Goal: Task Accomplishment & Management: Use online tool/utility

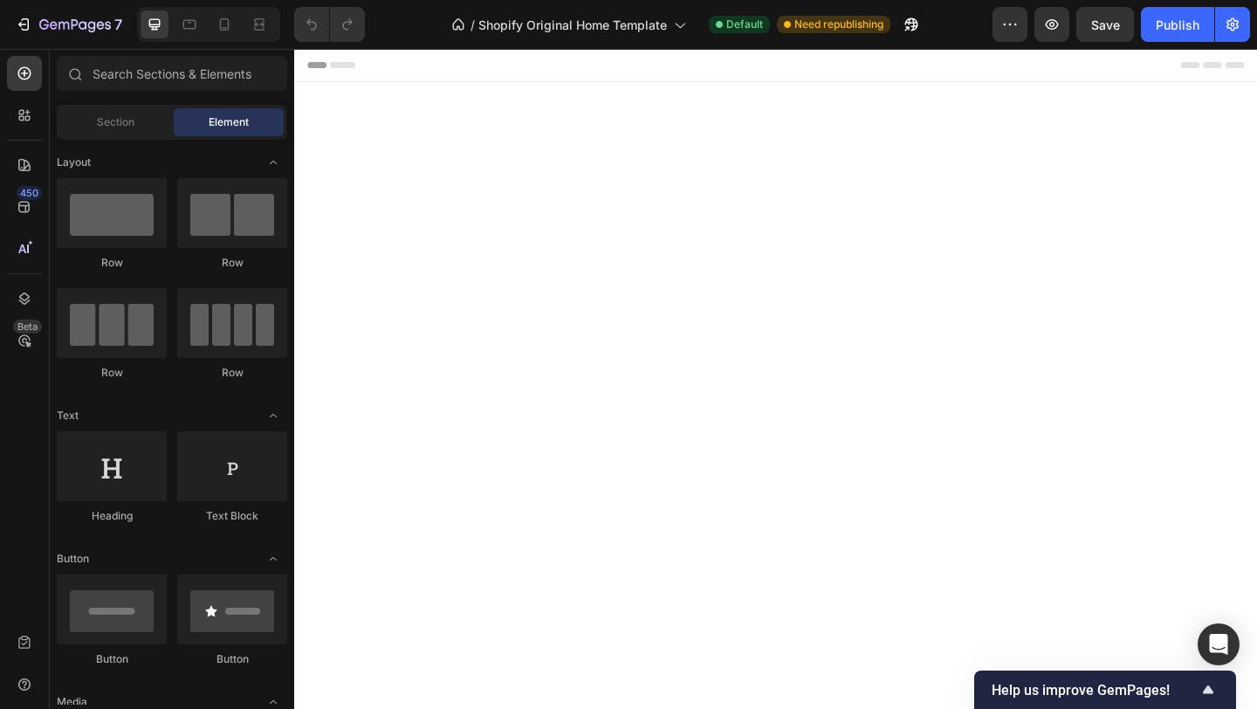
scroll to position [2062, 0]
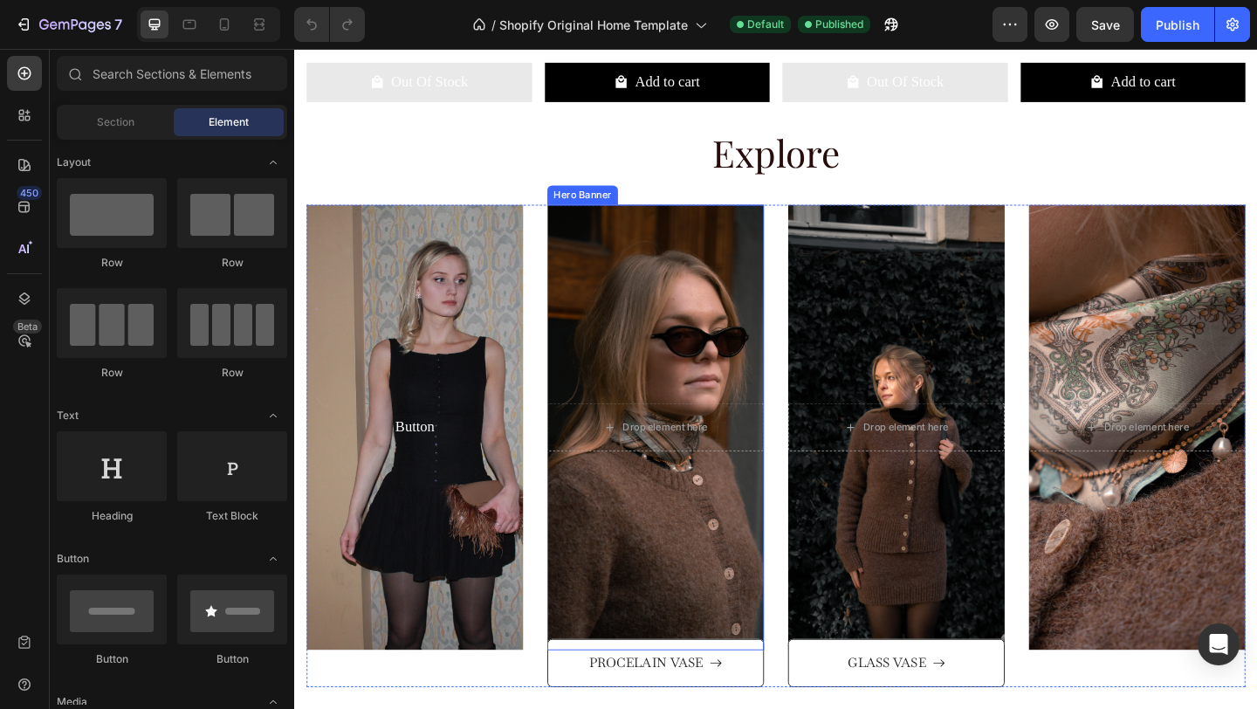
scroll to position [1619, 0]
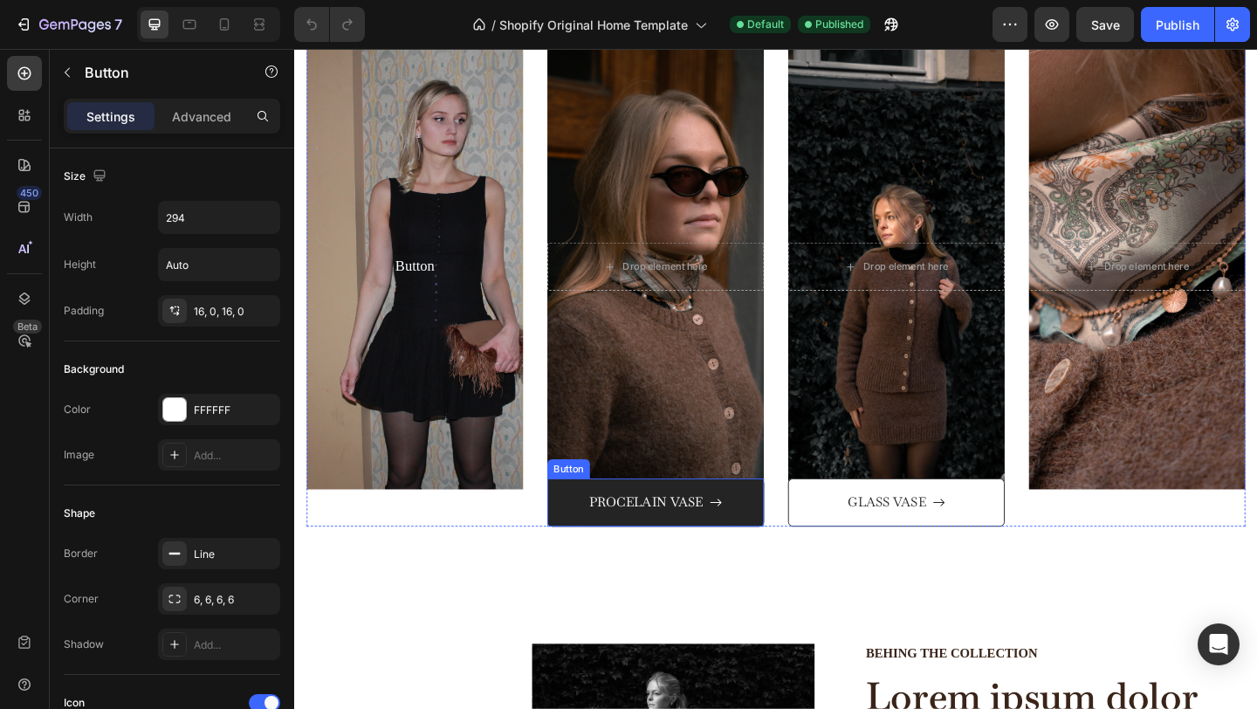
click at [596, 545] on button "PROCELAIN VASE" at bounding box center [687, 542] width 236 height 53
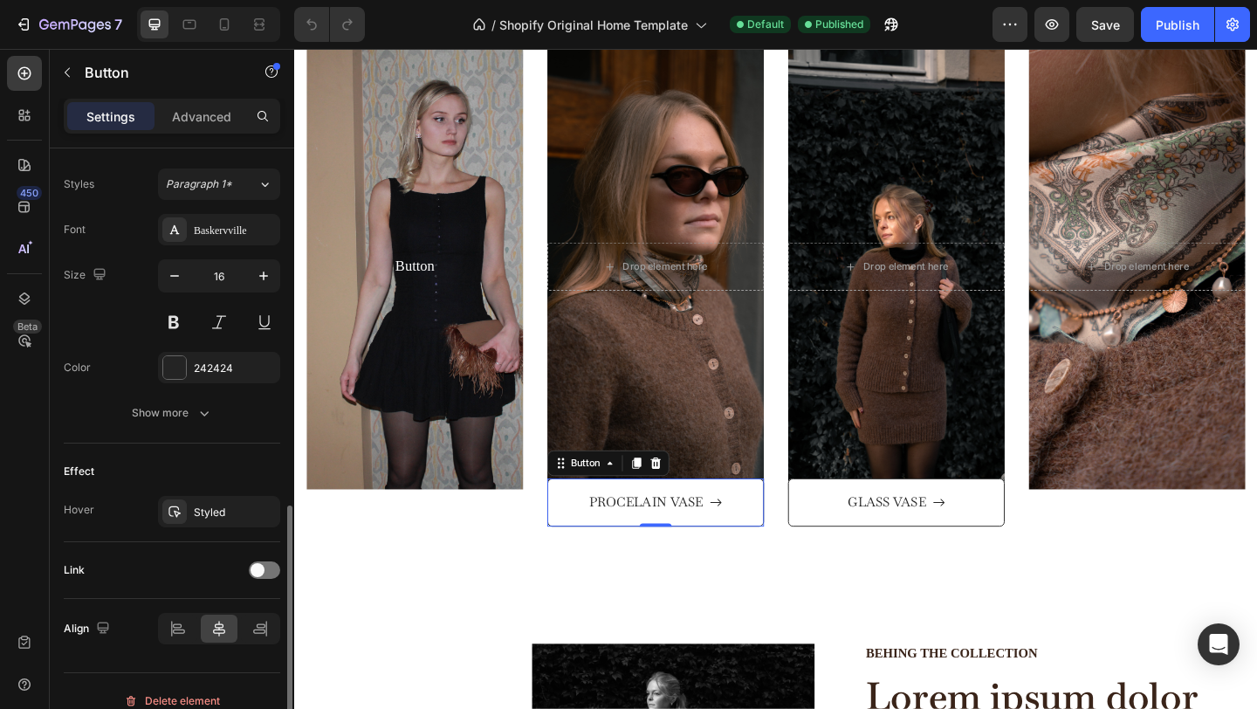
scroll to position [780, 0]
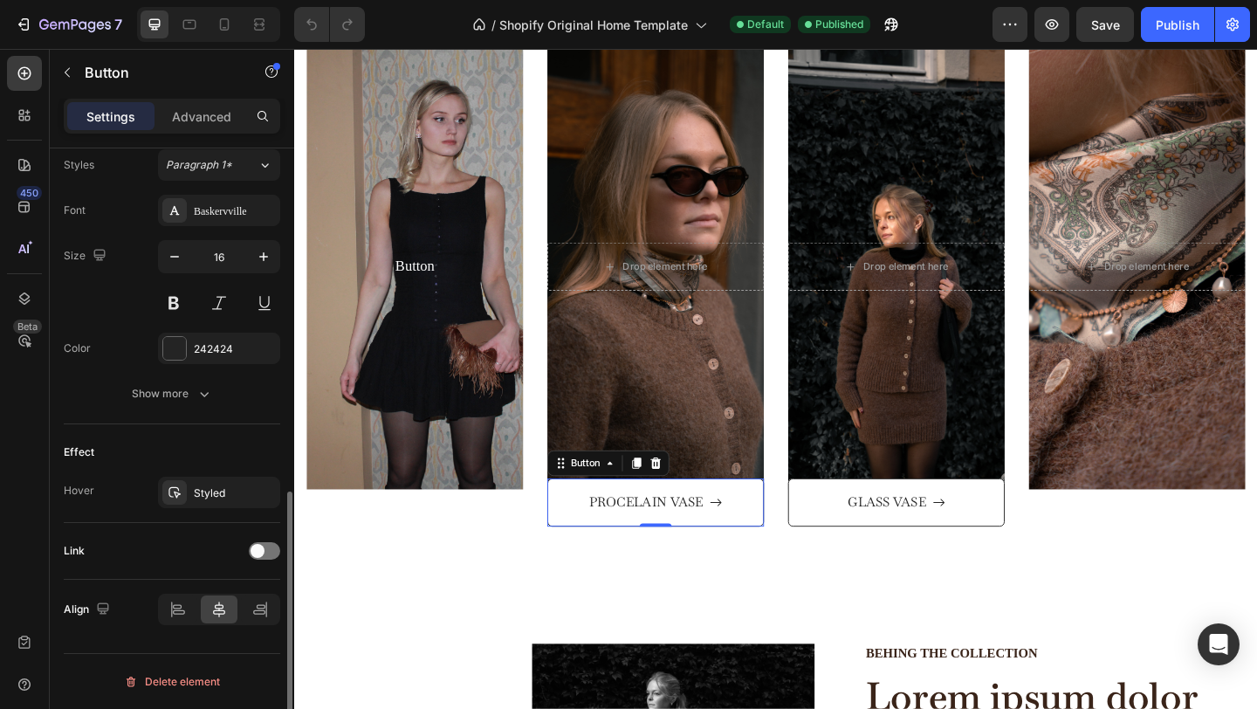
click at [174, 364] on div "Font Baskervville Size 16 Color 242424 Show more" at bounding box center [172, 302] width 217 height 215
click at [173, 346] on div at bounding box center [174, 348] width 23 height 23
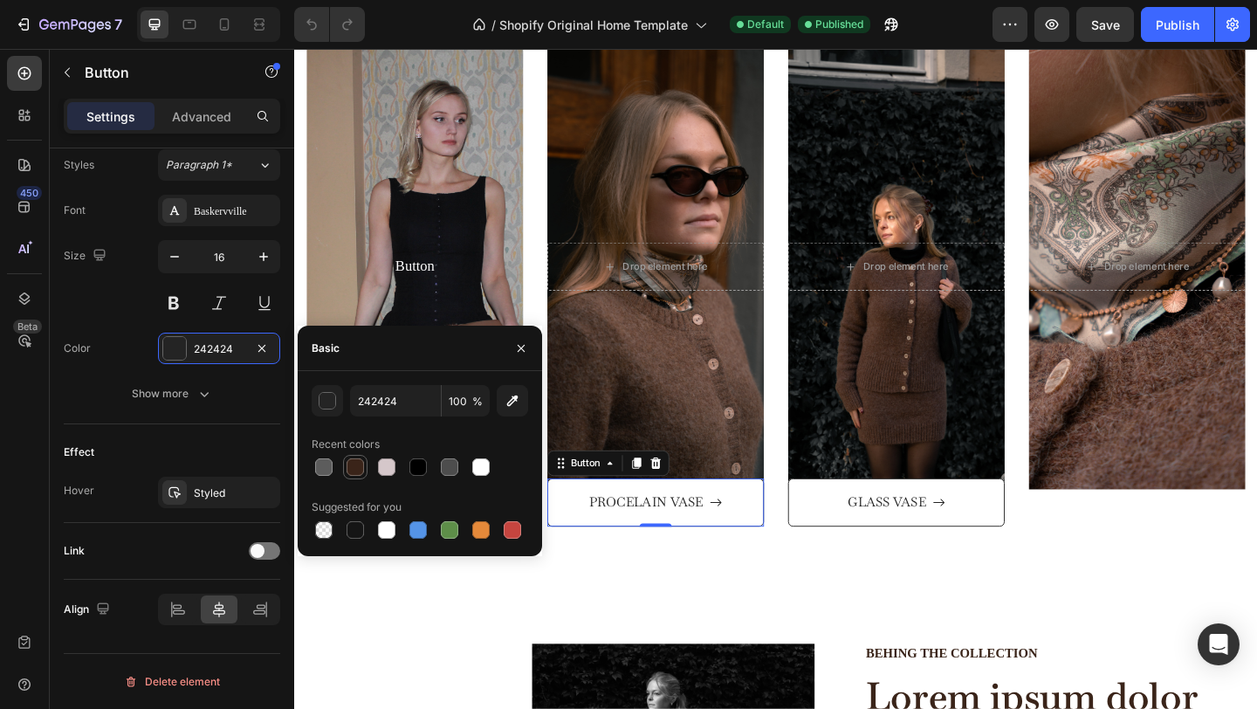
click at [360, 469] on div at bounding box center [355, 466] width 17 height 17
type input "3A2419"
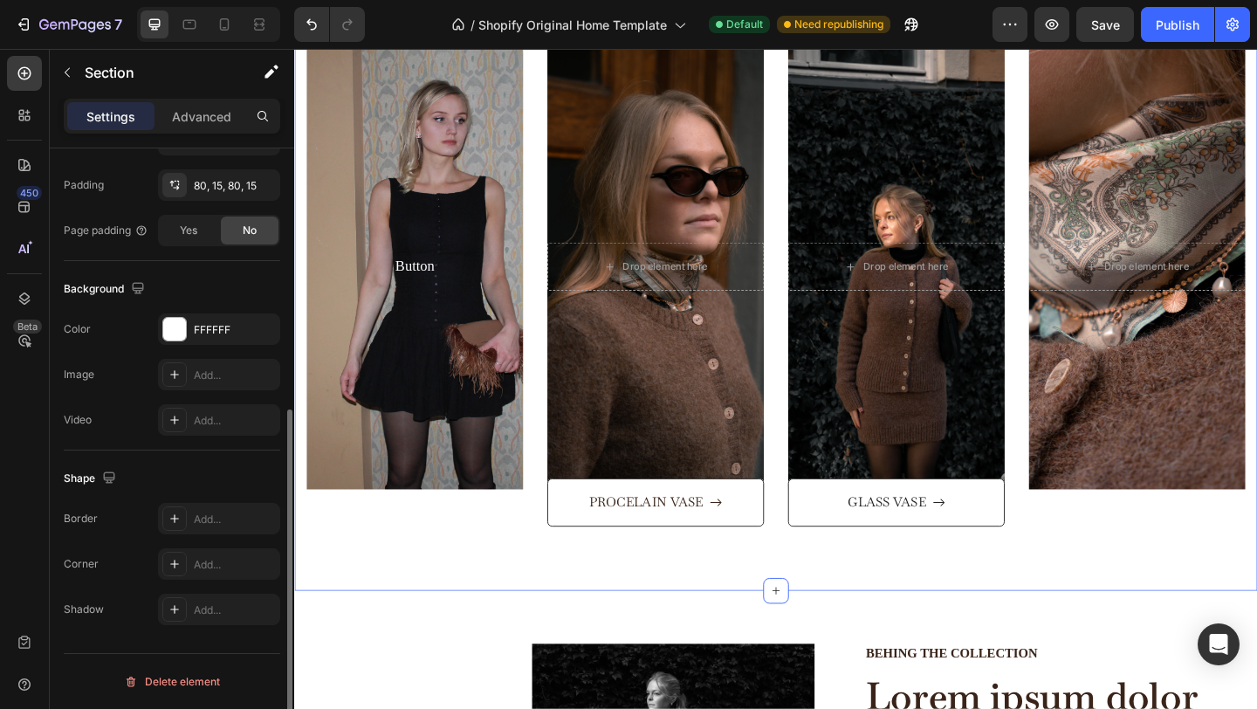
scroll to position [0, 0]
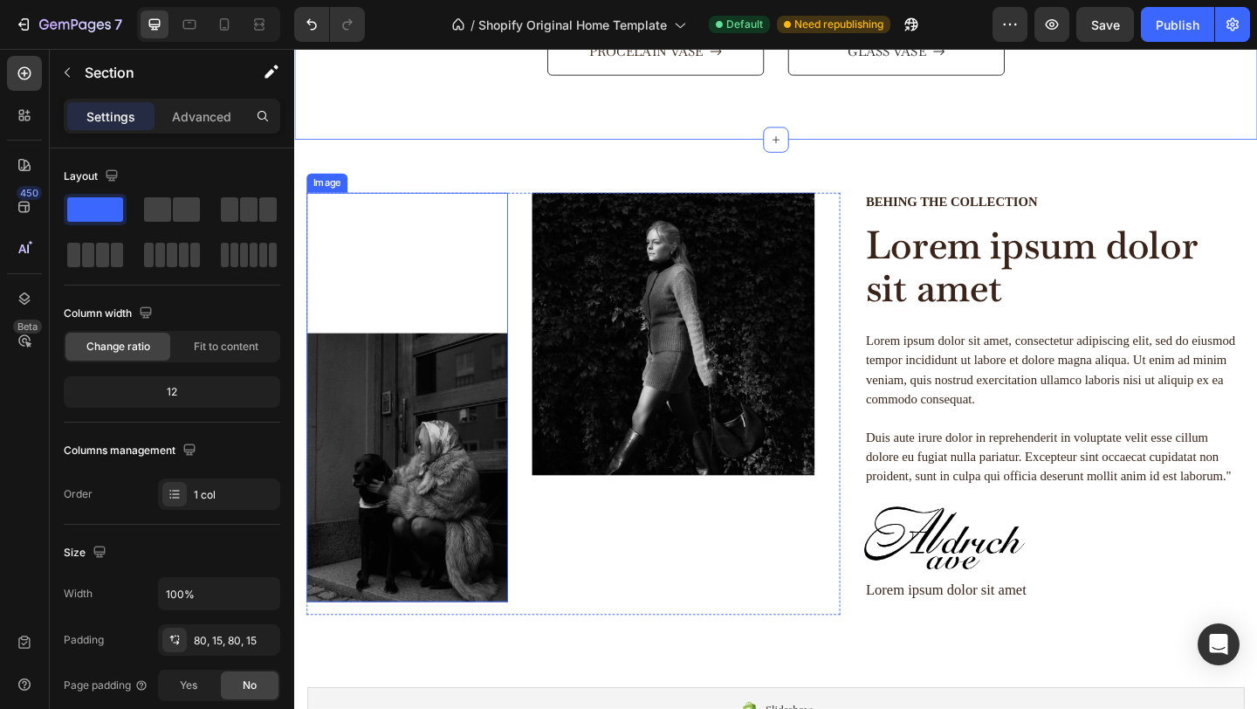
scroll to position [2110, 0]
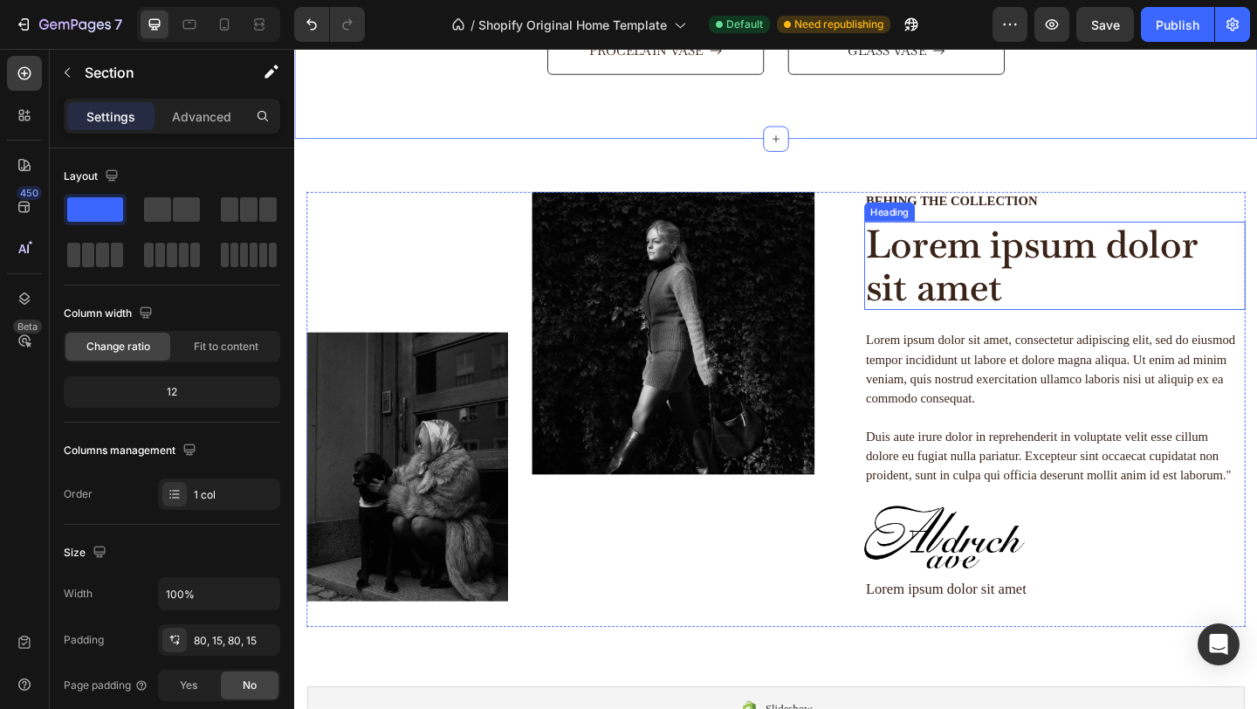
click at [1076, 292] on h2 "Lorem ipsum dolor sit amet" at bounding box center [1121, 285] width 415 height 96
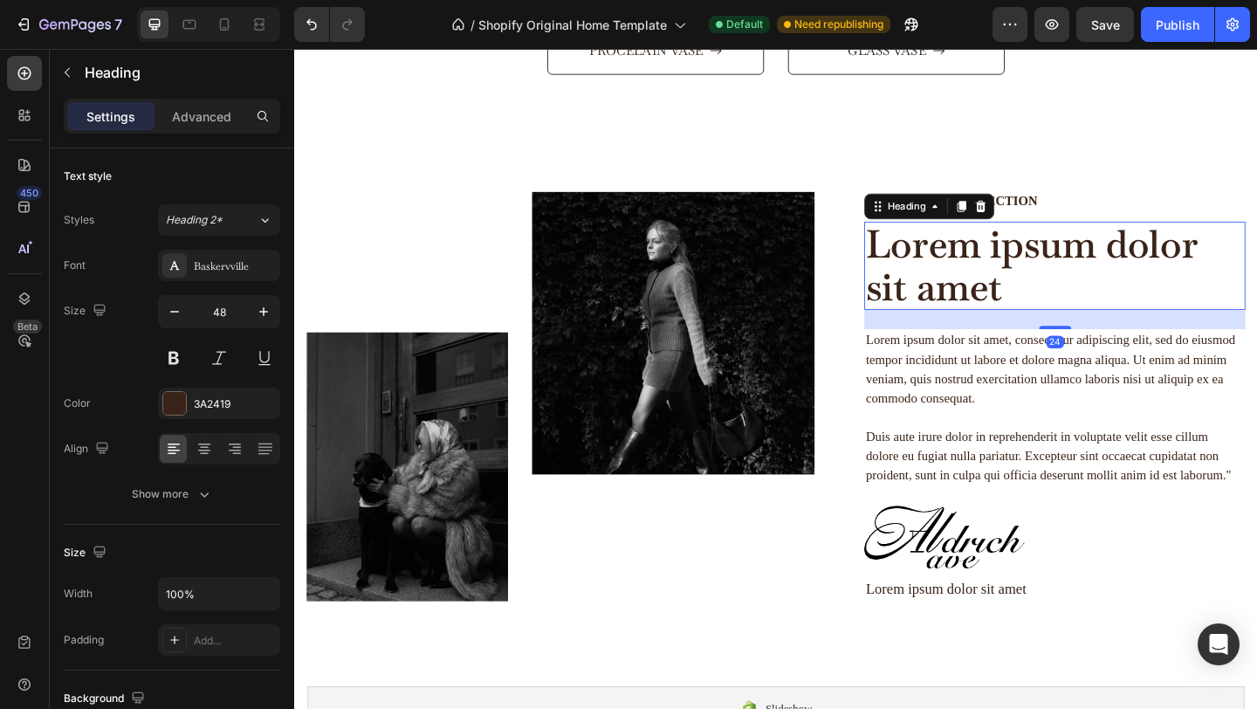
click at [1001, 279] on h2 "Lorem ipsum dolor sit amet" at bounding box center [1121, 285] width 415 height 96
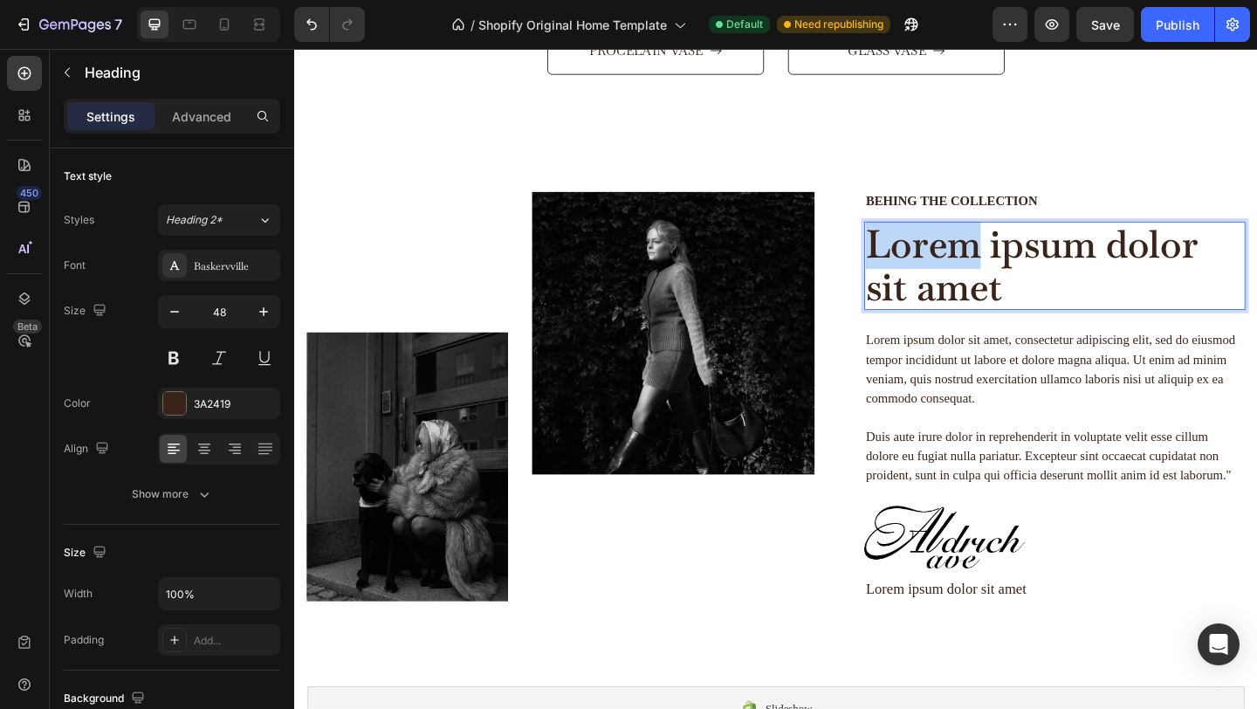
click at [1001, 279] on p "Lorem ipsum dolor sit amet" at bounding box center [1121, 284] width 411 height 93
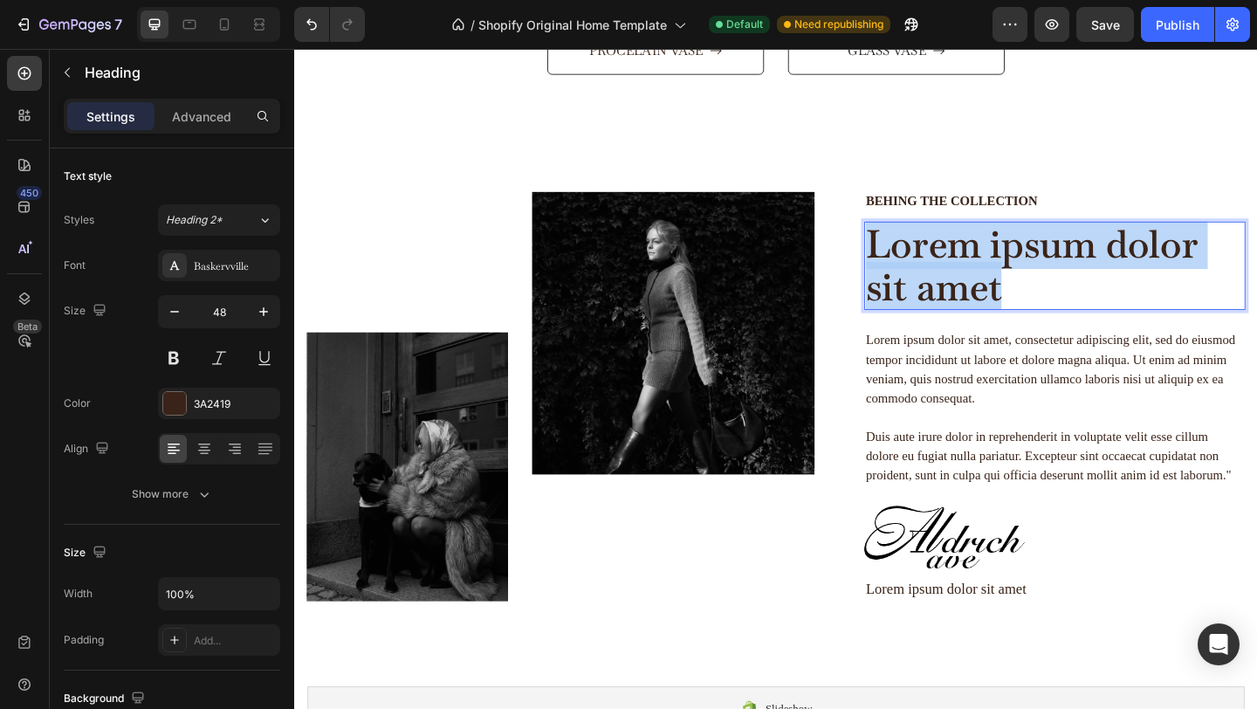
click at [1001, 279] on p "Lorem ipsum dolor sit amet" at bounding box center [1121, 284] width 411 height 93
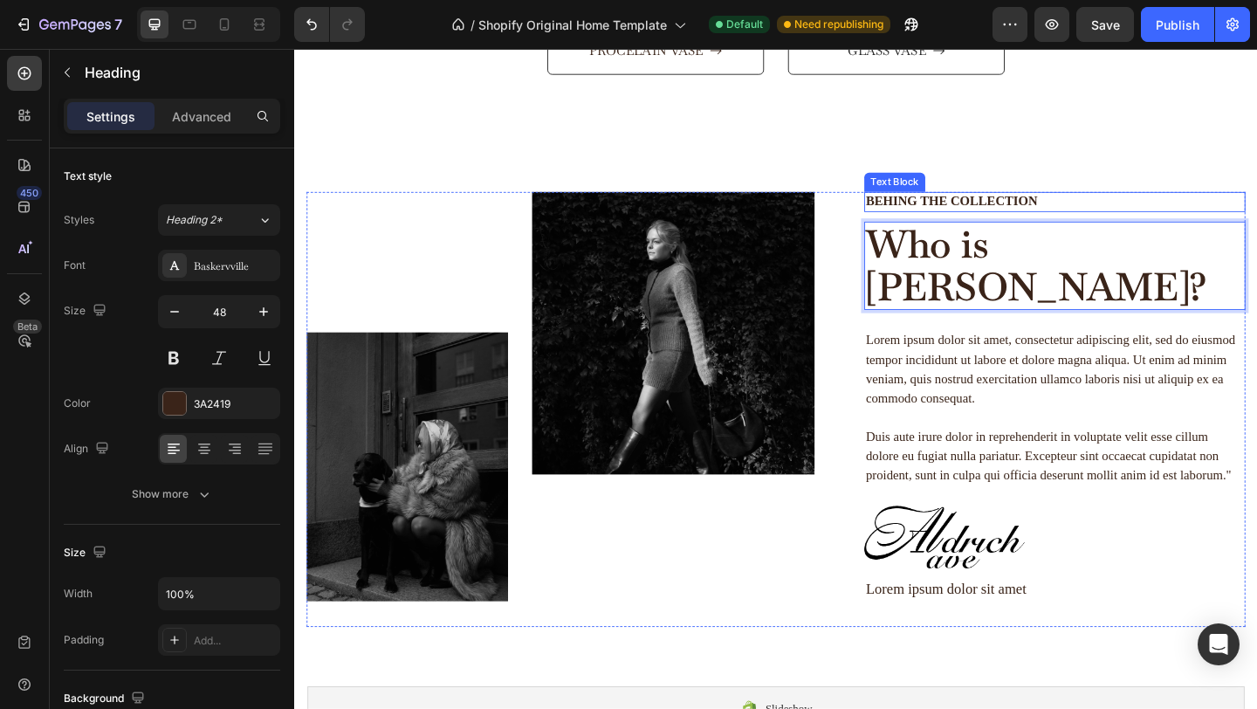
click at [1045, 218] on p "Behing the collection" at bounding box center [1121, 215] width 411 height 18
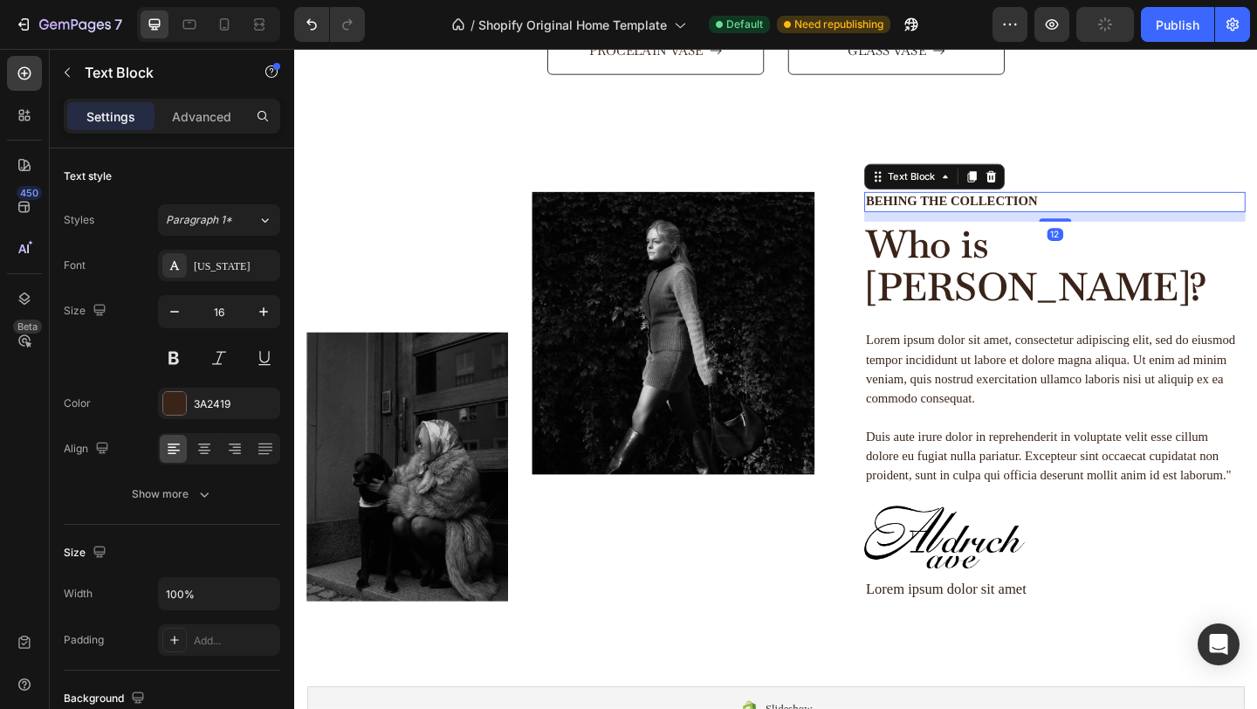
click at [1045, 218] on p "Behing the collection" at bounding box center [1121, 215] width 411 height 18
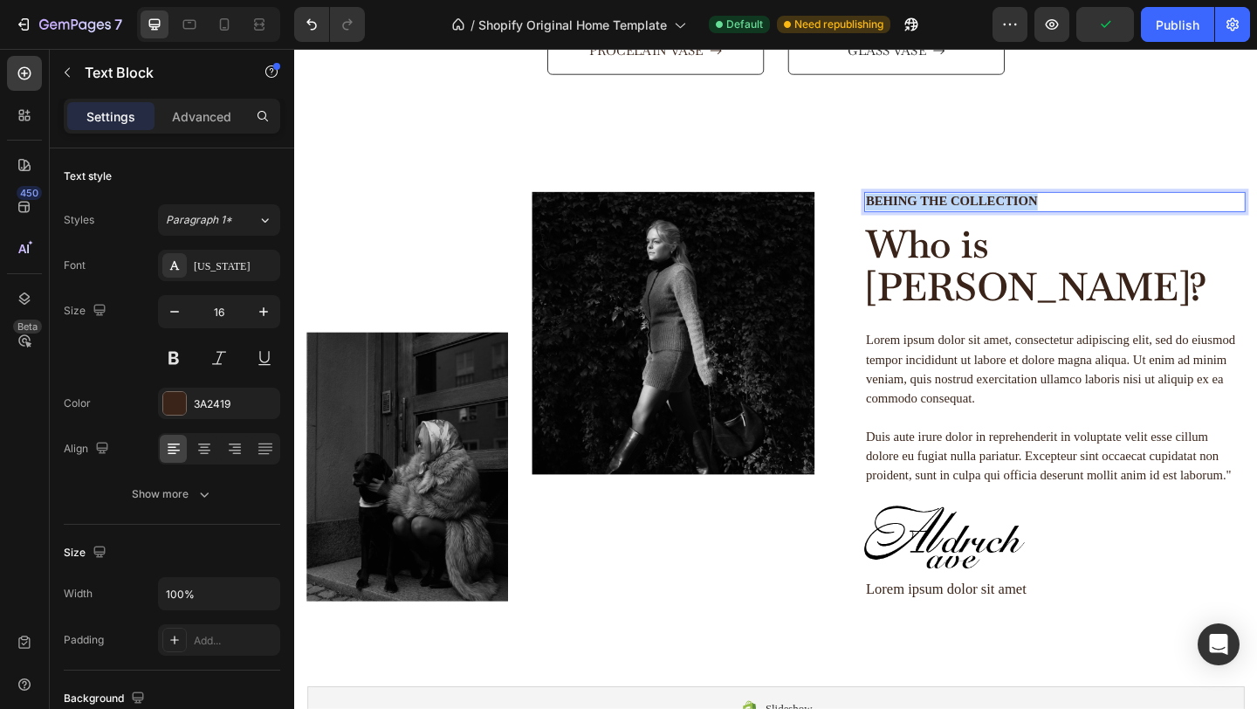
click at [1044, 218] on p "Behing the collection" at bounding box center [1121, 215] width 411 height 18
click at [1133, 369] on p "Lorem ipsum dolor sit amet, consectetur adipiscing elit, sed do eiusmod tempor …" at bounding box center [1121, 439] width 411 height 168
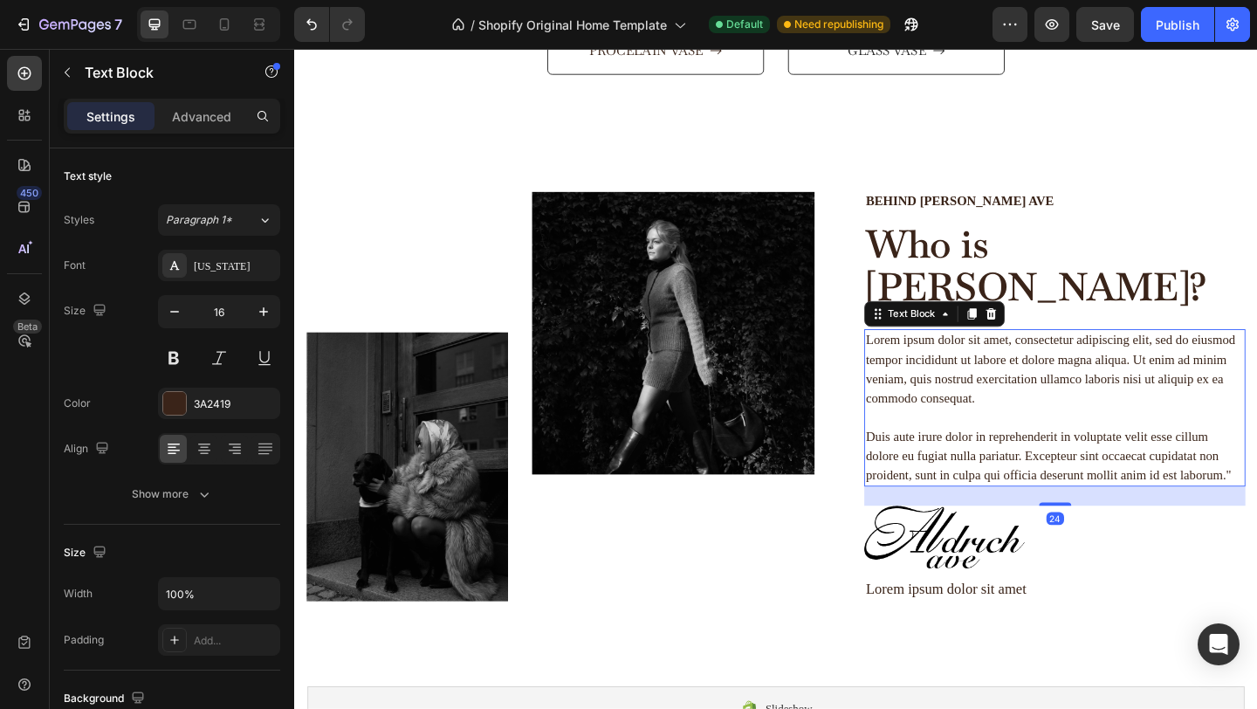
click at [1133, 369] on p "Lorem ipsum dolor sit amet, consectetur adipiscing elit, sed do eiusmod tempor …" at bounding box center [1121, 439] width 411 height 168
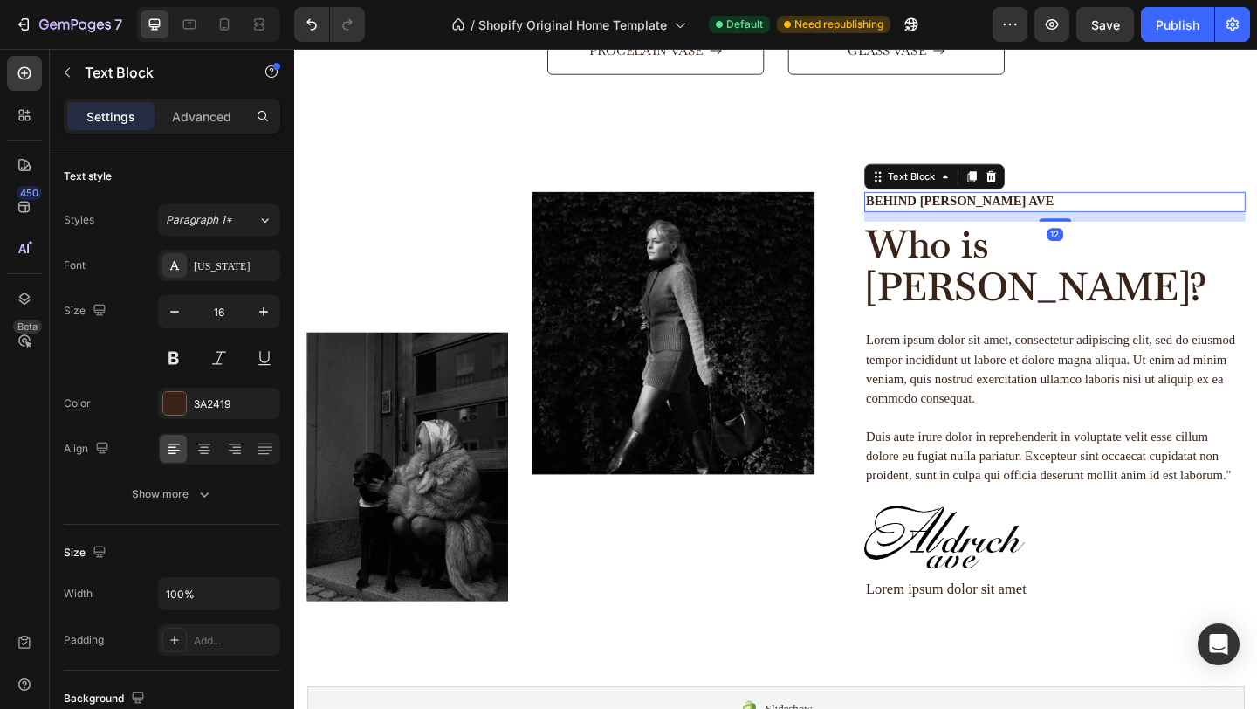
click at [1042, 213] on p "Behind [PERSON_NAME] ave" at bounding box center [1121, 215] width 411 height 18
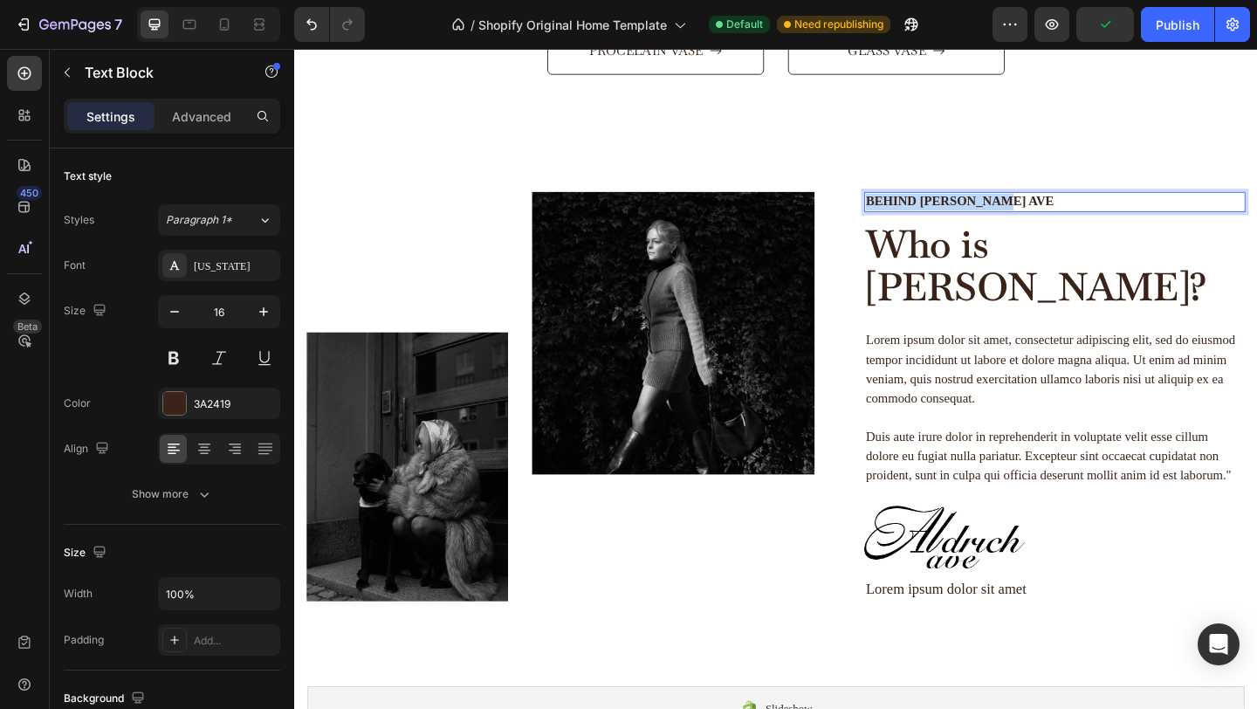
click at [1042, 213] on p "Behind [PERSON_NAME] ave" at bounding box center [1121, 215] width 411 height 18
click at [1145, 408] on p "Lorem ipsum dolor sit amet, consectetur adipiscing elit, sed do eiusmod tempor …" at bounding box center [1121, 439] width 411 height 168
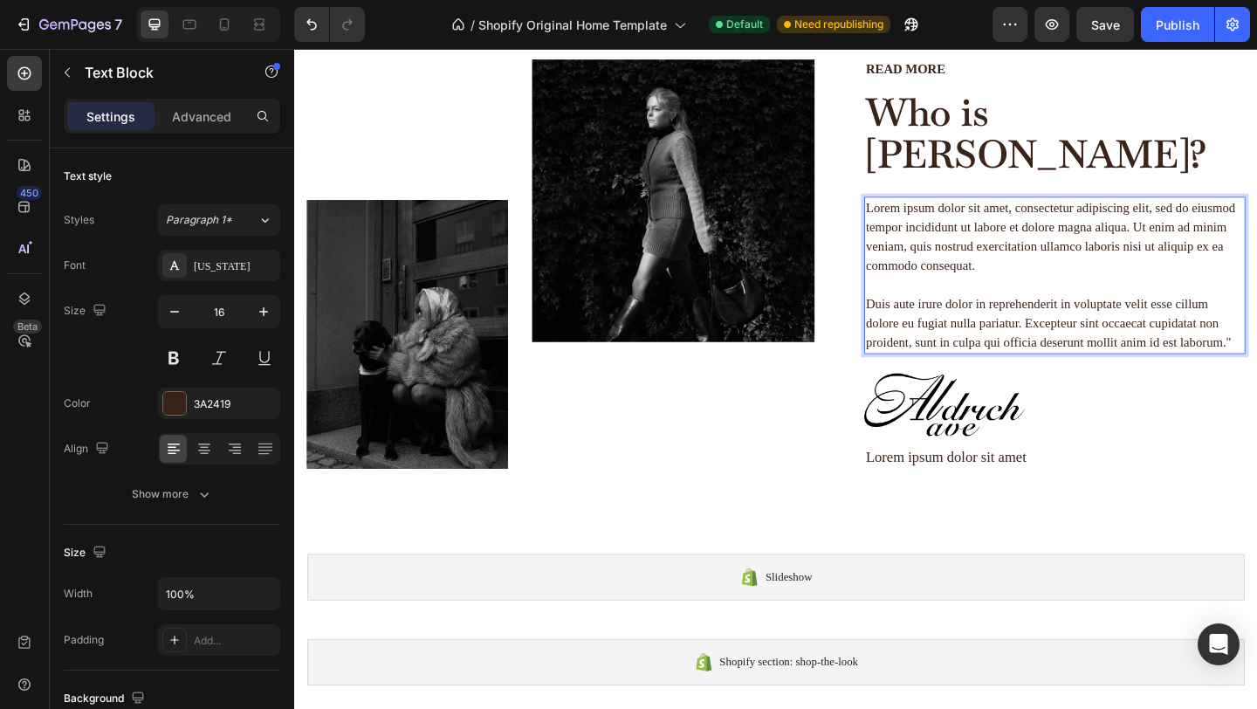
scroll to position [2253, 0]
click at [1097, 247] on p "Lorem ipsum dolor sit amet, consectetur adipiscing elit, sed do eiusmod tempor …" at bounding box center [1121, 296] width 411 height 168
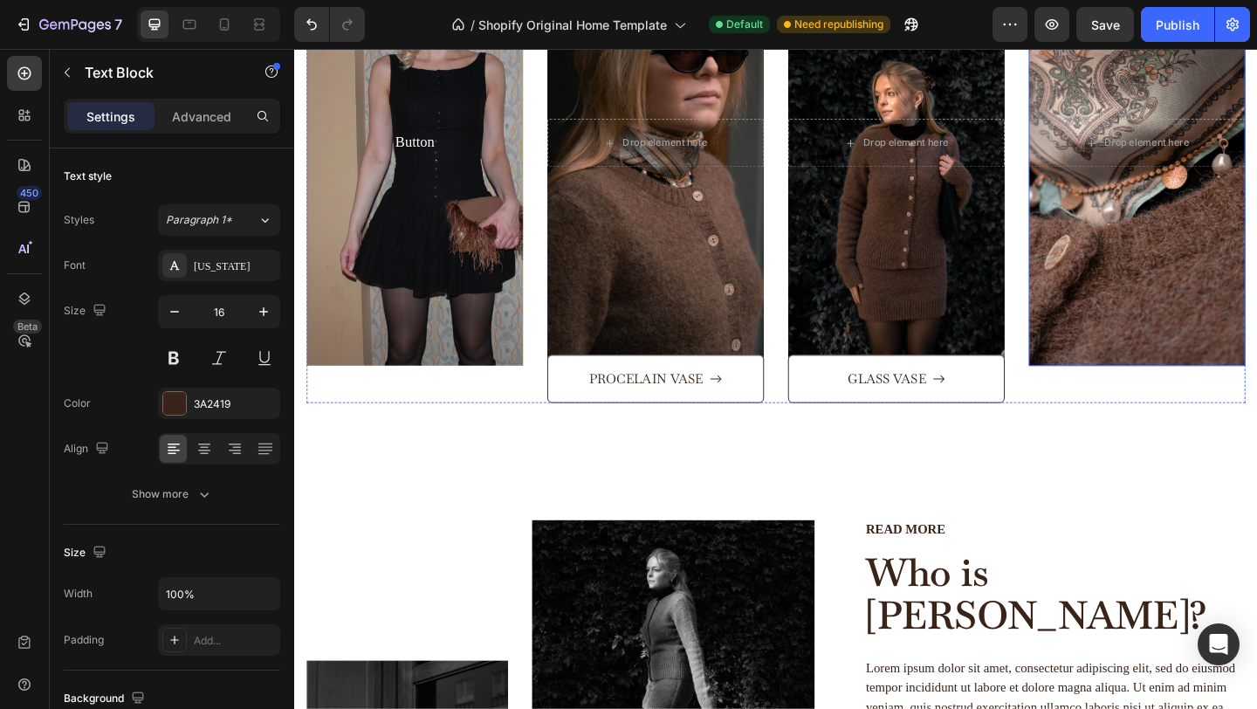
scroll to position [1754, 0]
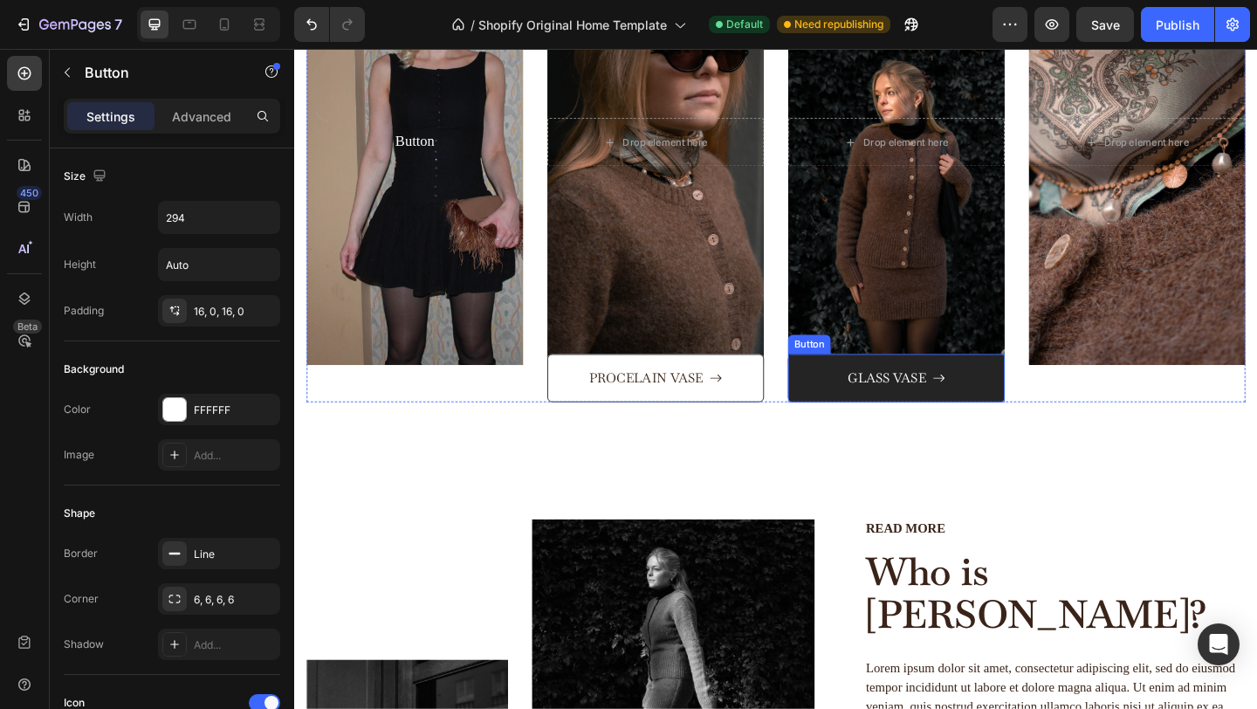
click at [854, 397] on button "GLASS VASE" at bounding box center [949, 407] width 236 height 53
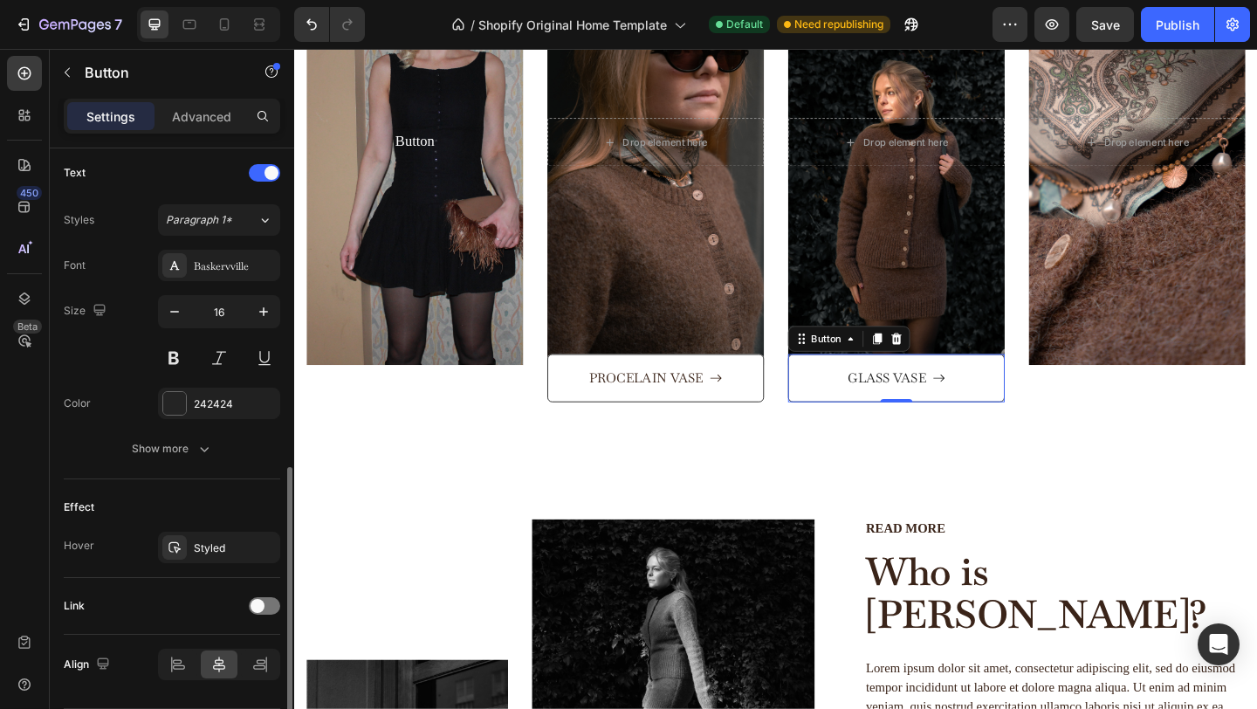
scroll to position [780, 0]
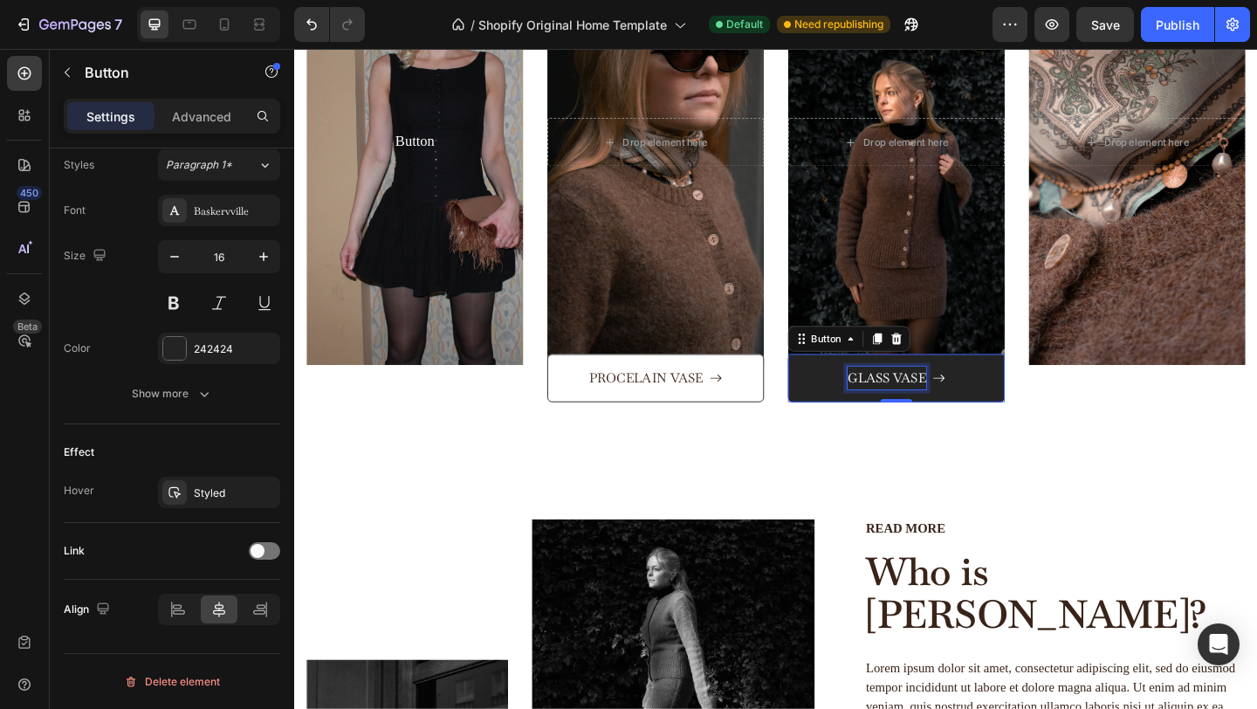
click at [945, 409] on div "GLASS VASE" at bounding box center [939, 407] width 86 height 25
click at [945, 409] on p "GLASS VASE" at bounding box center [939, 407] width 86 height 25
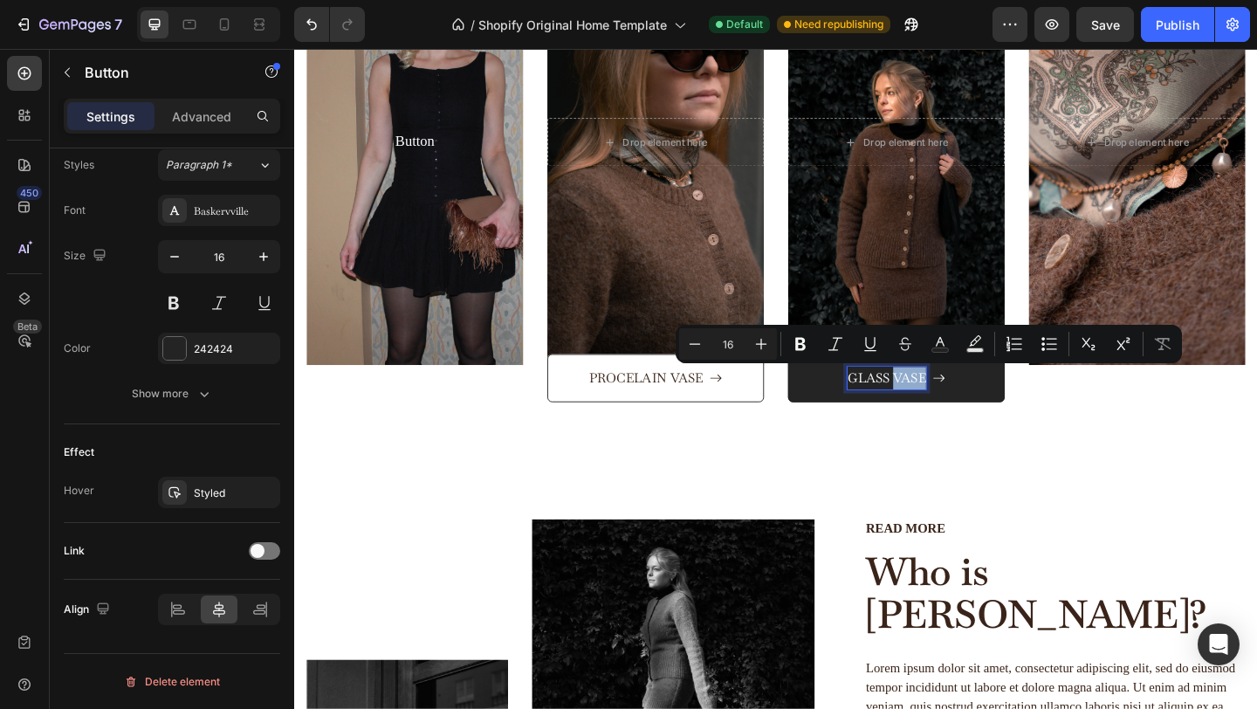
click at [945, 409] on p "GLASS VASE" at bounding box center [939, 407] width 86 height 25
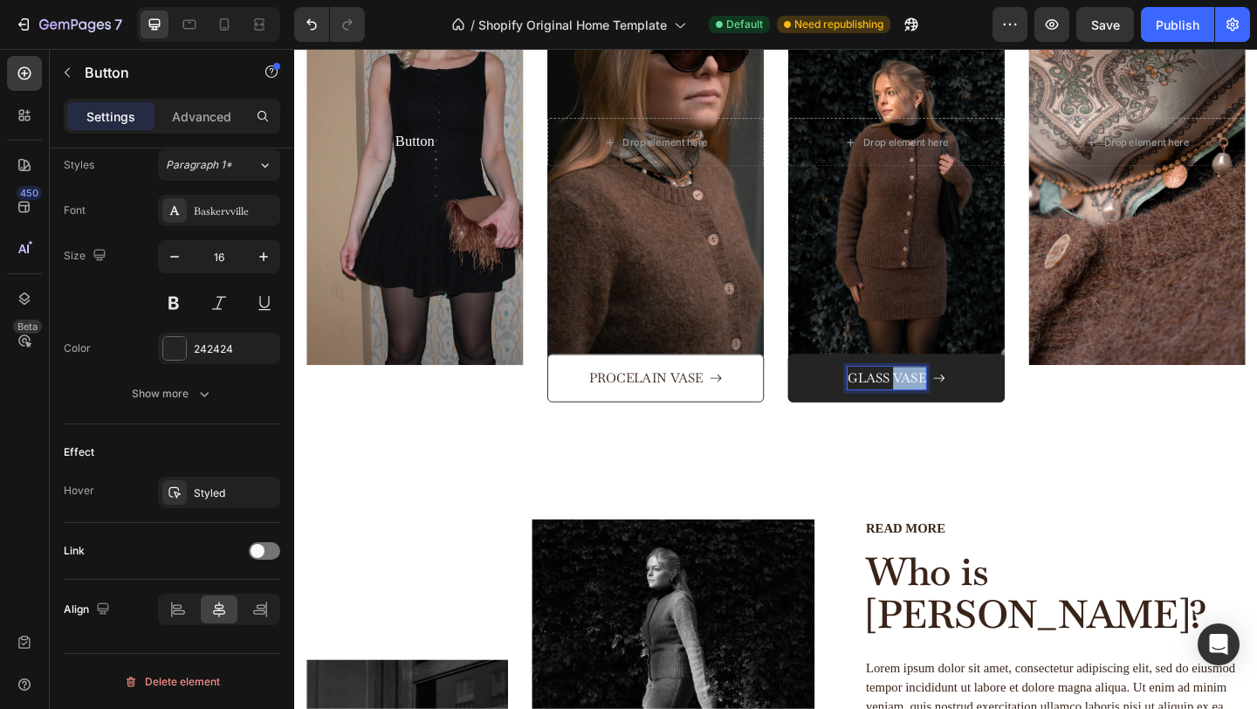
click at [945, 409] on p "GLASS VASE" at bounding box center [939, 407] width 86 height 25
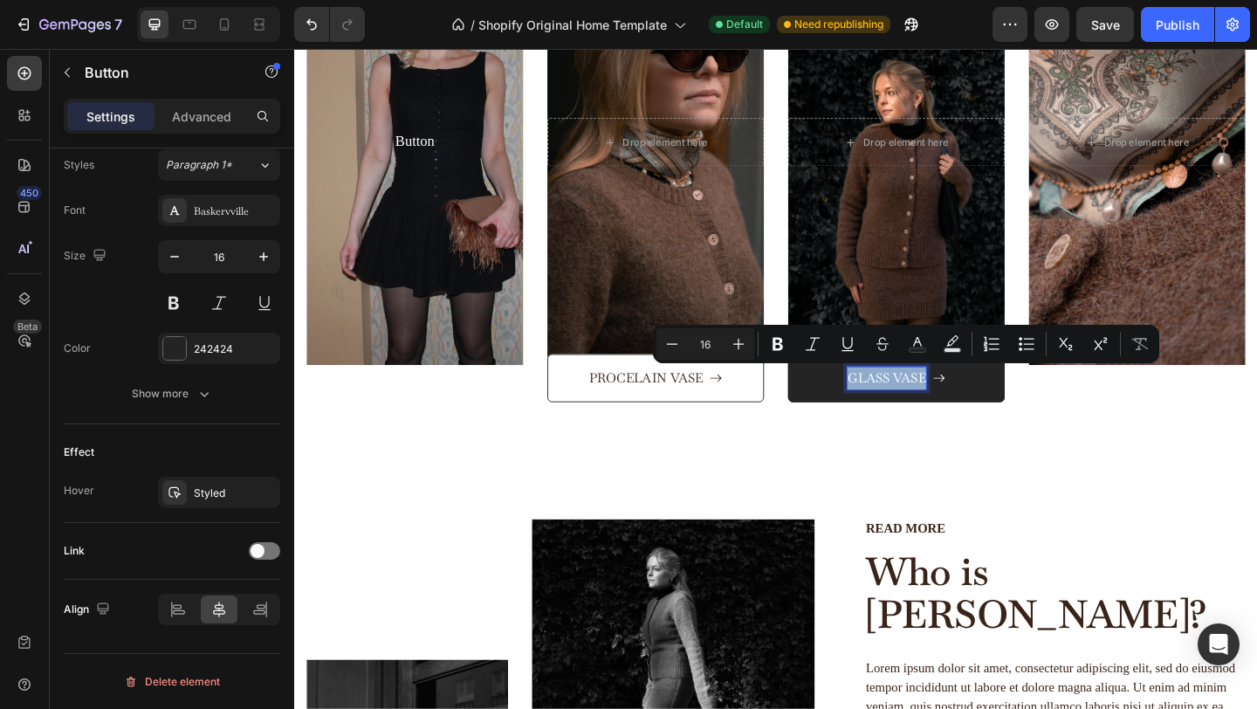
click at [945, 409] on p "GLASS VASE" at bounding box center [939, 407] width 86 height 25
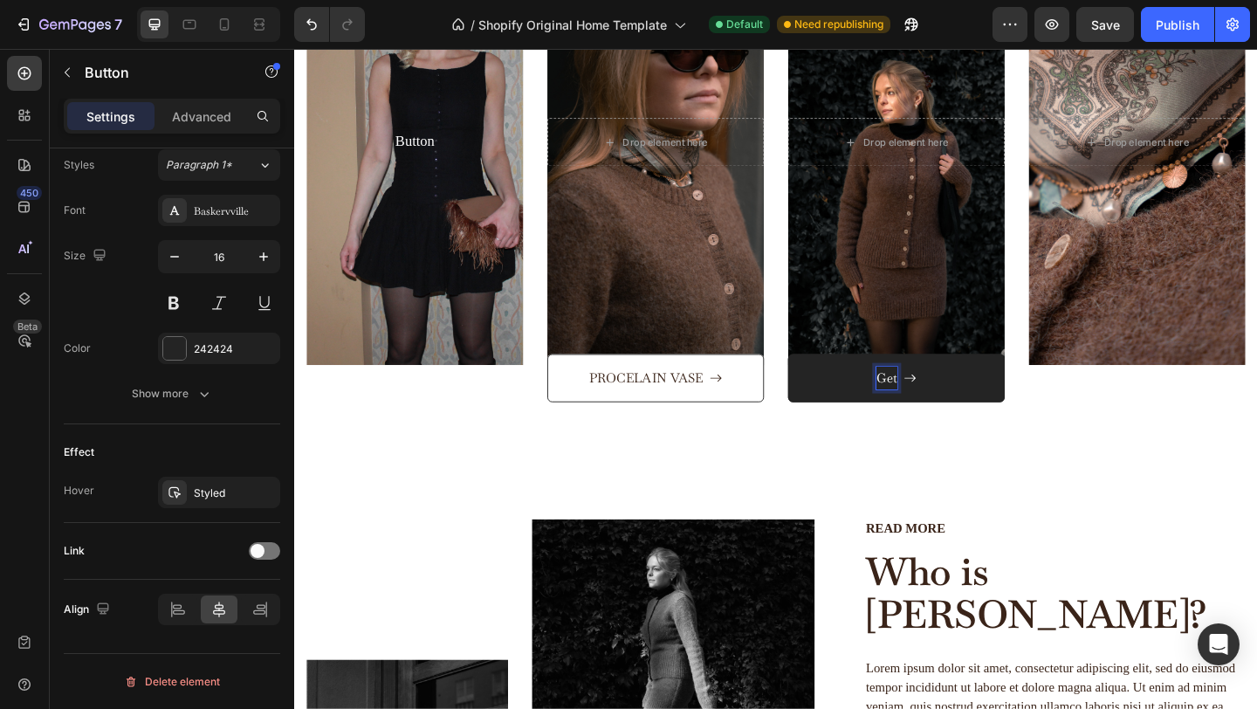
click at [831, 381] on button "Get" at bounding box center [949, 407] width 236 height 53
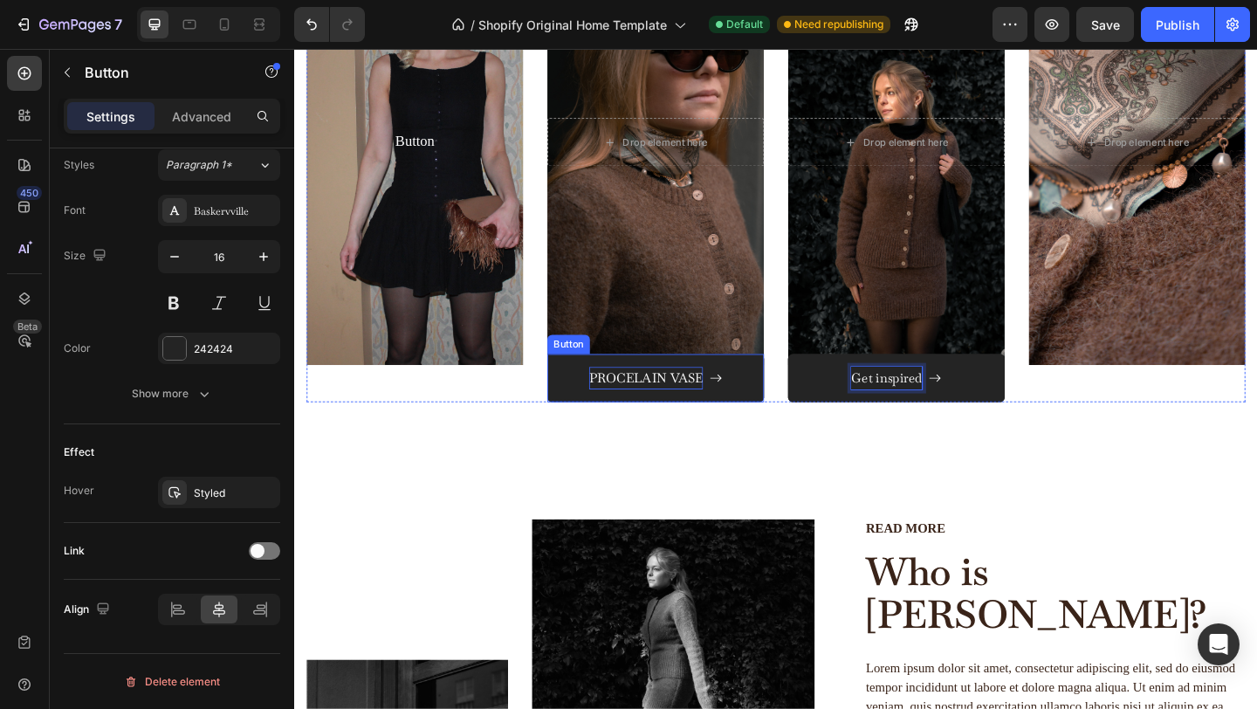
click at [648, 406] on div "PROCELAIN VASE" at bounding box center [677, 407] width 124 height 25
click at [648, 406] on p "PROCELAIN VASE" at bounding box center [677, 407] width 124 height 25
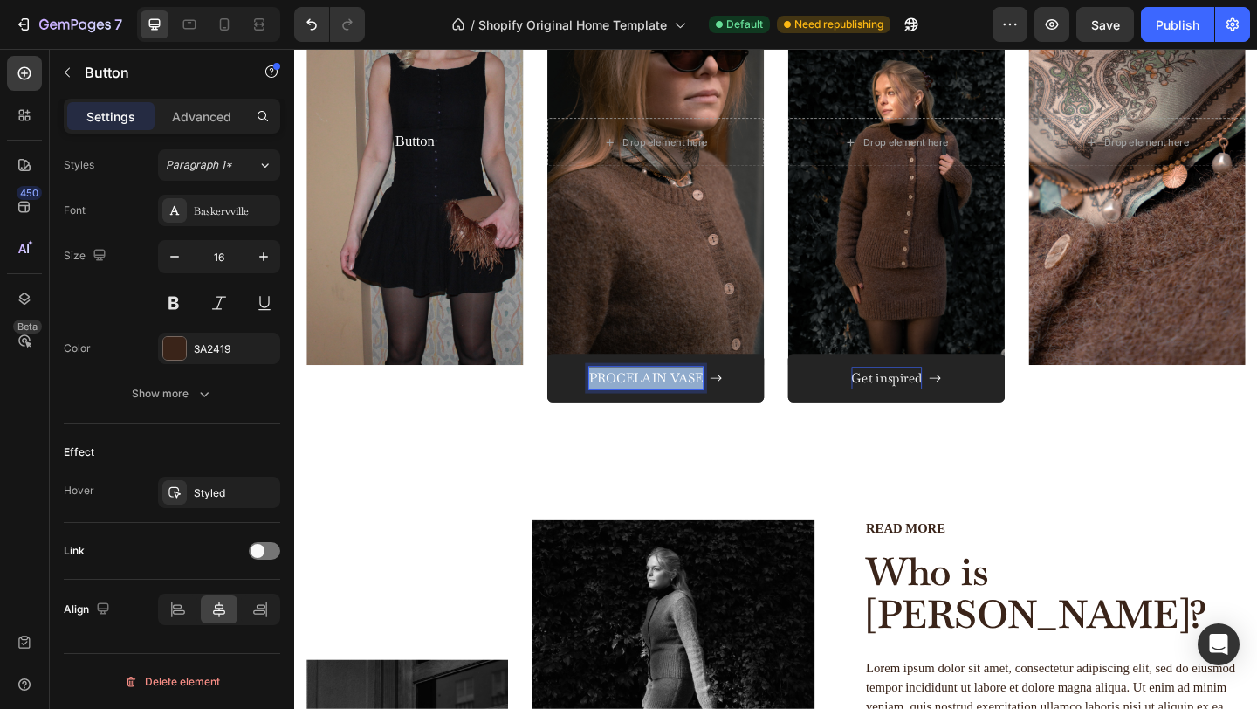
click at [648, 406] on p "PROCELAIN VASE" at bounding box center [677, 407] width 124 height 25
click at [569, 381] on button "Our" at bounding box center [687, 407] width 236 height 53
click at [569, 381] on button "Our Heritage" at bounding box center [687, 407] width 236 height 53
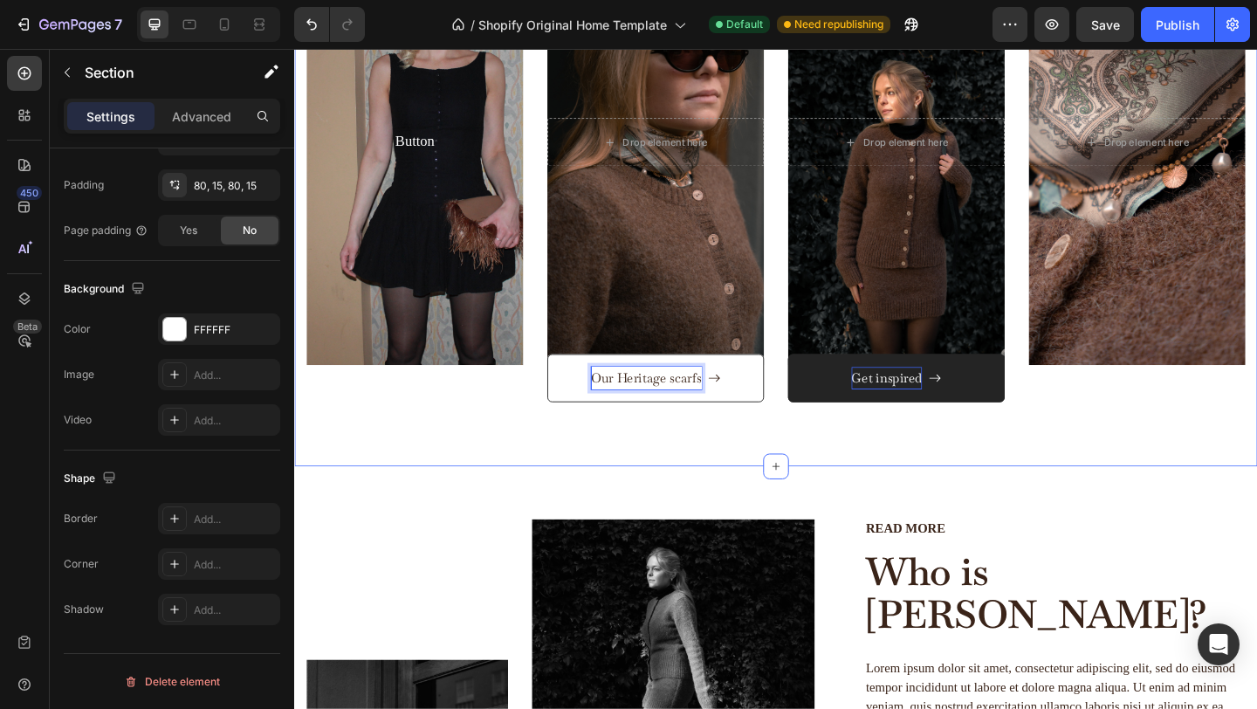
scroll to position [0, 0]
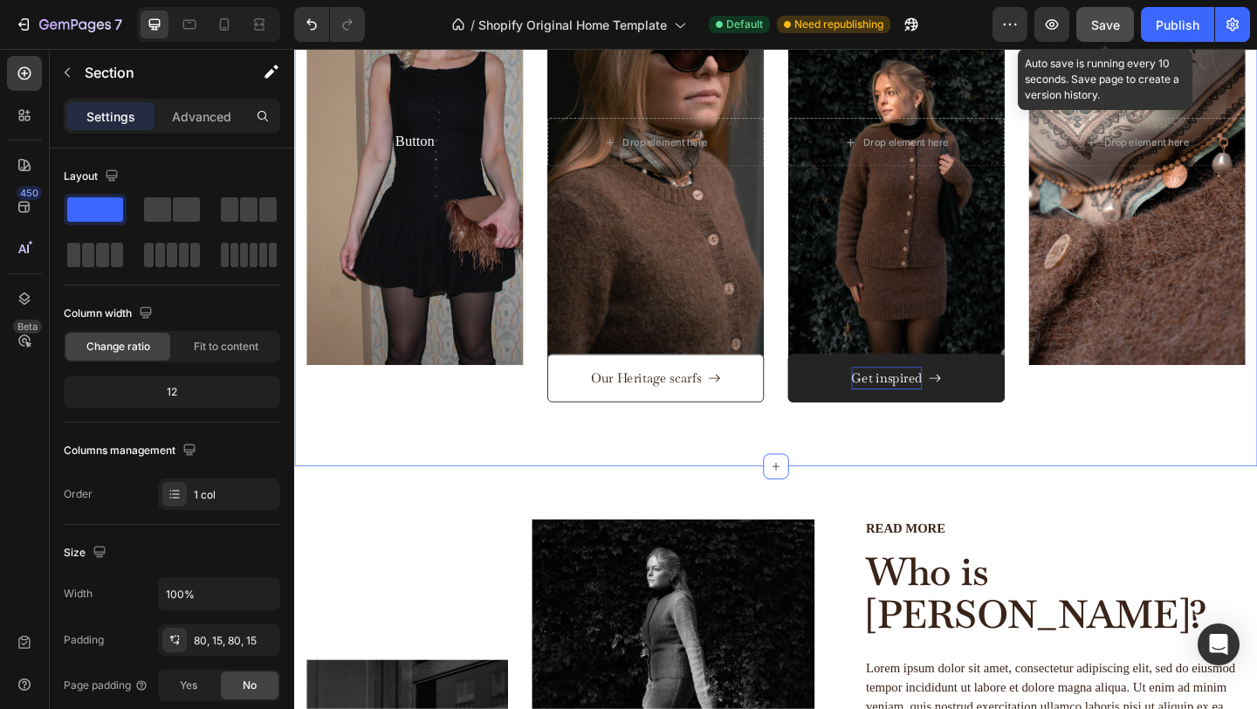
click at [1111, 26] on span "Save" at bounding box center [1105, 24] width 29 height 15
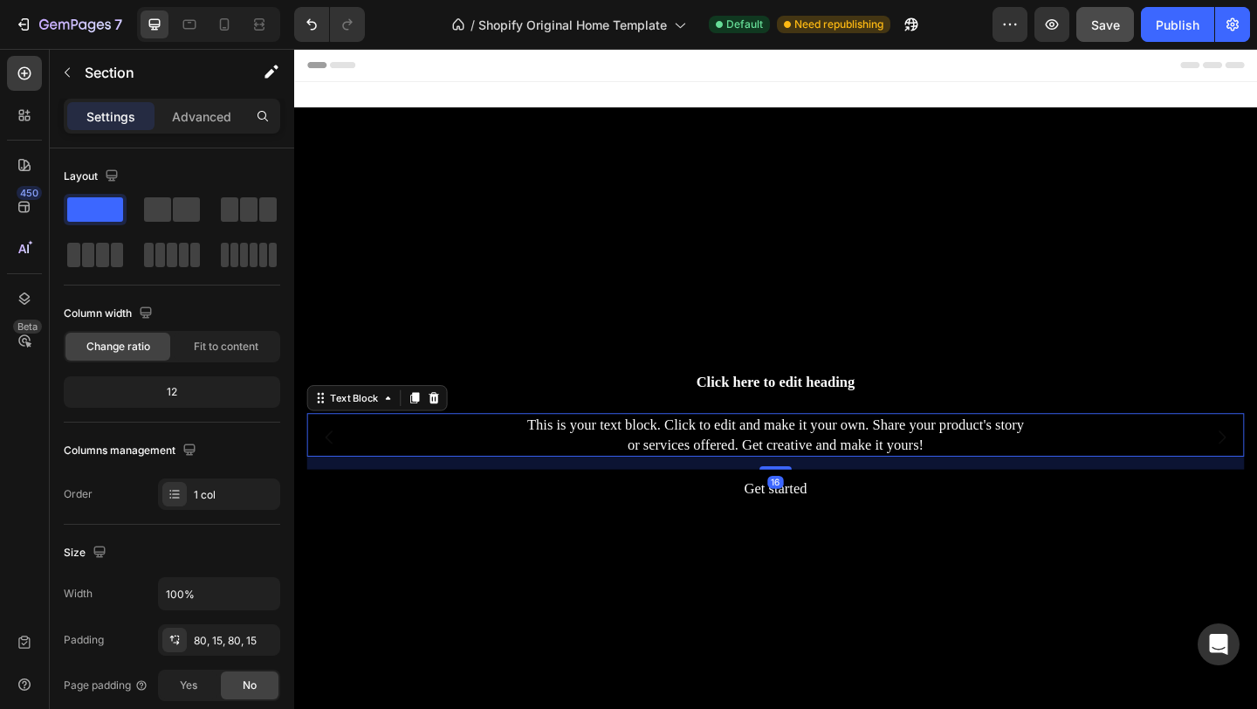
click at [822, 463] on div "This is your text block. Click to edit and make it your own. Share your product…" at bounding box center [818, 468] width 1020 height 47
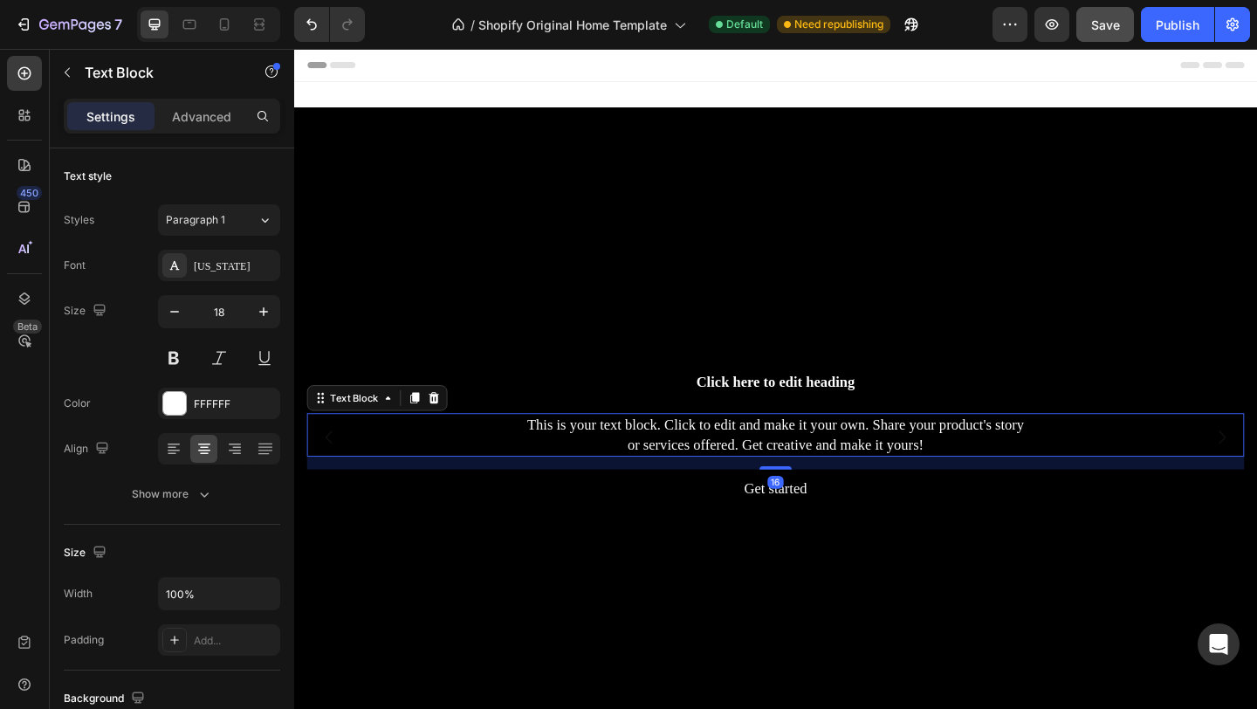
click at [822, 463] on div "This is your text block. Click to edit and make it your own. Share your product…" at bounding box center [818, 468] width 1020 height 47
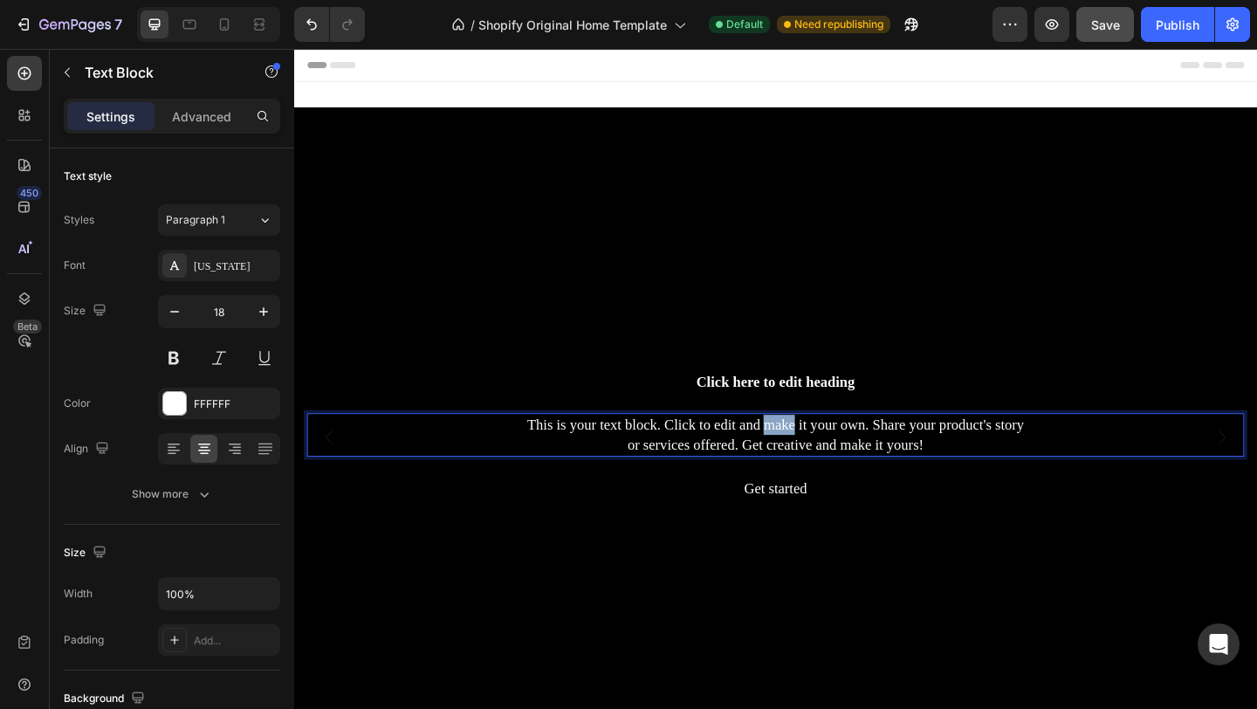
click at [822, 463] on p "This is your text block. Click to edit and make it your own. Share your product…" at bounding box center [818, 469] width 1016 height 44
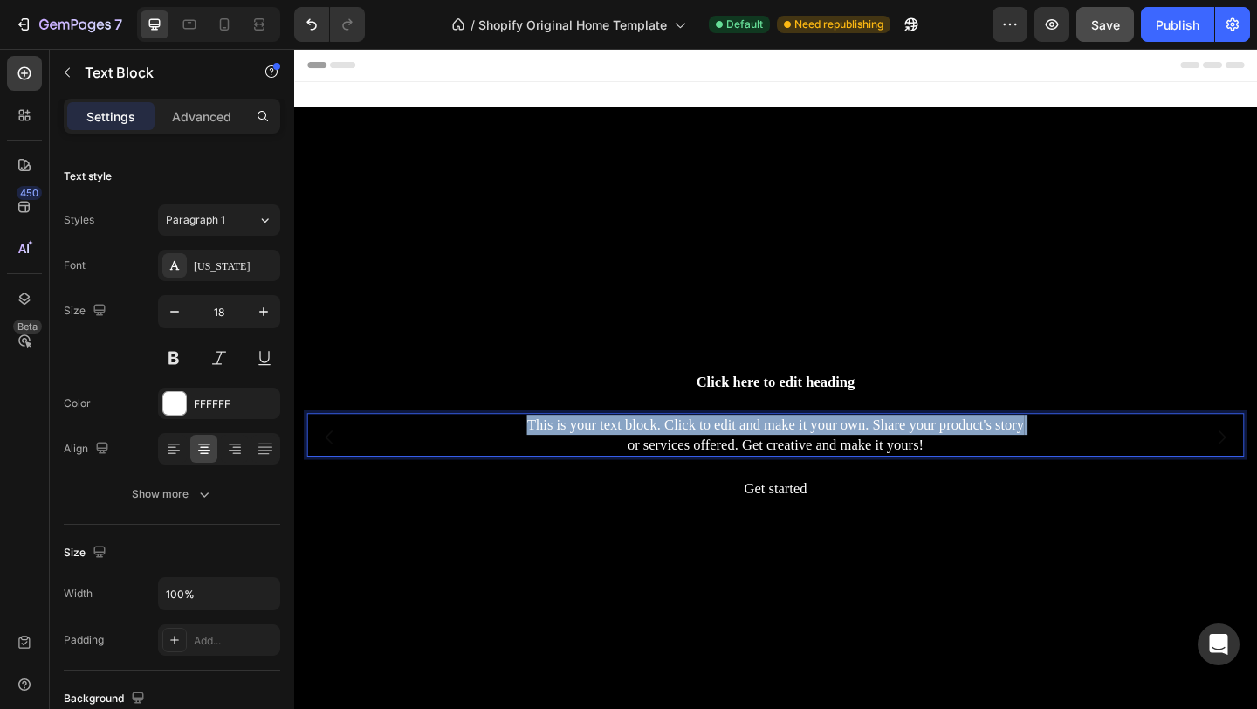
click at [822, 463] on p "This is your text block. Click to edit and make it your own. Share your product…" at bounding box center [818, 469] width 1016 height 44
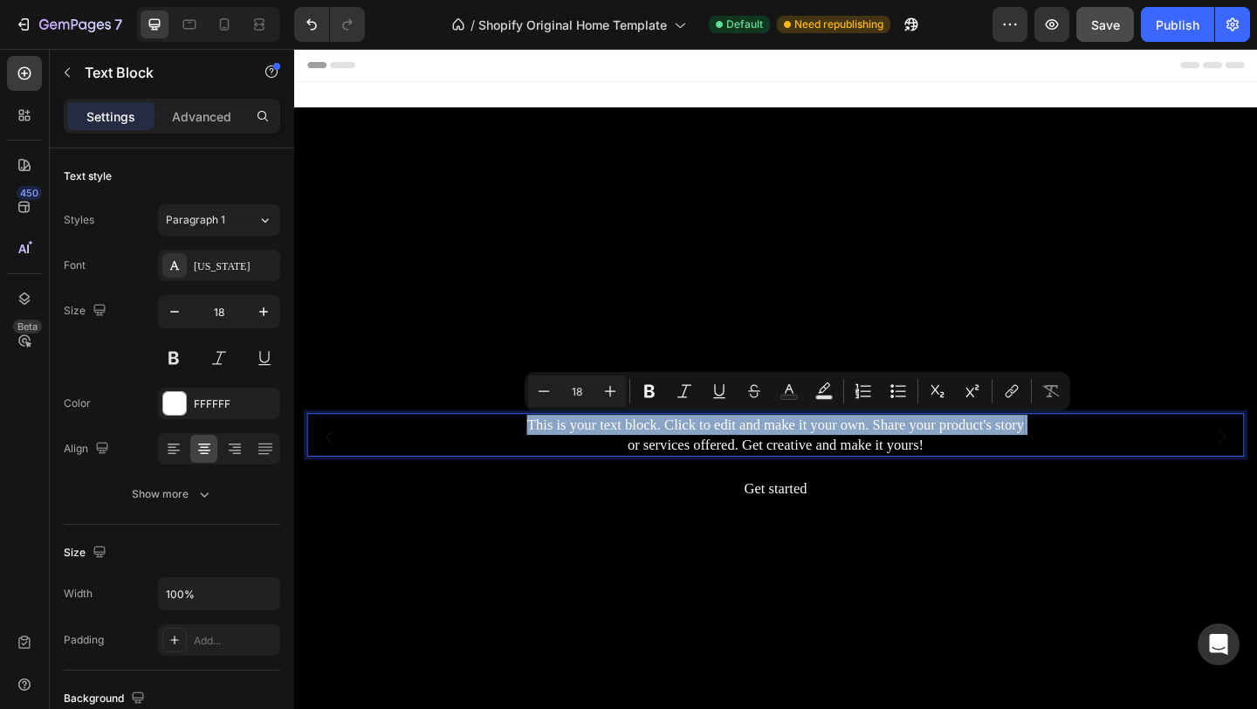
click at [822, 463] on p "This is your text block. Click to edit and make it your own. Share your product…" at bounding box center [818, 469] width 1016 height 44
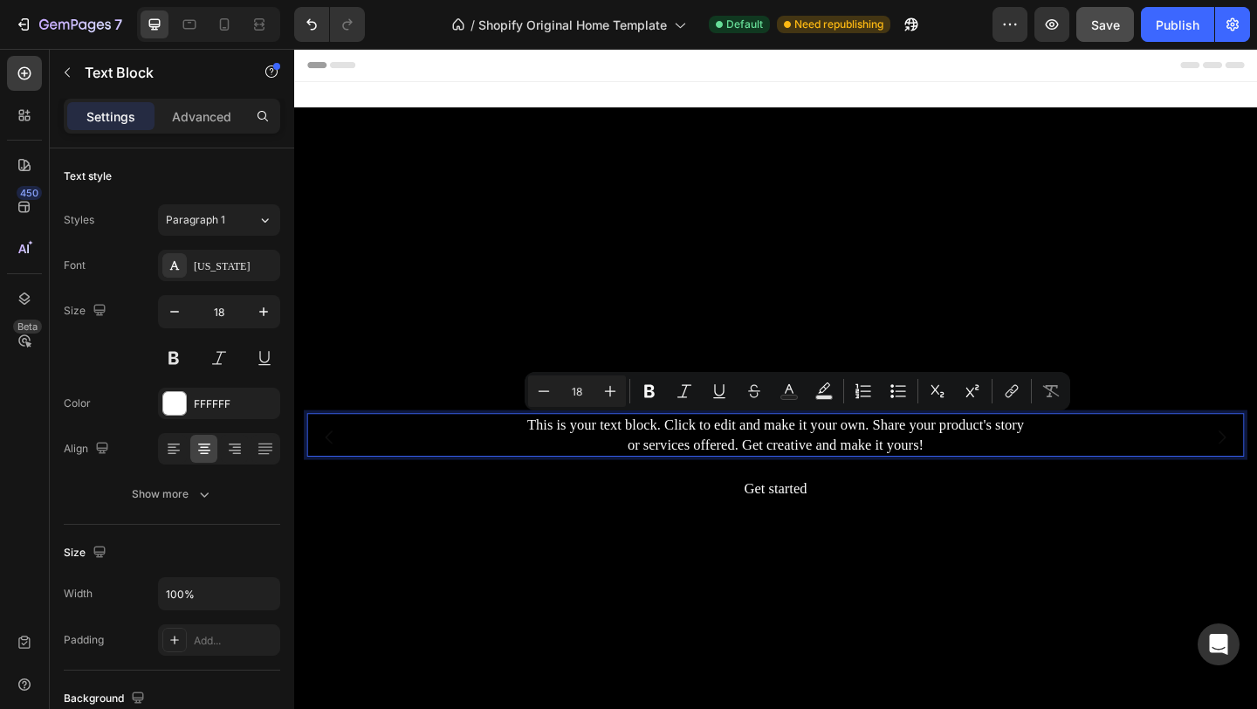
click at [934, 471] on p "This is your text block. Click to edit and make it your own. Share your product…" at bounding box center [818, 469] width 1016 height 44
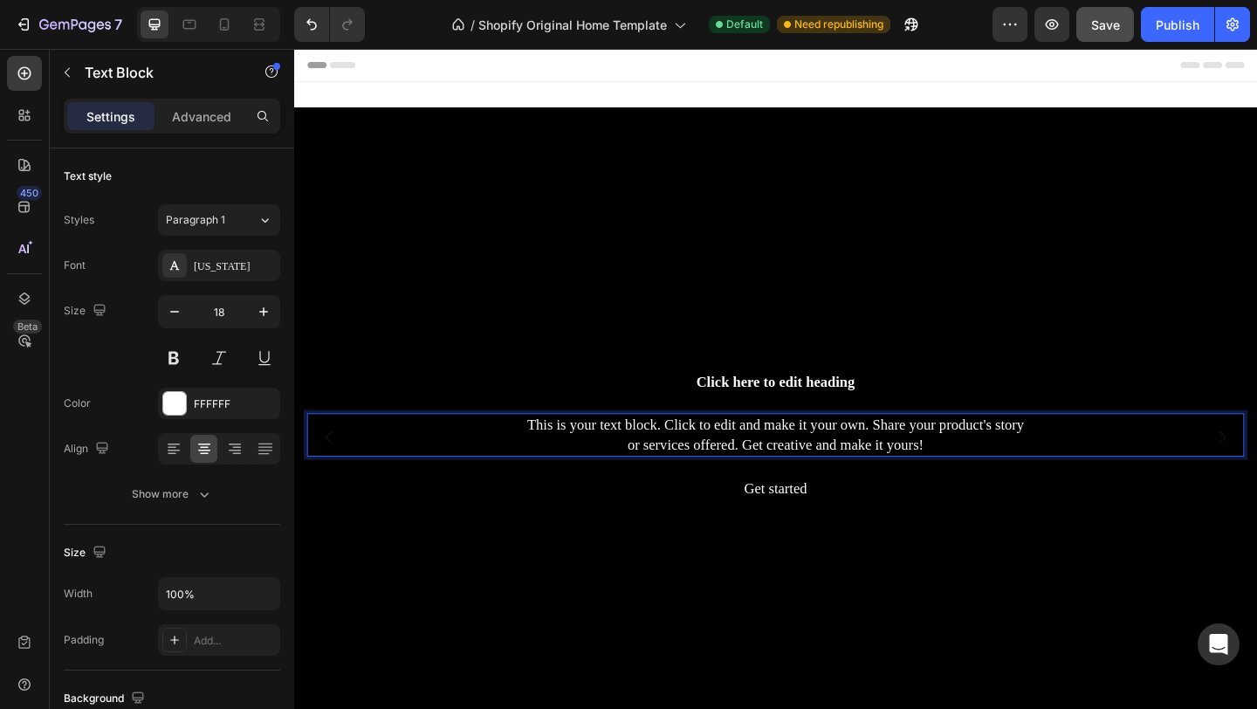
click at [897, 471] on p "This is your text block. Click to edit and make it your own. Share your product…" at bounding box center [818, 469] width 1016 height 44
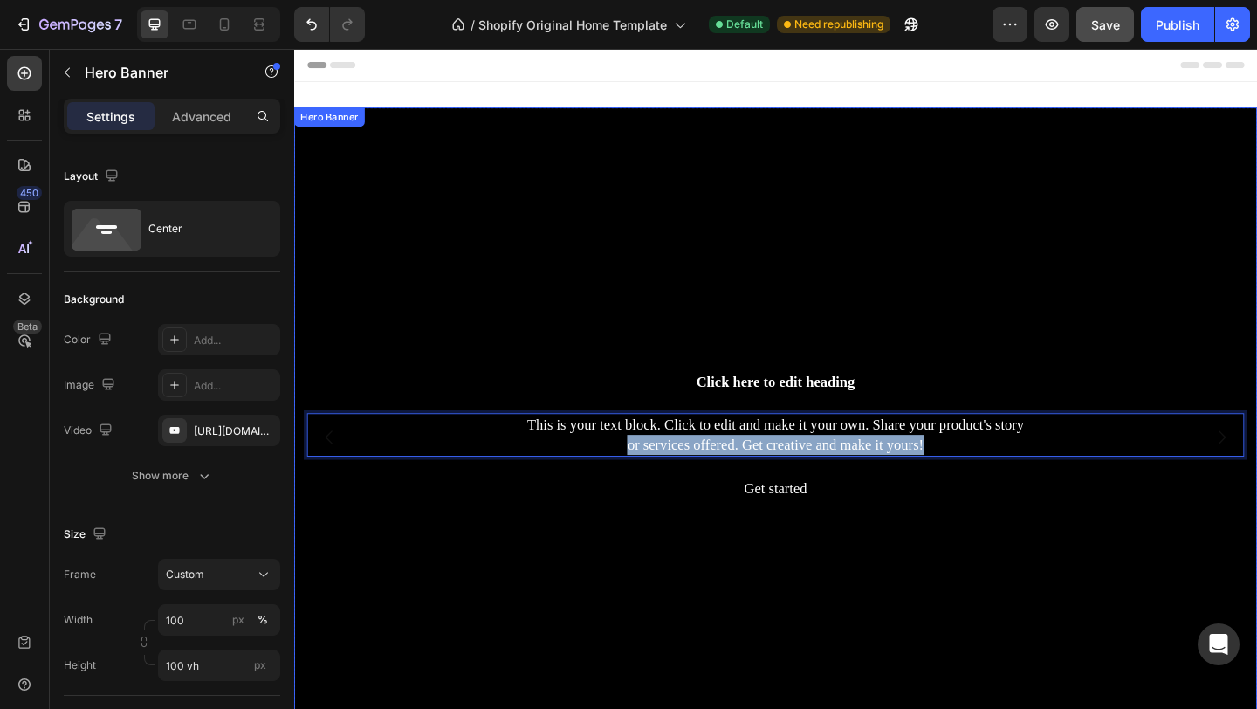
click at [1256, 169] on div "Background Image" at bounding box center [818, 472] width 1048 height 718
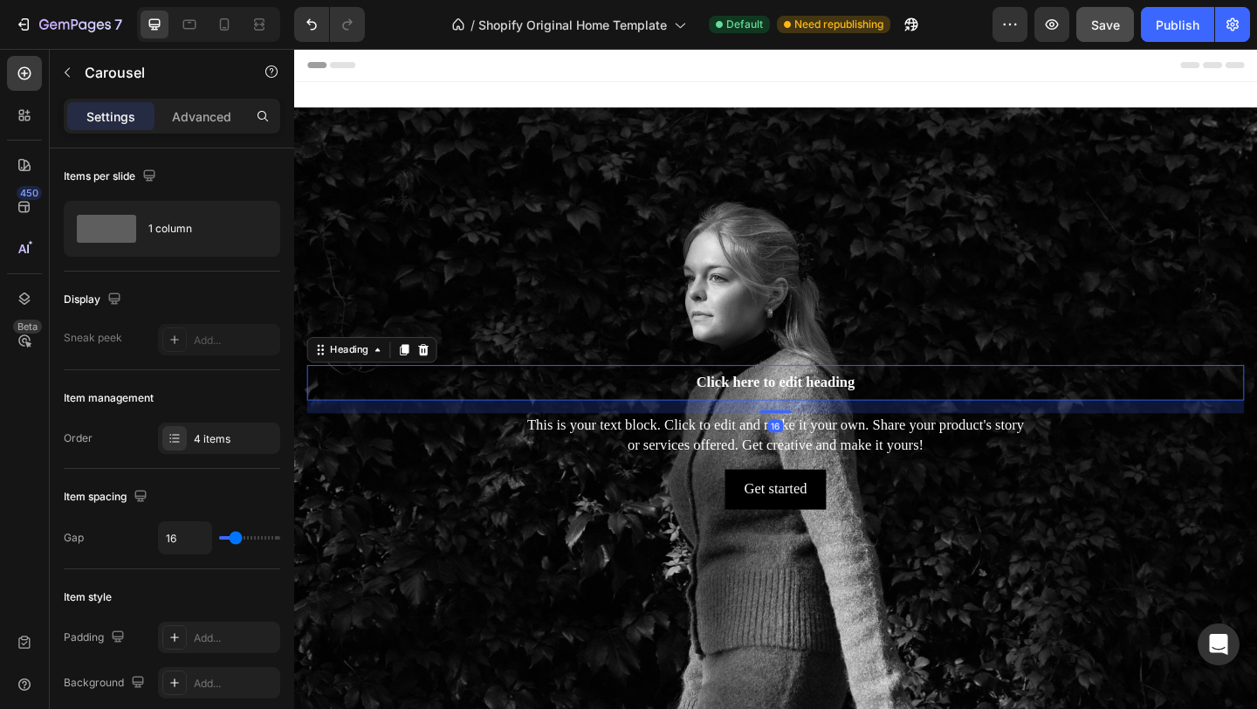
click at [801, 413] on h2 "Click here to edit heading" at bounding box center [818, 412] width 1020 height 38
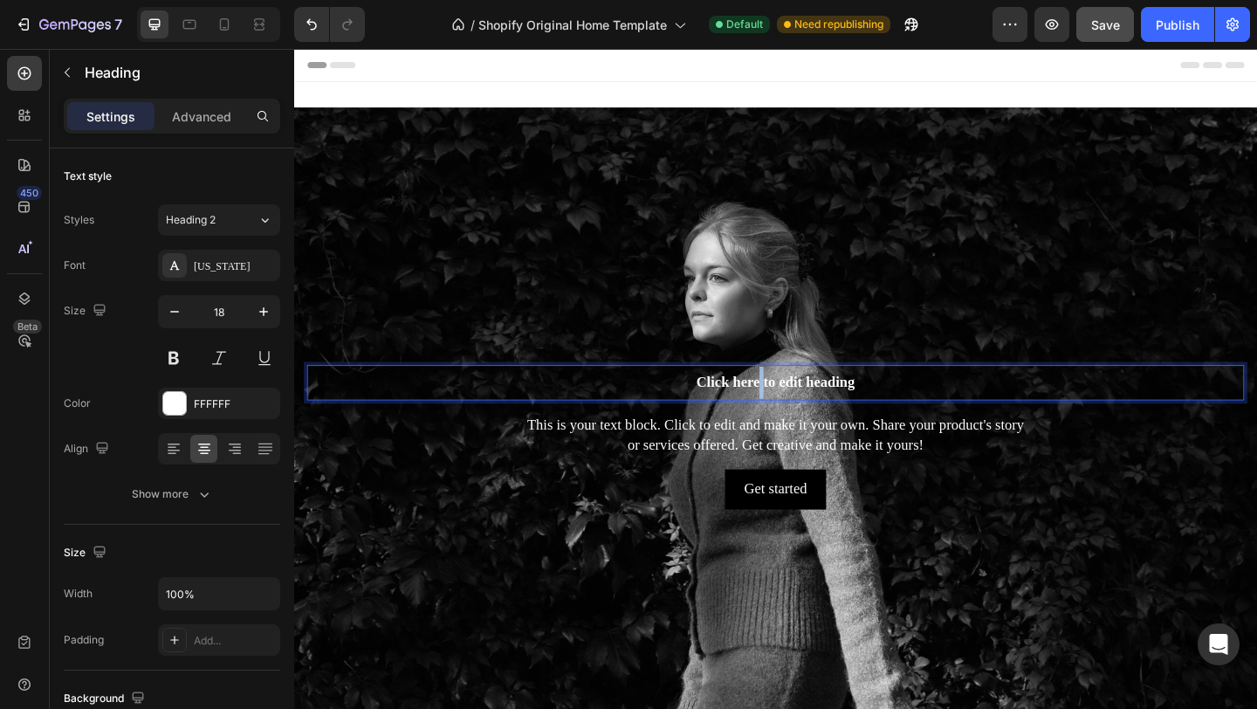
click at [801, 413] on h2 "Click here to edit heading" at bounding box center [818, 412] width 1020 height 38
click at [801, 413] on p "Click here to edit heading" at bounding box center [818, 412] width 1016 height 35
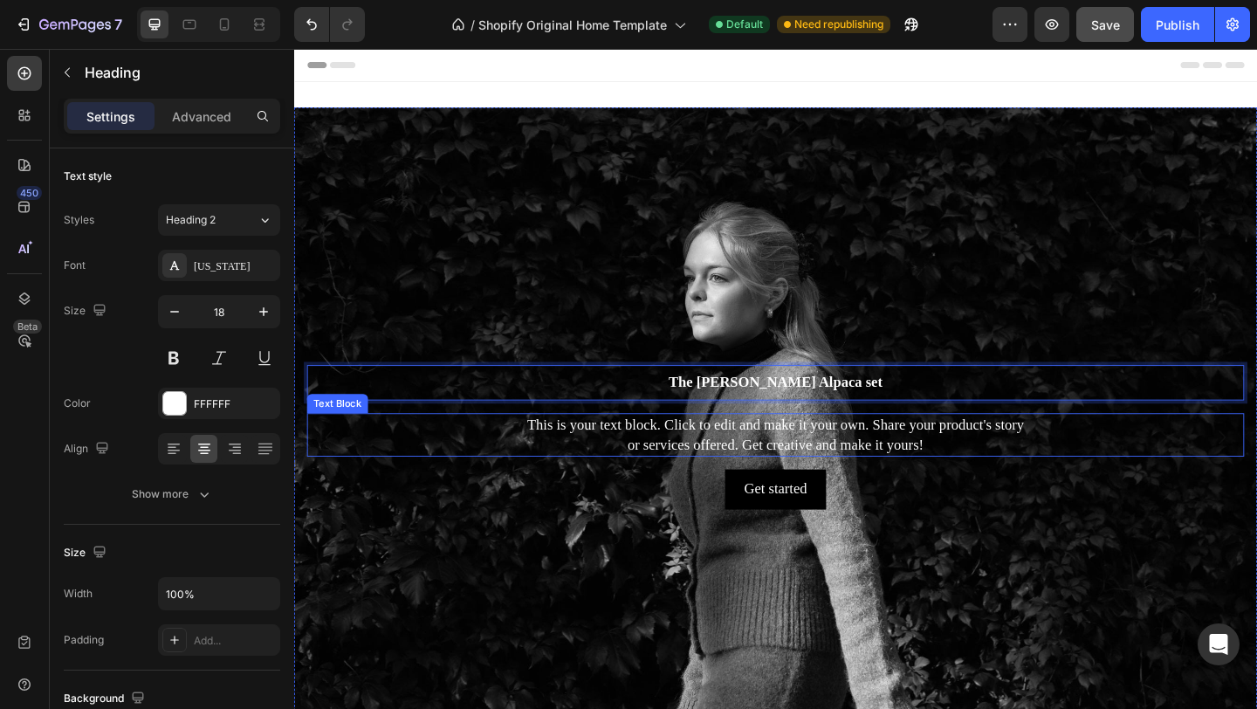
click at [805, 464] on div "This is your text block. Click to edit and make it your own. Share your product…" at bounding box center [818, 468] width 1020 height 47
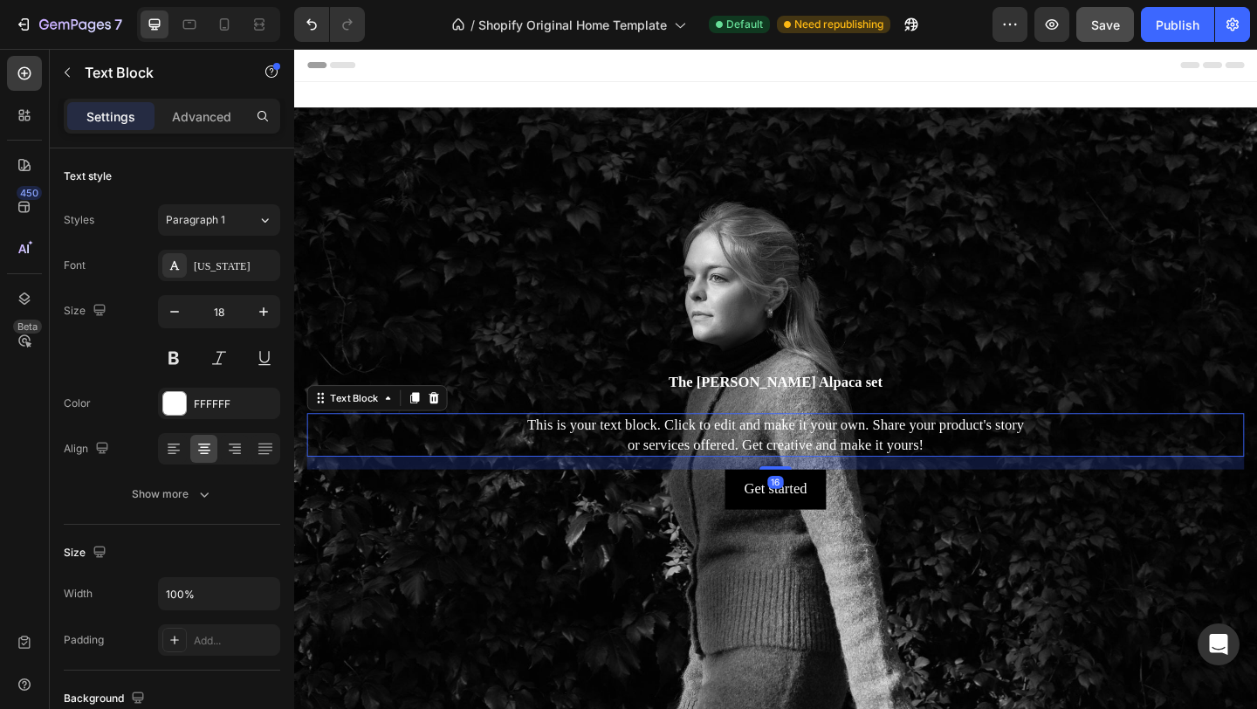
click at [805, 464] on div "This is your text block. Click to edit and make it your own. Share your product…" at bounding box center [818, 468] width 1020 height 47
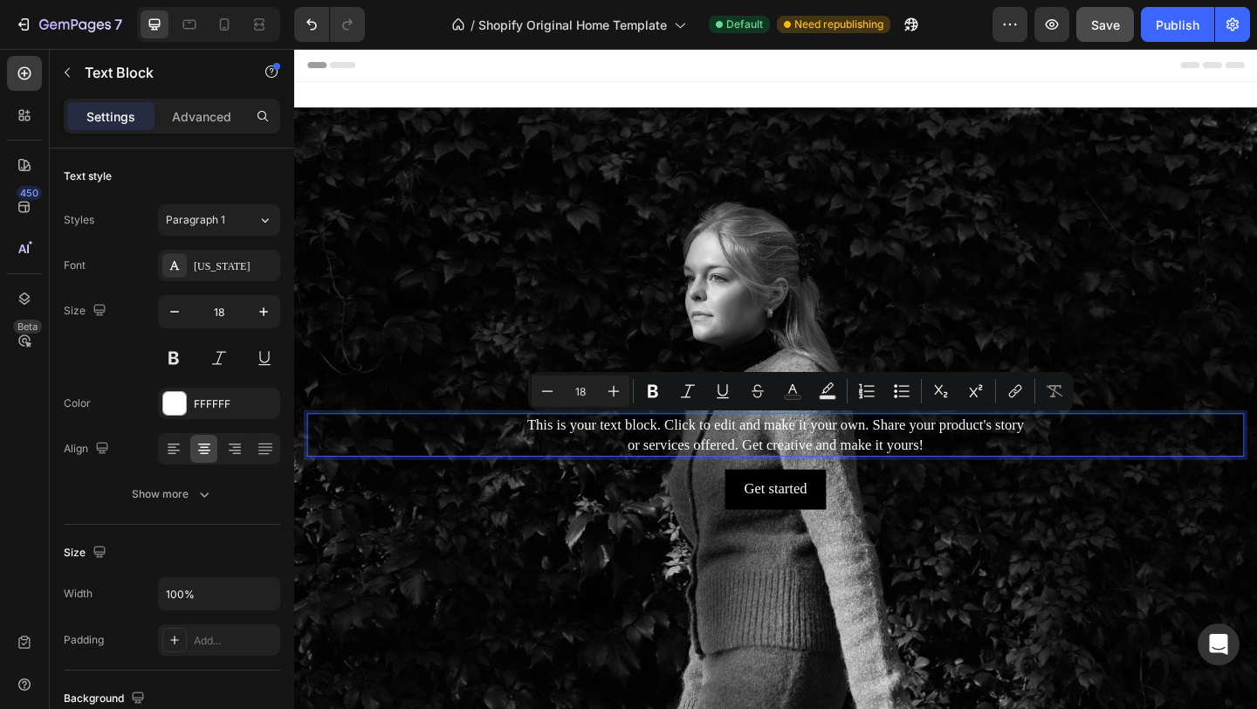
click at [803, 464] on p "This is your text block. Click to edit and make it your own. Share your product…" at bounding box center [818, 469] width 1016 height 44
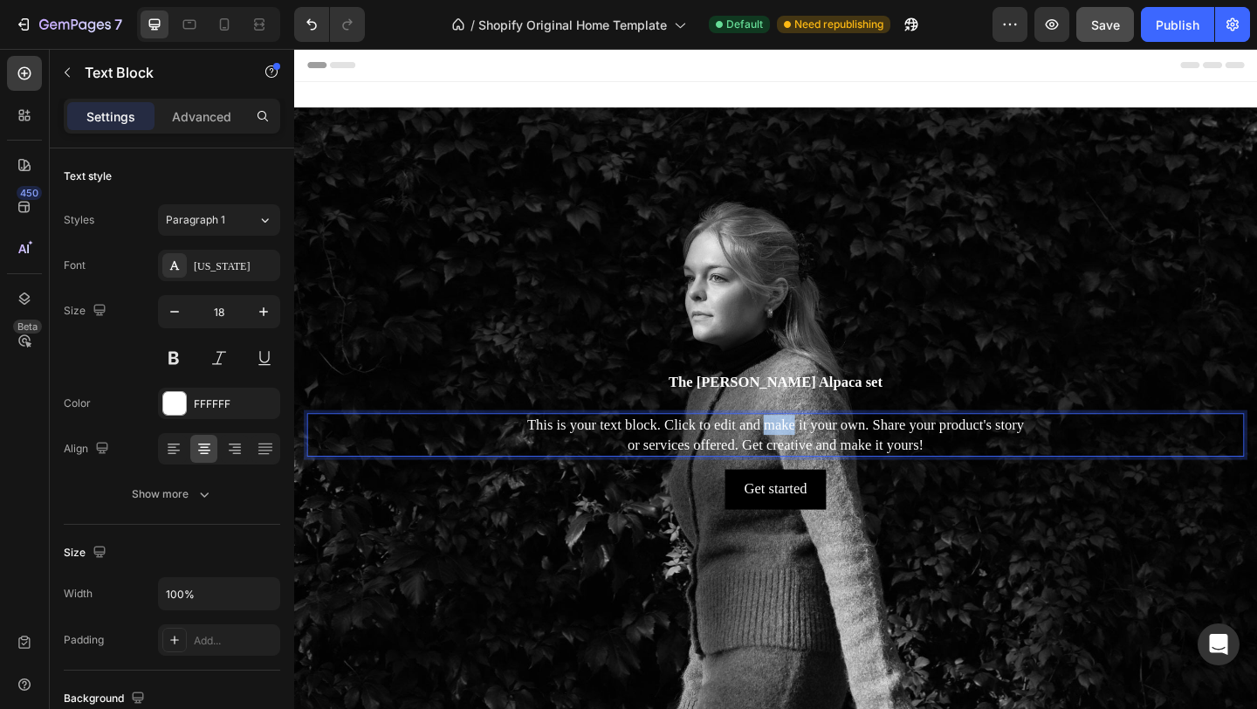
click at [803, 464] on p "This is your text block. Click to edit and make it your own. Share your product…" at bounding box center [818, 469] width 1016 height 44
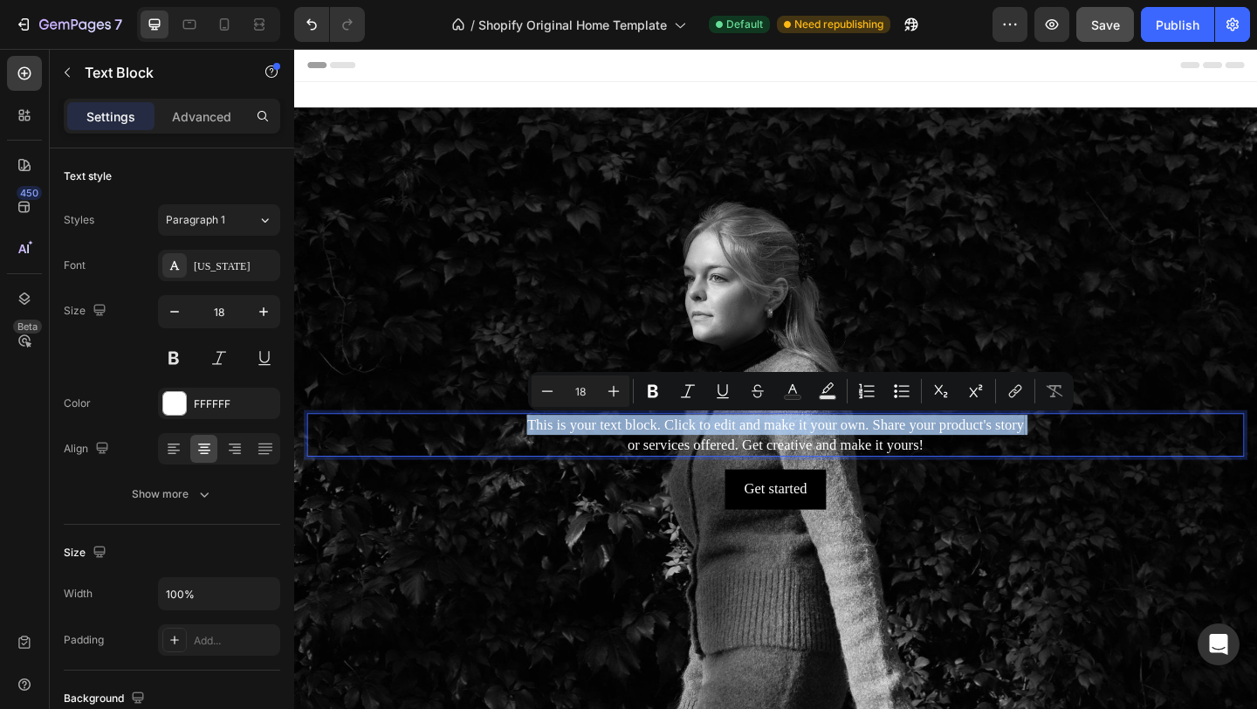
click at [803, 464] on p "This is your text block. Click to edit and make it your own. Share your product…" at bounding box center [818, 469] width 1016 height 44
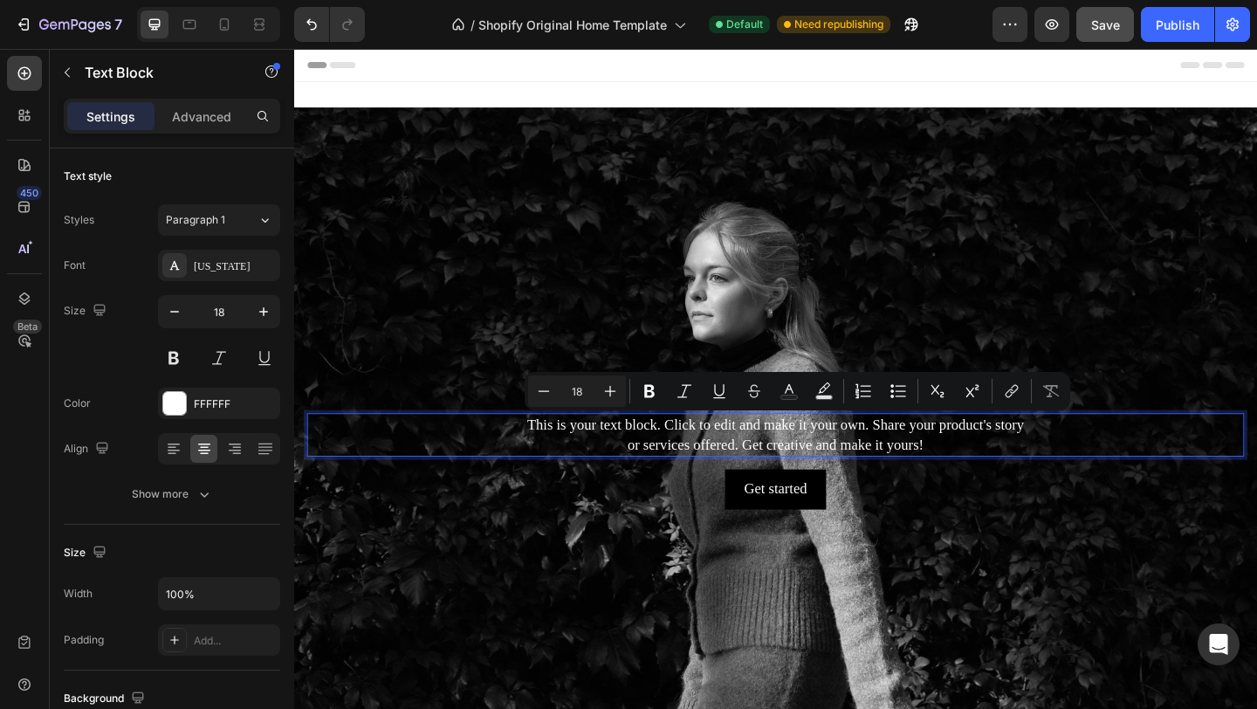
click at [1000, 474] on p "This is your text block. Click to edit and make it your own. Share your product…" at bounding box center [818, 469] width 1016 height 44
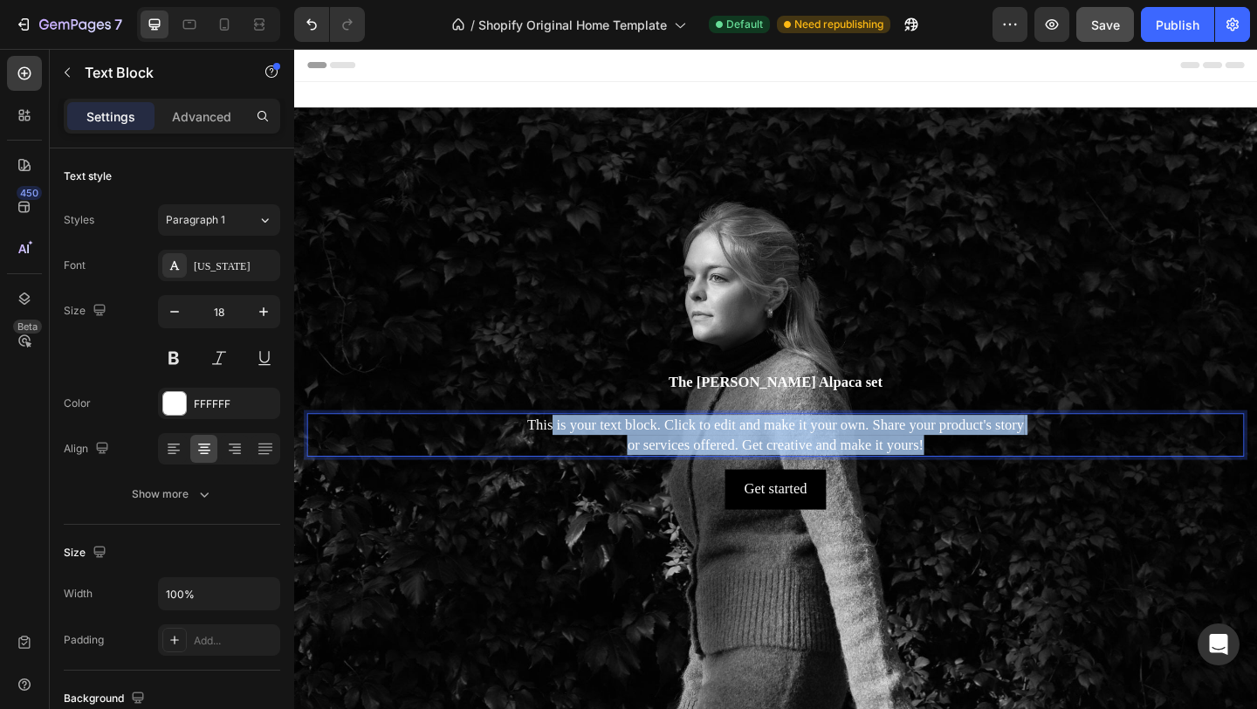
drag, startPoint x: 1001, startPoint y: 478, endPoint x: 574, endPoint y: 448, distance: 427.1
click at [574, 448] on p "This is your text block. Click to edit and make it your own. Share your product…" at bounding box center [818, 469] width 1016 height 44
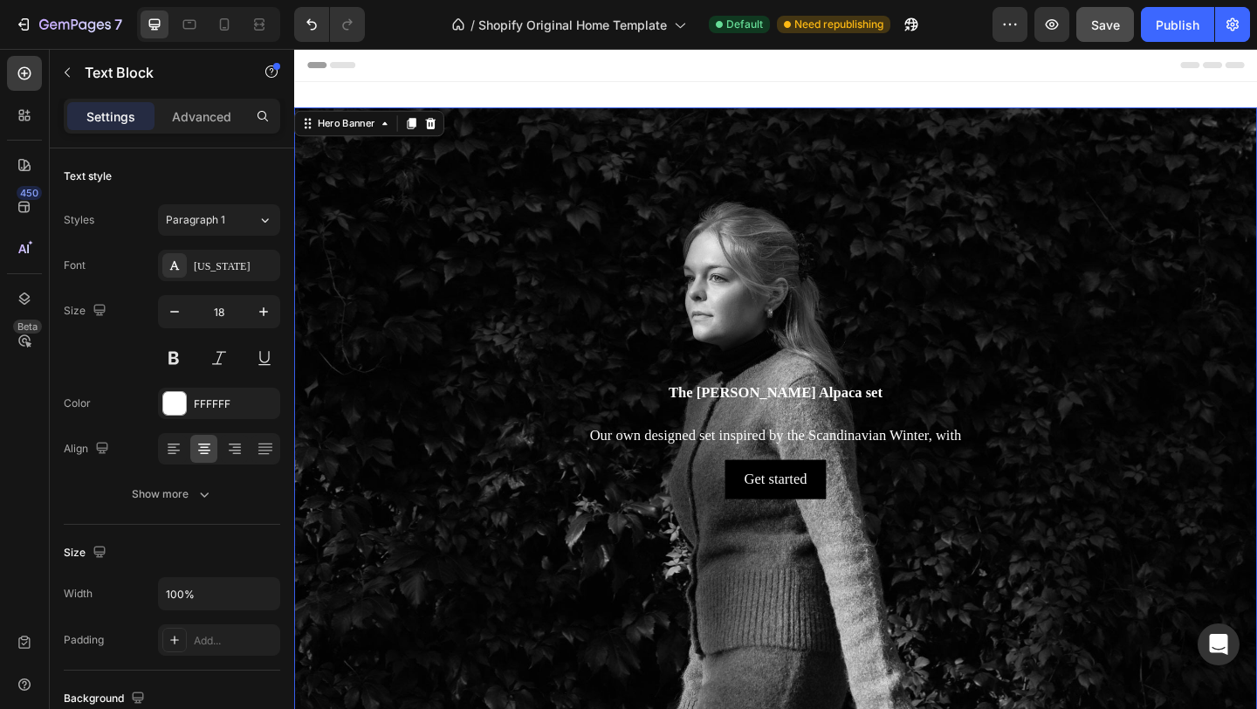
click at [813, 455] on div "The [PERSON_NAME] Alpaca set Heading Our own designed set inspired by the Scand…" at bounding box center [818, 471] width 1020 height 134
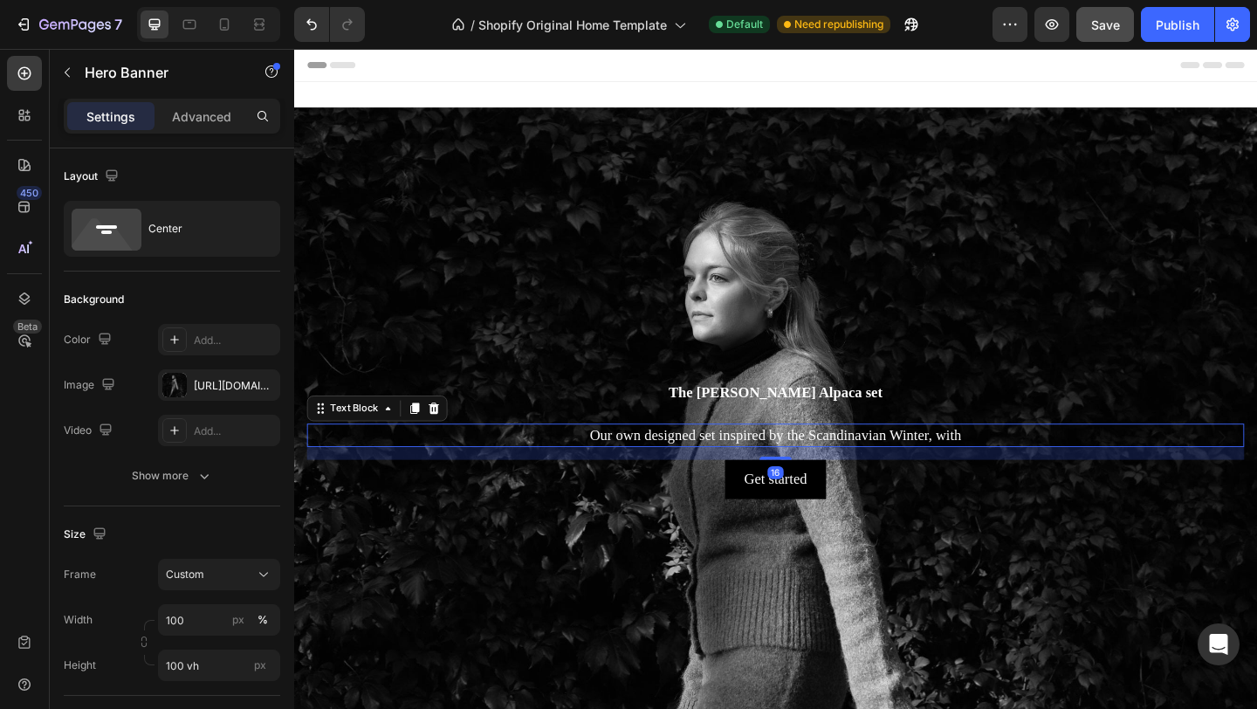
click at [899, 461] on p "Our own designed set inspired by the Scandinavian Winter, with" at bounding box center [818, 469] width 1016 height 22
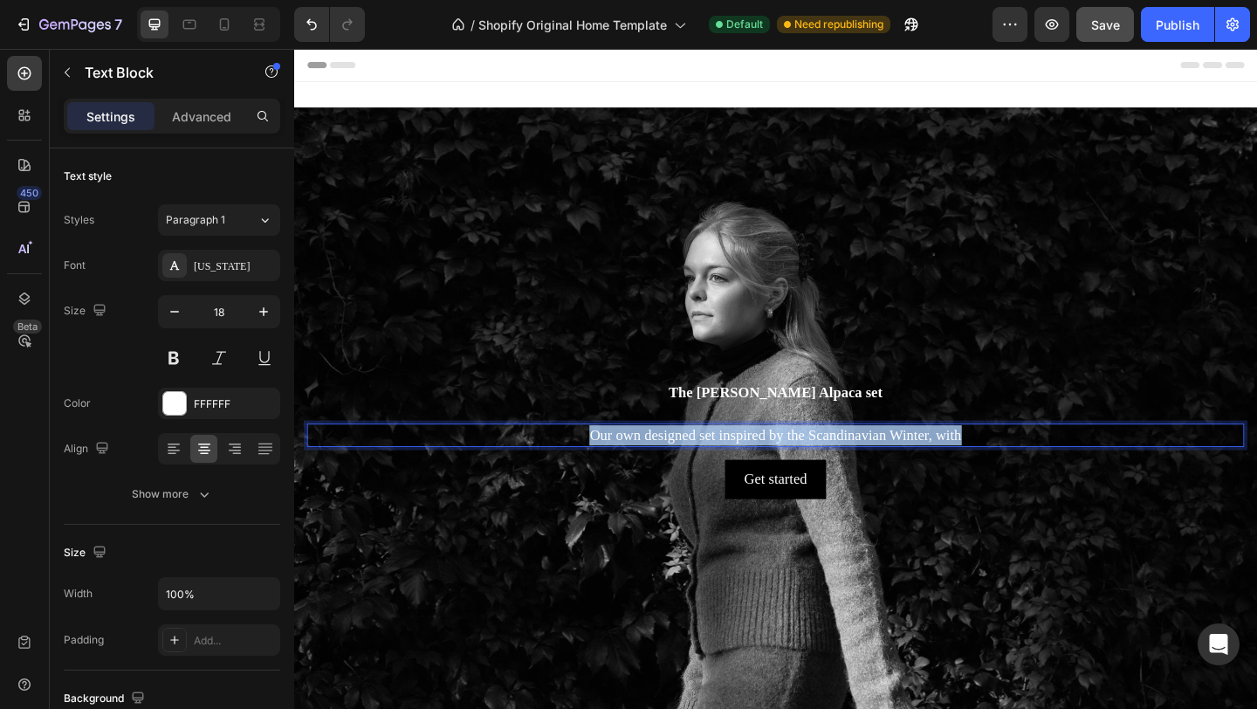
click at [899, 462] on p "Our own designed set inspired by the Scandinavian Winter, with" at bounding box center [818, 469] width 1016 height 22
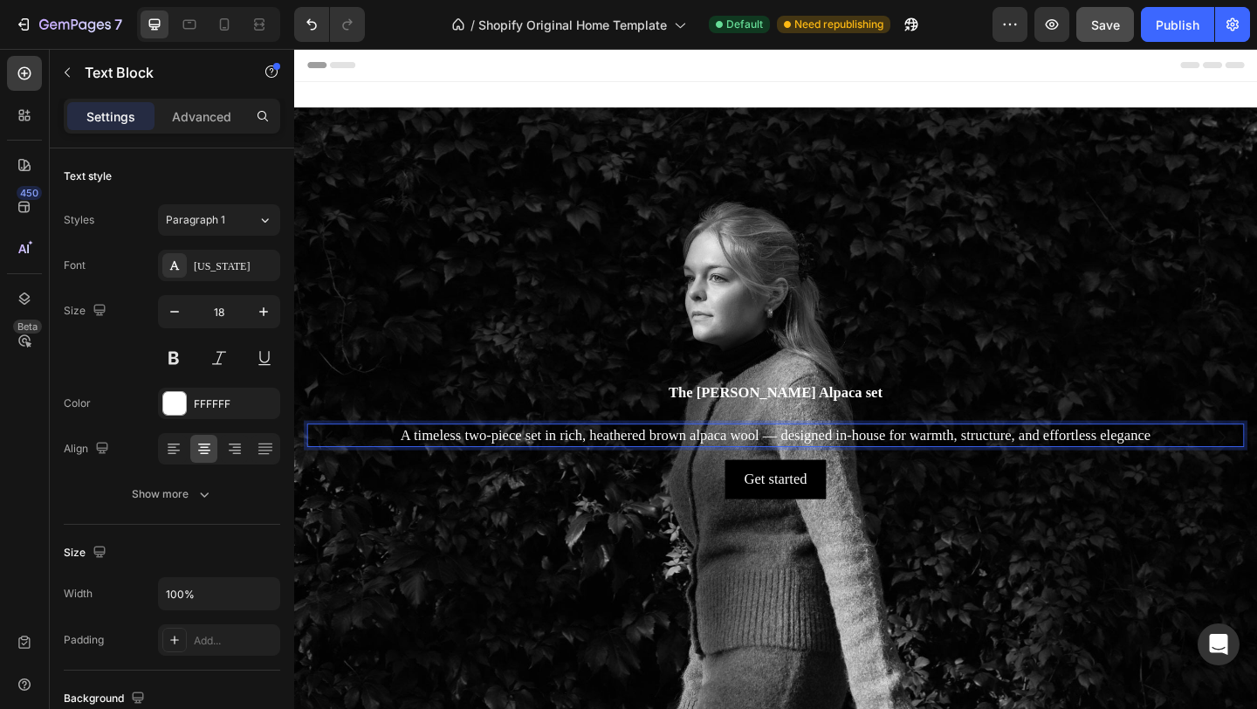
click at [501, 471] on p "A timeless two-piece set in rich, heathered brown alpaca wool — designed in-hou…" at bounding box center [818, 469] width 1016 height 22
click at [610, 468] on p "A timeless set in rich, heathered brown alpaca wool — designed in-house for war…" at bounding box center [818, 469] width 1016 height 22
click at [625, 469] on p "A timeless set in rich, heathered brown alpaca wool — designed in-house for war…" at bounding box center [818, 469] width 1016 height 22
click at [784, 469] on p "A timeless set in rich, heathered brown alpaca wool — designed in-house for war…" at bounding box center [818, 469] width 1016 height 22
drag, startPoint x: 861, startPoint y: 466, endPoint x: 1091, endPoint y: 554, distance: 246.5
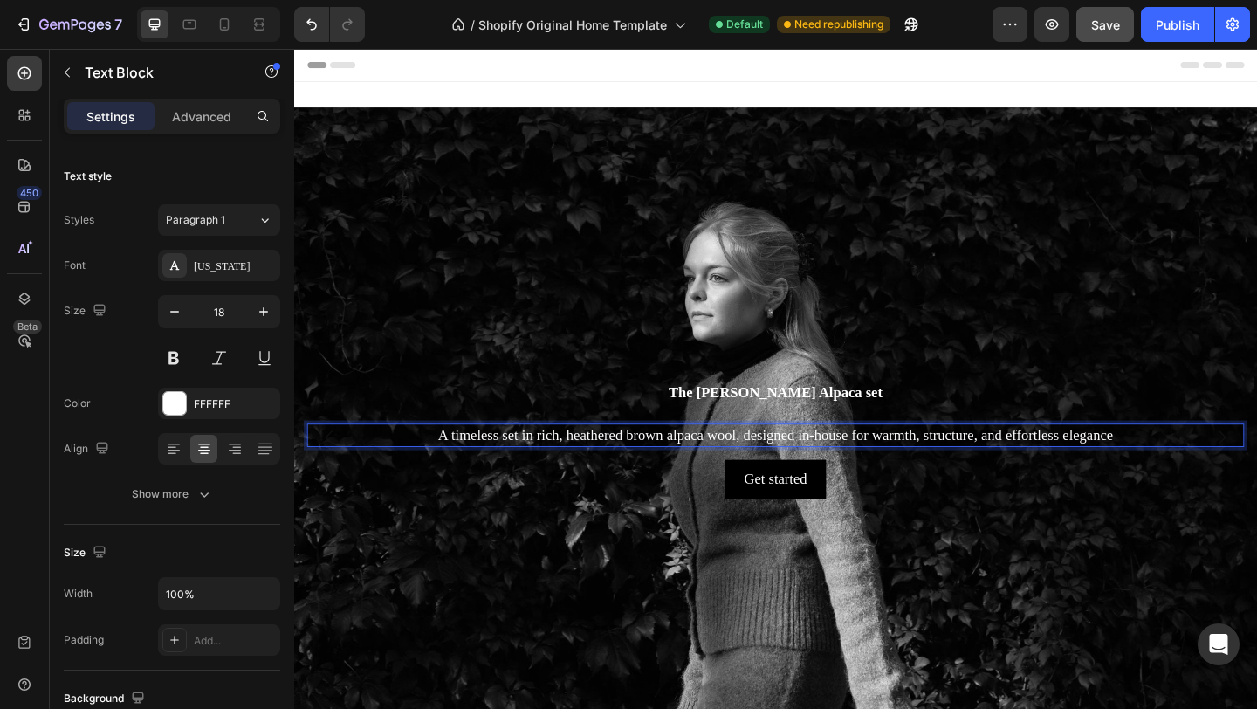
click at [864, 467] on p "A timeless set in rich, heathered brown alpaca wool, designed in-house for warm…" at bounding box center [818, 469] width 1016 height 22
click at [1221, 468] on p "A timeless set in rich, heathered brown alpaca wool, designed in house for warm…" at bounding box center [818, 469] width 1016 height 22
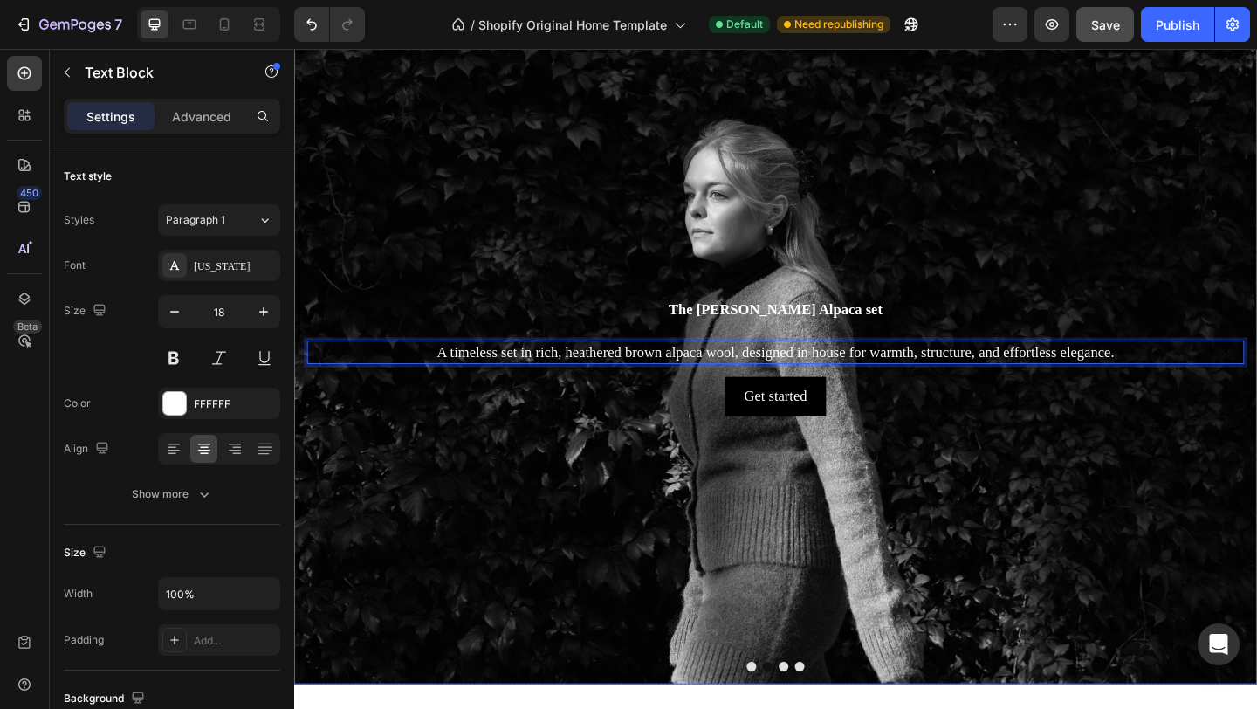
scroll to position [155, 0]
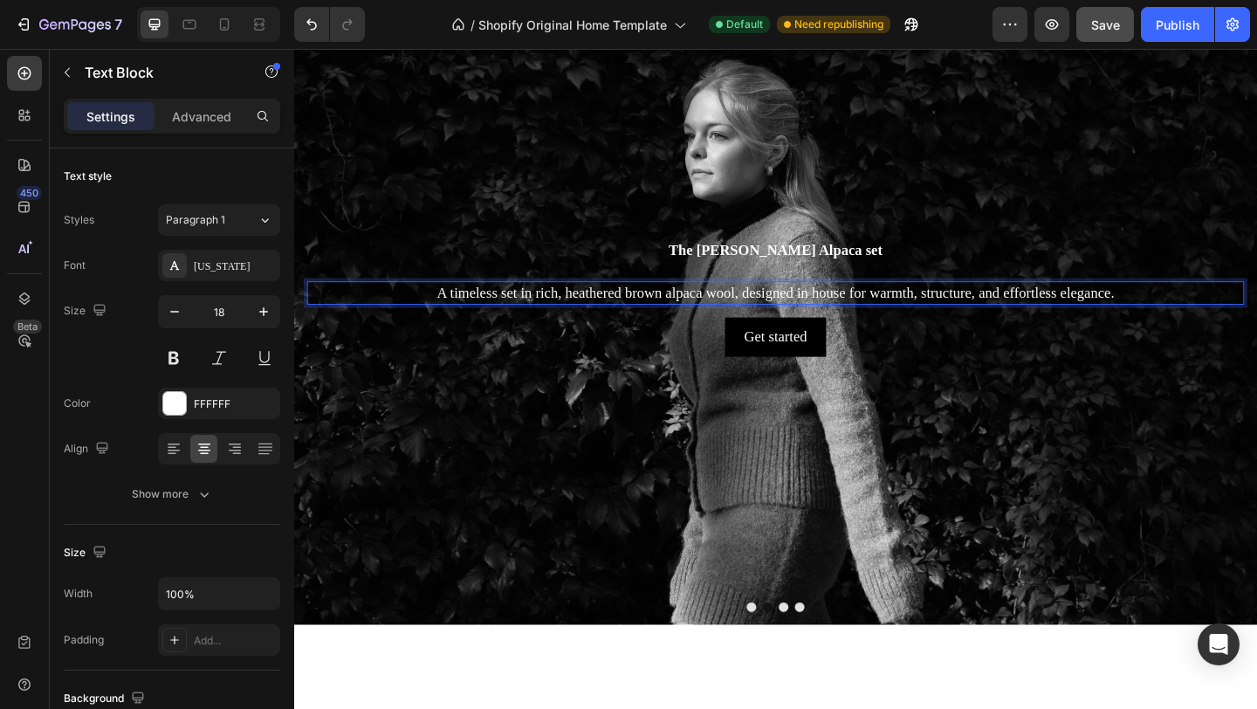
click at [1100, 310] on p "A timeless set in rich, heathered brown alpaca wool, designed in house for warm…" at bounding box center [818, 314] width 1016 height 22
click at [1186, 309] on p "A timeless set in rich, heathered brown alpaca wool, designed in house for warm…" at bounding box center [818, 314] width 1016 height 22
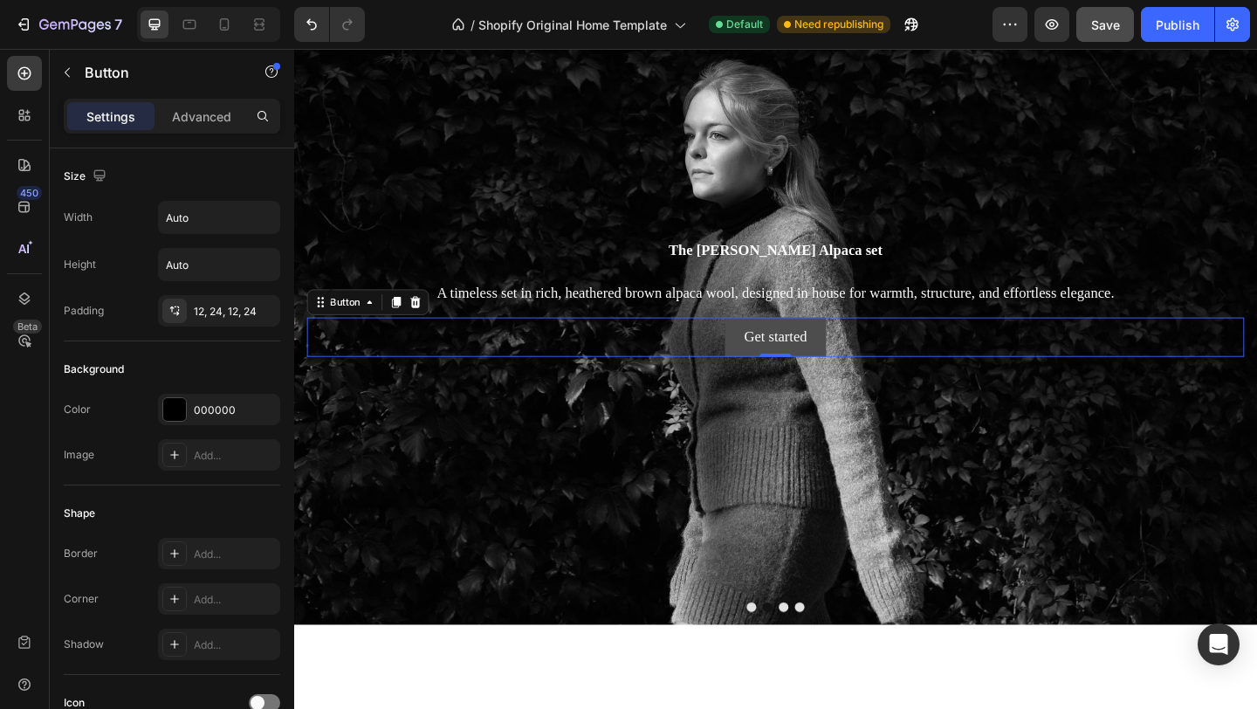
click at [770, 352] on button "Get started" at bounding box center [818, 361] width 110 height 43
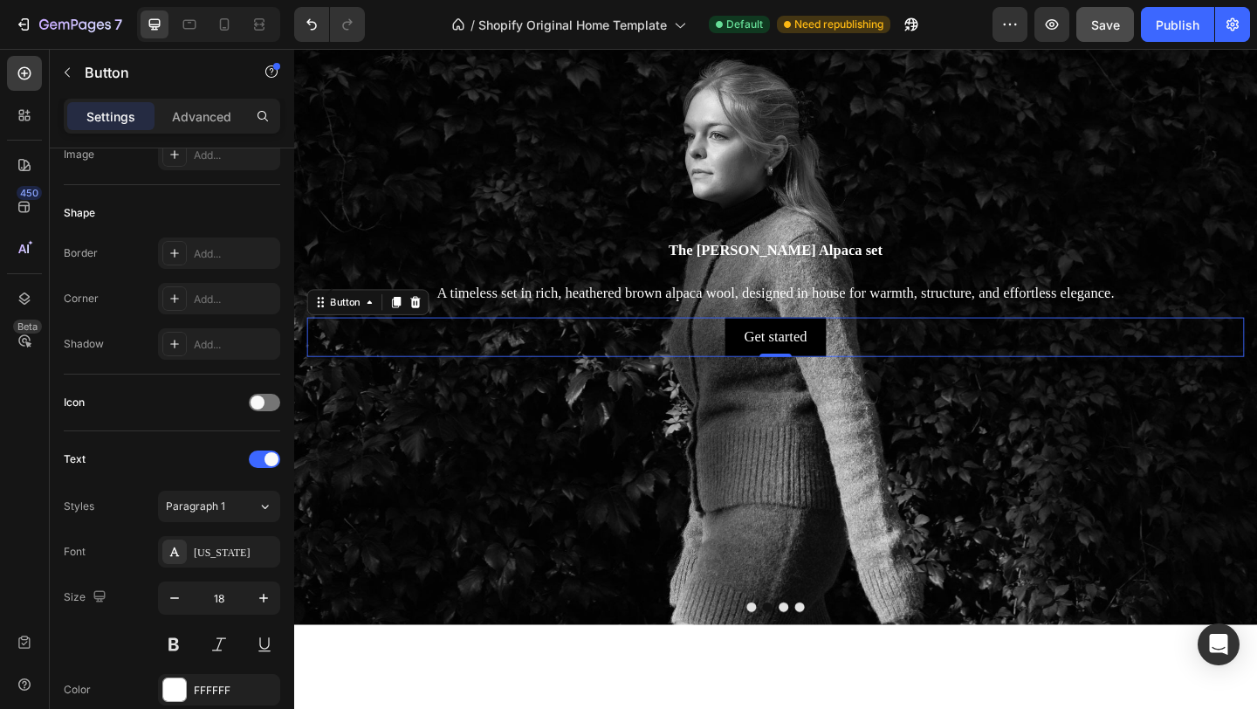
scroll to position [642, 0]
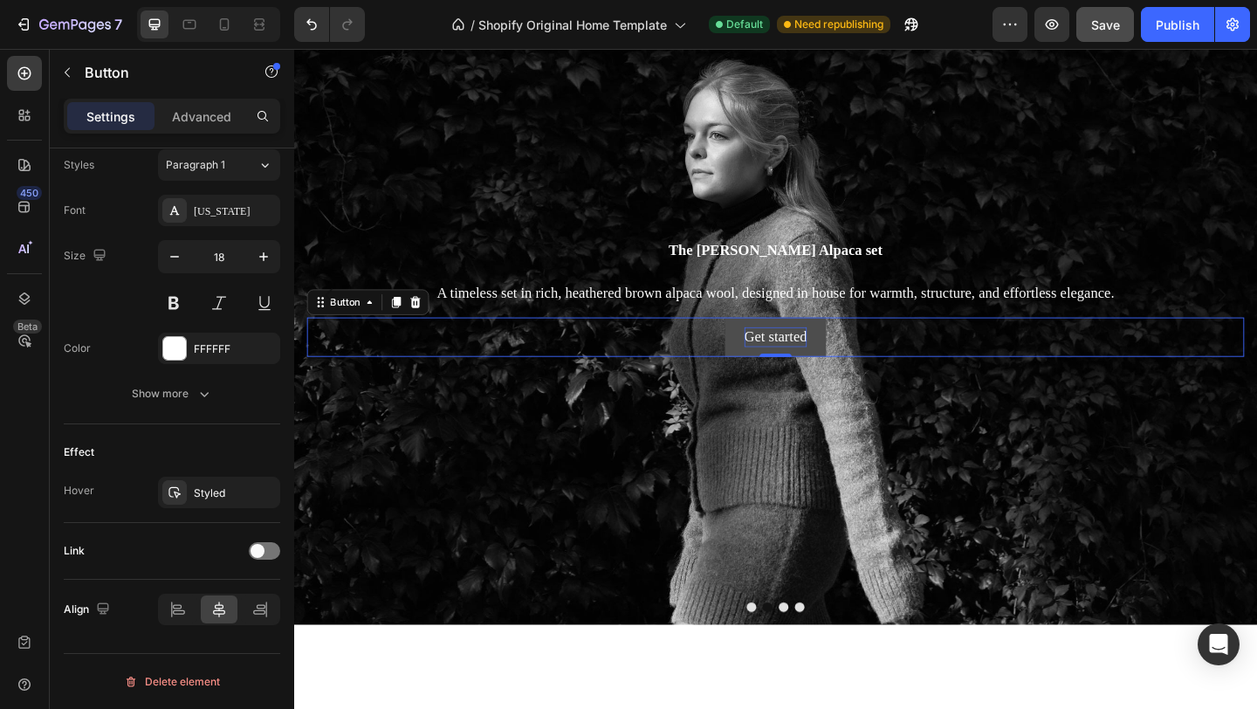
click at [829, 351] on div "Get started" at bounding box center [818, 362] width 68 height 22
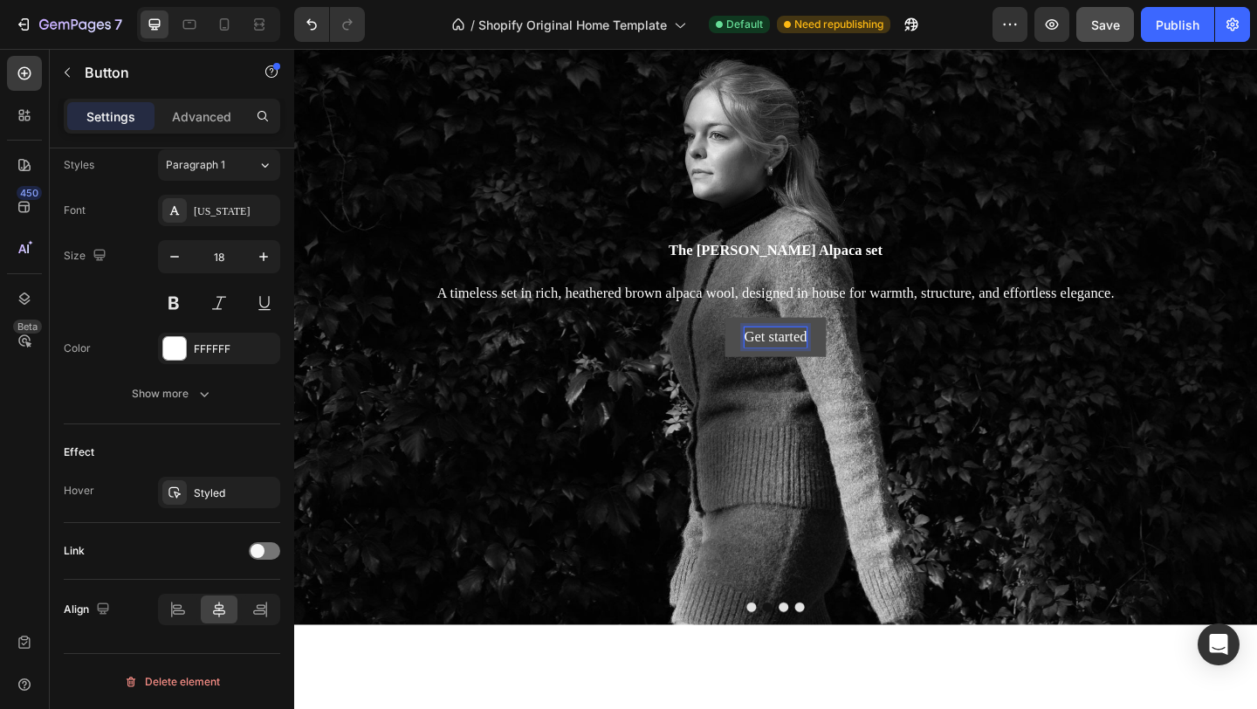
click at [833, 358] on p "Get started" at bounding box center [818, 362] width 68 height 22
click at [834, 358] on p "Get started" at bounding box center [818, 362] width 68 height 22
click at [781, 340] on button "Shop" at bounding box center [818, 361] width 74 height 43
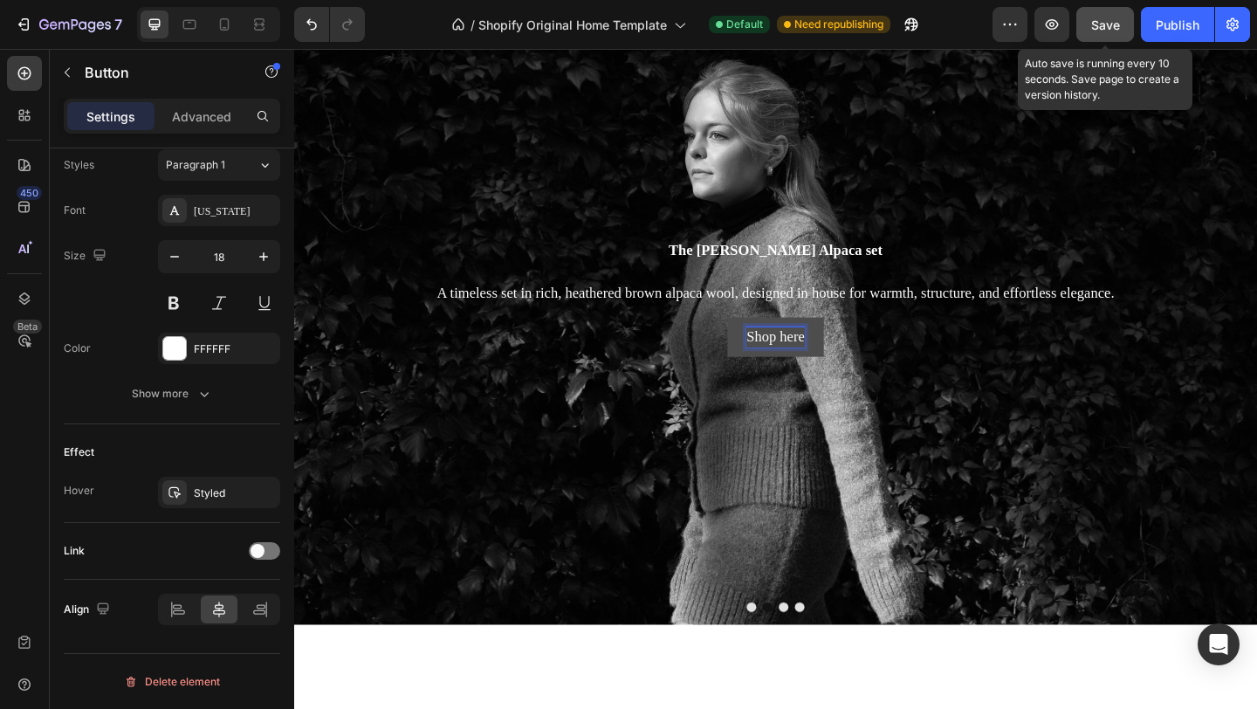
click at [1118, 23] on span "Save" at bounding box center [1105, 24] width 29 height 15
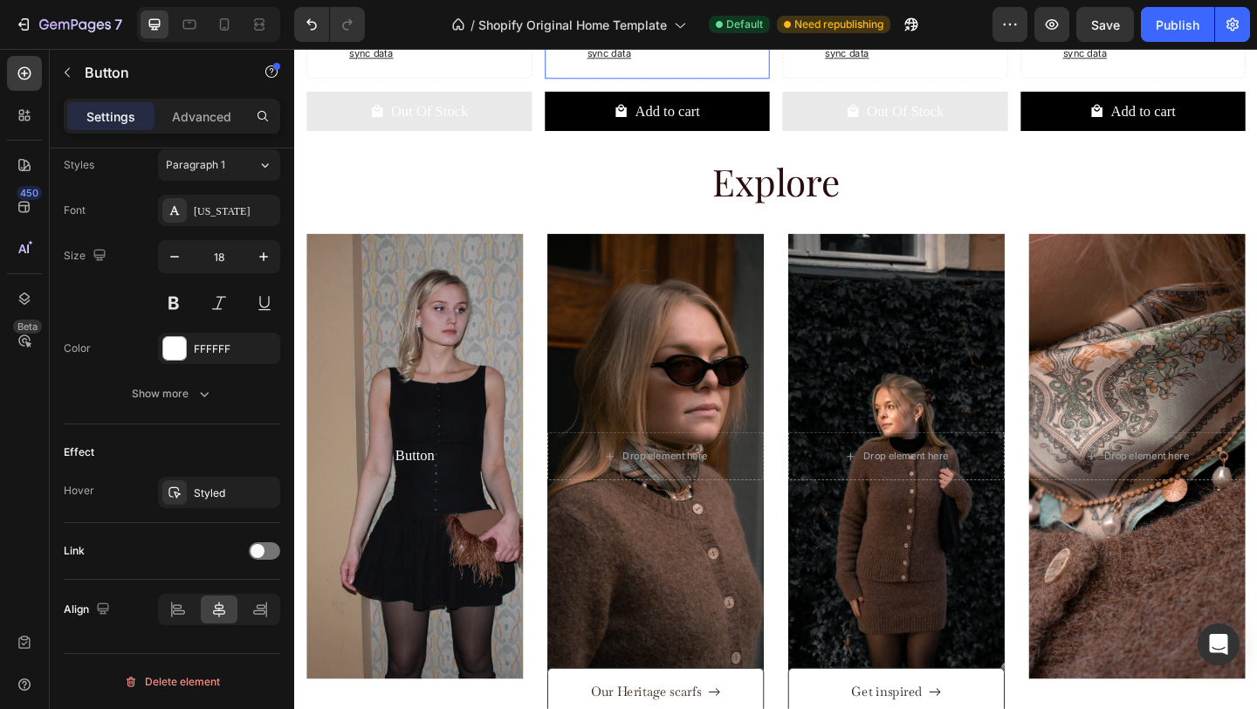
scroll to position [1423, 0]
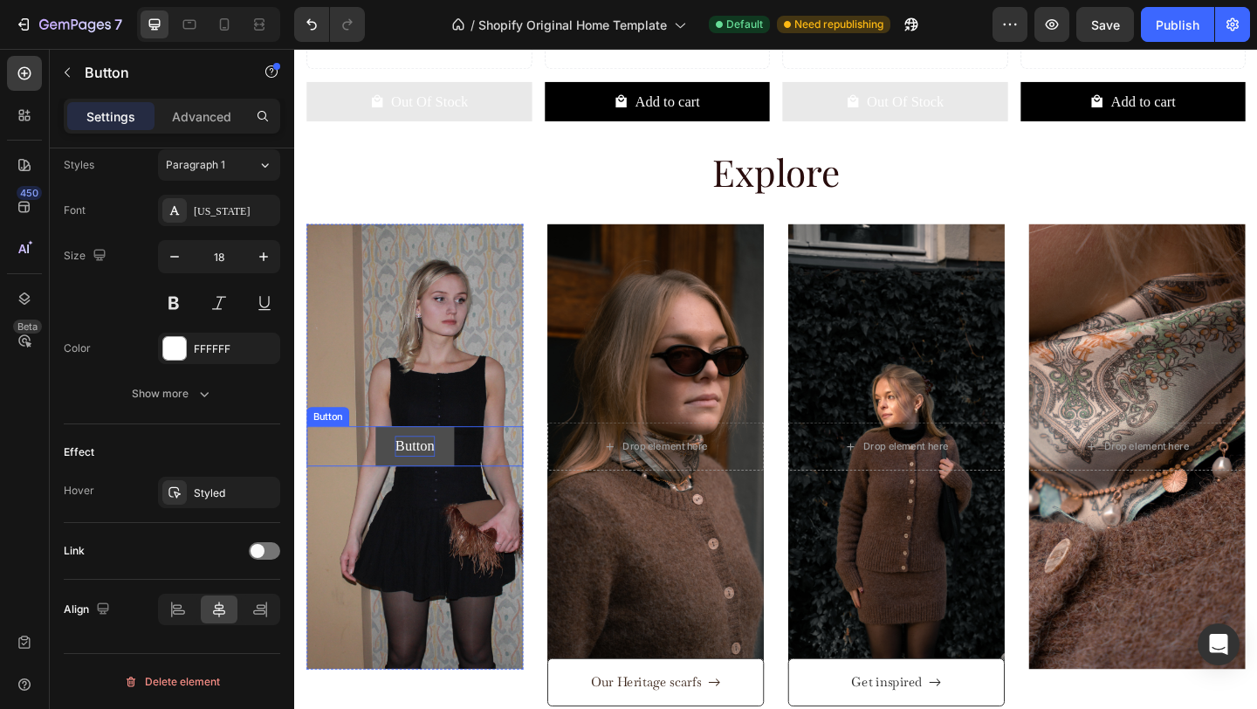
click at [430, 470] on p "Button" at bounding box center [424, 481] width 43 height 22
click at [411, 459] on button at bounding box center [425, 480] width 42 height 43
click at [431, 436] on icon at bounding box center [425, 443] width 14 height 14
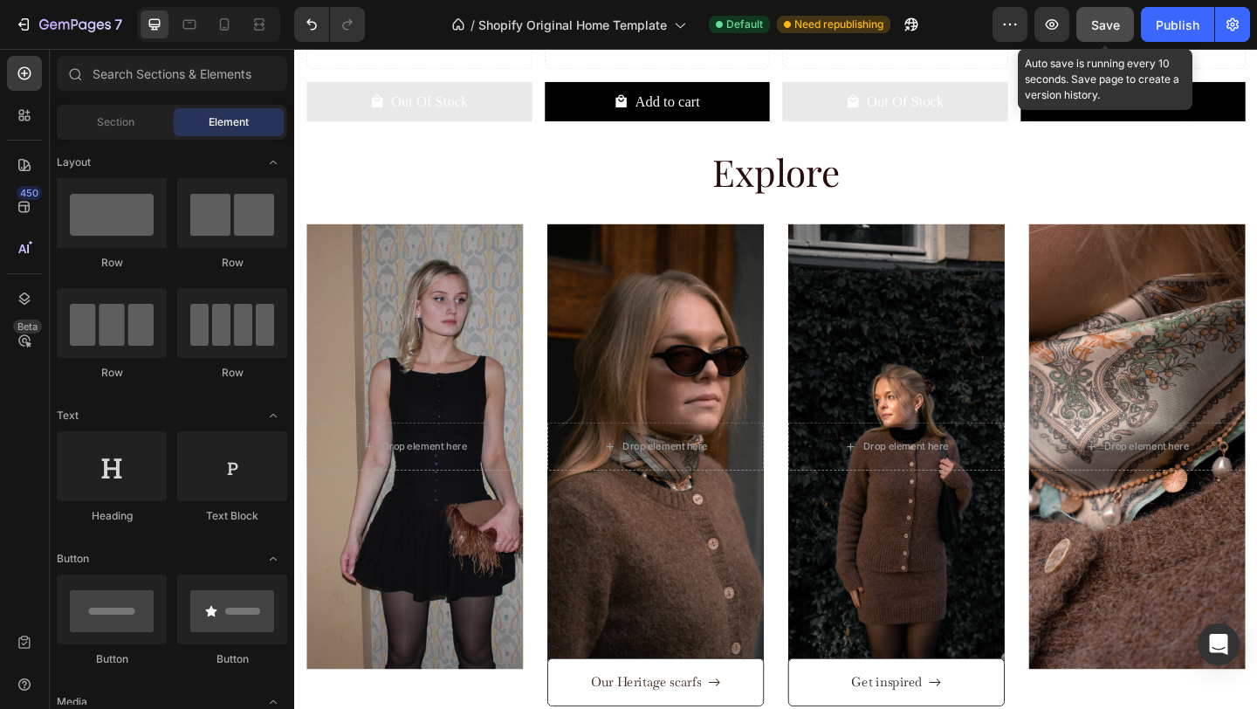
click at [1103, 16] on div "Save" at bounding box center [1105, 25] width 29 height 18
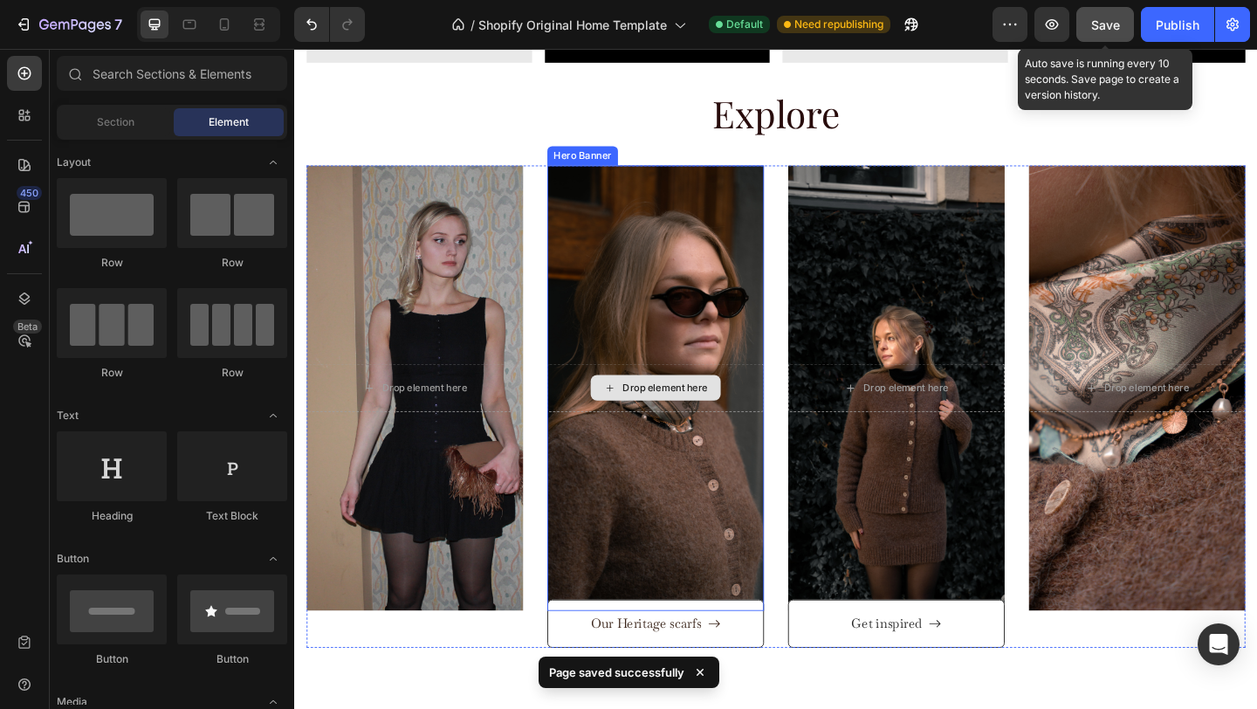
scroll to position [1467, 0]
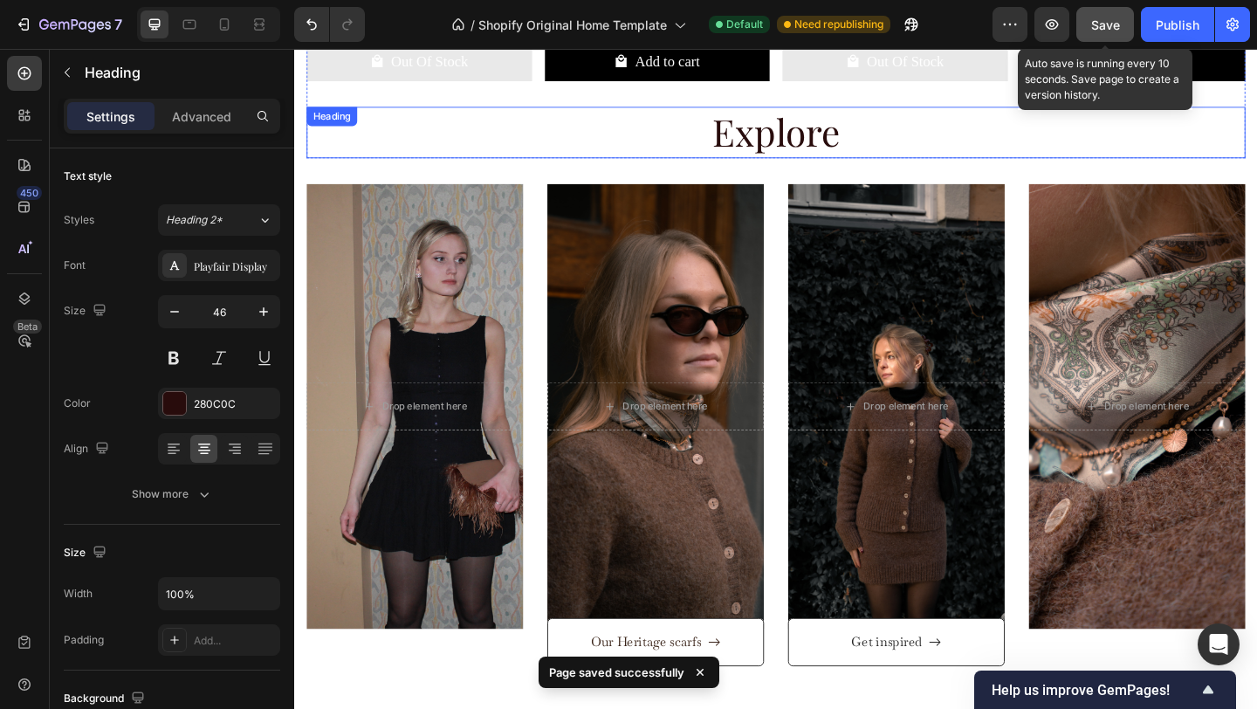
click at [809, 123] on h2 "Explore" at bounding box center [817, 140] width 1021 height 56
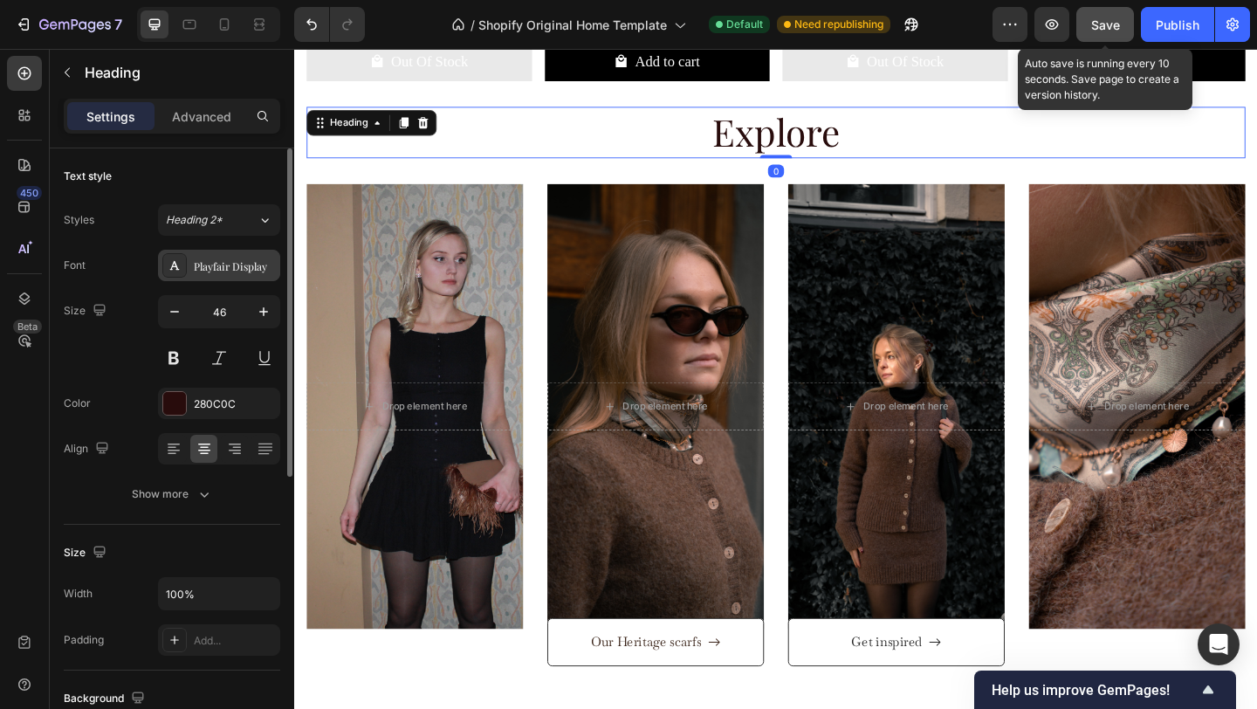
click at [217, 271] on div "Playfair Display" at bounding box center [235, 266] width 82 height 16
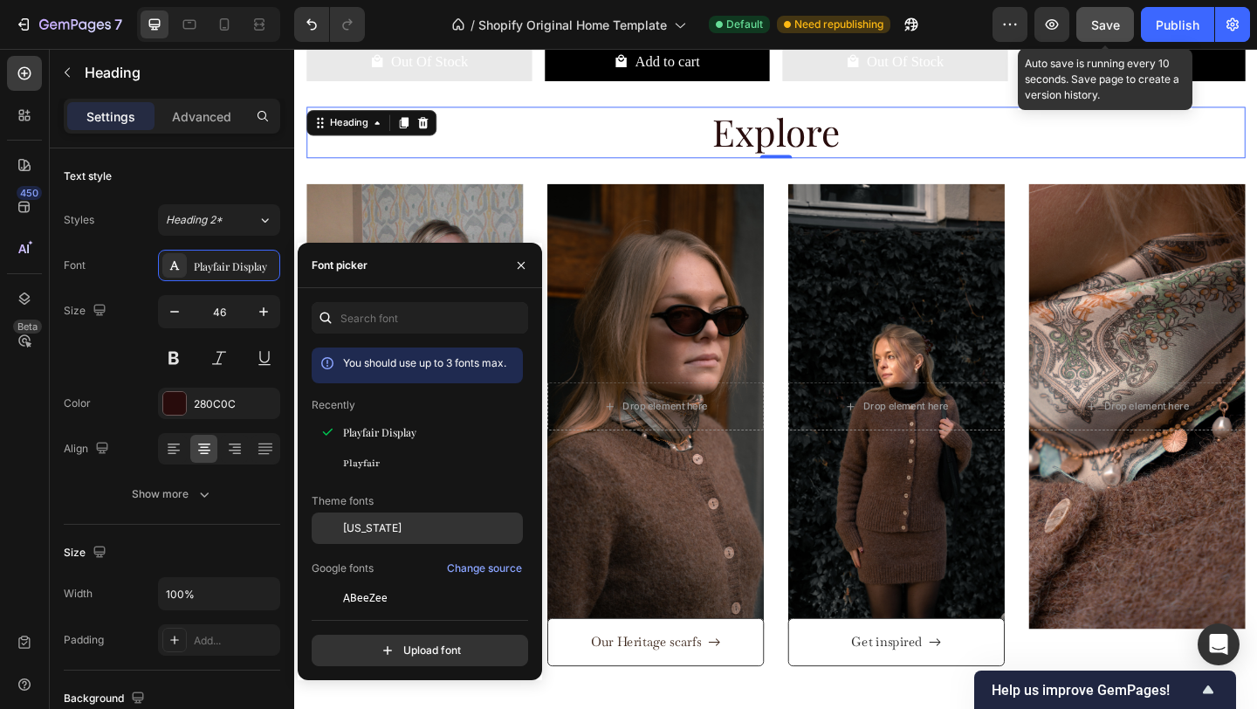
click at [410, 513] on div "[US_STATE]" at bounding box center [417, 527] width 211 height 31
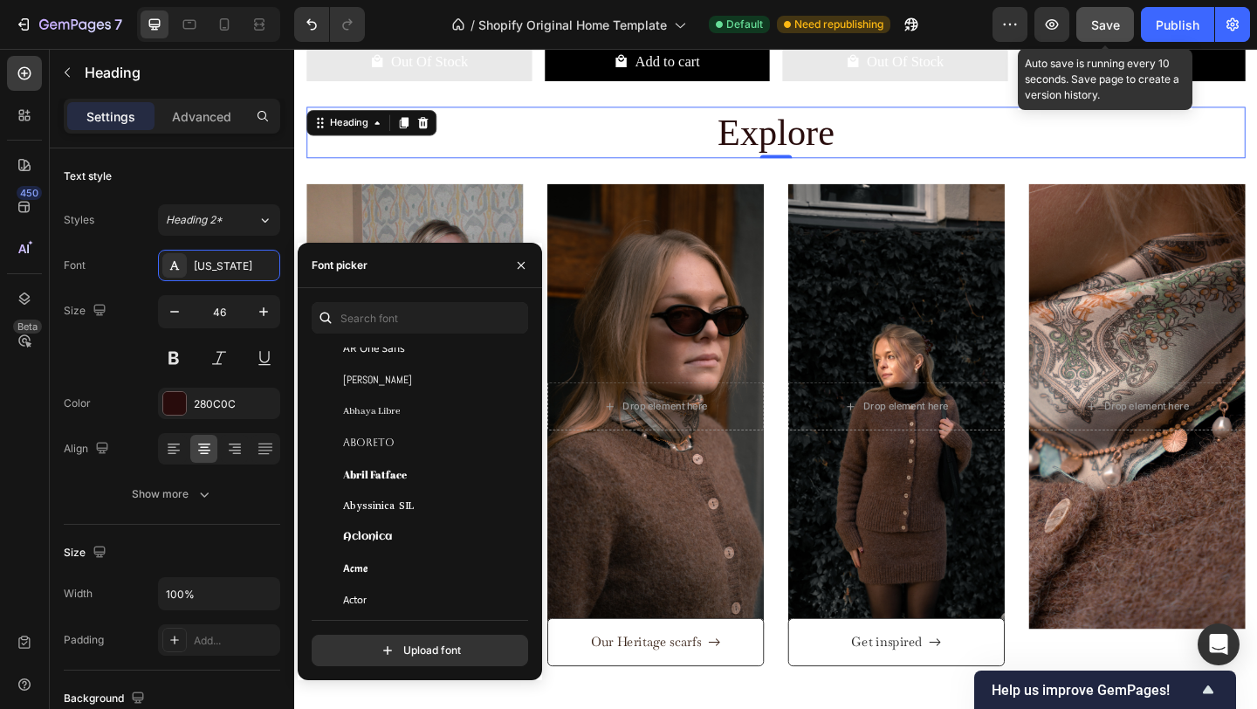
scroll to position [354, 0]
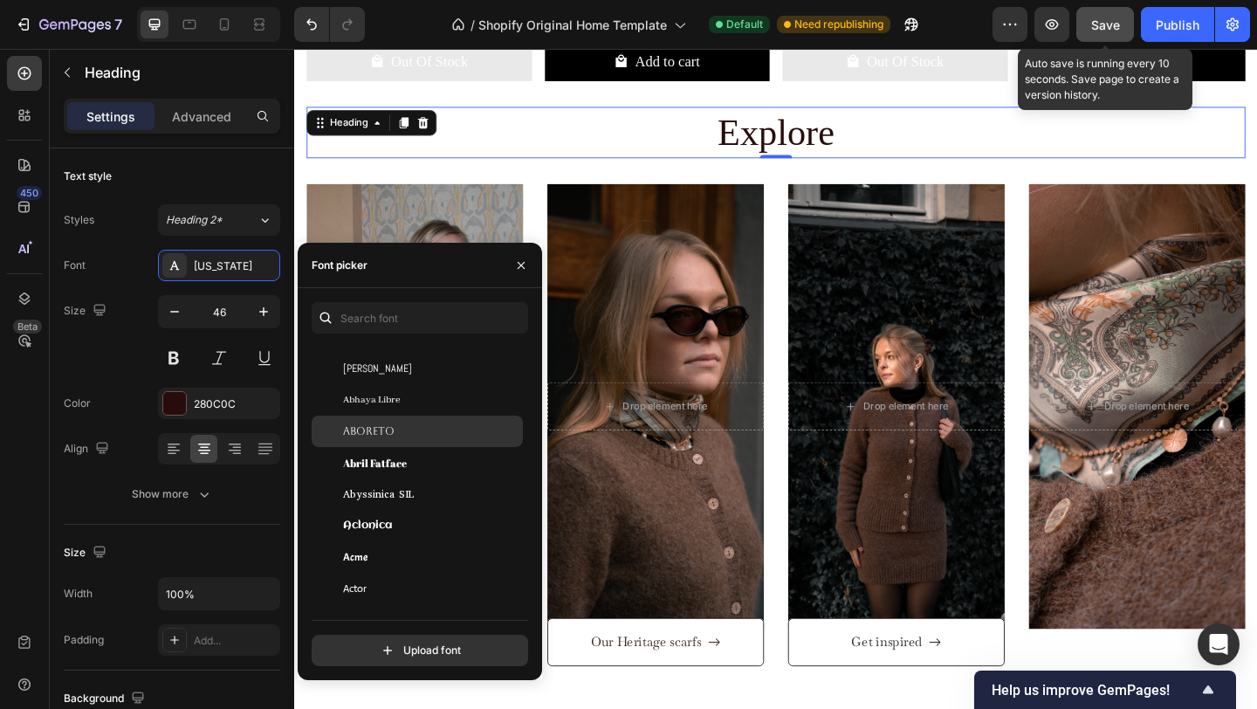
click at [451, 433] on div "Aboreto" at bounding box center [431, 431] width 176 height 16
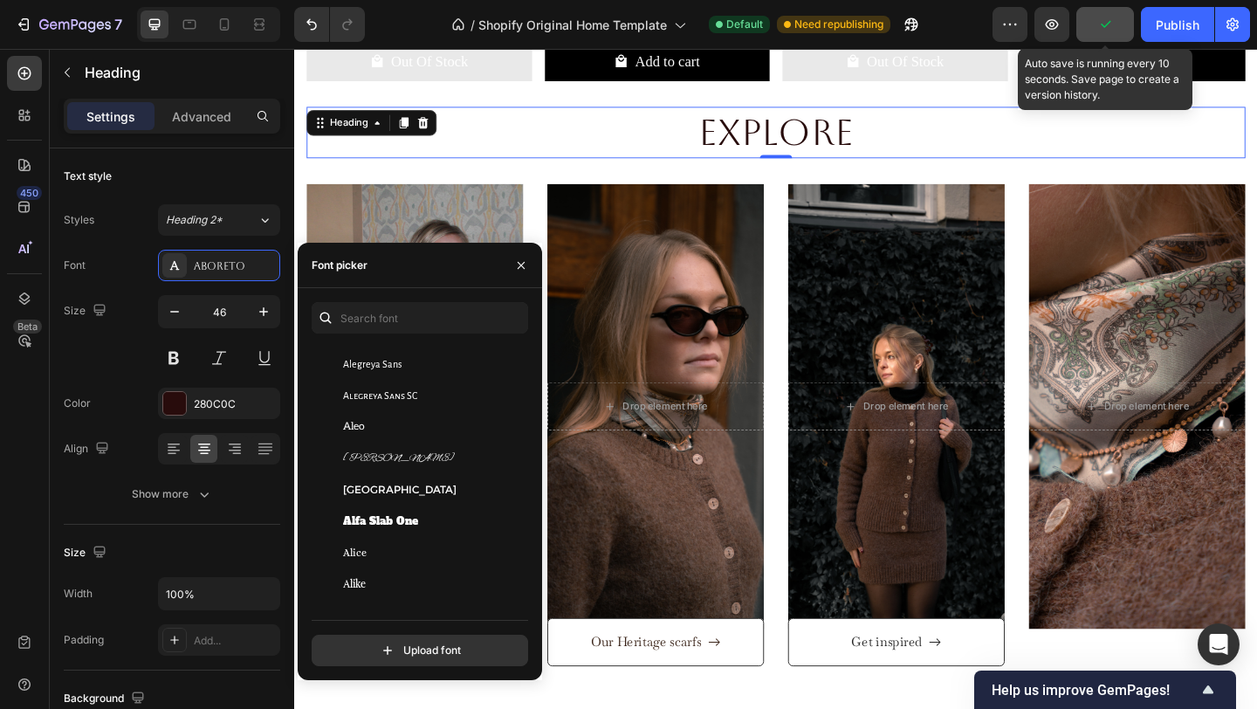
scroll to position [1290, 0]
click at [388, 456] on span "[PERSON_NAME]" at bounding box center [399, 461] width 112 height 16
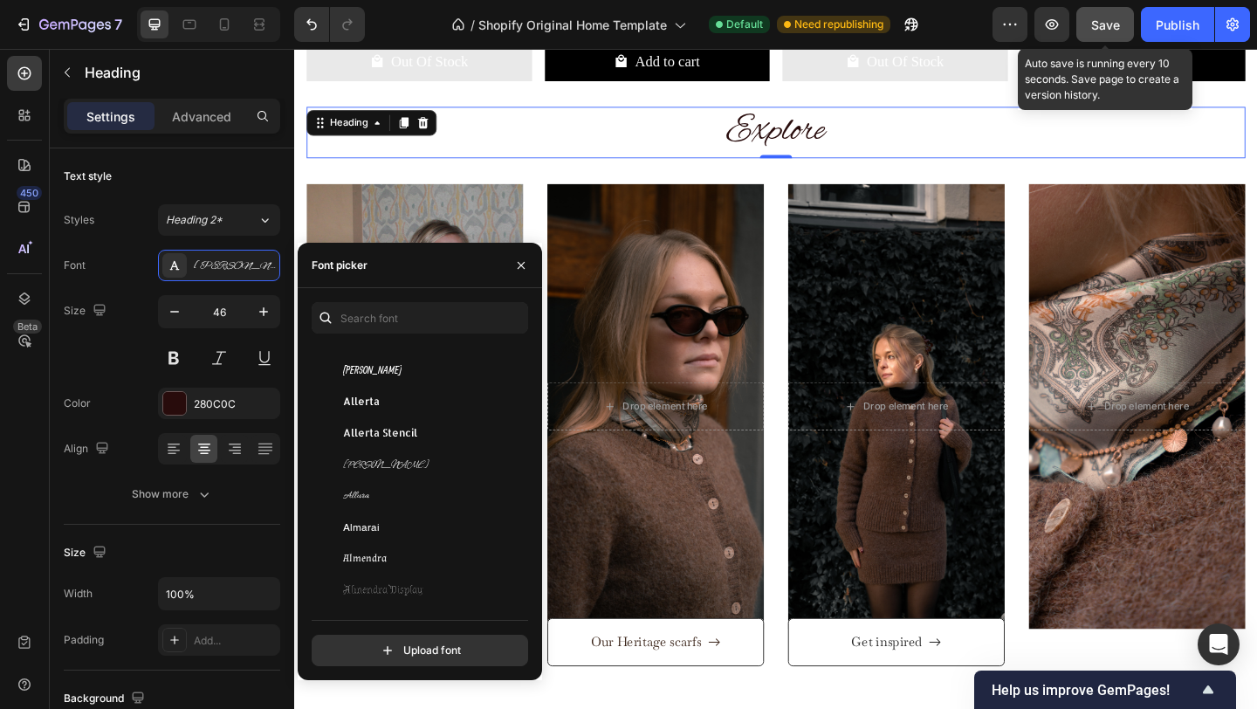
scroll to position [1634, 0]
click at [388, 447] on div "[PERSON_NAME]" at bounding box center [417, 462] width 211 height 31
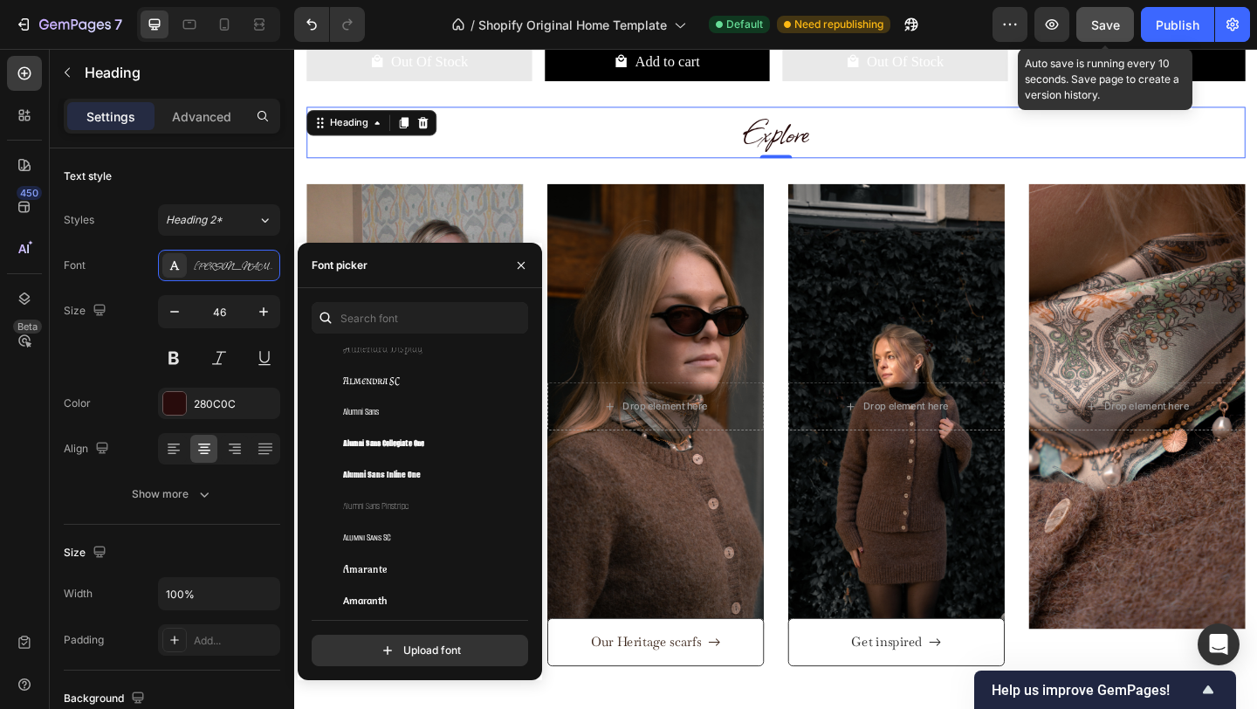
scroll to position [1885, 0]
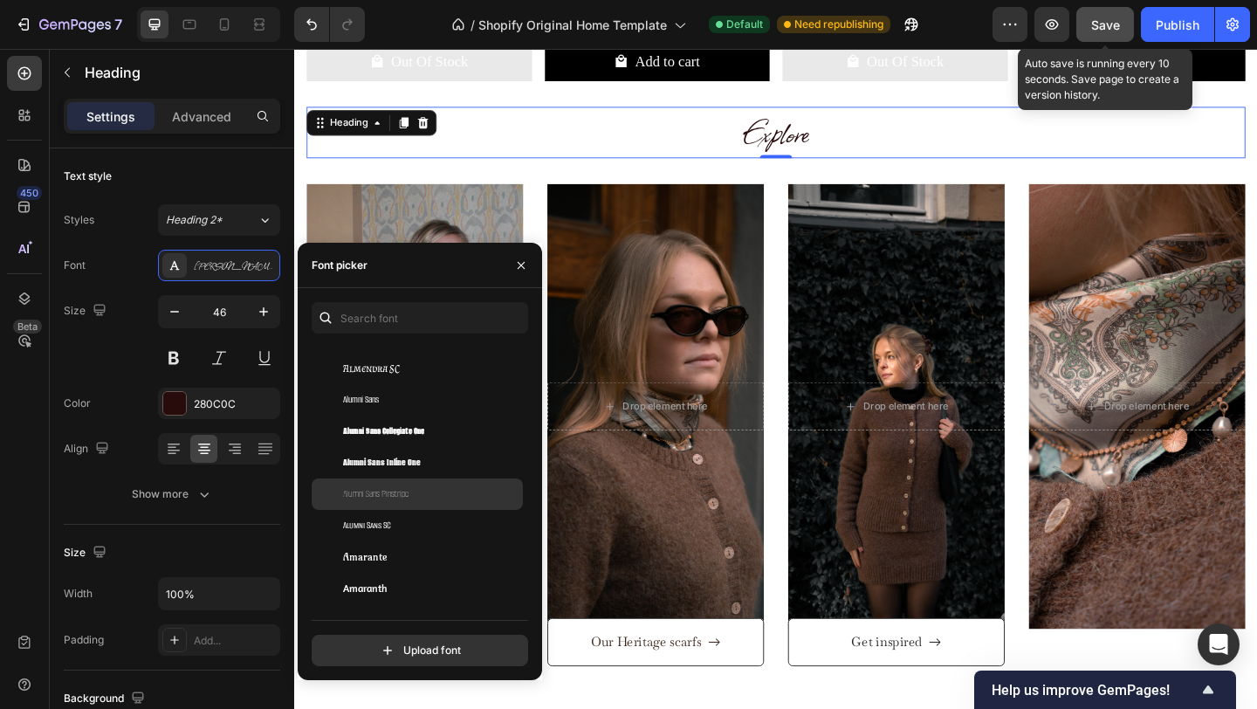
click at [395, 486] on span "Alumni Sans Pinstripe" at bounding box center [375, 494] width 65 height 16
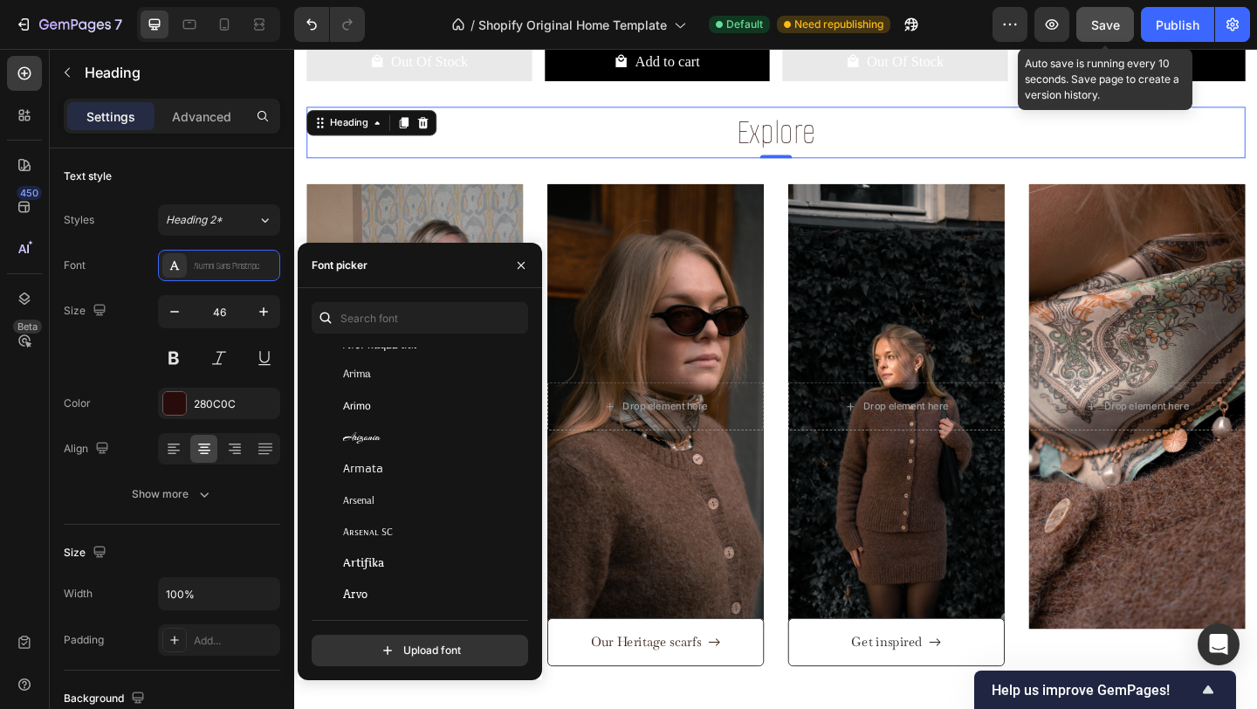
scroll to position [3547, 0]
click at [391, 433] on div "Arizonia" at bounding box center [431, 435] width 176 height 16
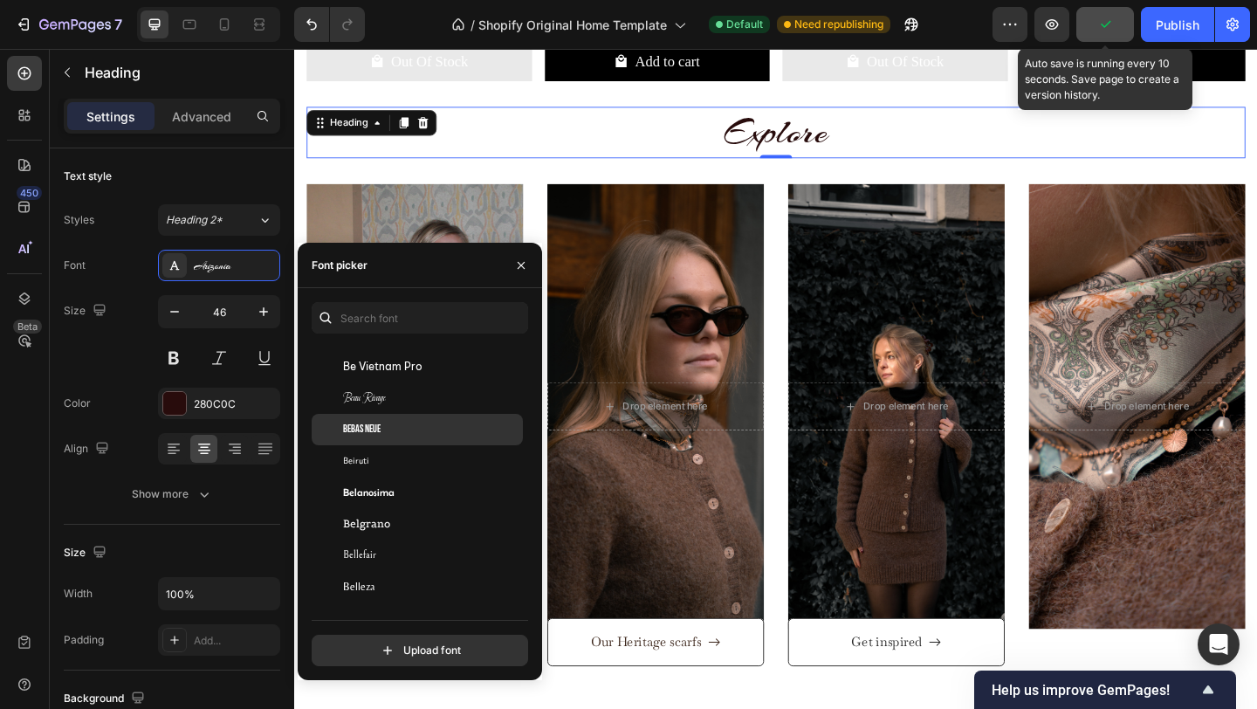
scroll to position [5903, 0]
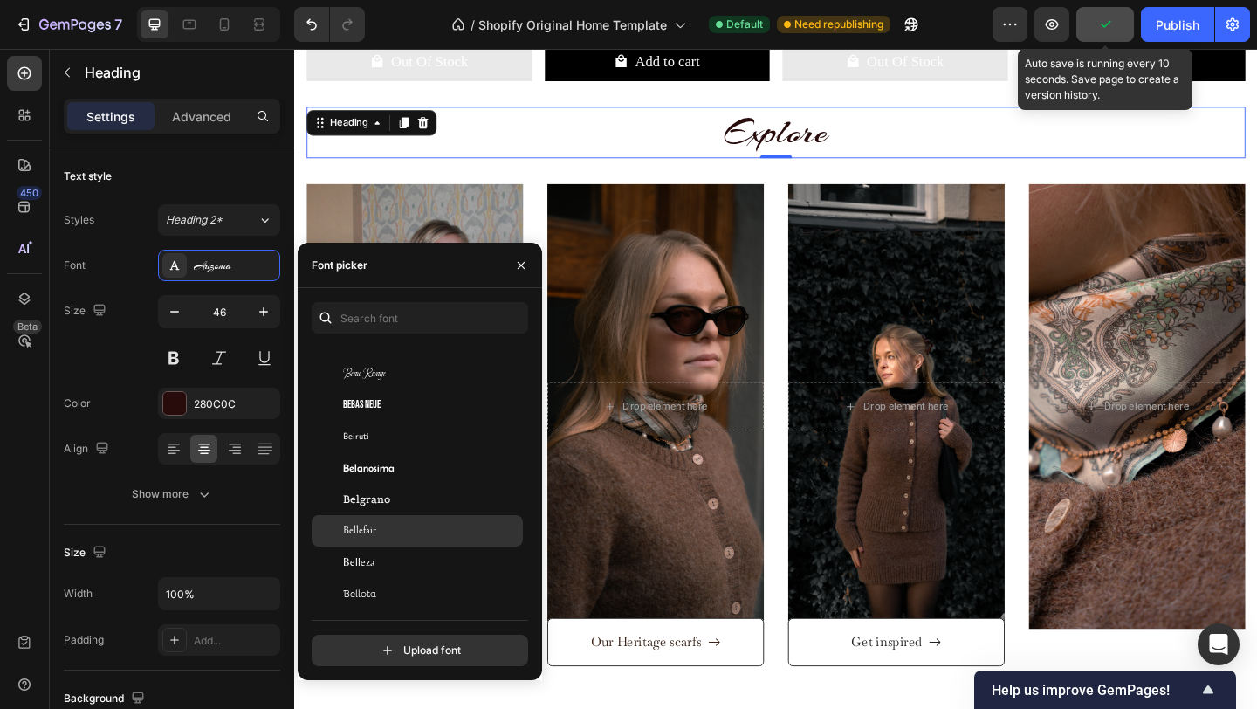
click at [386, 523] on div "Bellefair" at bounding box center [431, 531] width 176 height 16
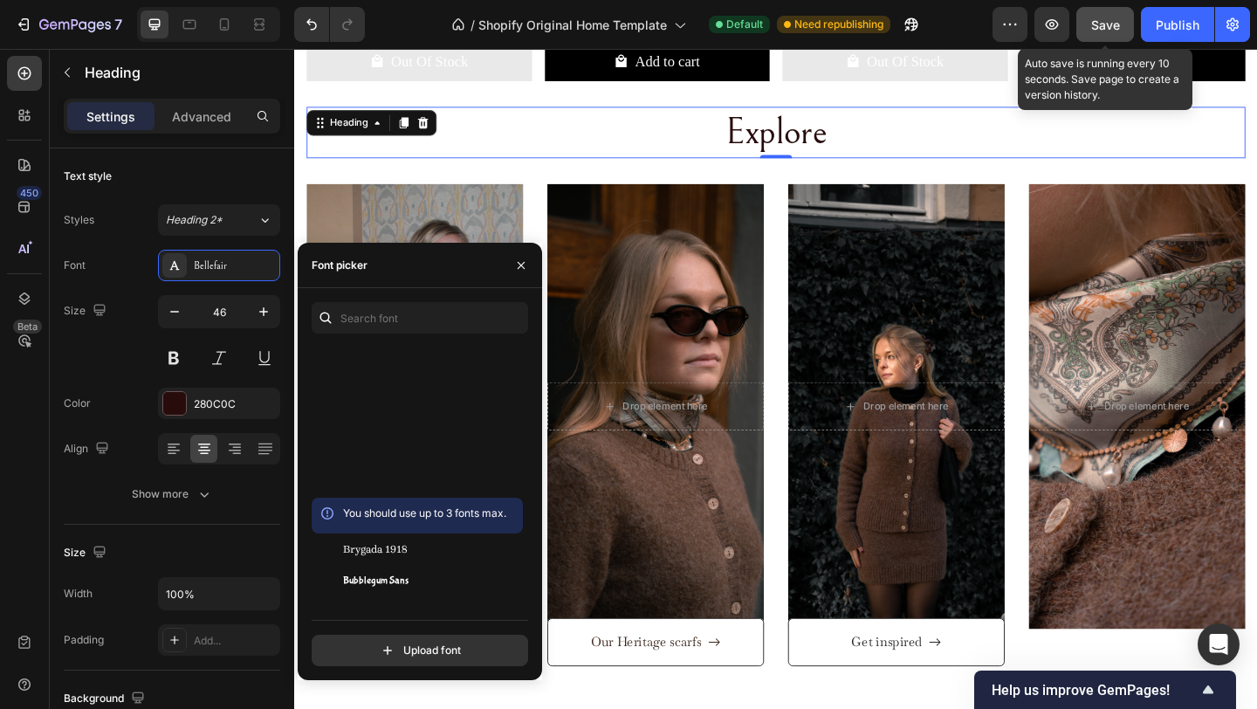
scroll to position [8275, 0]
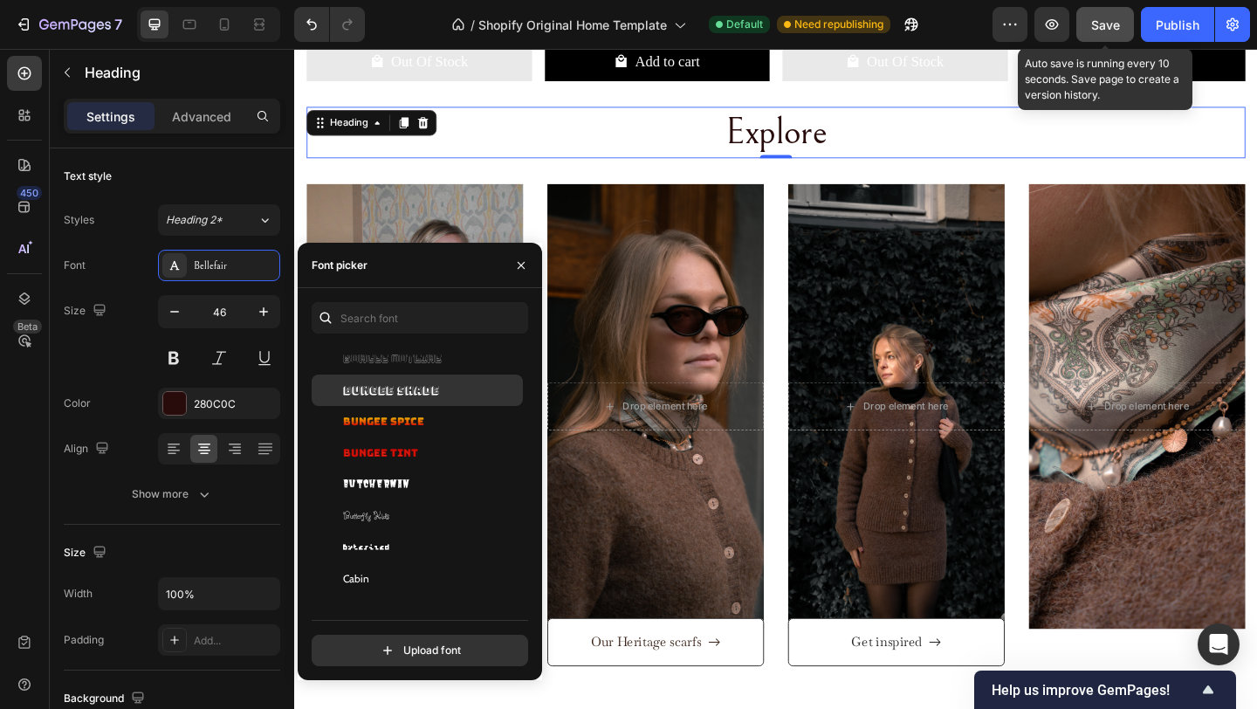
click at [403, 389] on span "Bungee Shade" at bounding box center [391, 390] width 96 height 16
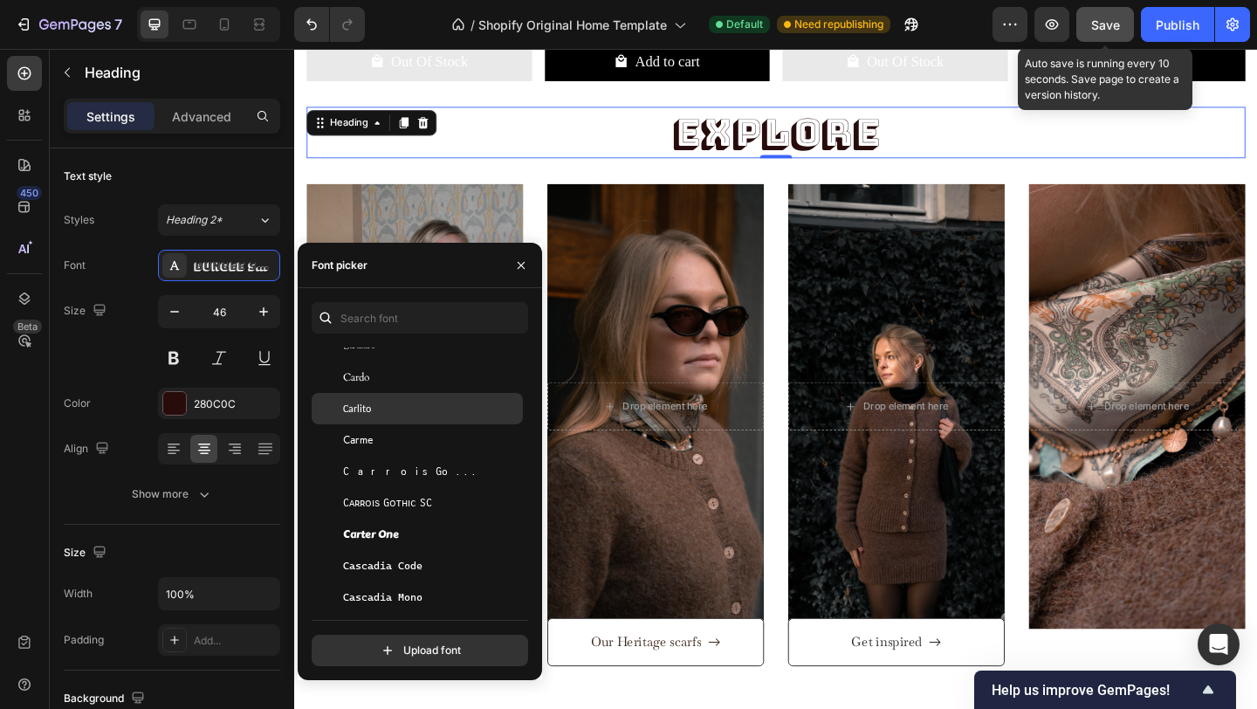
scroll to position [9096, 0]
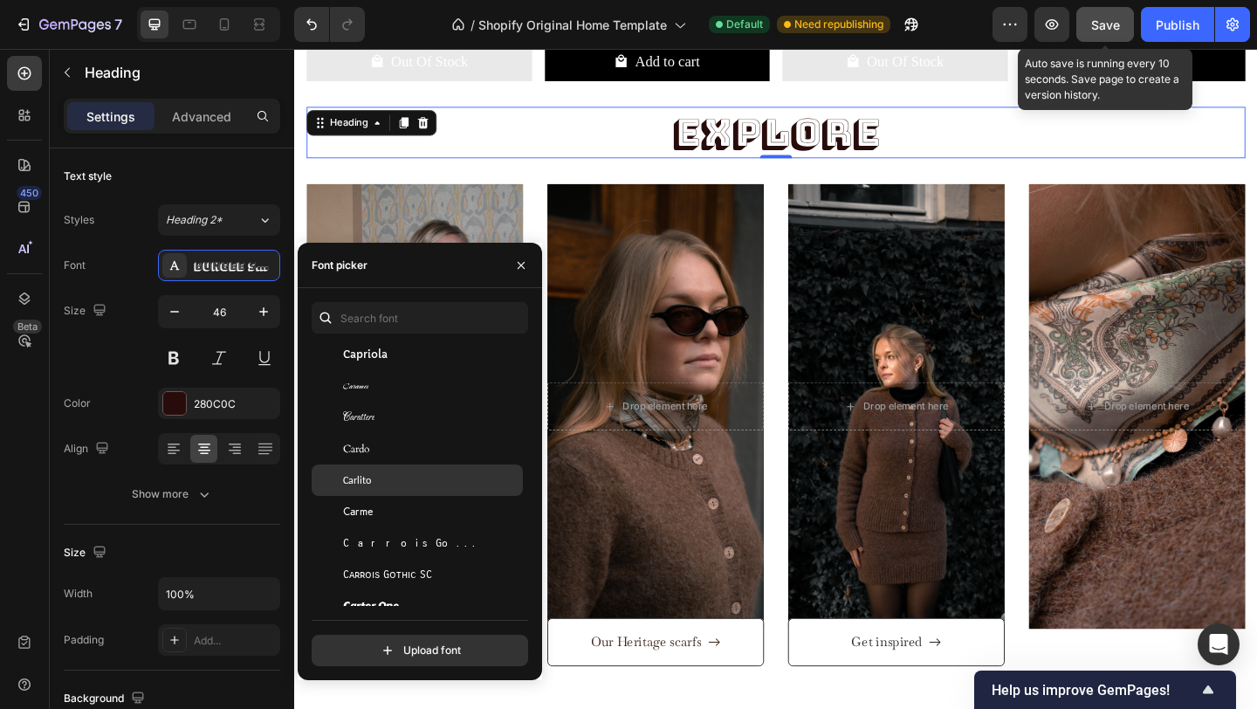
click at [399, 423] on div "Carattere" at bounding box center [431, 417] width 176 height 16
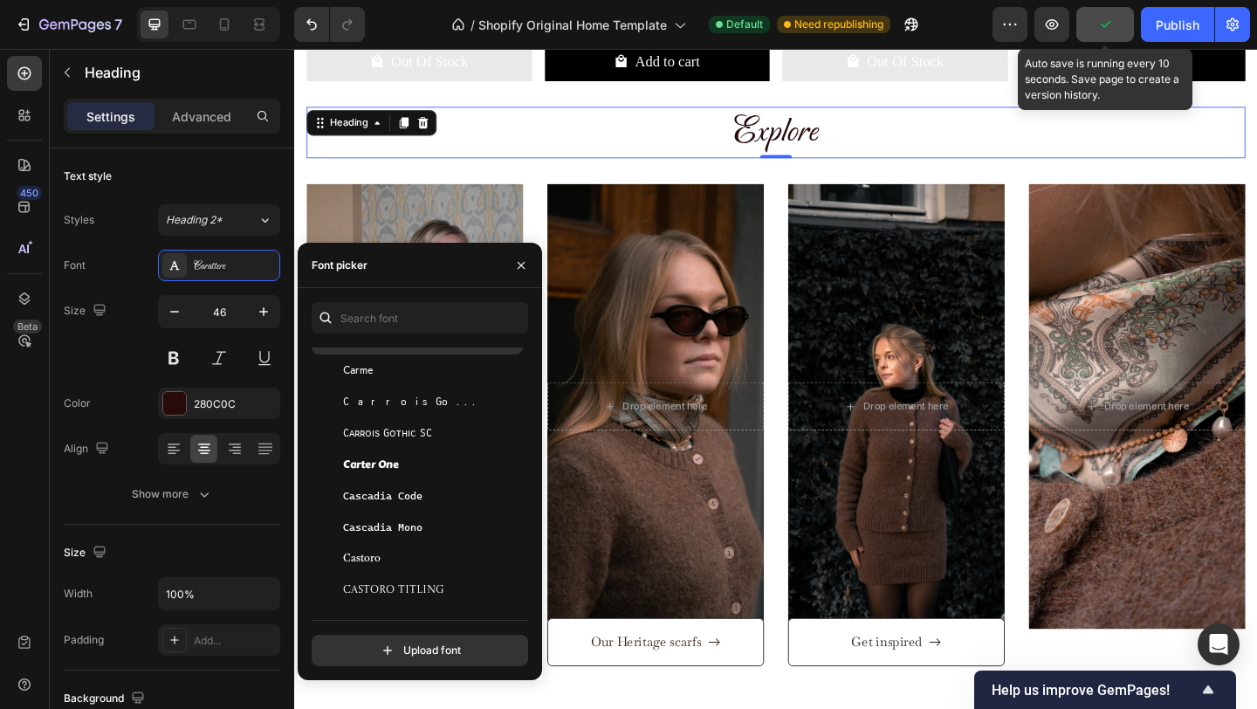
scroll to position [9504, 0]
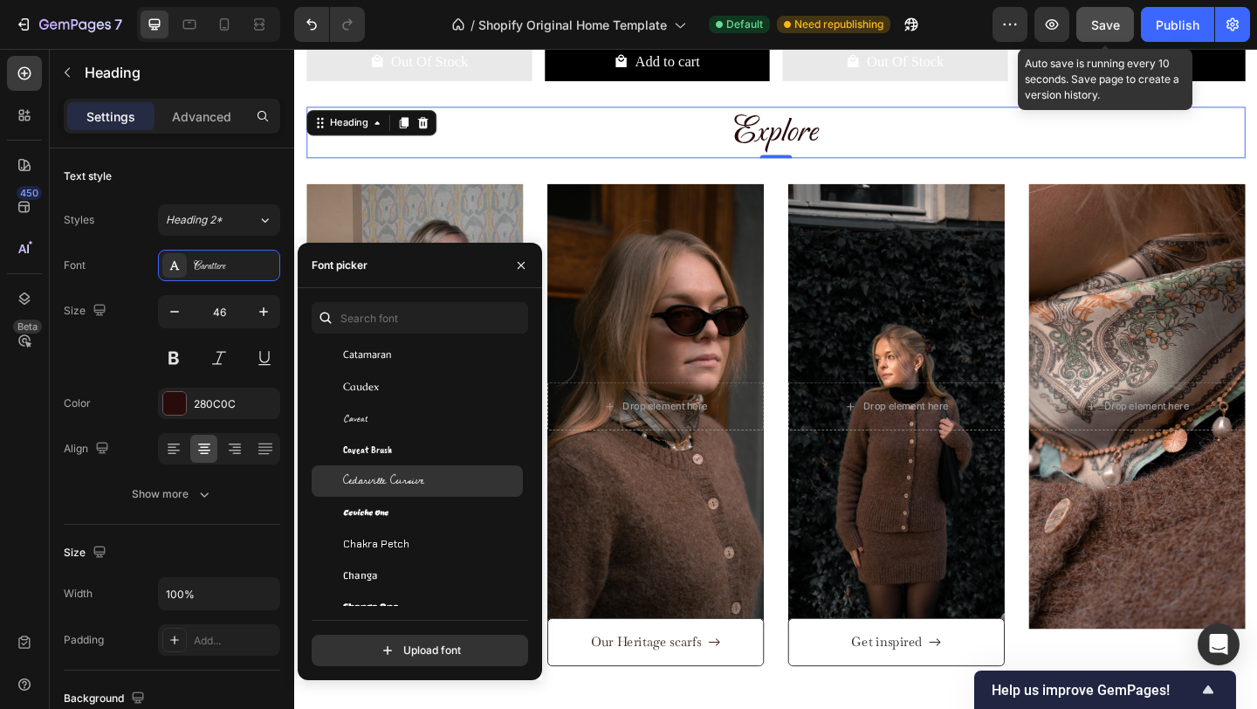
click at [409, 475] on span "Cedarville Cursive" at bounding box center [383, 481] width 81 height 16
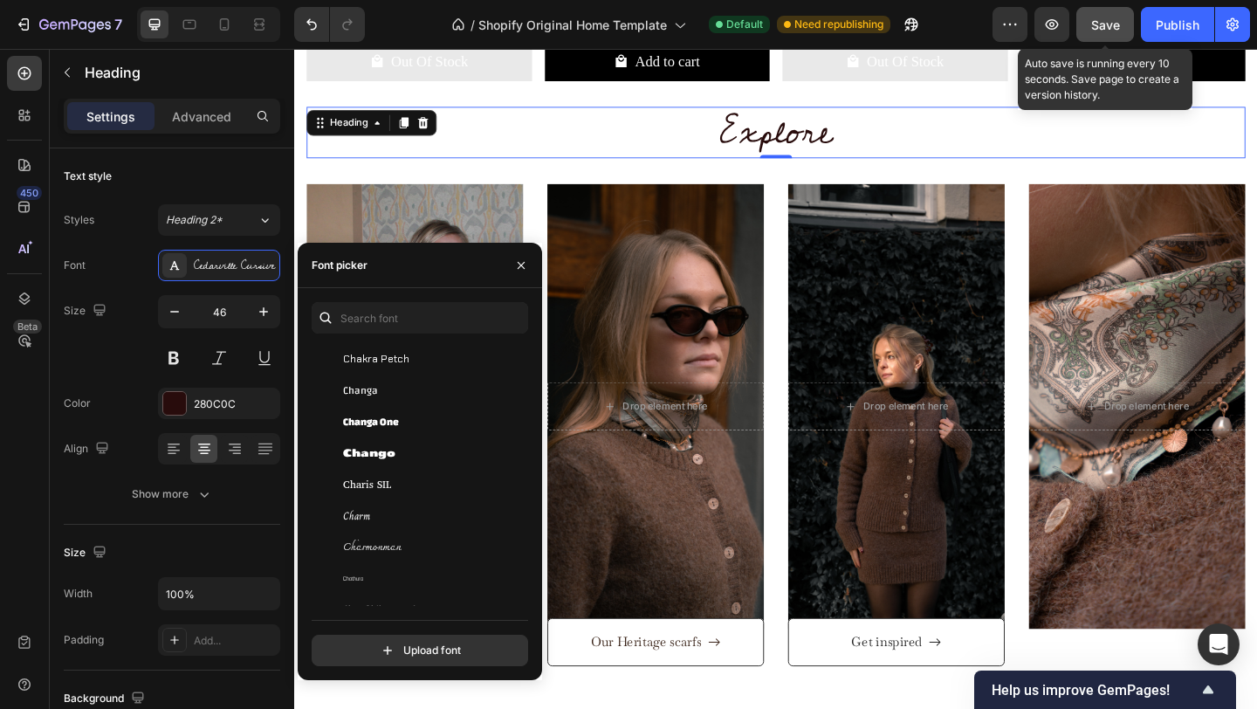
scroll to position [9732, 0]
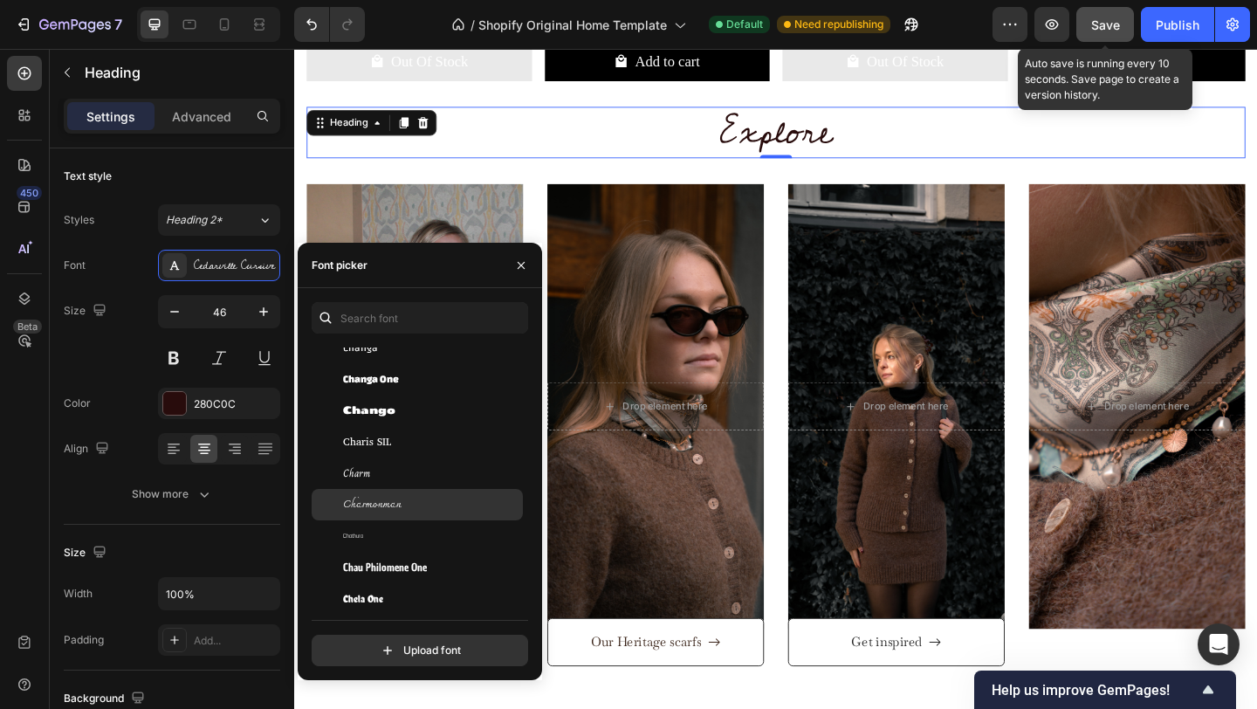
click at [409, 496] on div "Charmonman" at bounding box center [417, 504] width 211 height 31
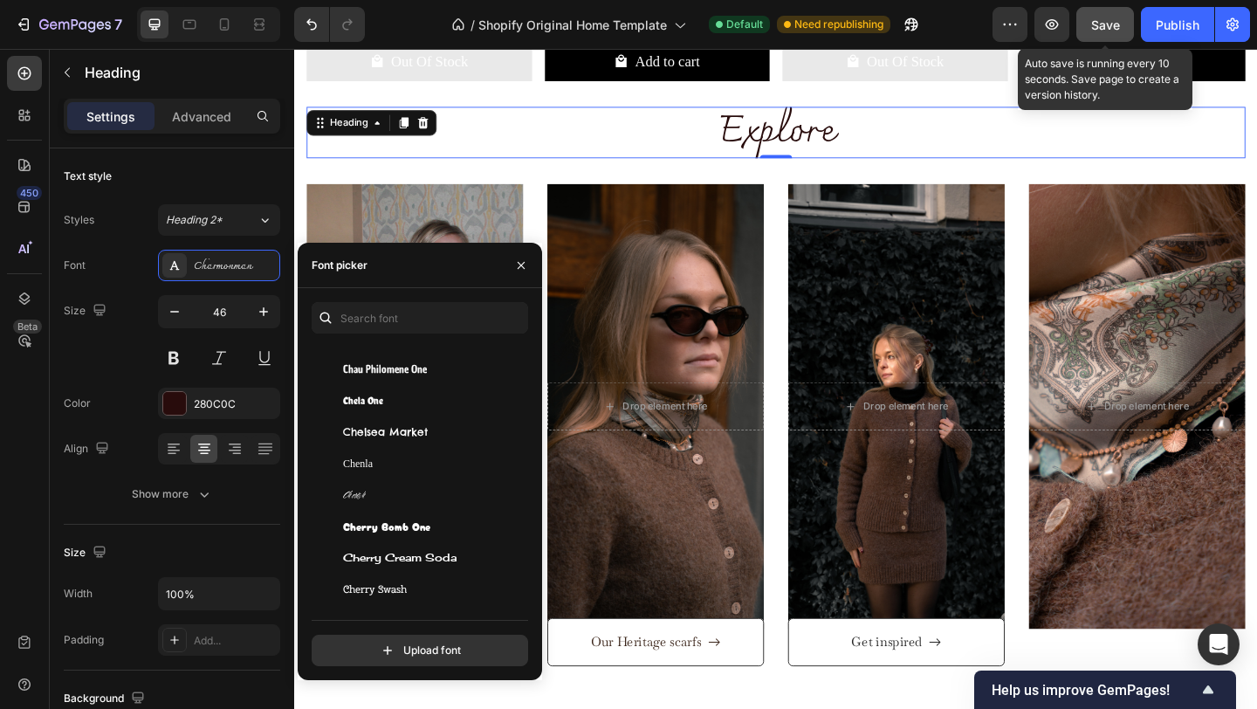
scroll to position [9949, 0]
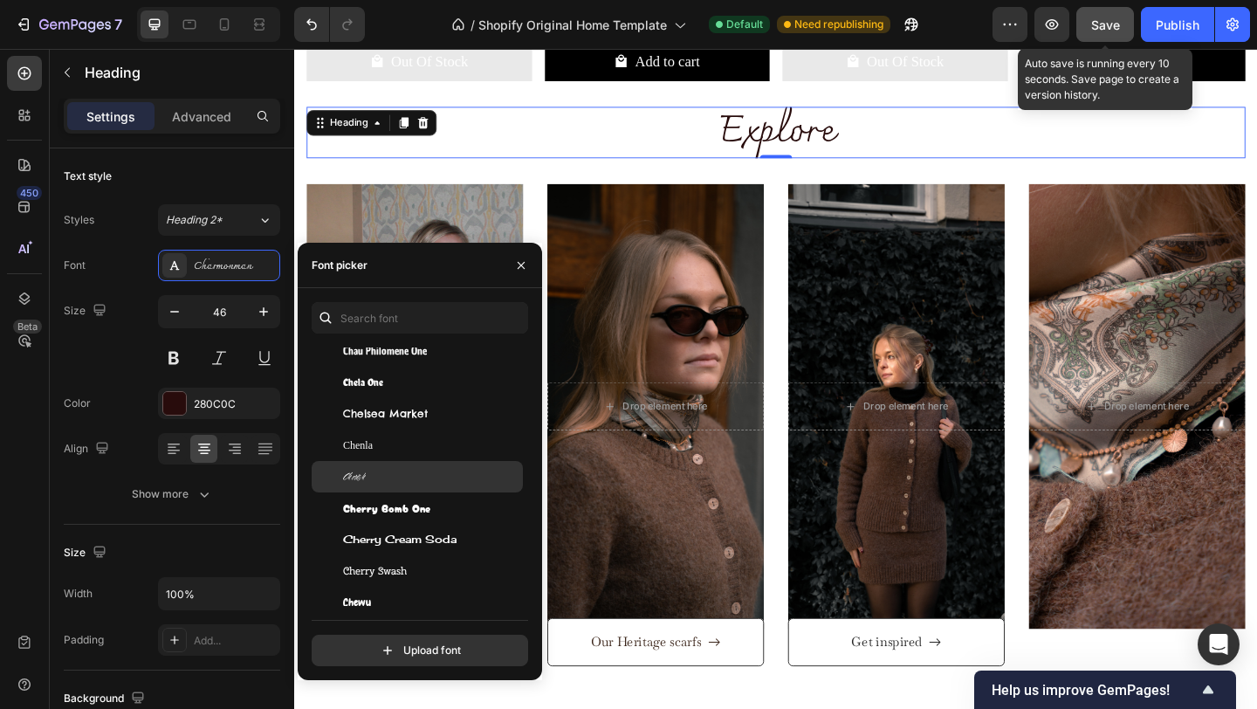
drag, startPoint x: 409, startPoint y: 496, endPoint x: 402, endPoint y: 474, distance: 22.9
click at [402, 473] on div "Cherish" at bounding box center [431, 477] width 176 height 16
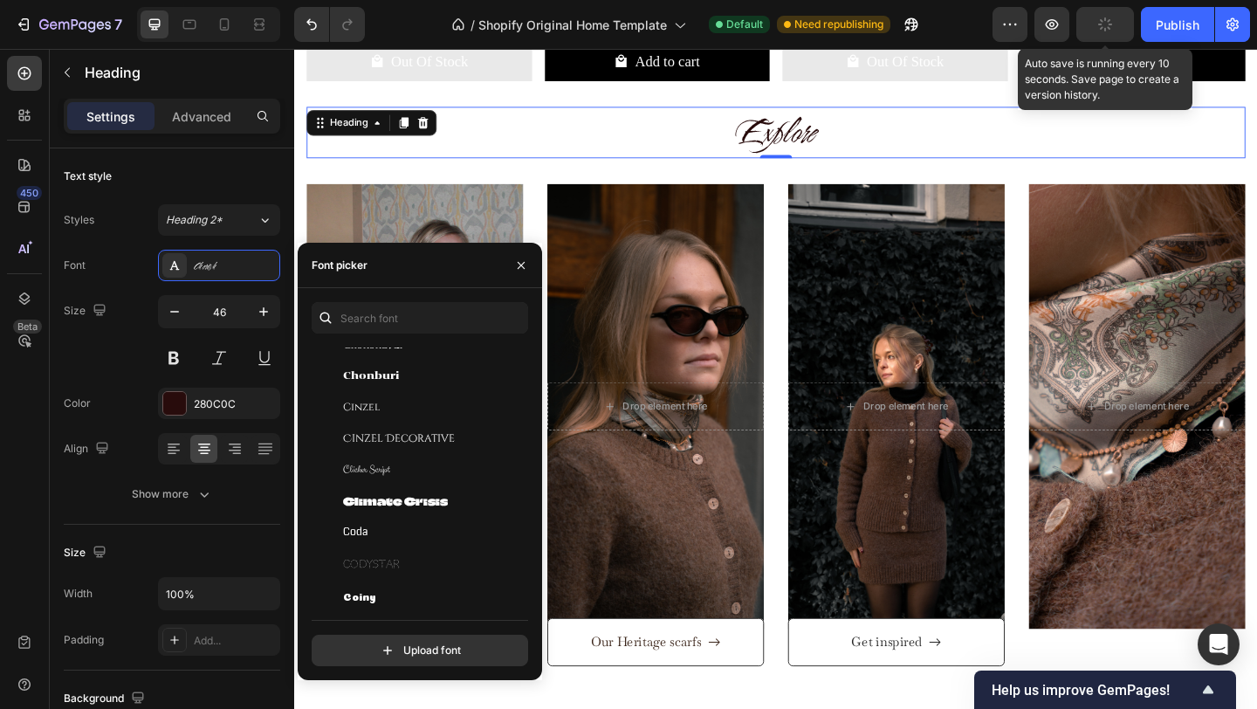
scroll to position [10589, 0]
click at [402, 473] on div "Codystar" at bounding box center [417, 464] width 211 height 31
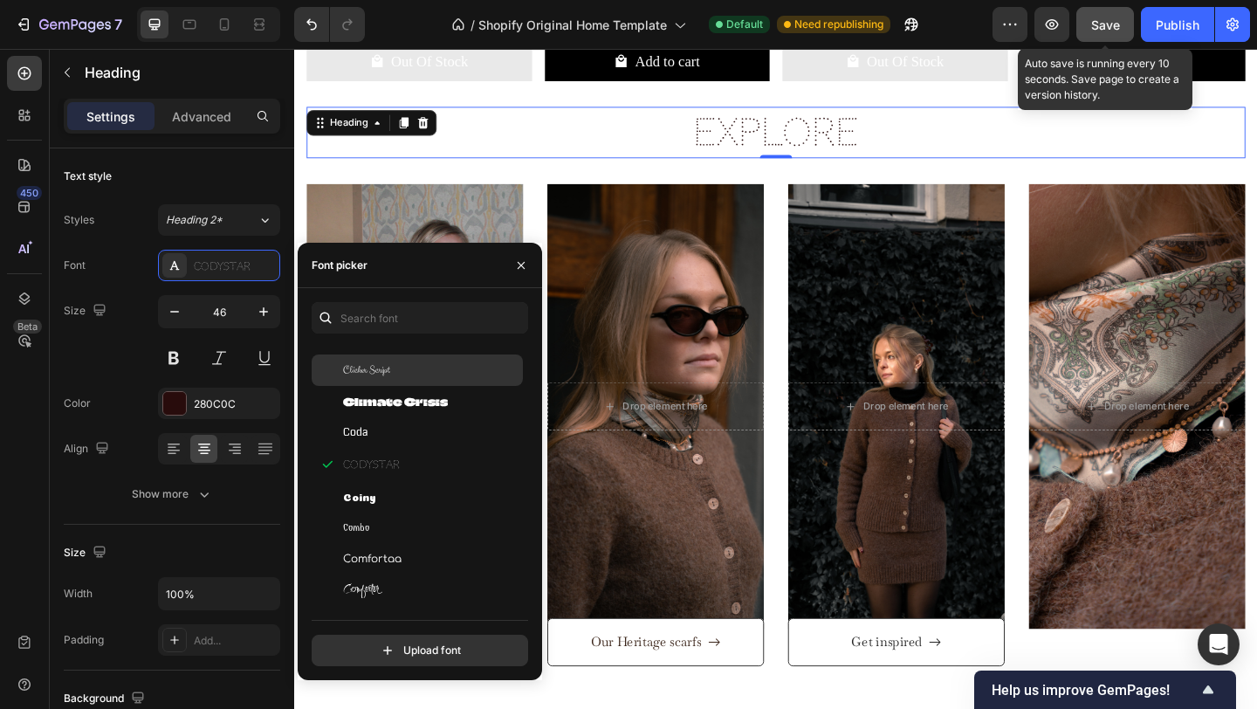
click at [385, 361] on div "Clicker Script" at bounding box center [417, 369] width 211 height 31
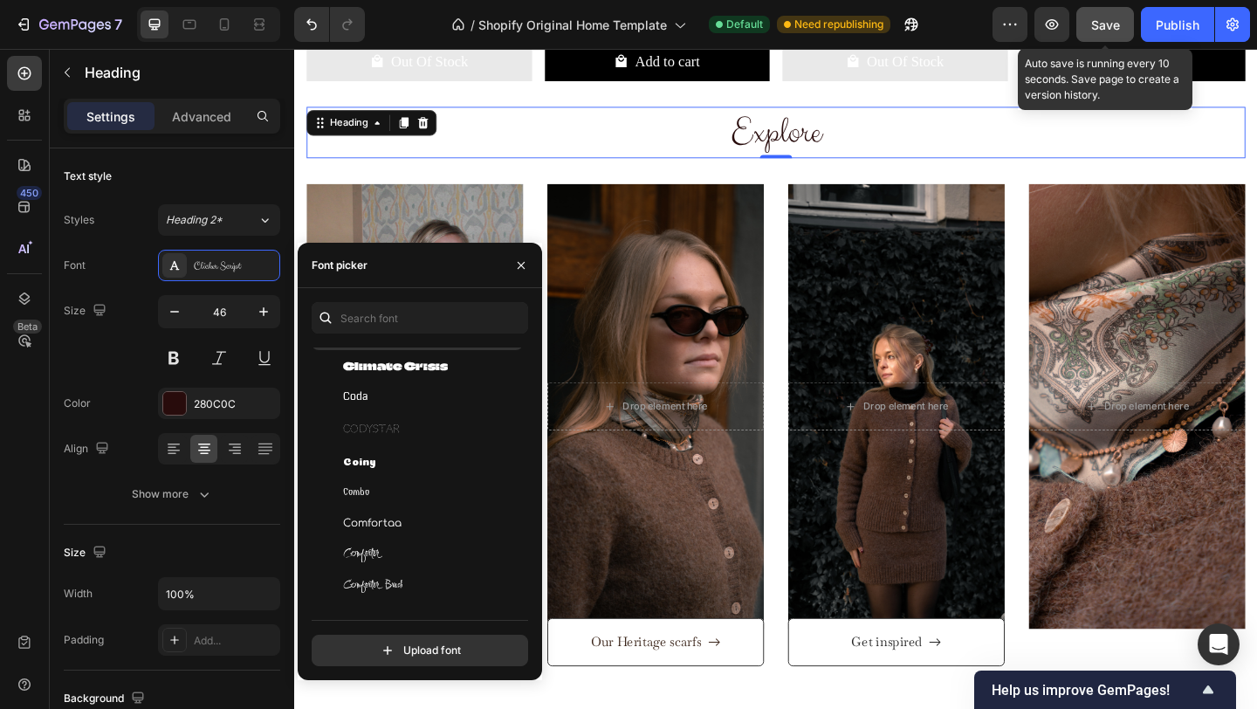
scroll to position [10642, 0]
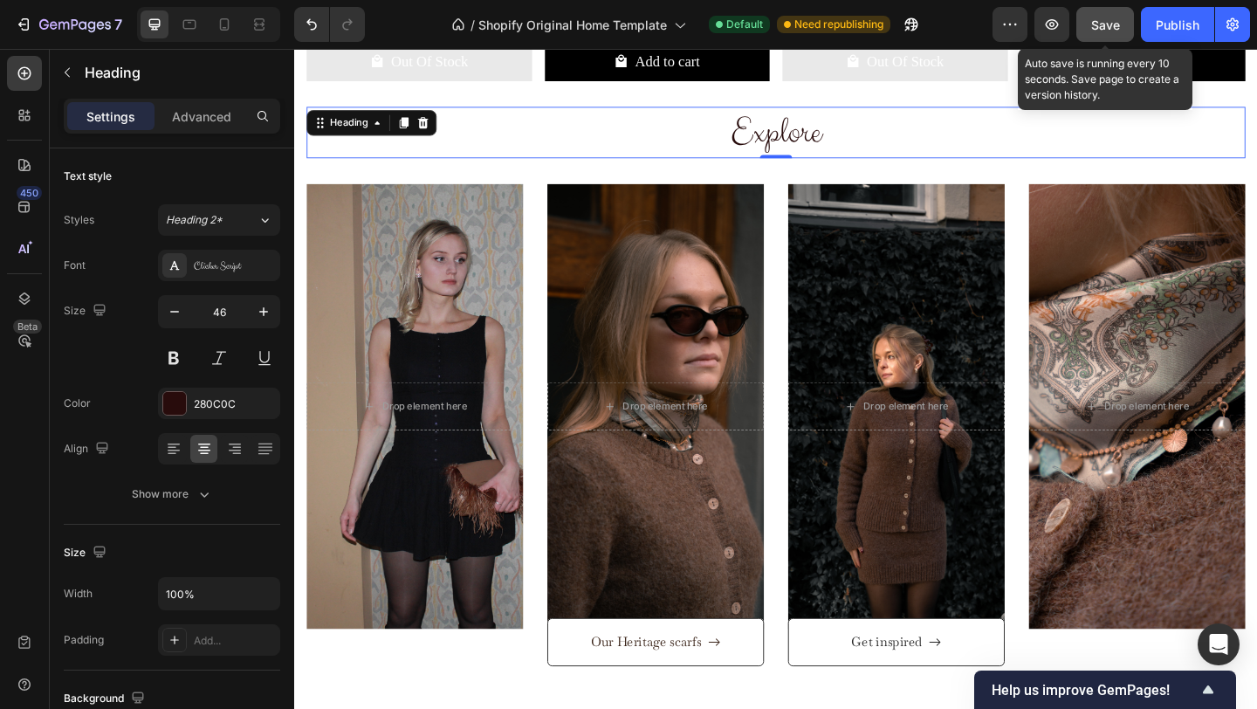
click at [1114, 16] on div "Save" at bounding box center [1105, 25] width 29 height 18
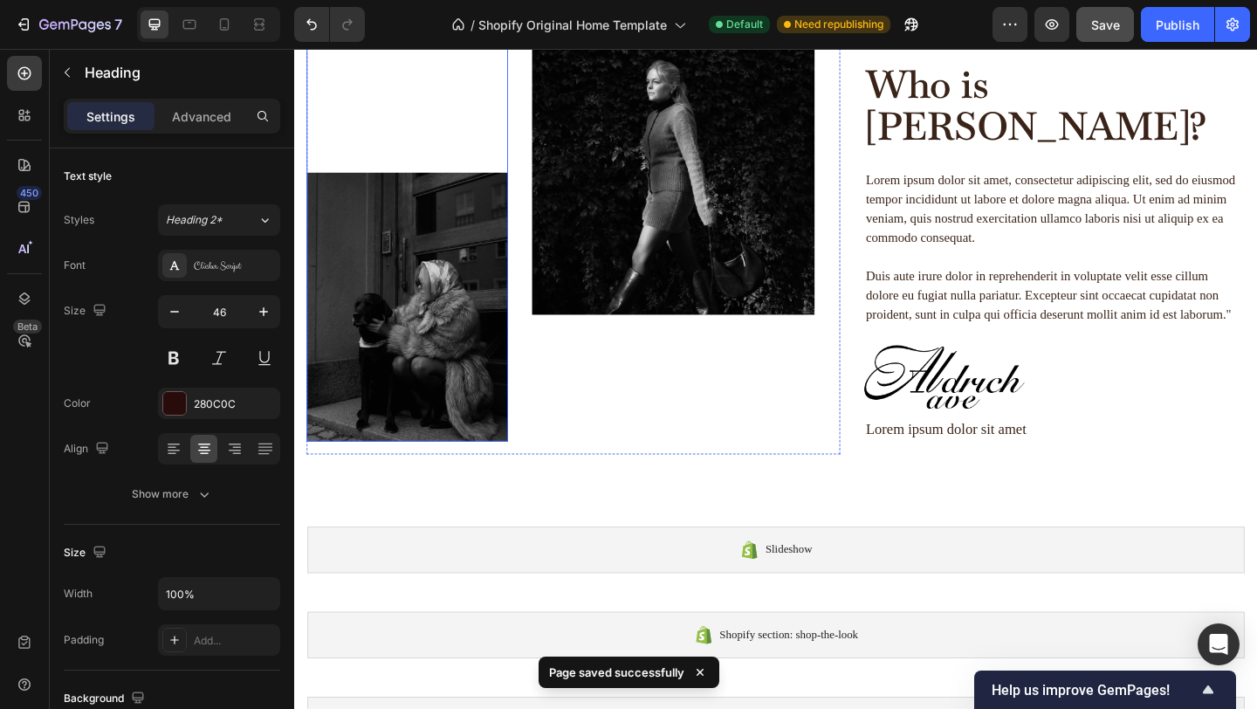
scroll to position [2287, 0]
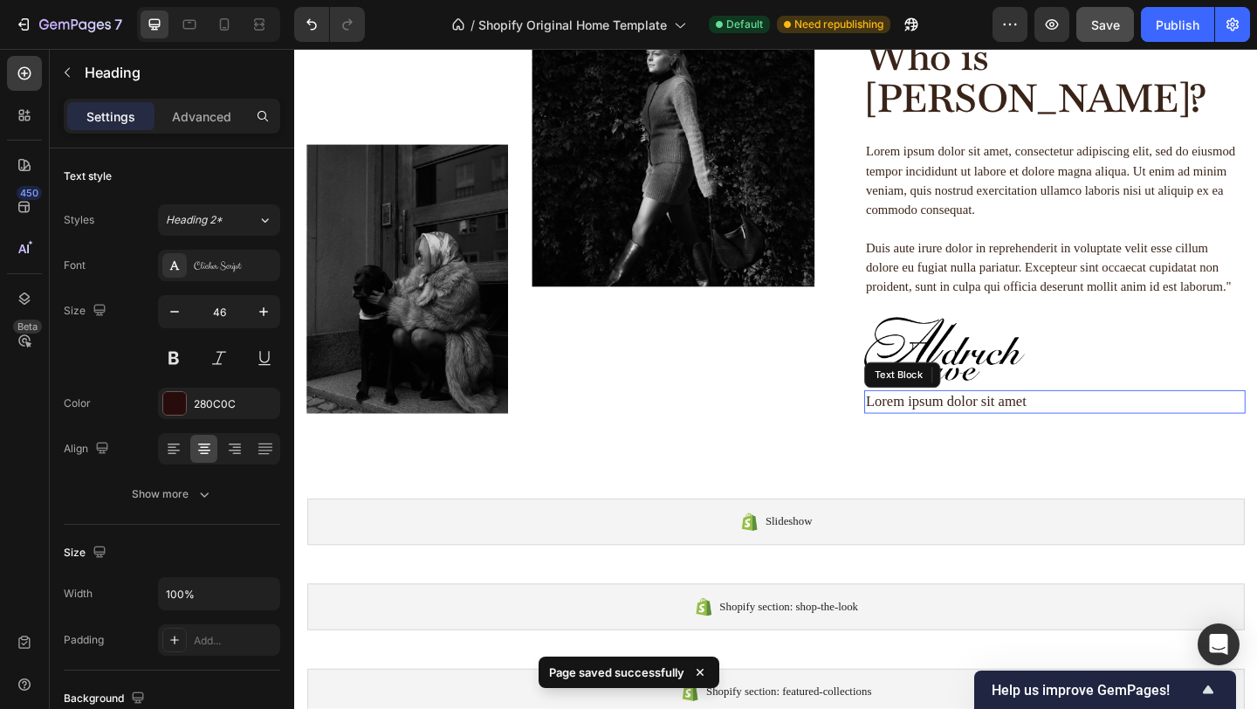
click at [1041, 422] on p "Lorem ipsum dolor sit amet" at bounding box center [1121, 433] width 411 height 22
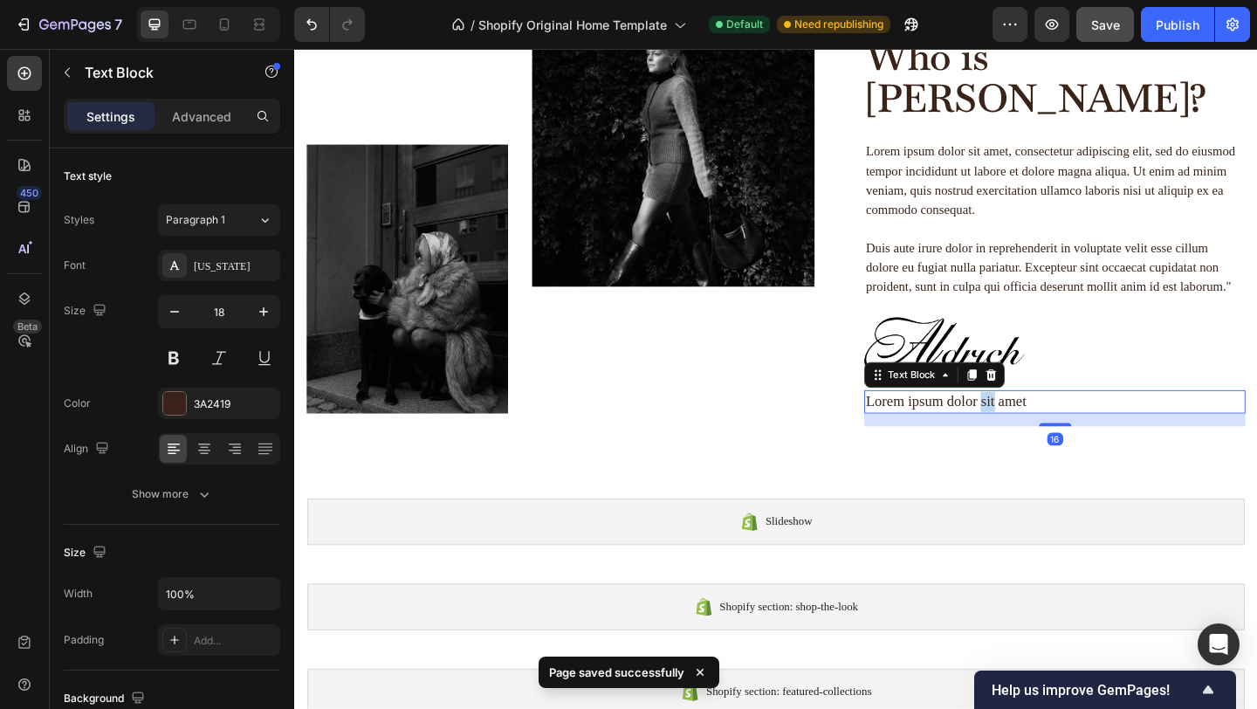
click at [1041, 422] on p "Lorem ipsum dolor sit amet" at bounding box center [1121, 433] width 411 height 22
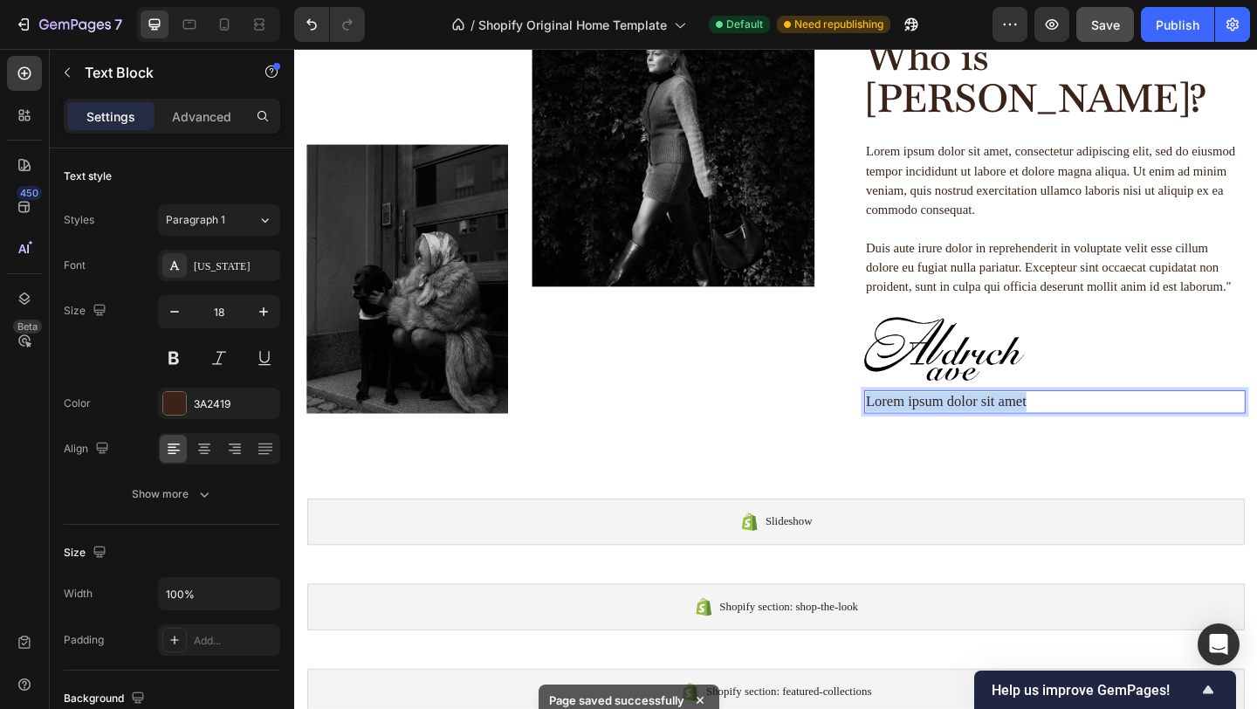
click at [1041, 422] on p "Lorem ipsum dolor sit amet" at bounding box center [1121, 433] width 411 height 22
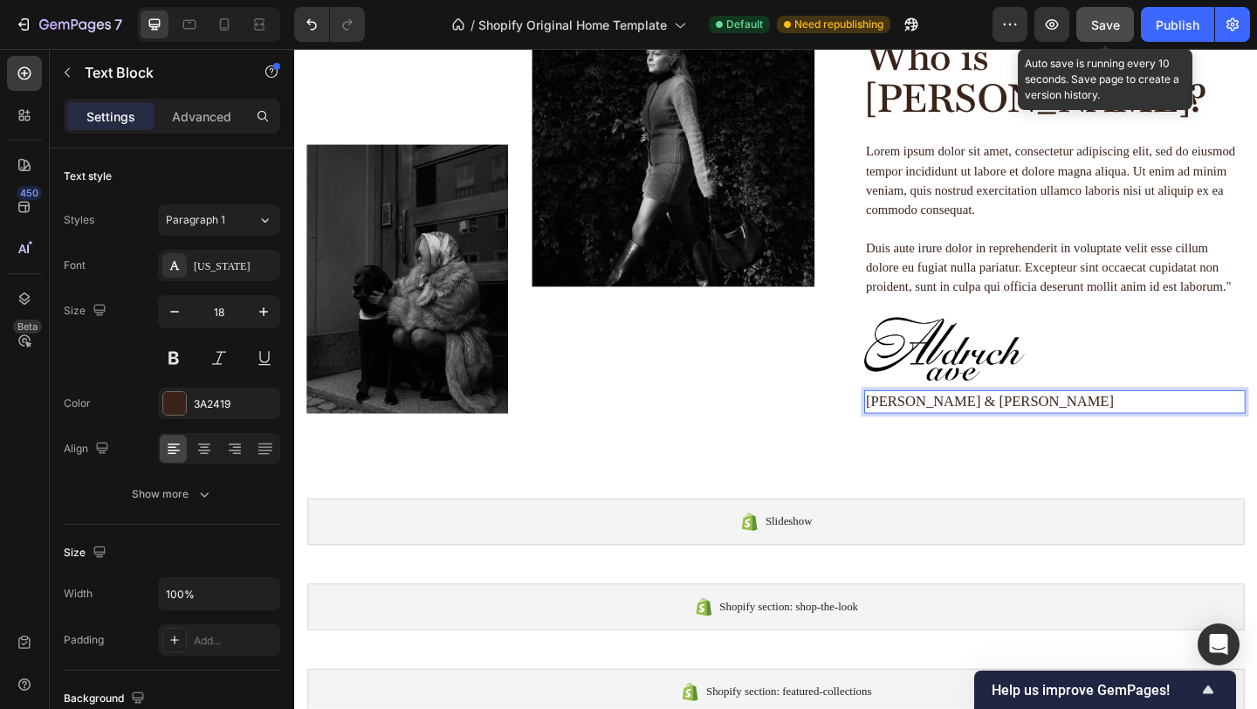
click at [1105, 26] on span "Save" at bounding box center [1105, 24] width 29 height 15
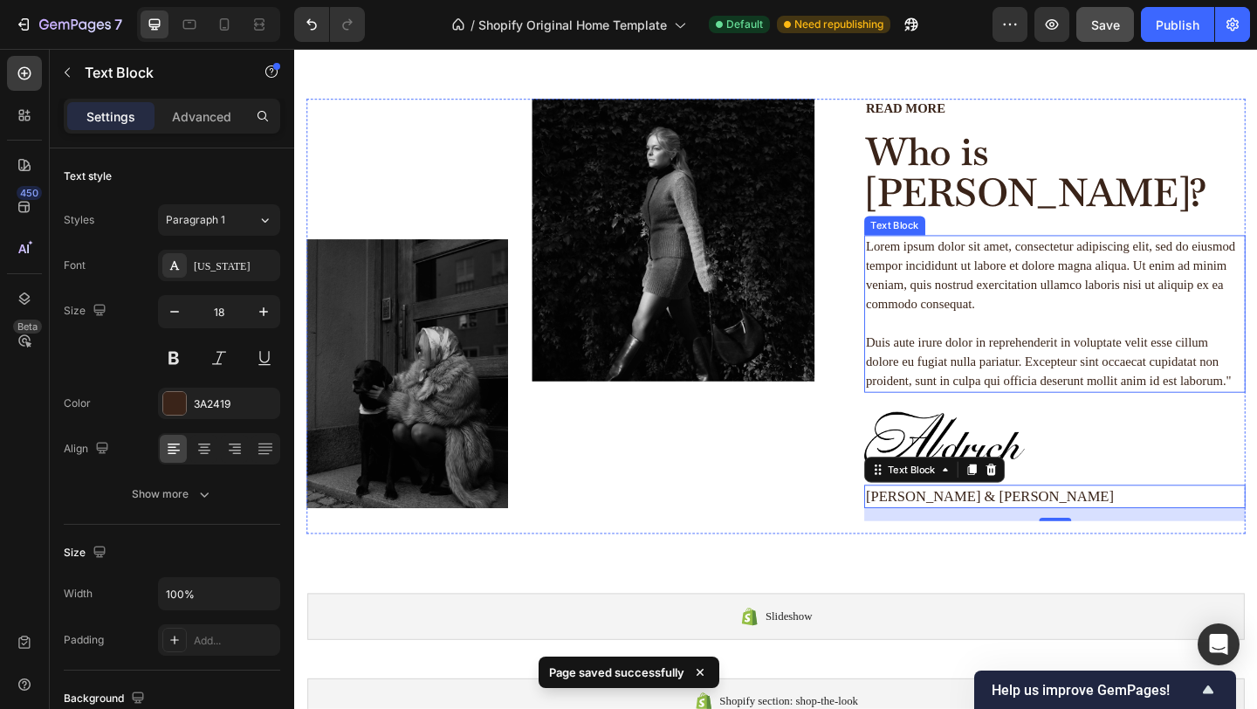
scroll to position [424, 0]
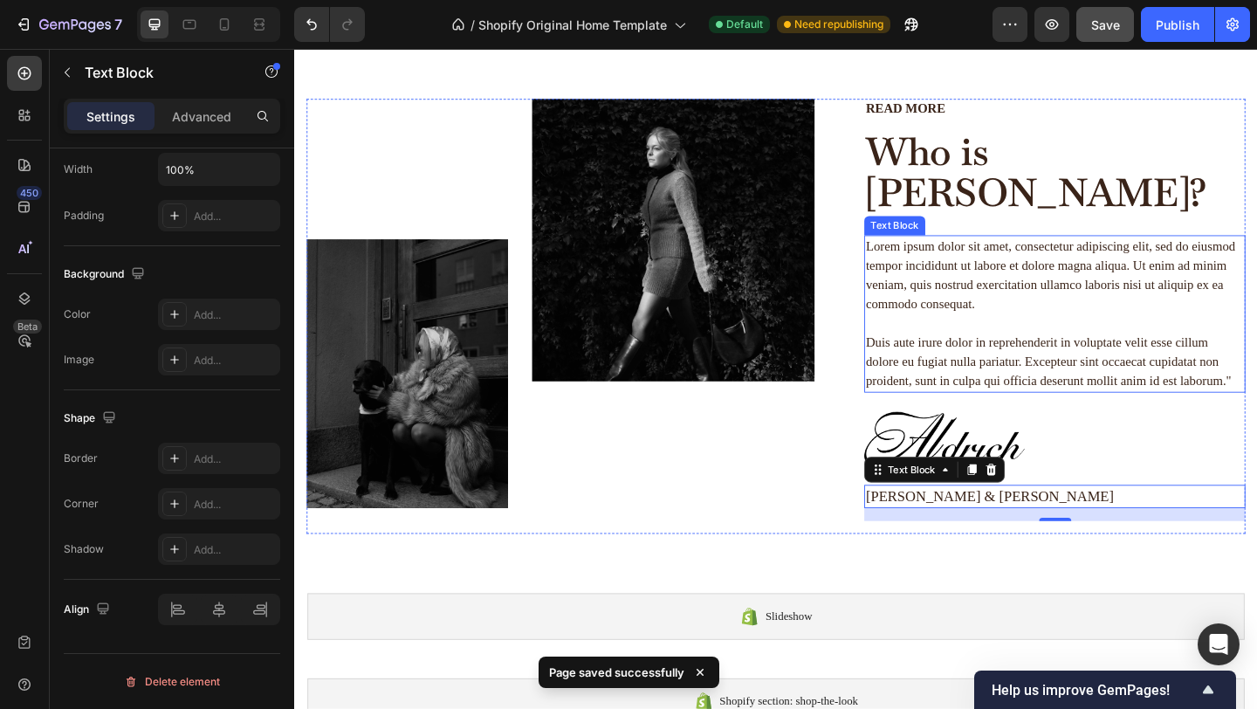
click at [1067, 257] on p "Lorem ipsum dolor sit amet, consectetur adipiscing elit, sed do eiusmod tempor …" at bounding box center [1121, 337] width 411 height 168
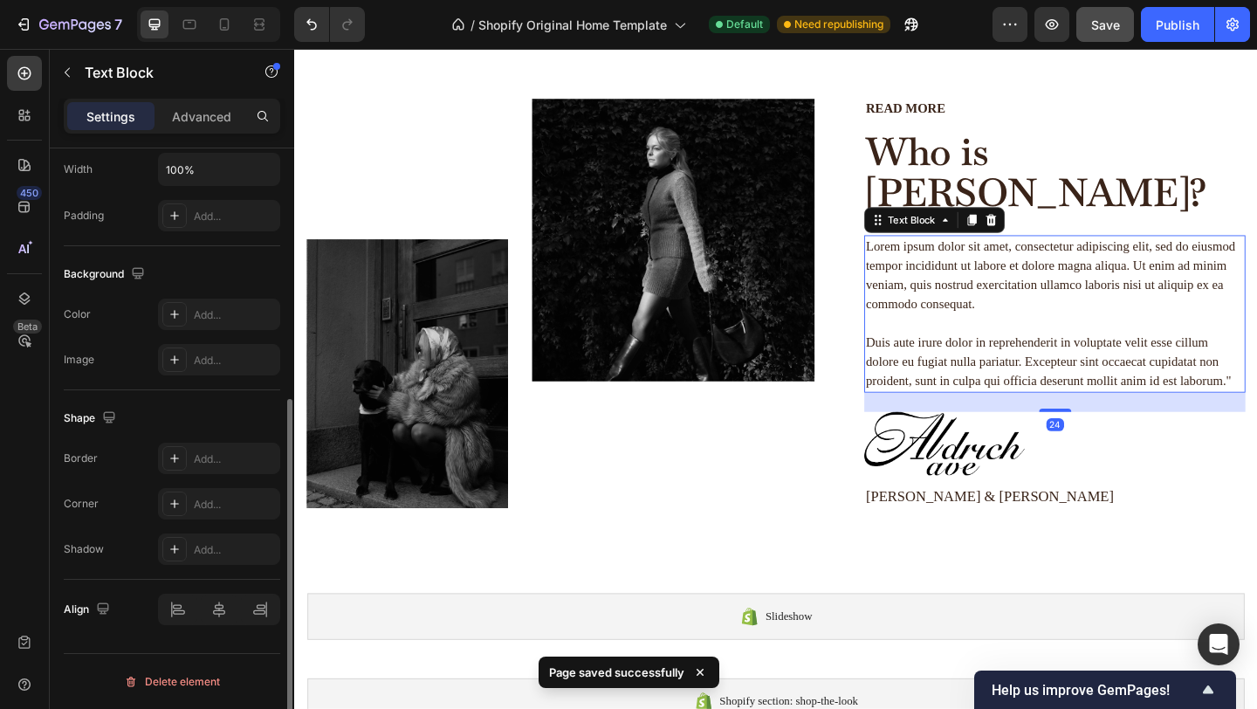
click at [1067, 257] on p "Lorem ipsum dolor sit amet, consectetur adipiscing elit, sed do eiusmod tempor …" at bounding box center [1121, 337] width 411 height 168
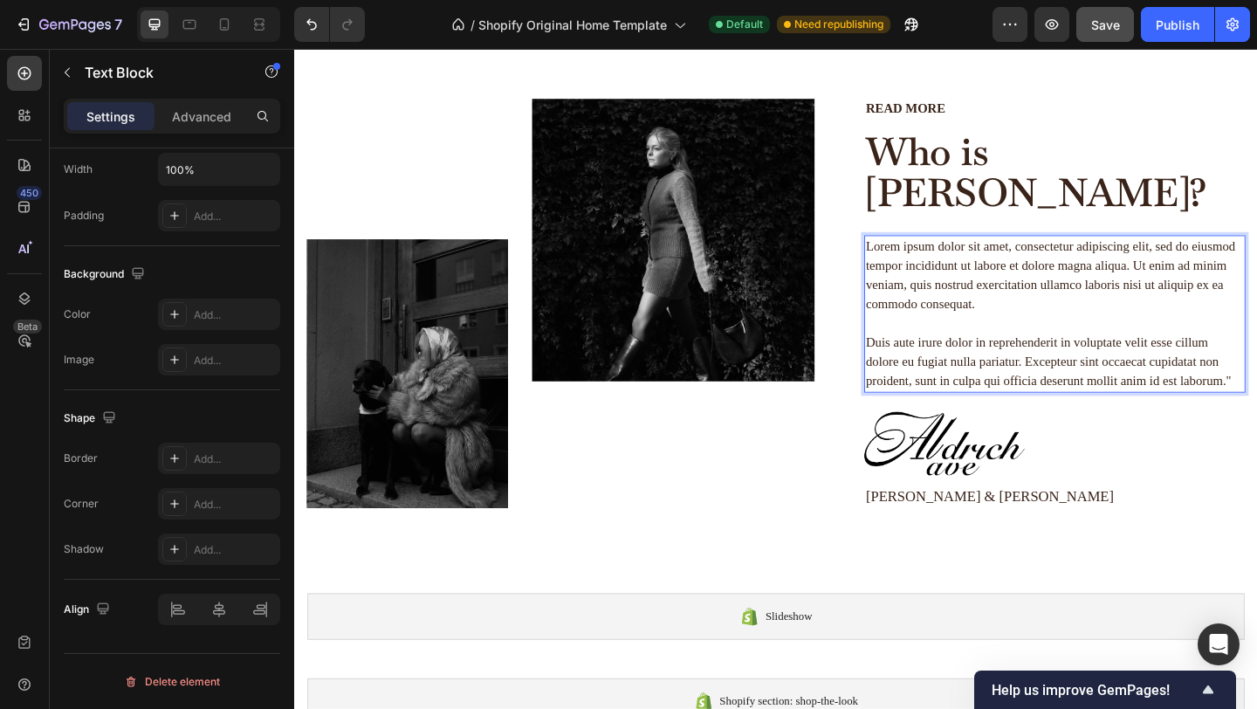
click at [1070, 296] on p "Lorem ipsum dolor sit amet, consectetur adipiscing elit, sed do eiusmod tempor …" at bounding box center [1121, 337] width 411 height 168
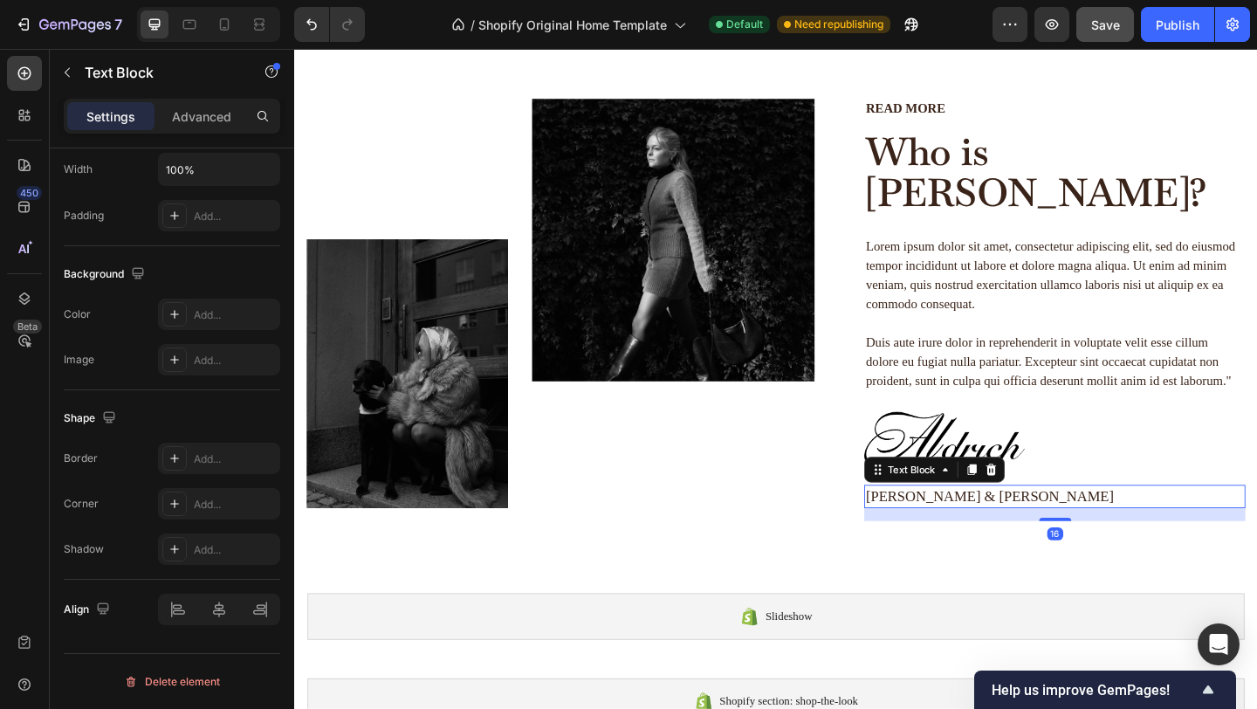
click at [1001, 525] on p "[PERSON_NAME] & [PERSON_NAME]" at bounding box center [1121, 536] width 411 height 22
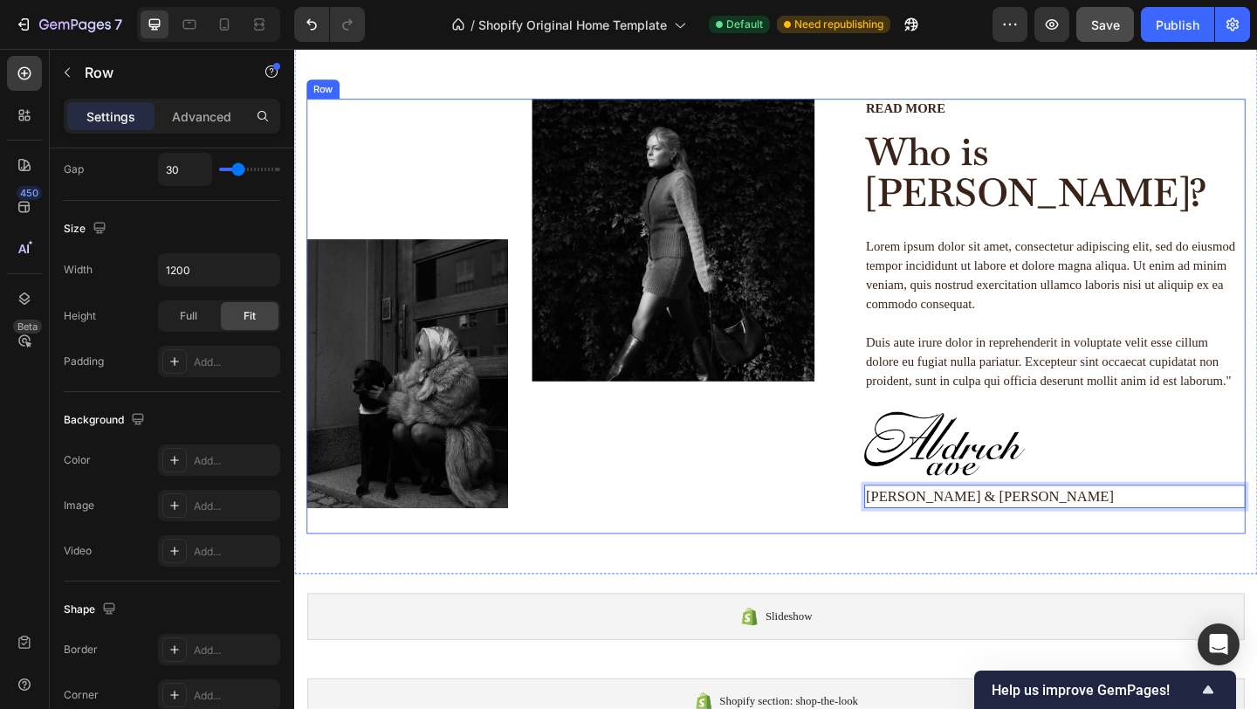
click at [823, 574] on div "Image Image Row" at bounding box center [597, 339] width 581 height 473
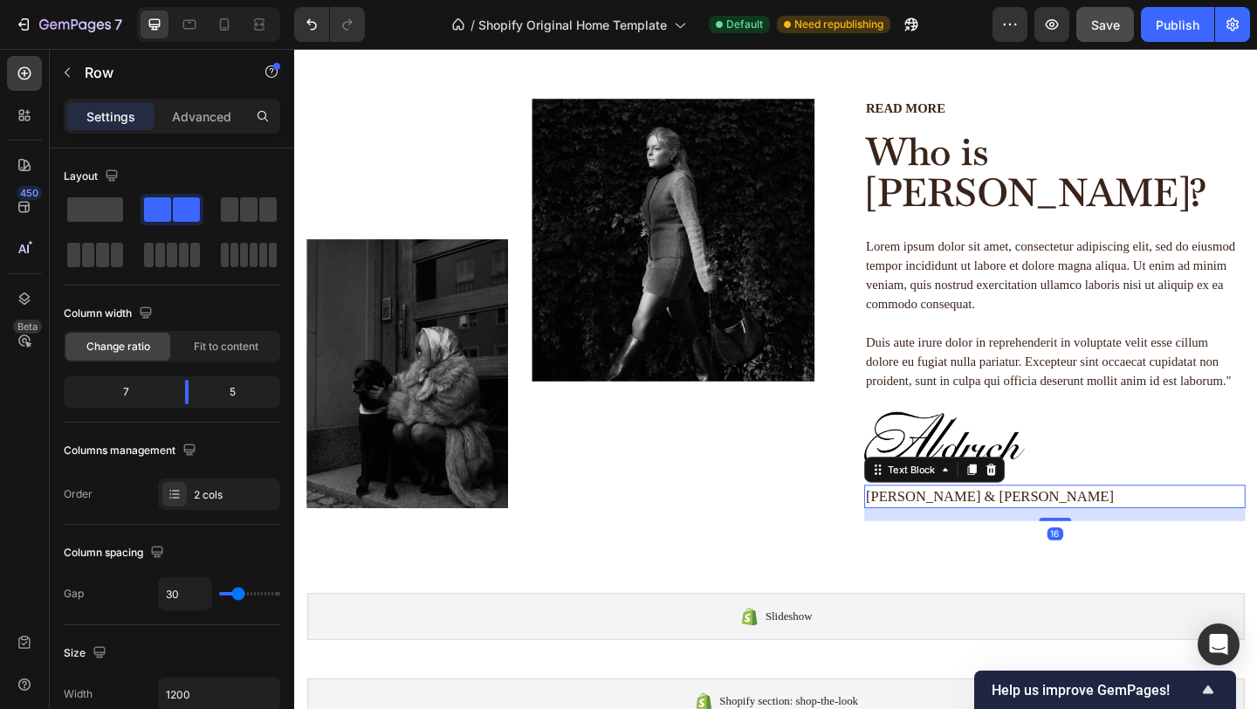
click at [973, 525] on p "[PERSON_NAME] & [PERSON_NAME]" at bounding box center [1121, 536] width 411 height 22
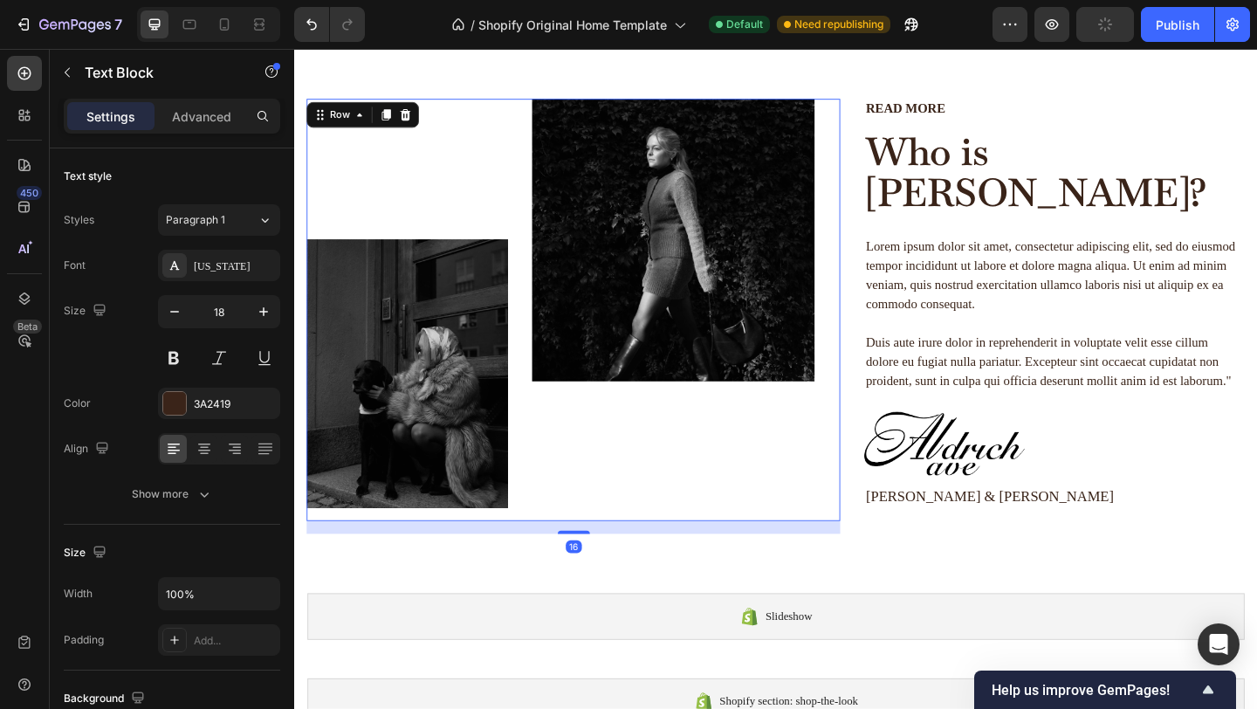
click at [833, 455] on div "Image" at bounding box center [706, 332] width 307 height 459
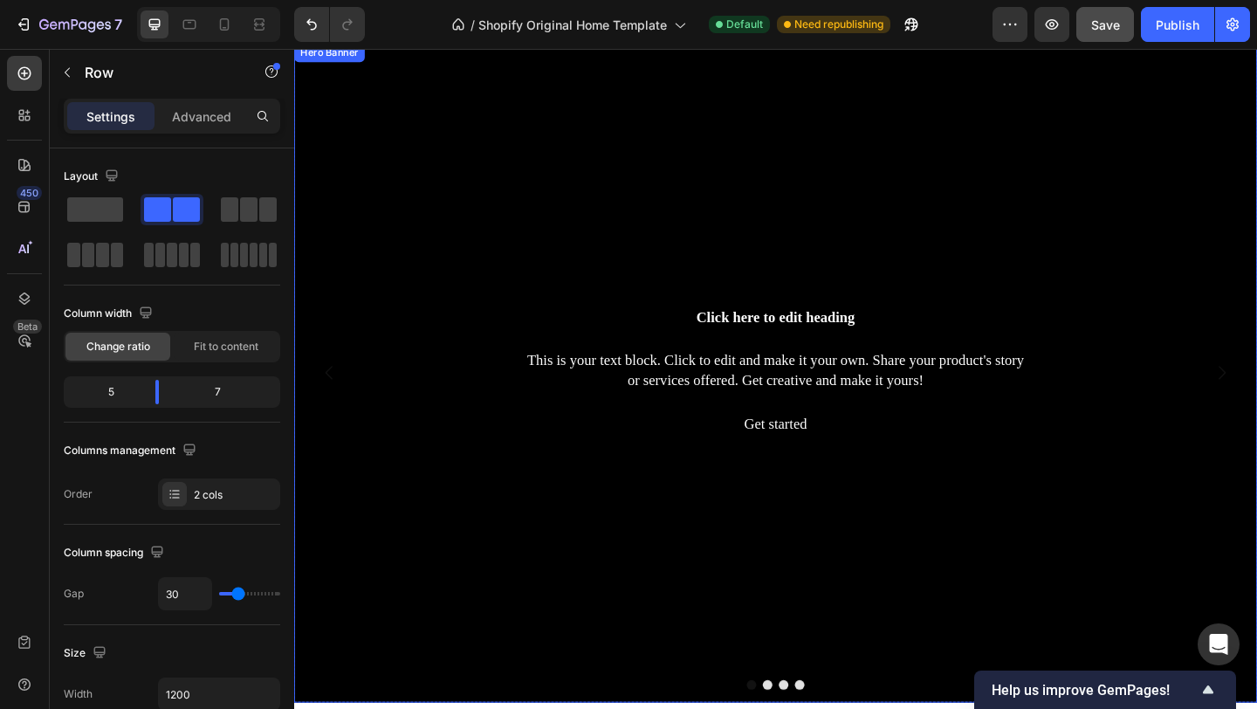
scroll to position [221, 0]
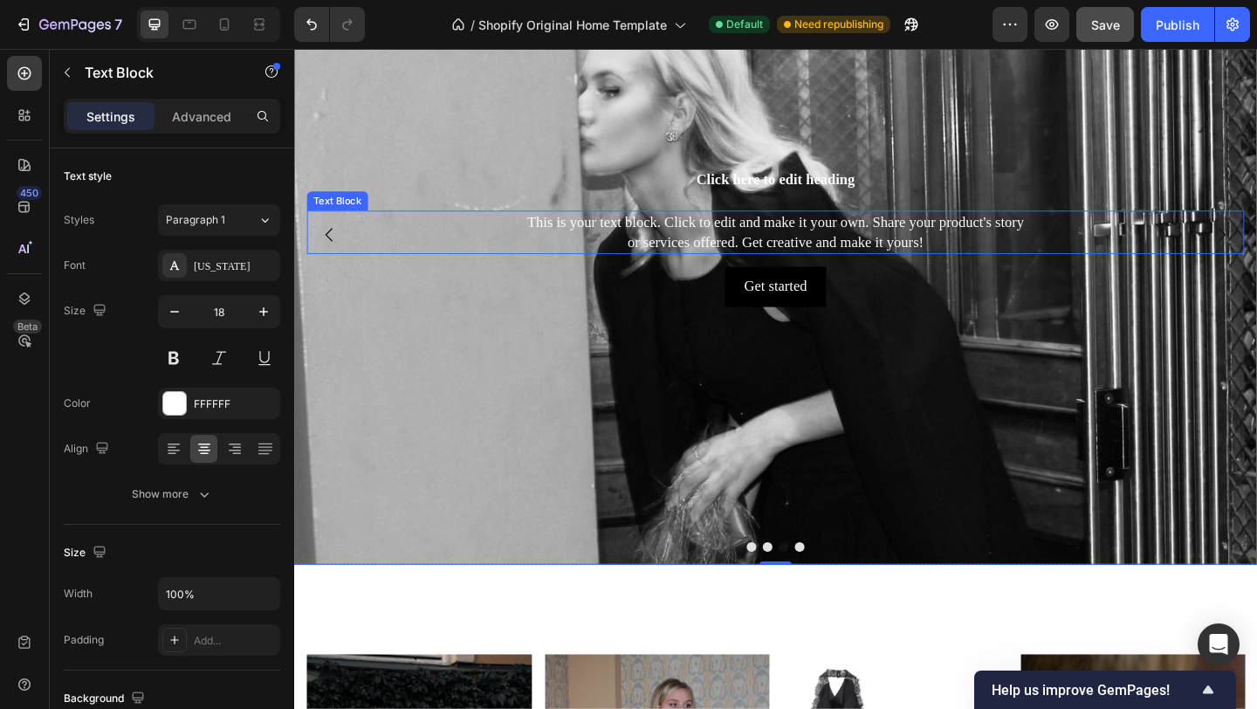
click at [818, 258] on div "This is your text block. Click to edit and make it your own. Share your product…" at bounding box center [818, 247] width 1020 height 47
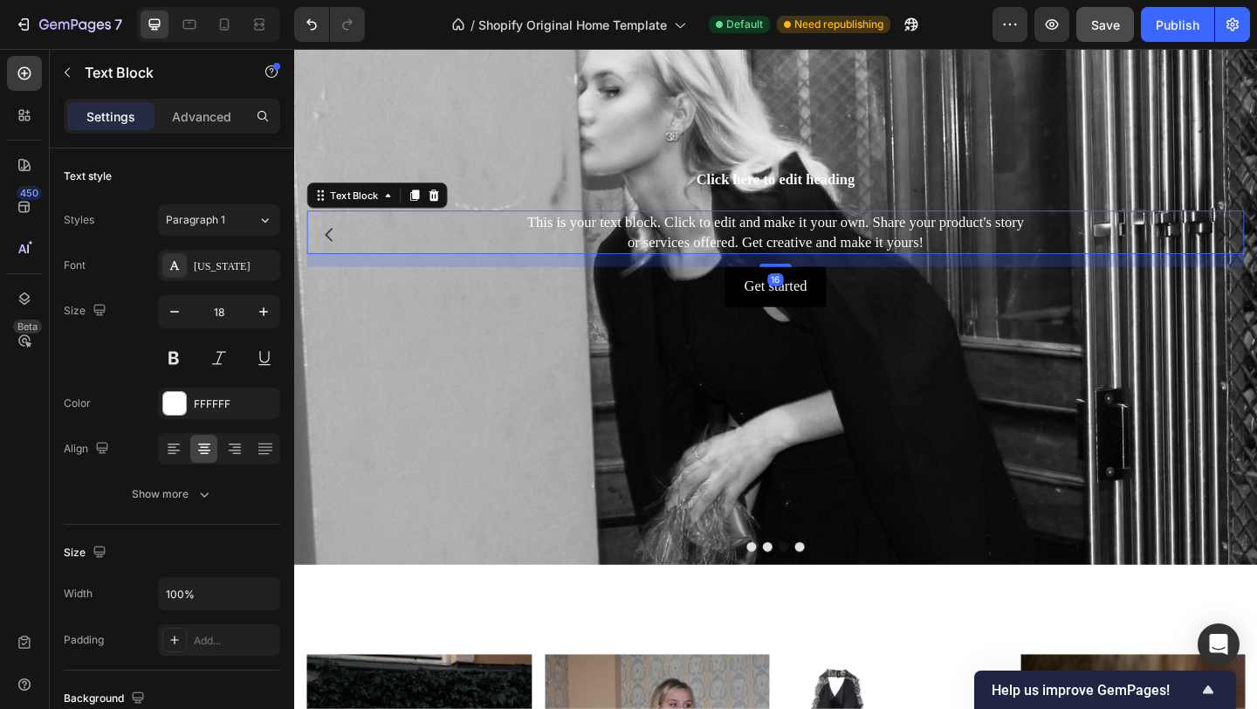
click at [818, 258] on div "This is your text block. Click to edit and make it your own. Share your product…" at bounding box center [818, 247] width 1020 height 47
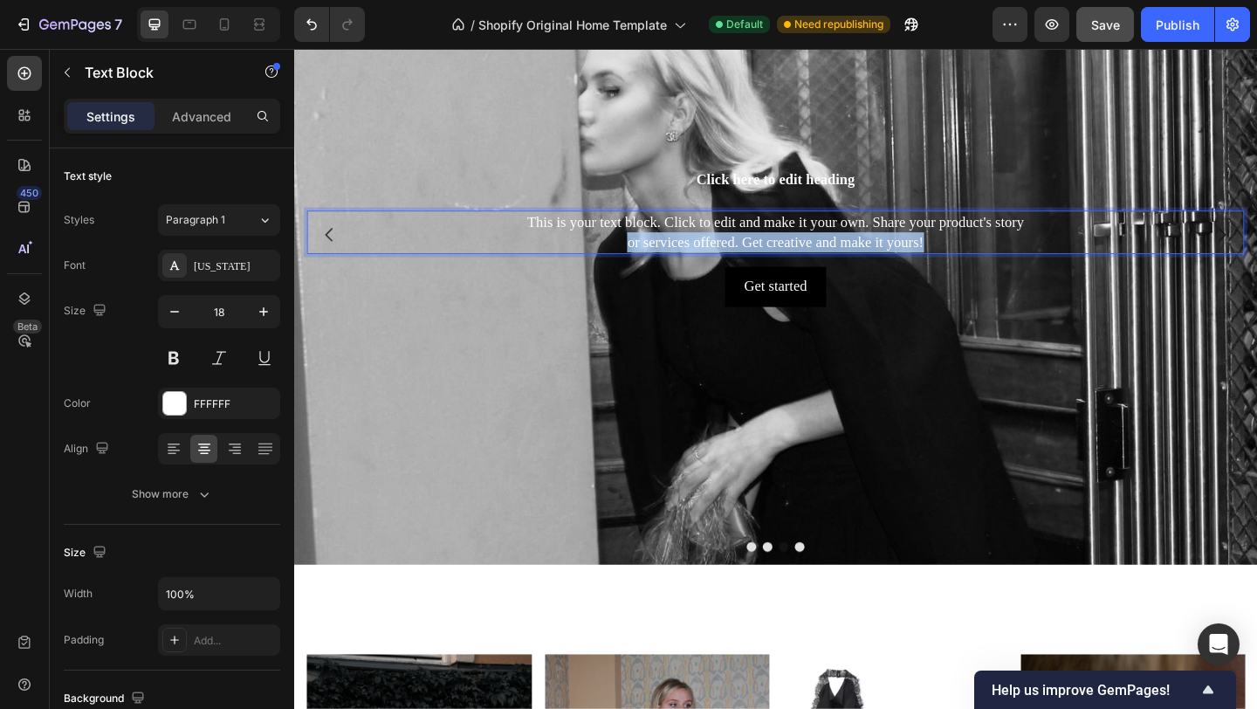
click at [817, 257] on p "This is your text block. Click to edit and make it your own. Share your product…" at bounding box center [818, 248] width 1016 height 44
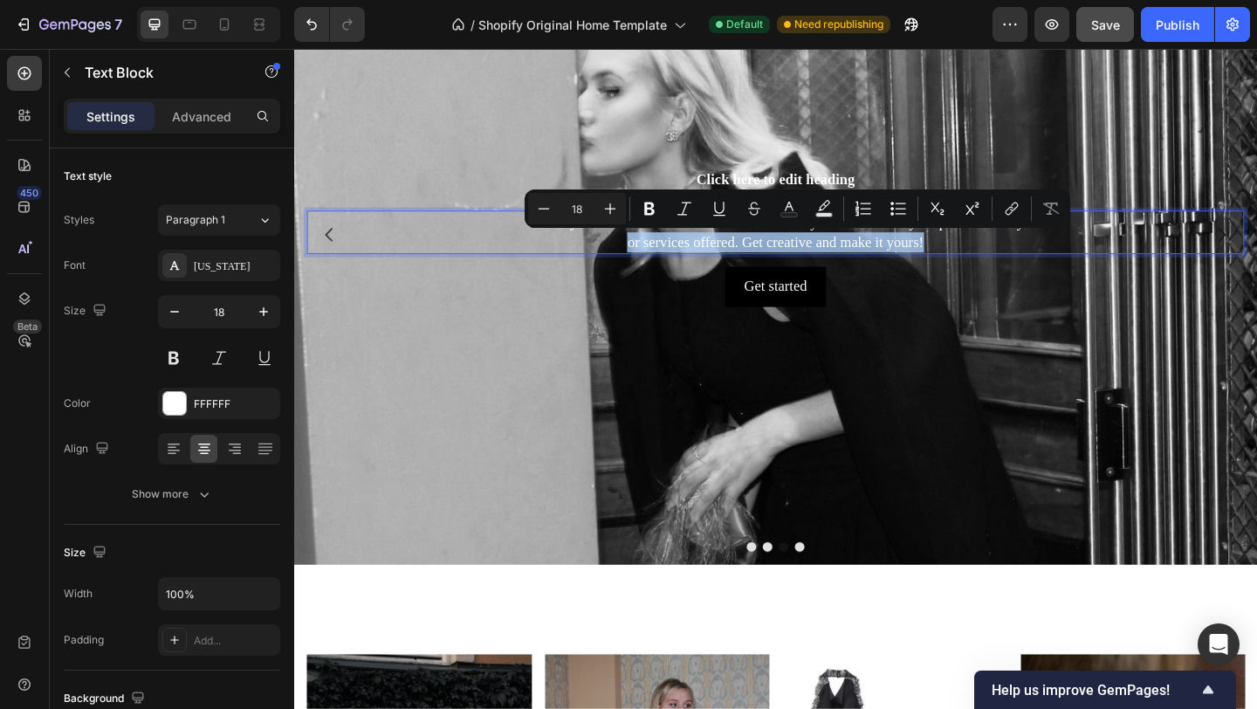
click at [817, 257] on p "This is your text block. Click to edit and make it your own. Share your product…" at bounding box center [818, 248] width 1016 height 44
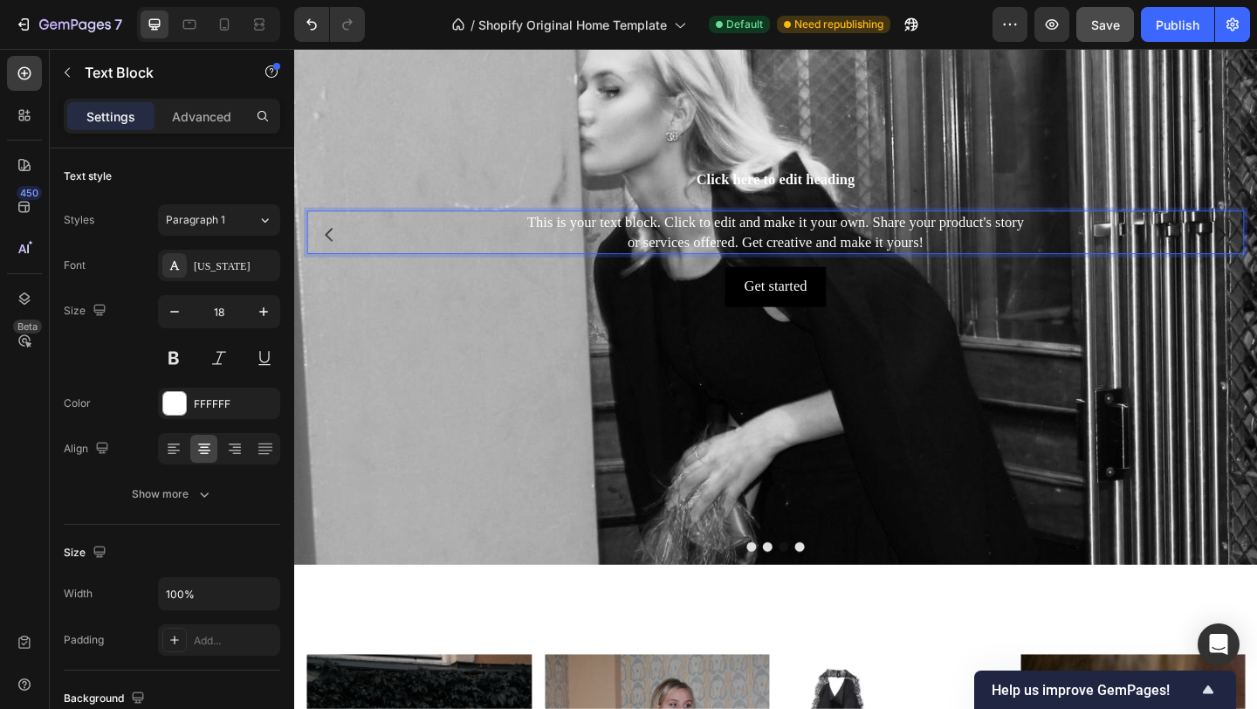
click at [1053, 260] on p "This is your text block. Click to edit and make it your own. Share your product…" at bounding box center [818, 248] width 1016 height 44
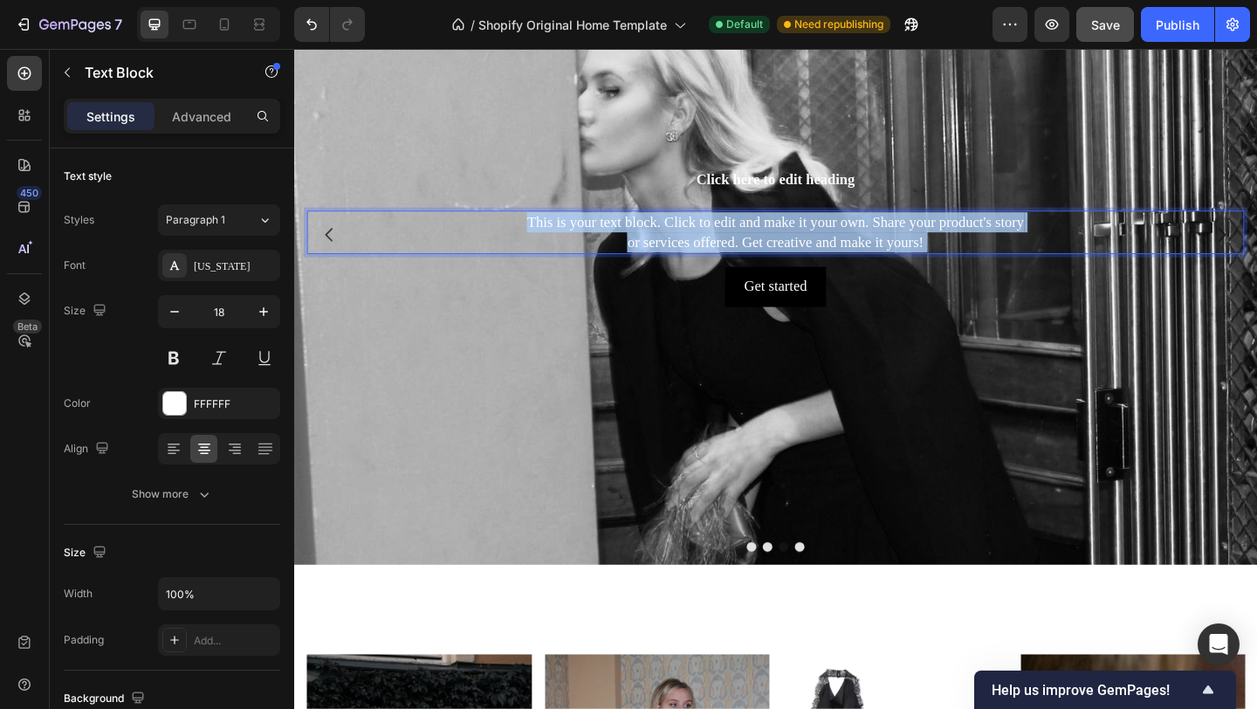
drag, startPoint x: 1052, startPoint y: 260, endPoint x: 706, endPoint y: 241, distance: 346.3
click at [706, 241] on p "This is your text block. Click to edit and make it your own. Share your product…" at bounding box center [818, 248] width 1016 height 44
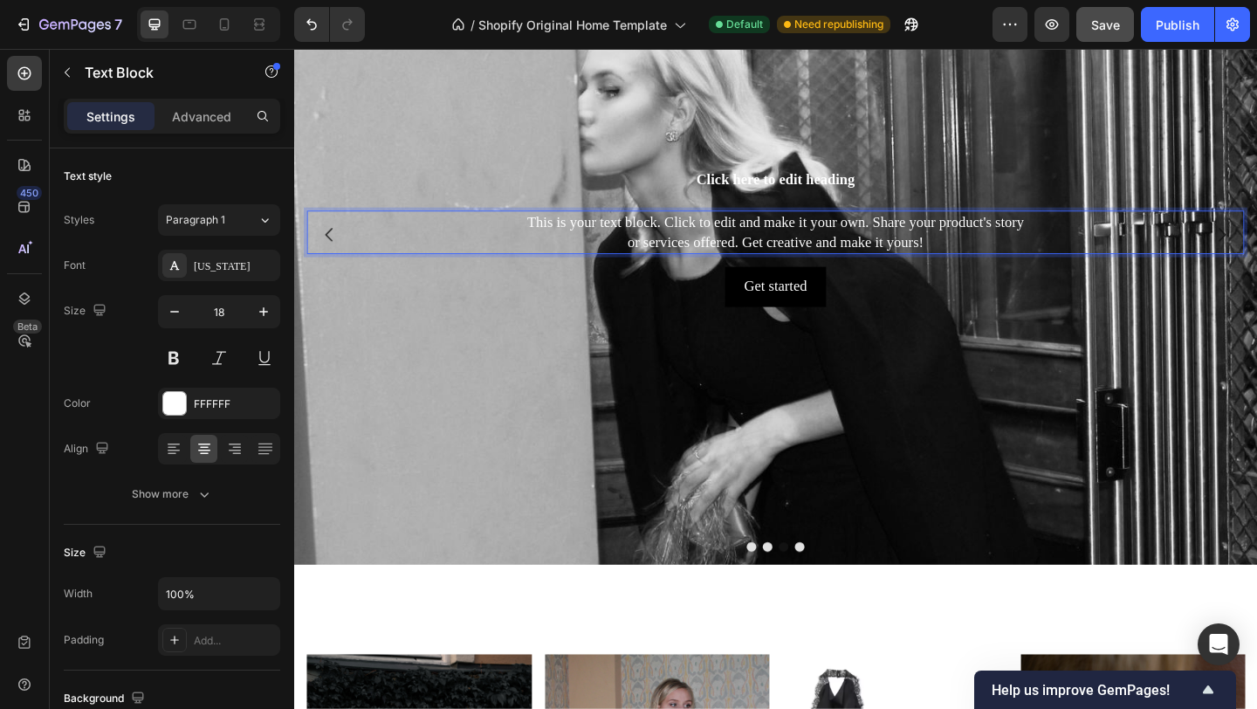
click at [706, 241] on p "This is your text block. Click to edit and make it your own. Share your product…" at bounding box center [818, 248] width 1016 height 44
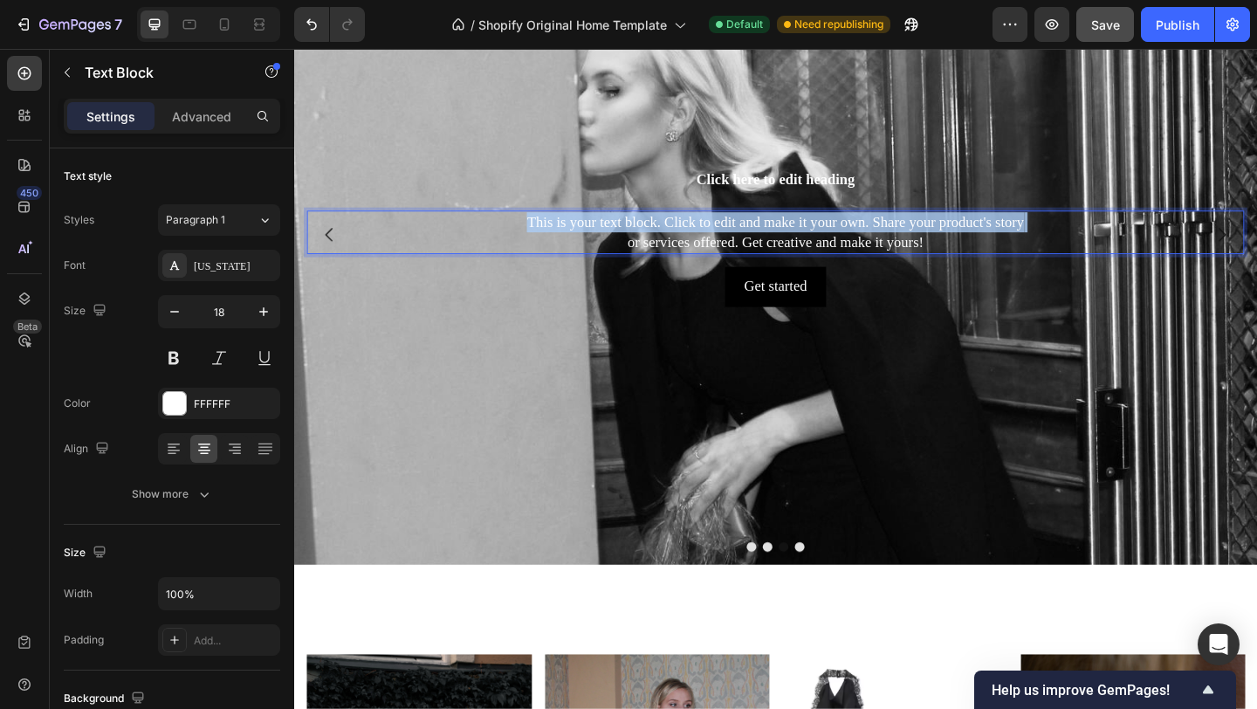
click at [706, 241] on p "This is your text block. Click to edit and make it your own. Share your product…" at bounding box center [818, 248] width 1016 height 44
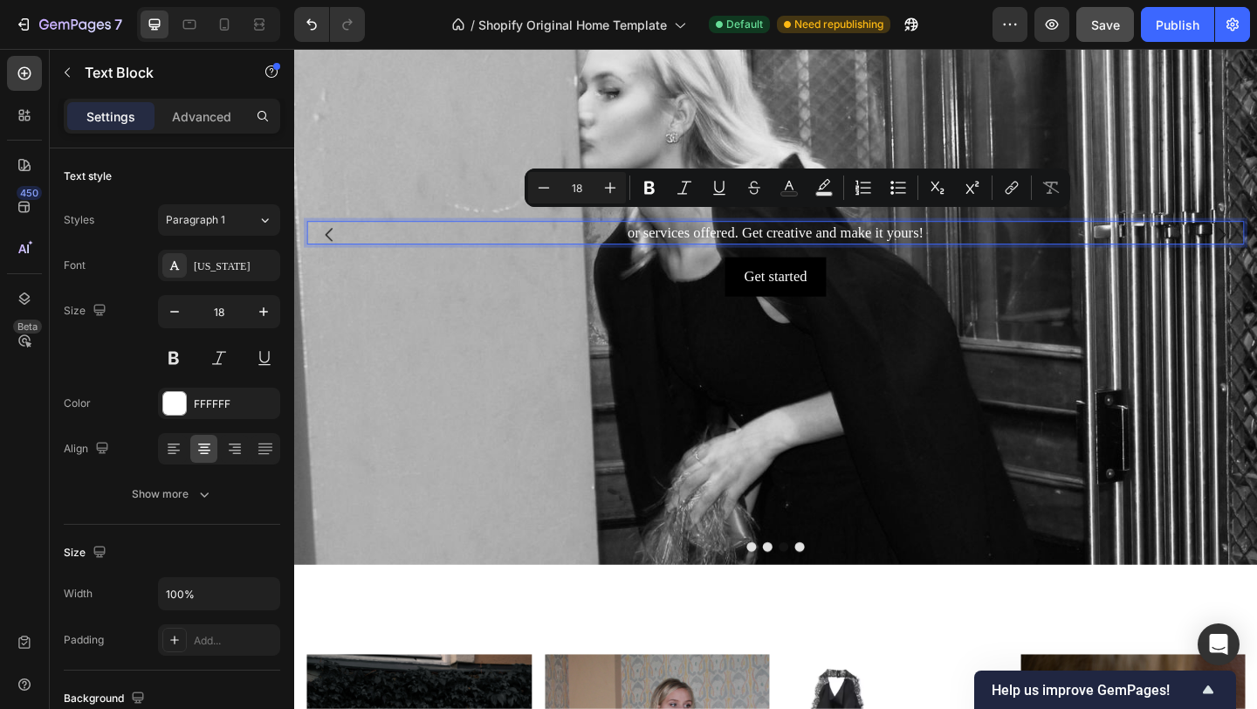
scroll to position [232, 0]
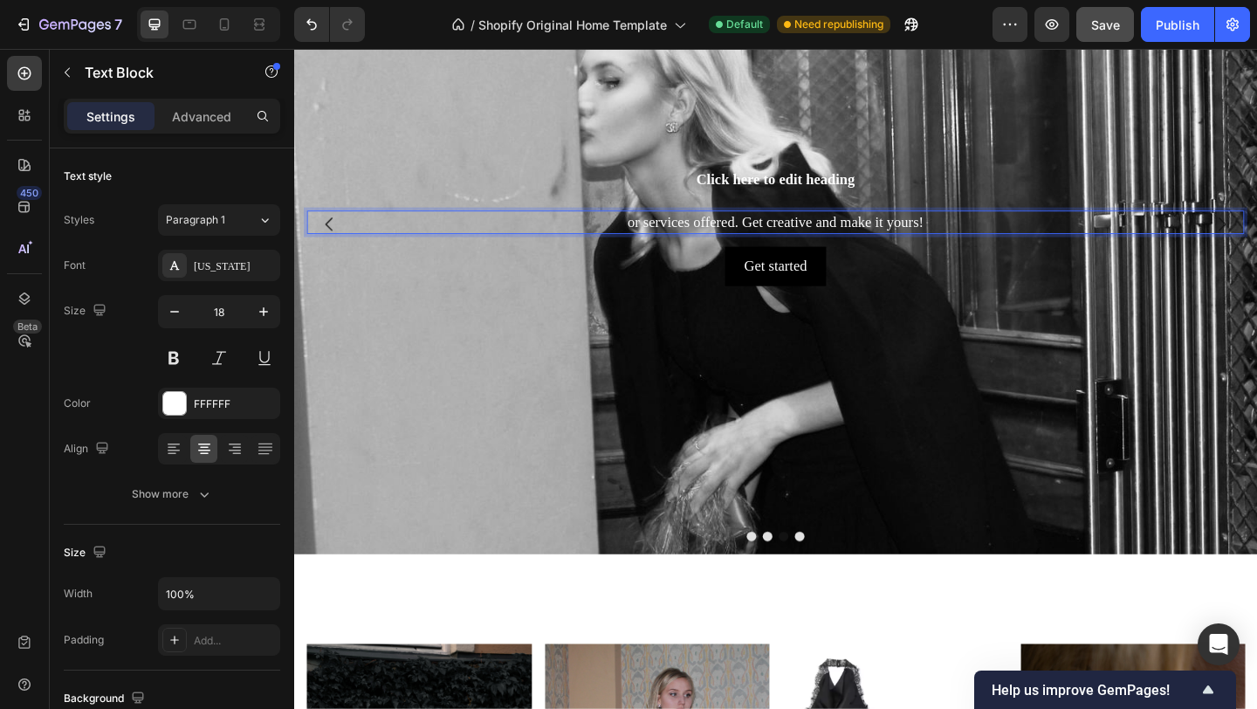
click at [828, 240] on p "or services offered. Get creative and make it yours!" at bounding box center [818, 237] width 1016 height 22
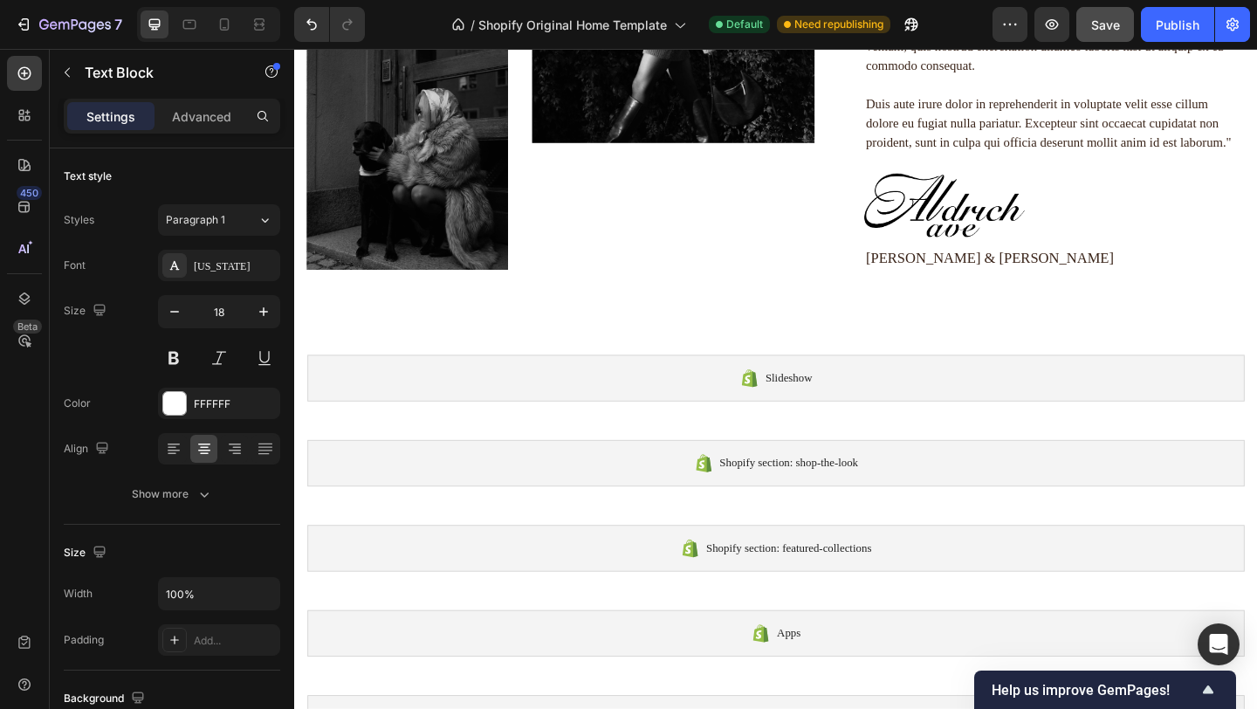
scroll to position [2445, 0]
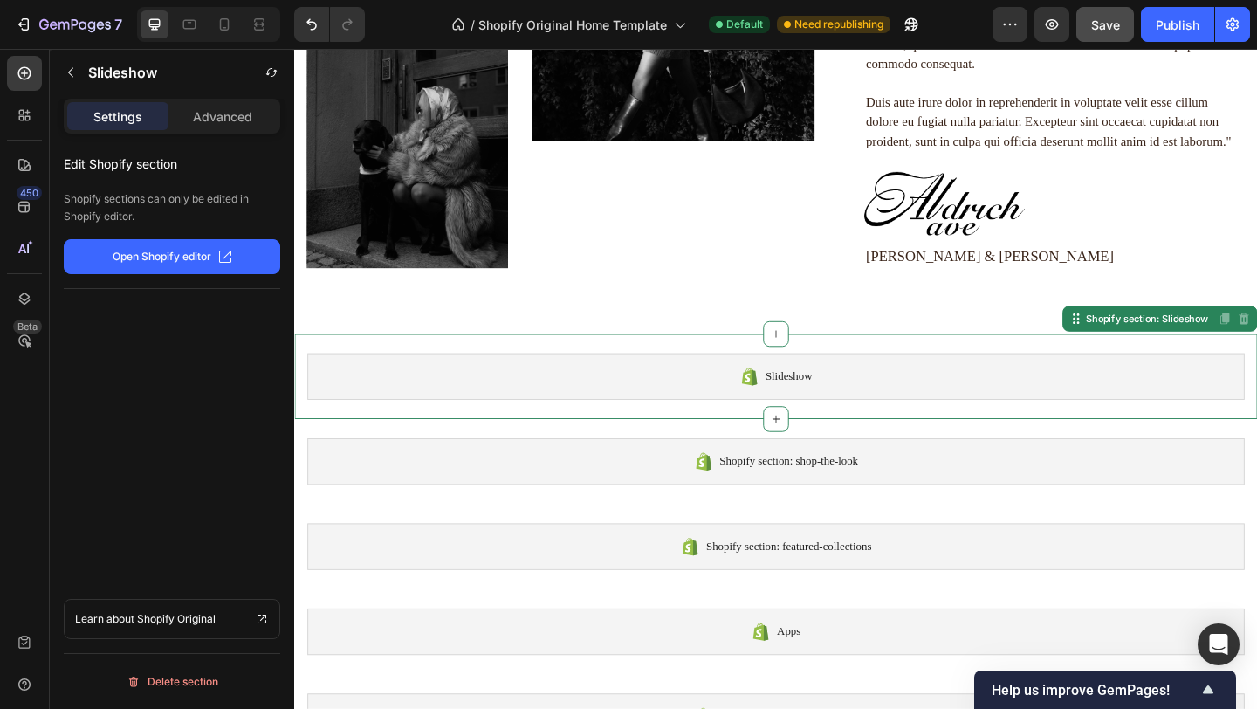
click at [822, 415] on span "Slideshow" at bounding box center [832, 405] width 51 height 21
click at [814, 356] on icon at bounding box center [818, 359] width 14 height 14
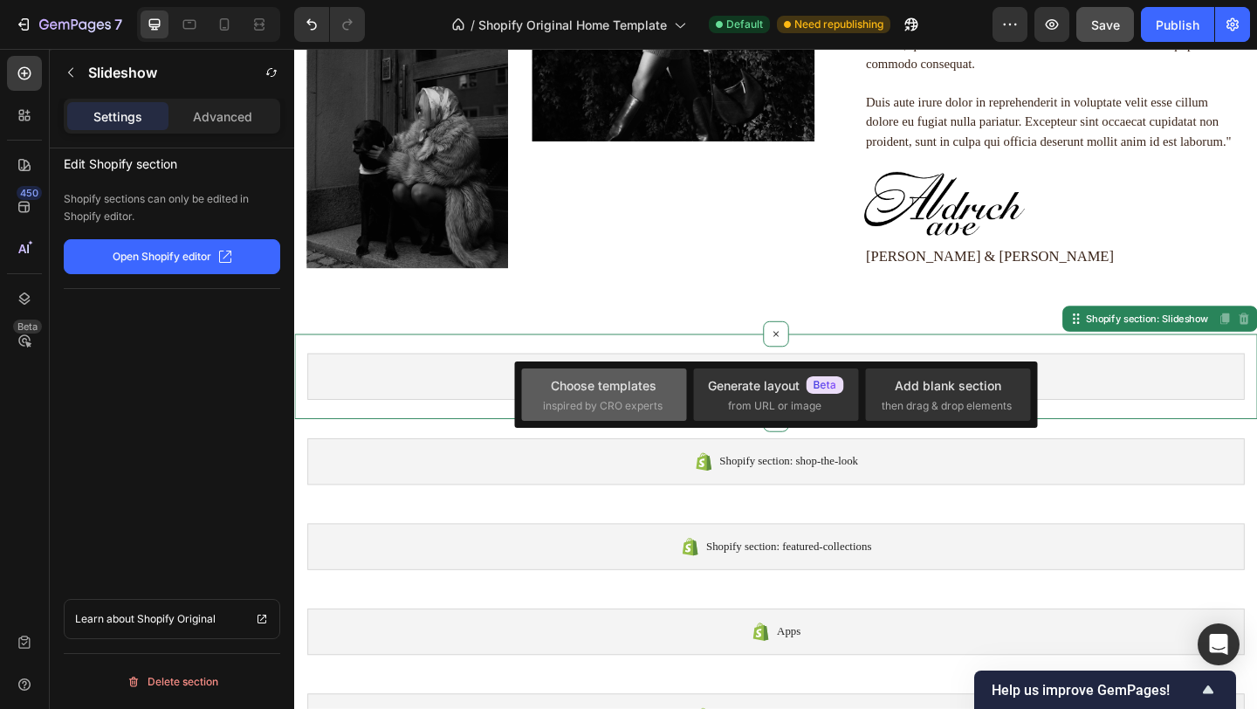
click at [611, 400] on span "inspired by CRO experts" at bounding box center [603, 406] width 120 height 16
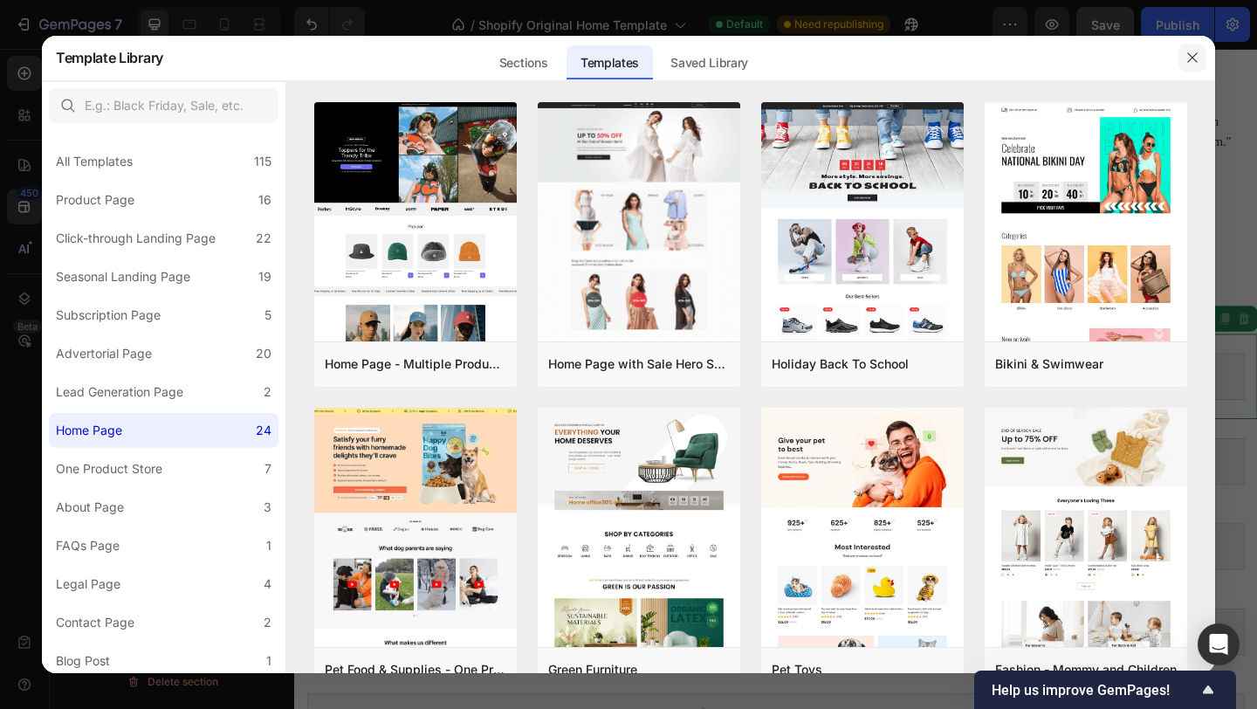
click at [1193, 52] on icon "button" at bounding box center [1193, 58] width 14 height 14
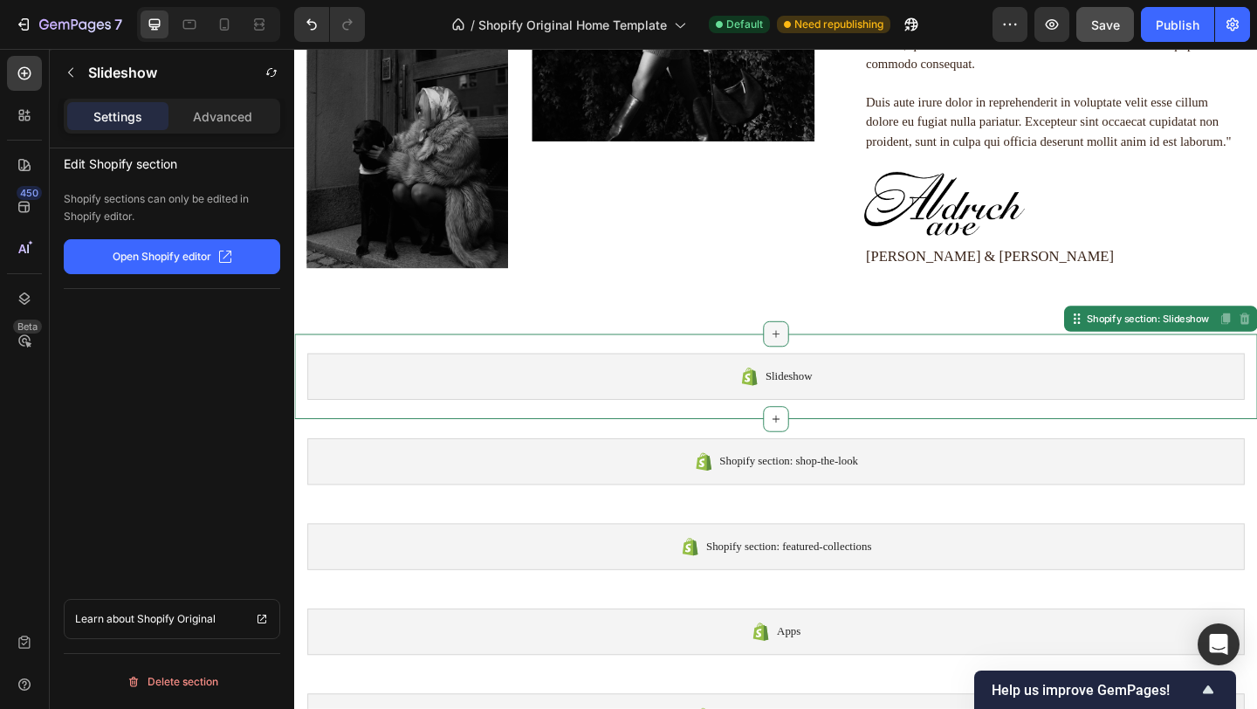
click at [815, 357] on icon at bounding box center [818, 359] width 14 height 14
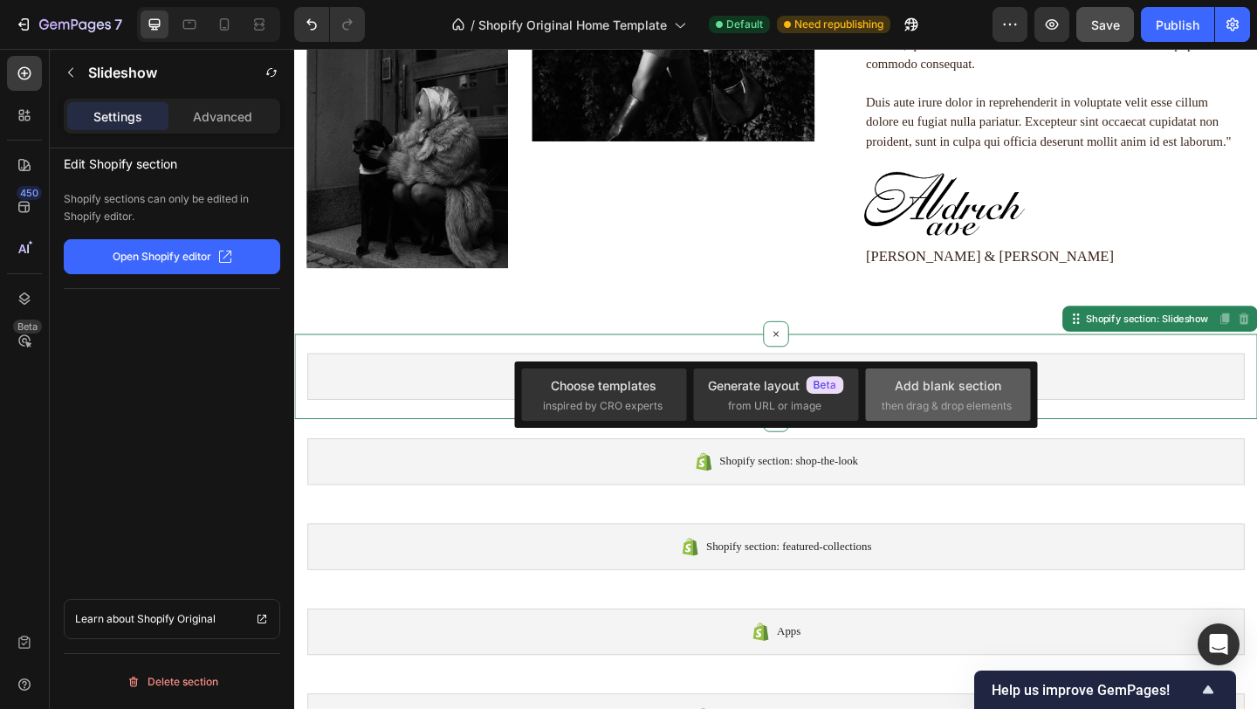
click at [942, 382] on div "Add blank section" at bounding box center [948, 385] width 107 height 18
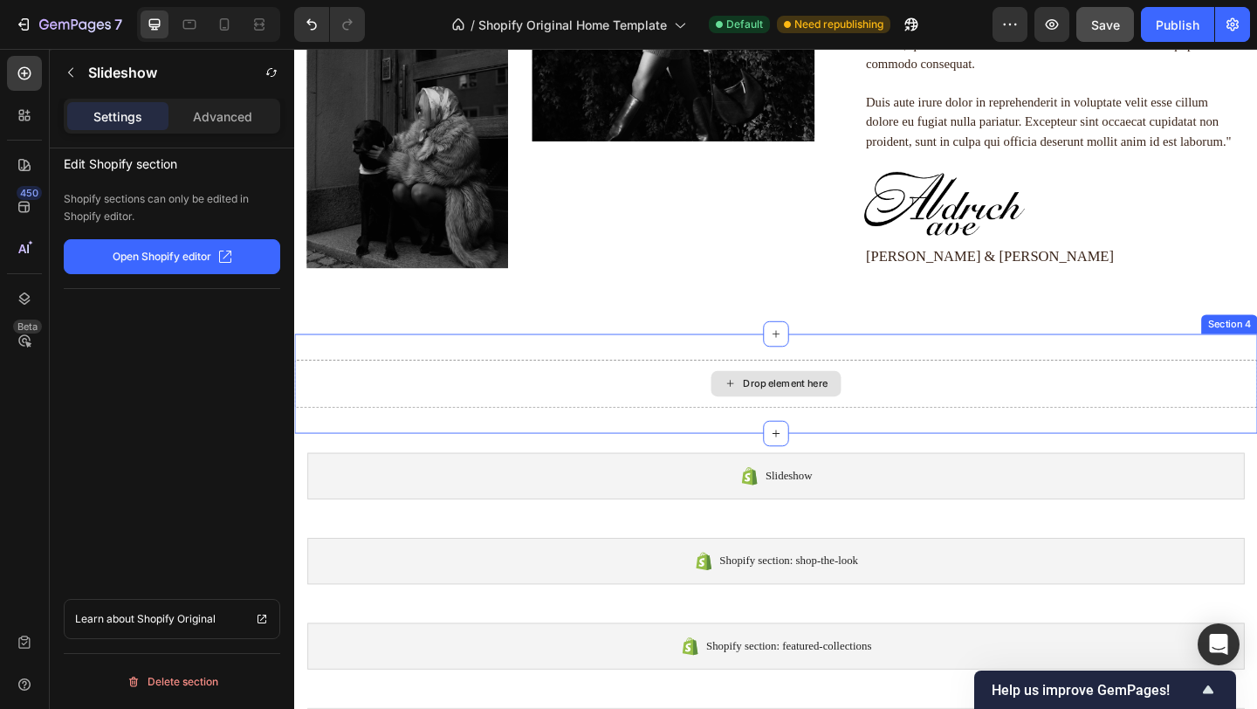
click at [823, 411] on div "Drop element here" at bounding box center [828, 413] width 93 height 14
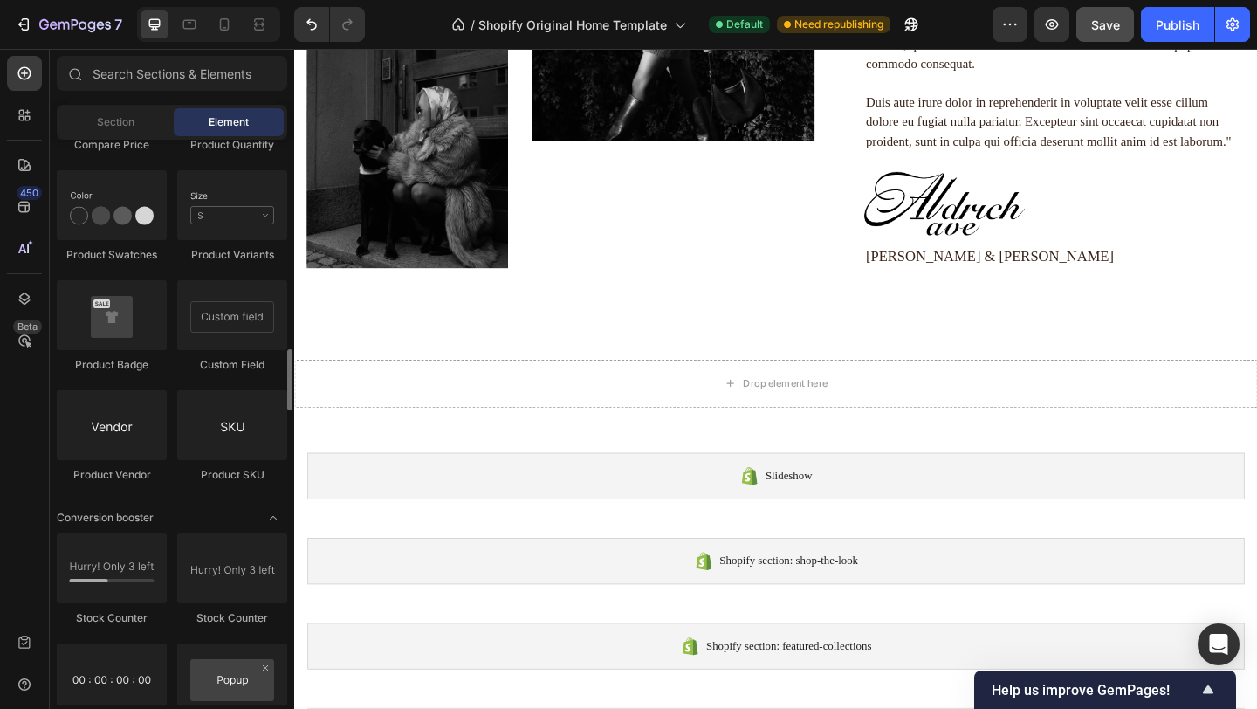
scroll to position [3322, 0]
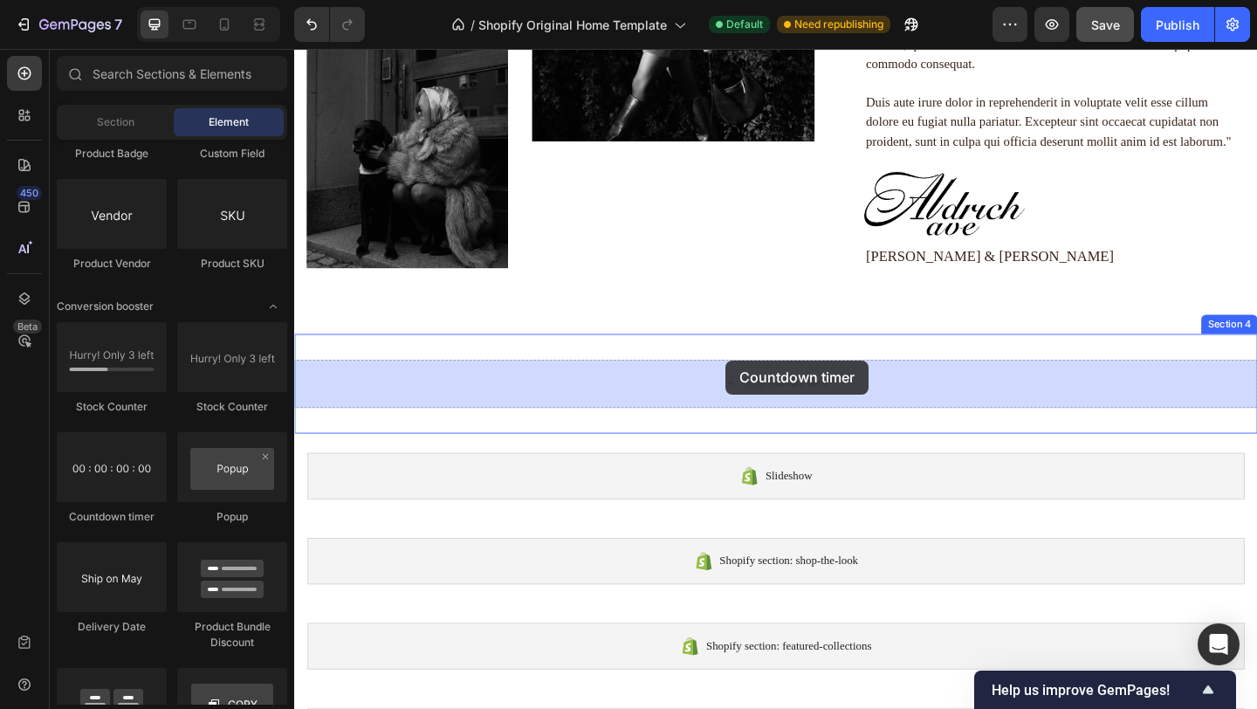
drag, startPoint x: 418, startPoint y: 533, endPoint x: 761, endPoint y: 399, distance: 368.5
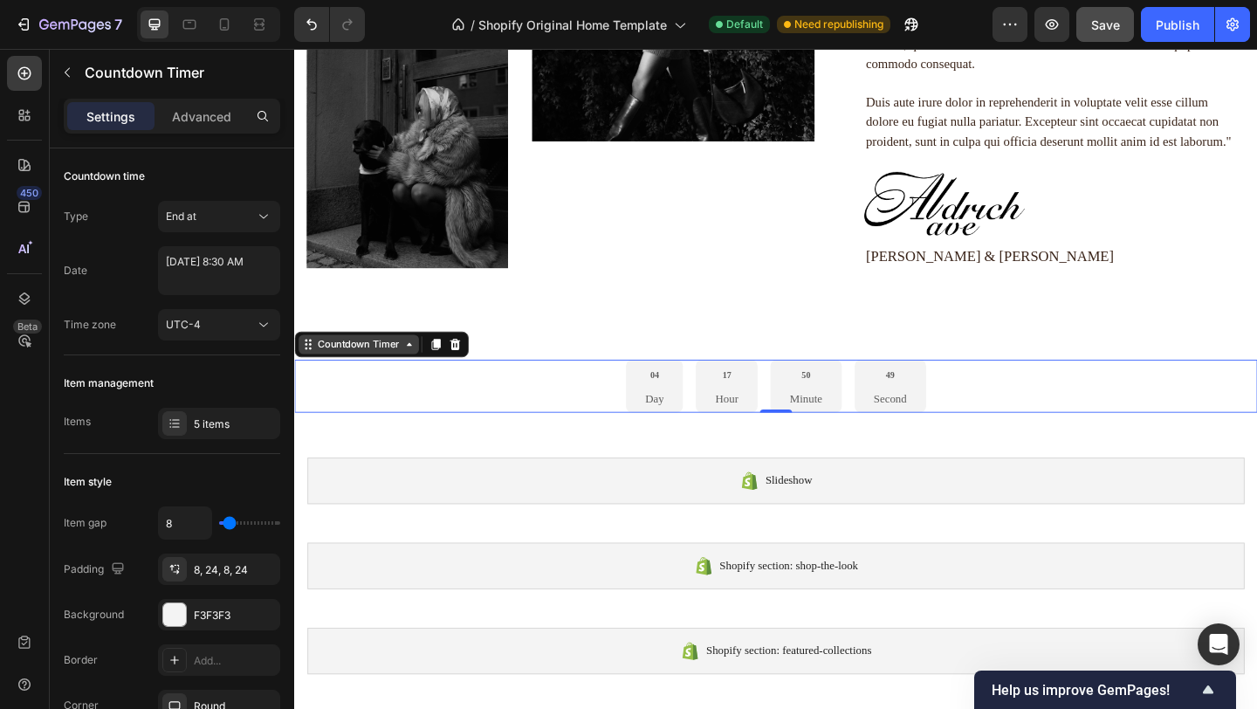
click at [419, 372] on icon at bounding box center [419, 370] width 14 height 14
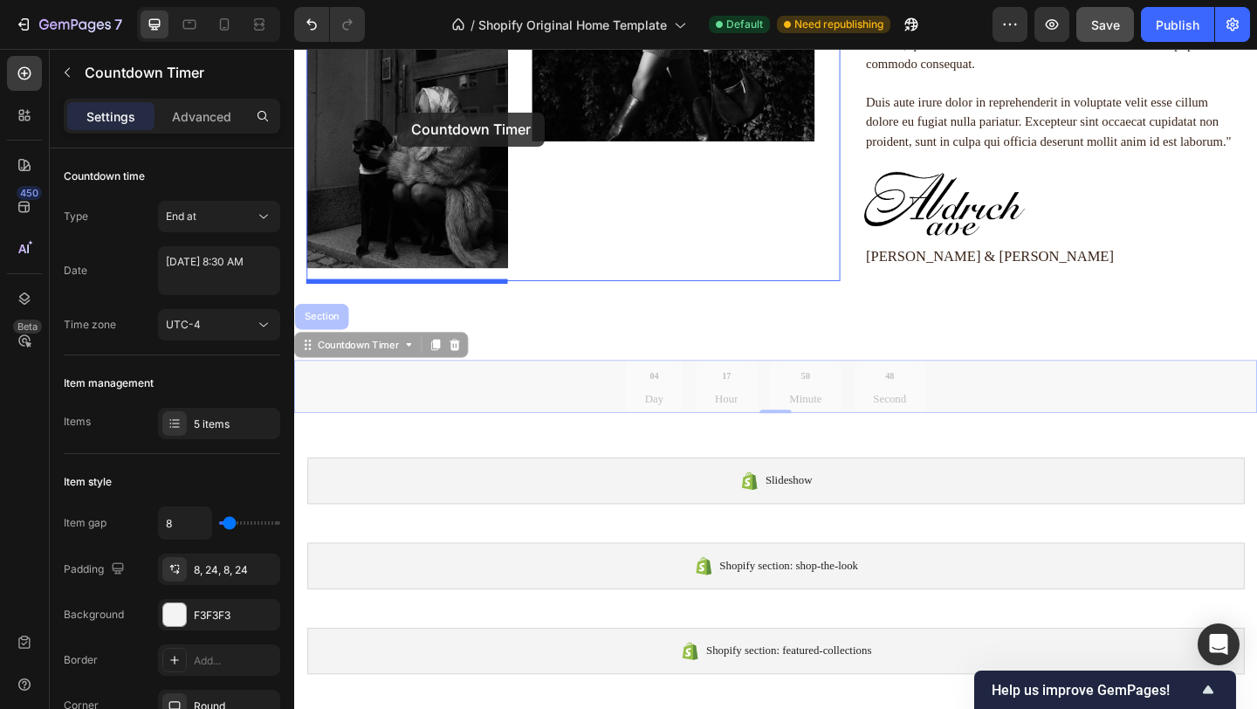
drag, startPoint x: 419, startPoint y: 372, endPoint x: 406, endPoint y: 118, distance: 254.4
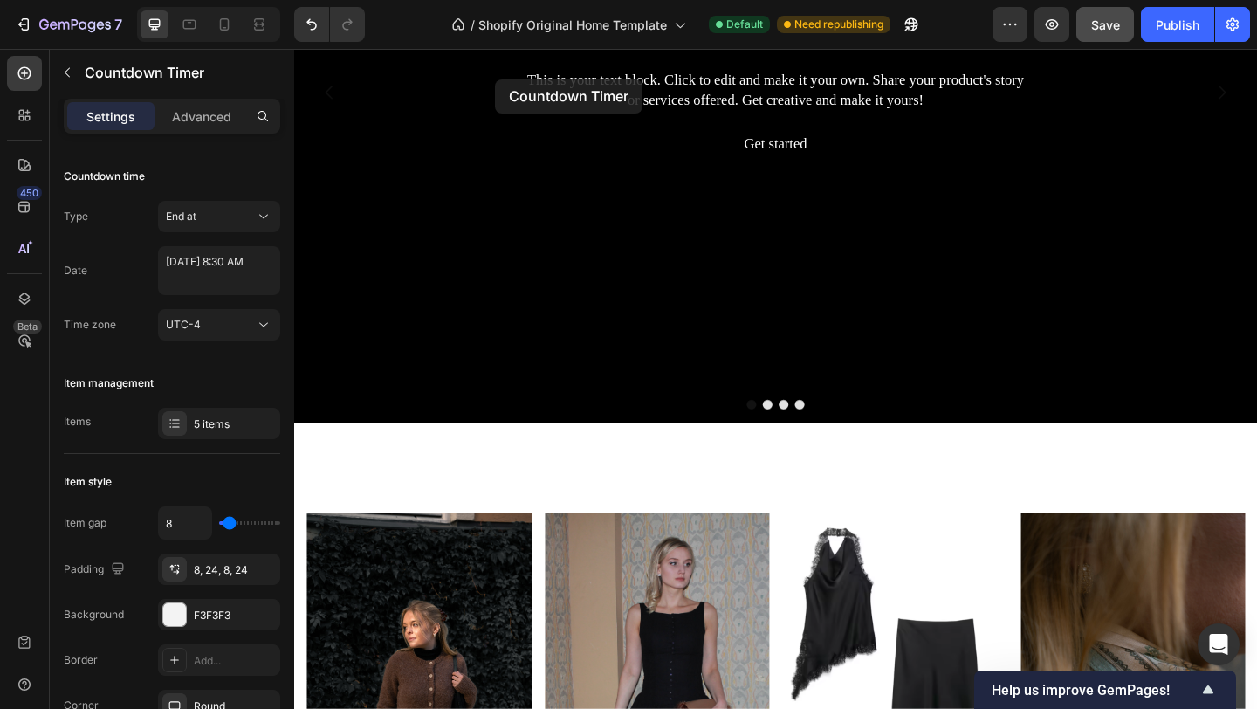
scroll to position [276, 0]
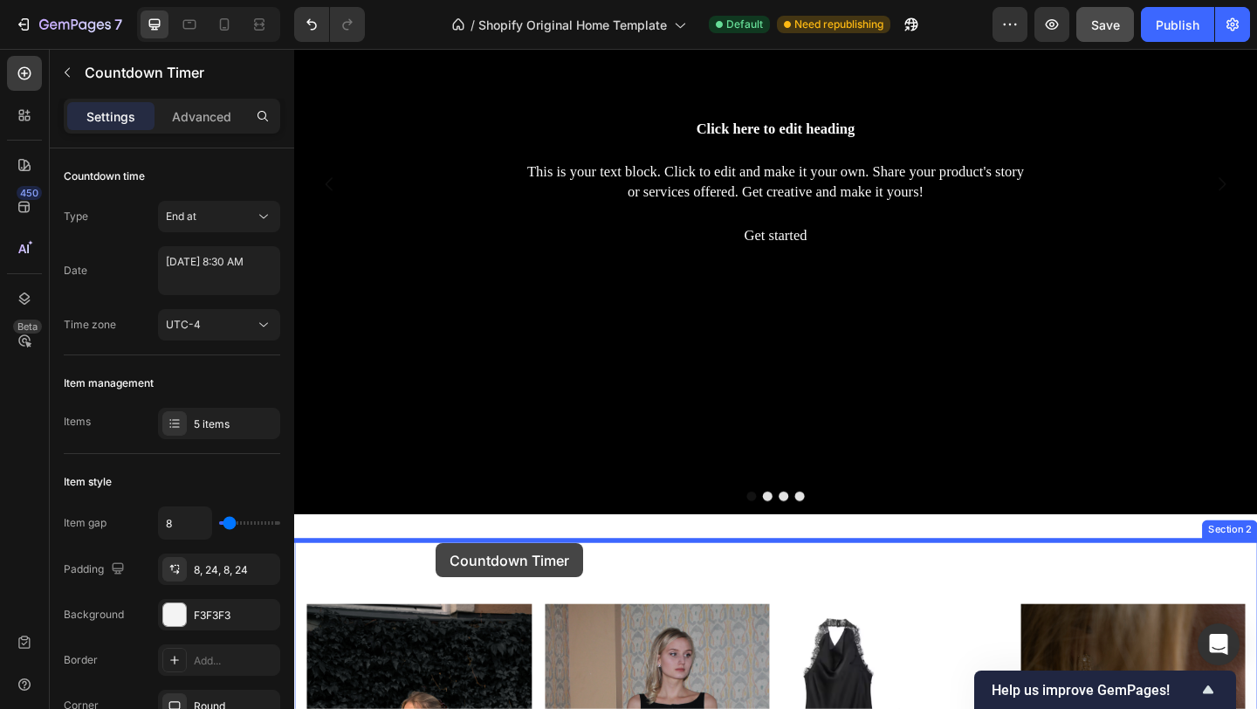
drag, startPoint x: 388, startPoint y: 468, endPoint x: 448, endPoint y: 588, distance: 133.9
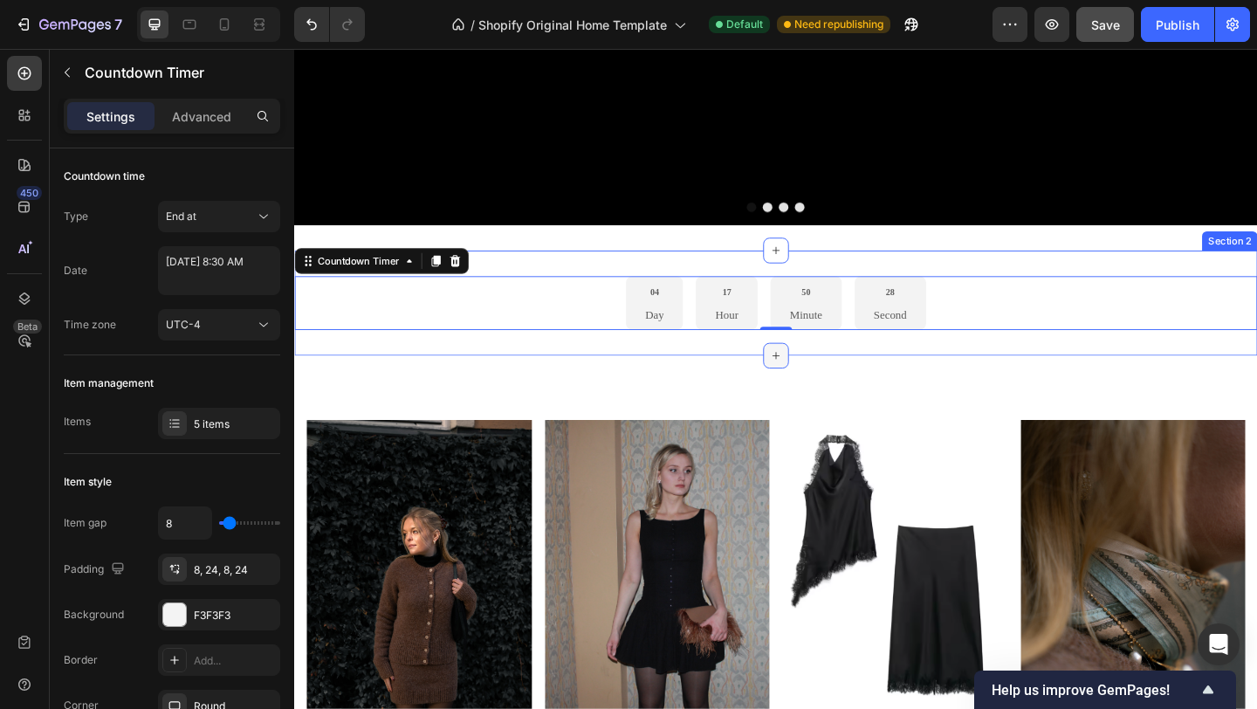
scroll to position [589, 0]
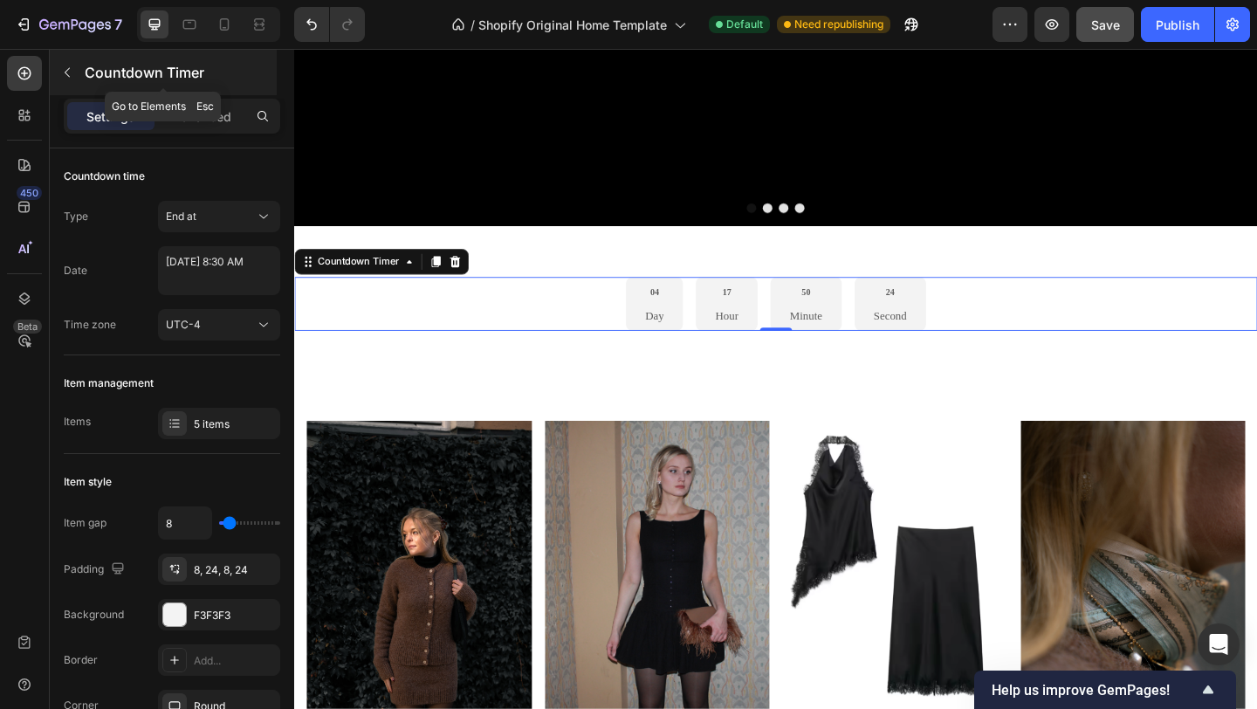
click at [65, 61] on button "button" at bounding box center [67, 72] width 28 height 28
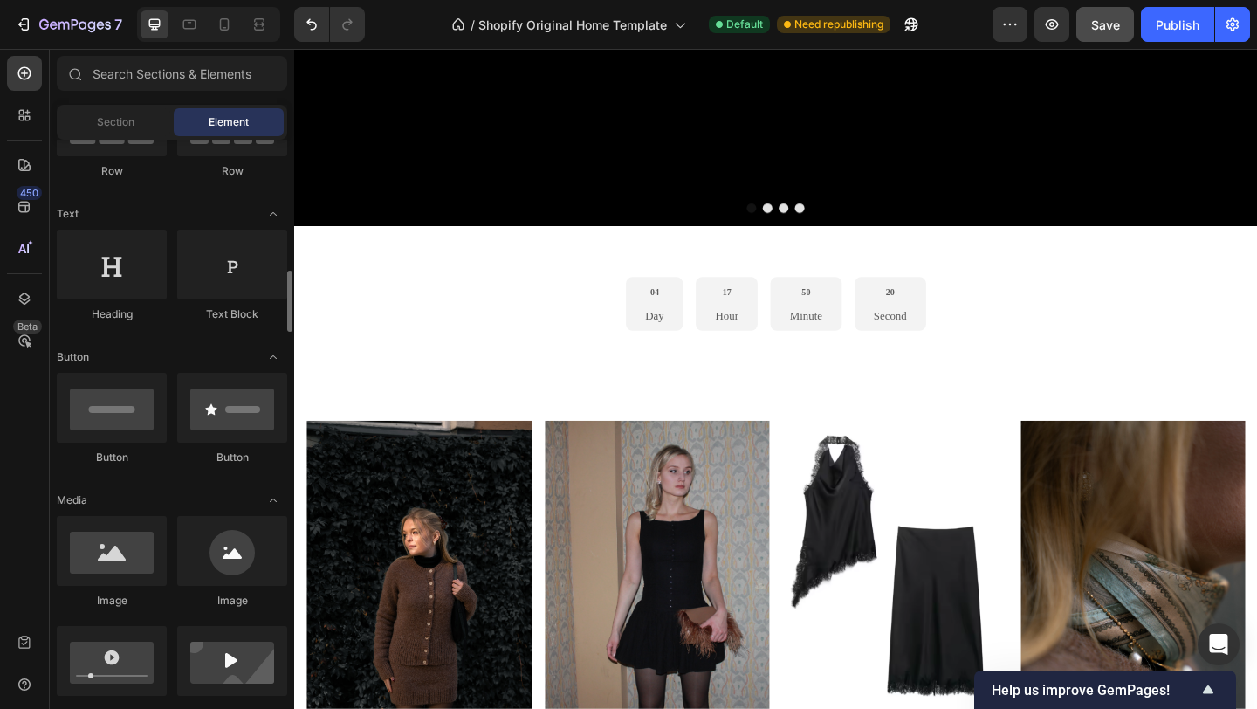
scroll to position [0, 0]
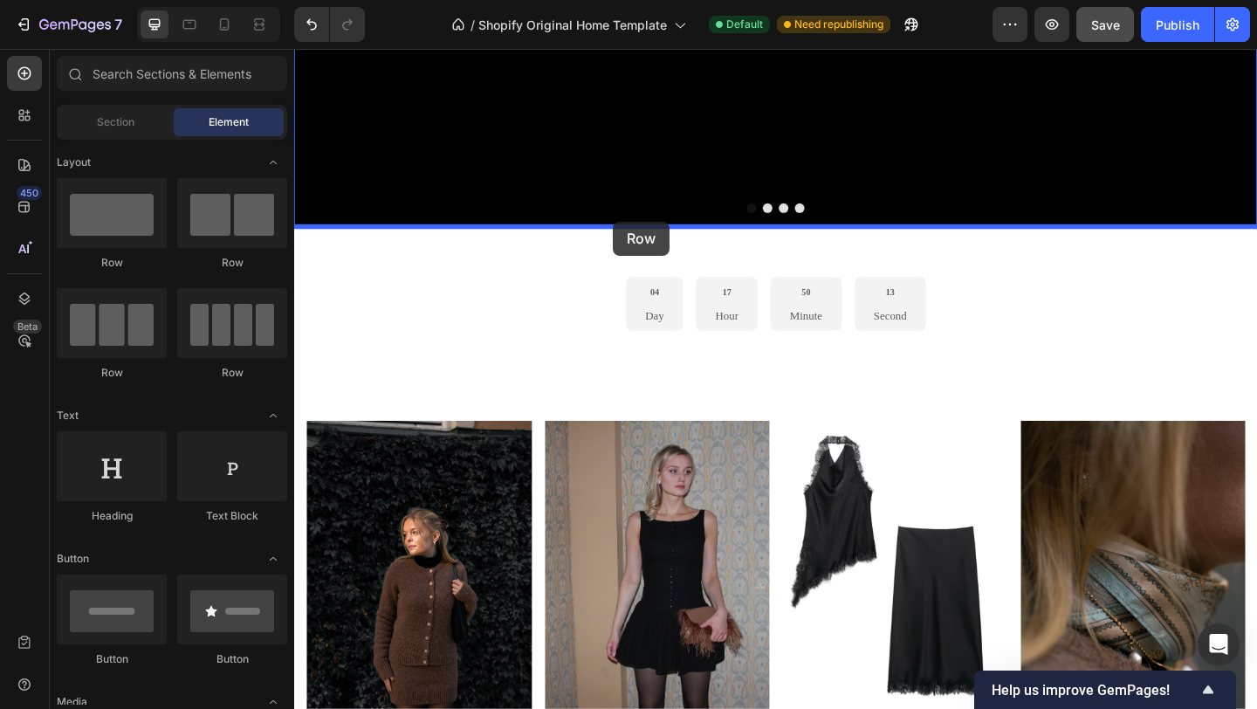
drag, startPoint x: 523, startPoint y: 256, endPoint x: 638, endPoint y: 232, distance: 117.6
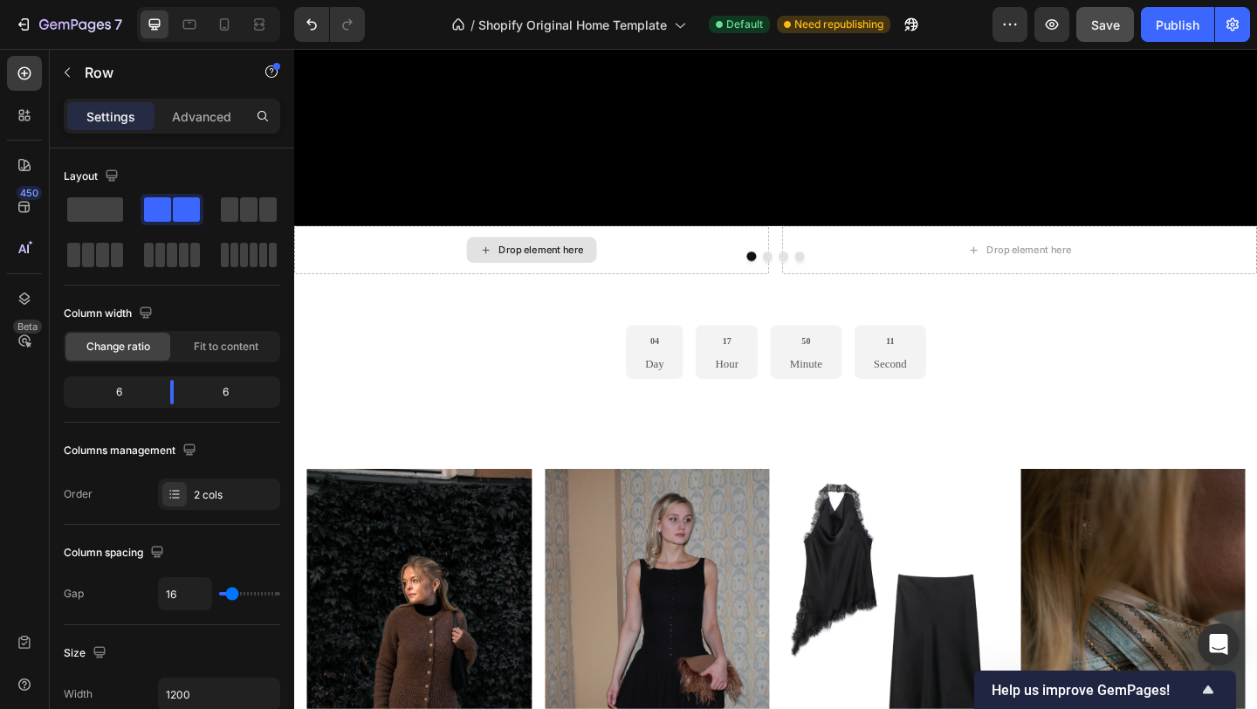
click at [572, 261] on div "Drop element here" at bounding box center [563, 267] width 93 height 14
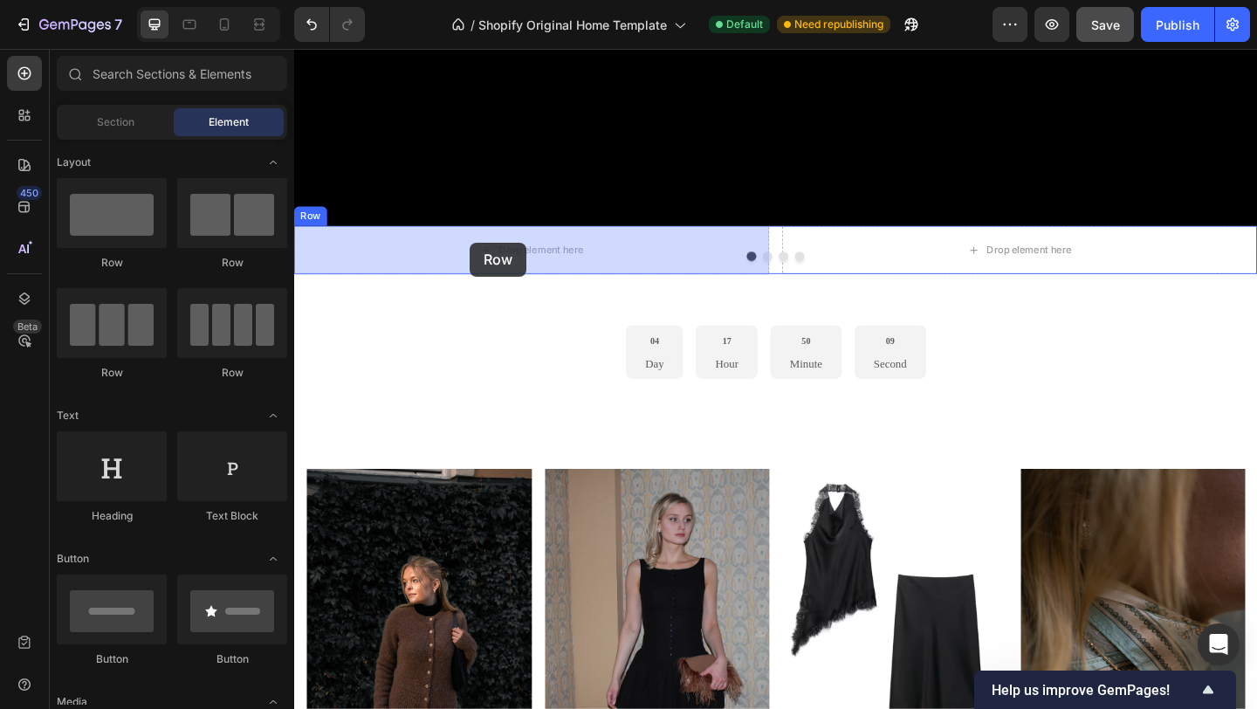
drag, startPoint x: 546, startPoint y: 277, endPoint x: 485, endPoint y: 258, distance: 63.0
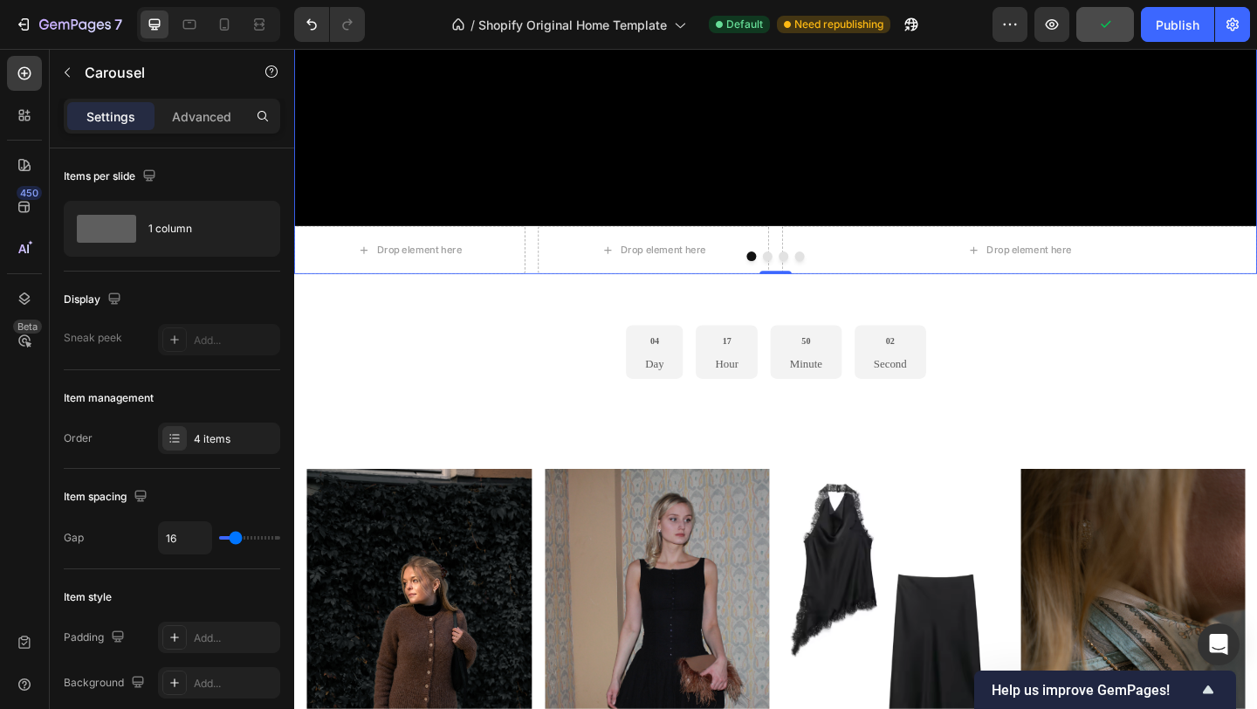
click at [561, 269] on div at bounding box center [818, 274] width 1048 height 10
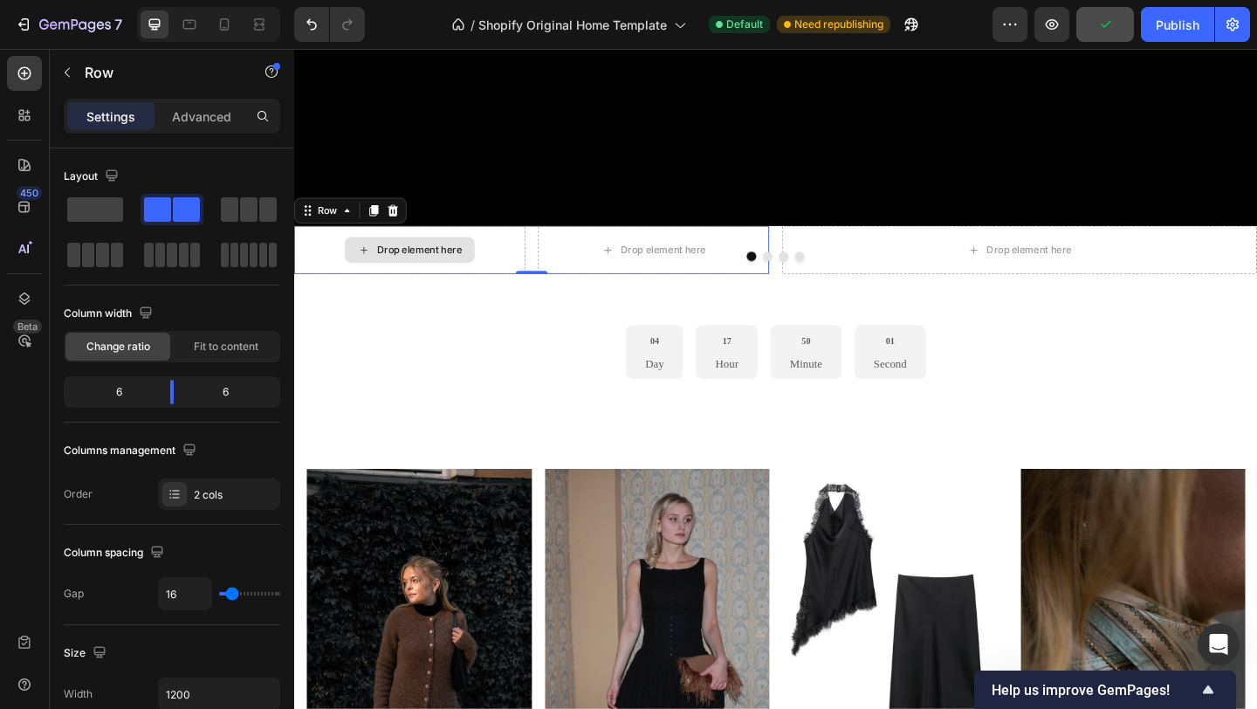
click at [438, 286] on div "Drop element here" at bounding box center [419, 267] width 251 height 52
click at [402, 222] on icon at bounding box center [401, 224] width 11 height 12
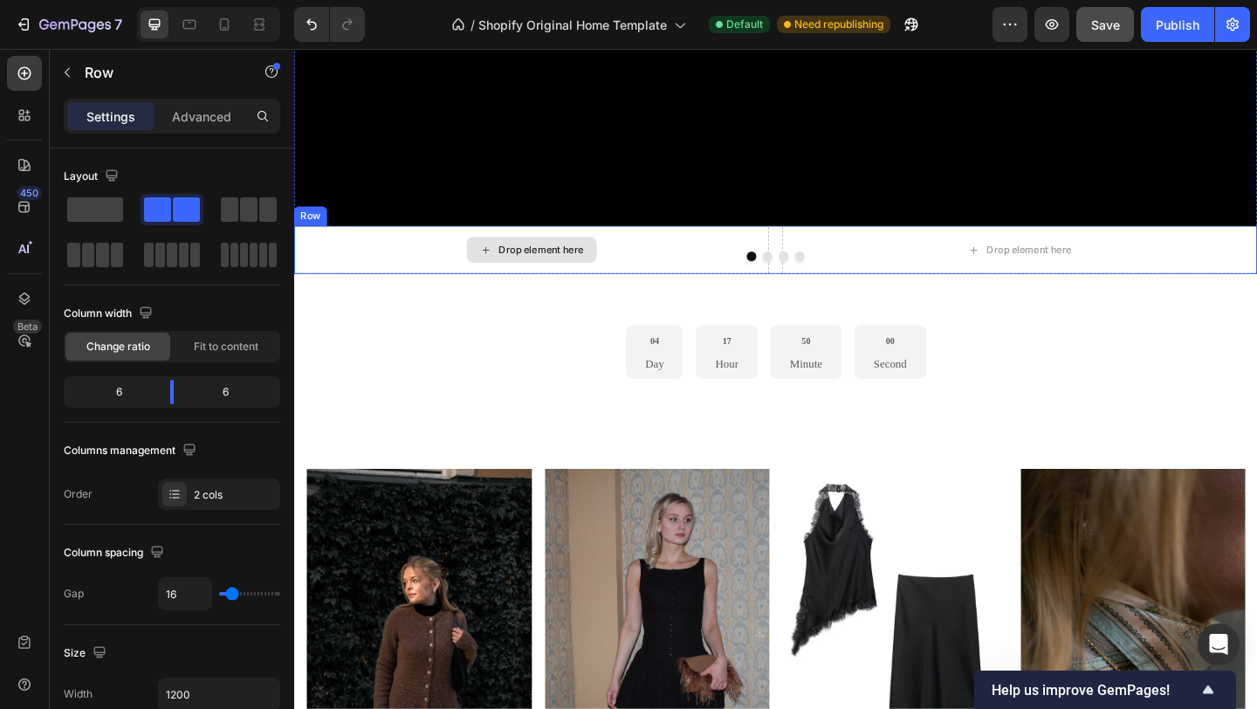
click at [481, 254] on div "Drop element here" at bounding box center [552, 267] width 517 height 52
click at [395, 224] on icon at bounding box center [402, 224] width 14 height 14
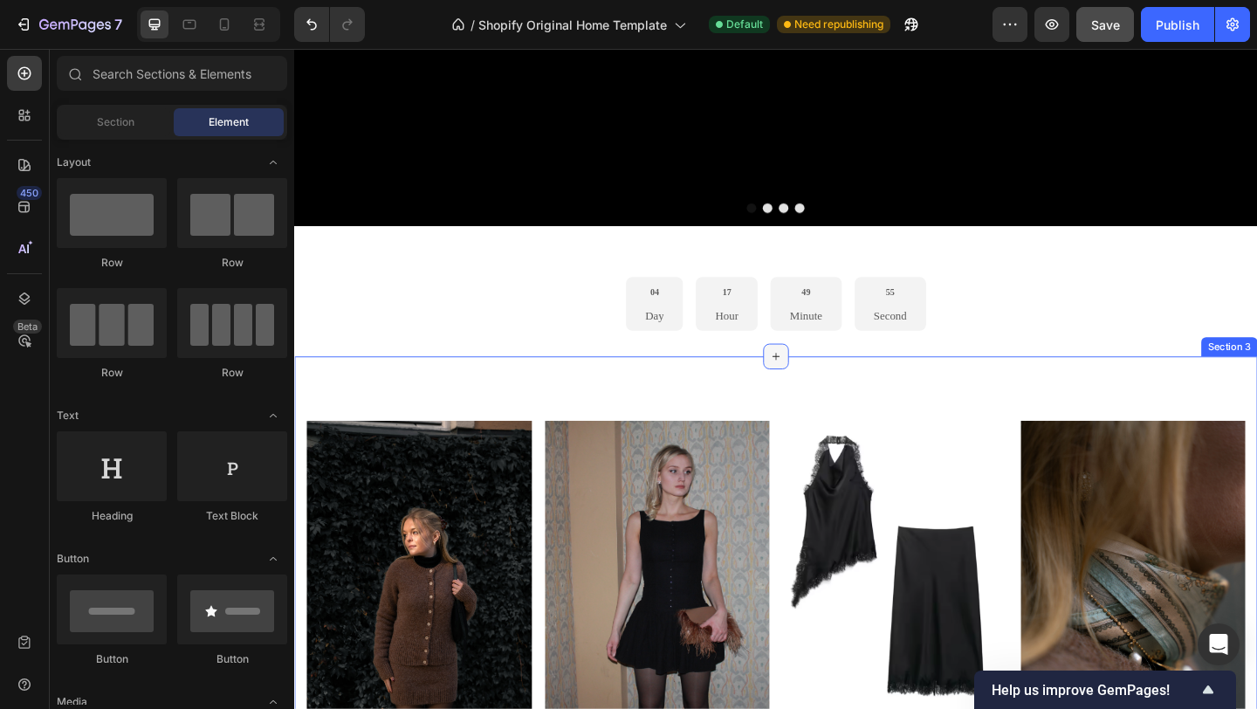
click at [824, 383] on icon at bounding box center [818, 383] width 14 height 14
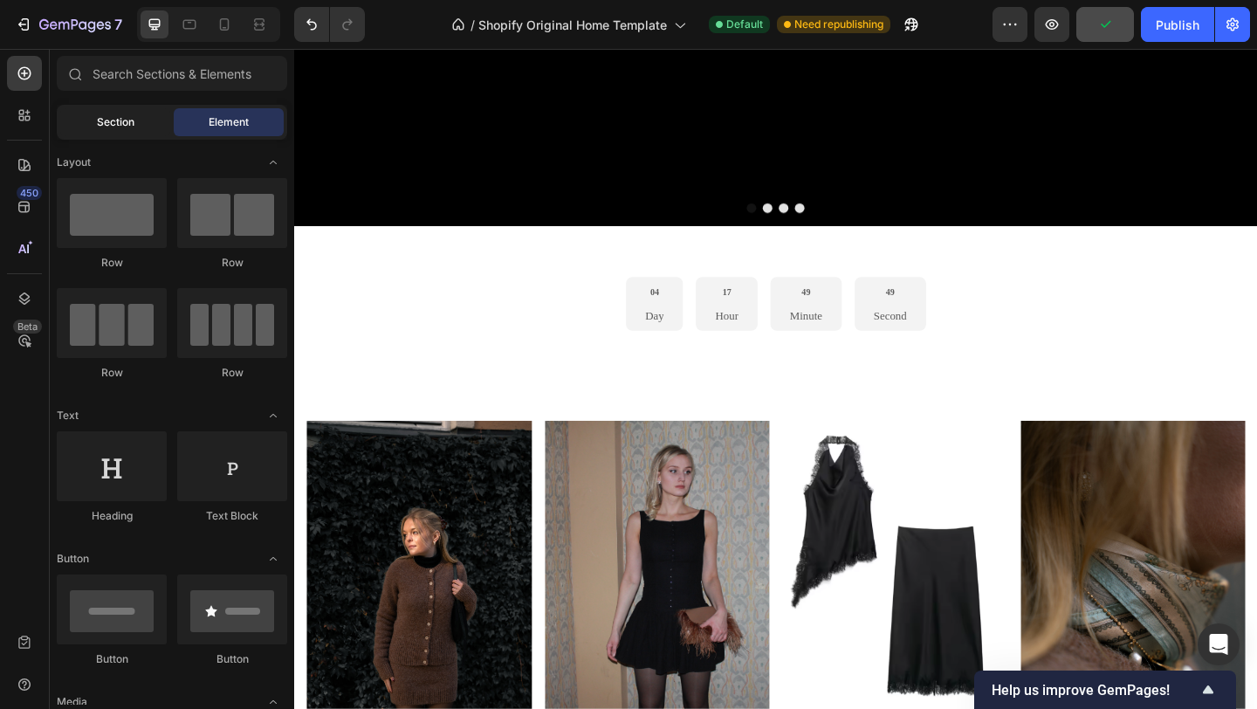
click at [140, 118] on div "Section" at bounding box center [115, 122] width 110 height 28
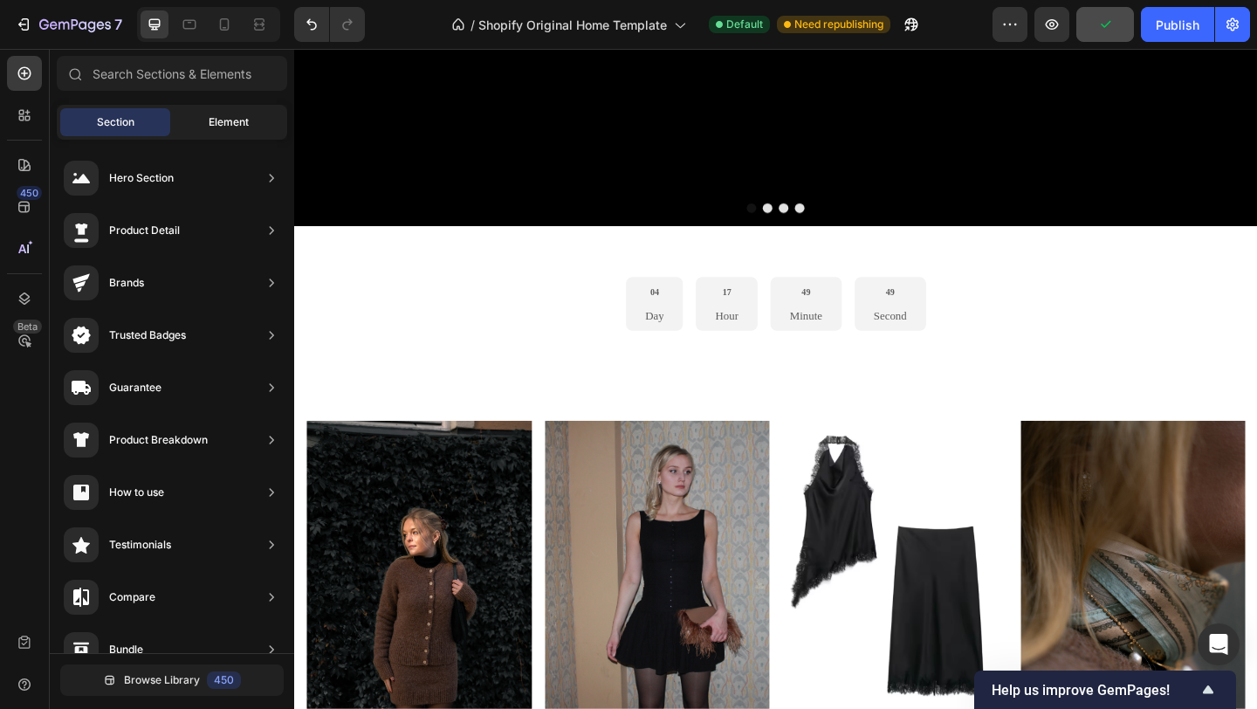
click at [200, 121] on div "Element" at bounding box center [229, 122] width 110 height 28
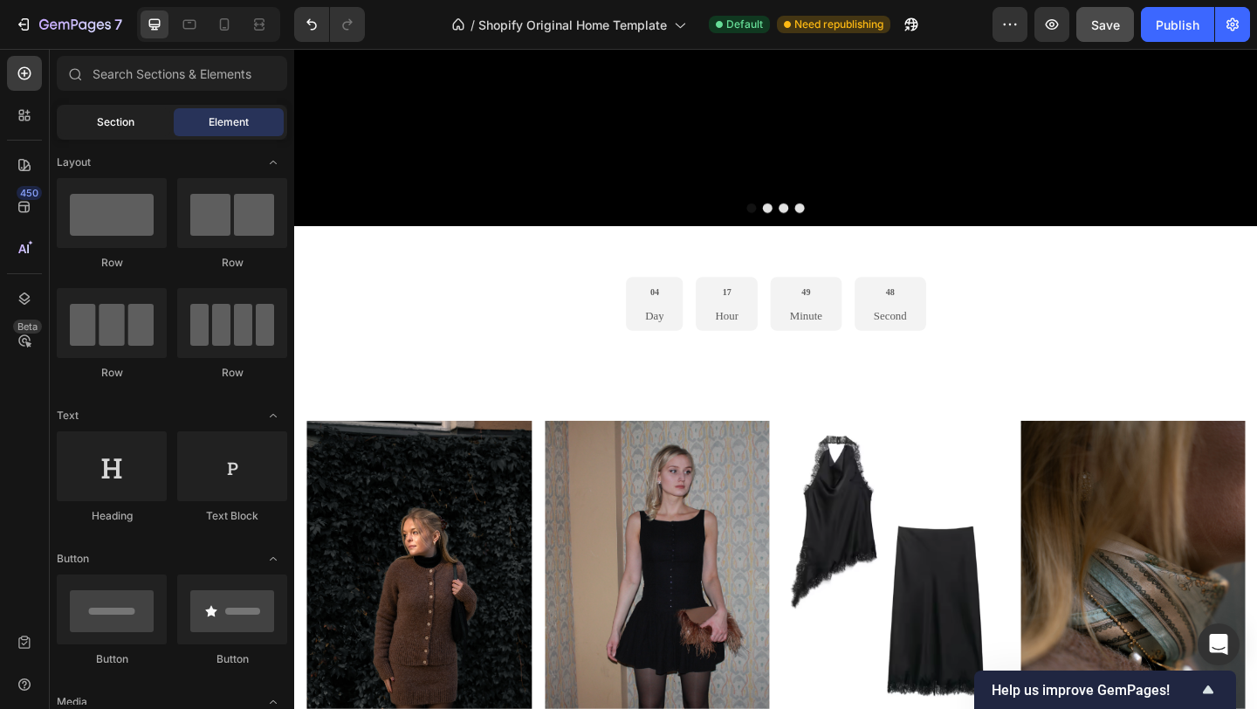
click at [137, 114] on div "Section" at bounding box center [115, 122] width 110 height 28
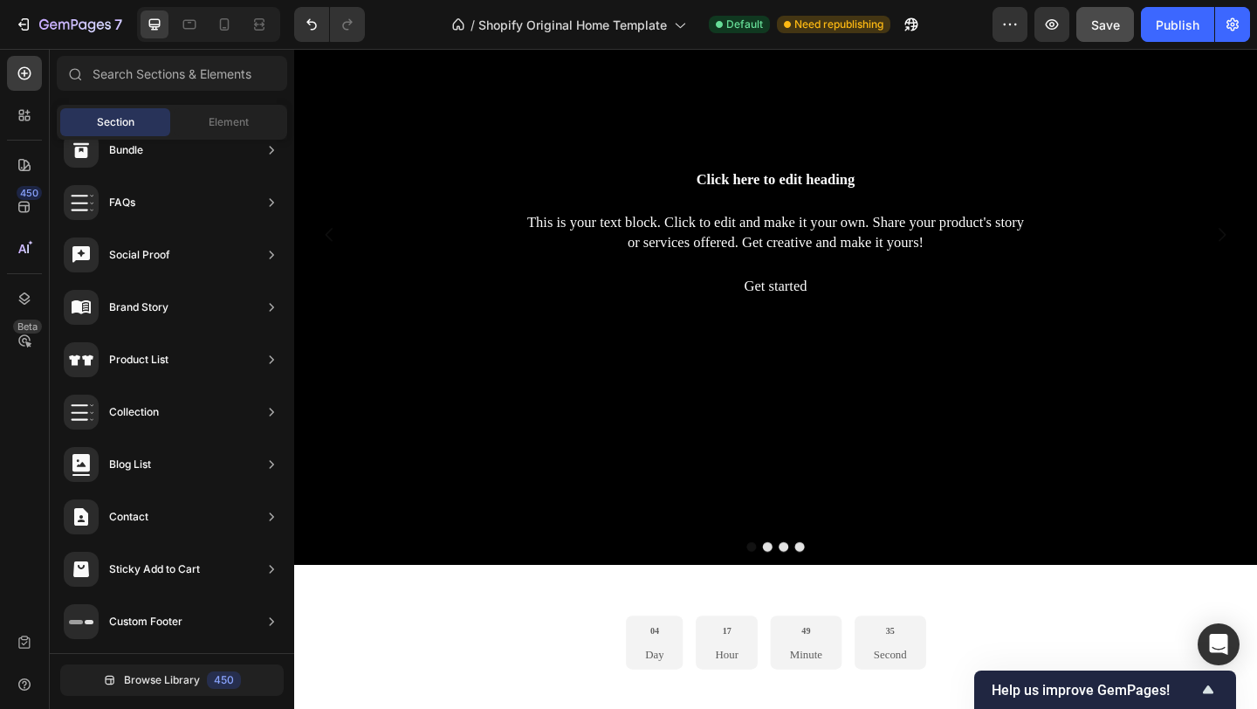
scroll to position [594, 0]
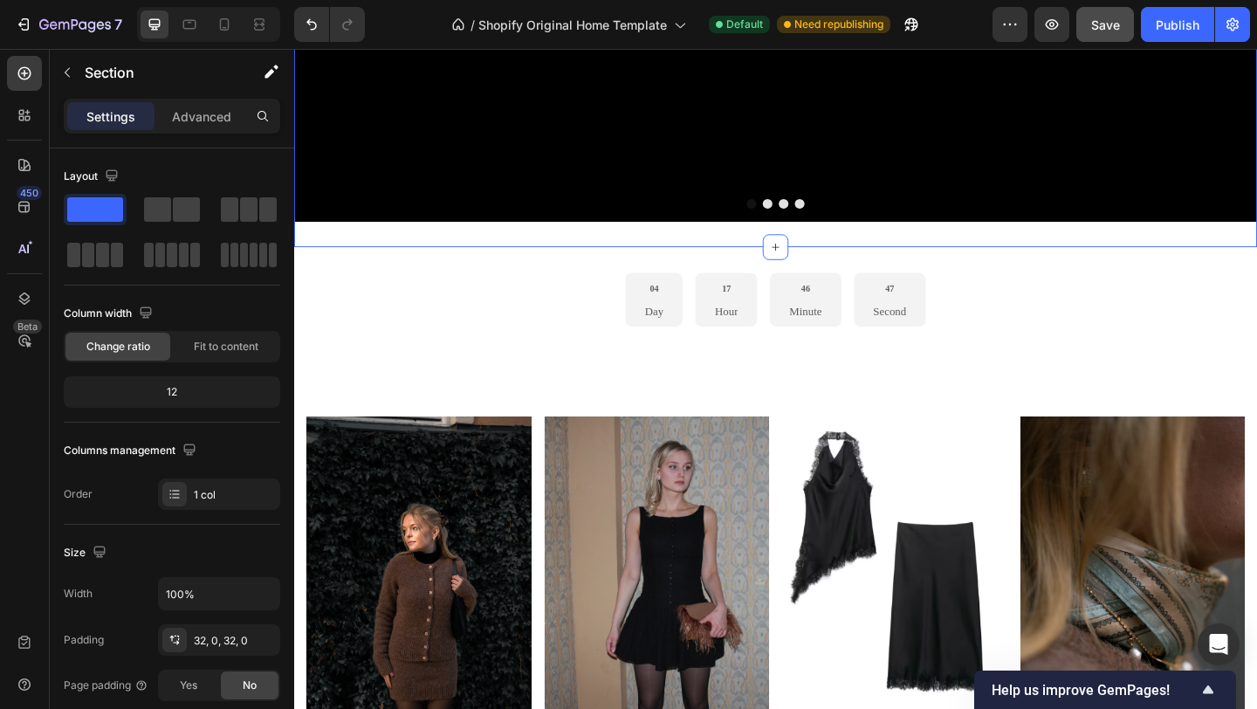
click at [774, 284] on div "04 Day 17 Hour 46 Minute 47 Second Countdown Timer Section 2" at bounding box center [818, 322] width 1048 height 114
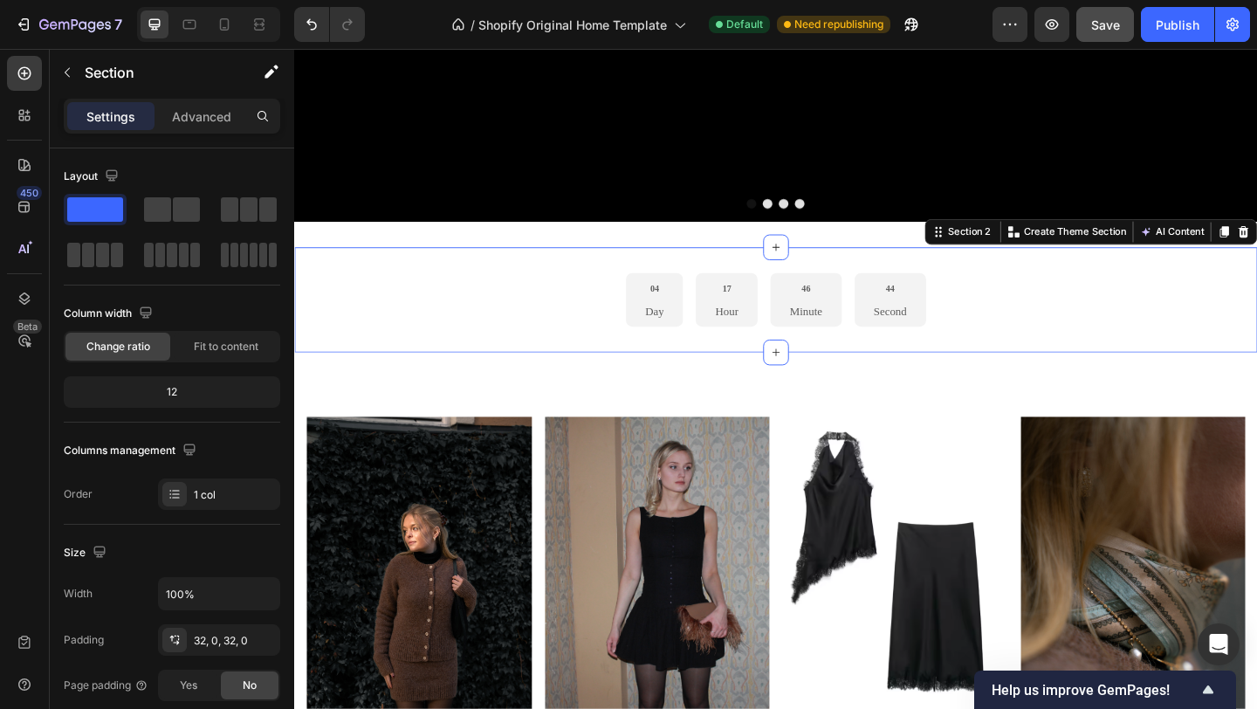
click at [1256, 246] on div "Section 2 You can create reusable sections Create Theme Section AI Content Writ…" at bounding box center [1160, 248] width 361 height 28
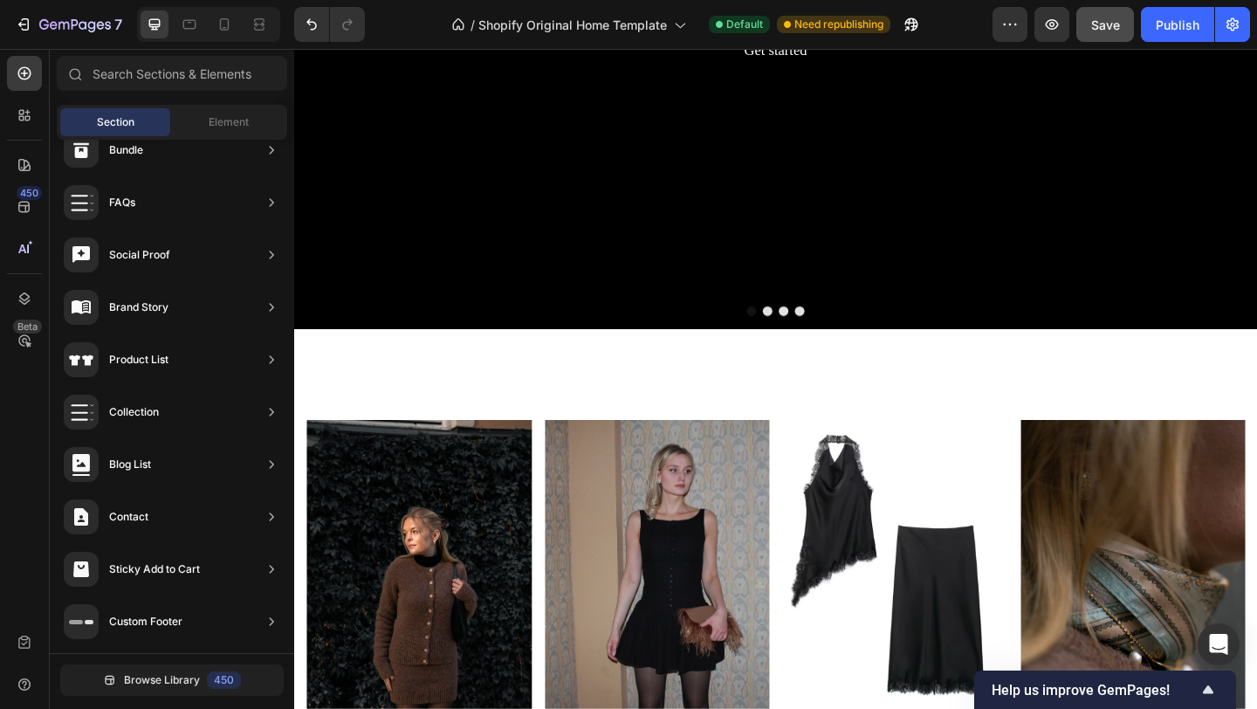
scroll to position [492, 0]
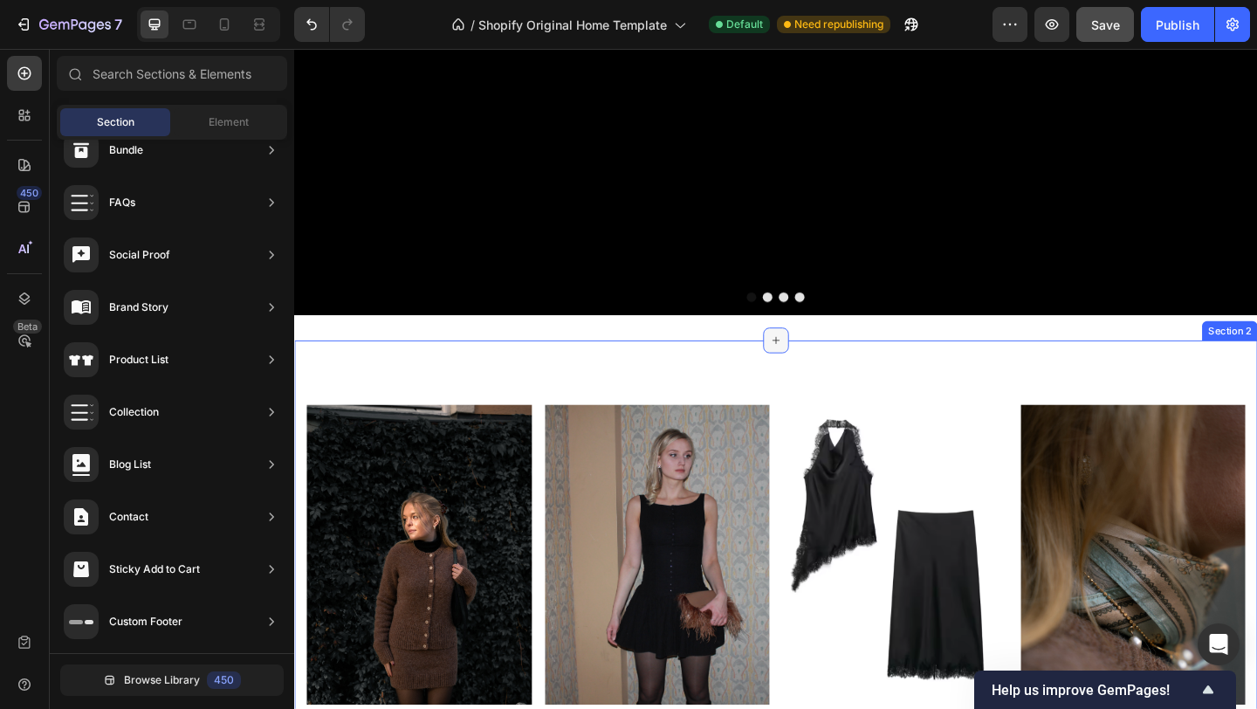
click at [816, 367] on icon at bounding box center [818, 366] width 14 height 14
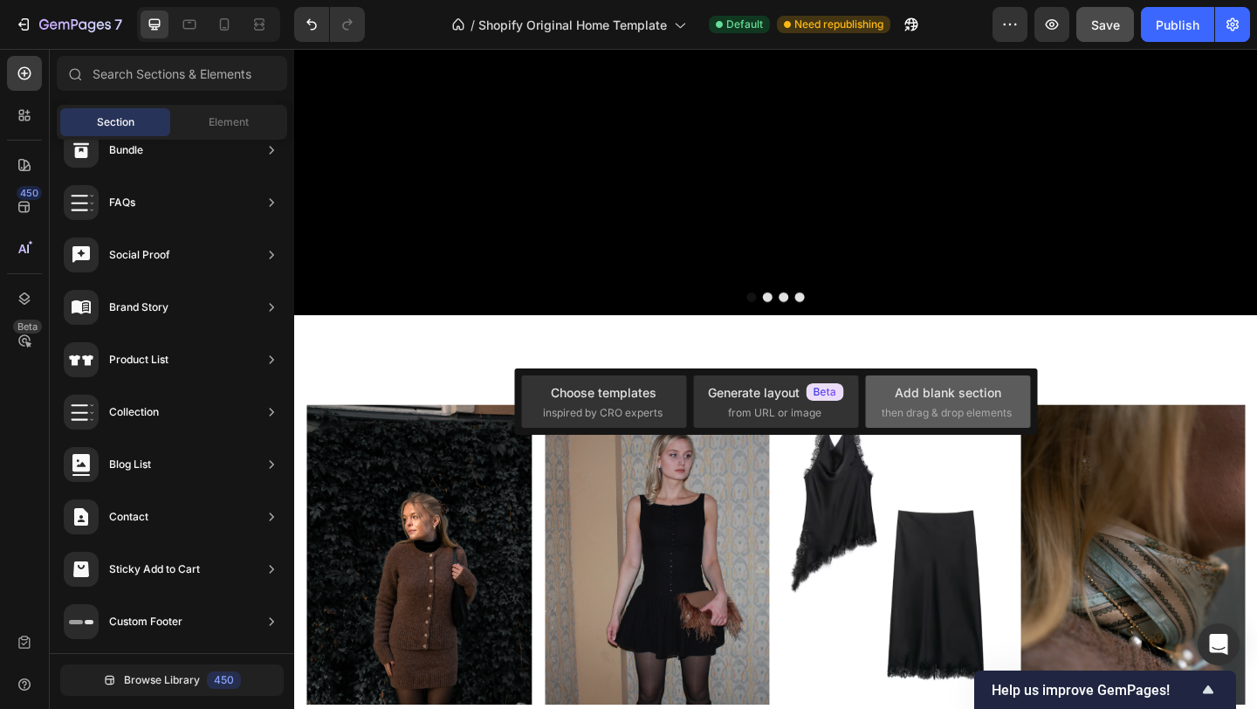
click at [912, 406] on span "then drag & drop elements" at bounding box center [947, 413] width 130 height 16
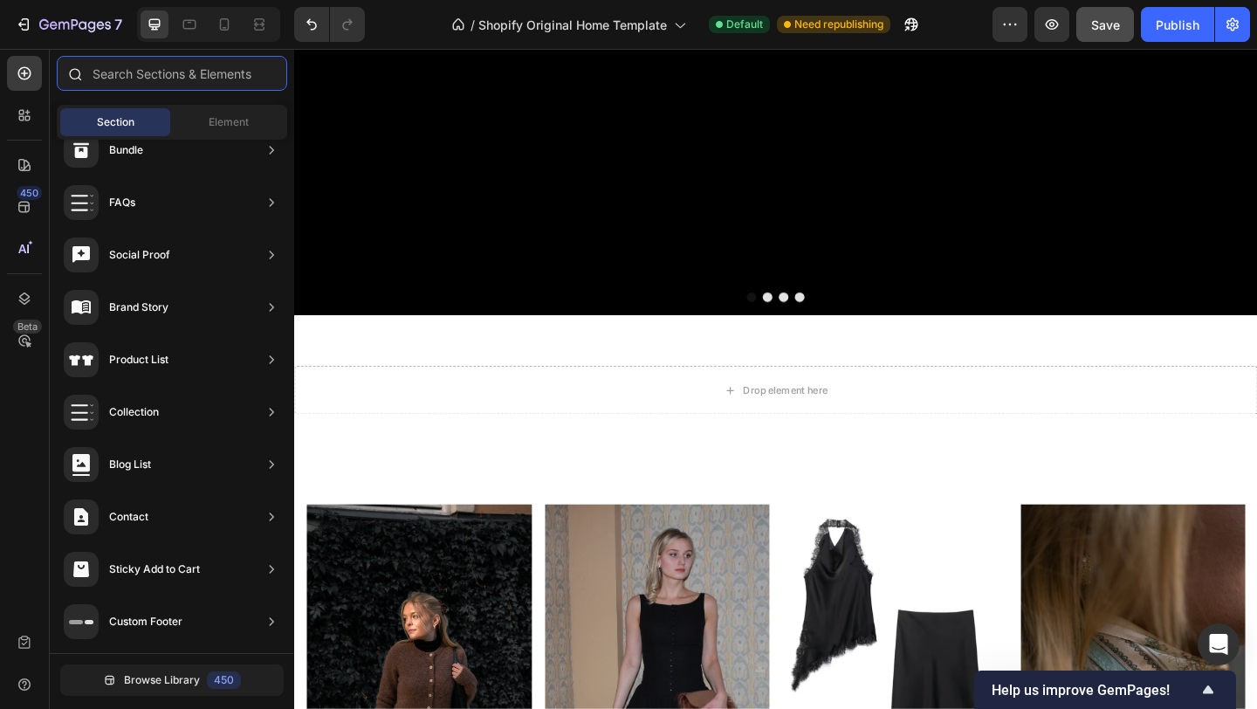
click at [136, 72] on input "text" at bounding box center [172, 73] width 230 height 35
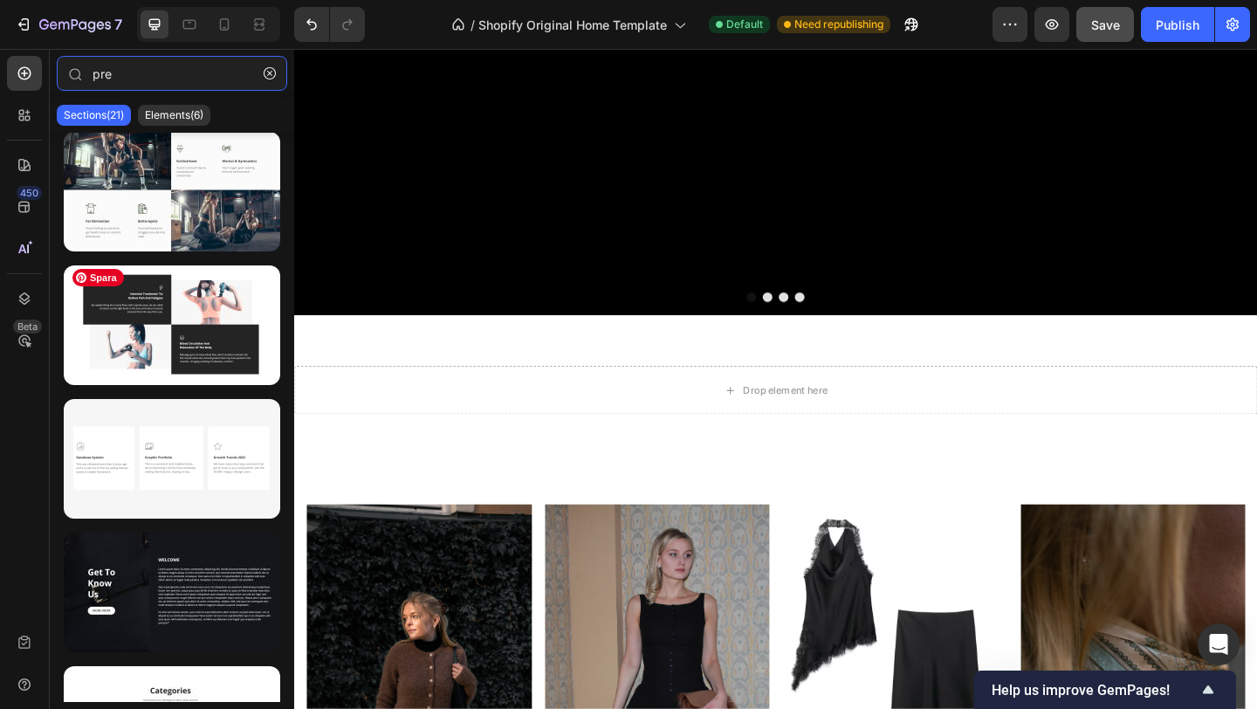
scroll to position [0, 0]
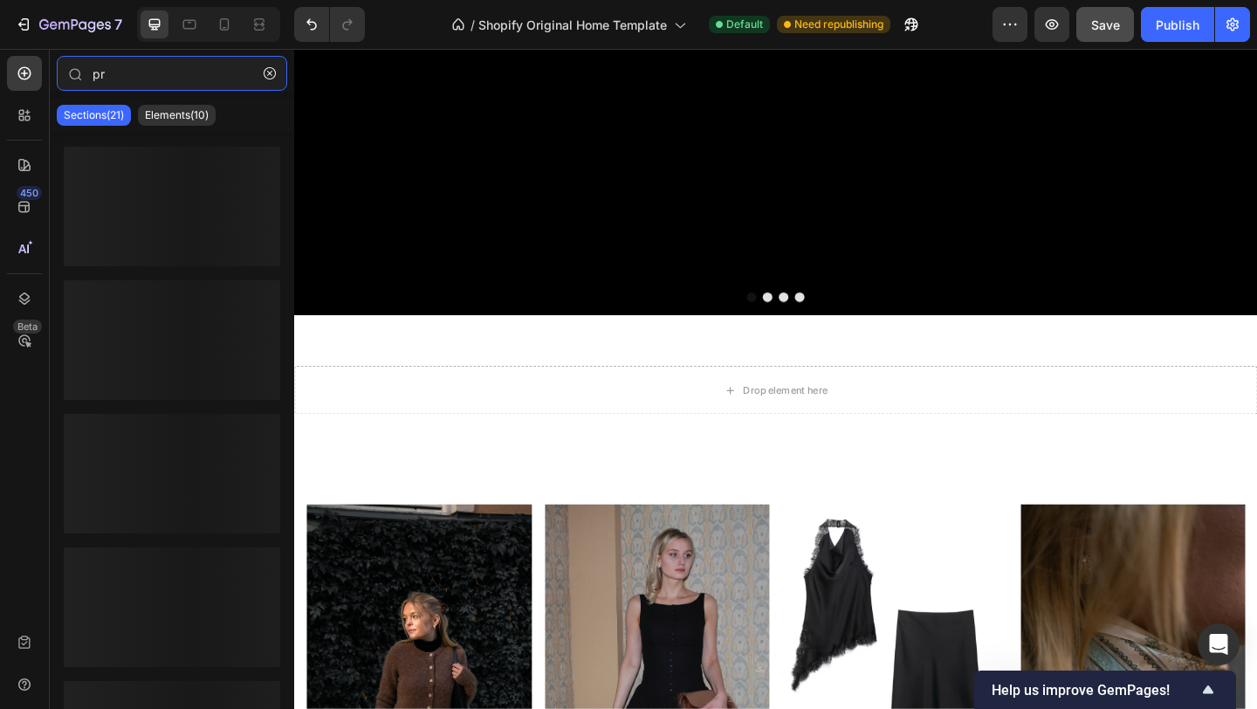
type input "p"
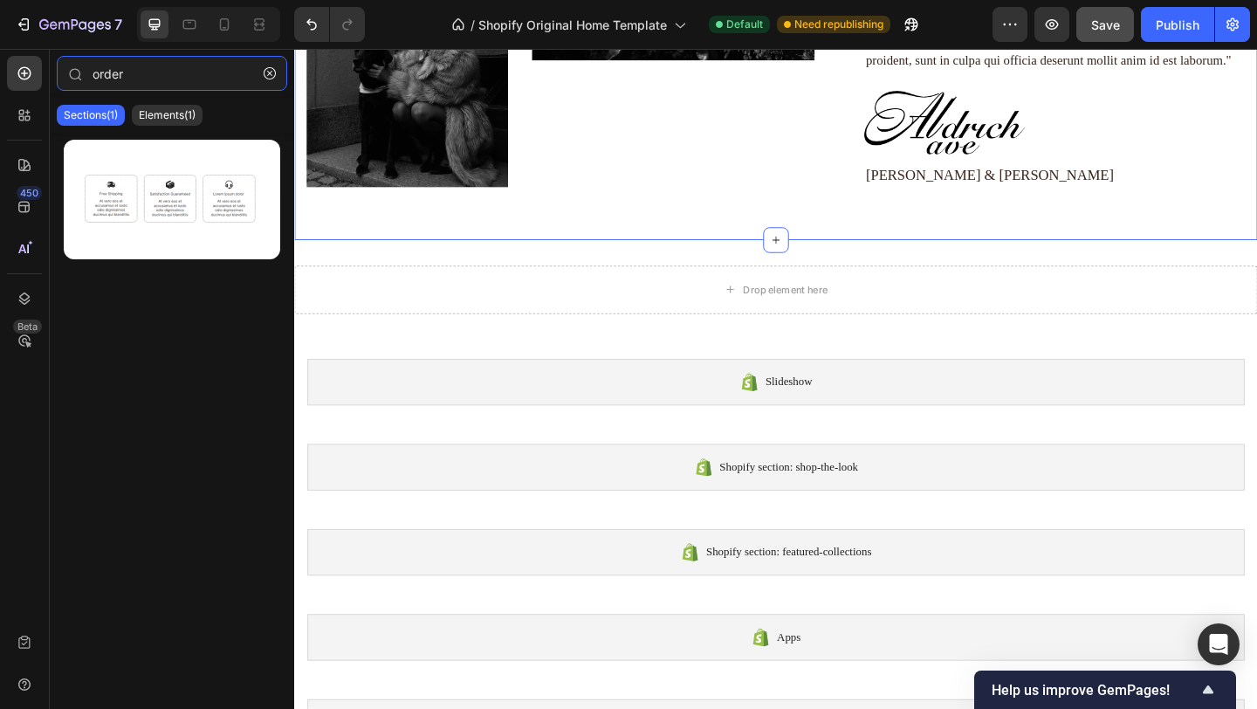
scroll to position [2640, 0]
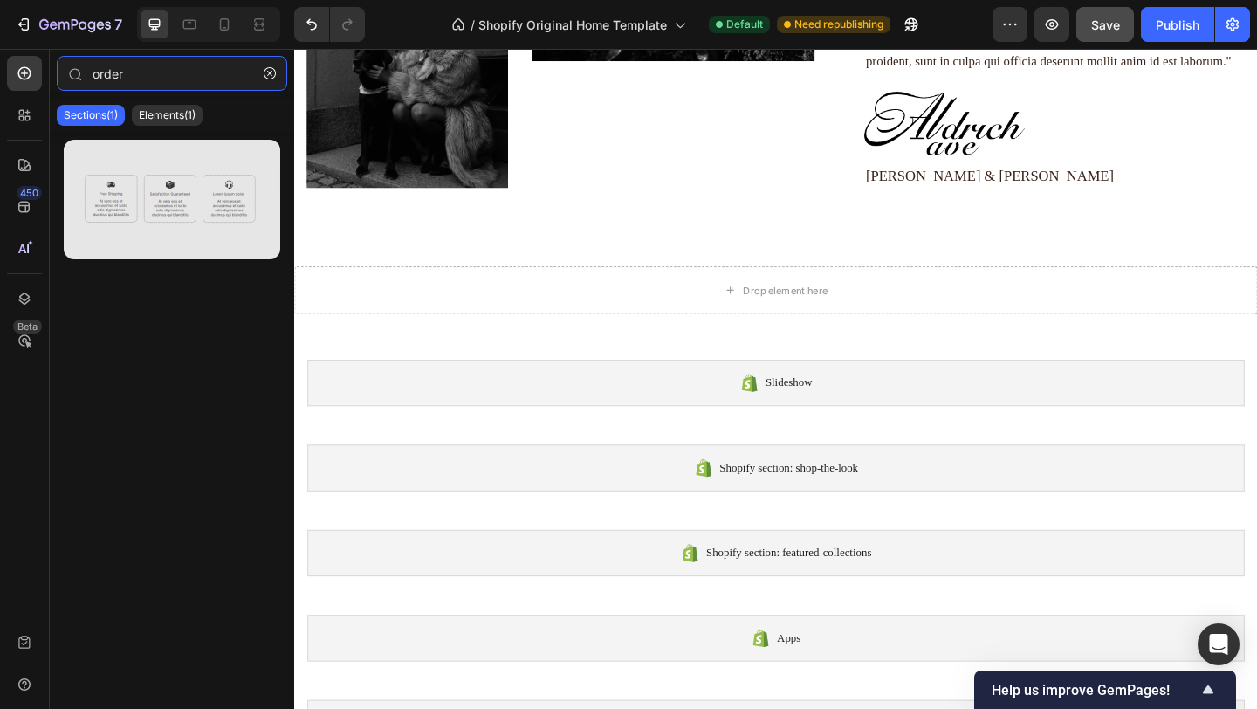
type input "order"
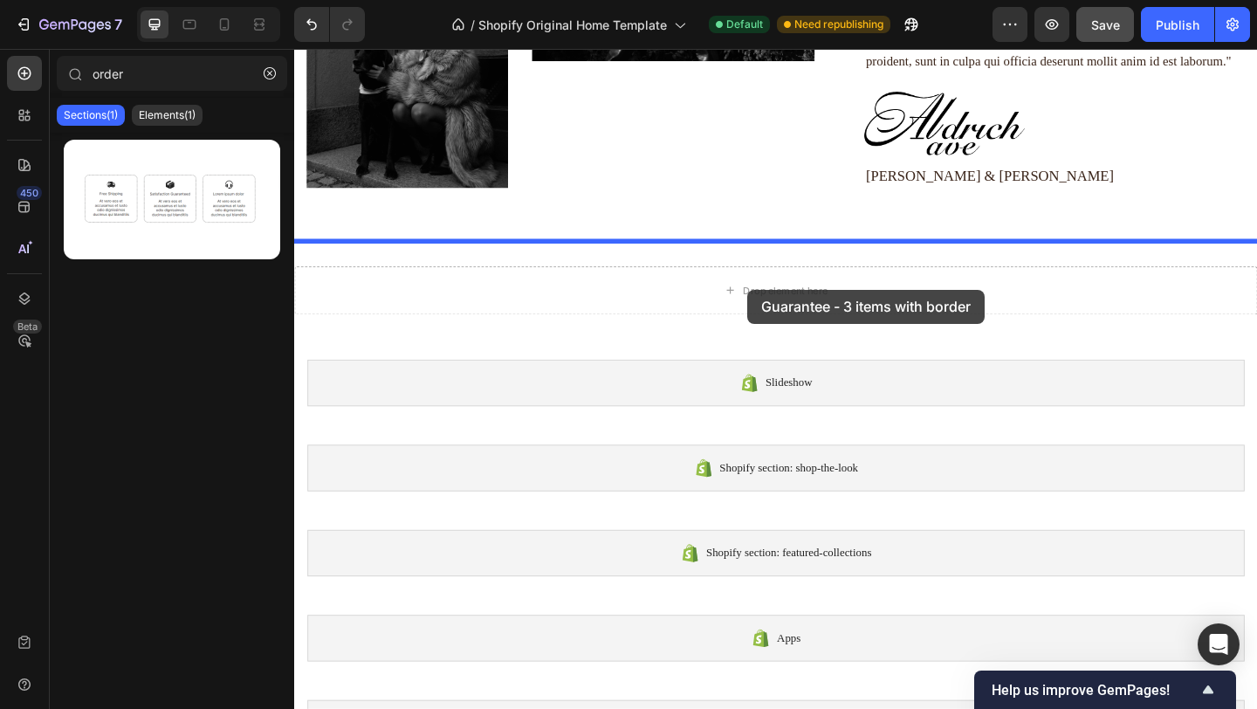
drag, startPoint x: 444, startPoint y: 236, endPoint x: 788, endPoint y: 310, distance: 352.8
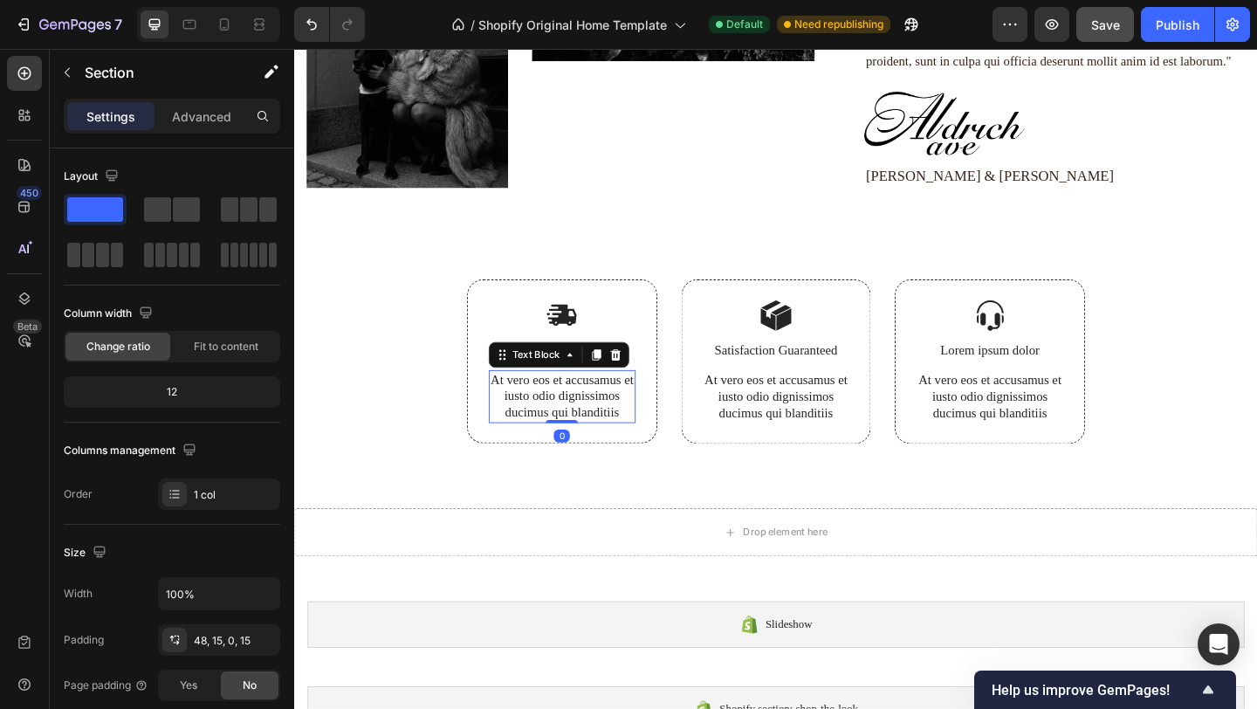
click at [567, 395] on div "Image Free Shipping Text Block At vero eos et accusamus et iusto odio dignissim…" at bounding box center [586, 388] width 160 height 134
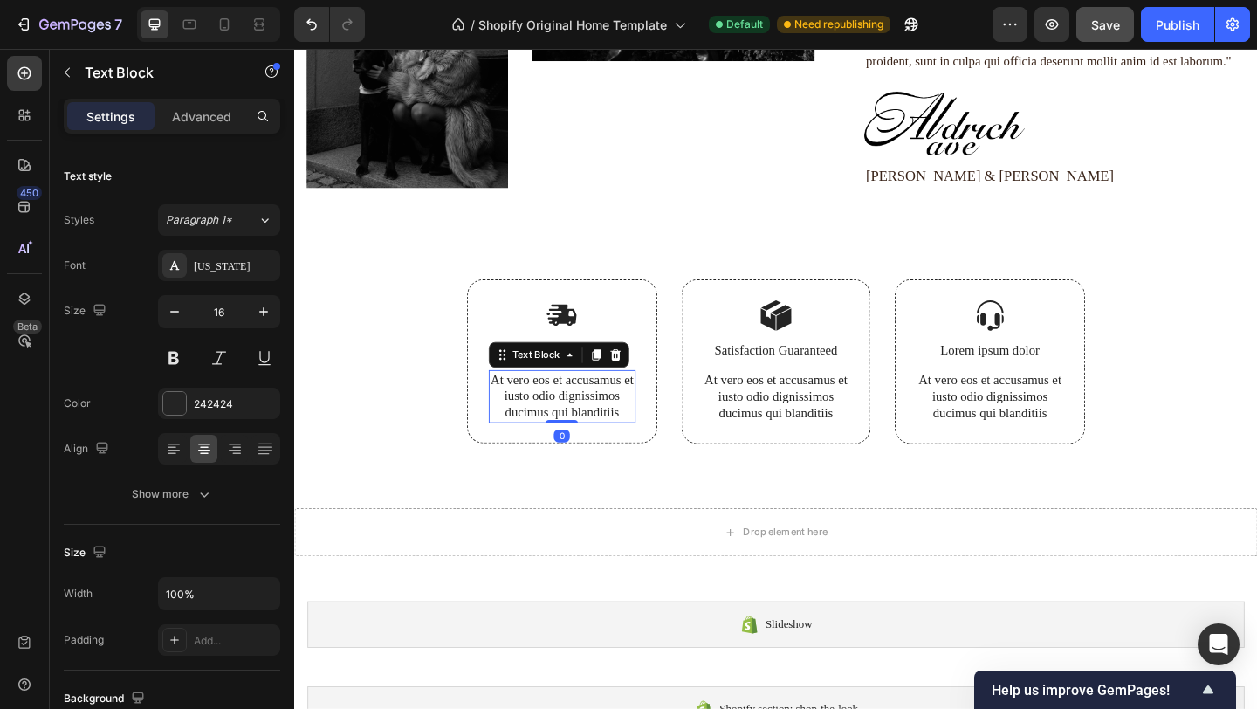
click at [584, 422] on p "At vero eos et accusamus et iusto odio dignissimos ducimus qui blanditiis" at bounding box center [585, 427] width 156 height 54
click at [584, 423] on p "At vero eos et accusamus et iusto odio dignissimos ducimus qui blanditiis" at bounding box center [585, 427] width 156 height 54
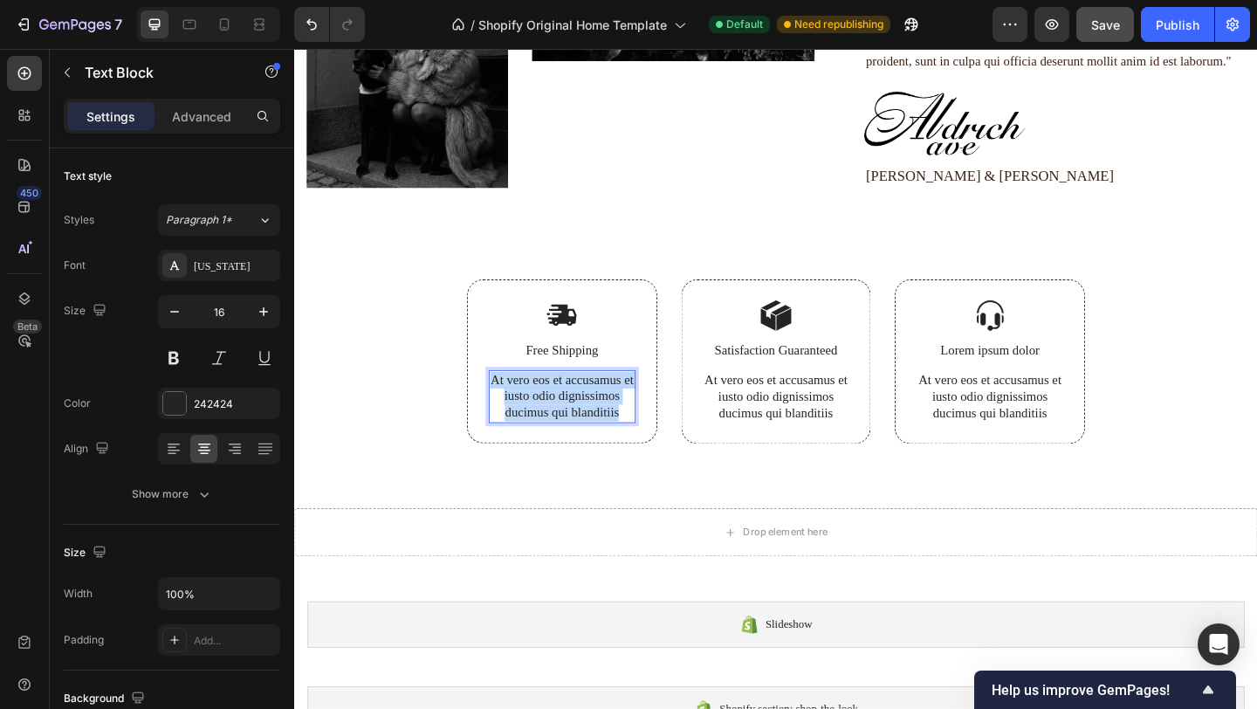
click at [584, 423] on p "At vero eos et accusamus et iusto odio dignissimos ducimus qui blanditiis" at bounding box center [585, 427] width 156 height 54
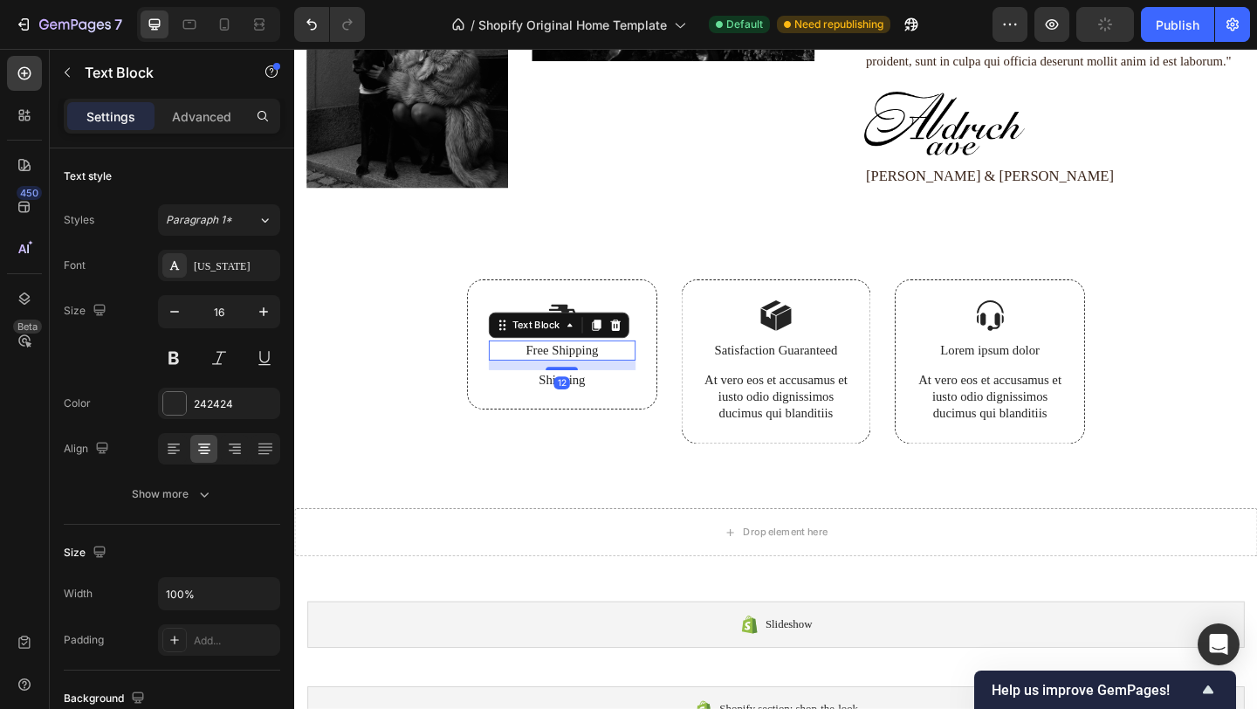
click at [594, 377] on p "Free Shipping" at bounding box center [585, 377] width 156 height 18
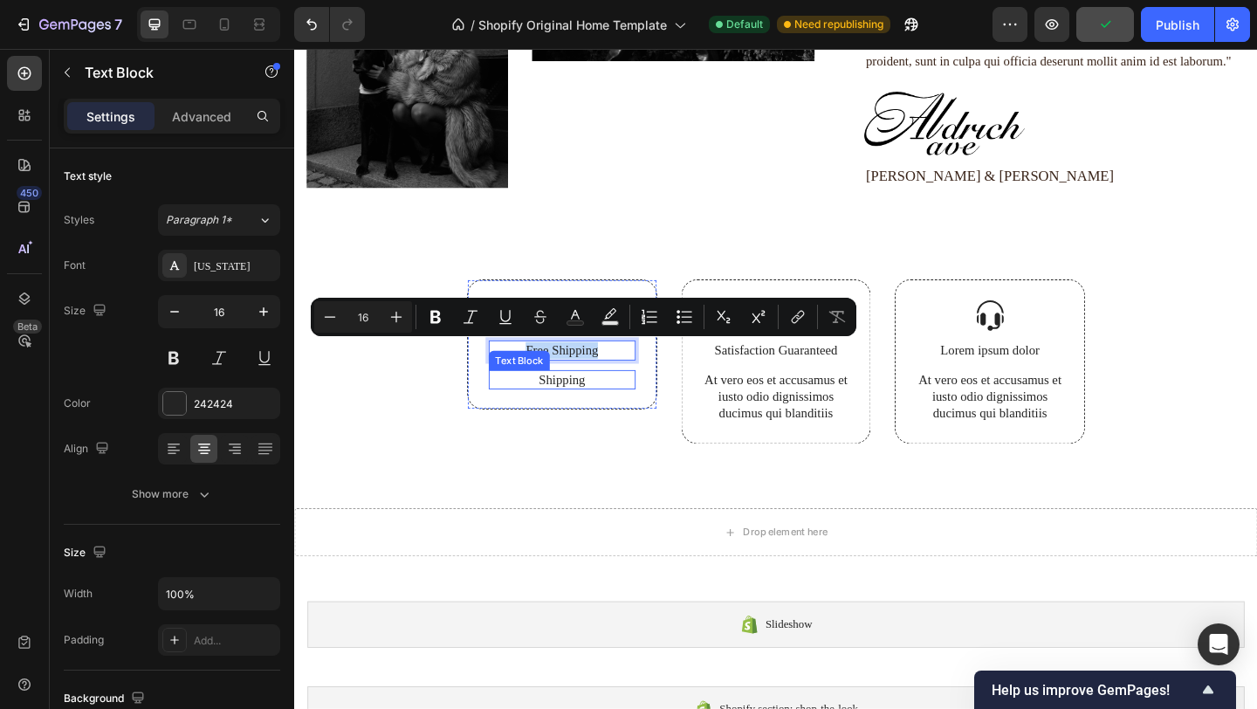
click at [600, 412] on p "Shipping" at bounding box center [585, 409] width 156 height 18
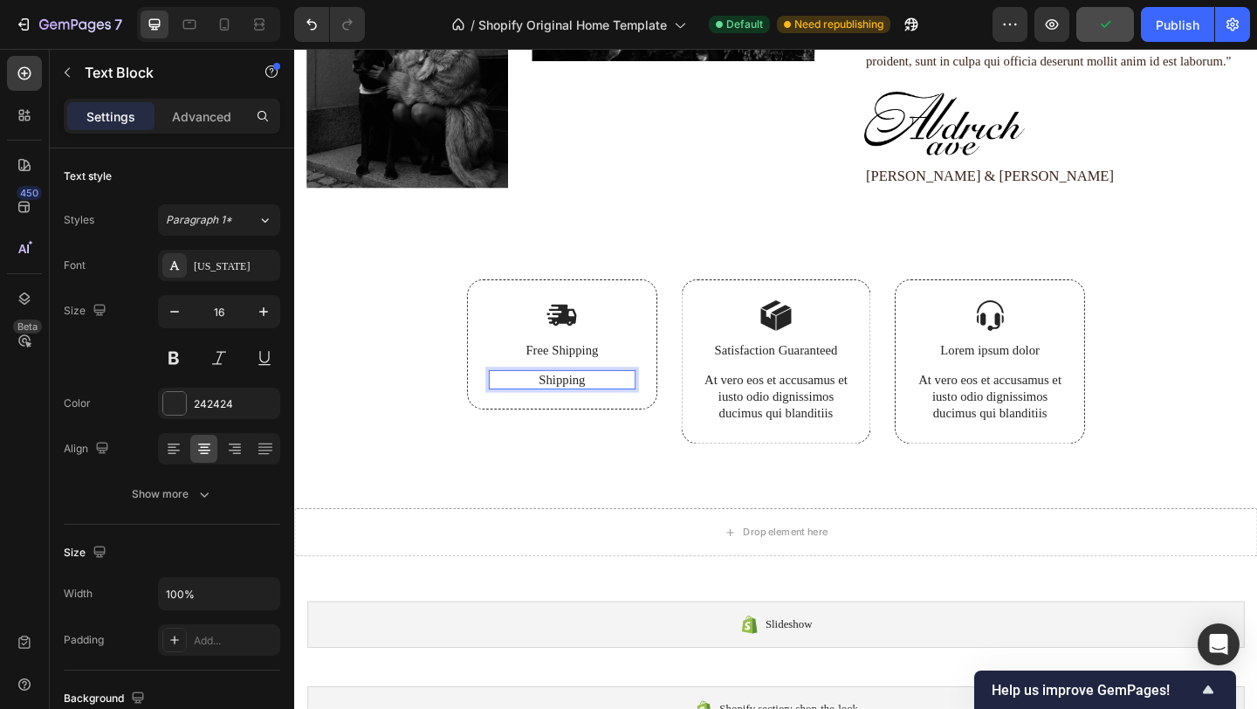
click at [600, 412] on p "Shipping" at bounding box center [585, 409] width 156 height 18
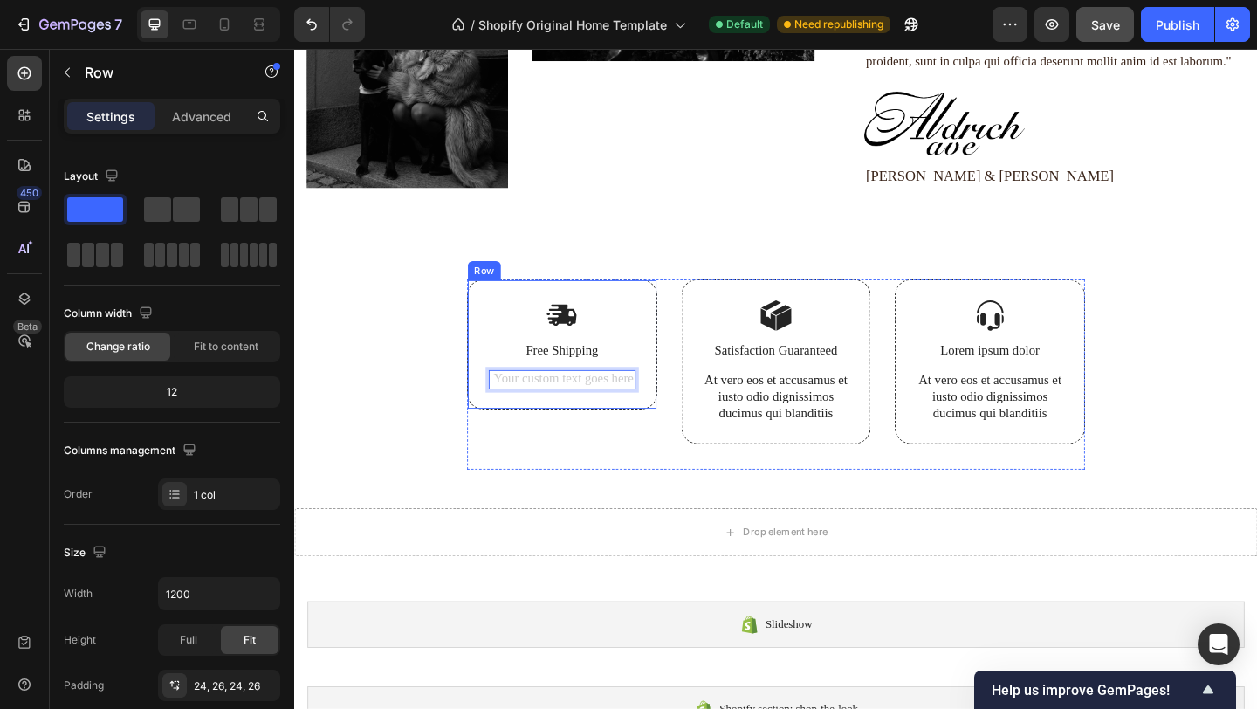
click at [609, 390] on div "Image Free Shipping Text Block Text Block 0" at bounding box center [586, 370] width 160 height 99
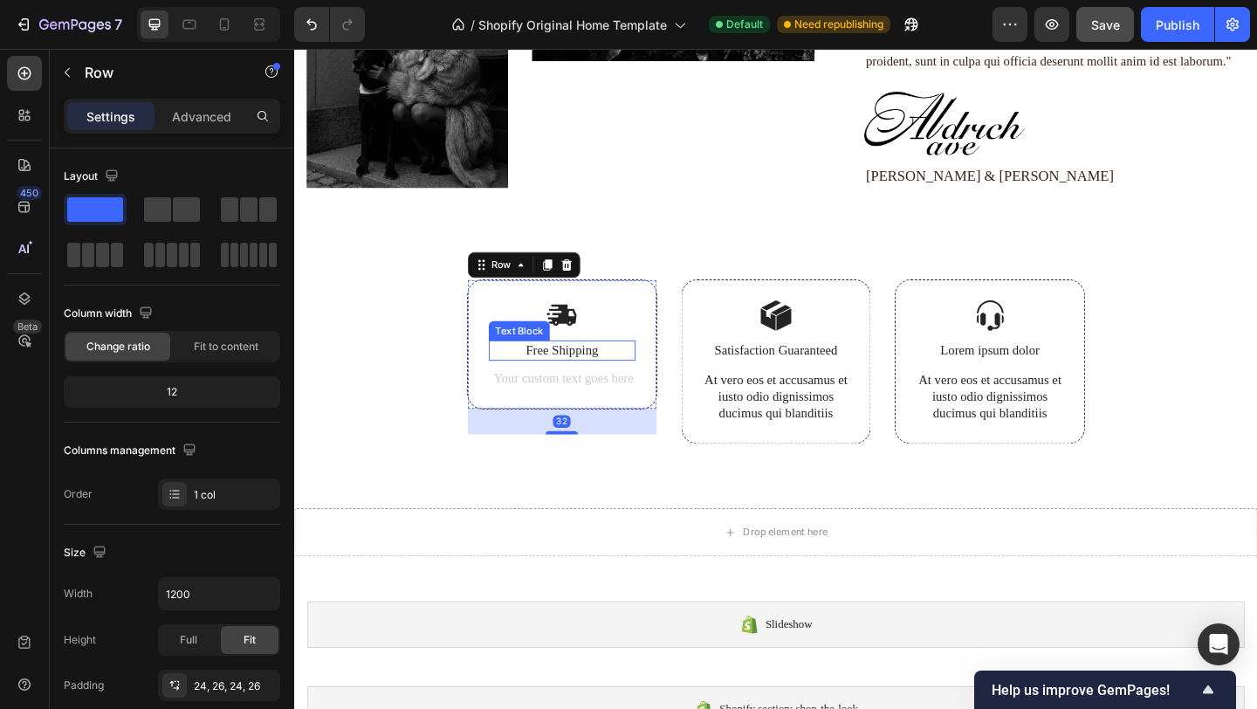
click at [613, 375] on p "Free Shipping" at bounding box center [585, 377] width 156 height 18
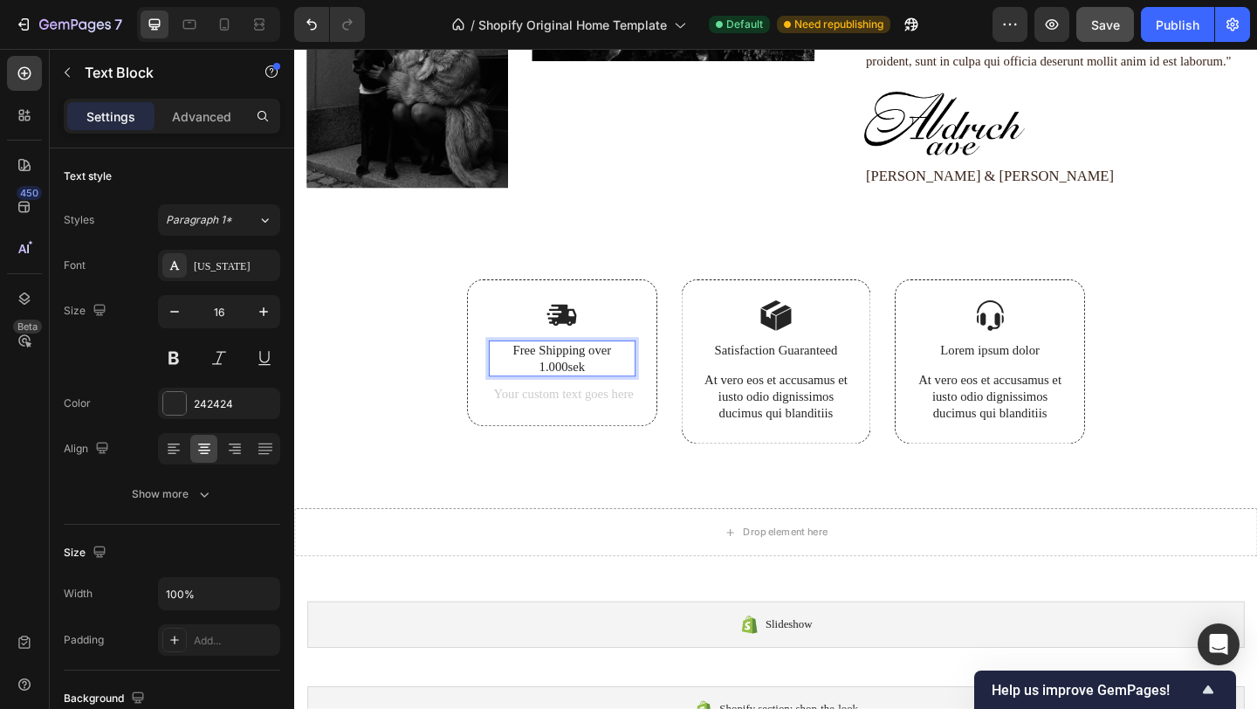
click at [591, 395] on p "Free Shipping over 1.000sek" at bounding box center [585, 386] width 156 height 37
click at [822, 377] on p "Satisfaction Guaranteed" at bounding box center [818, 377] width 156 height 18
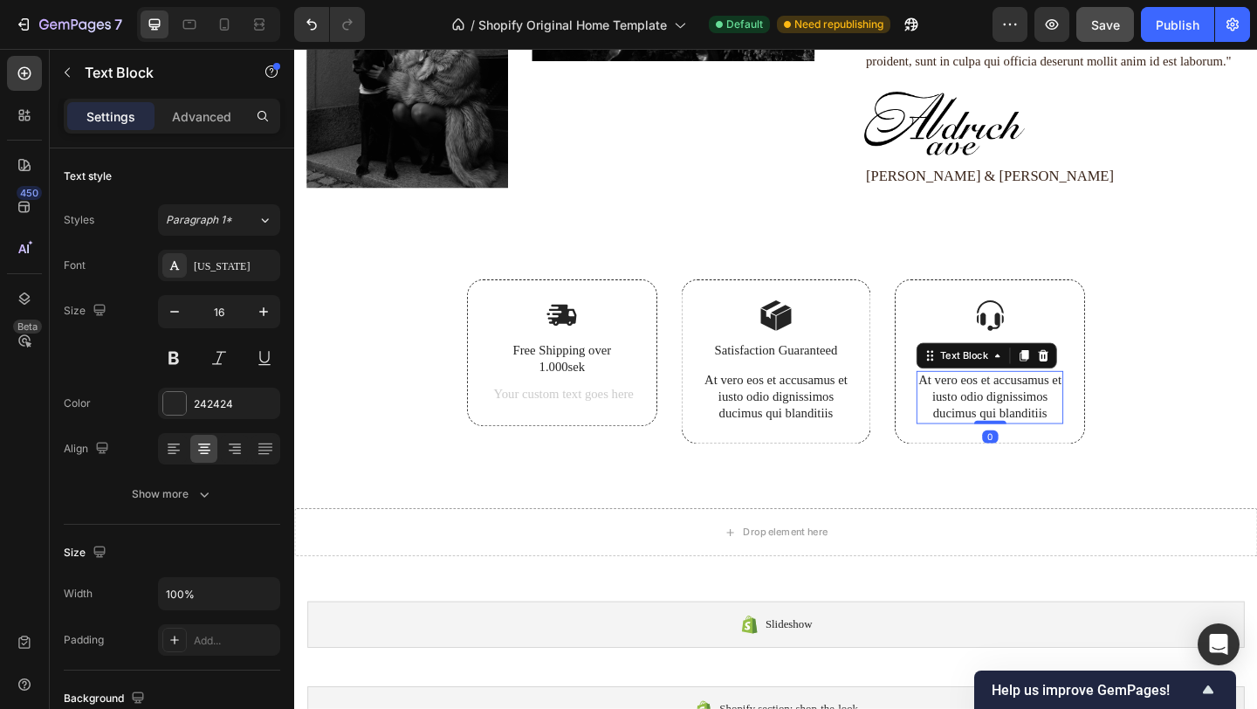
click at [1038, 423] on p "At vero eos et accusamus et iusto odio dignissimos ducimus qui blanditiis" at bounding box center [1051, 428] width 156 height 54
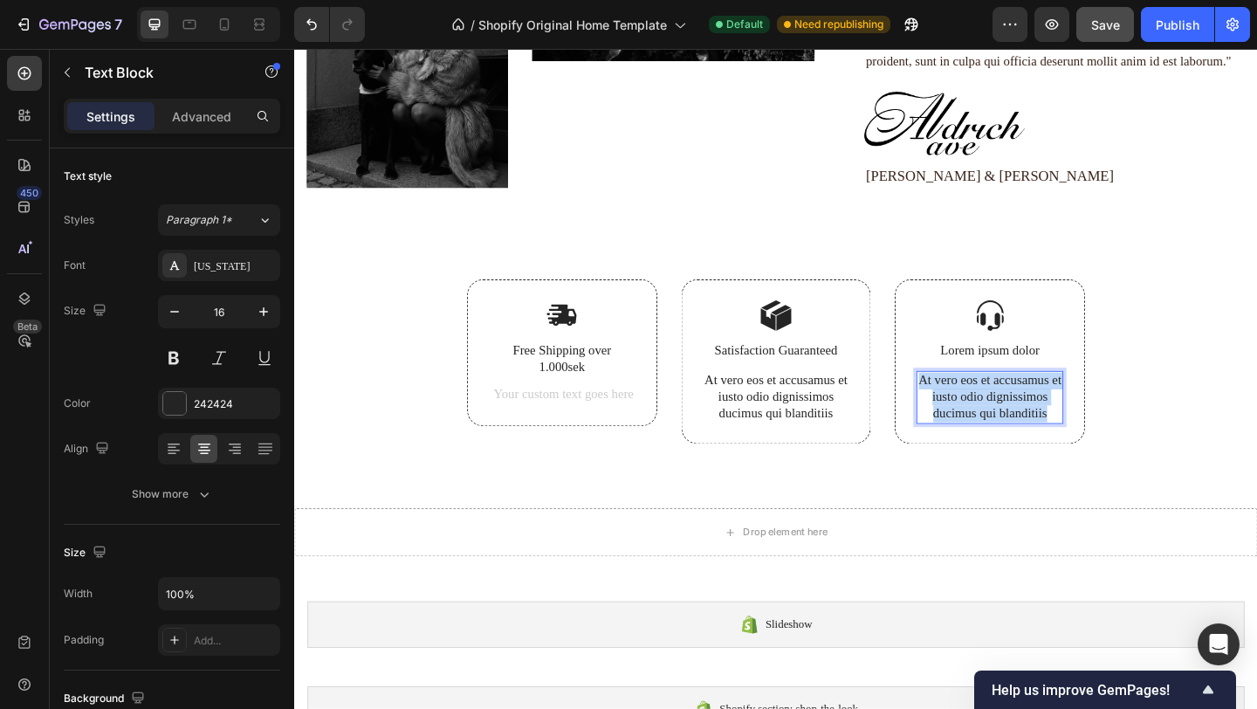
click at [1038, 423] on p "At vero eos et accusamus et iusto odio dignissimos ducimus qui blanditiis" at bounding box center [1051, 428] width 156 height 54
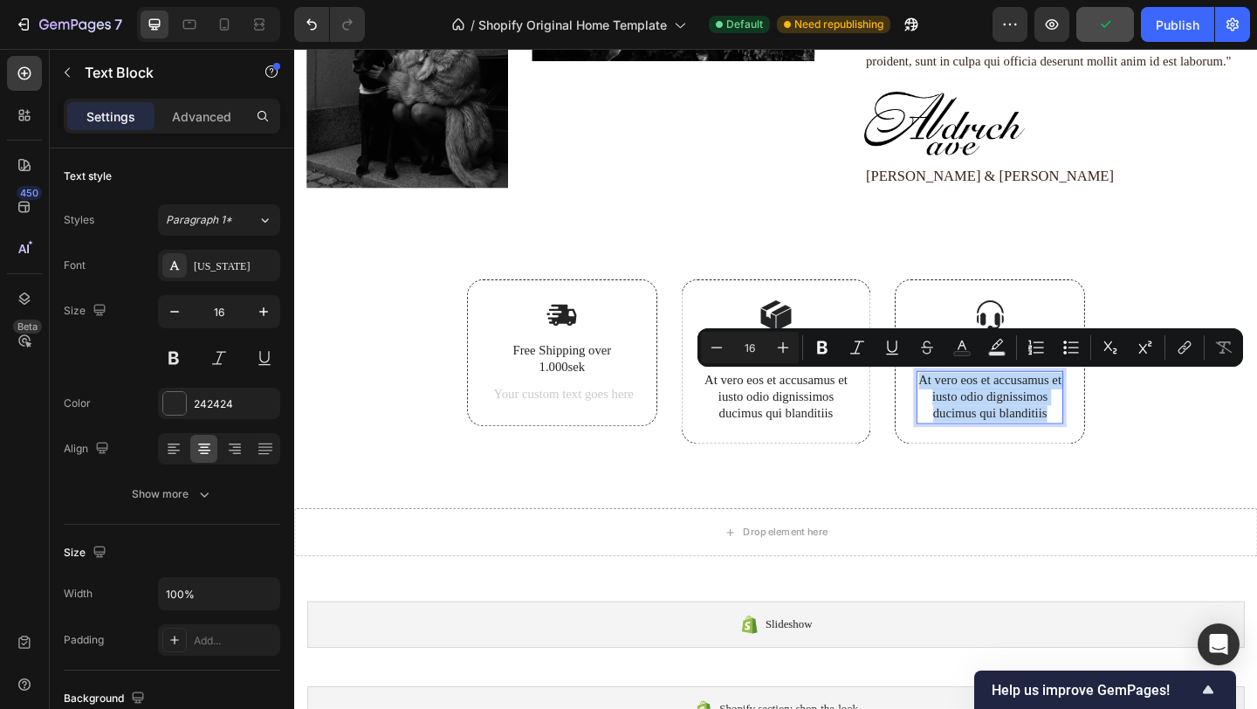
click at [1112, 437] on p "At vero eos et accusamus et iusto odio dignissimos ducimus qui blanditiis" at bounding box center [1051, 428] width 156 height 54
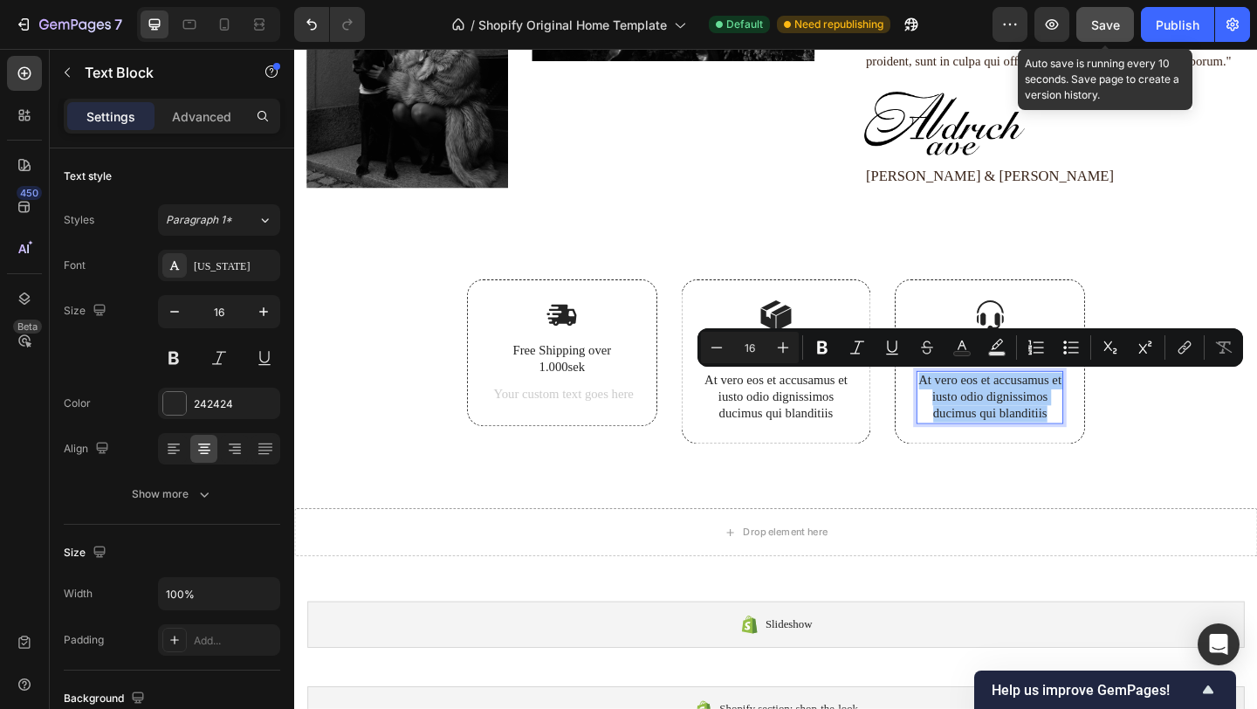
click at [1118, 23] on span "Save" at bounding box center [1105, 24] width 29 height 15
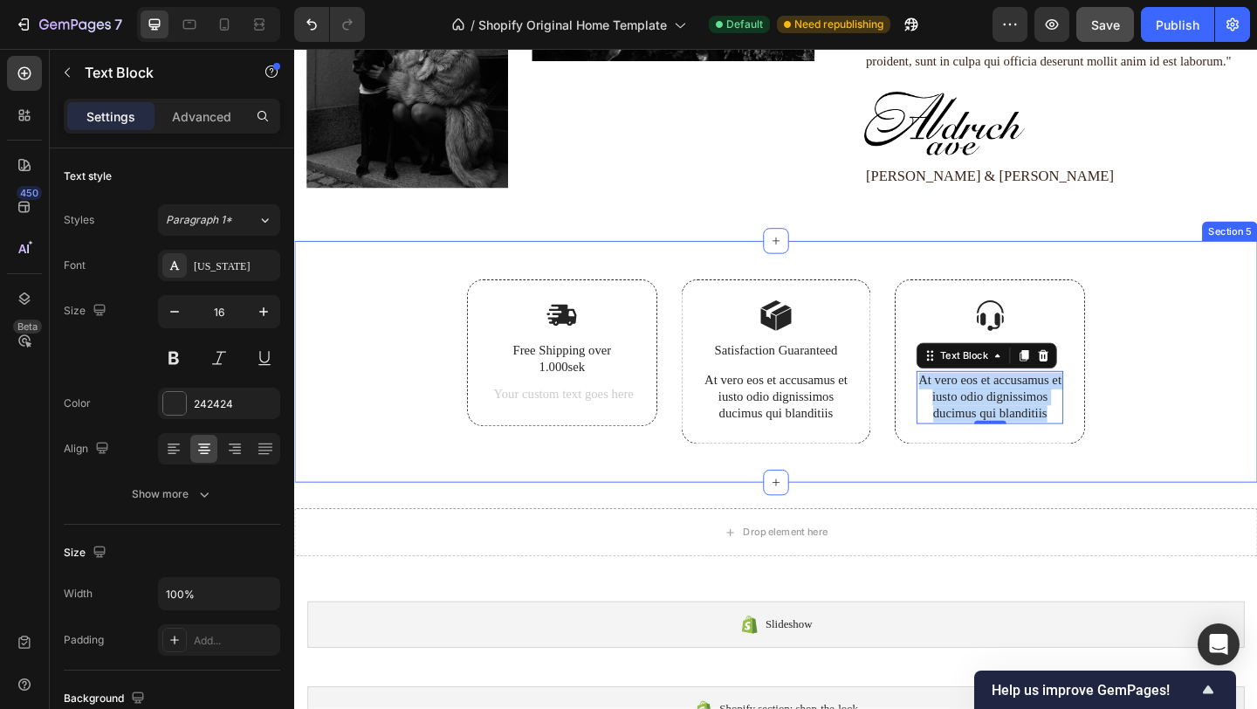
click at [1238, 379] on div "Image Free Shipping over 1.000sek Text Block Text Block Row Image Satisfaction …" at bounding box center [817, 409] width 1021 height 221
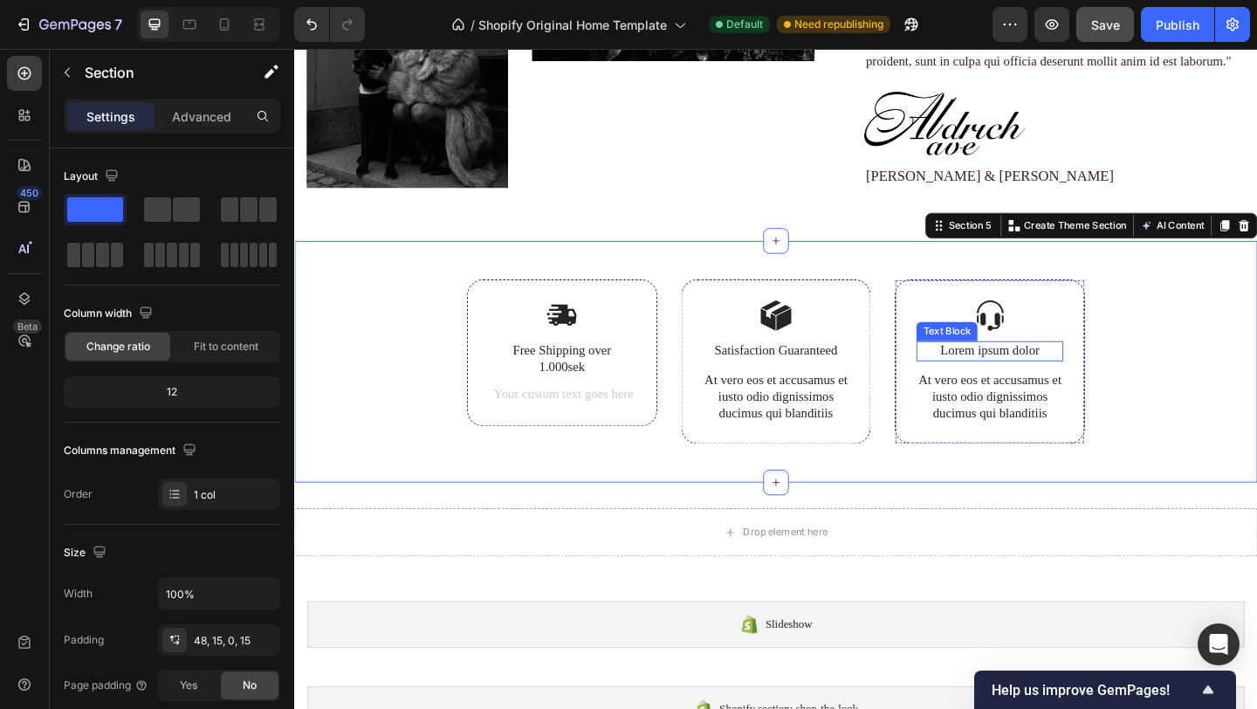
click at [1054, 373] on p "Lorem ipsum dolor" at bounding box center [1051, 377] width 156 height 18
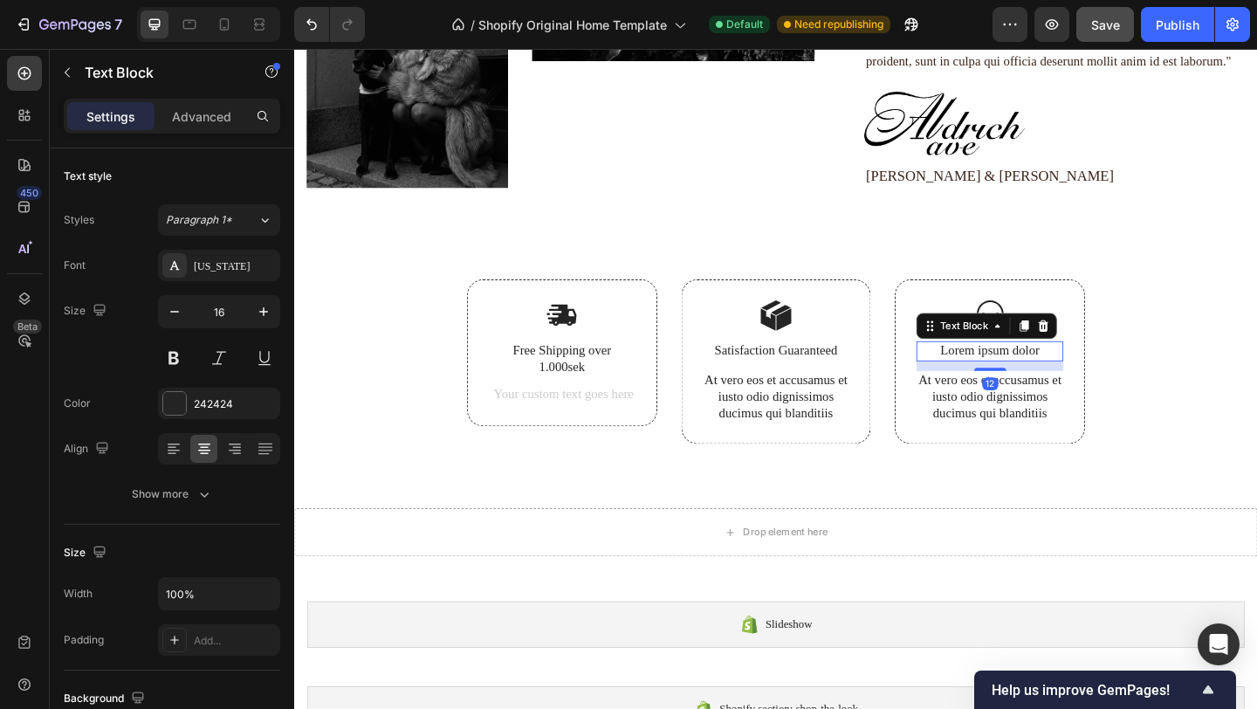
click at [1054, 373] on p "Lorem ipsum dolor" at bounding box center [1051, 377] width 156 height 18
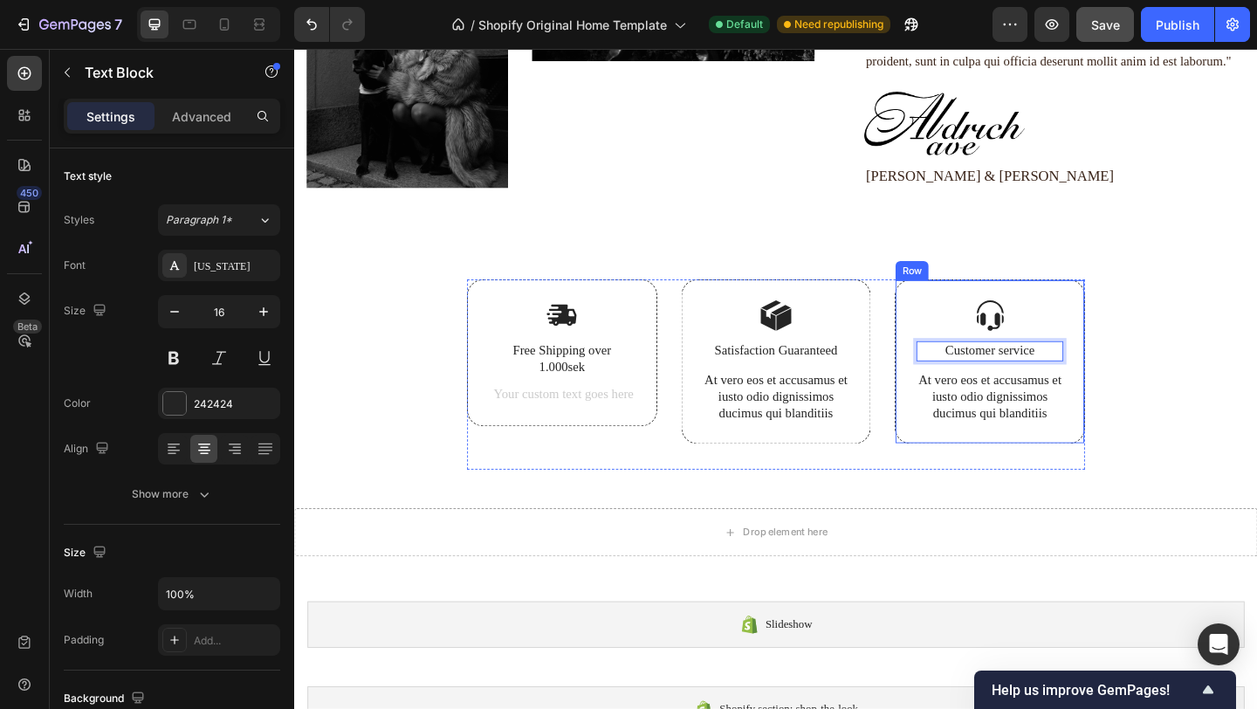
click at [1061, 452] on div "At vero eos et accusamus et iusto odio dignissimos ducimus qui blanditiis Text …" at bounding box center [1051, 428] width 160 height 58
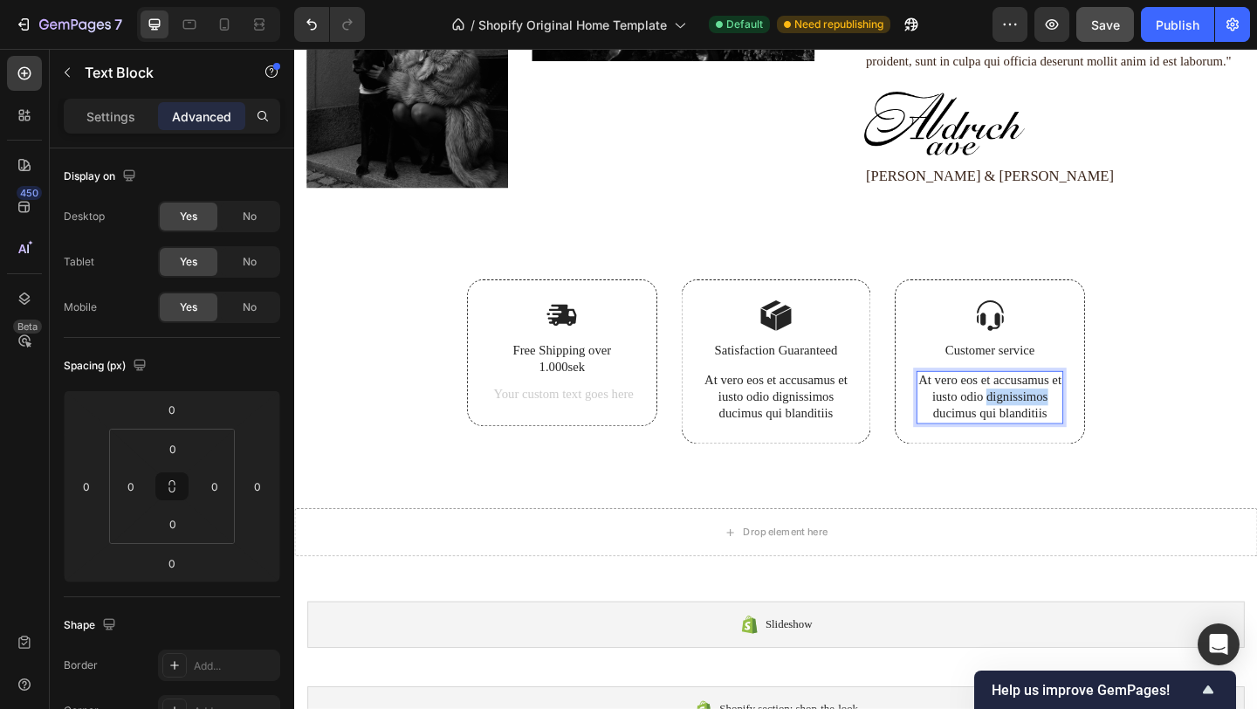
click at [1075, 433] on p "At vero eos et accusamus et iusto odio dignissimos ducimus qui blanditiis" at bounding box center [1051, 428] width 156 height 54
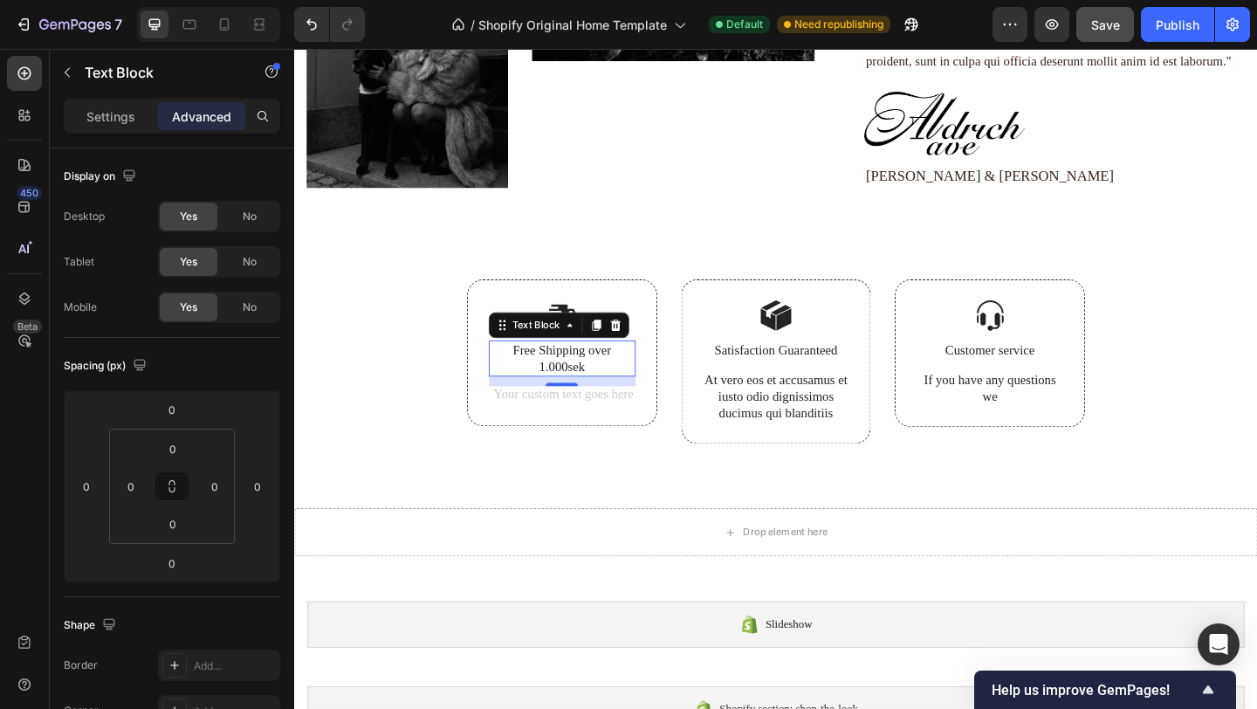
click at [569, 382] on p "Free Shipping over 1.000sek" at bounding box center [585, 386] width 156 height 37
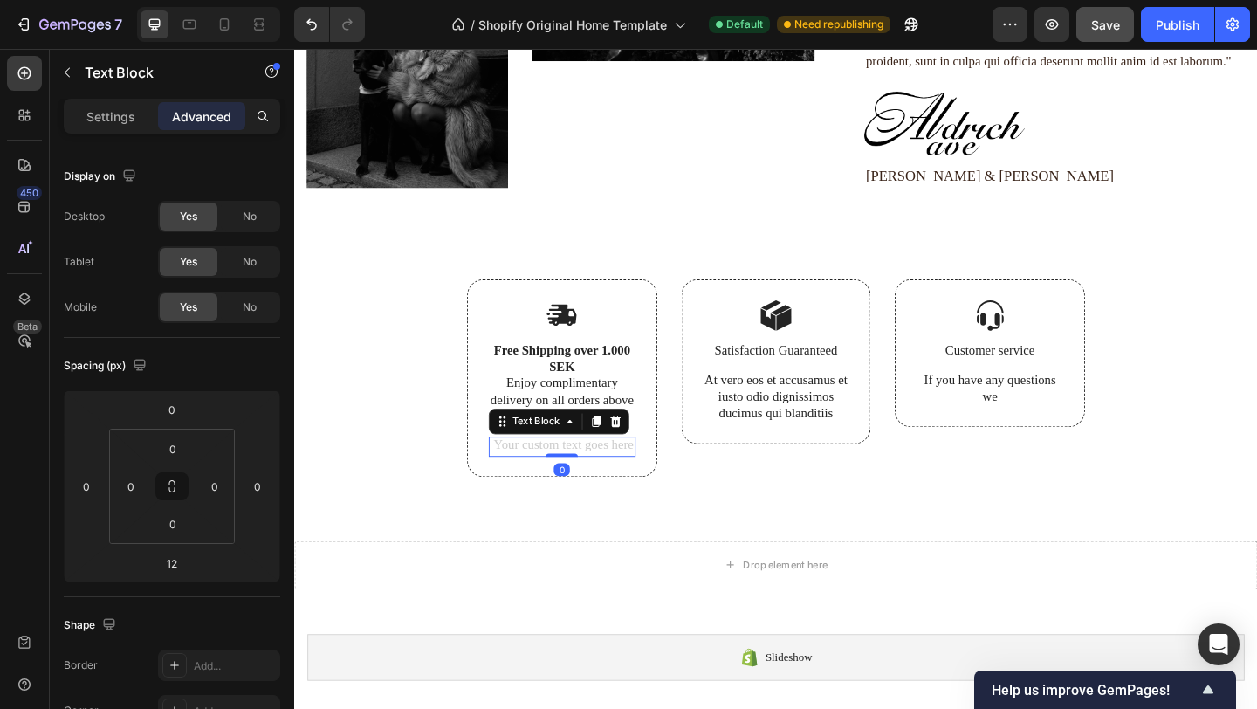
click at [585, 480] on div "Rich Text Editor. Editing area: main" at bounding box center [586, 482] width 160 height 22
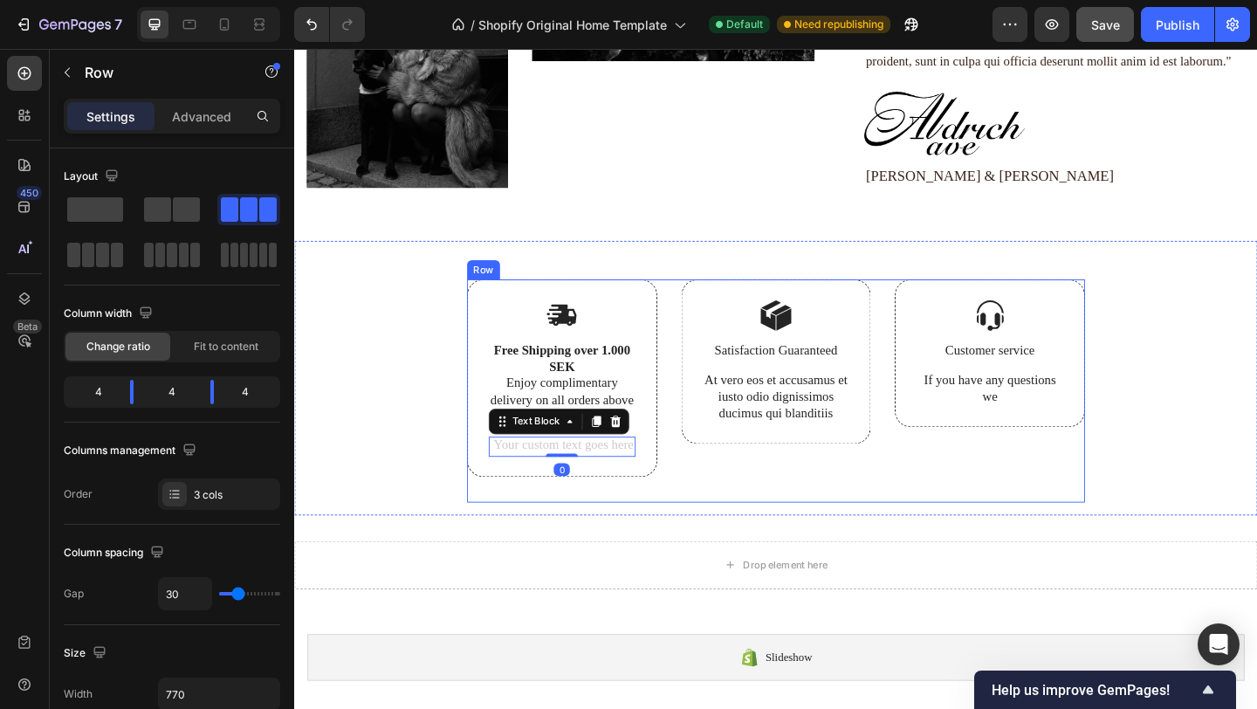
click at [905, 524] on div "Image Satisfaction Guaranteed Text Block At vero eos et accusamus et iusto odio…" at bounding box center [818, 420] width 207 height 243
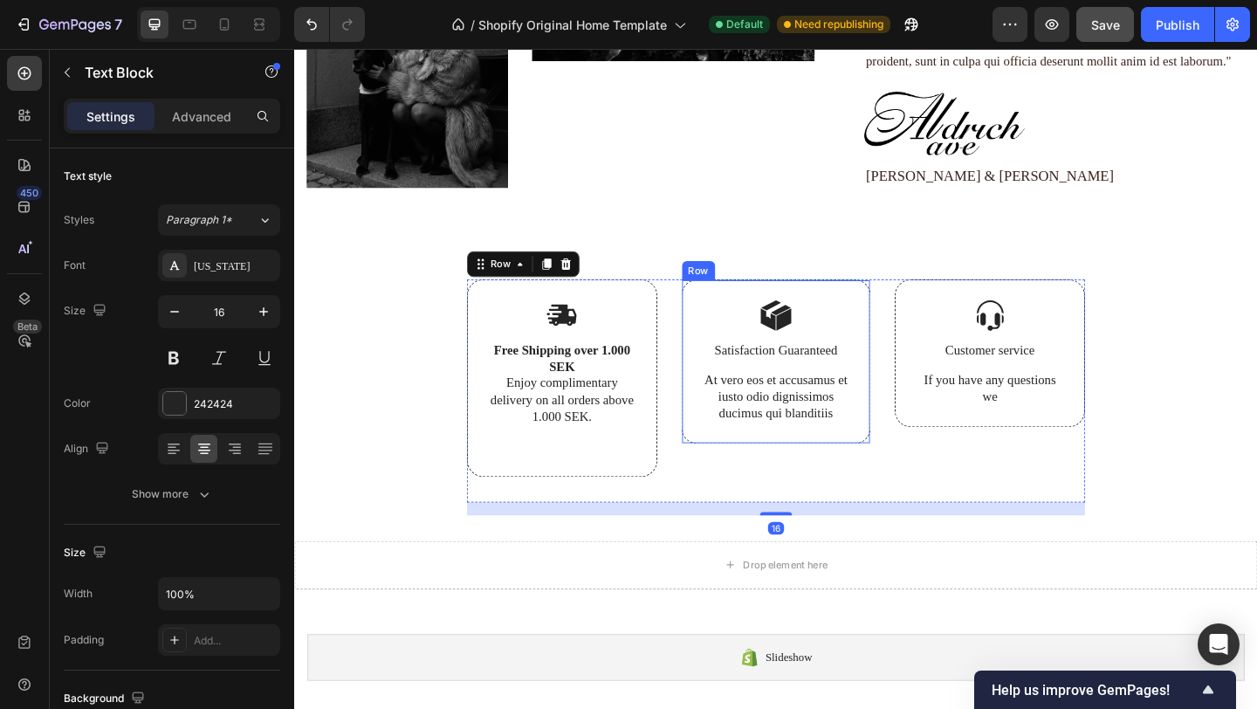
click at [832, 401] on p "At vero eos et accusamus et iusto odio dignissimos ducimus qui blanditiis" at bounding box center [818, 428] width 156 height 54
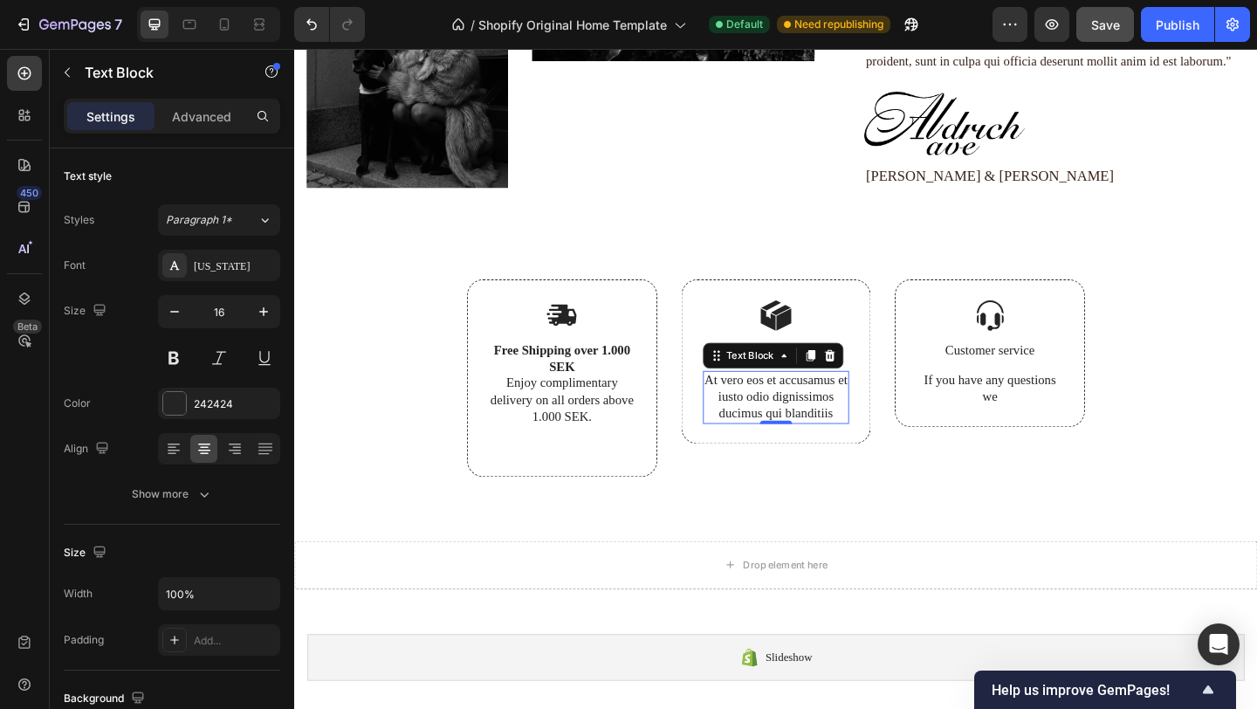
click at [829, 423] on p "At vero eos et accusamus et iusto odio dignissimos ducimus qui blanditiis" at bounding box center [818, 428] width 156 height 54
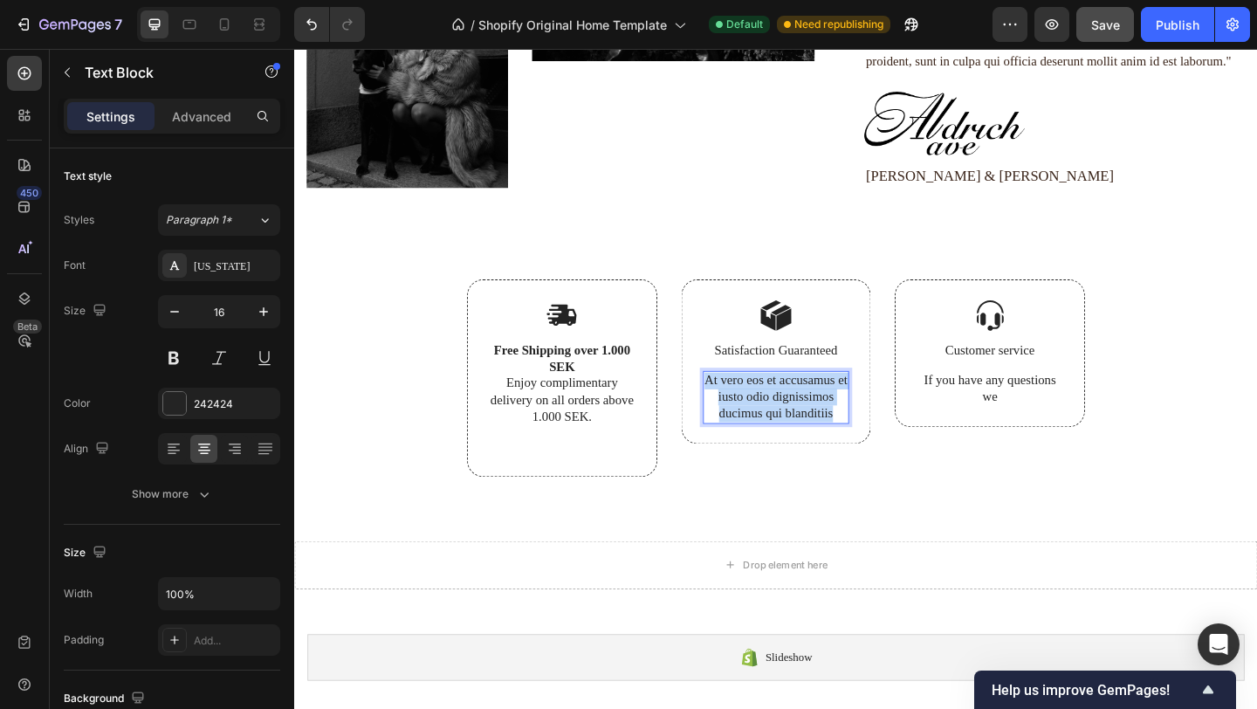
click at [829, 423] on p "At vero eos et accusamus et iusto odio dignissimos ducimus qui blanditiis" at bounding box center [818, 428] width 156 height 54
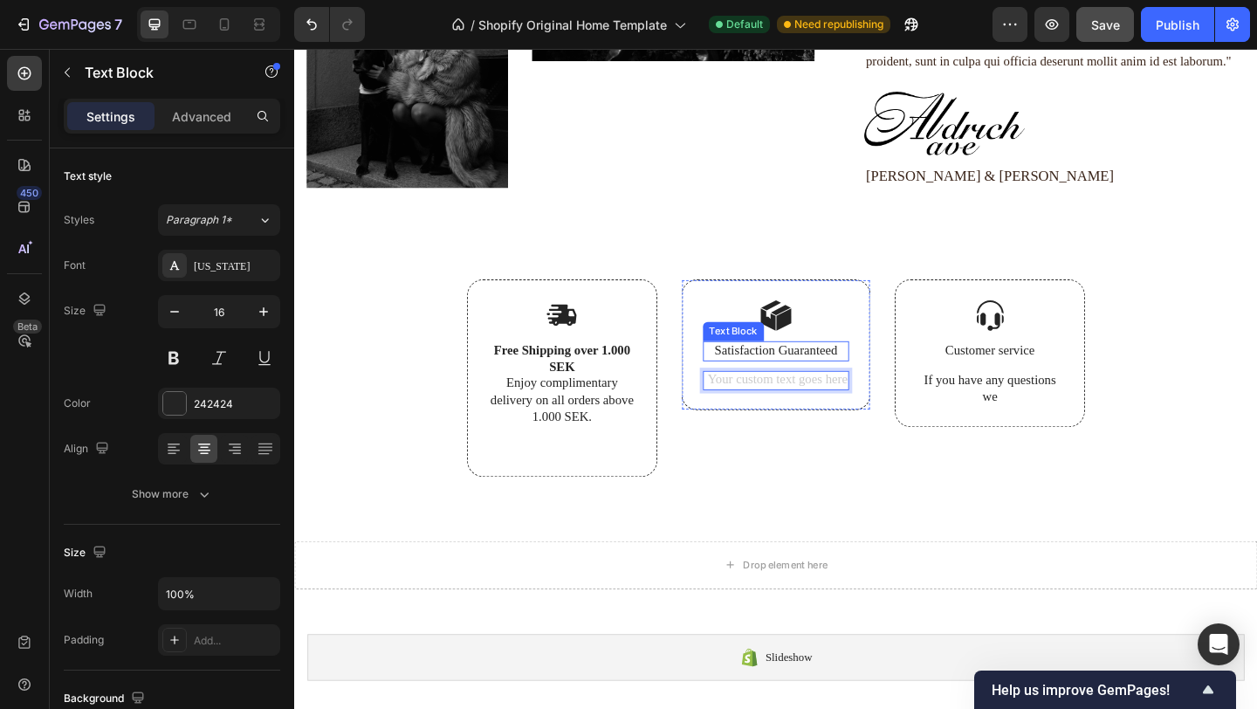
click at [828, 378] on p "Satisfaction Guaranteed" at bounding box center [818, 377] width 156 height 18
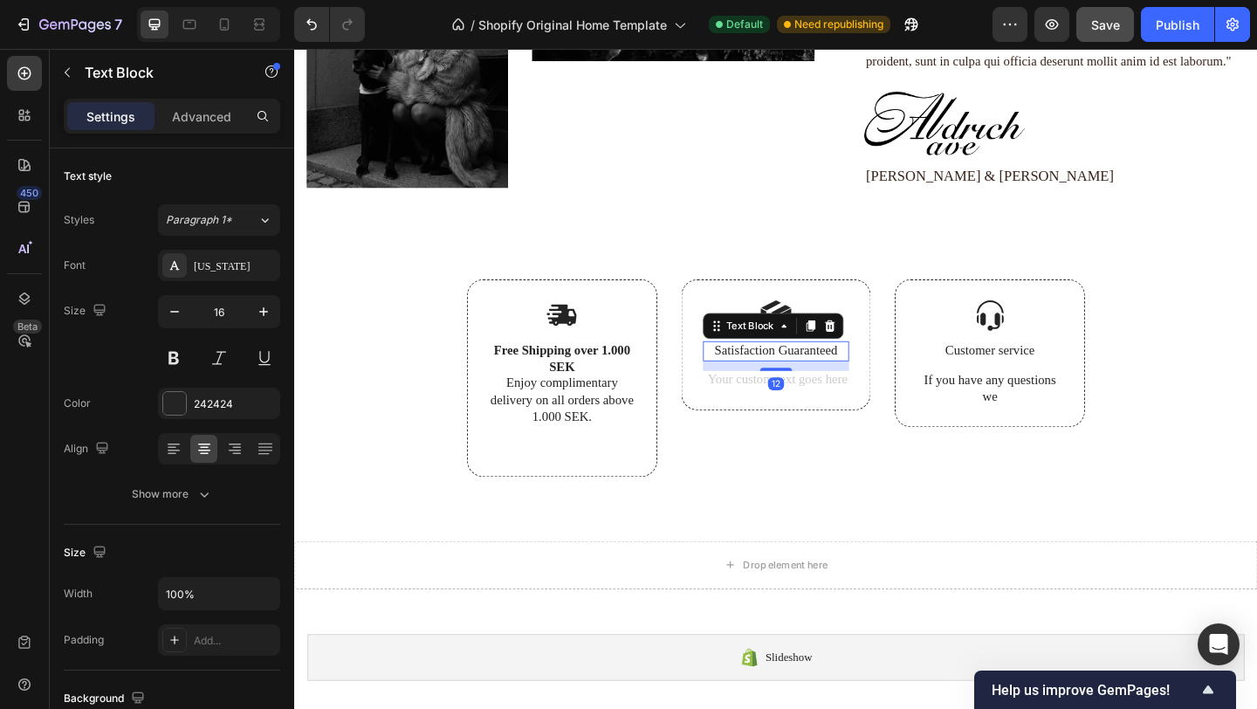
click at [828, 378] on p "Satisfaction Guaranteed" at bounding box center [818, 377] width 156 height 18
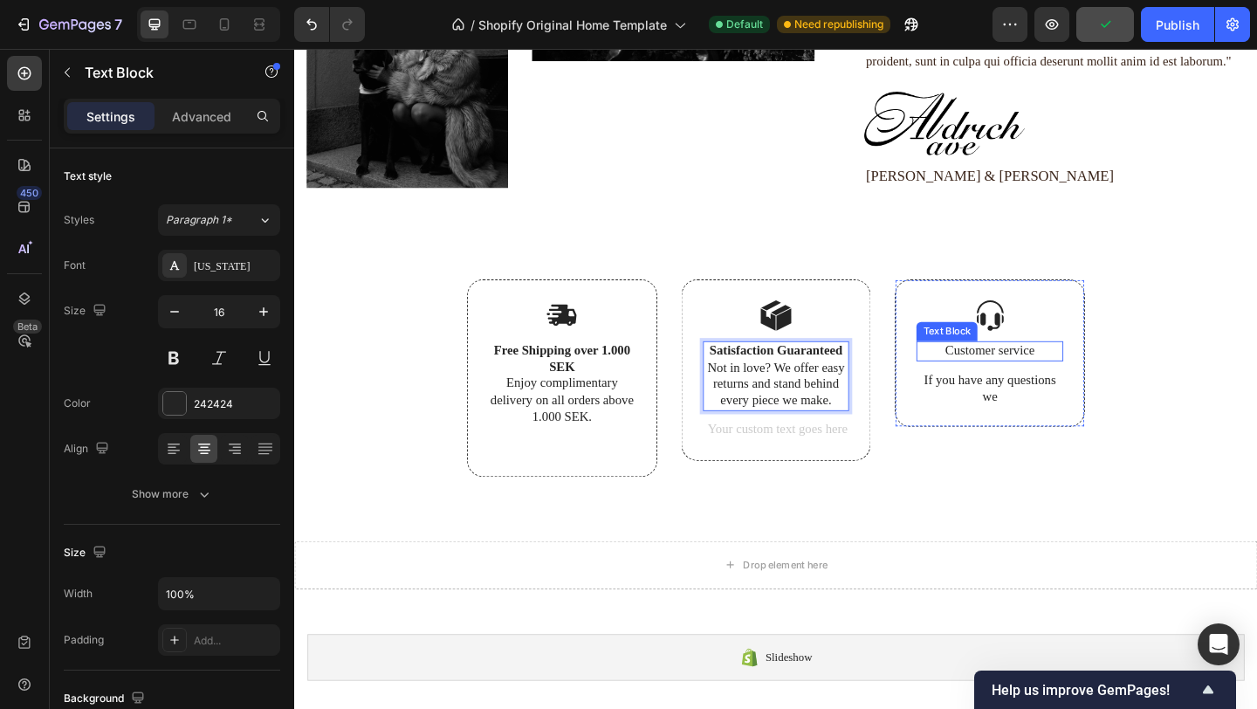
click at [1073, 373] on p "Customer service" at bounding box center [1051, 377] width 156 height 18
click at [1042, 379] on p "Customer service" at bounding box center [1051, 377] width 156 height 18
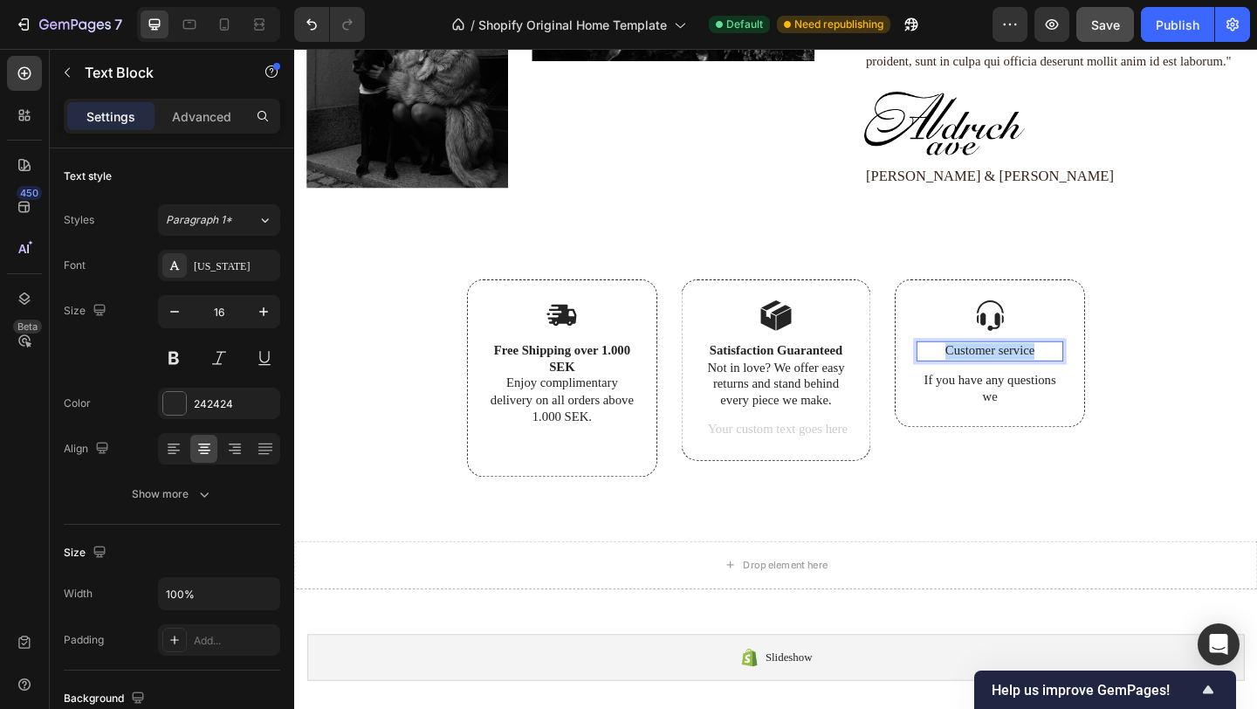
click at [1042, 379] on p "Customer service" at bounding box center [1051, 377] width 156 height 18
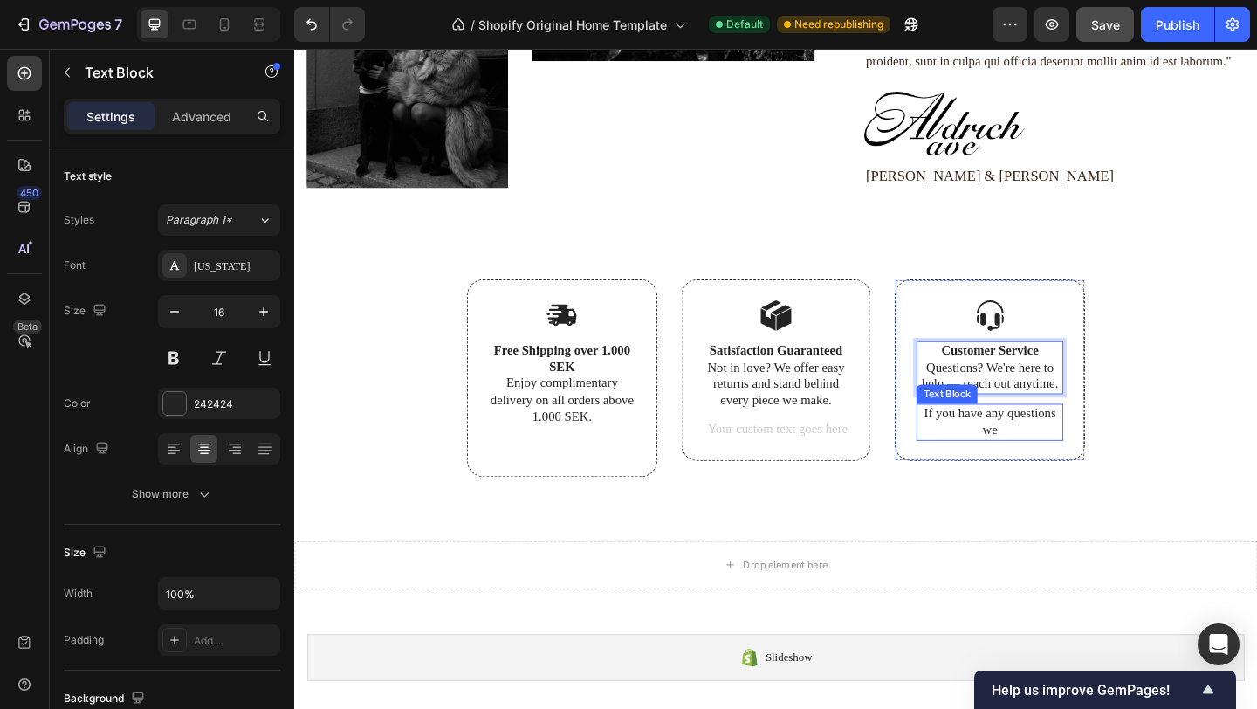
click at [1070, 456] on p "If you have any questions we" at bounding box center [1051, 455] width 156 height 37
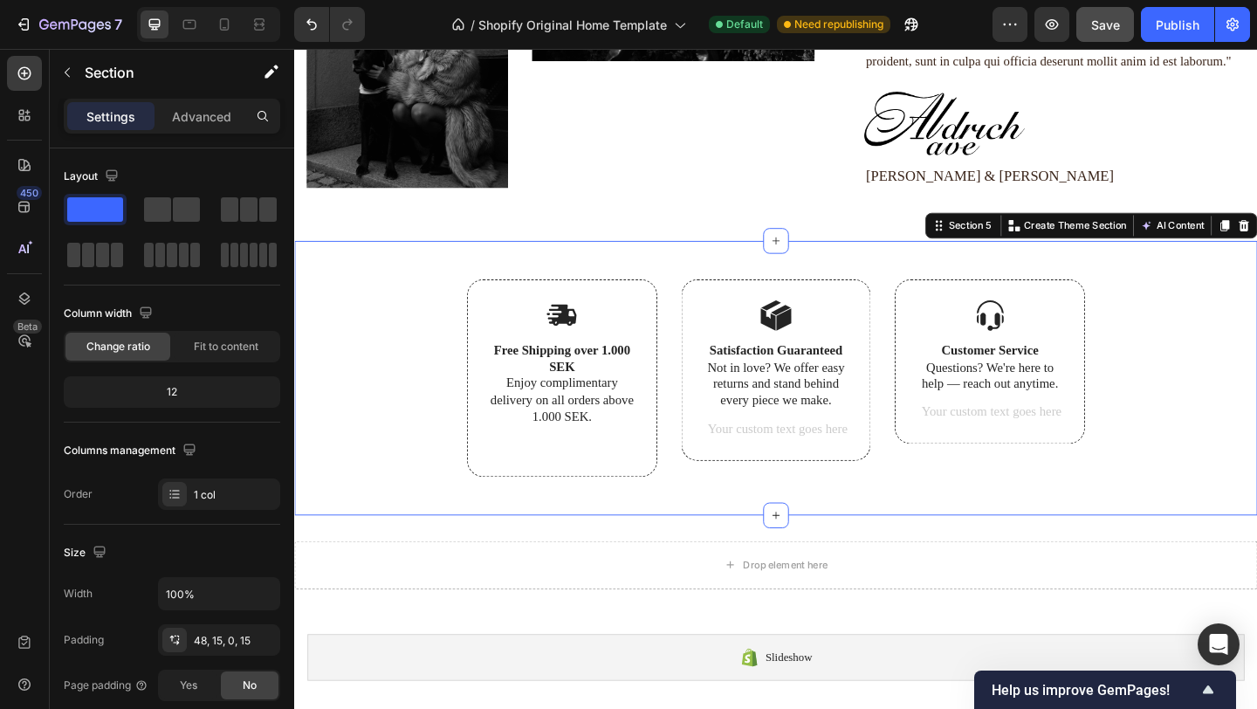
click at [1239, 394] on div "Image Free Shipping over 1.000 SEK Enjoy complimentary delivery on all orders a…" at bounding box center [817, 427] width 1021 height 257
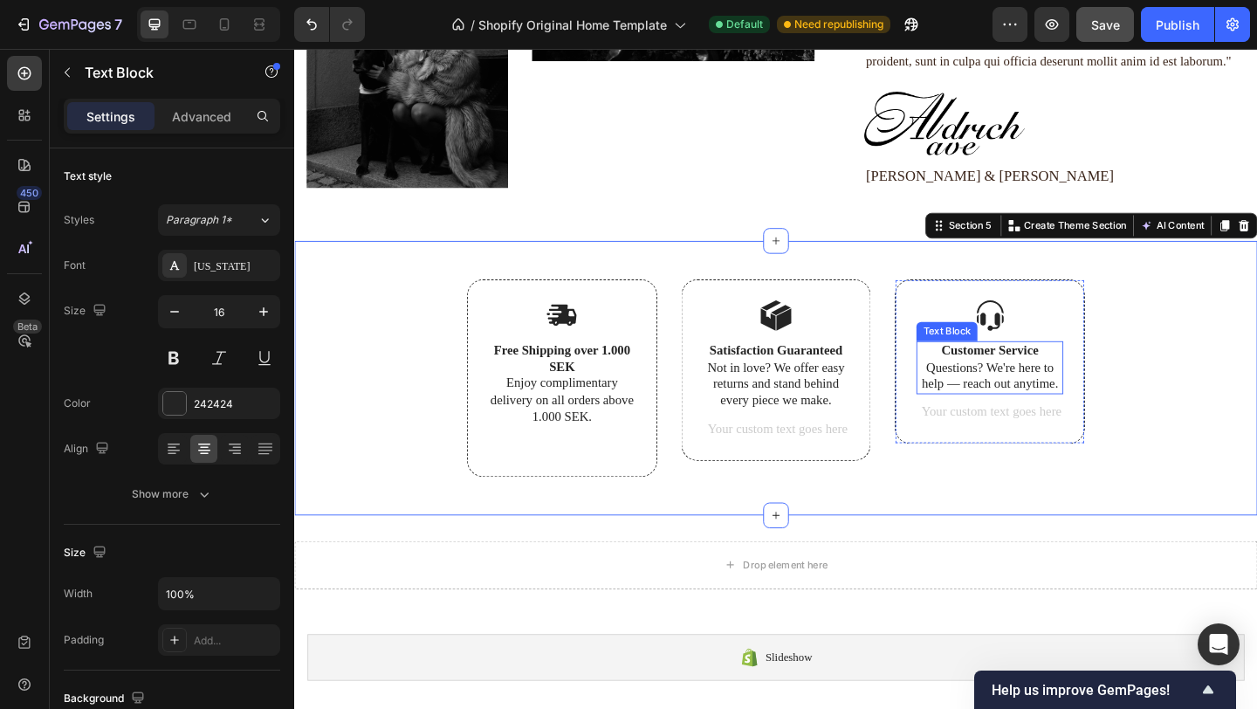
click at [1020, 414] on p "Customer Service Questions? We're here to help — reach out anytime." at bounding box center [1051, 395] width 156 height 54
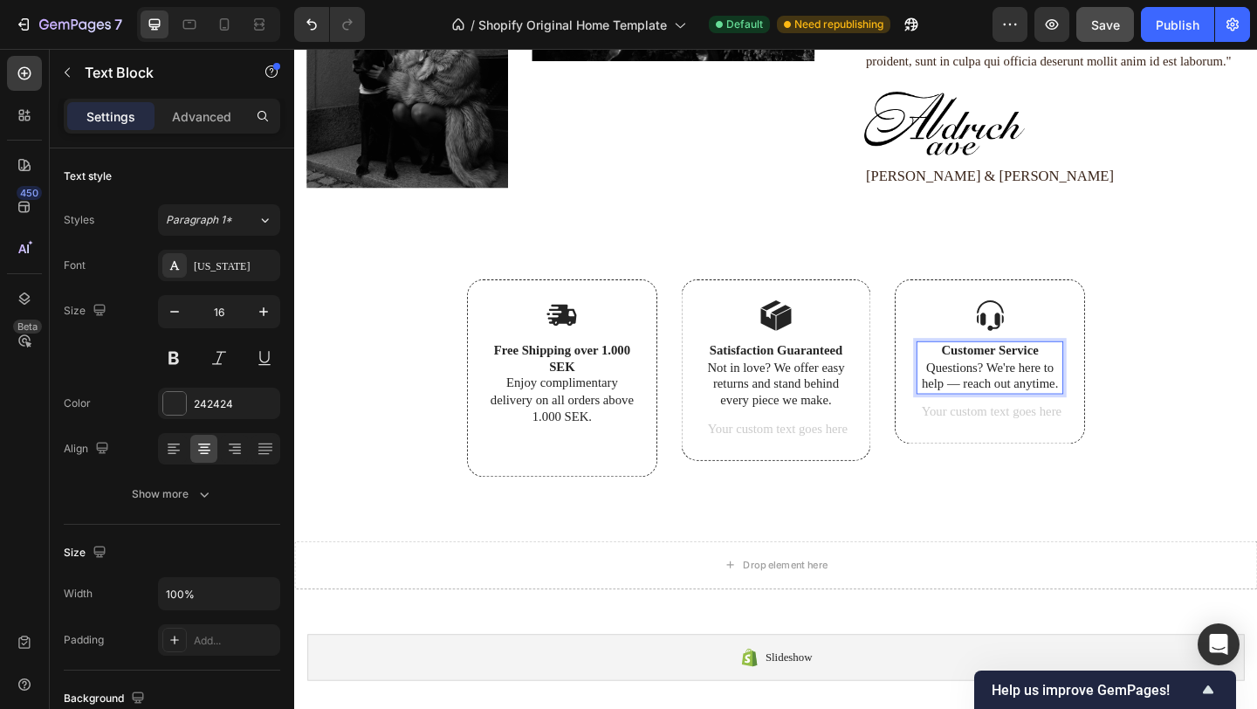
click at [1013, 410] on p "Customer Service Questions? We're here to help — reach out anytime." at bounding box center [1051, 395] width 156 height 54
click at [1124, 411] on p "Customer Service Questions? We're here to help- reach out anytime." at bounding box center [1051, 395] width 156 height 54
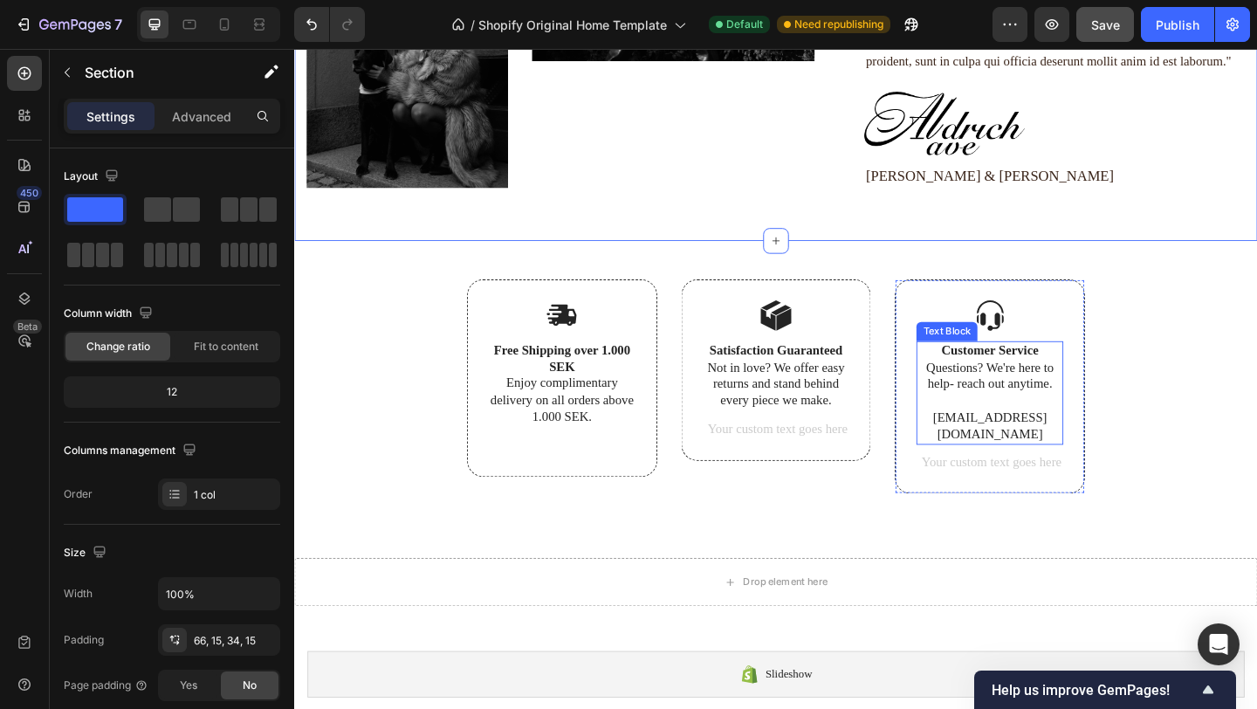
click at [1009, 451] on p "[EMAIL_ADDRESS][DOMAIN_NAME]" at bounding box center [1051, 459] width 156 height 37
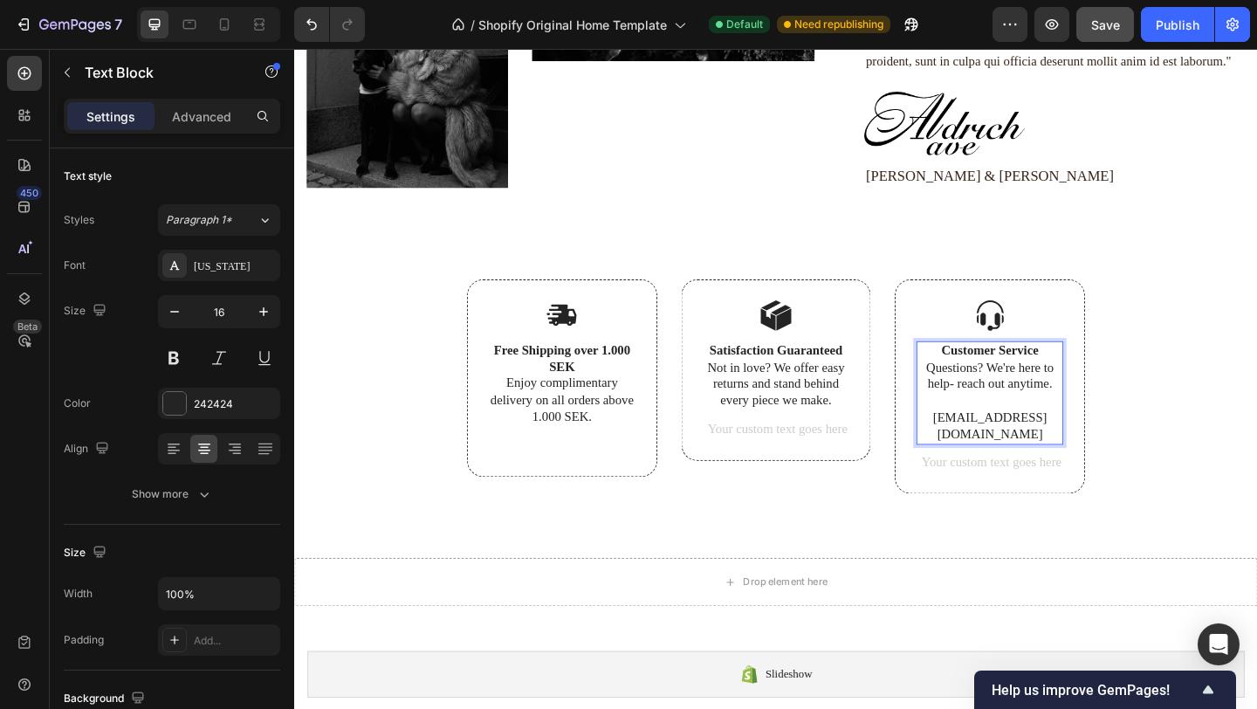
click at [990, 449] on p "[EMAIL_ADDRESS][DOMAIN_NAME]" at bounding box center [1051, 459] width 156 height 37
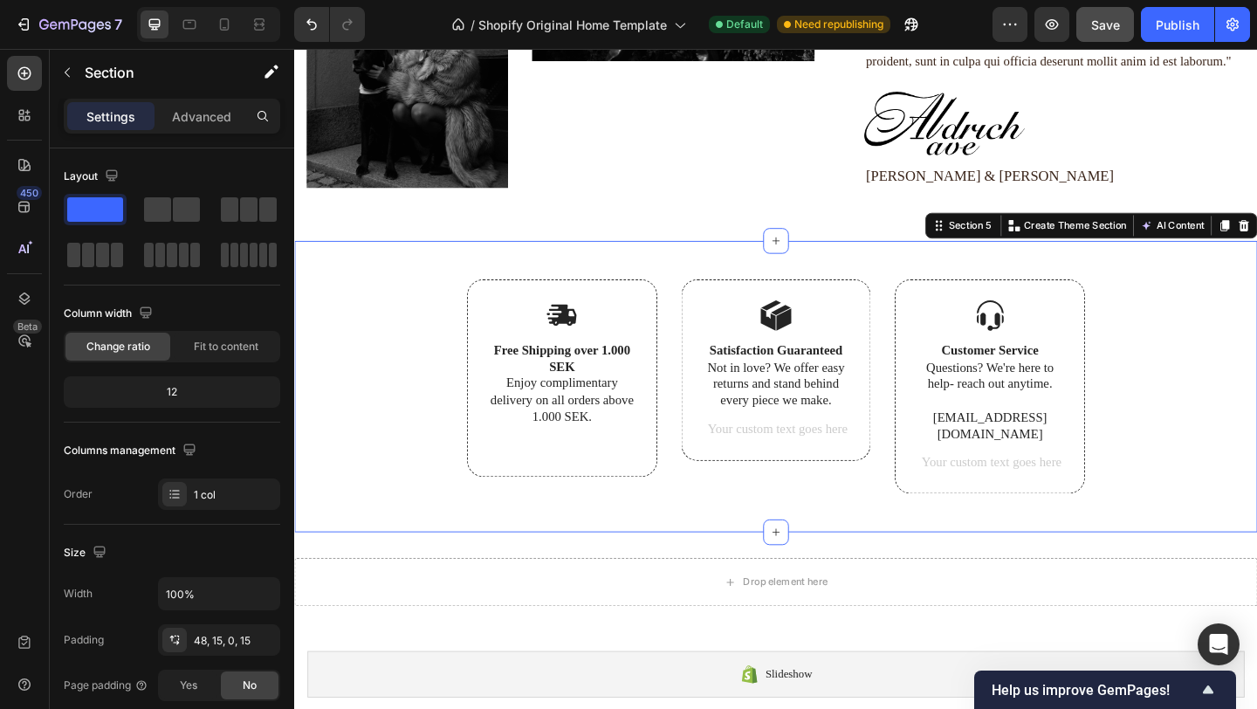
click at [1256, 465] on div "Image Free Shipping over 1.000 SEK Enjoy complimentary delivery on all orders a…" at bounding box center [817, 437] width 1021 height 276
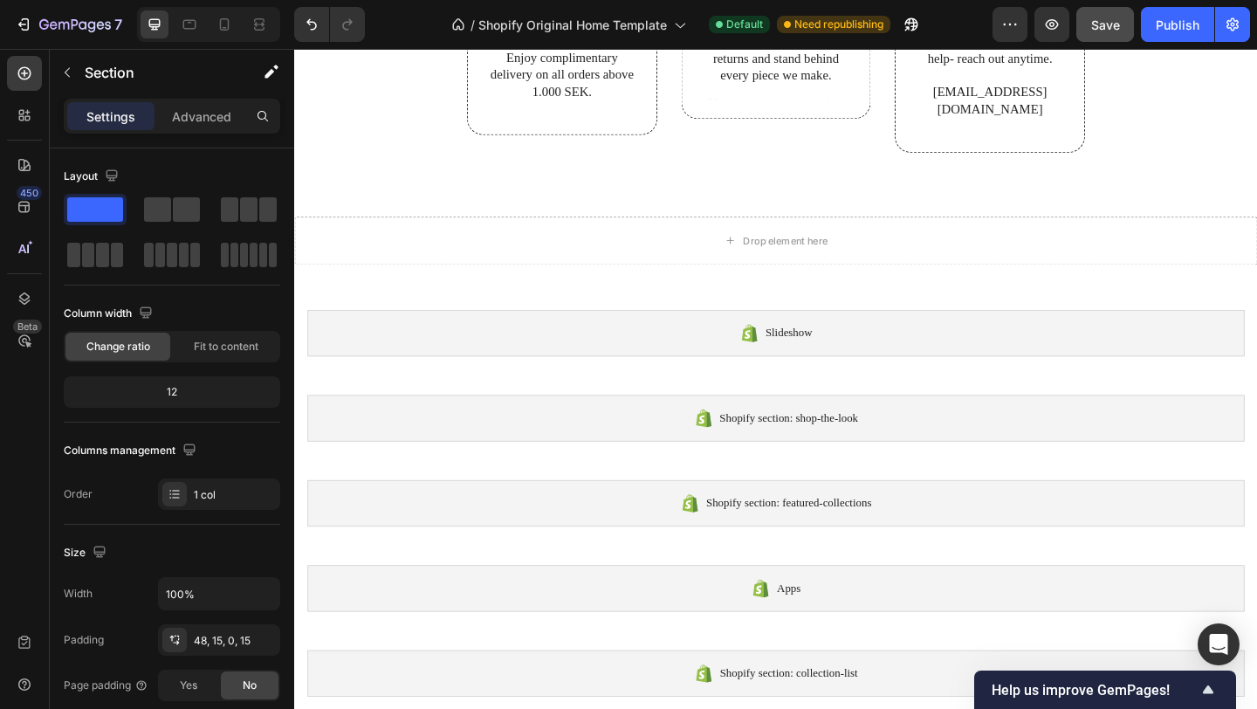
scroll to position [2996, 0]
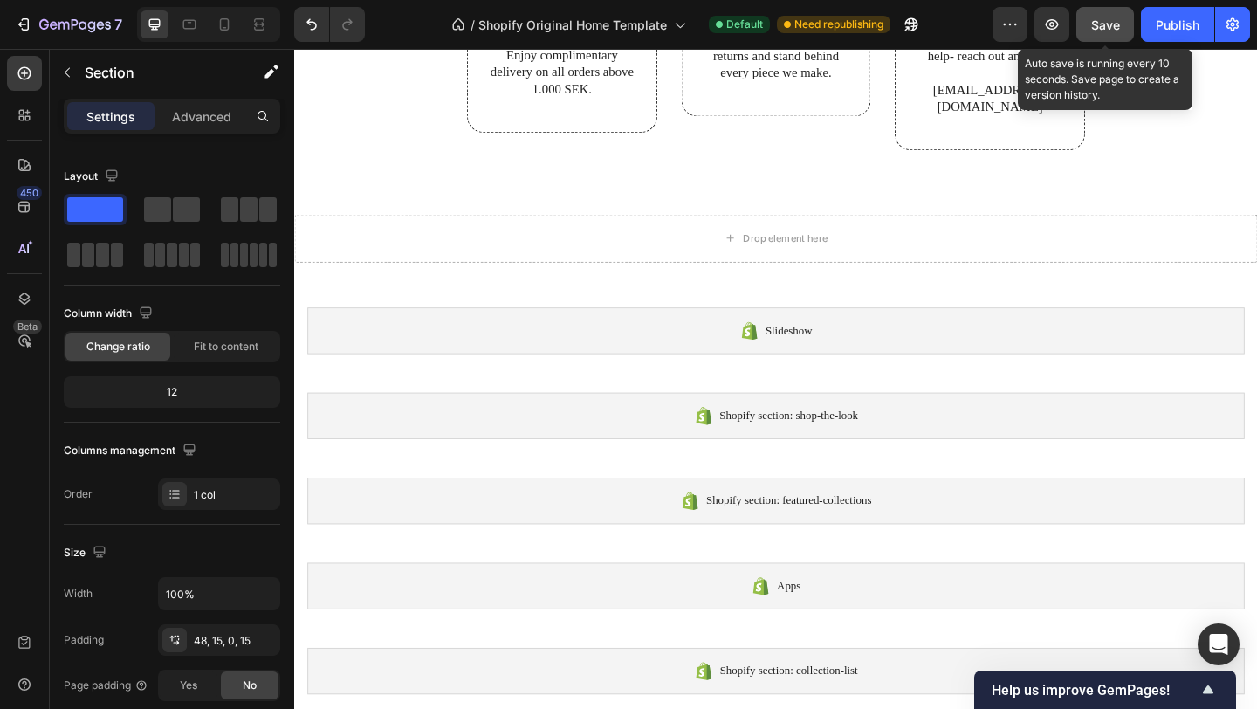
click at [1105, 22] on span "Save" at bounding box center [1105, 24] width 29 height 15
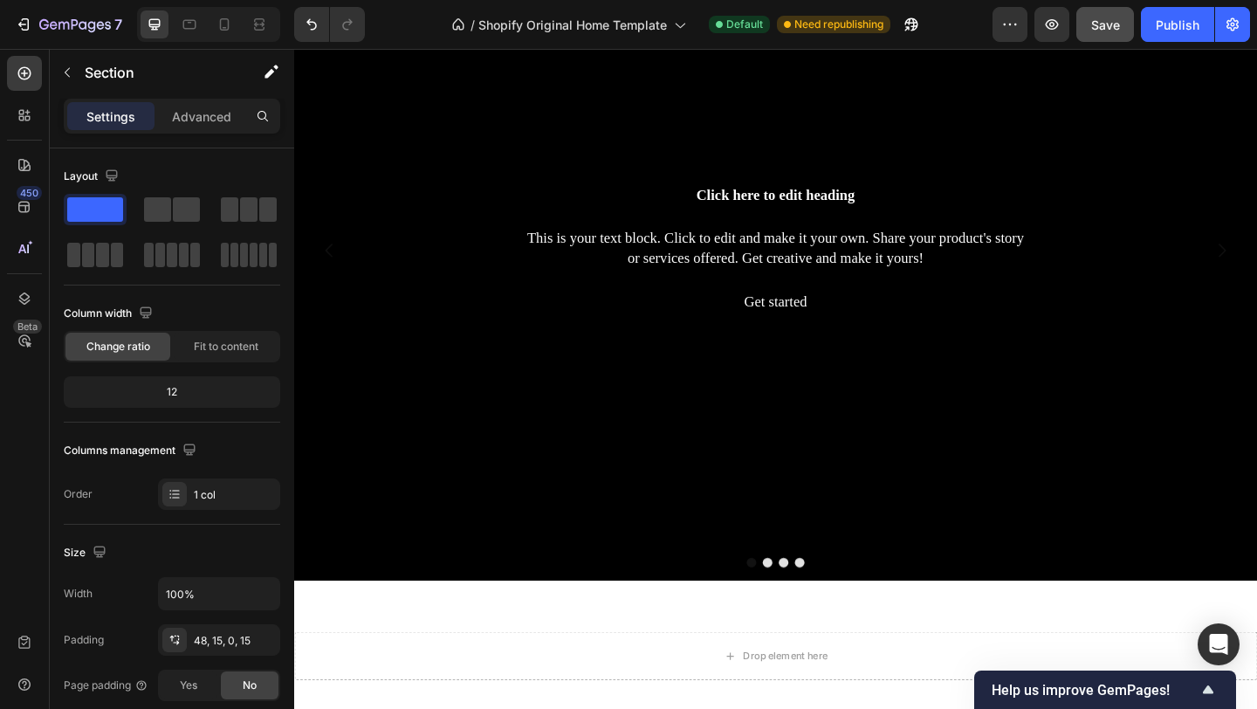
scroll to position [554, 0]
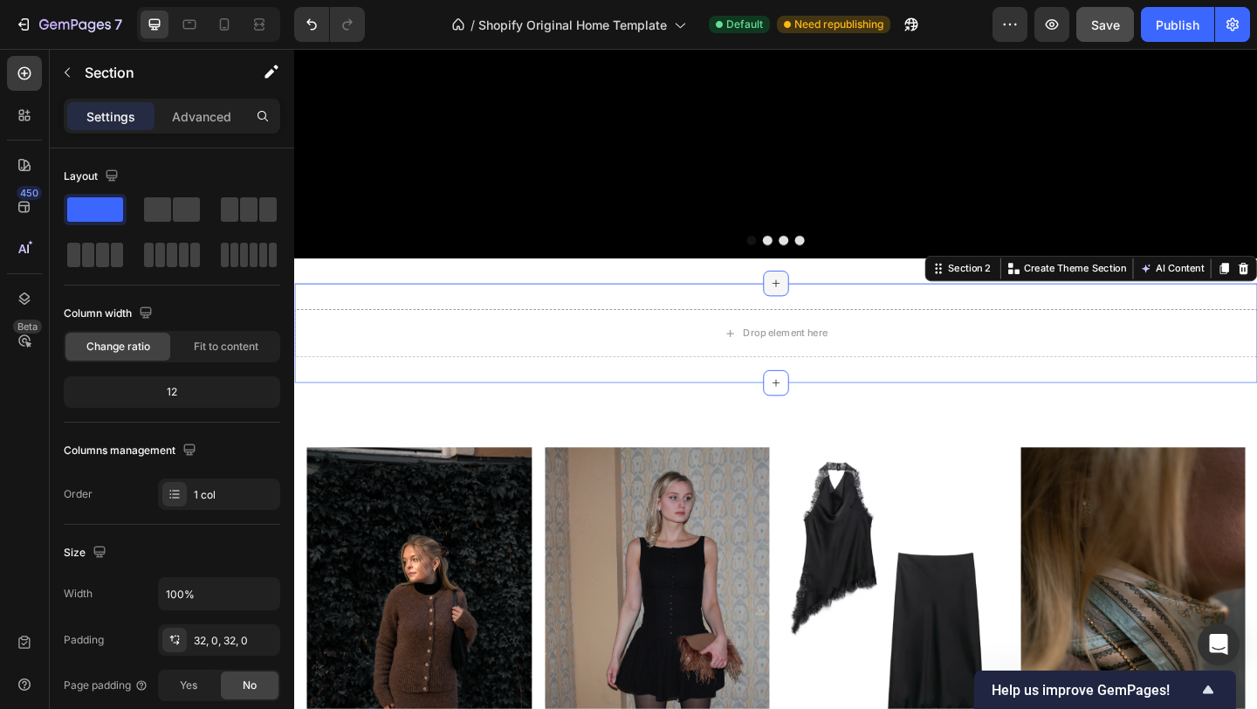
click at [808, 313] on div at bounding box center [818, 304] width 28 height 28
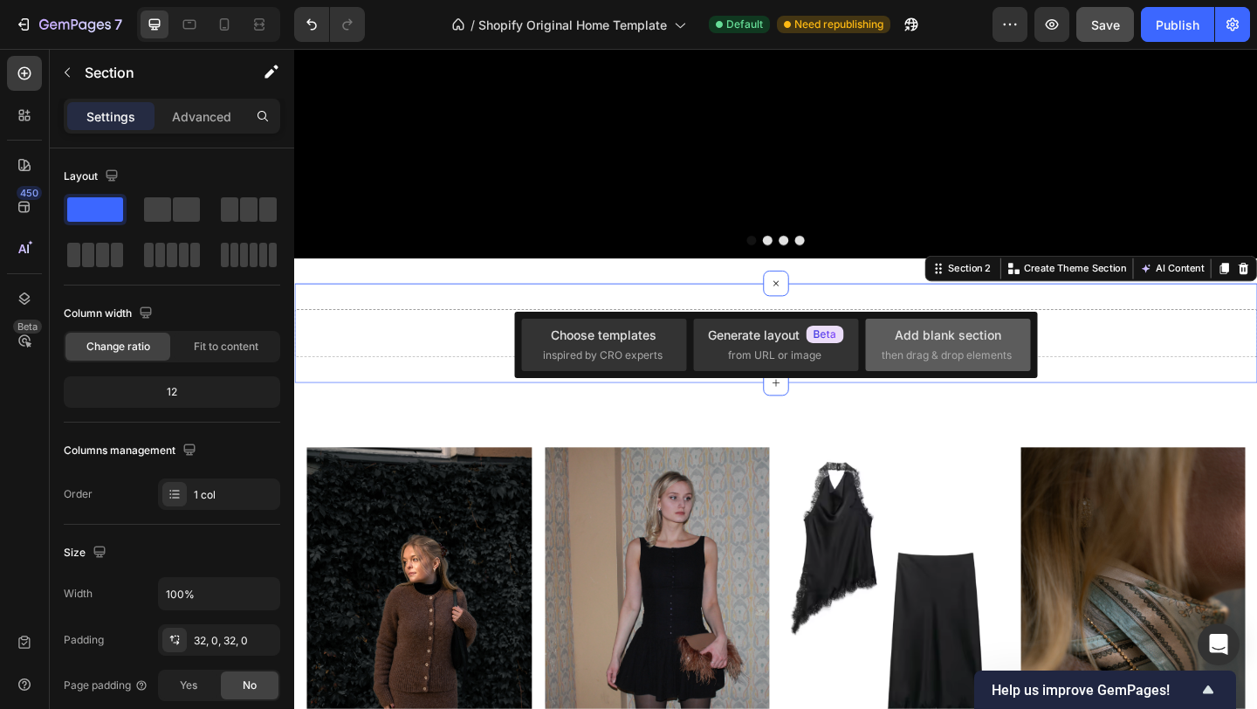
click at [972, 329] on div "Add blank section" at bounding box center [948, 335] width 107 height 18
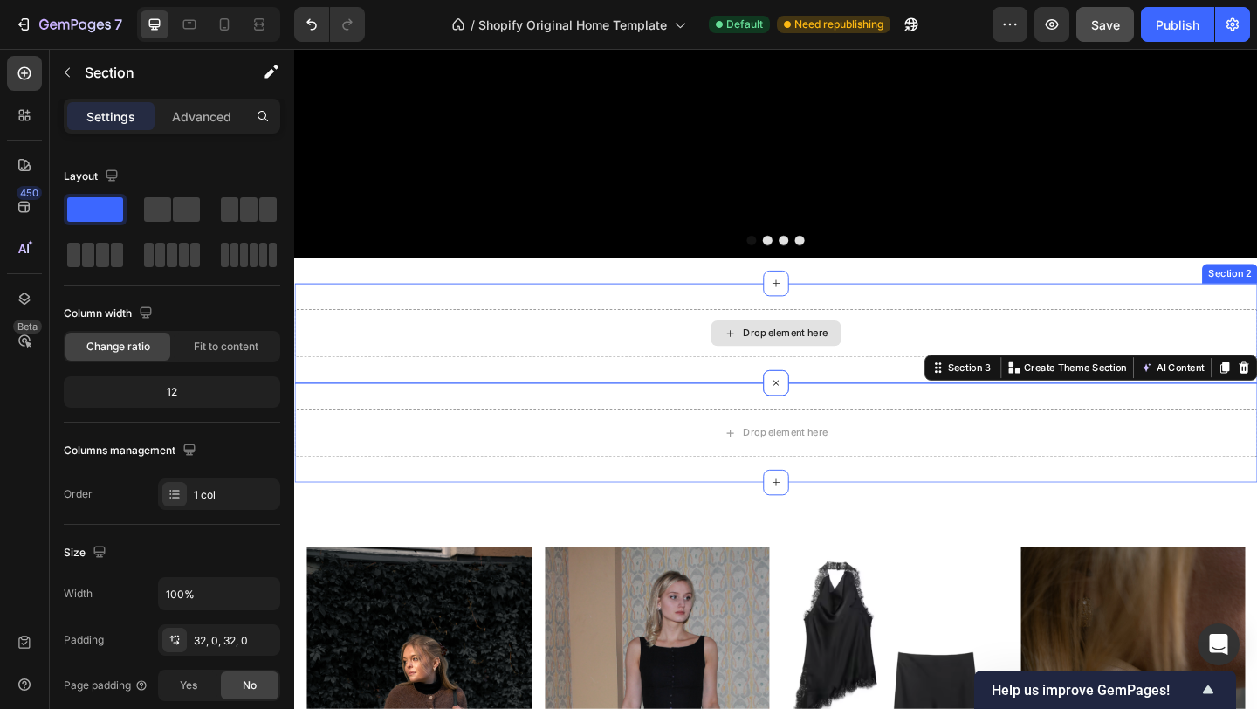
click at [812, 360] on div "Drop element here" at bounding box center [828, 358] width 93 height 14
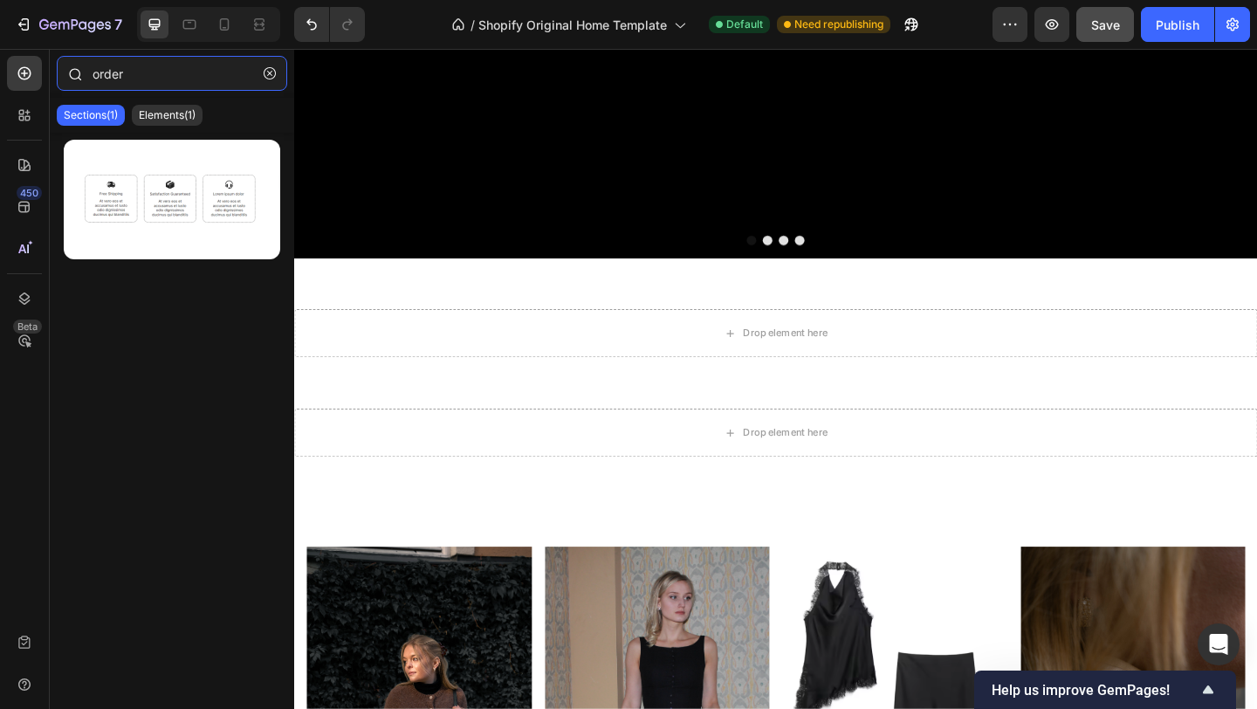
click at [154, 73] on input "order" at bounding box center [172, 73] width 230 height 35
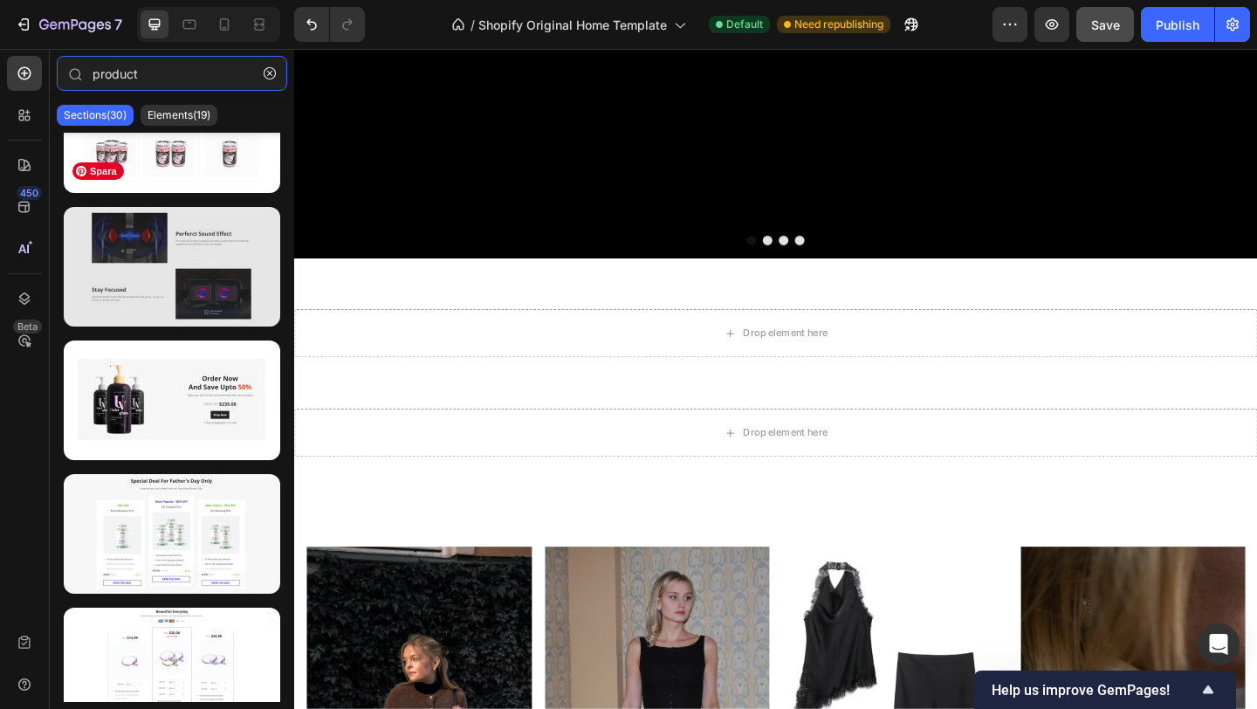
scroll to position [0, 0]
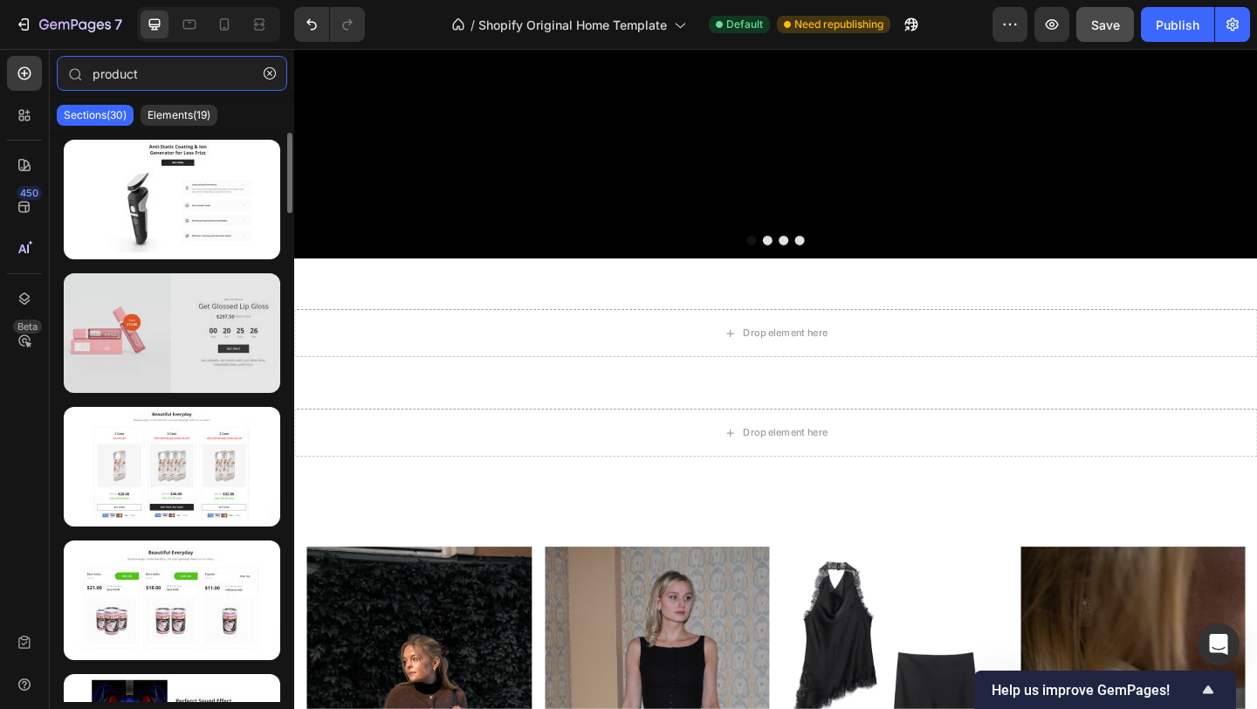
type input "product"
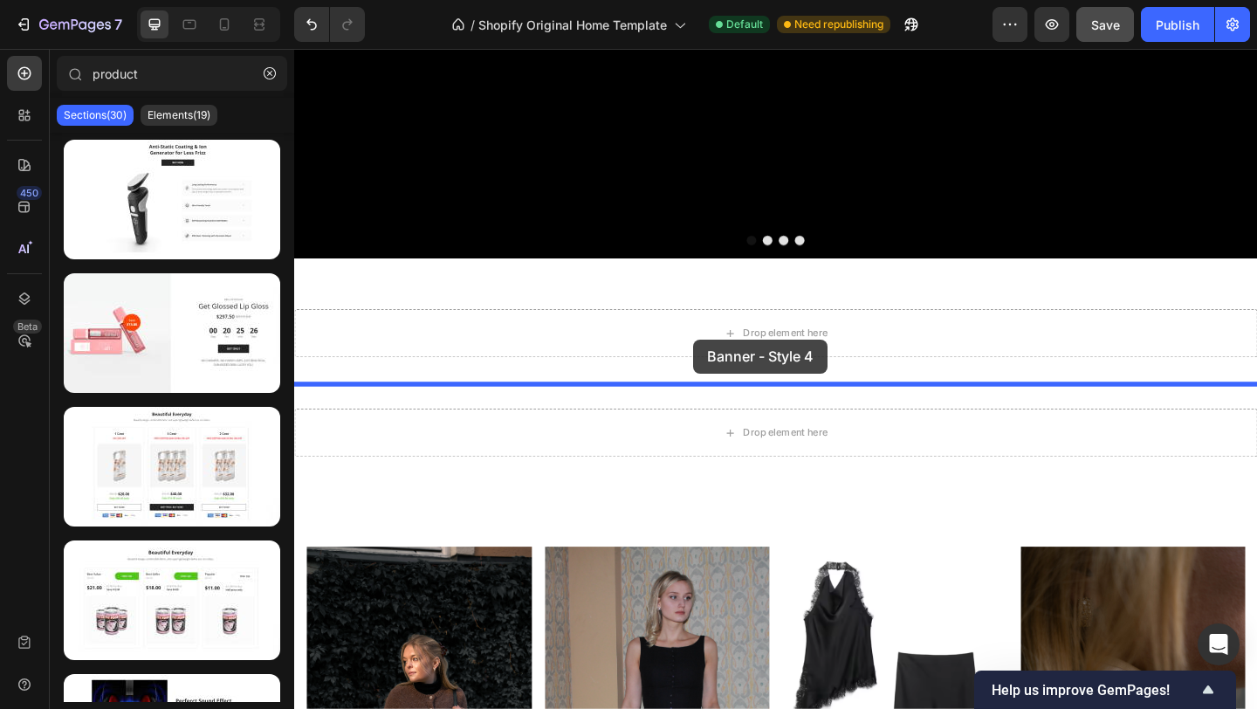
drag, startPoint x: 432, startPoint y: 363, endPoint x: 728, endPoint y: 365, distance: 296.0
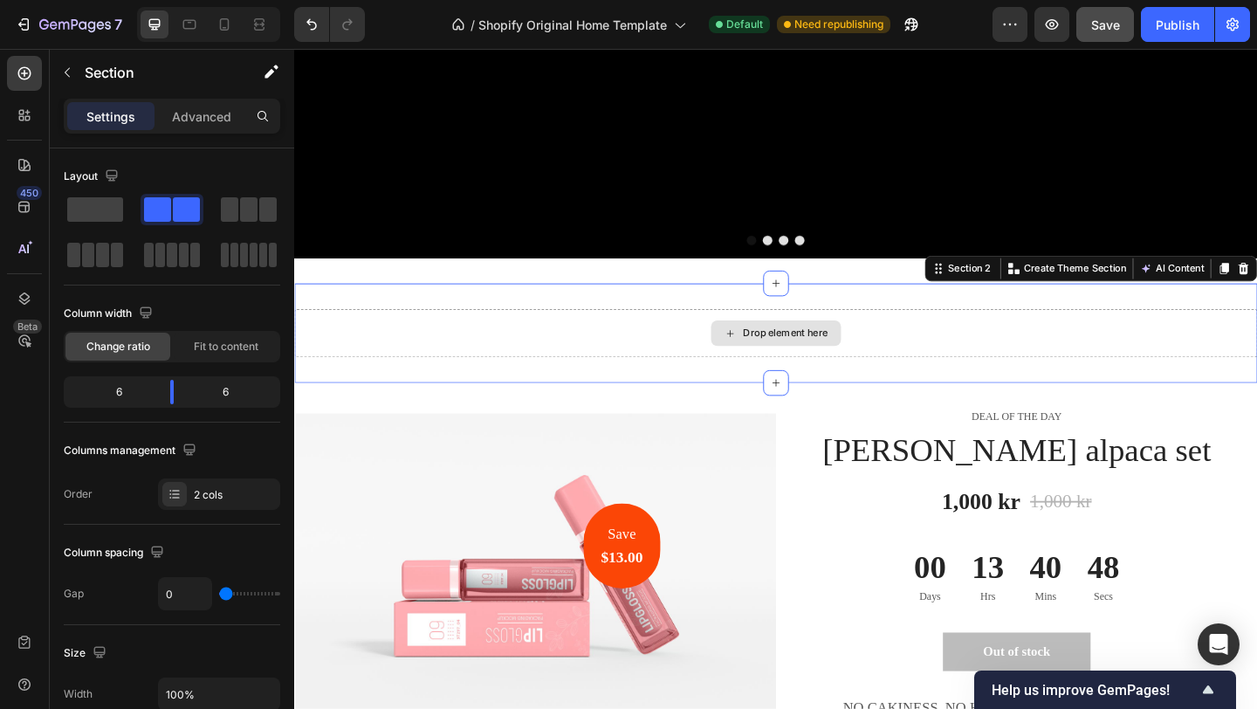
click at [922, 335] on div "Drop element here" at bounding box center [818, 358] width 1048 height 52
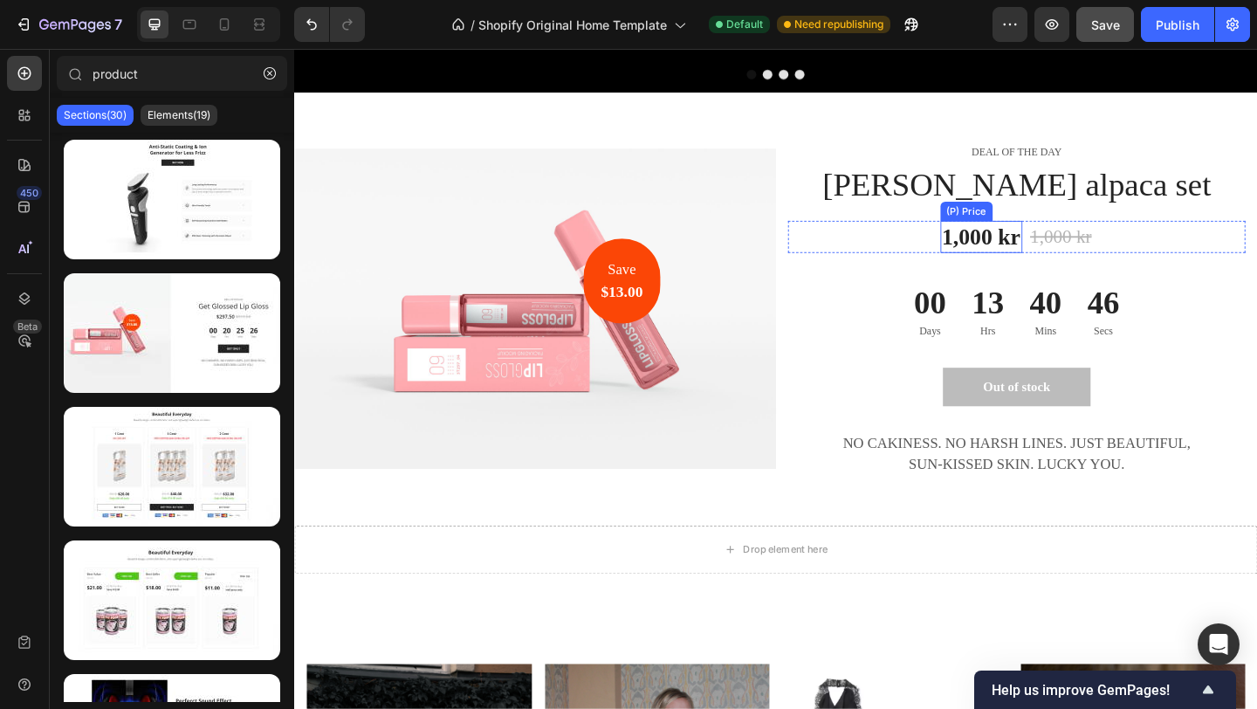
scroll to position [735, 0]
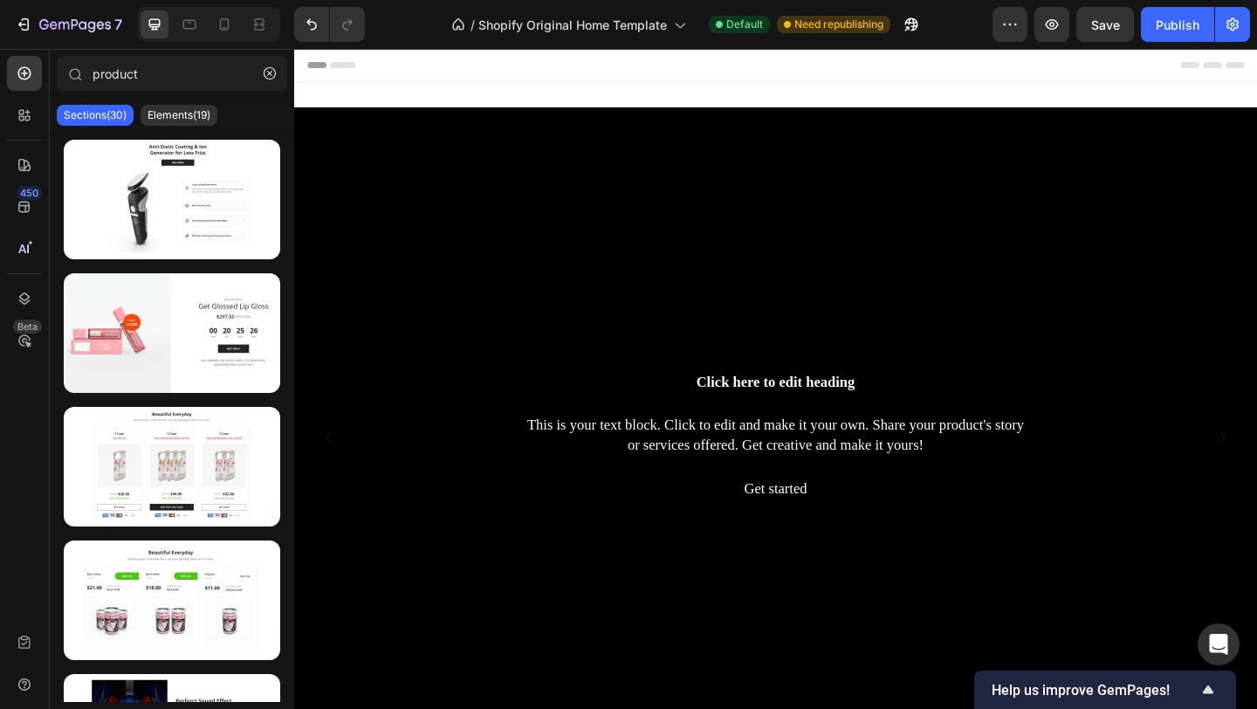
scroll to position [735, 0]
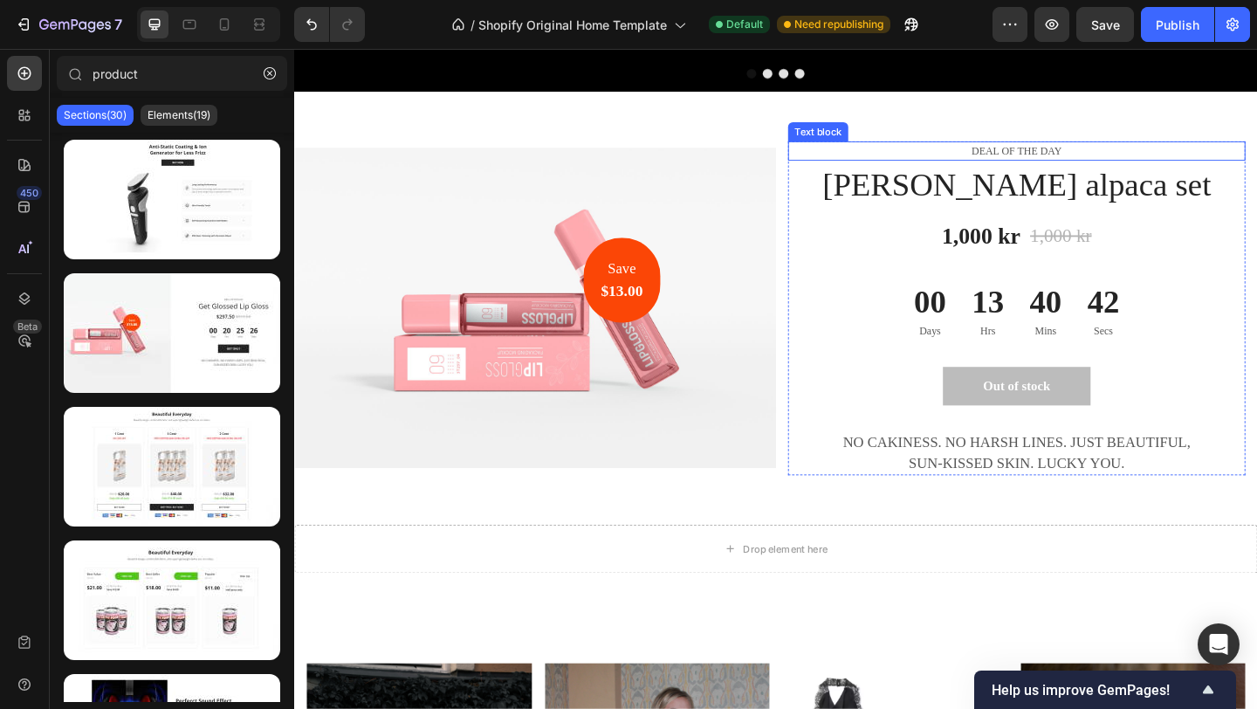
click at [1109, 154] on p "DEAL OF THE DAY" at bounding box center [1080, 159] width 494 height 17
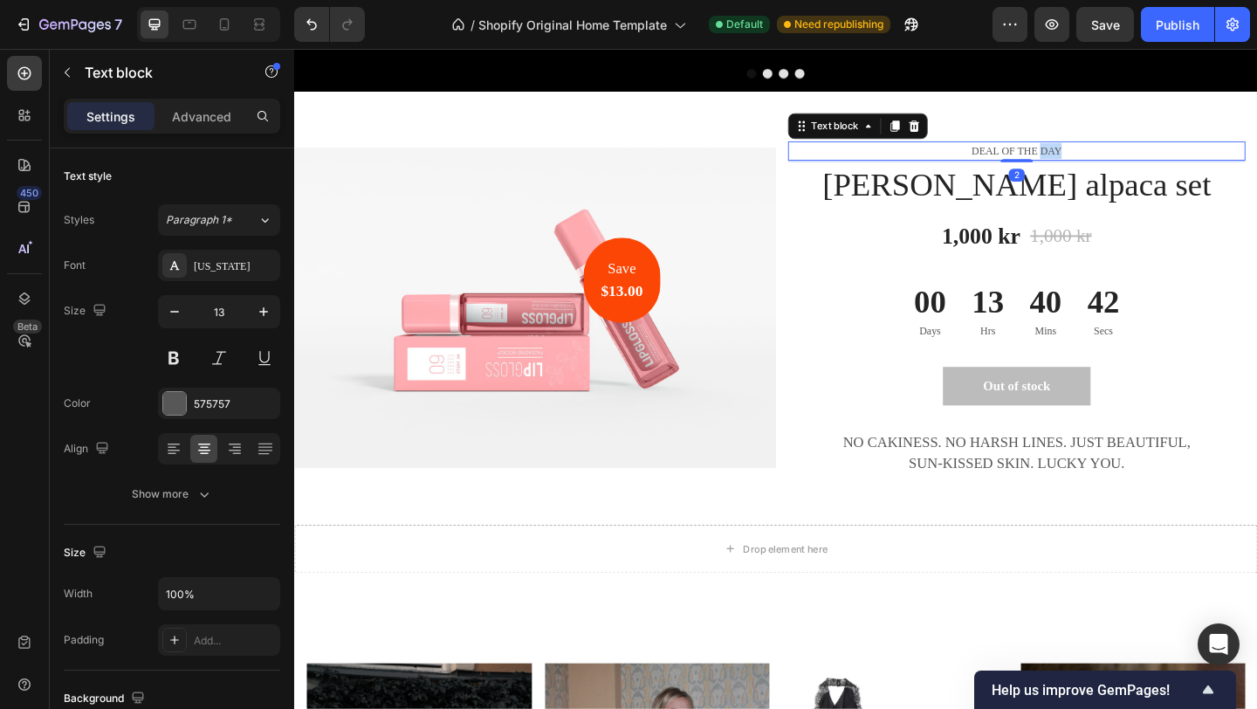
click at [1109, 154] on p "DEAL OF THE DAY" at bounding box center [1080, 159] width 494 height 17
click at [1071, 161] on p "PRE ORDER" at bounding box center [1080, 159] width 494 height 17
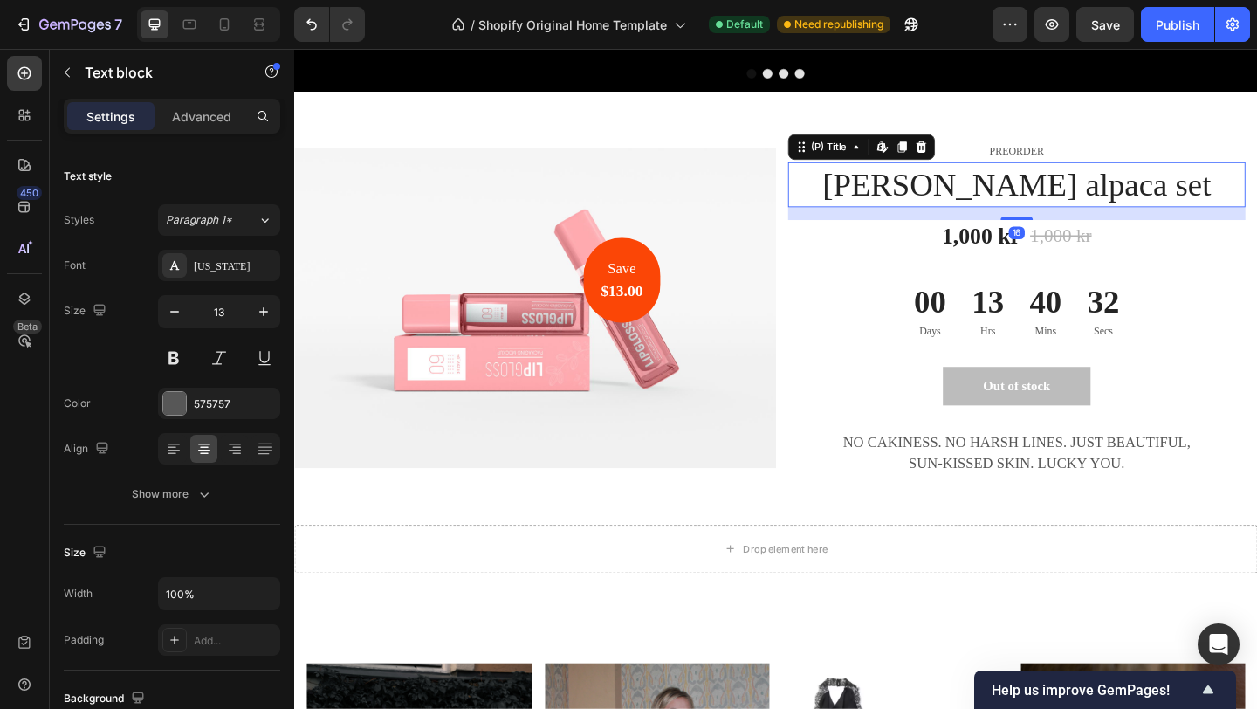
click at [1087, 196] on h1 "[PERSON_NAME] alpaca set" at bounding box center [1080, 196] width 498 height 49
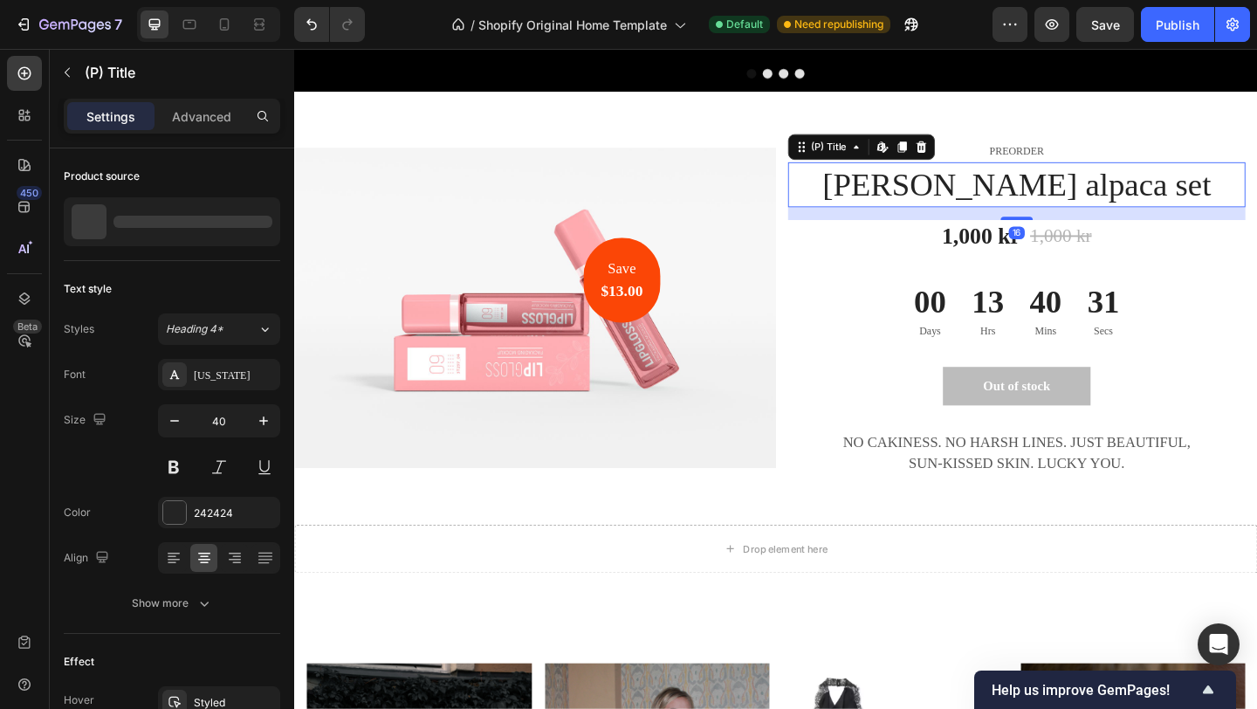
click at [1087, 196] on h1 "[PERSON_NAME] alpaca set" at bounding box center [1080, 196] width 498 height 49
click at [1180, 192] on h1 "[PERSON_NAME] alpaca set" at bounding box center [1080, 196] width 498 height 49
click at [1042, 189] on h1 "[PERSON_NAME] alpaca set" at bounding box center [1080, 196] width 498 height 49
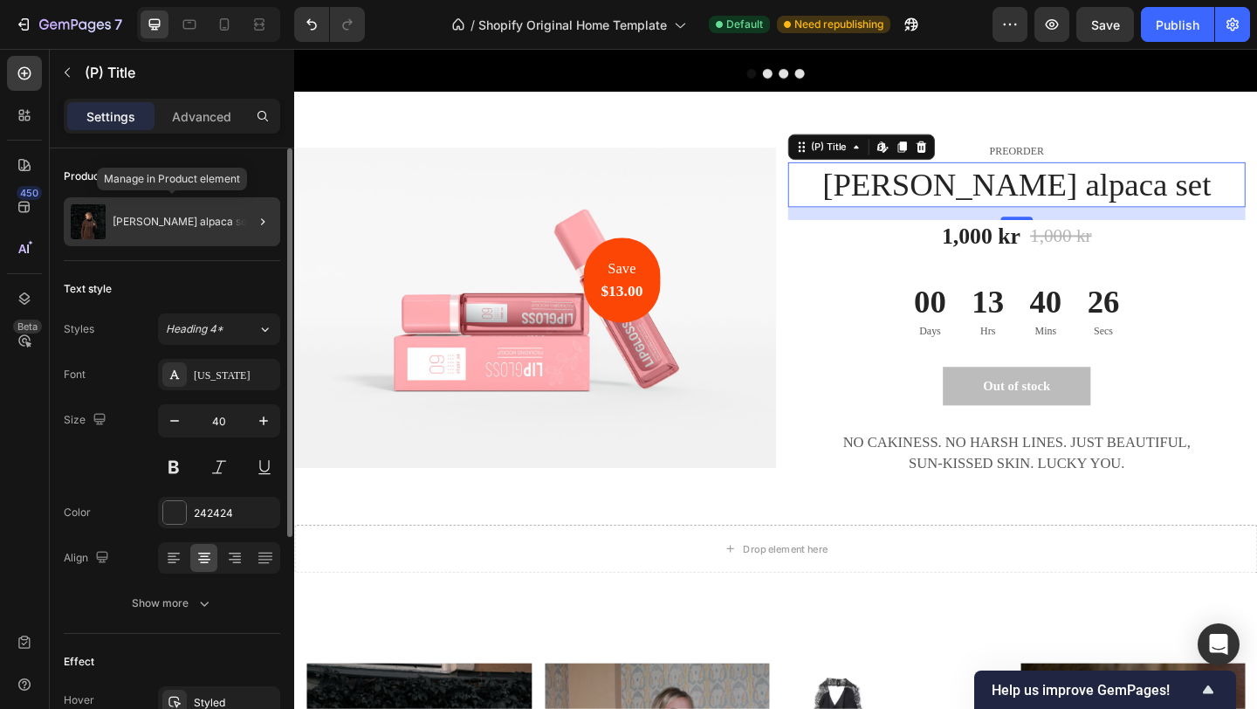
click at [223, 218] on p "[PERSON_NAME] alpaca set" at bounding box center [182, 222] width 138 height 12
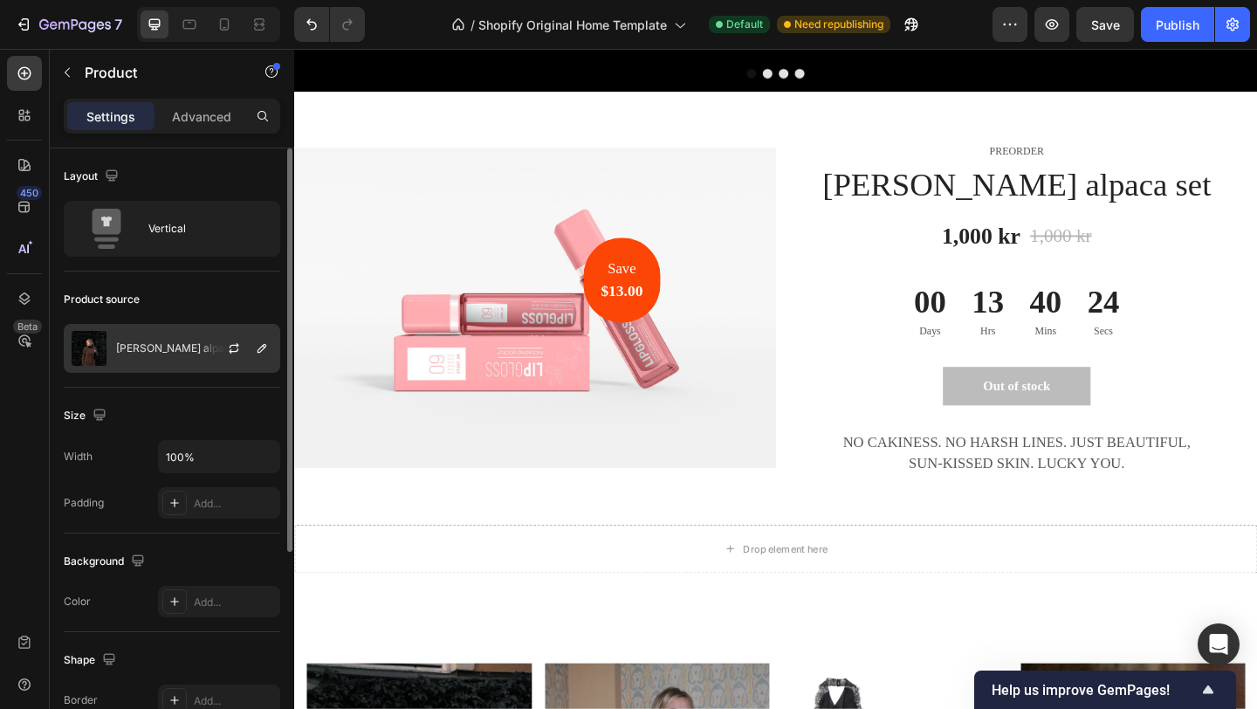
click at [215, 352] on div at bounding box center [241, 348] width 77 height 47
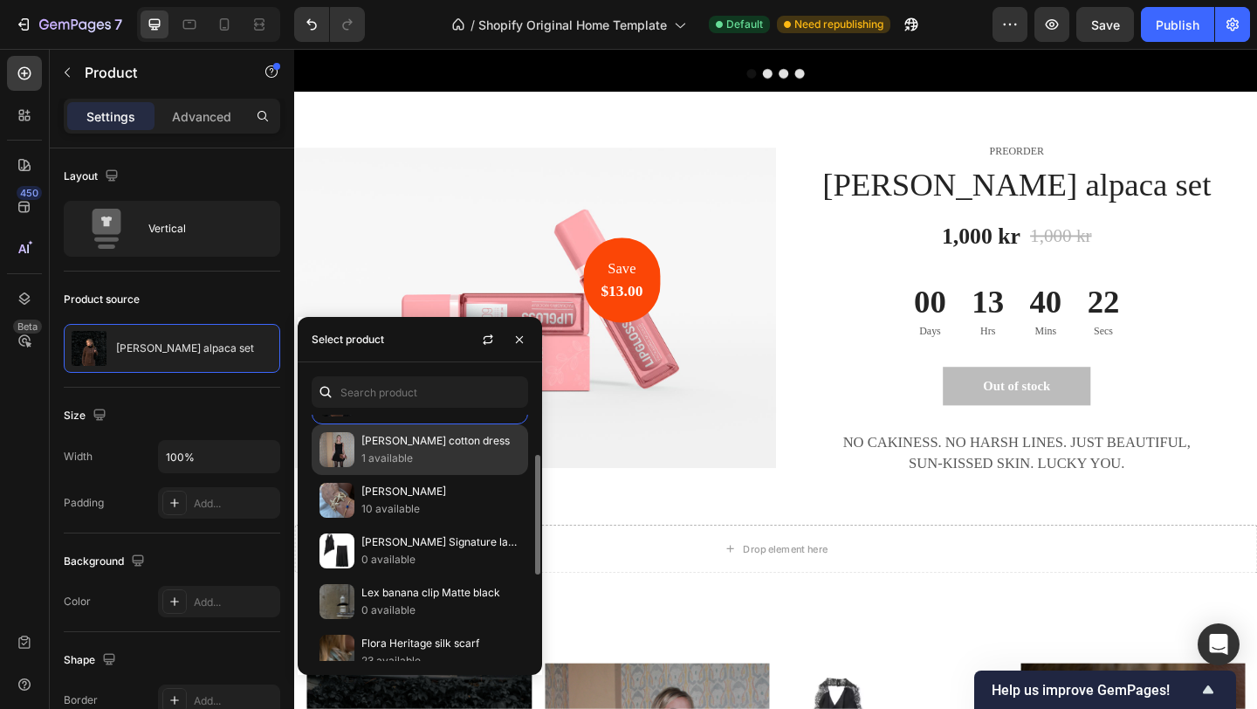
scroll to position [56, 0]
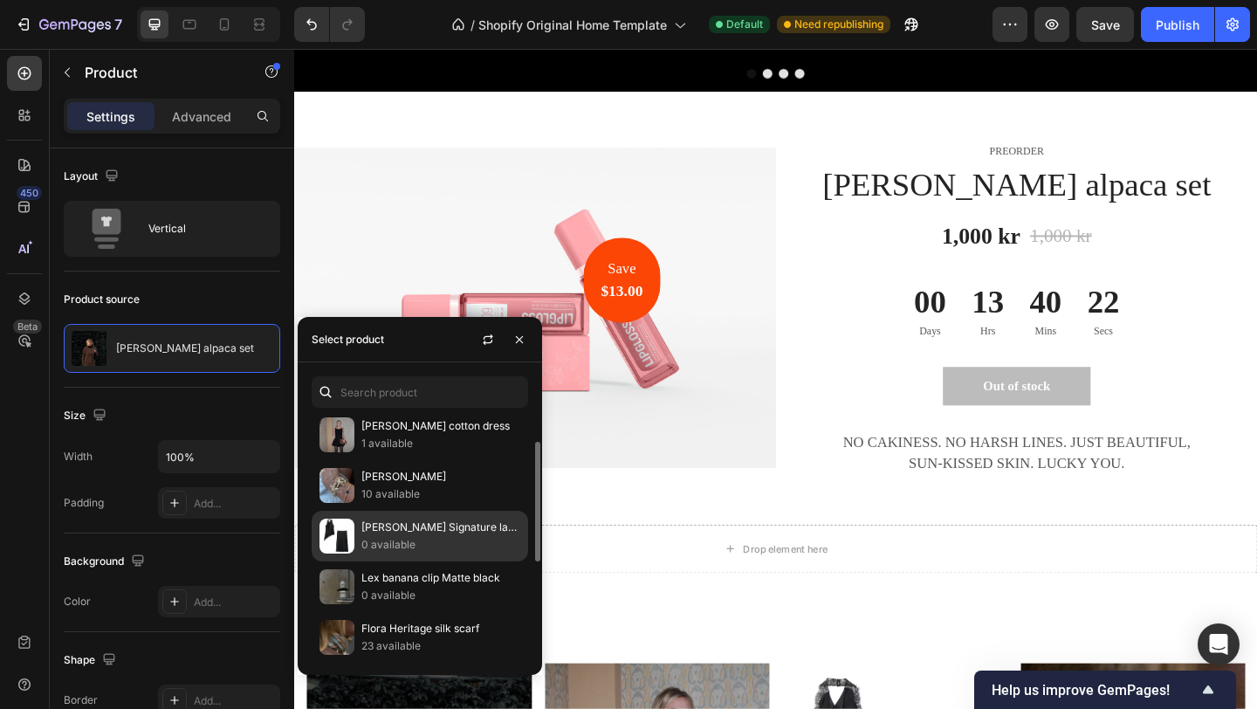
click at [421, 526] on p "[PERSON_NAME] Signature lace set" at bounding box center [440, 527] width 159 height 17
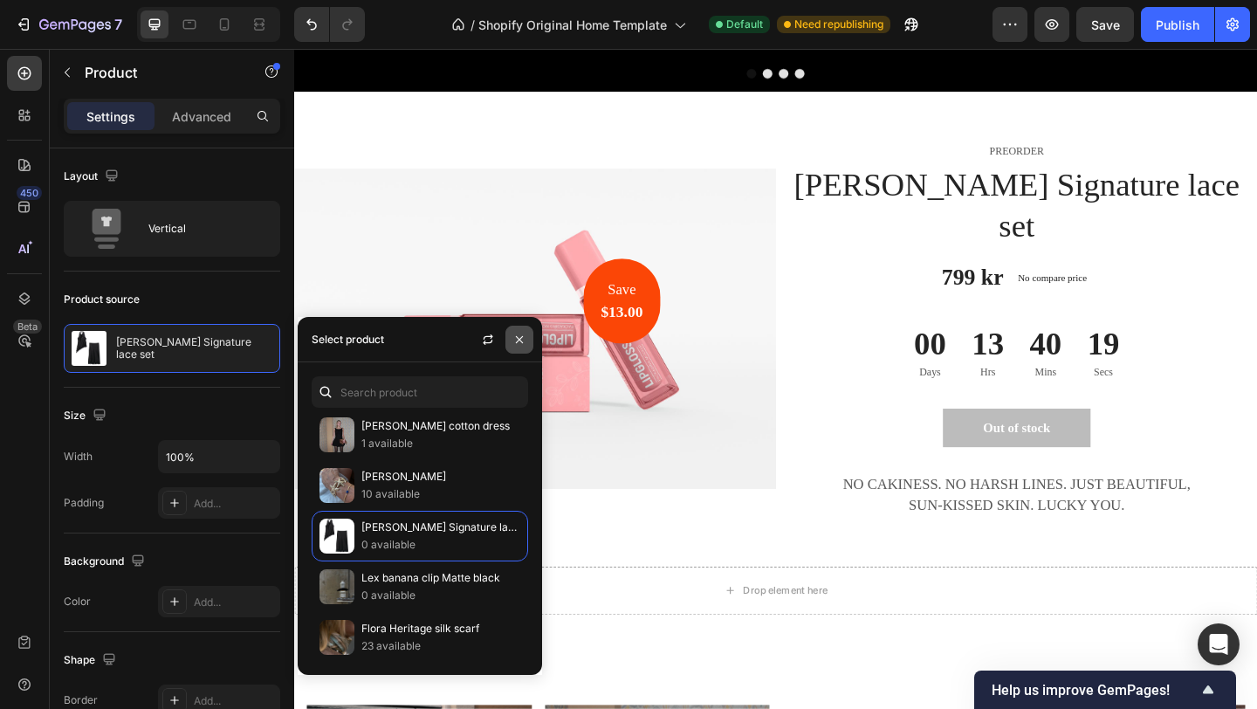
click at [528, 334] on button "button" at bounding box center [520, 340] width 28 height 28
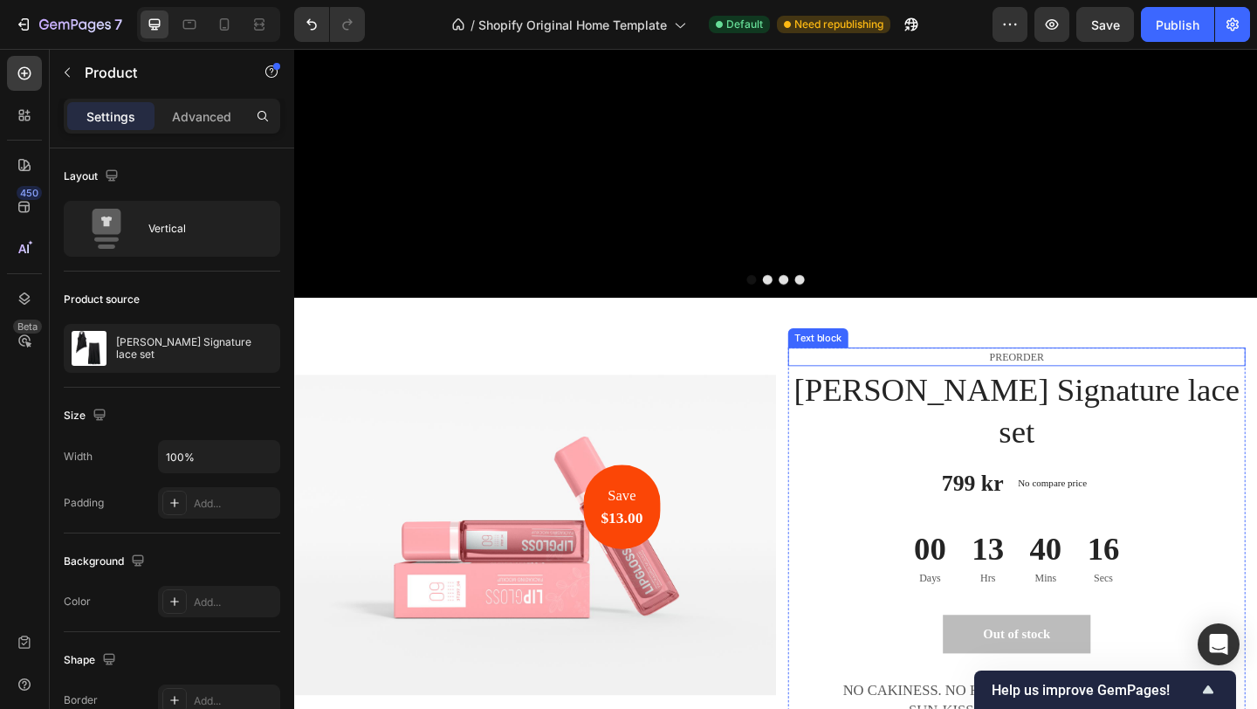
scroll to position [517, 0]
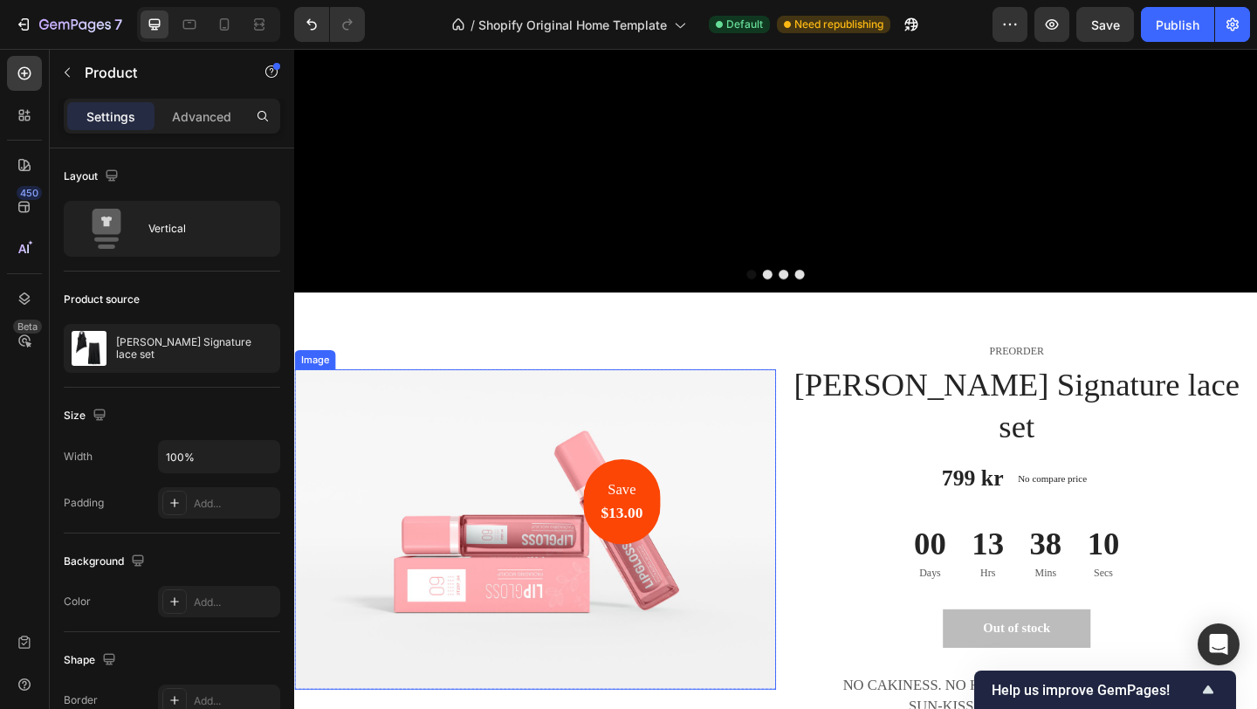
click at [557, 506] on img at bounding box center [556, 571] width 524 height 348
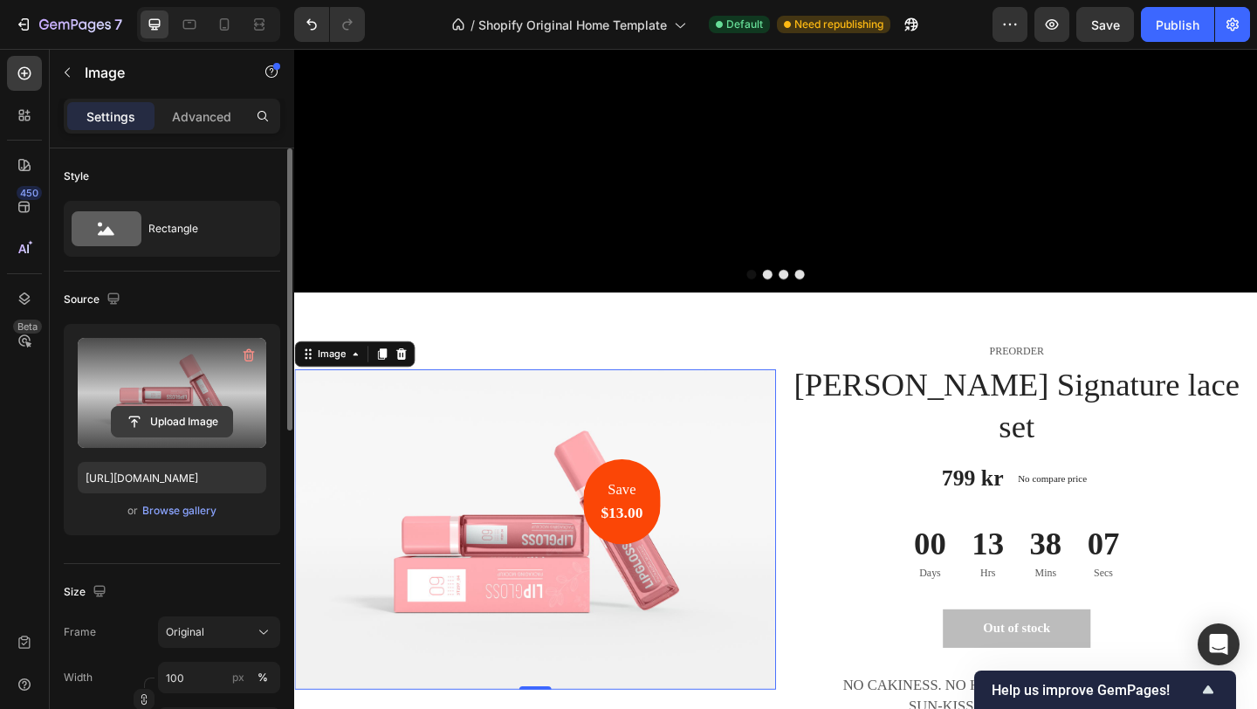
click at [192, 420] on input "file" at bounding box center [172, 422] width 120 height 30
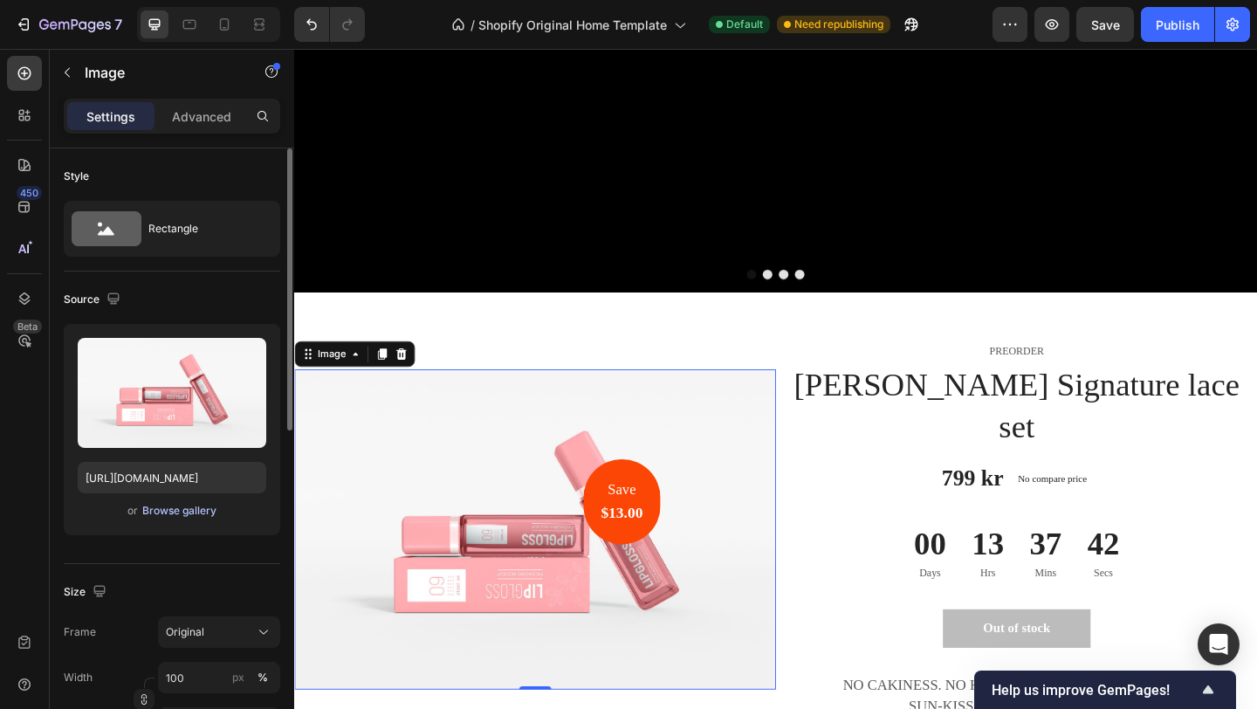
click at [200, 513] on div "Browse gallery" at bounding box center [179, 511] width 74 height 16
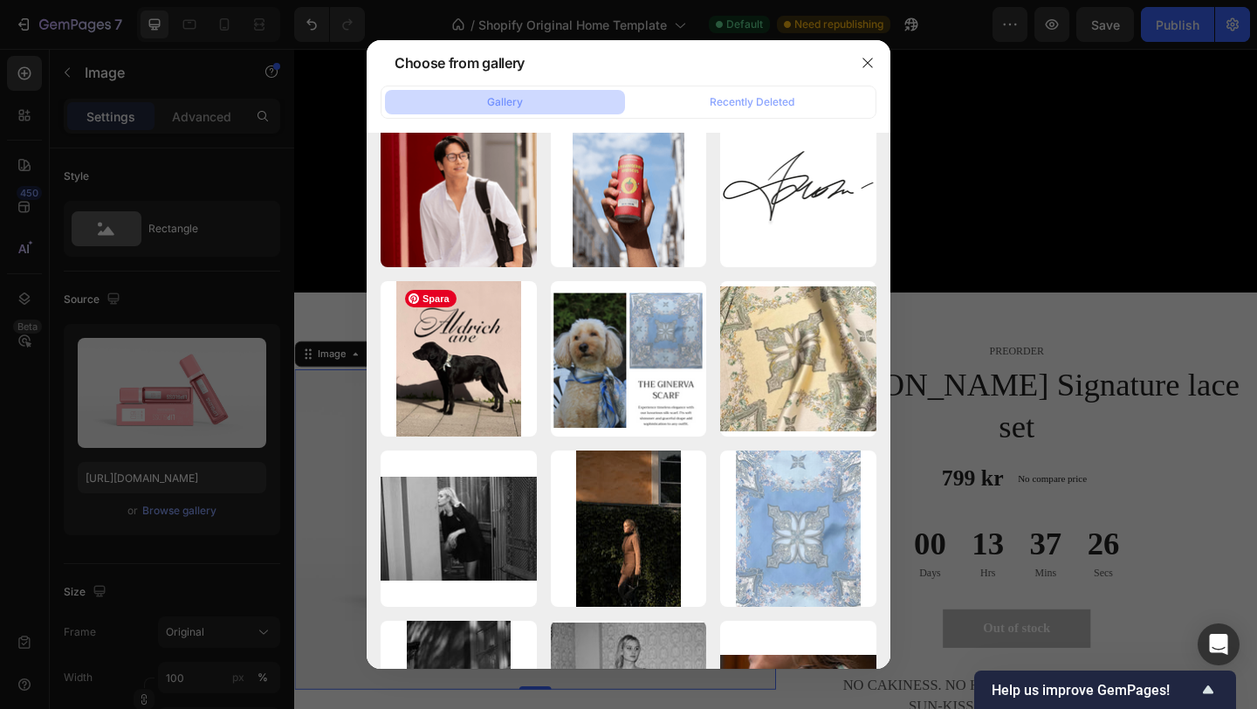
scroll to position [0, 0]
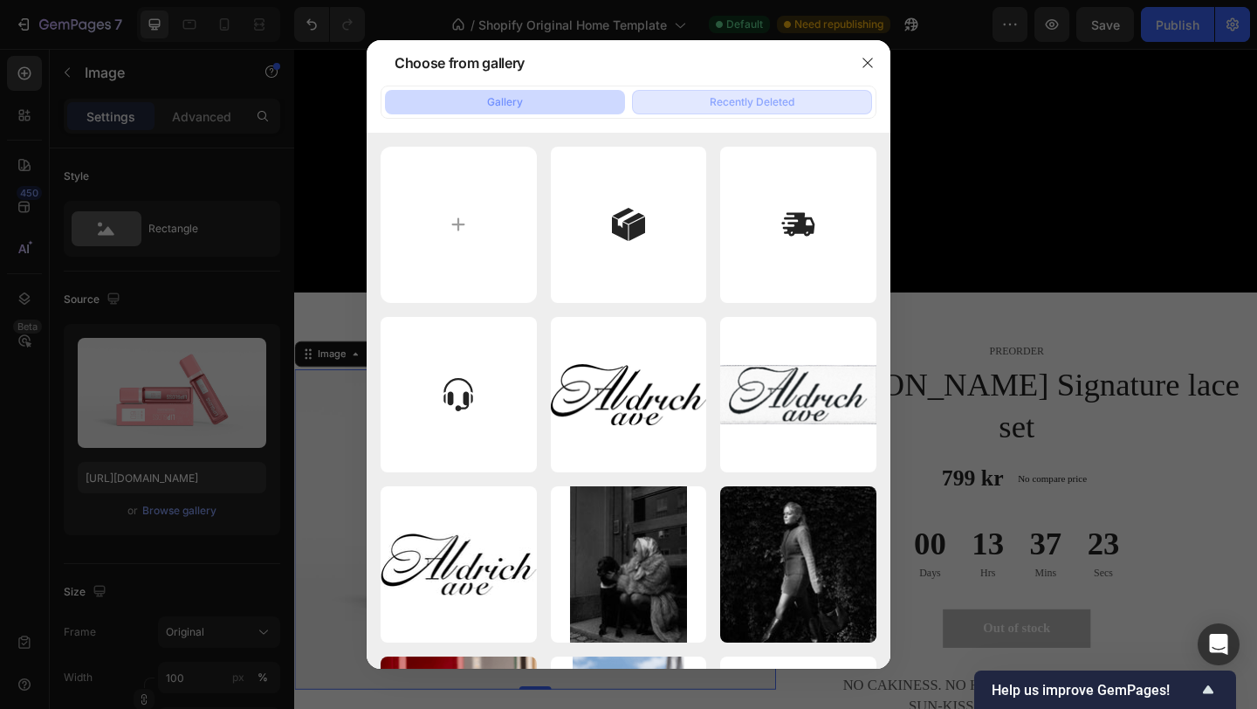
click at [742, 98] on div "Recently Deleted" at bounding box center [752, 102] width 85 height 16
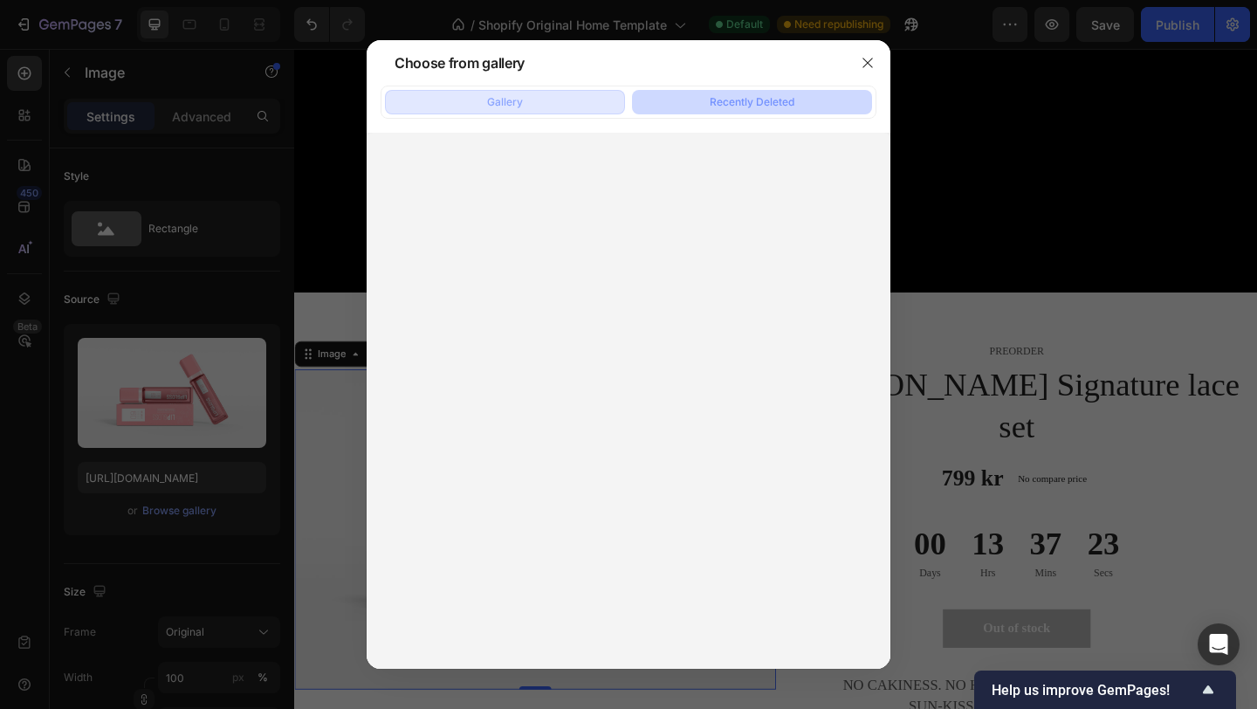
click at [530, 93] on button "Gallery" at bounding box center [505, 102] width 240 height 24
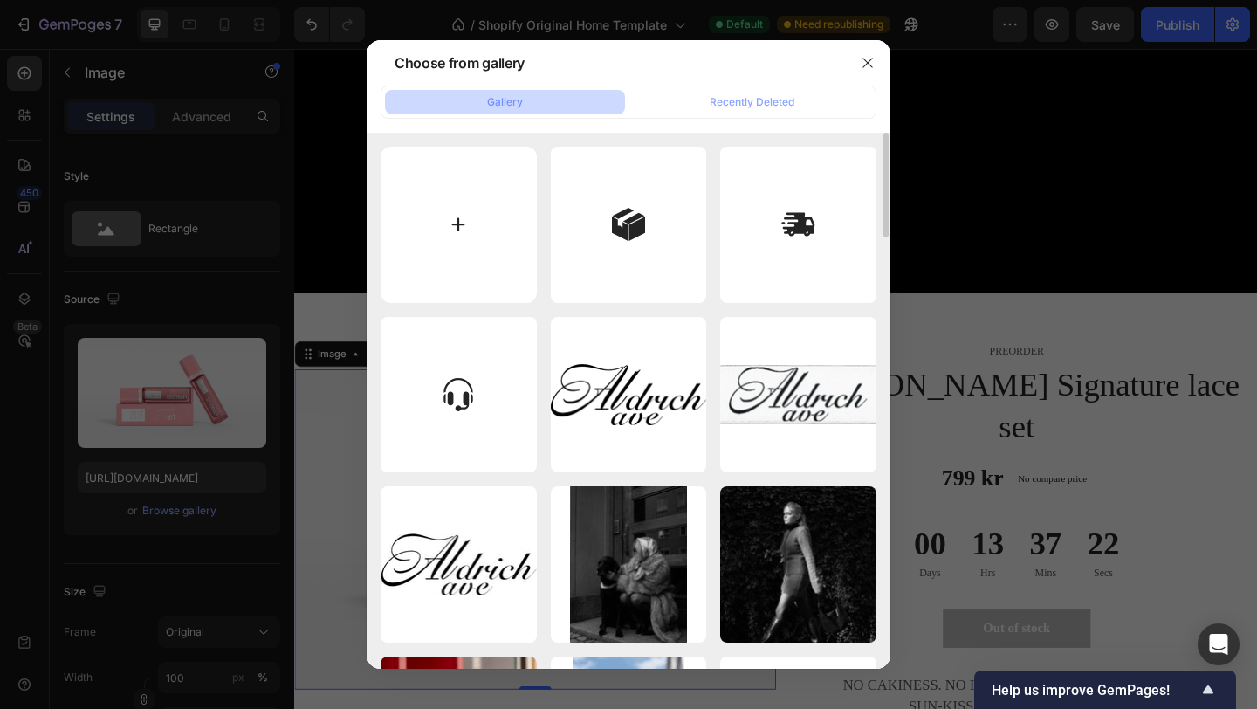
click at [469, 258] on input "file" at bounding box center [459, 225] width 156 height 156
click at [870, 63] on icon "button" at bounding box center [868, 63] width 14 height 14
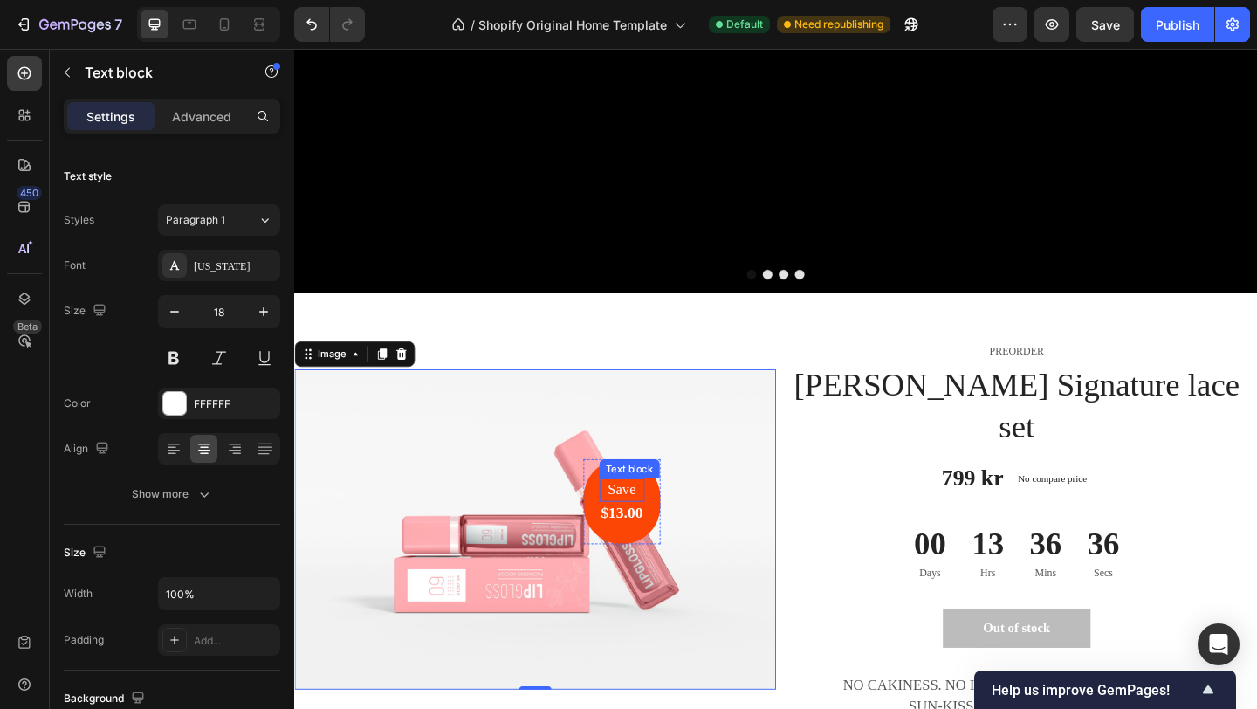
click at [655, 518] on p "Save" at bounding box center [650, 529] width 45 height 22
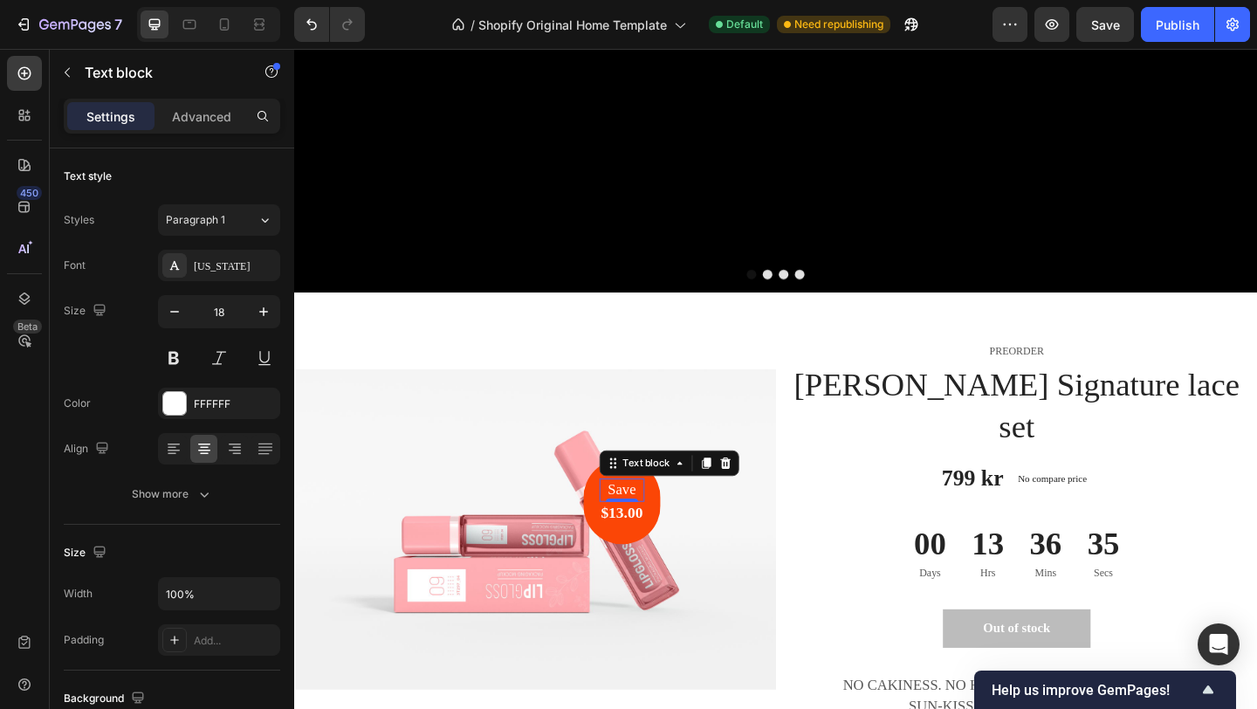
click at [657, 518] on p "Save" at bounding box center [650, 529] width 45 height 22
click at [646, 541] on div "$13.00 Heading" at bounding box center [650, 553] width 49 height 25
click at [649, 543] on p "$13.00" at bounding box center [650, 554] width 45 height 22
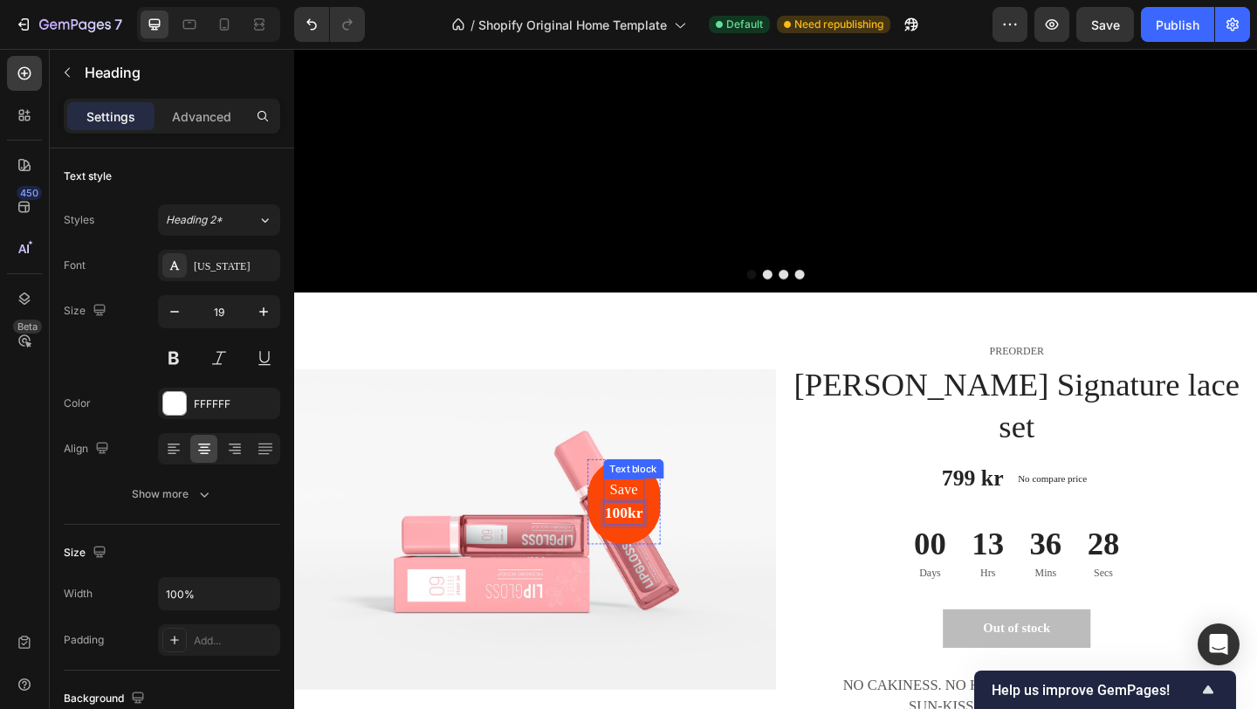
click at [654, 518] on p "Save" at bounding box center [653, 529] width 42 height 22
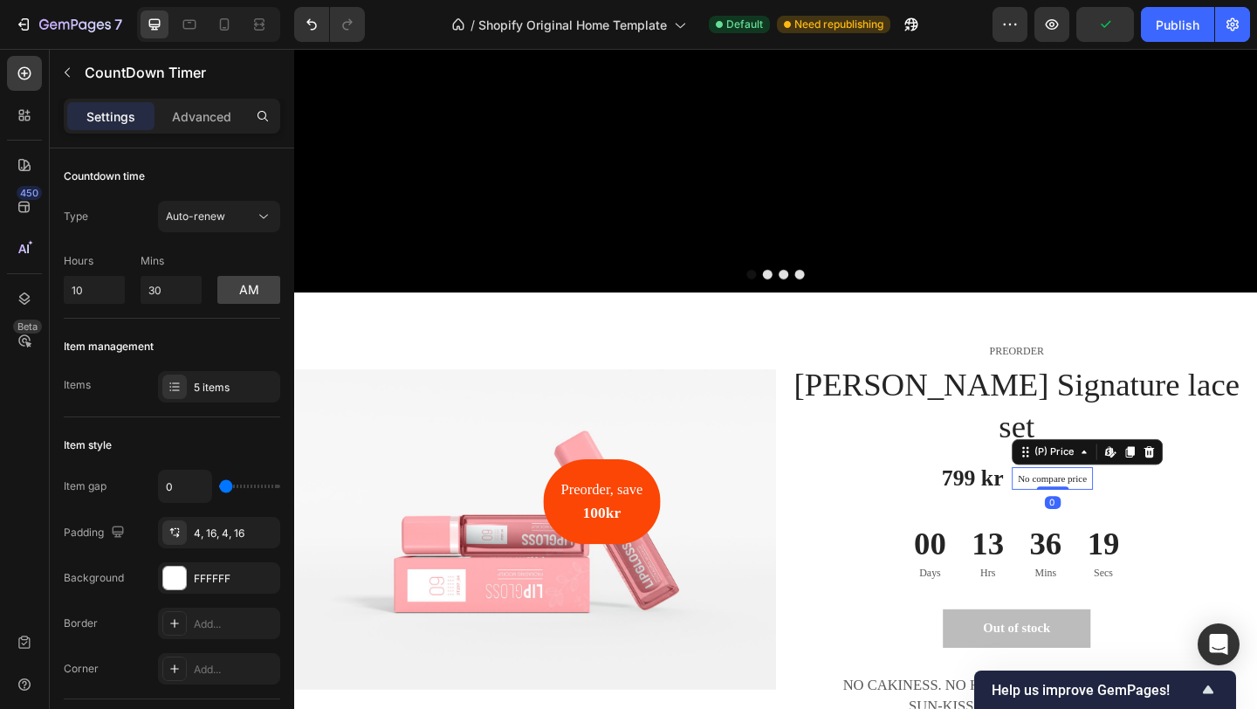
click at [1134, 504] on div "No compare price" at bounding box center [1119, 516] width 89 height 24
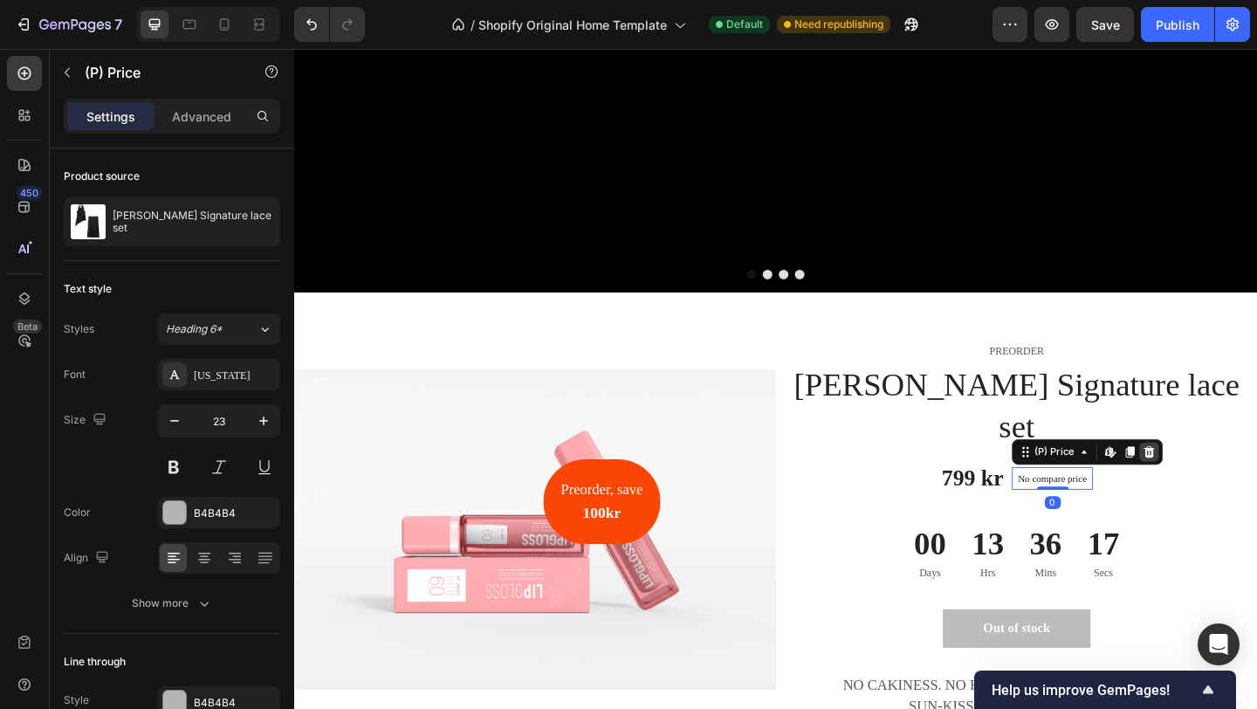
click at [1225, 480] on icon at bounding box center [1224, 487] width 14 height 14
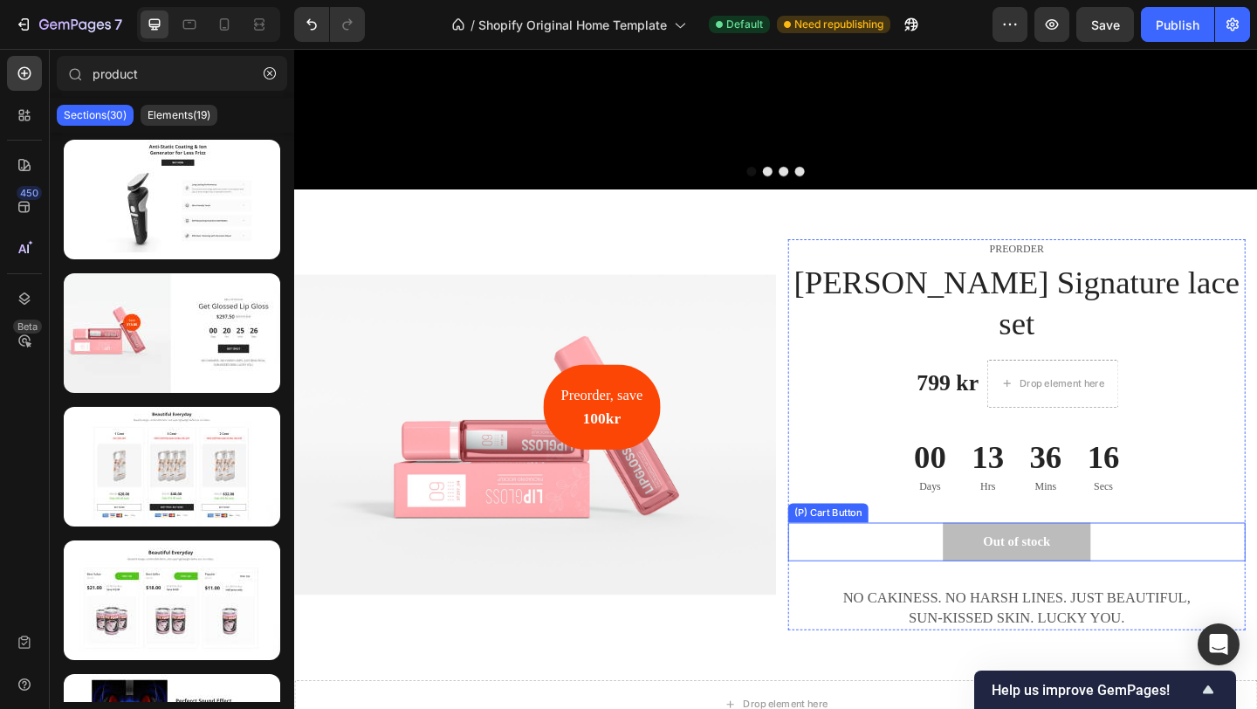
scroll to position [651, 0]
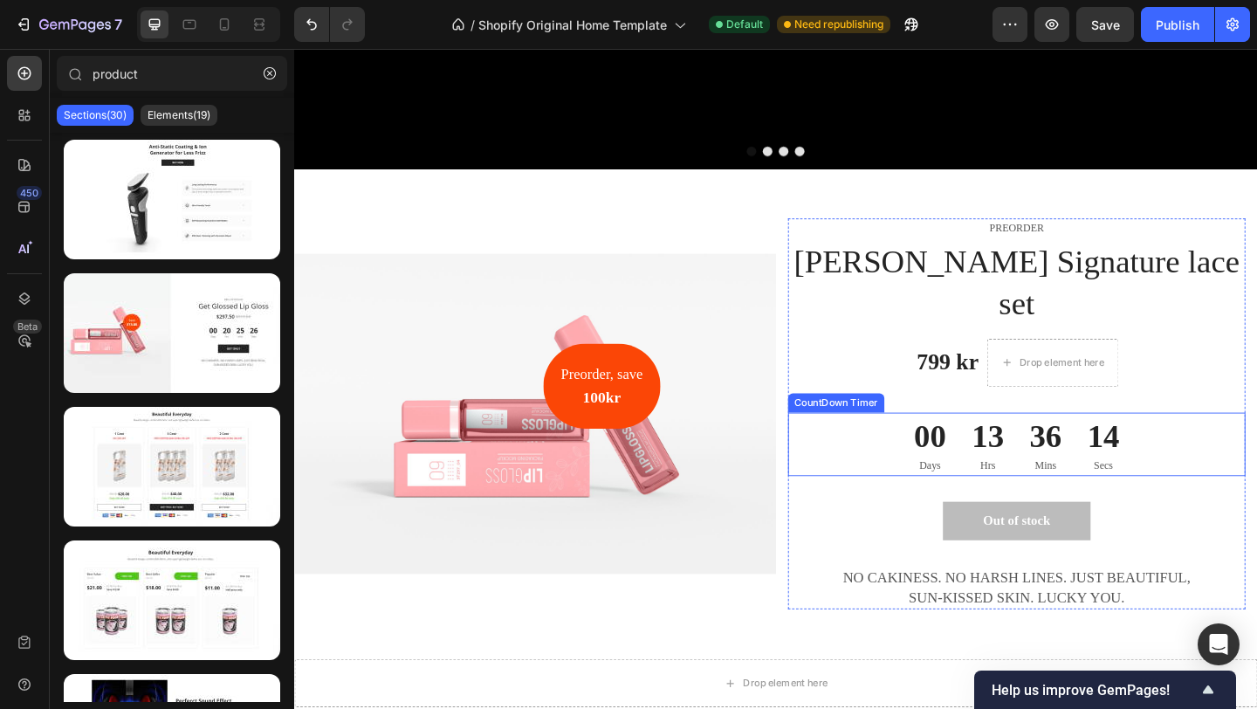
click at [995, 448] on div "00" at bounding box center [985, 470] width 35 height 45
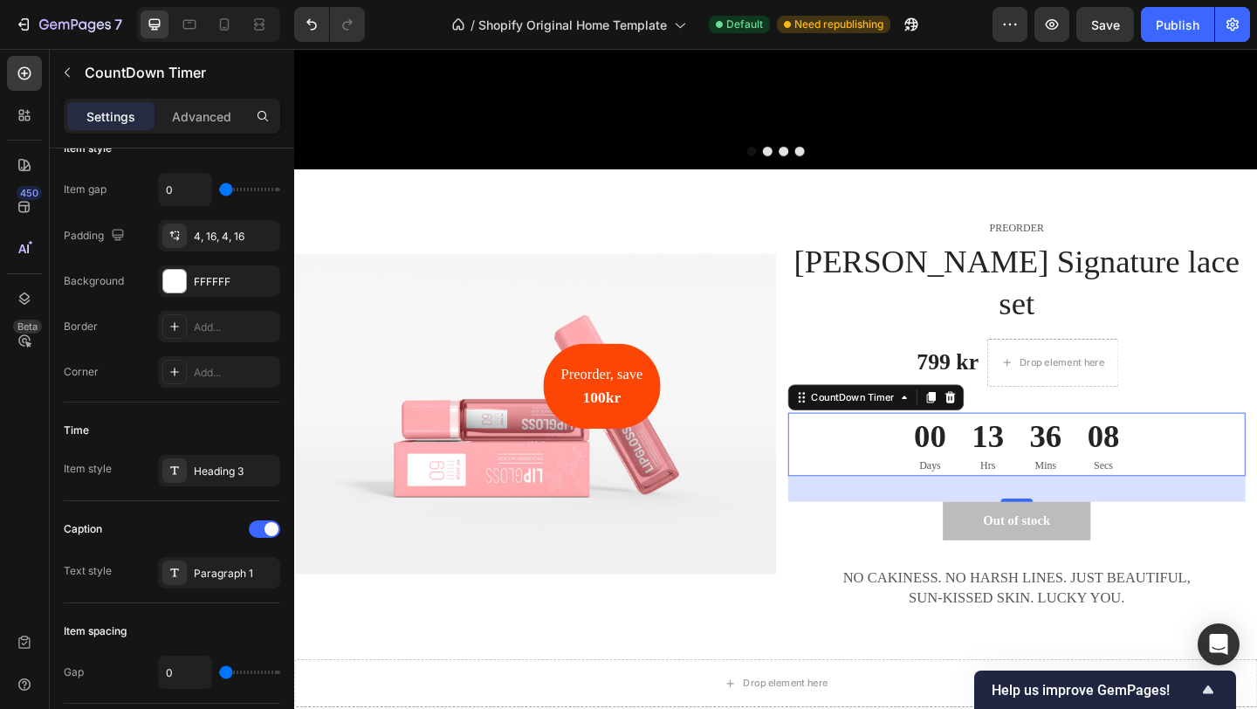
scroll to position [0, 0]
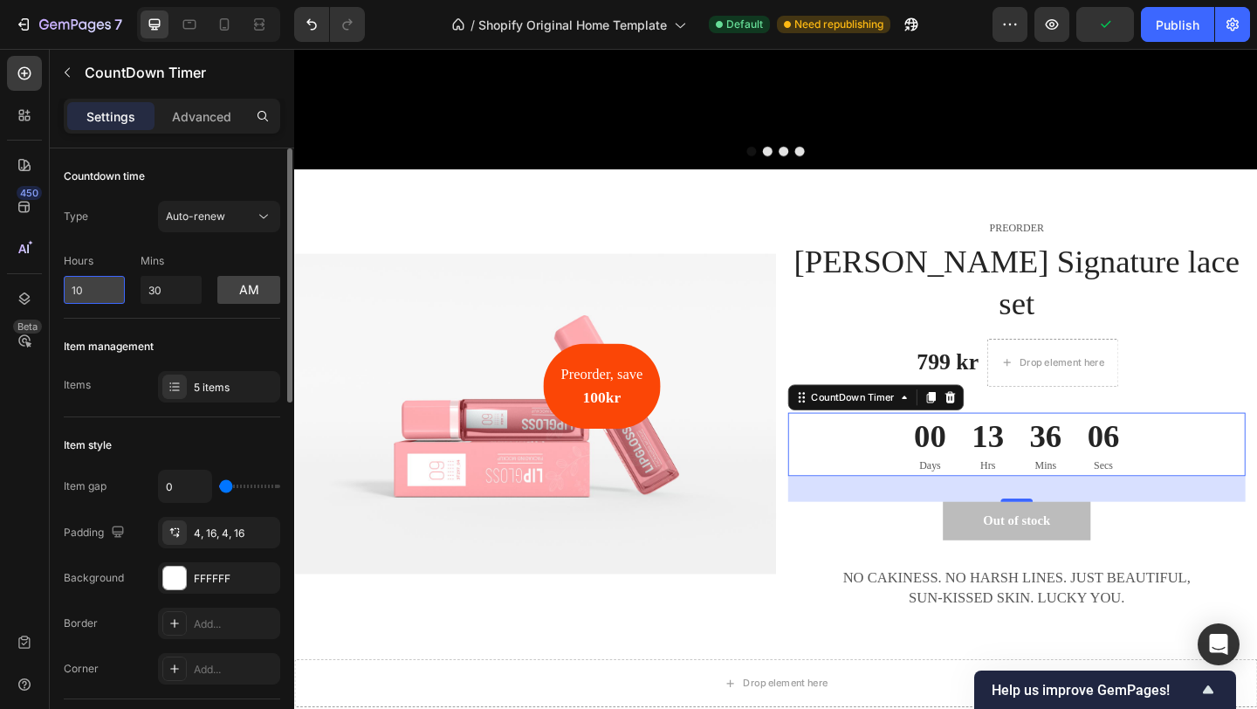
click at [80, 290] on input "10" at bounding box center [94, 290] width 61 height 28
click at [258, 224] on icon at bounding box center [263, 216] width 17 height 17
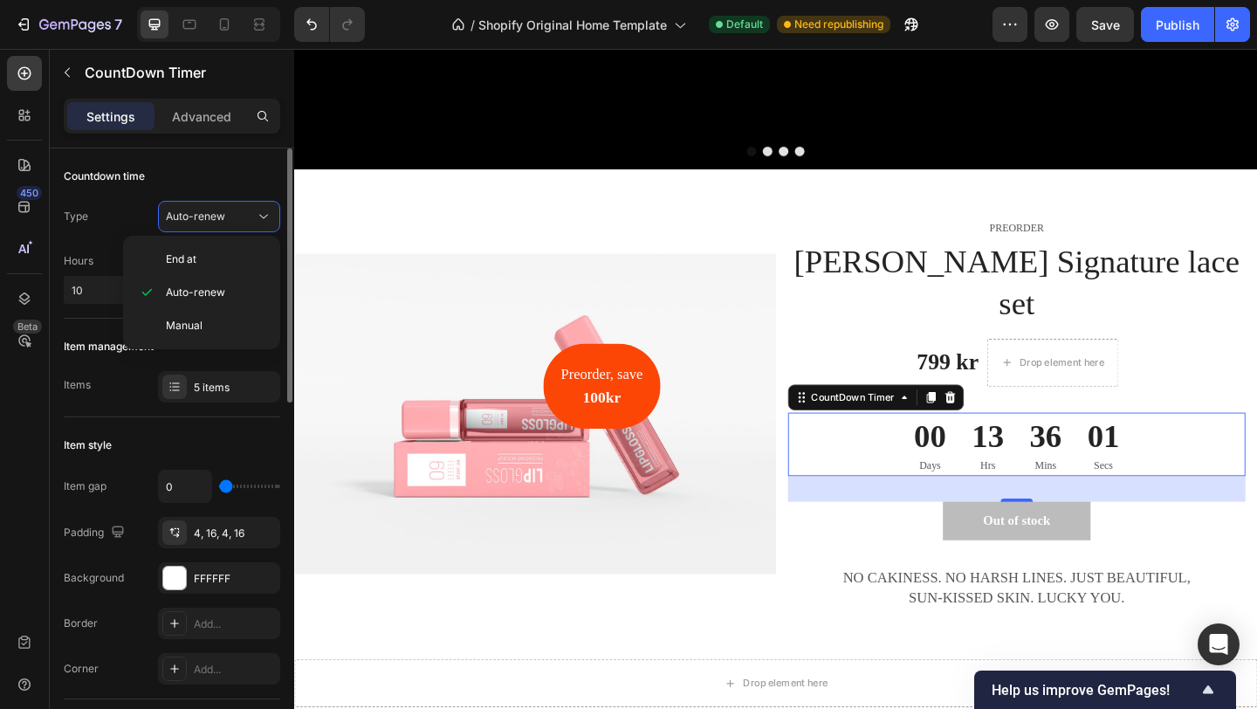
click at [133, 203] on div "Type Auto-renew" at bounding box center [172, 216] width 217 height 31
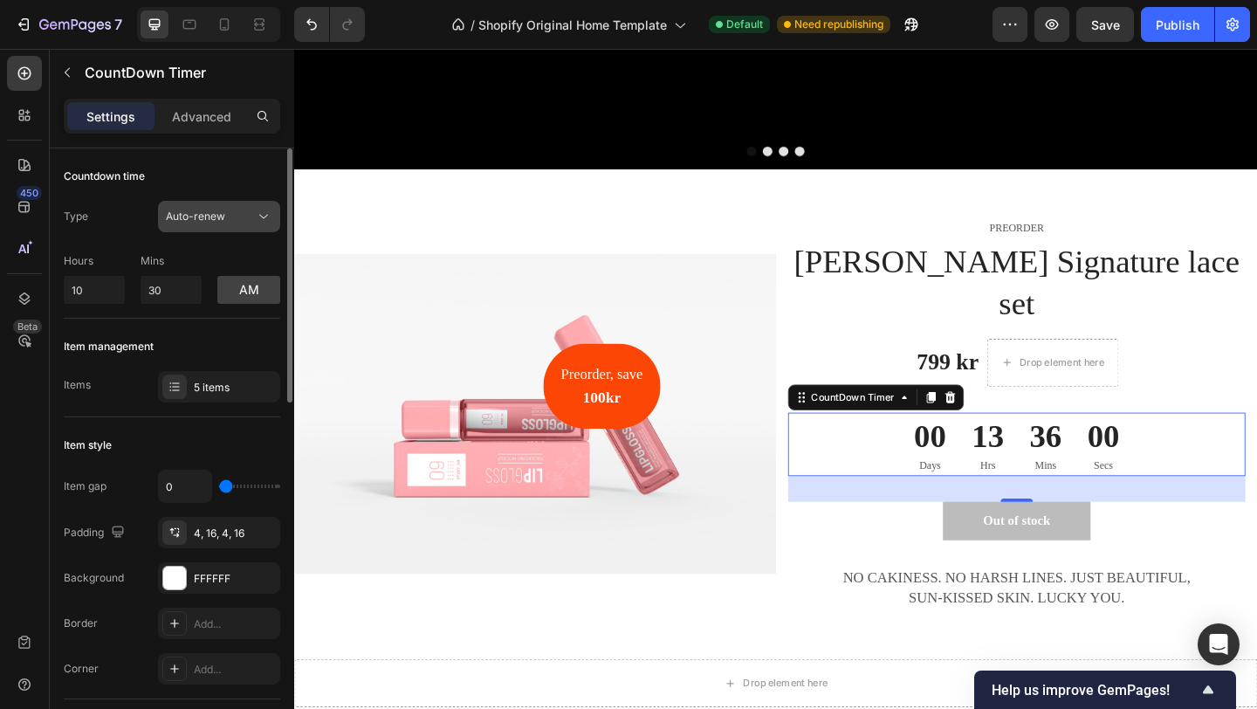
click at [198, 215] on span "Auto-renew" at bounding box center [195, 216] width 59 height 13
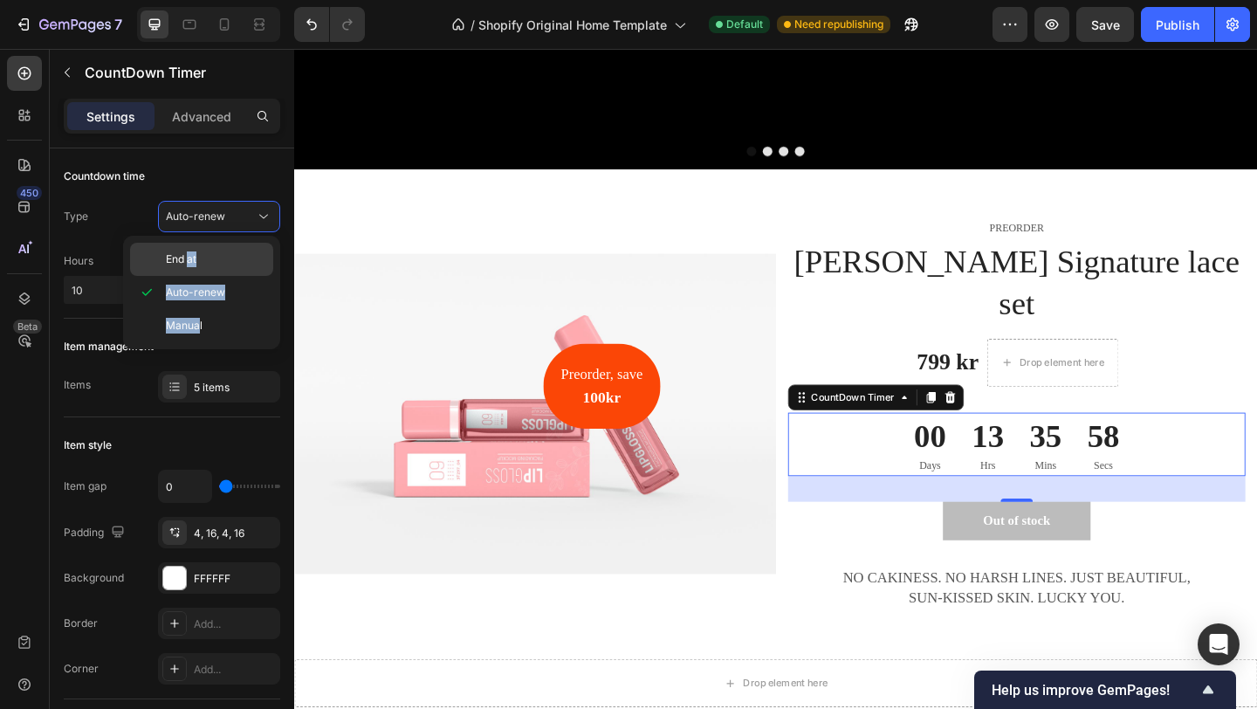
drag, startPoint x: 196, startPoint y: 326, endPoint x: 189, endPoint y: 253, distance: 72.8
click at [190, 253] on div "End at Auto-renew Manual" at bounding box center [201, 293] width 143 height 100
click at [189, 253] on span "End at" at bounding box center [181, 259] width 31 height 16
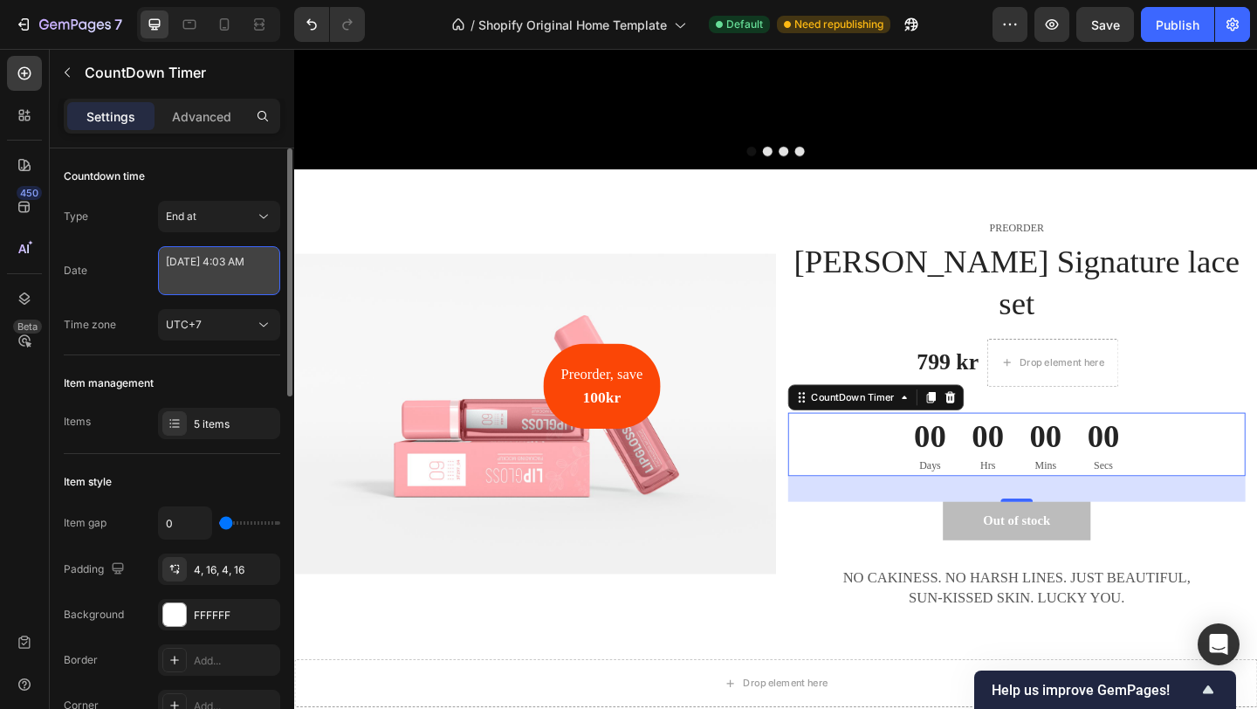
click at [175, 258] on textarea "April 13 2023 4:03 AM" at bounding box center [219, 270] width 122 height 49
select select "4"
select select "3"
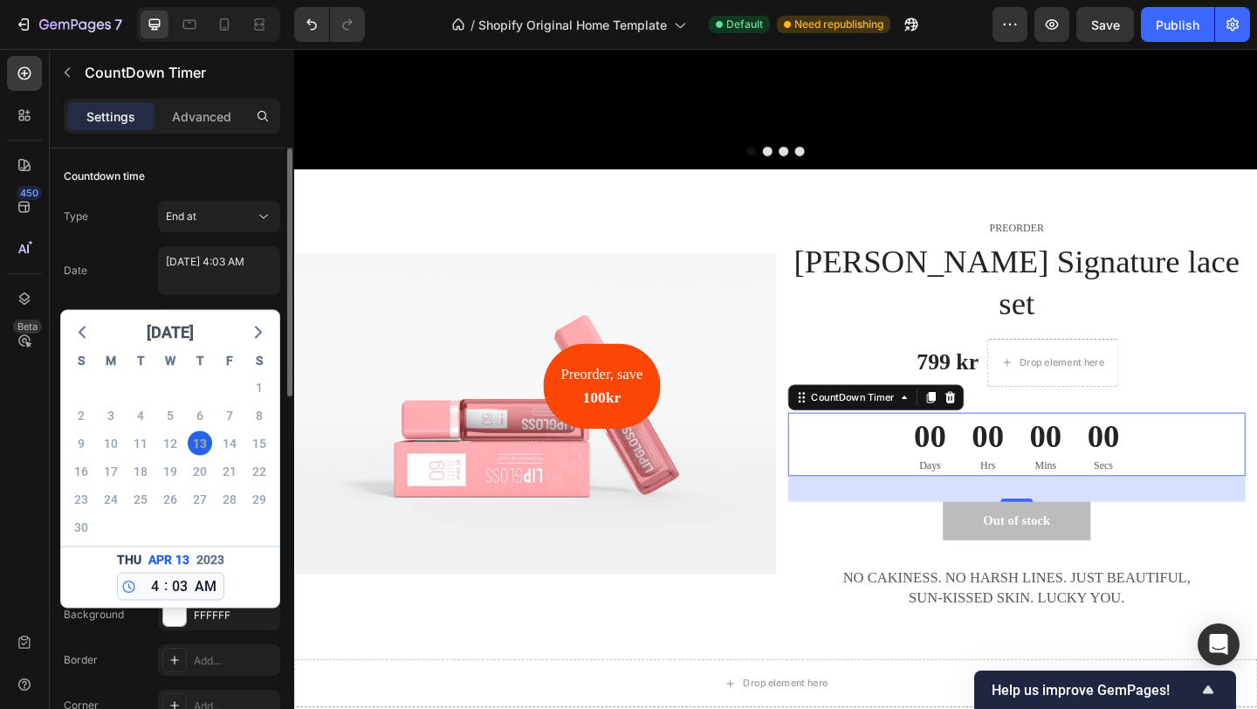
click at [189, 326] on span "April 2023" at bounding box center [170, 333] width 47 height 26
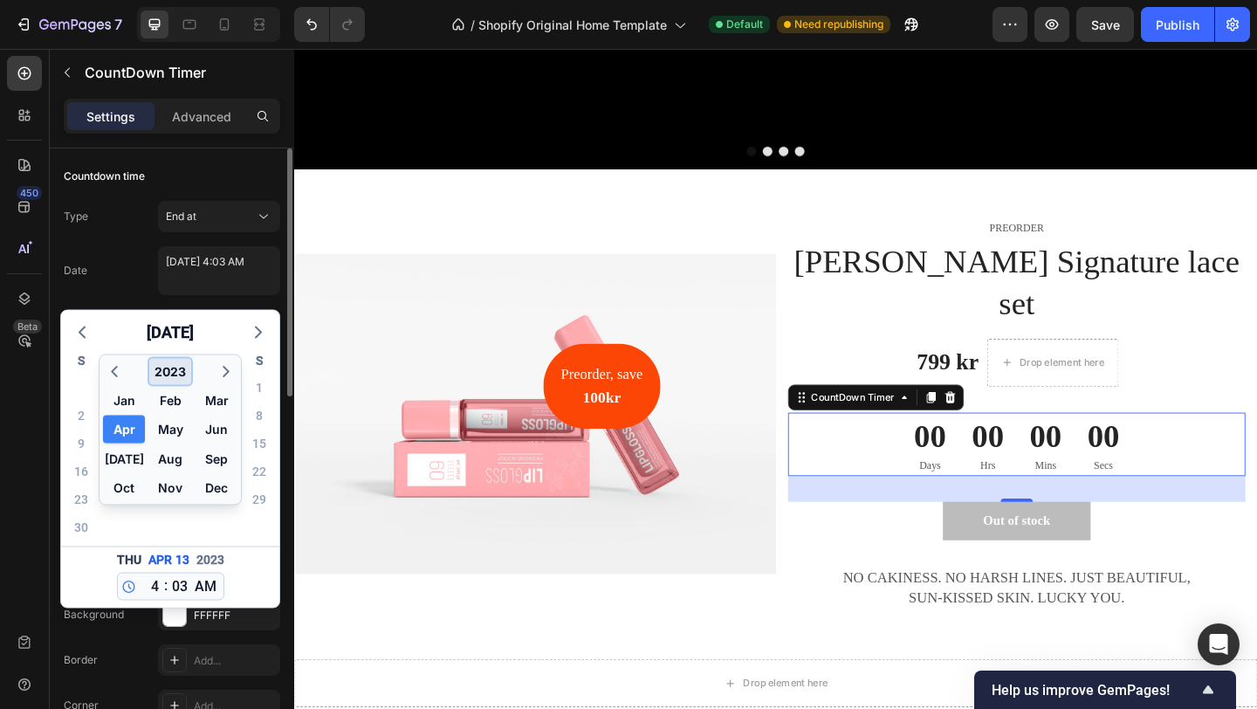
click at [186, 365] on button "2023" at bounding box center [170, 372] width 42 height 26
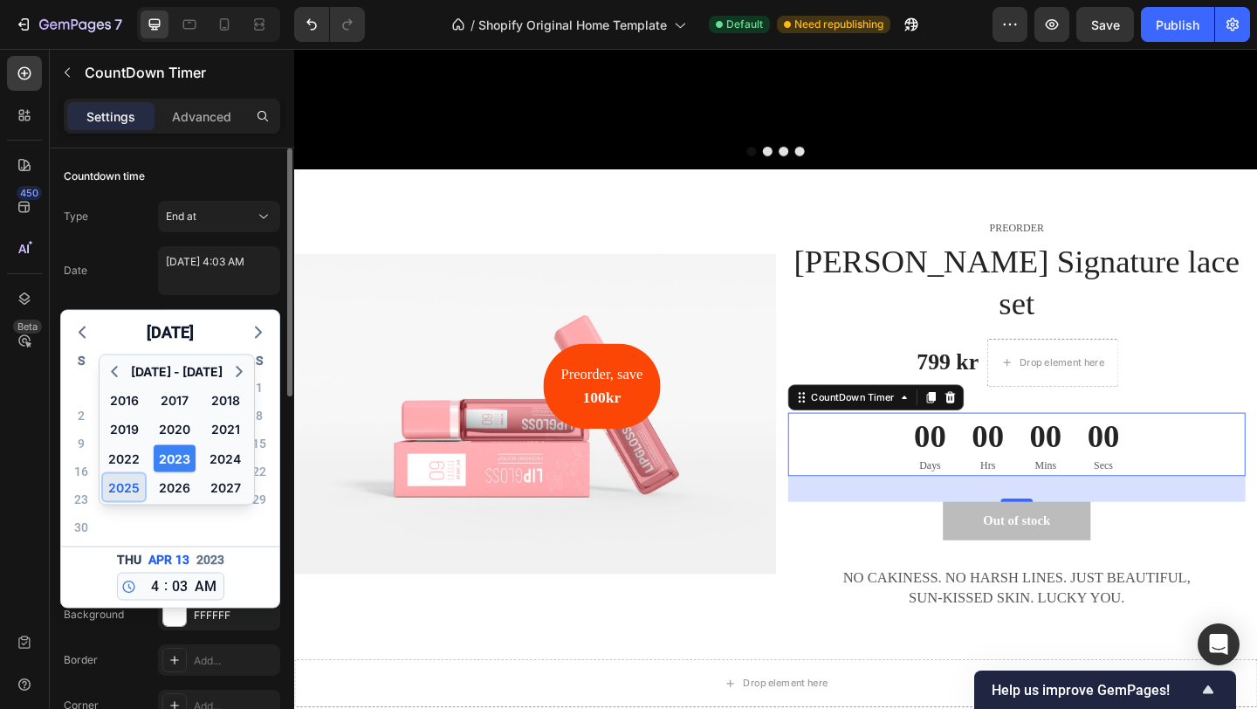
click at [128, 486] on button "2025" at bounding box center [124, 486] width 42 height 27
click at [164, 489] on button "Nov" at bounding box center [170, 486] width 42 height 27
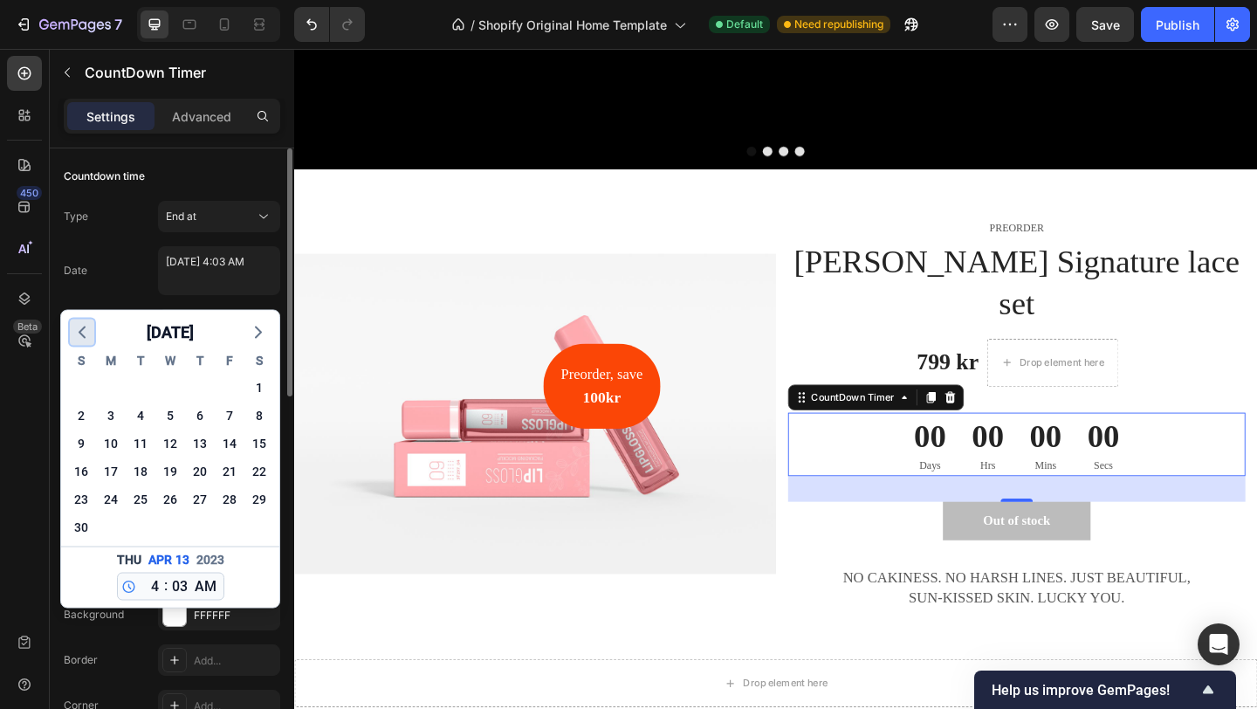
click at [84, 330] on icon "button" at bounding box center [82, 332] width 21 height 21
click at [224, 416] on div "10" at bounding box center [229, 415] width 24 height 24
type textarea "October 10 2025 4:03 AM"
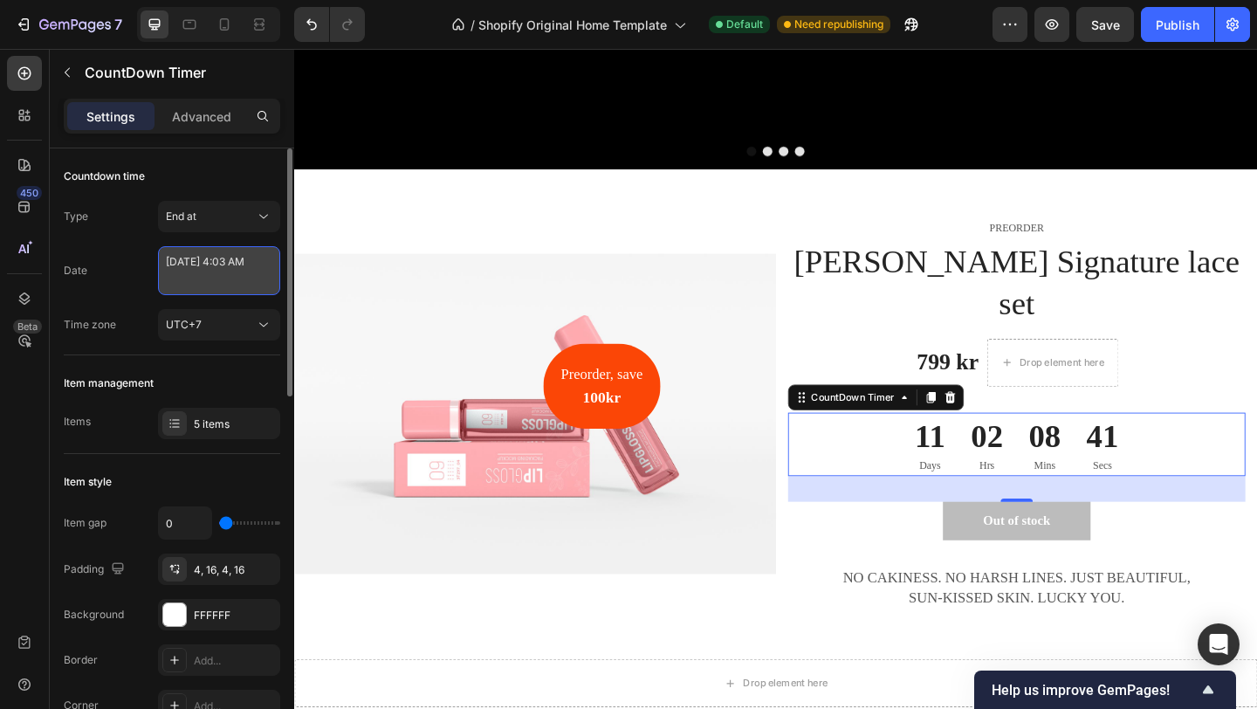
click at [251, 270] on textarea "October 10 2025 4:03 AM" at bounding box center [219, 270] width 122 height 49
select select "4"
select select "3"
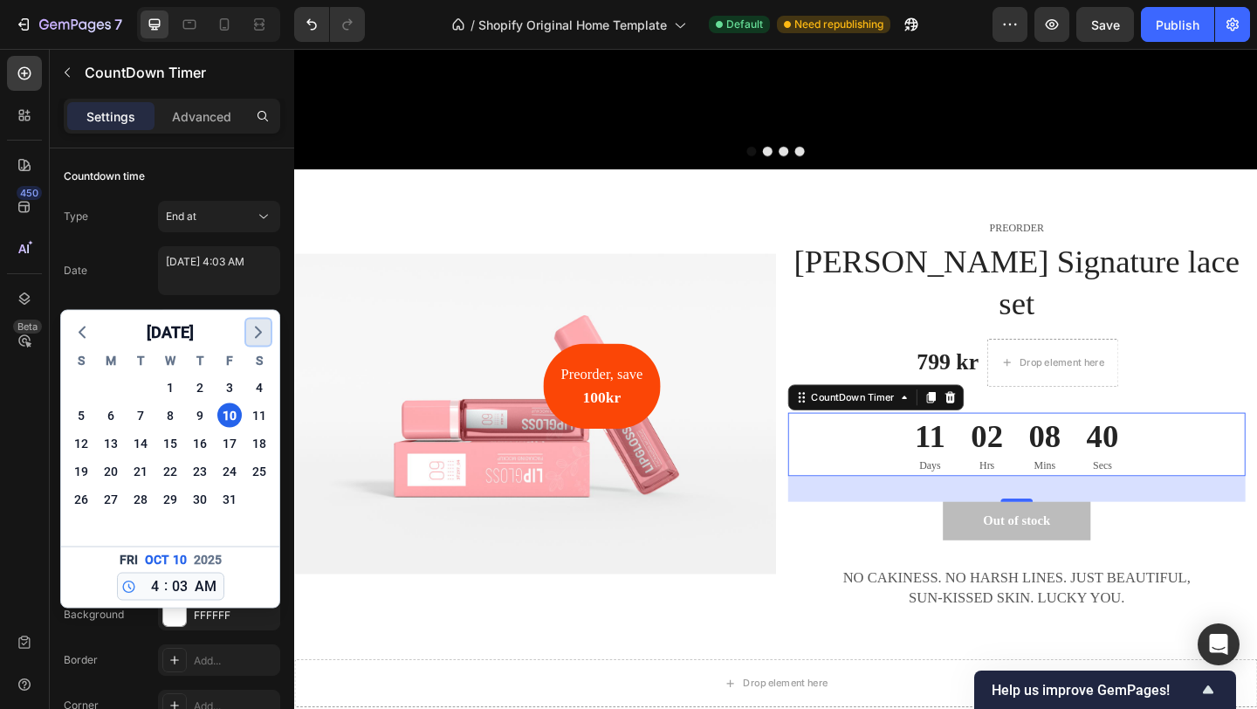
click at [259, 329] on icon "button" at bounding box center [258, 332] width 21 height 21
click at [115, 439] on div "10" at bounding box center [111, 443] width 24 height 24
type textarea "November 10 2025 4:03 AM"
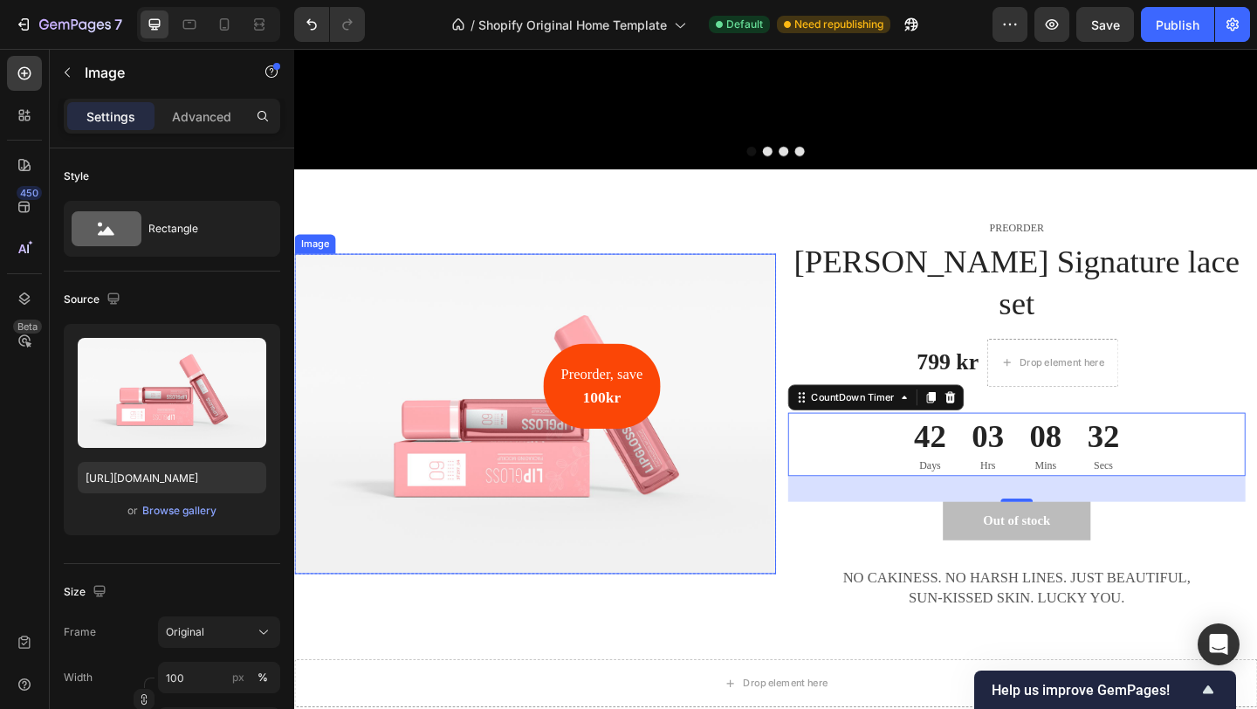
click at [481, 442] on img at bounding box center [556, 446] width 524 height 348
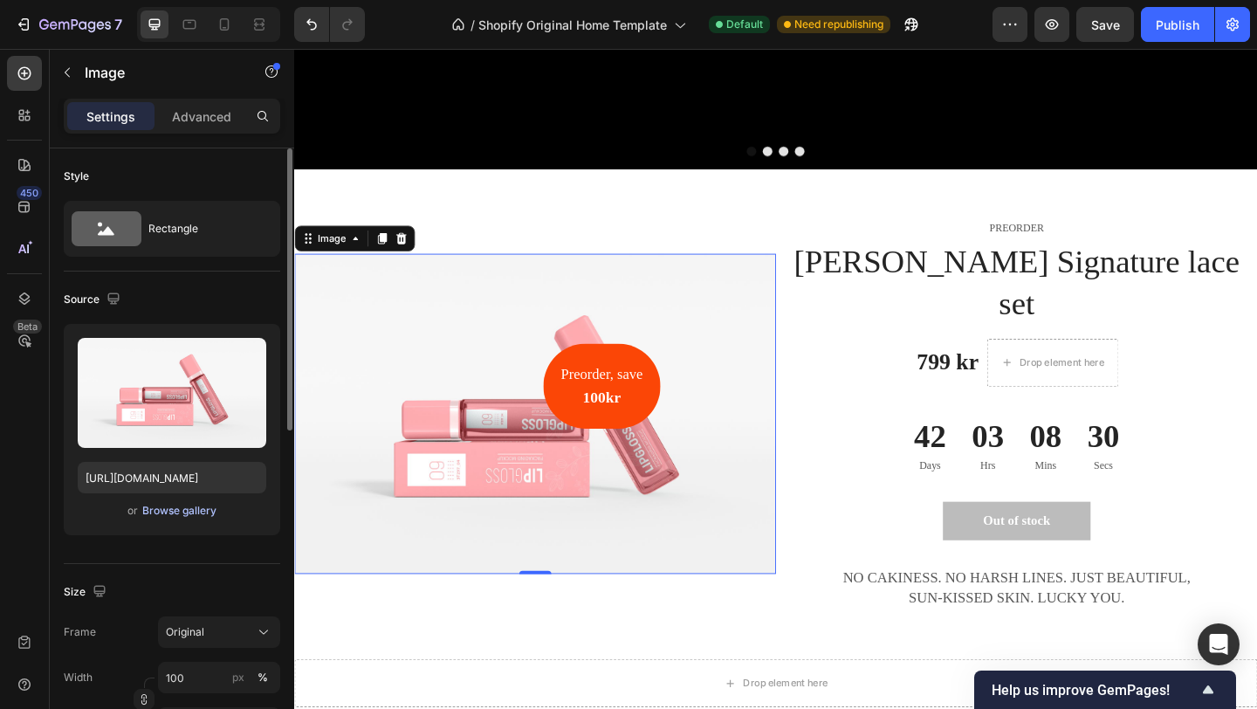
click at [193, 507] on div "Browse gallery" at bounding box center [179, 511] width 74 height 16
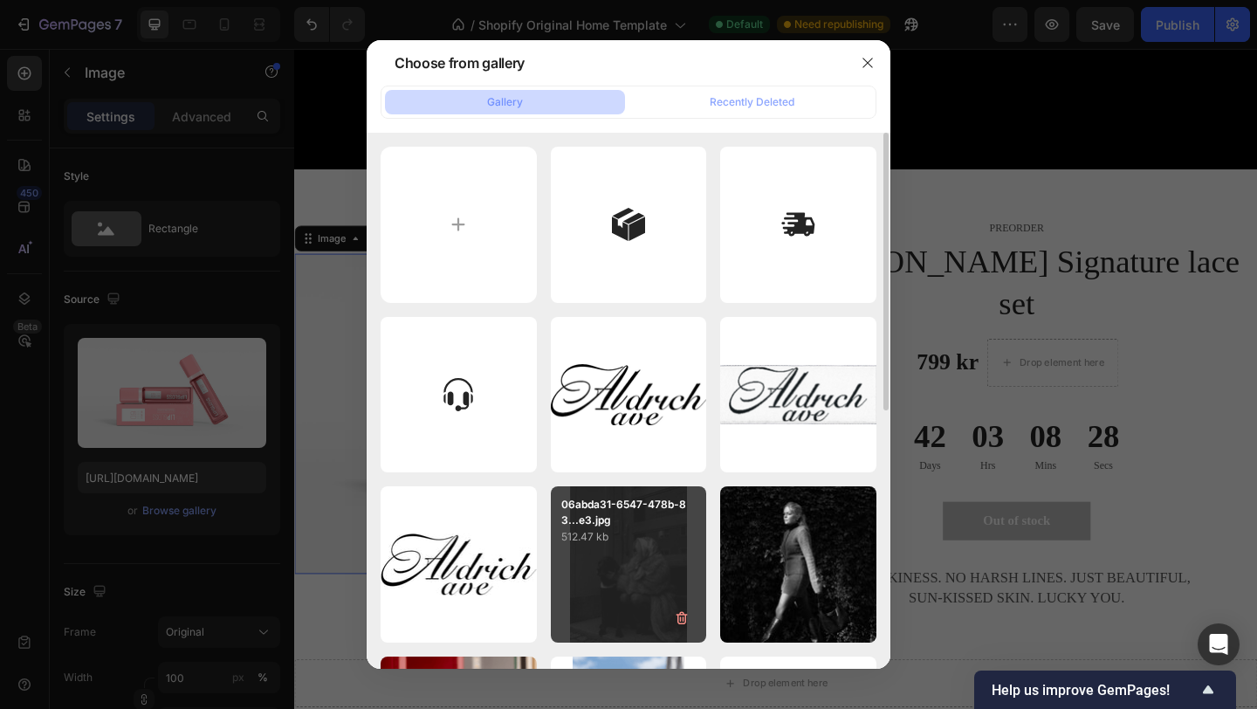
click at [662, 587] on div "06abda31-6547-478b-83...e3.jpg 512.47 kb" at bounding box center [629, 564] width 156 height 156
type input "https://cdn.shopify.com/s/files/1/0935/8213/1526/files/gempages_585730569078309…"
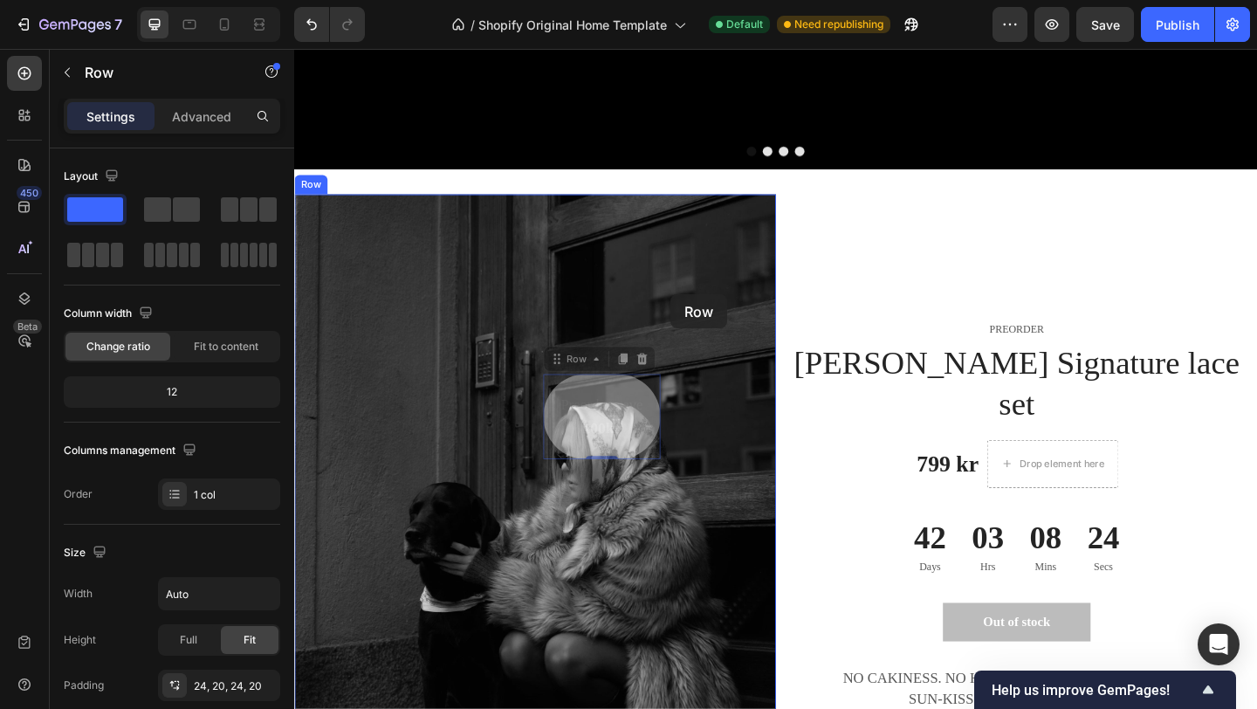
drag, startPoint x: 664, startPoint y: 415, endPoint x: 711, endPoint y: 303, distance: 121.3
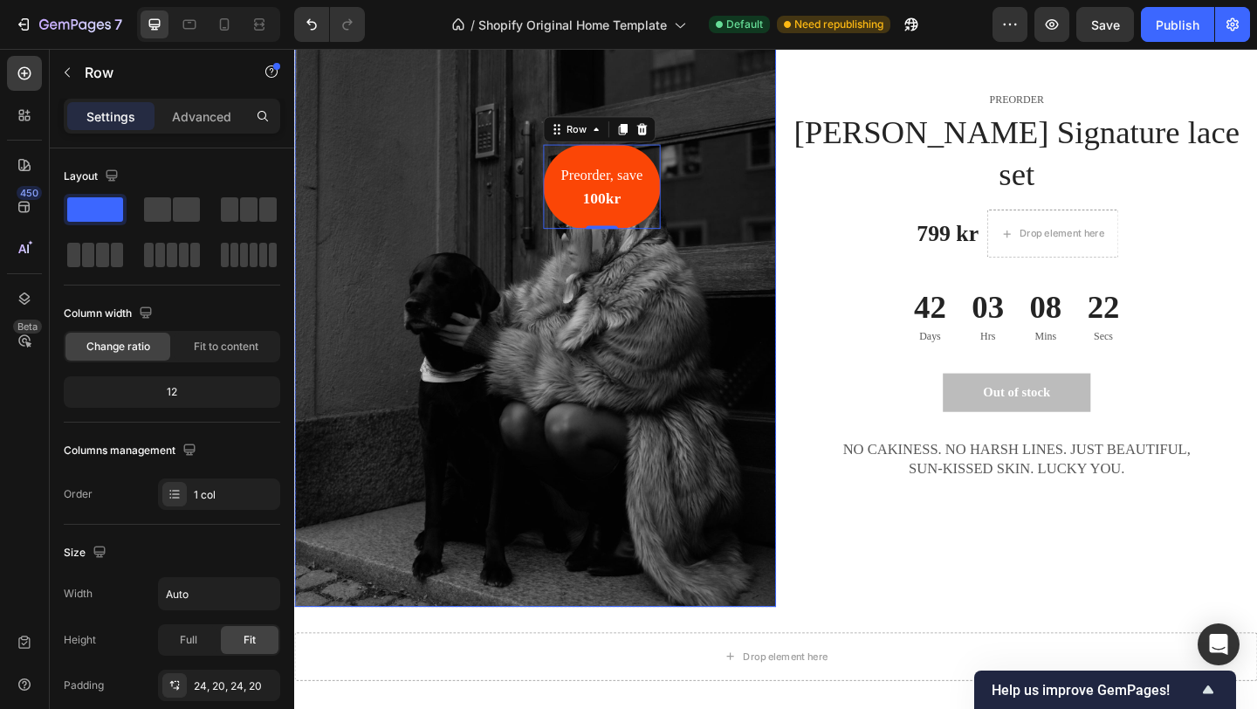
scroll to position [904, 0]
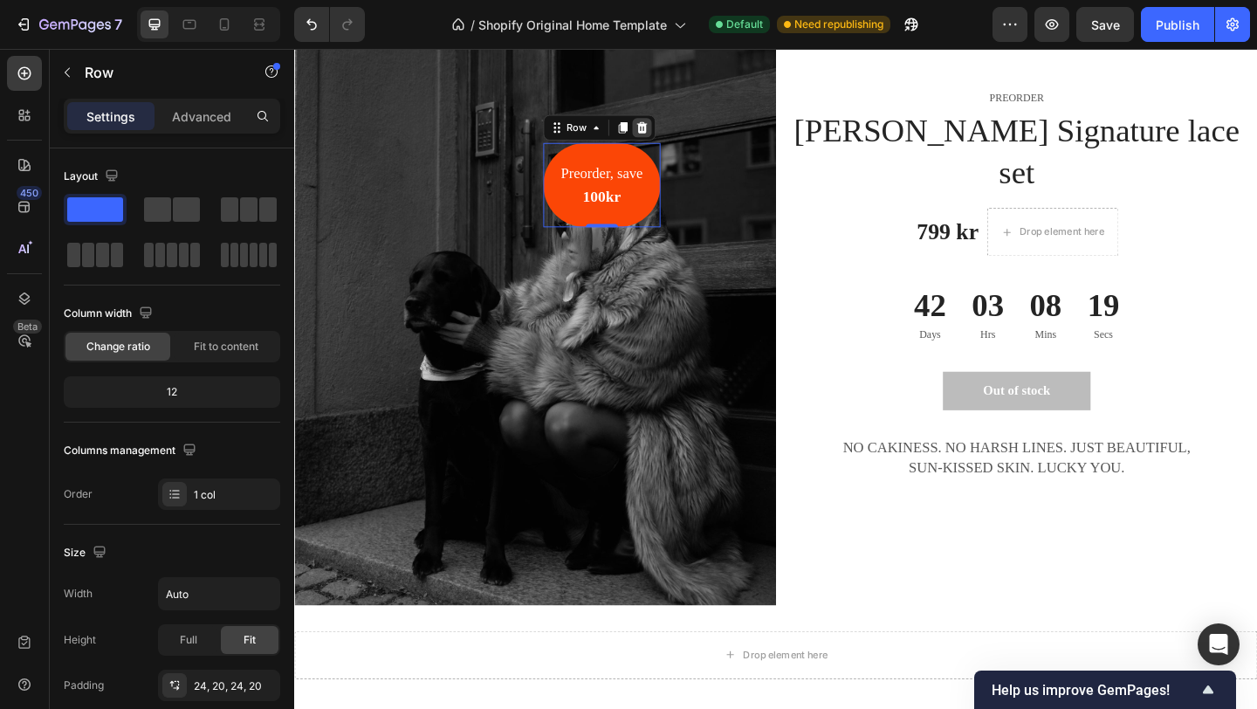
click at [672, 134] on icon at bounding box center [671, 133] width 11 height 12
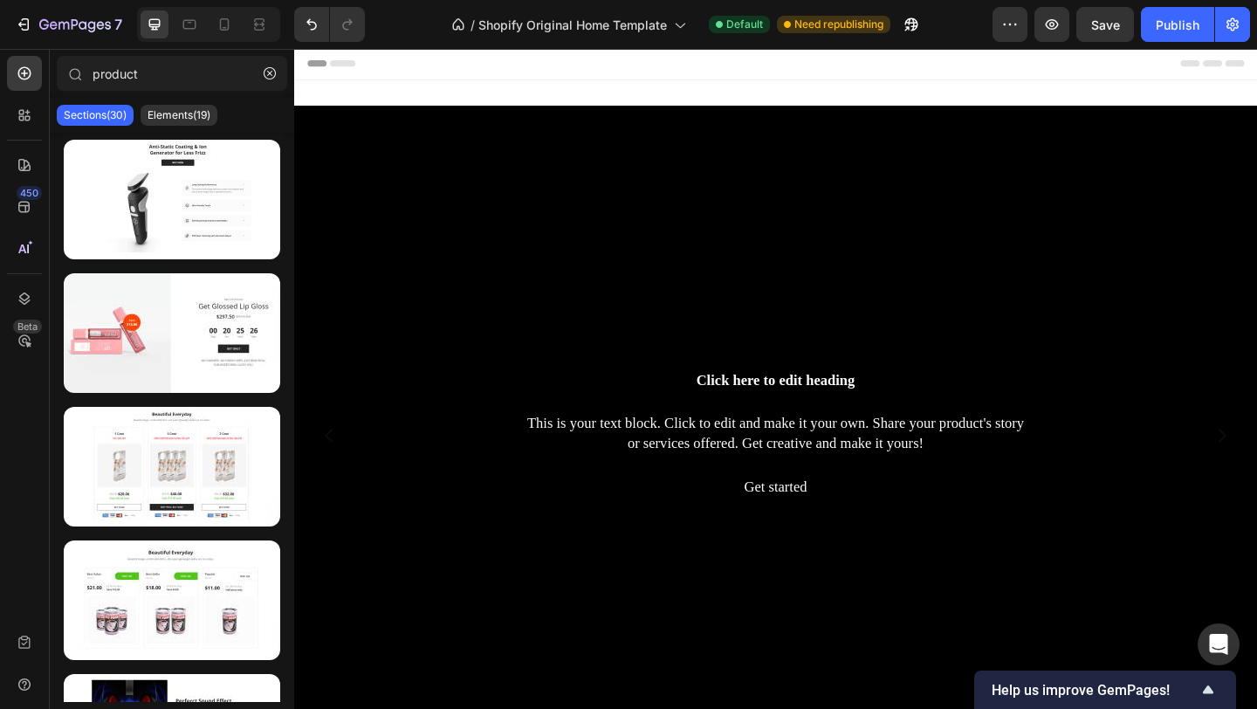
scroll to position [0, 0]
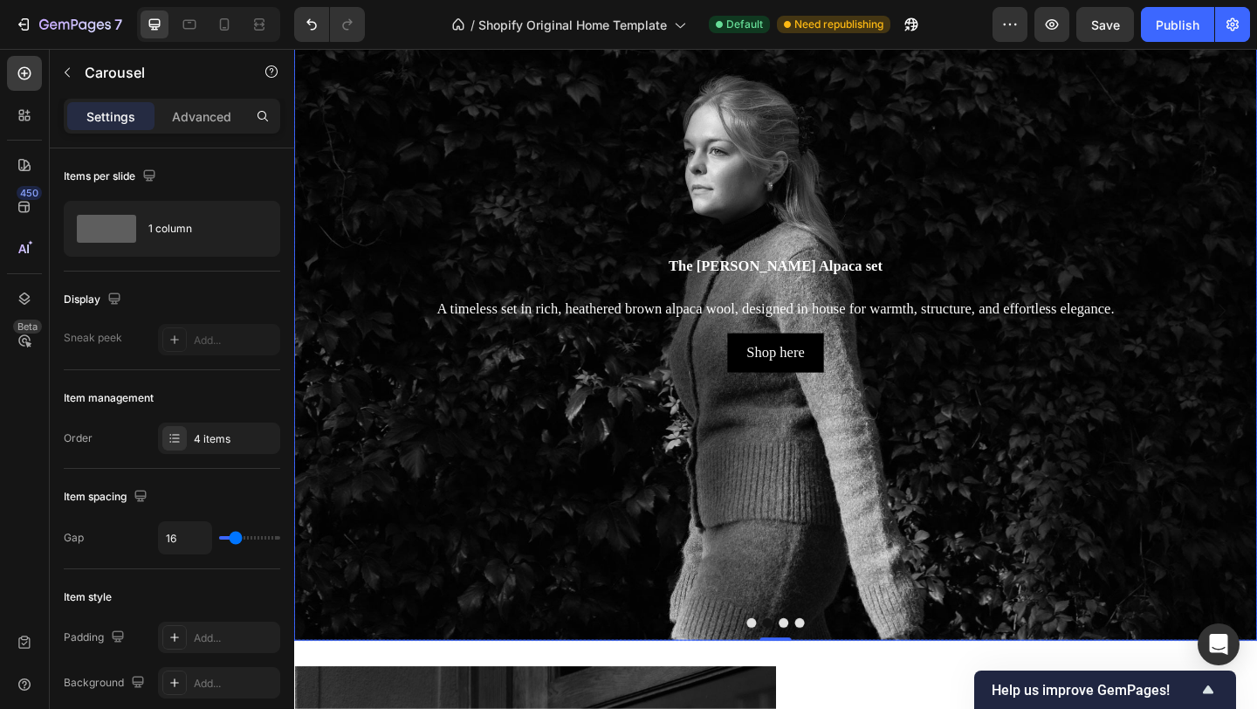
scroll to position [141, 0]
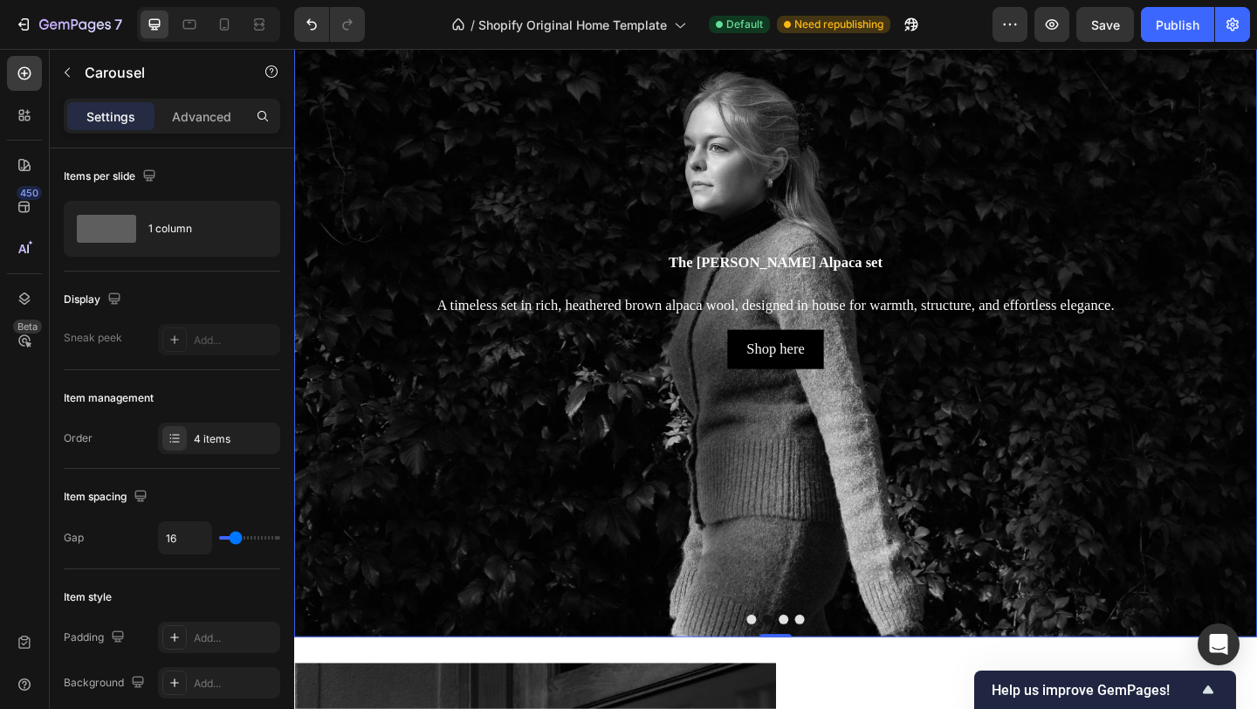
click at [827, 668] on button "Dot" at bounding box center [827, 669] width 10 height 10
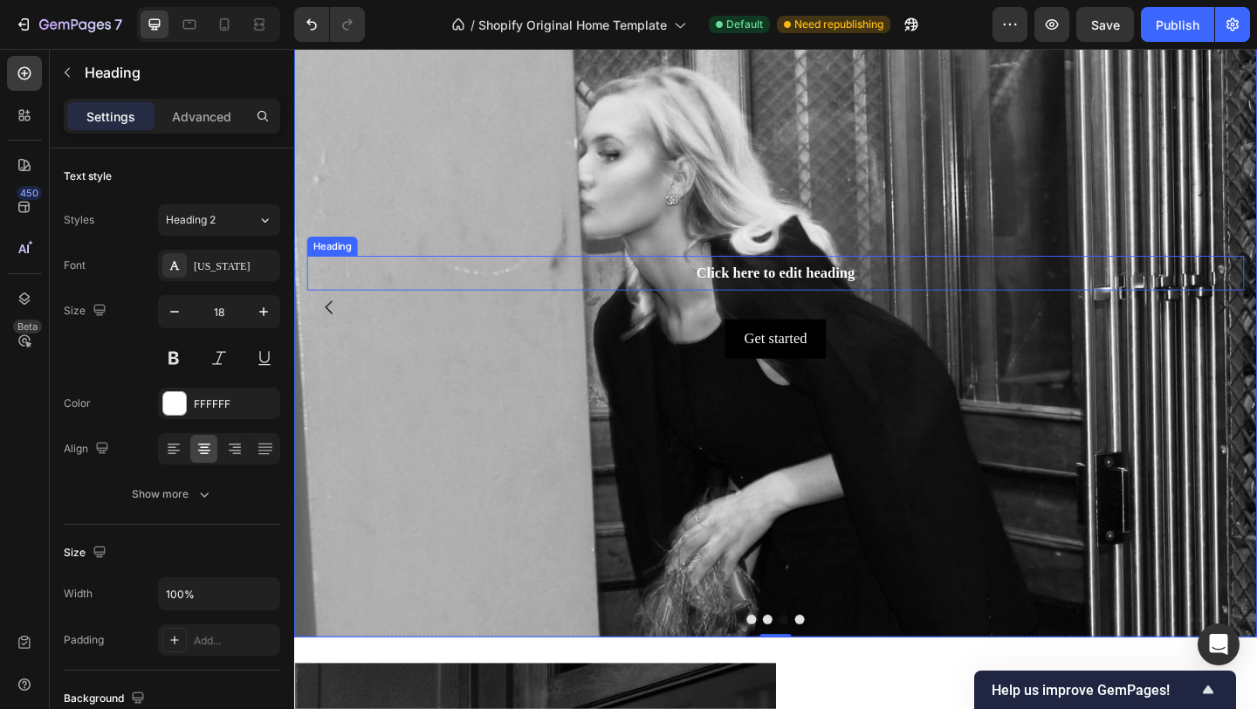
click at [832, 292] on h2 "Click here to edit heading" at bounding box center [818, 293] width 1020 height 38
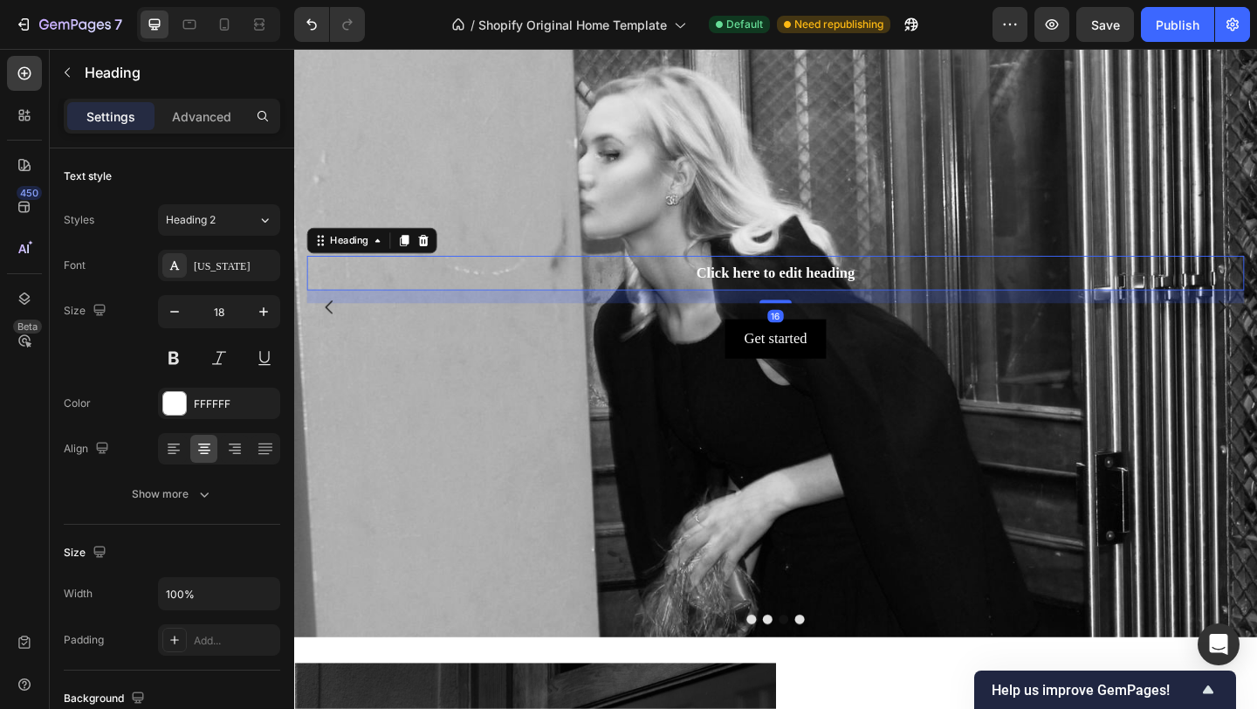
click at [832, 292] on h2 "Click here to edit heading" at bounding box center [818, 293] width 1020 height 38
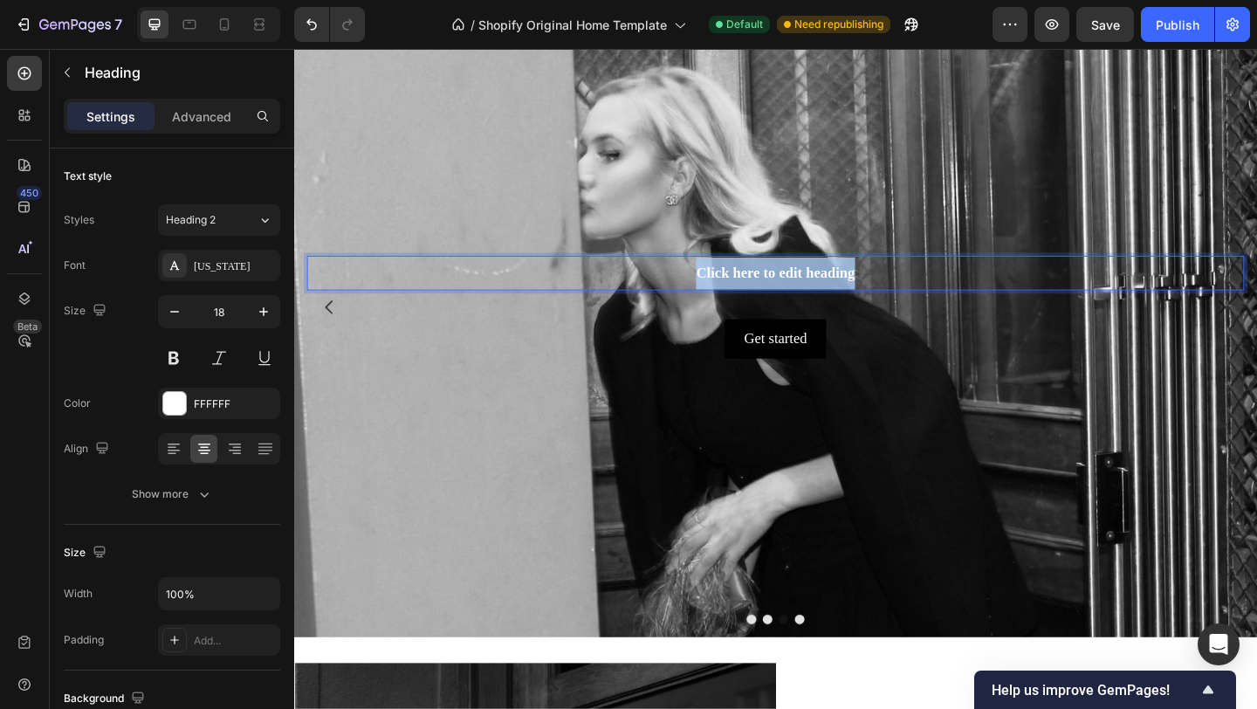
click at [832, 292] on p "Click here to edit heading" at bounding box center [818, 293] width 1016 height 35
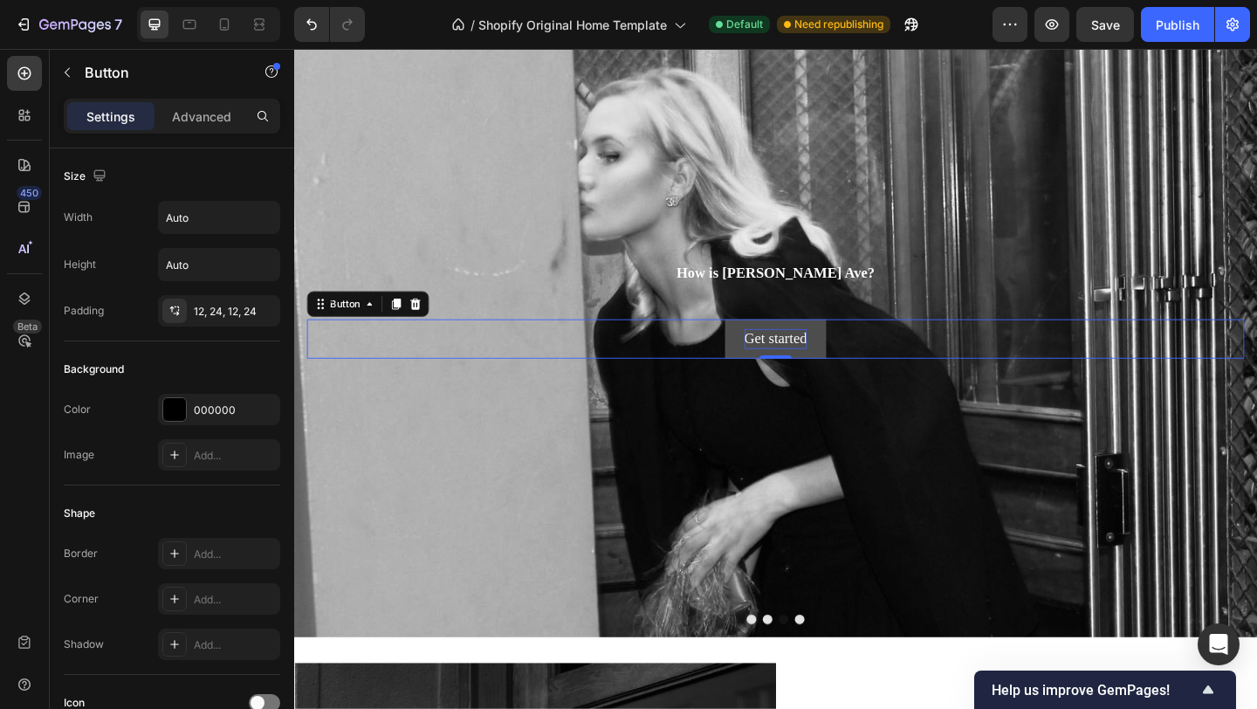
click at [835, 361] on div "Get started" at bounding box center [818, 365] width 68 height 22
click at [817, 365] on div "Get started" at bounding box center [818, 365] width 68 height 22
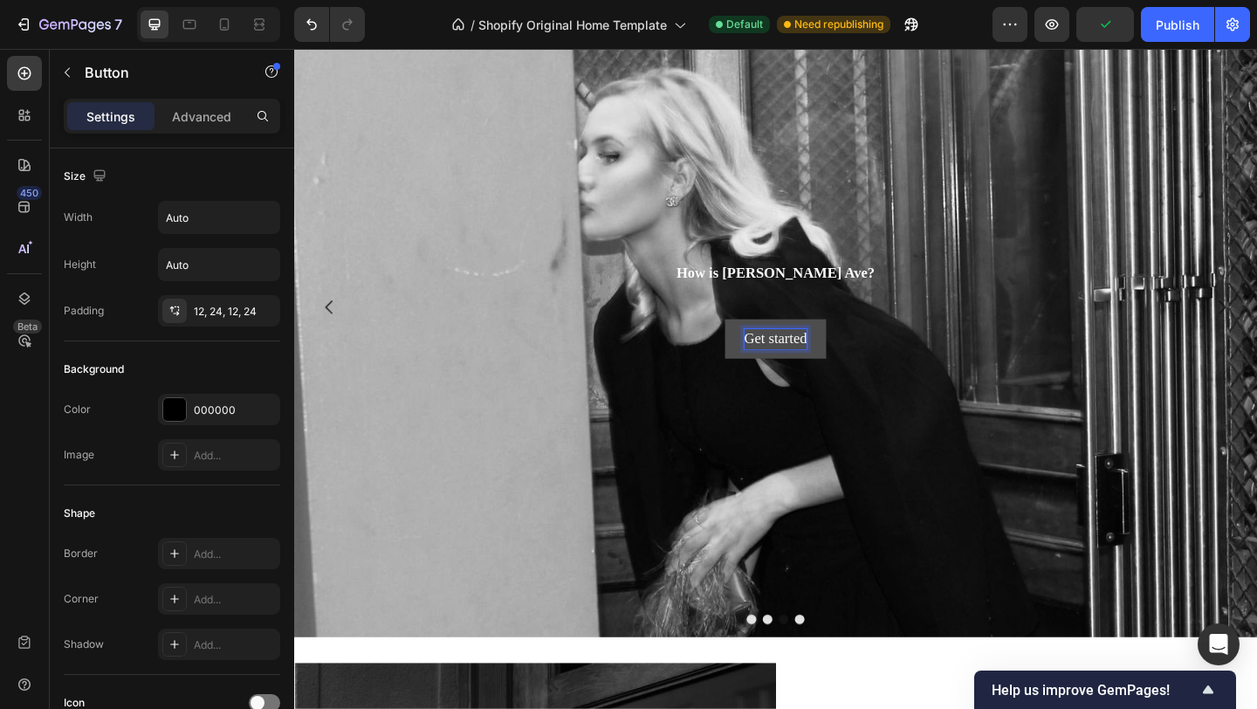
click at [817, 365] on p "Get started" at bounding box center [818, 365] width 68 height 22
click at [781, 343] on button "Read" at bounding box center [818, 364] width 74 height 43
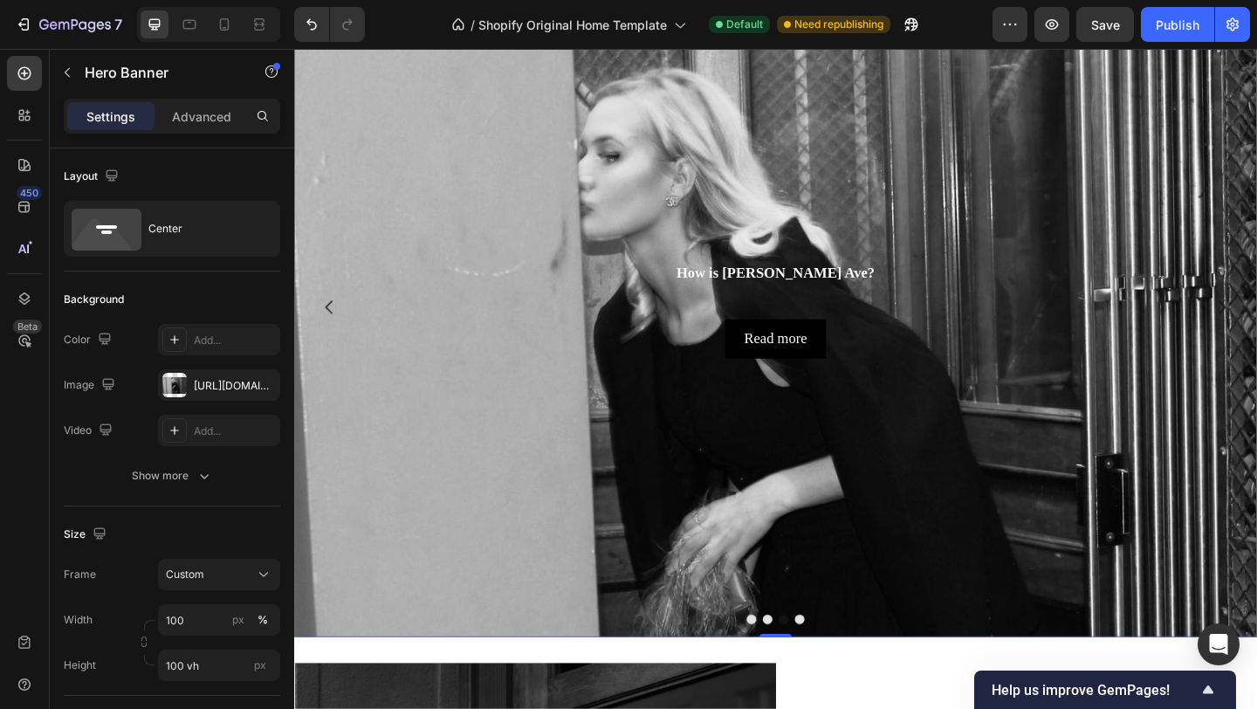
click at [1058, 486] on div "Background Image" at bounding box center [818, 499] width 1048 height 1076
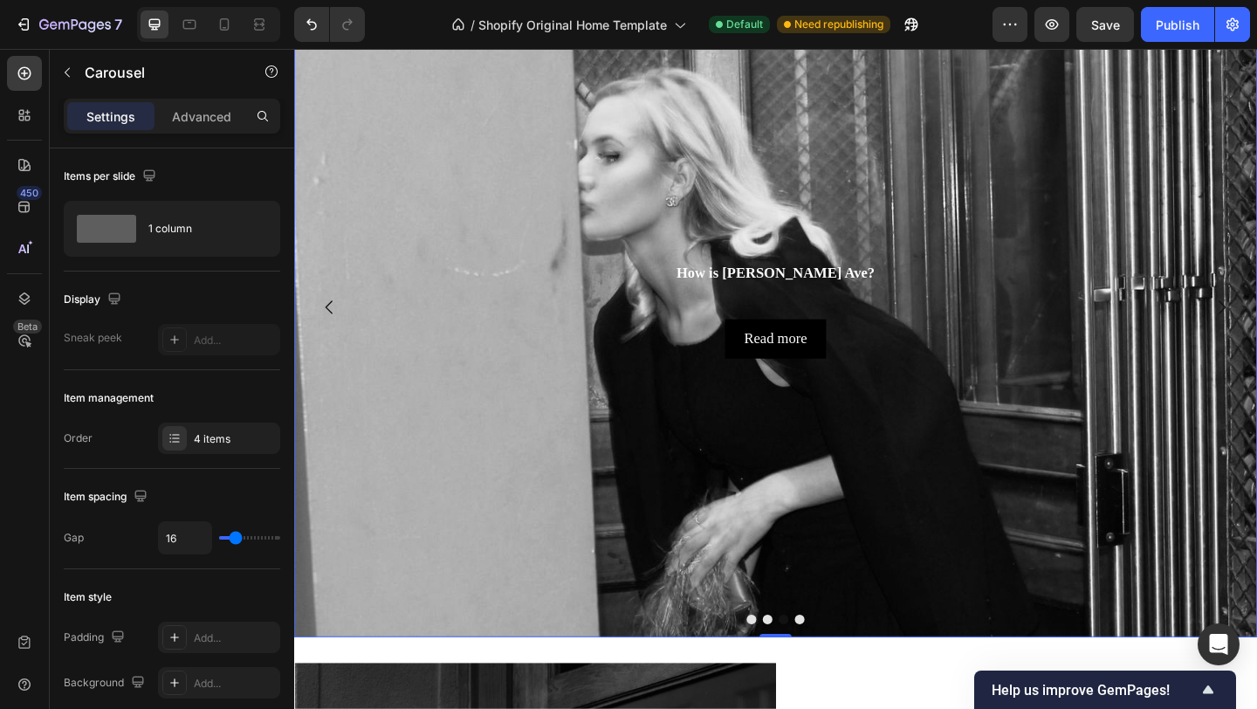
click at [848, 670] on button "Dot" at bounding box center [844, 669] width 10 height 10
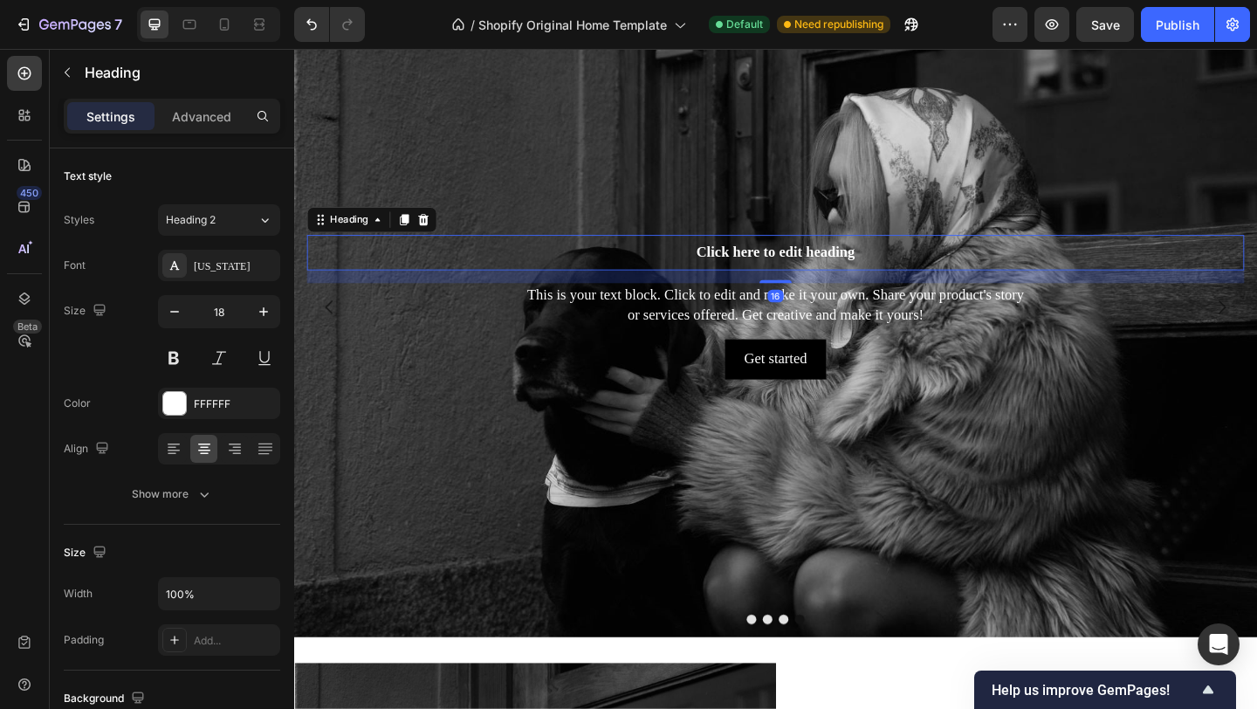
click at [830, 272] on h2 "Click here to edit heading" at bounding box center [818, 270] width 1020 height 38
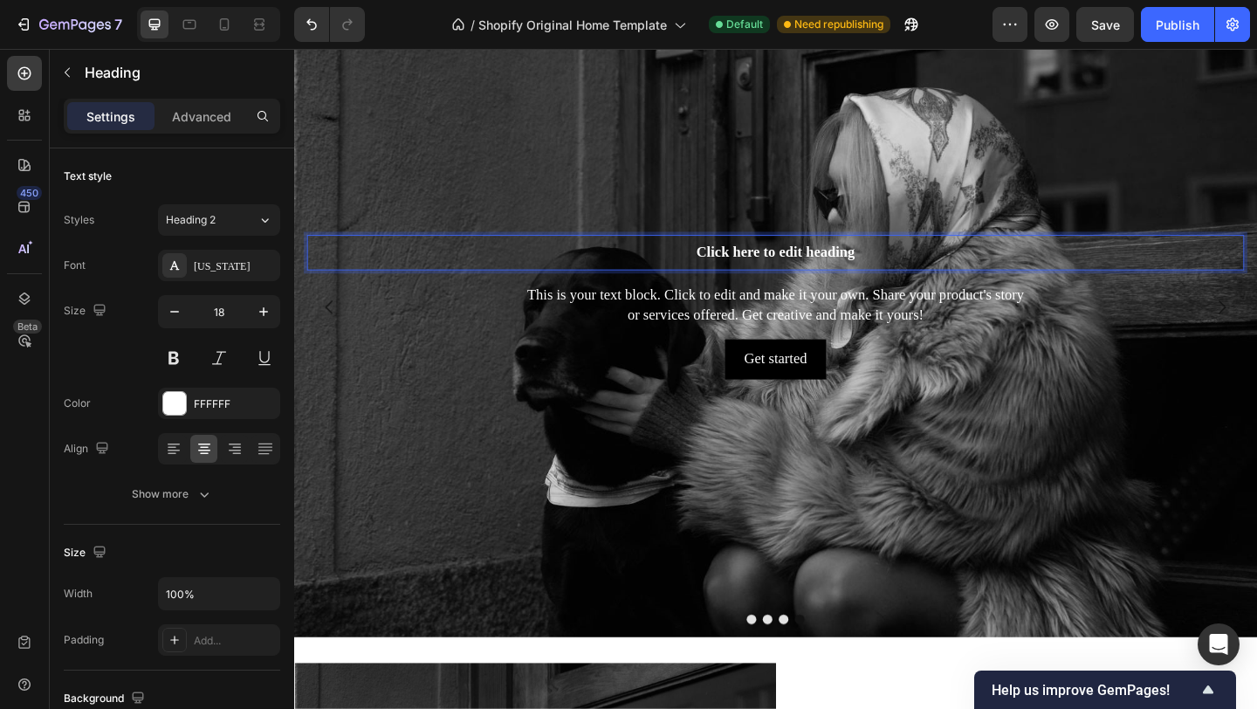
click at [830, 272] on p "Click here to edit heading" at bounding box center [818, 270] width 1016 height 35
click at [816, 272] on p "The detailing meets our" at bounding box center [818, 270] width 1016 height 35
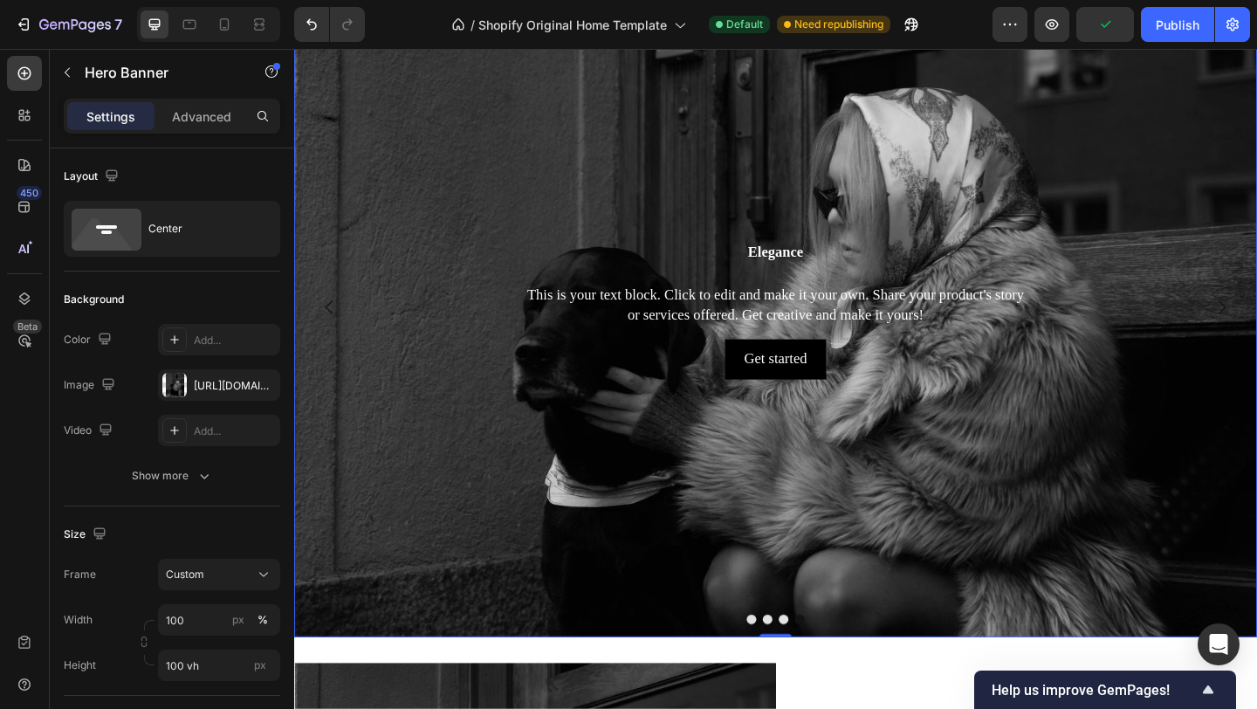
click at [1021, 445] on div "Background Image" at bounding box center [818, 497] width 1048 height 1076
click at [791, 670] on button "Dot" at bounding box center [792, 669] width 10 height 10
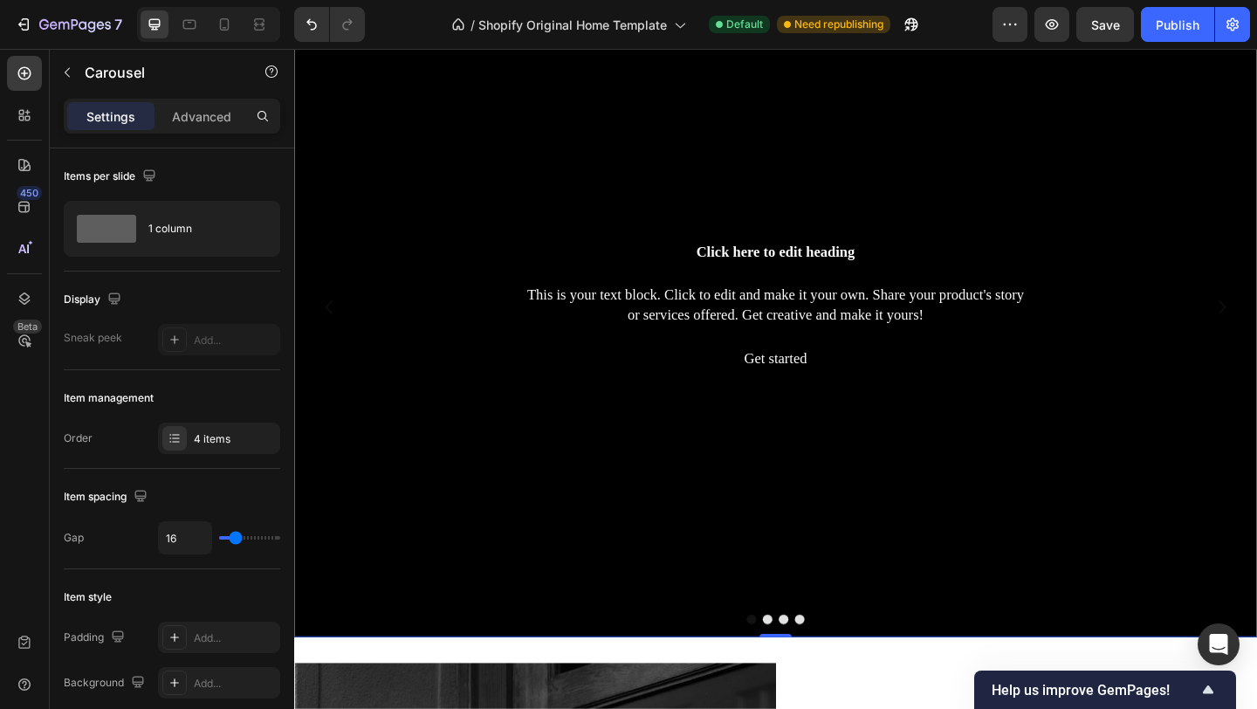
click at [857, 190] on div "Background Image" at bounding box center [818, 330] width 1048 height 718
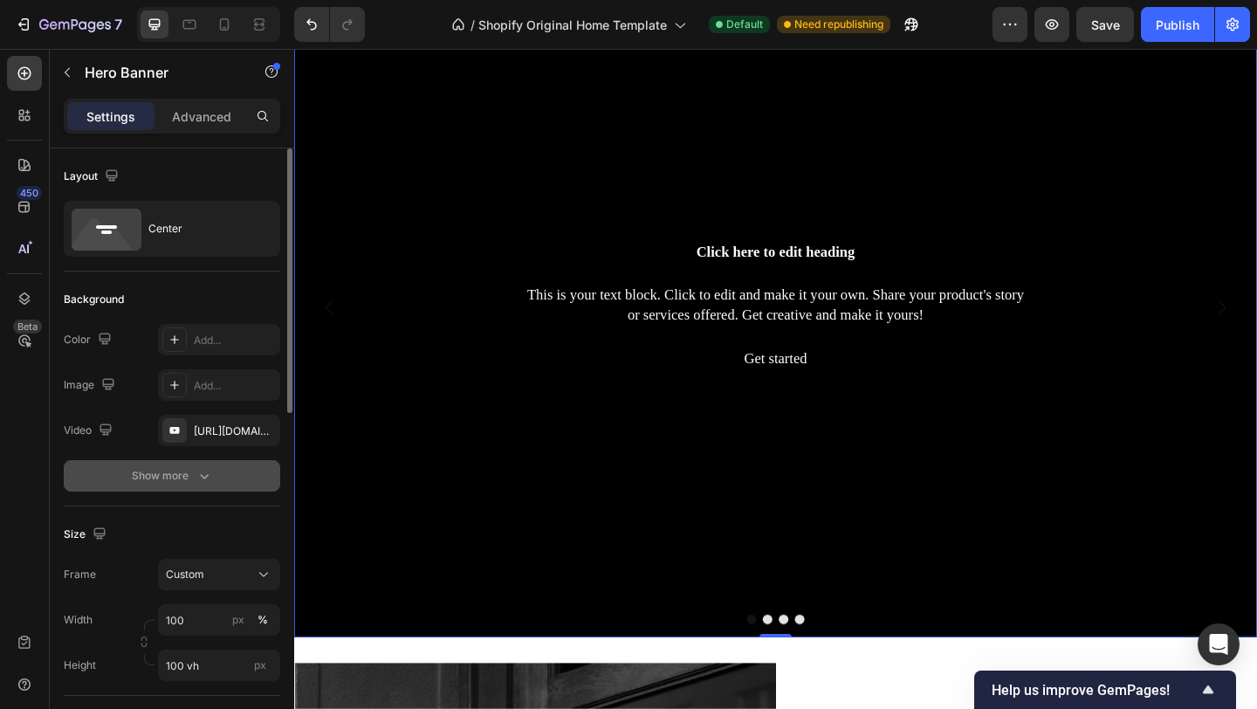
click at [169, 478] on div "Show more" at bounding box center [172, 475] width 81 height 17
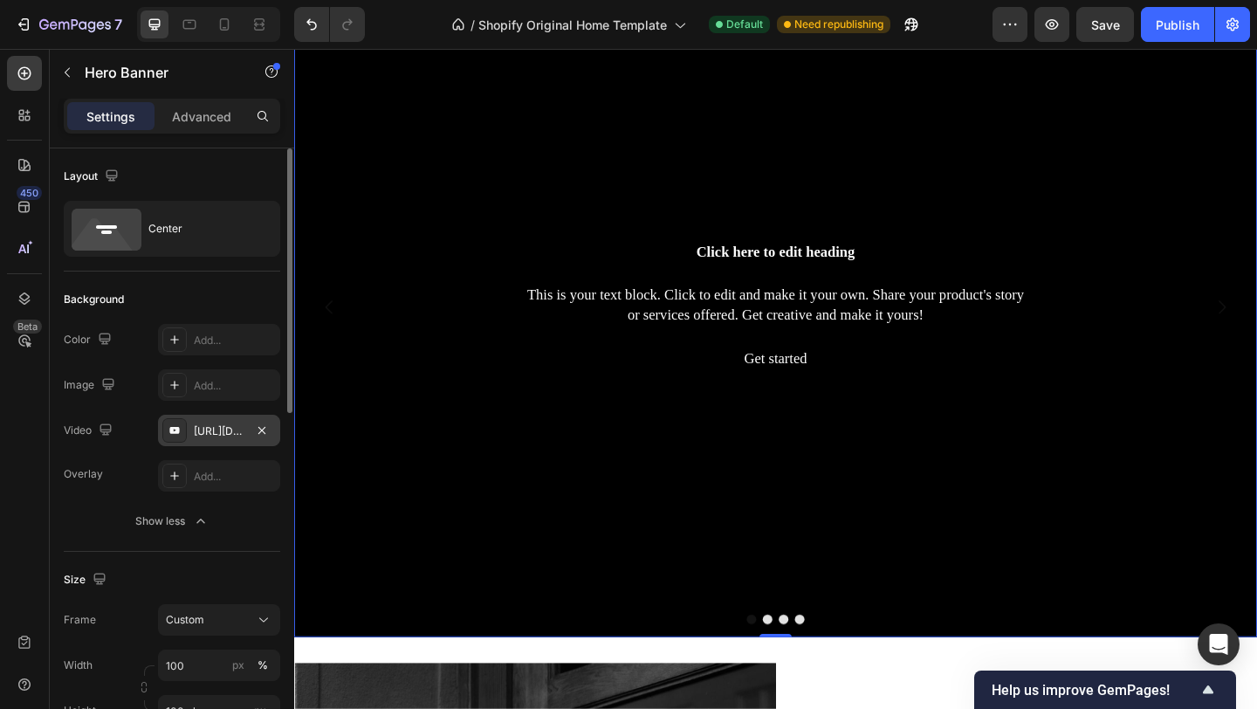
click at [226, 425] on div "[URL][DOMAIN_NAME]" at bounding box center [219, 431] width 51 height 16
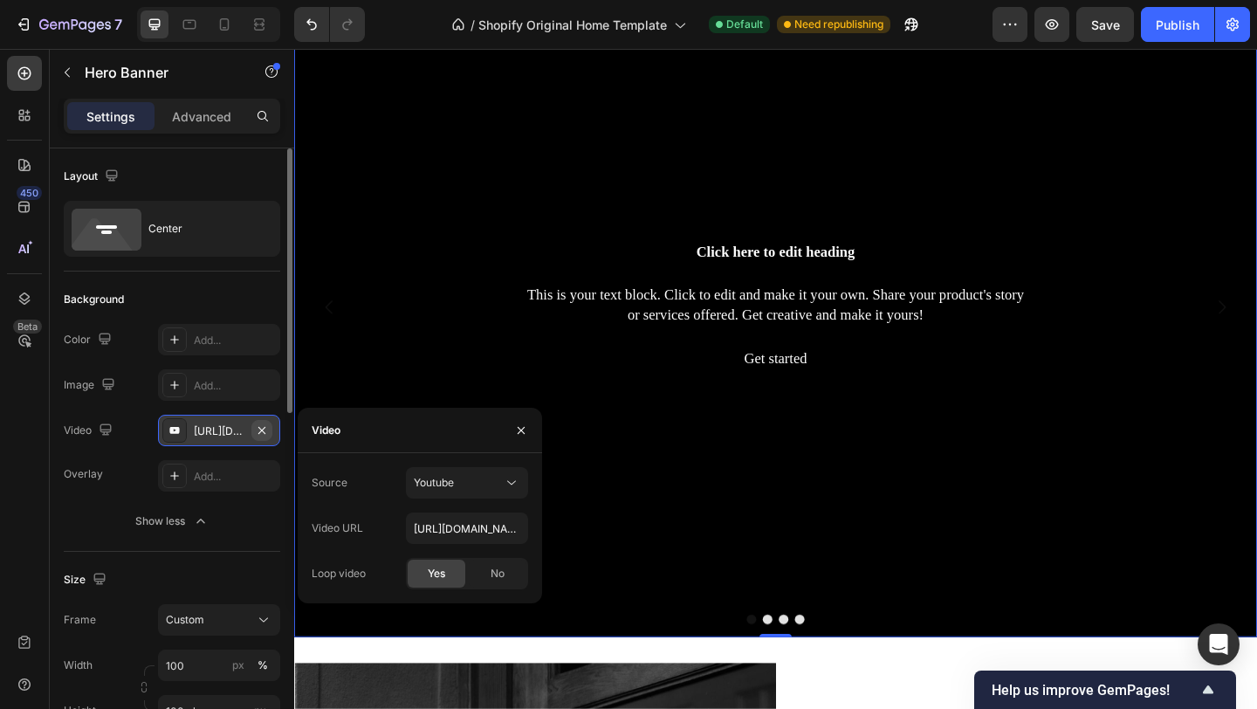
click at [265, 430] on icon "button" at bounding box center [262, 430] width 14 height 14
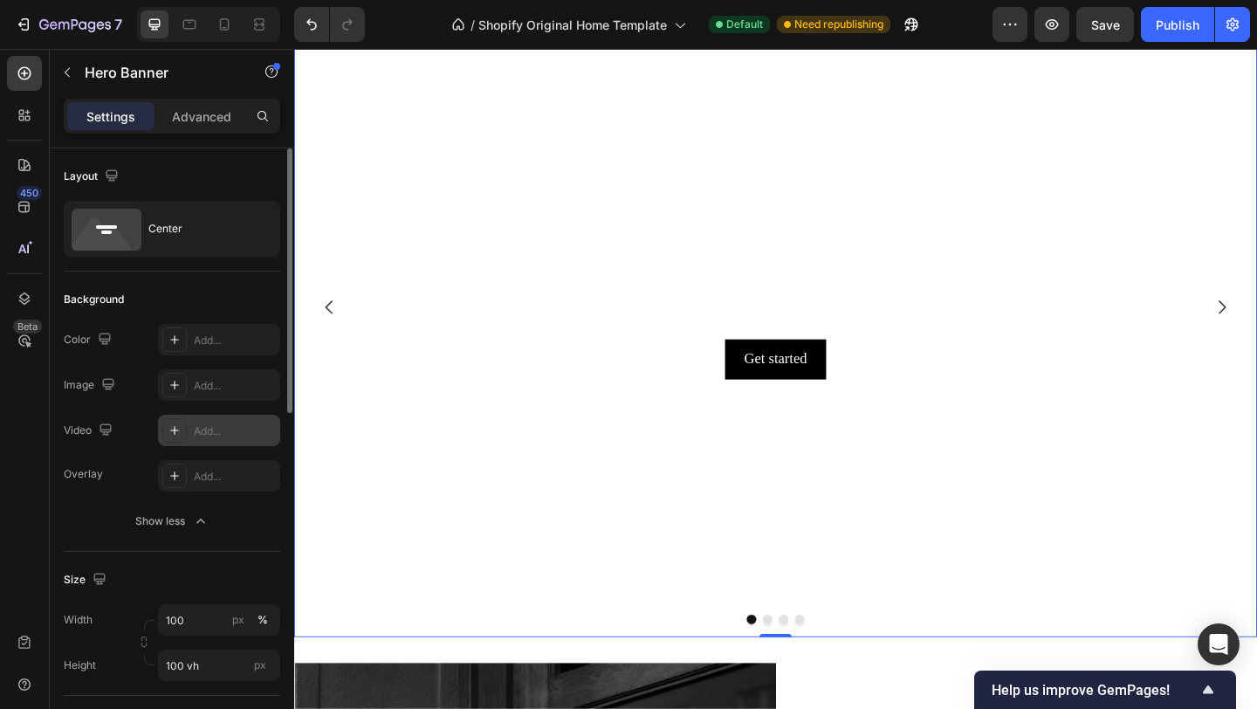
click at [212, 428] on div "Add..." at bounding box center [235, 431] width 82 height 16
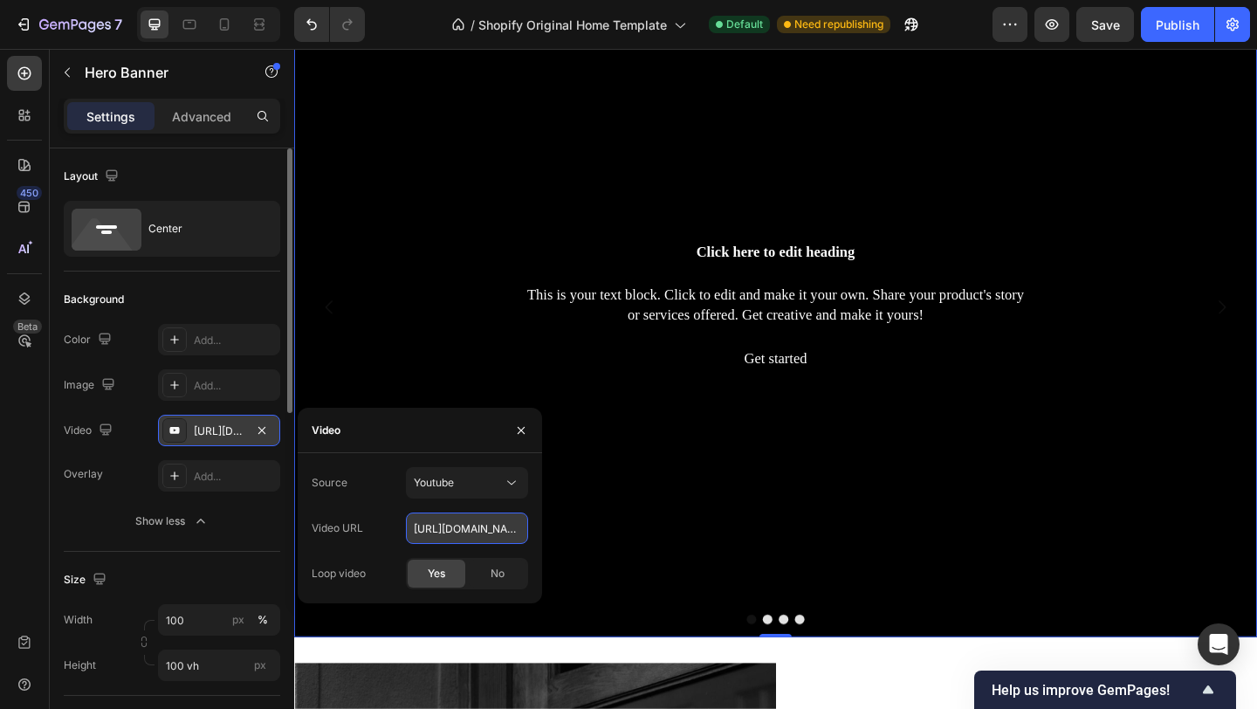
click at [451, 520] on input "https://youtu.be/KOxfzBp72uk" at bounding box center [467, 527] width 122 height 31
paste input "www.youtube.com/watch?v=uE6iaO-oPEo"
type input "https://www.youtube.com/watch?v=uE6iaO-oPEo"
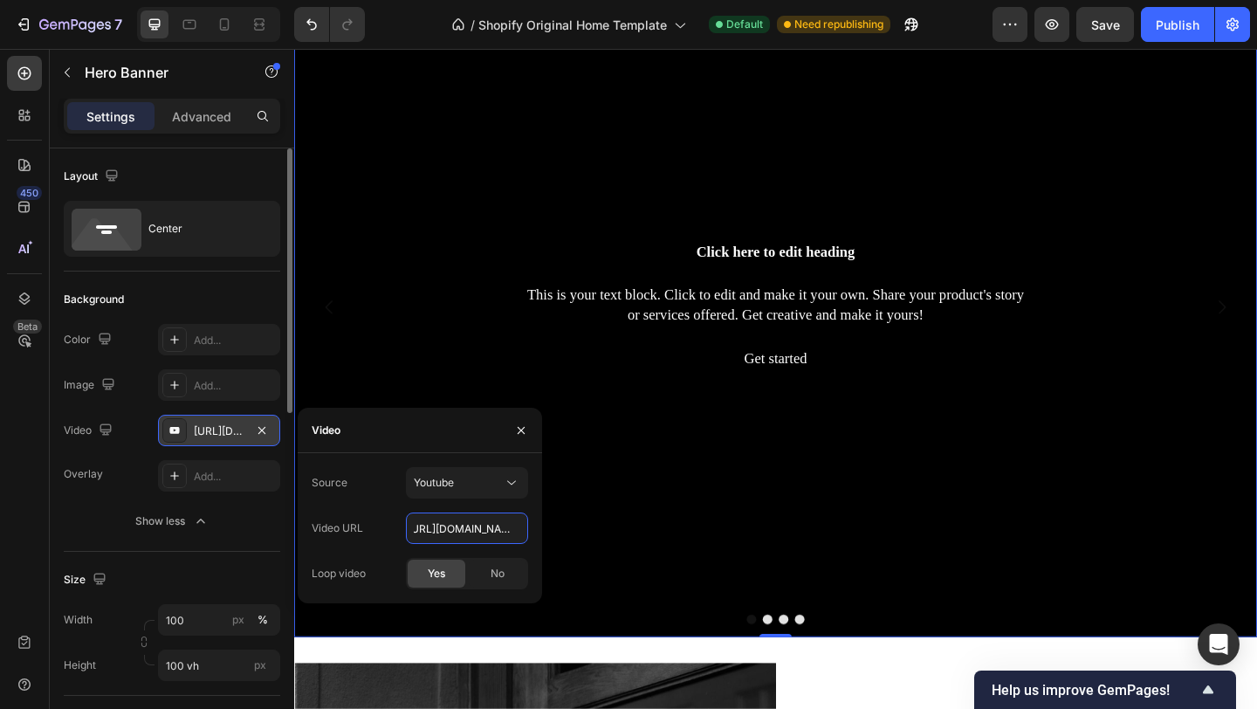
scroll to position [0, 0]
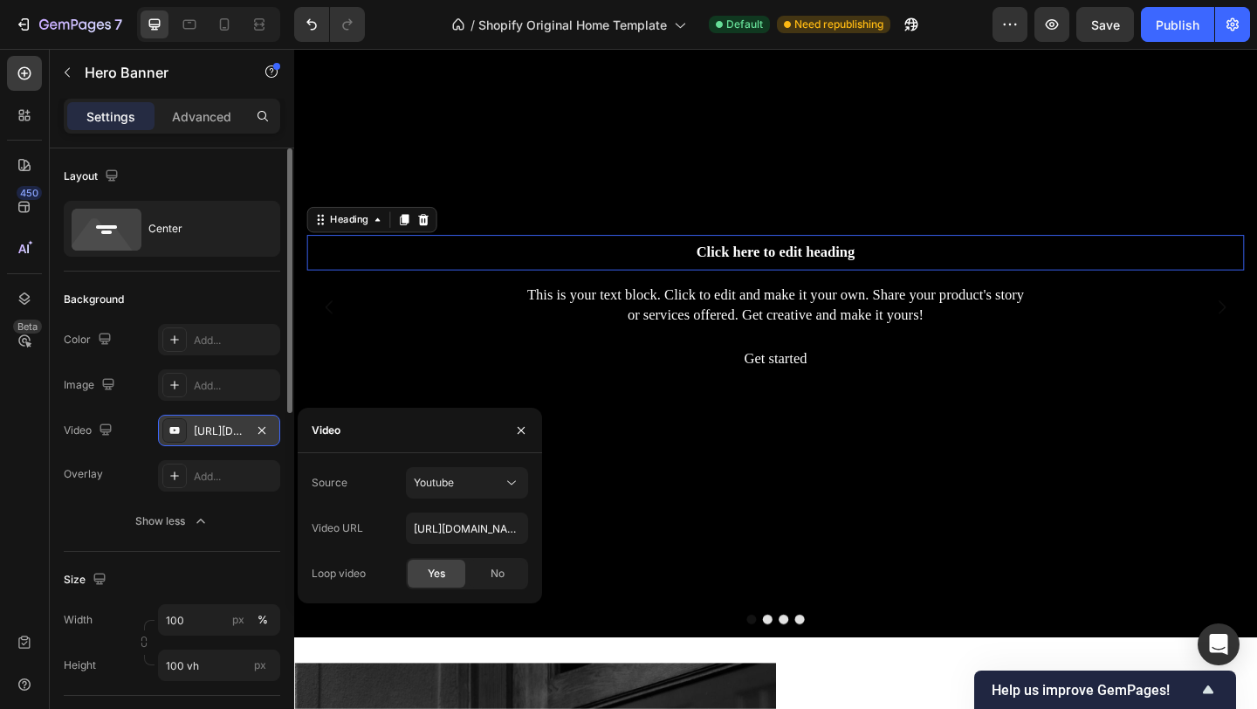
click at [827, 278] on h2 "Click here to edit heading" at bounding box center [818, 270] width 1020 height 38
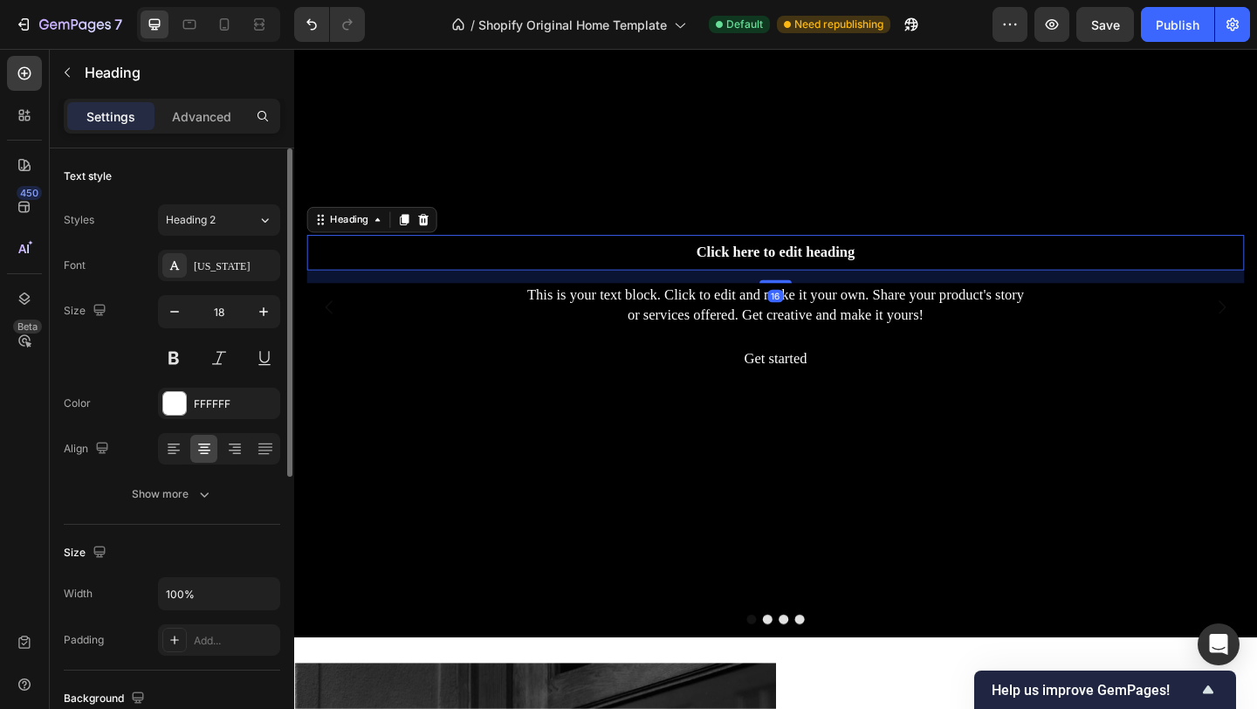
click at [827, 278] on h2 "Click here to edit heading" at bounding box center [818, 270] width 1020 height 38
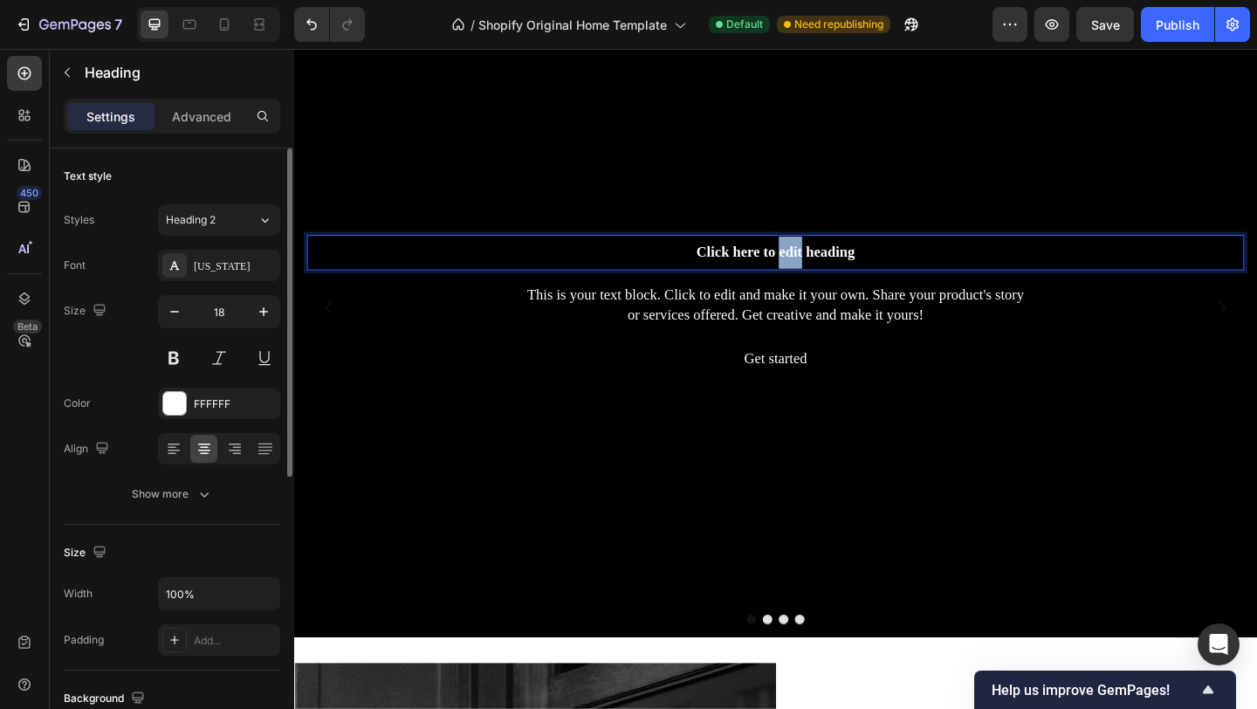
click at [827, 278] on p "Click here to edit heading" at bounding box center [818, 270] width 1016 height 35
click at [820, 271] on p "Join the" at bounding box center [818, 270] width 1016 height 35
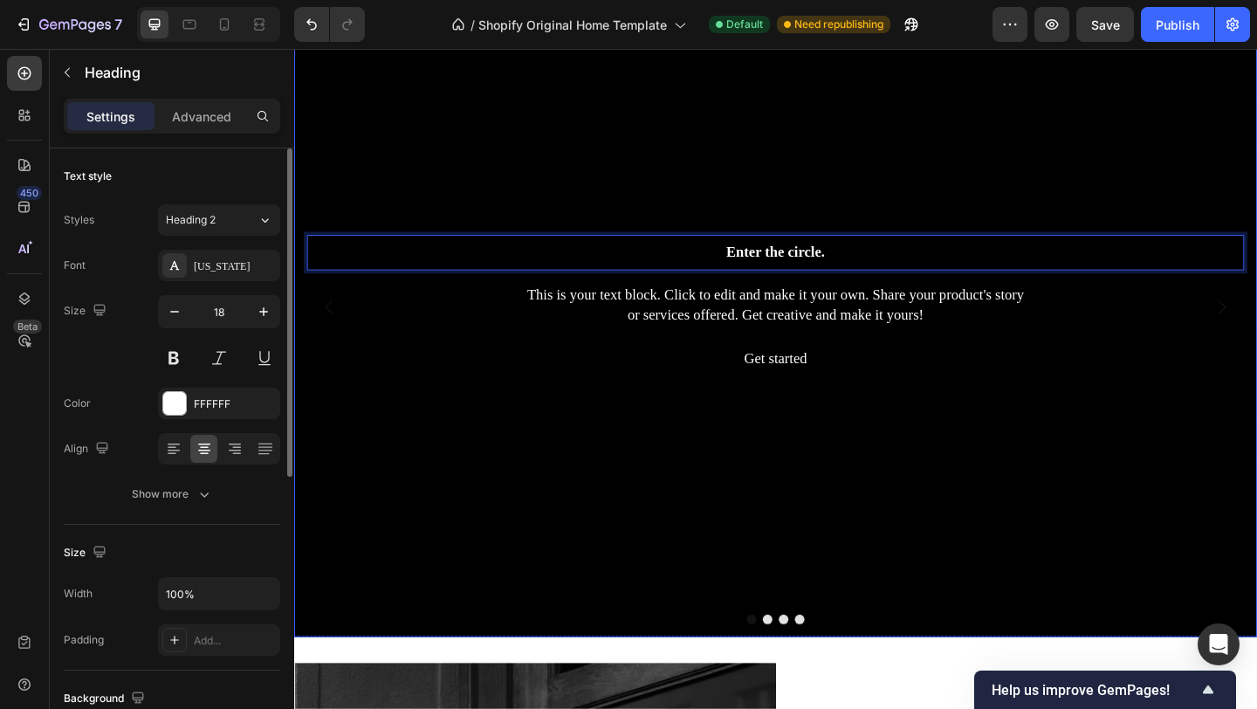
click at [791, 168] on div "Background Image" at bounding box center [818, 330] width 1048 height 718
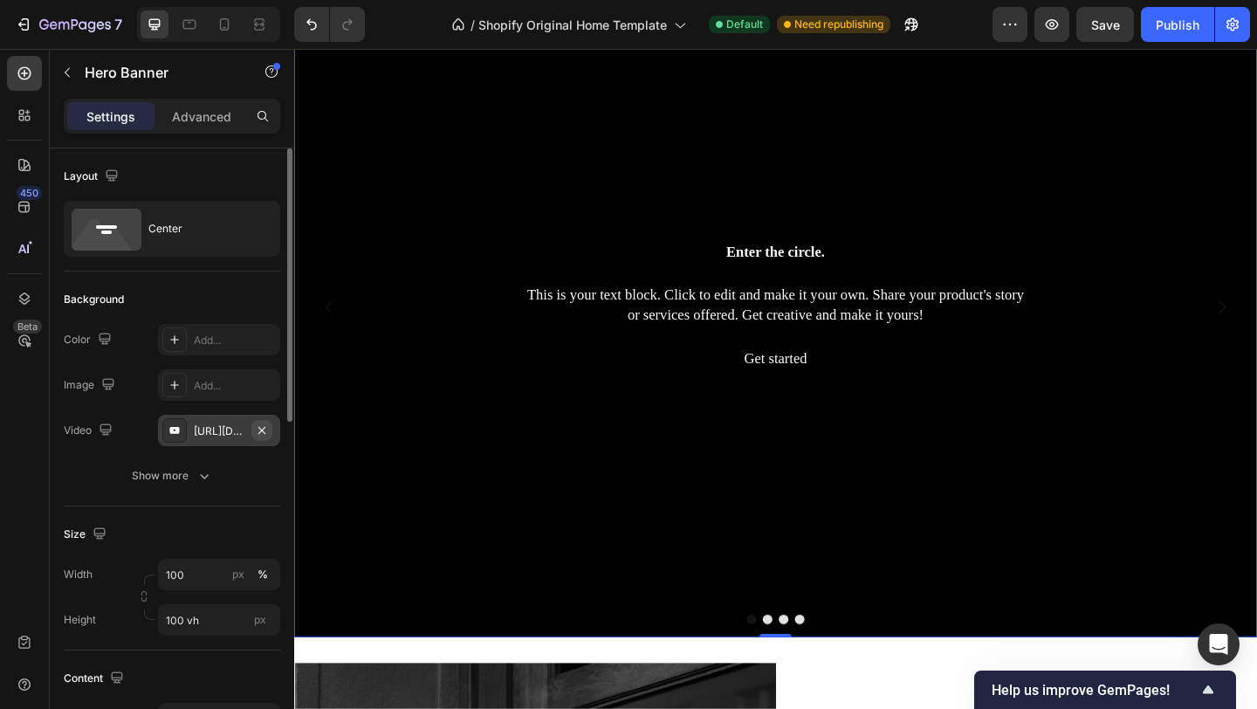
click at [261, 429] on icon "button" at bounding box center [262, 430] width 14 height 14
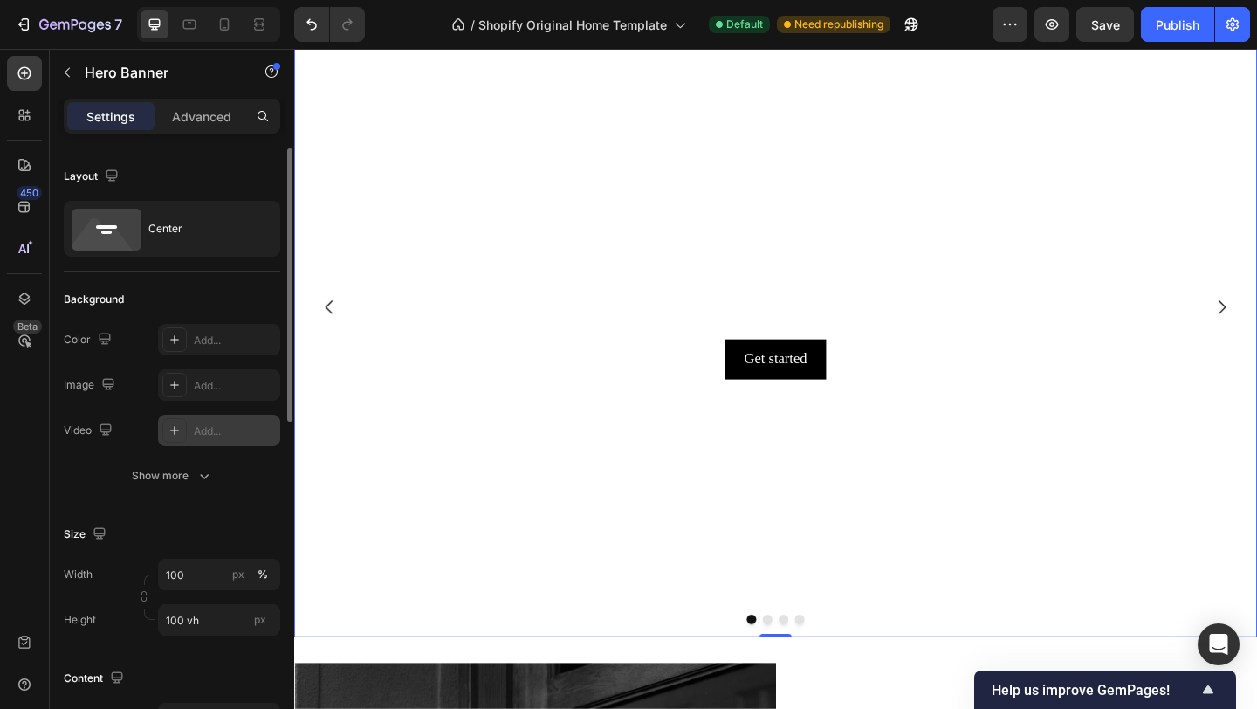
click at [168, 428] on icon at bounding box center [175, 430] width 14 height 14
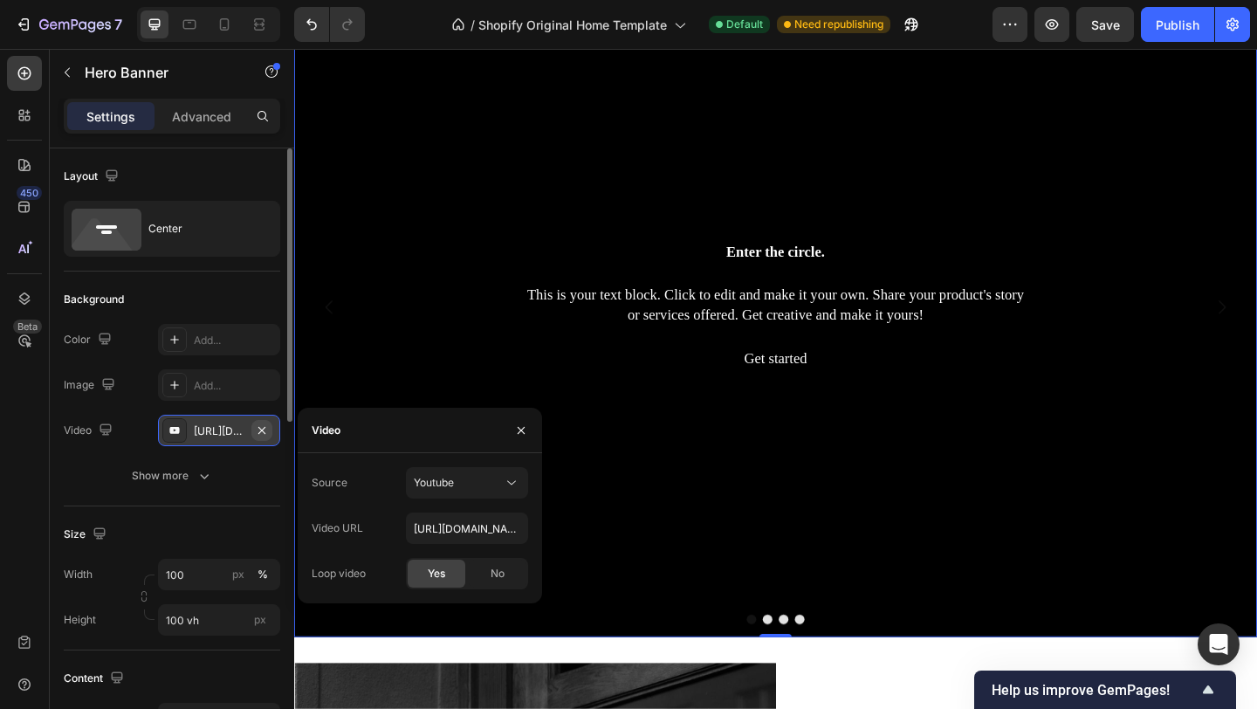
click at [264, 423] on icon "button" at bounding box center [262, 430] width 14 height 14
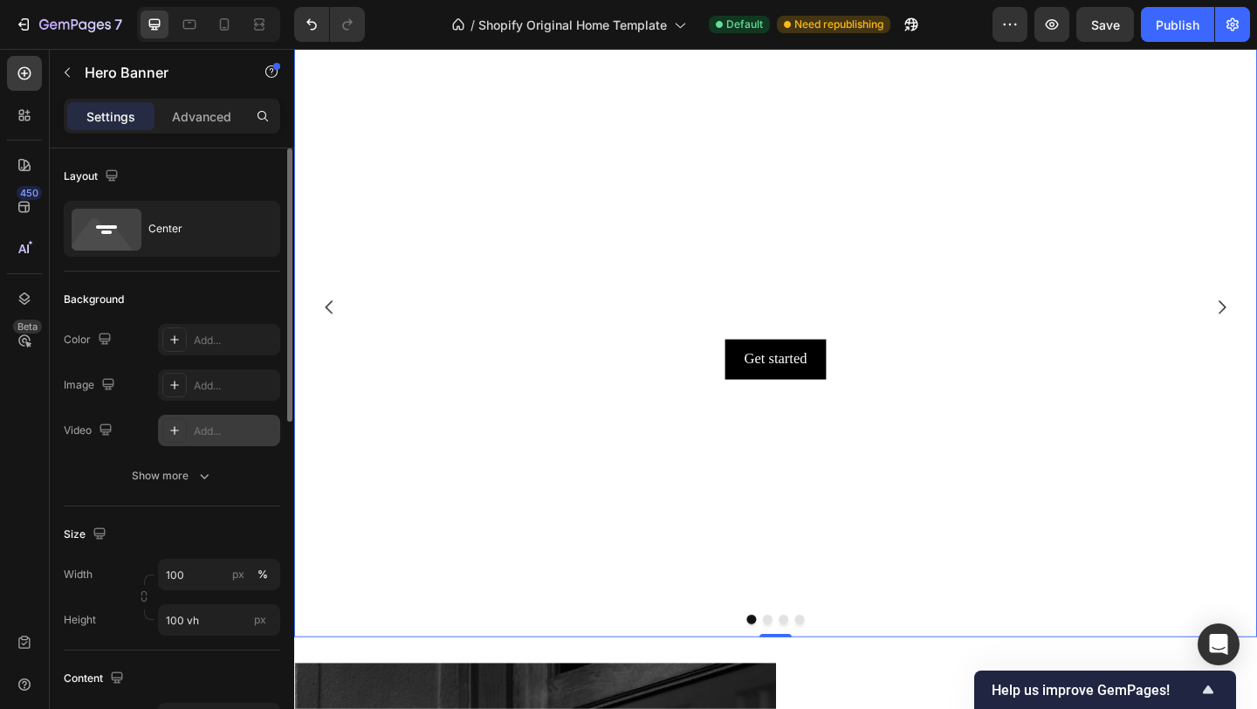
click at [251, 424] on div "Add..." at bounding box center [235, 431] width 82 height 16
type input "https://youtu.be/KOxfzBp72uk"
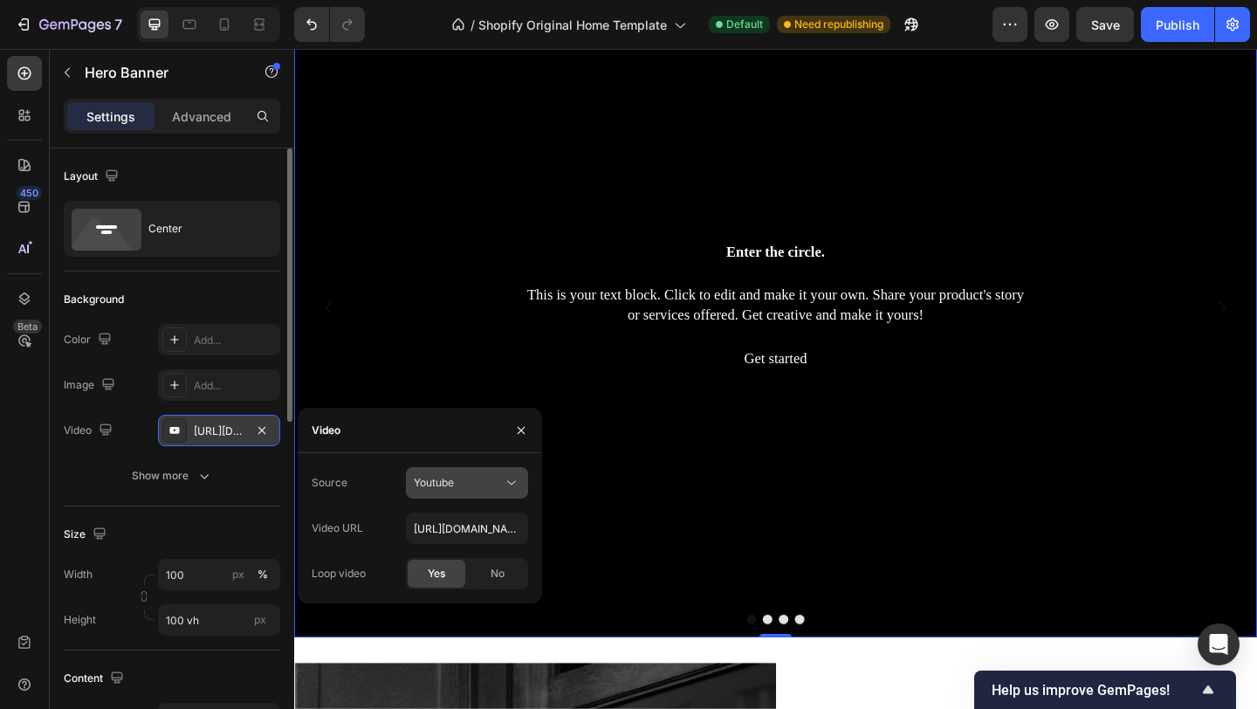
click at [525, 485] on button "Youtube" at bounding box center [467, 482] width 122 height 31
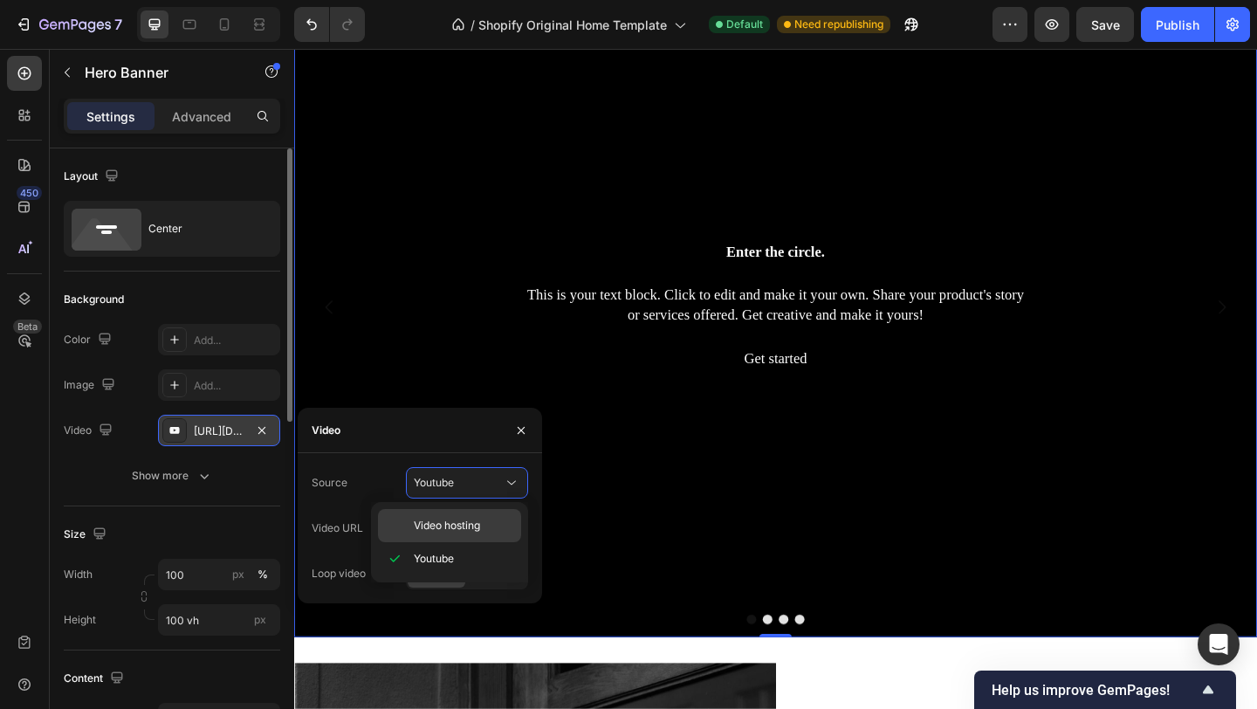
click at [453, 524] on span "Video hosting" at bounding box center [447, 526] width 66 height 16
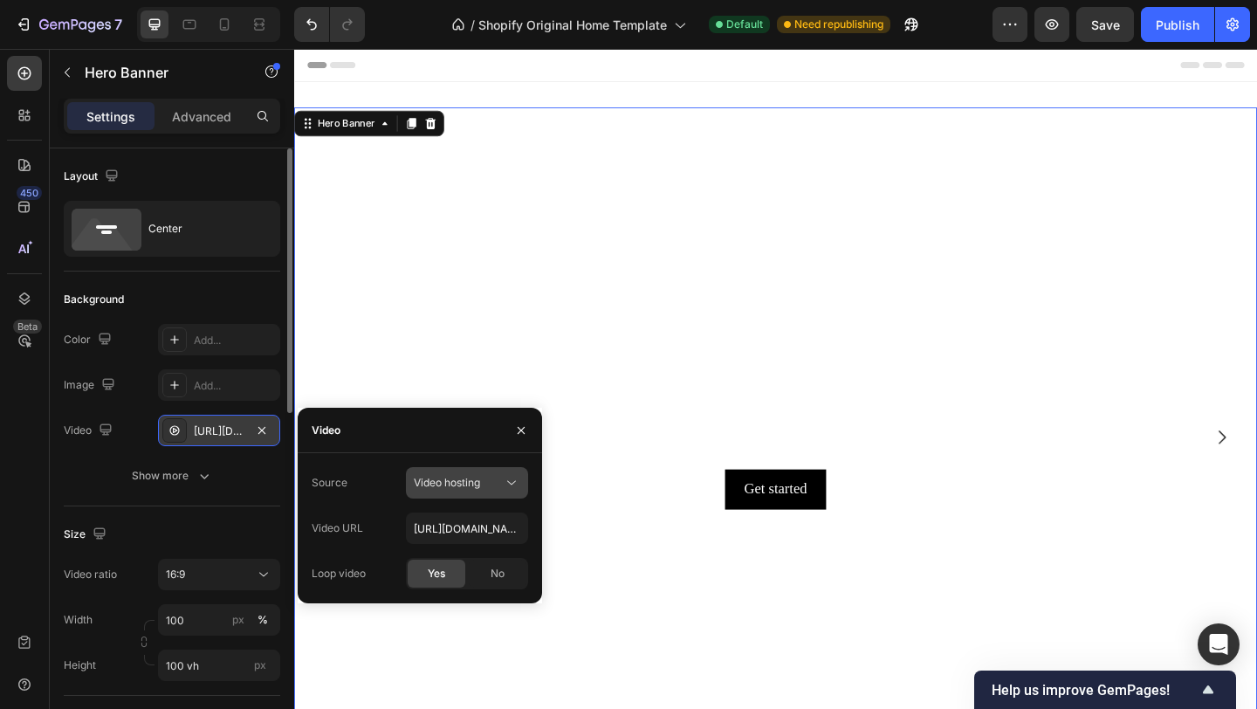
click at [499, 485] on div "Video hosting" at bounding box center [458, 483] width 89 height 16
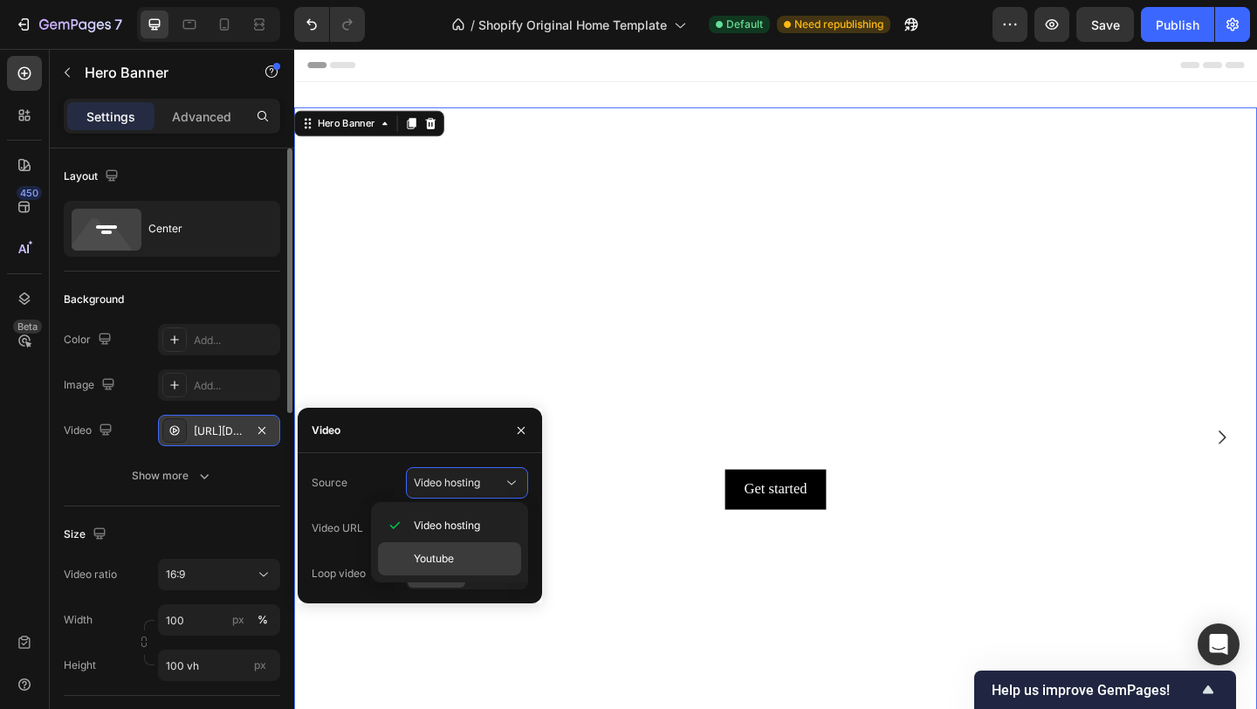
click at [448, 552] on span "Youtube" at bounding box center [434, 559] width 40 height 16
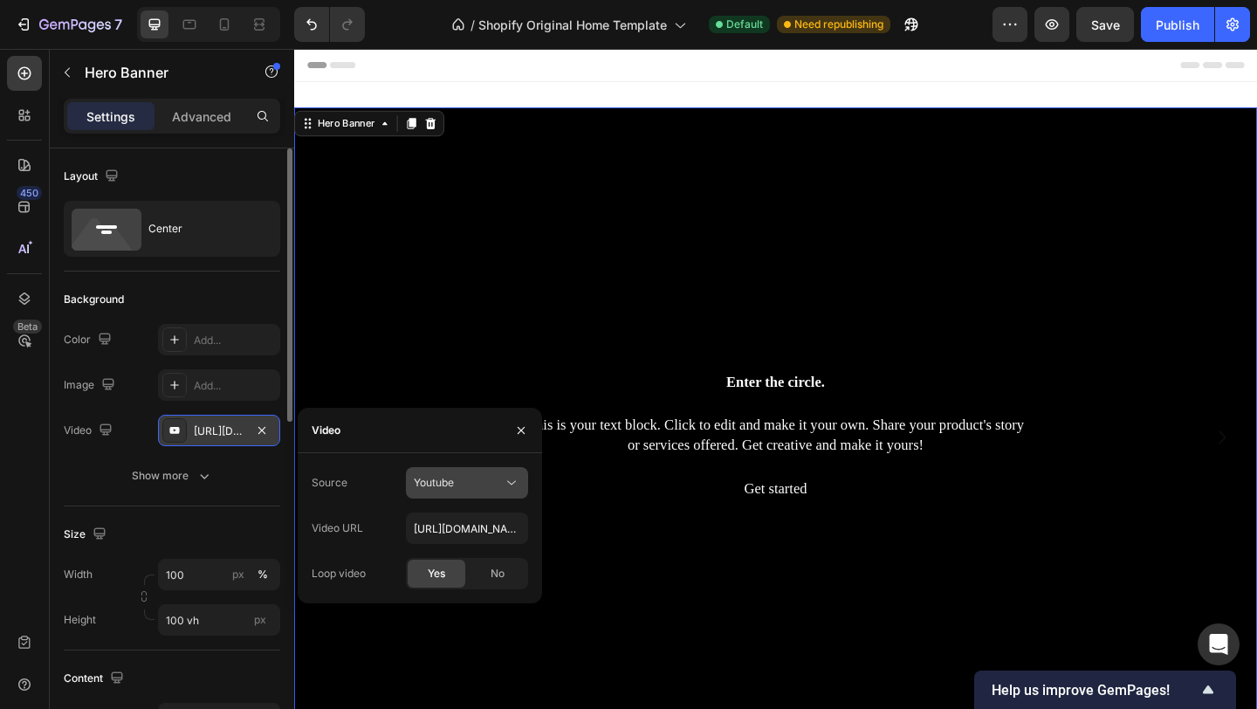
click at [490, 474] on div "Youtube" at bounding box center [467, 482] width 107 height 17
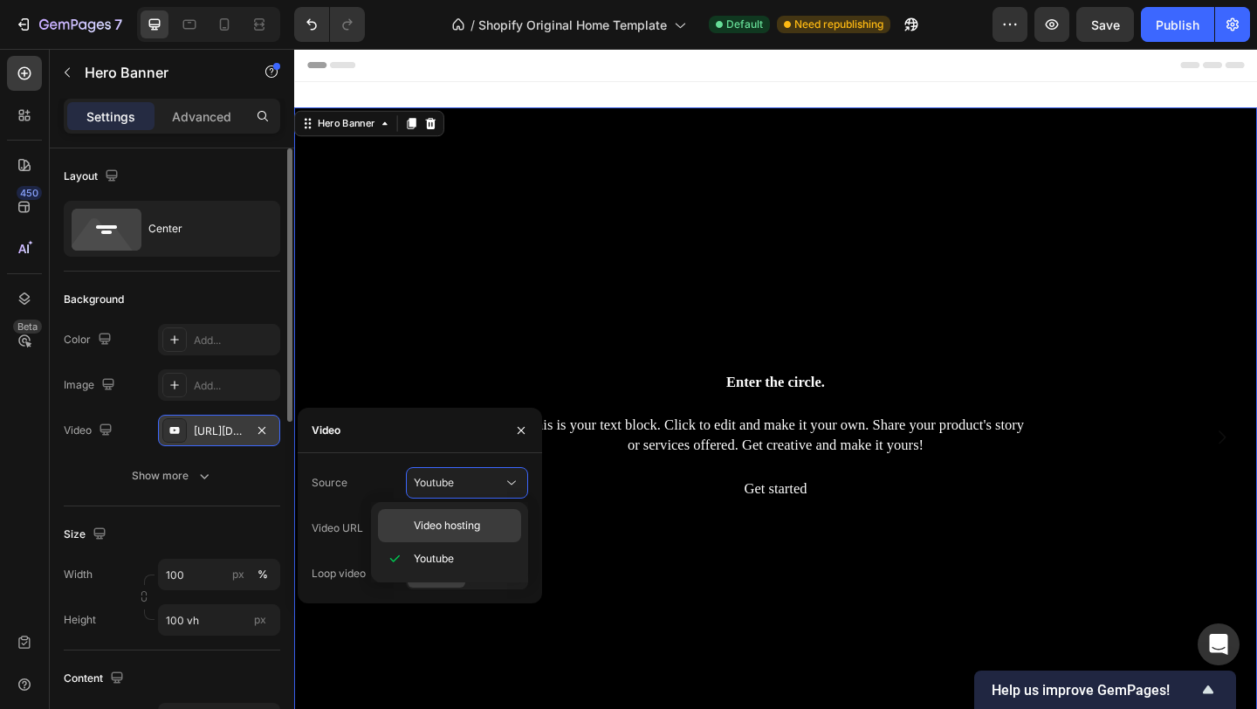
click at [460, 522] on span "Video hosting" at bounding box center [447, 526] width 66 height 16
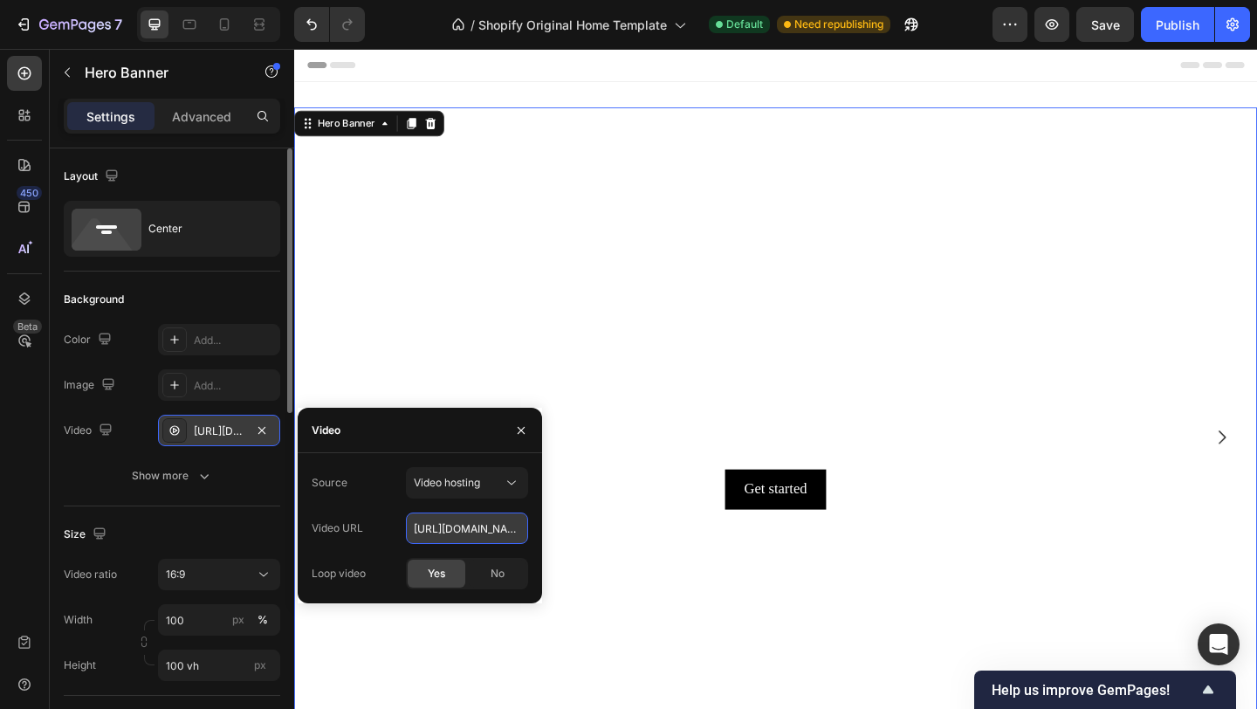
click at [466, 531] on input "https://cdn.shopify.com/videos/c/o/v/92a407d4e0c94a288eb54cac18c387dc.mp4" at bounding box center [467, 527] width 122 height 31
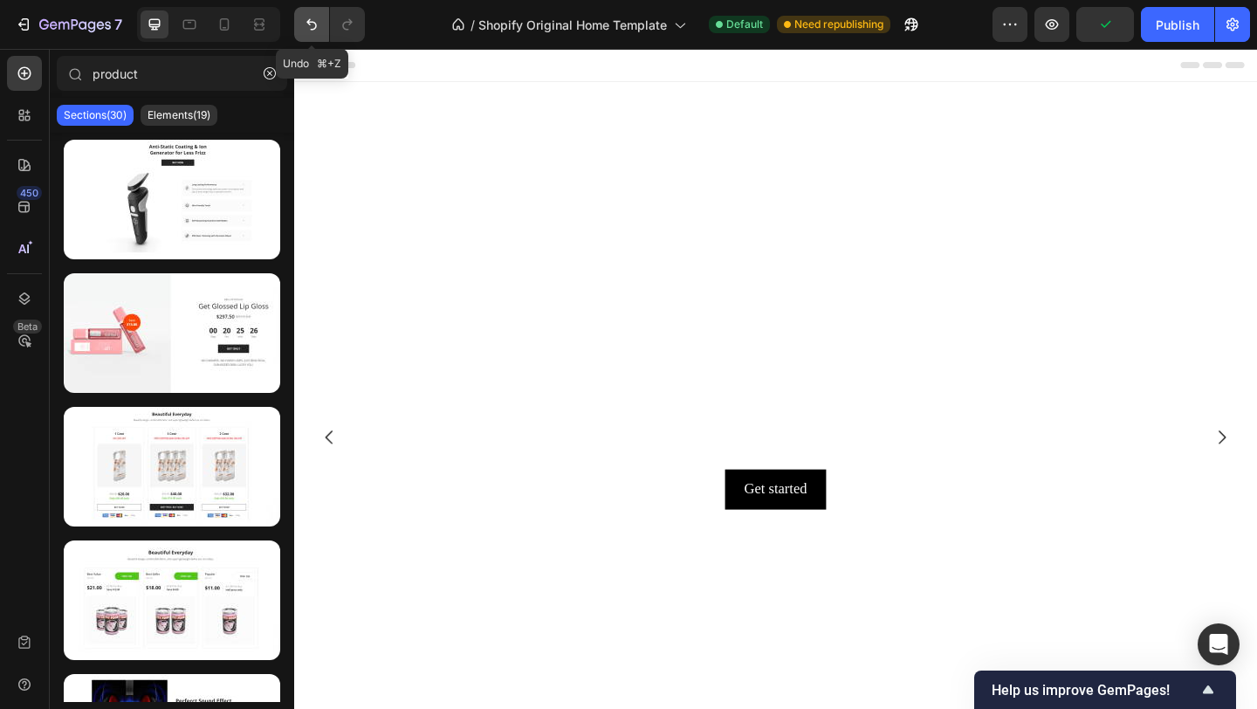
click at [310, 18] on icon "Undo/Redo" at bounding box center [311, 24] width 17 height 17
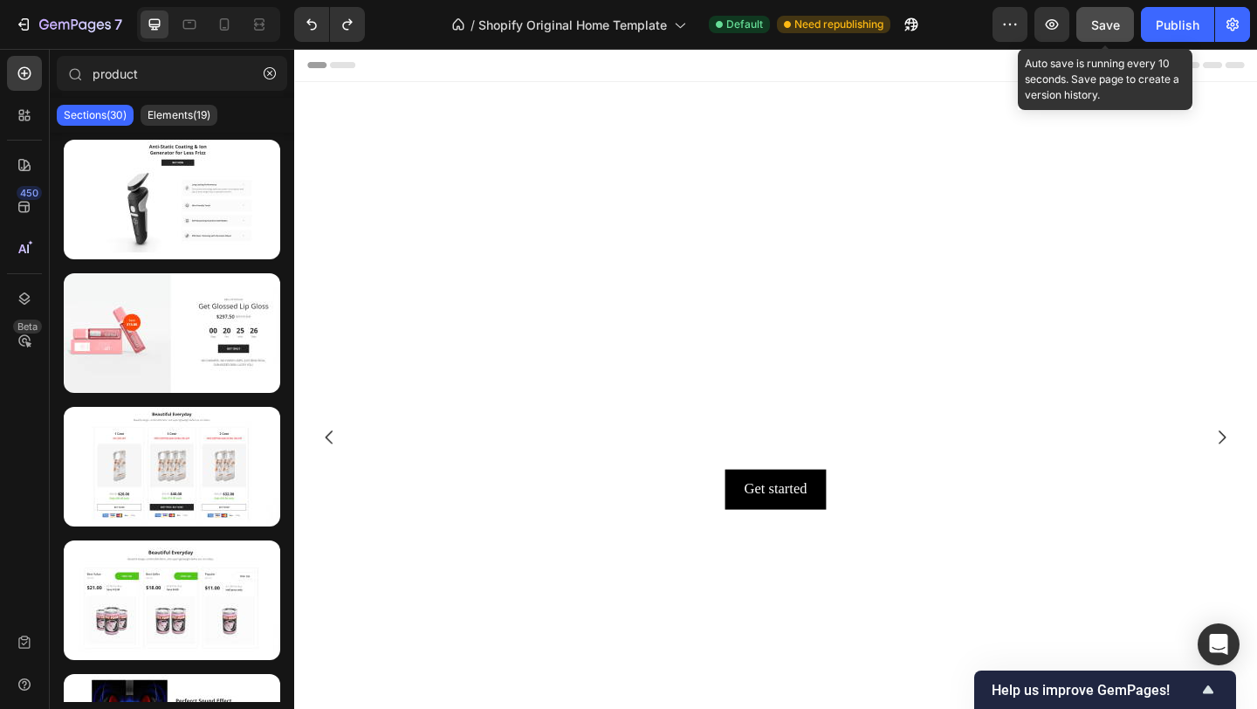
click at [1107, 20] on span "Save" at bounding box center [1105, 24] width 29 height 15
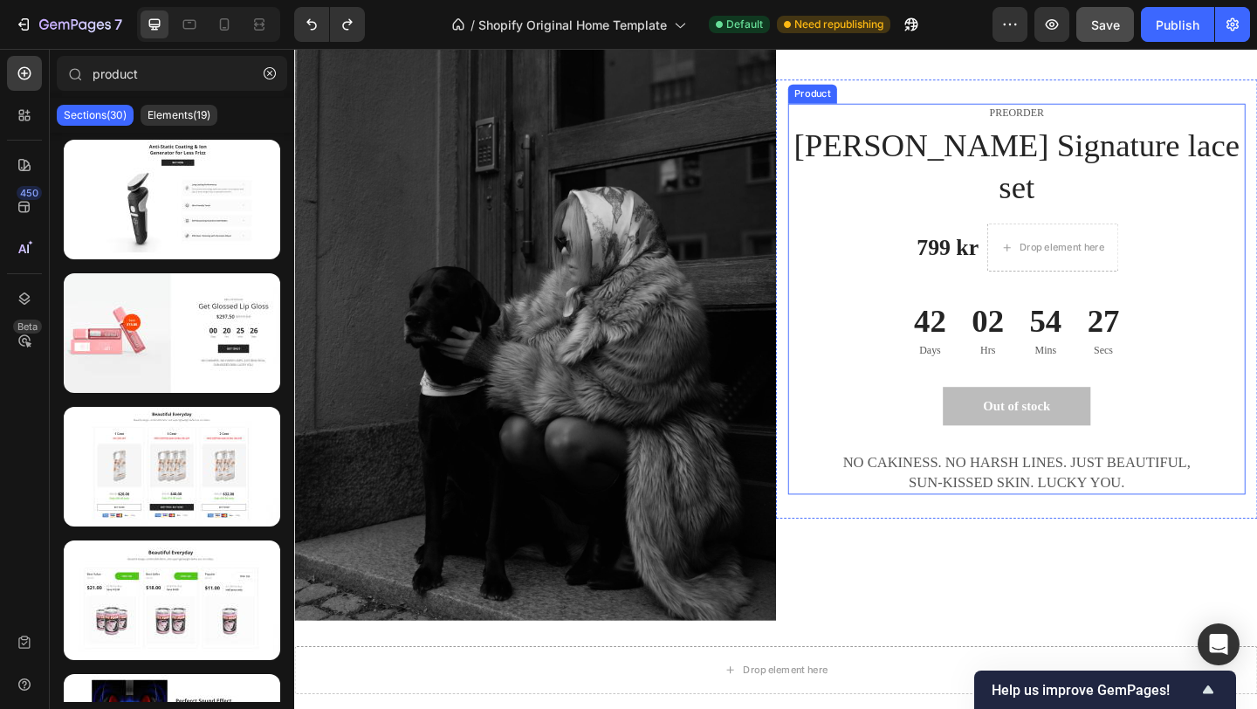
scroll to position [917, 0]
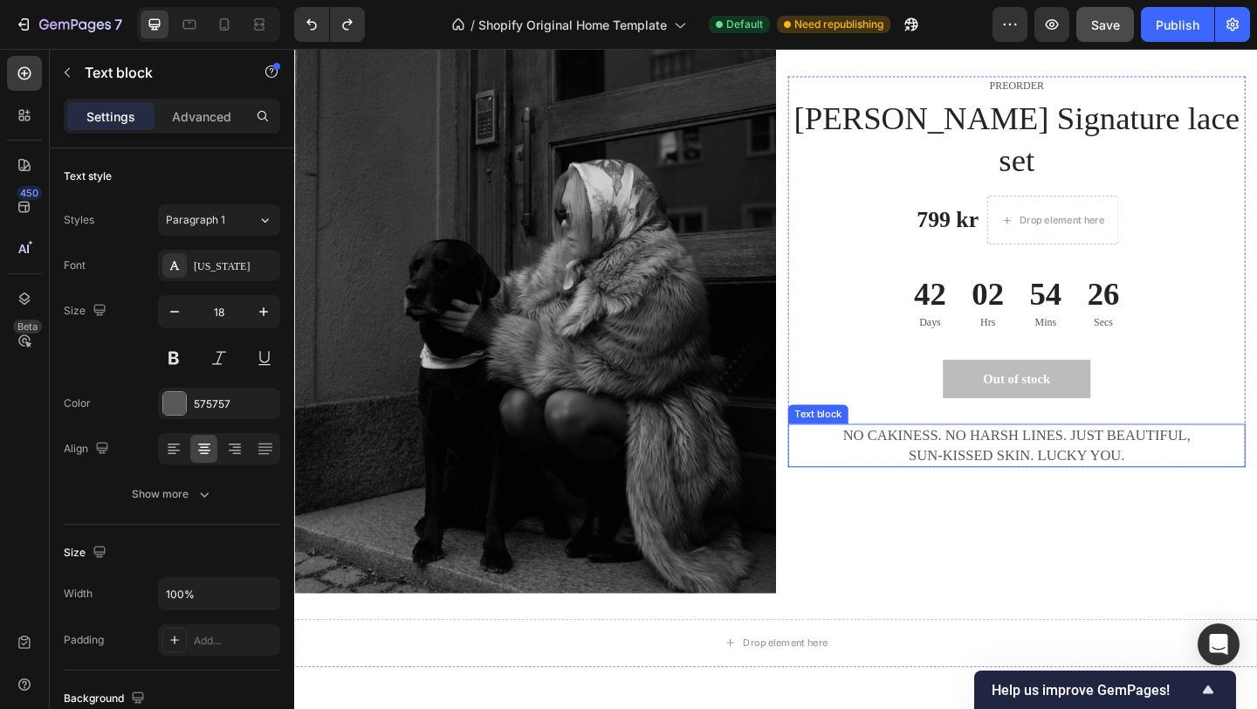
click at [1044, 462] on p "NO CAKINESS. NO HARSH LINES. JUST BEAUTIFUL, SUN-KISSED SKIN. LUCKY YOU." at bounding box center [1080, 480] width 494 height 44
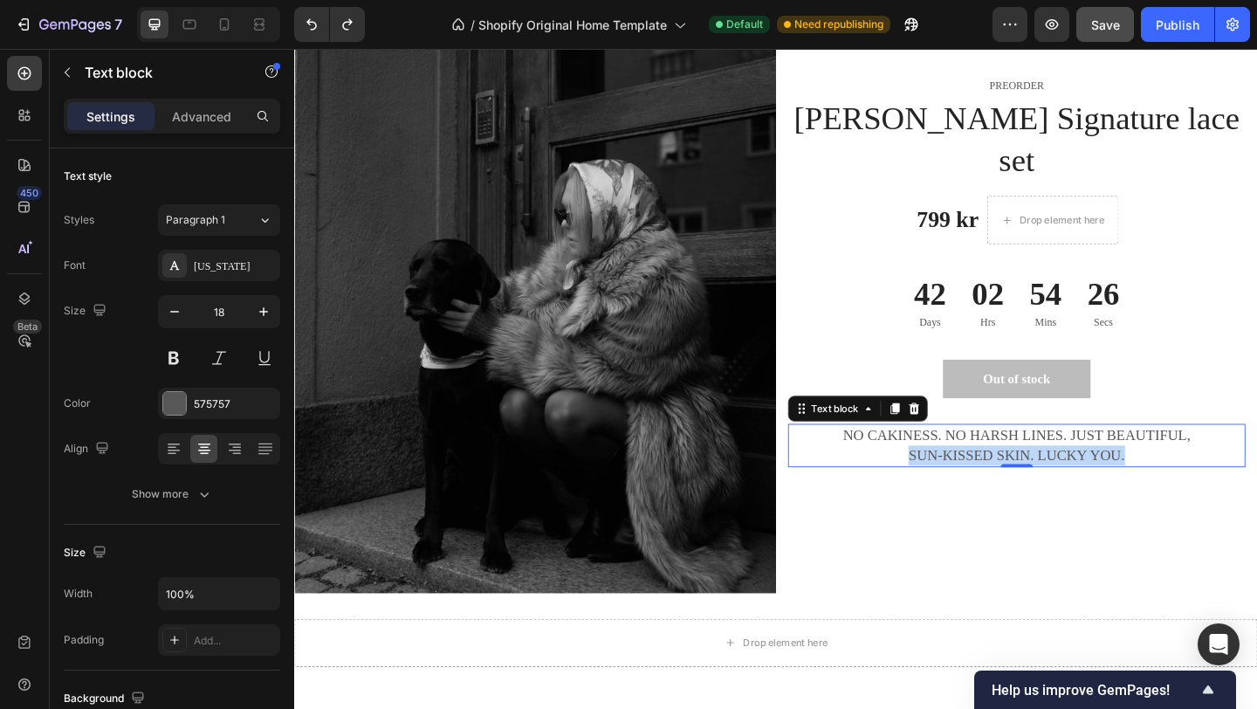
click at [1044, 462] on p "NO CAKINESS. NO HARSH LINES. JUST BEAUTIFUL, SUN-KISSED SKIN. LUCKY YOU." at bounding box center [1080, 480] width 494 height 44
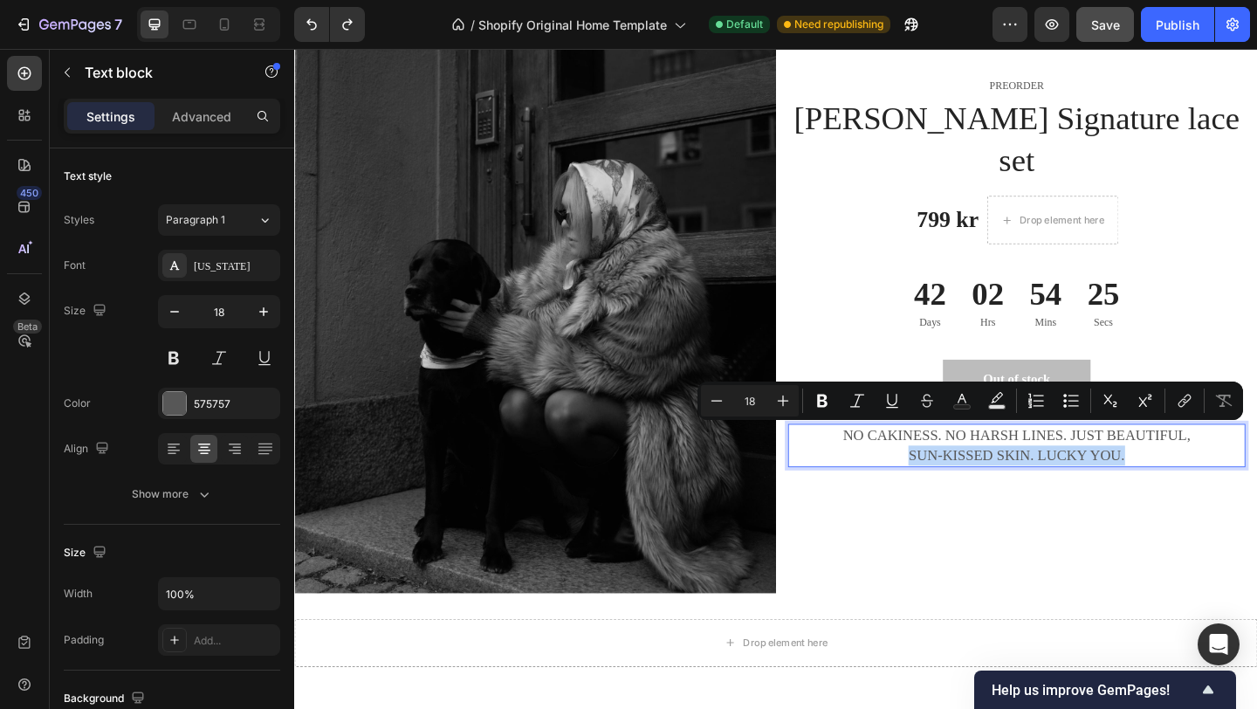
click at [1044, 462] on p "NO CAKINESS. NO HARSH LINES. JUST BEAUTIFUL, SUN-KISSED SKIN. LUCKY YOU." at bounding box center [1080, 480] width 494 height 44
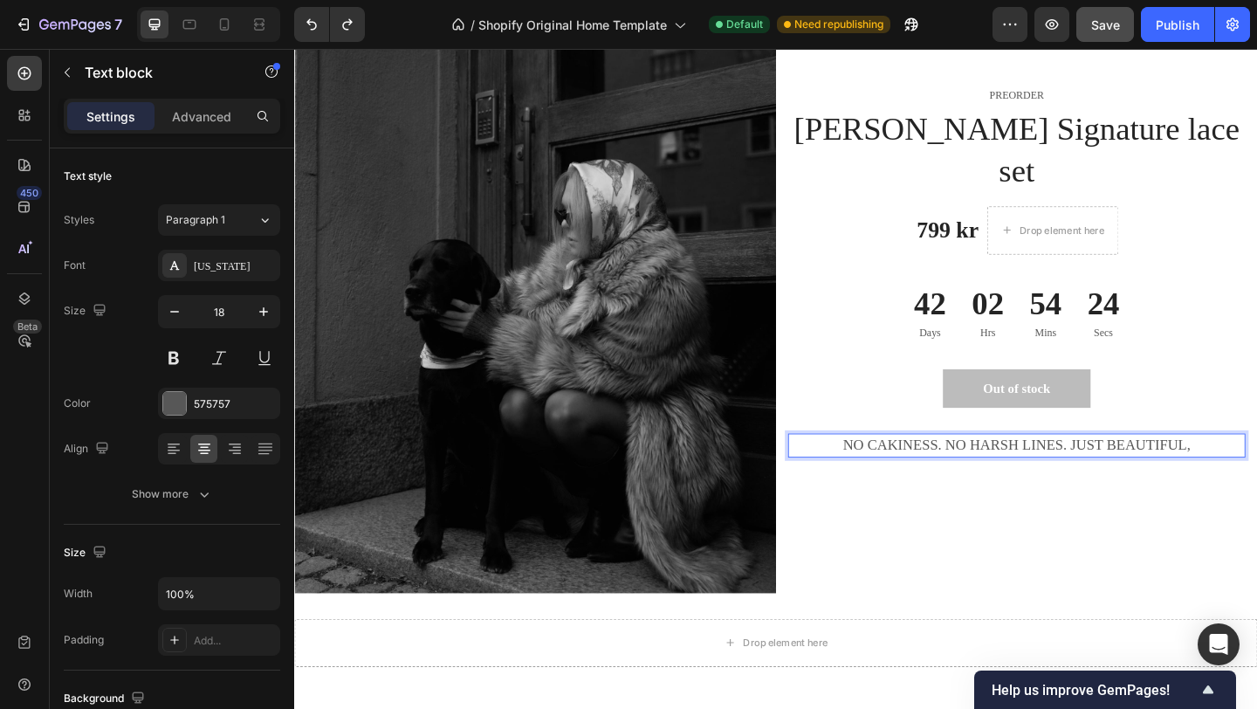
scroll to position [927, 0]
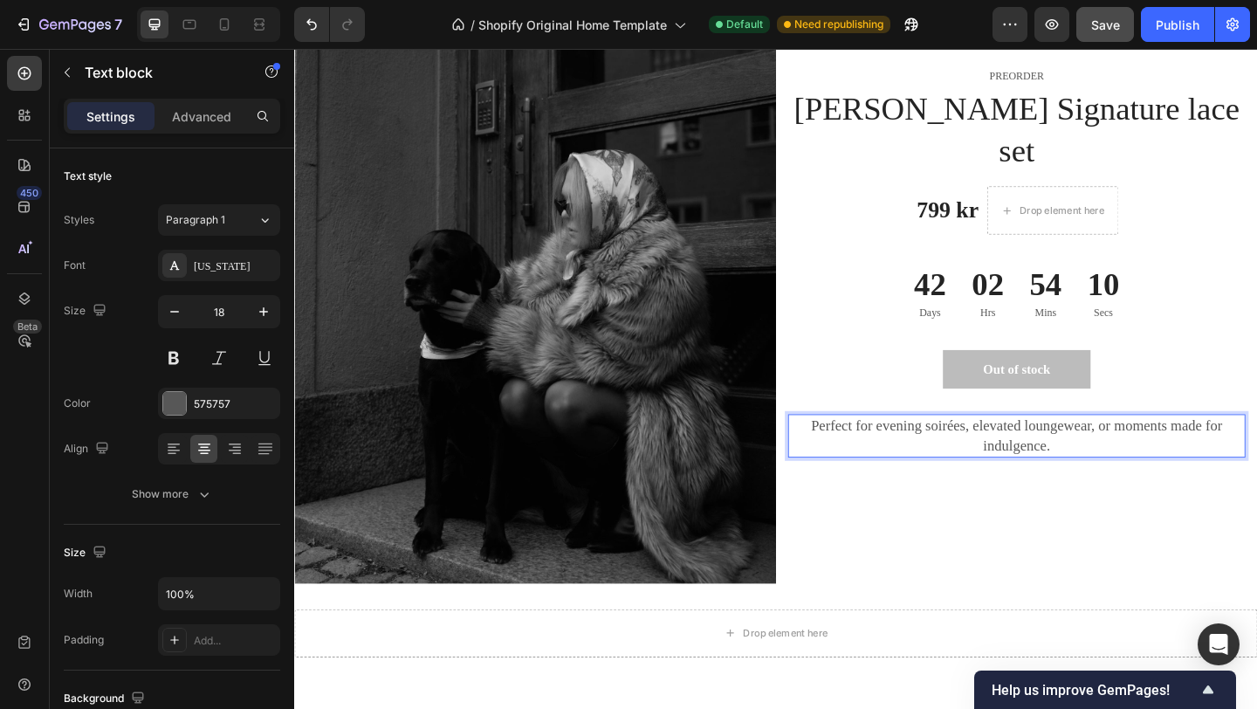
click at [859, 448] on p "Perfect for evening soirées, elevated loungewear, or moments made for indulgenc…" at bounding box center [1080, 470] width 494 height 44
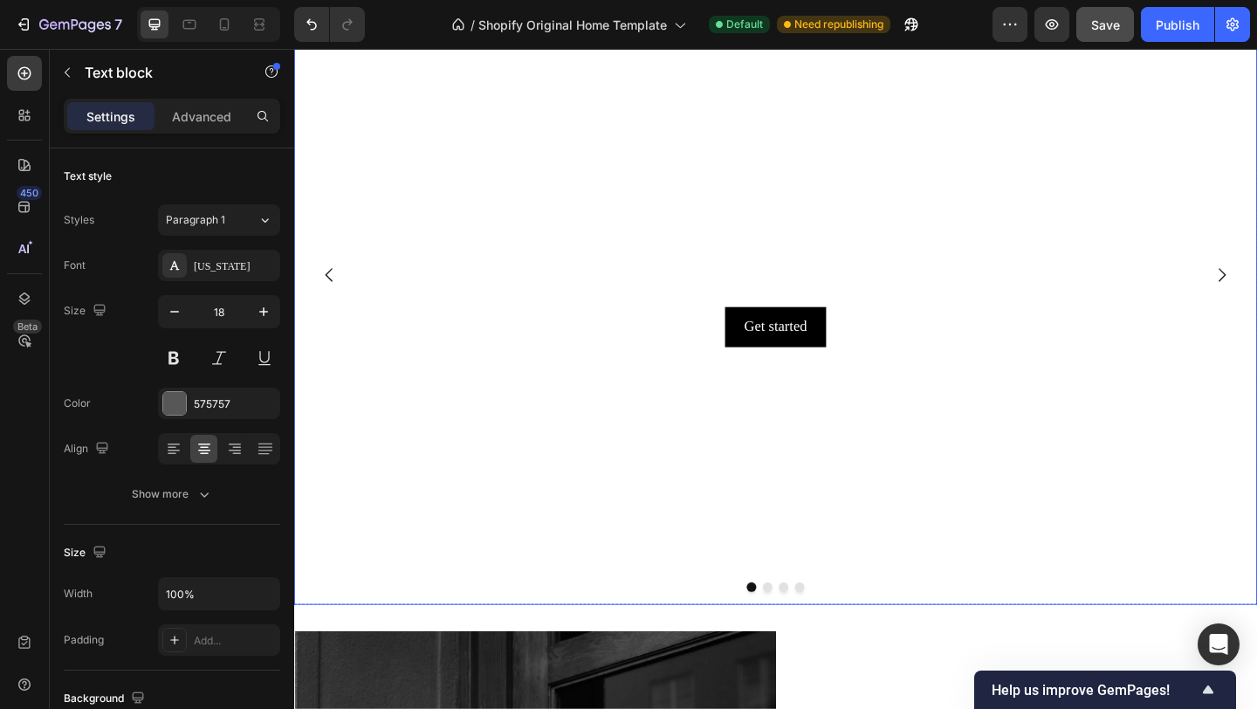
scroll to position [176, 0]
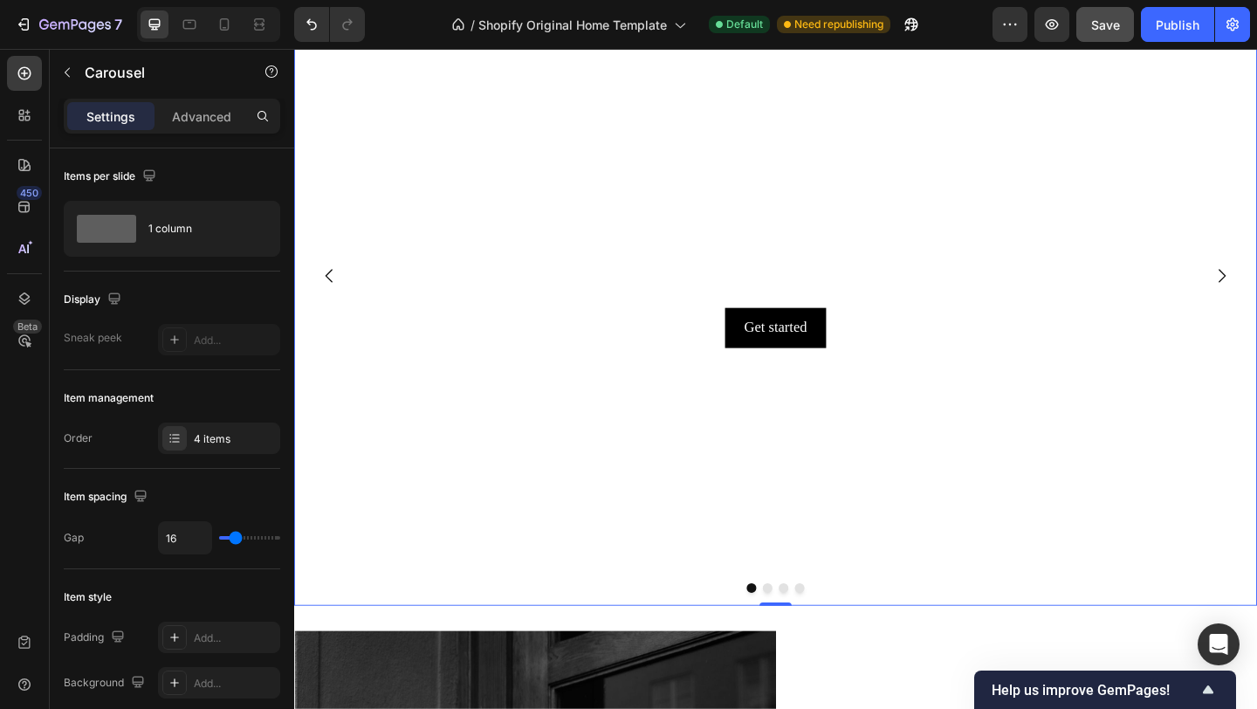
click at [810, 629] on div at bounding box center [818, 634] width 1048 height 10
click at [811, 630] on button "Dot" at bounding box center [809, 634] width 10 height 10
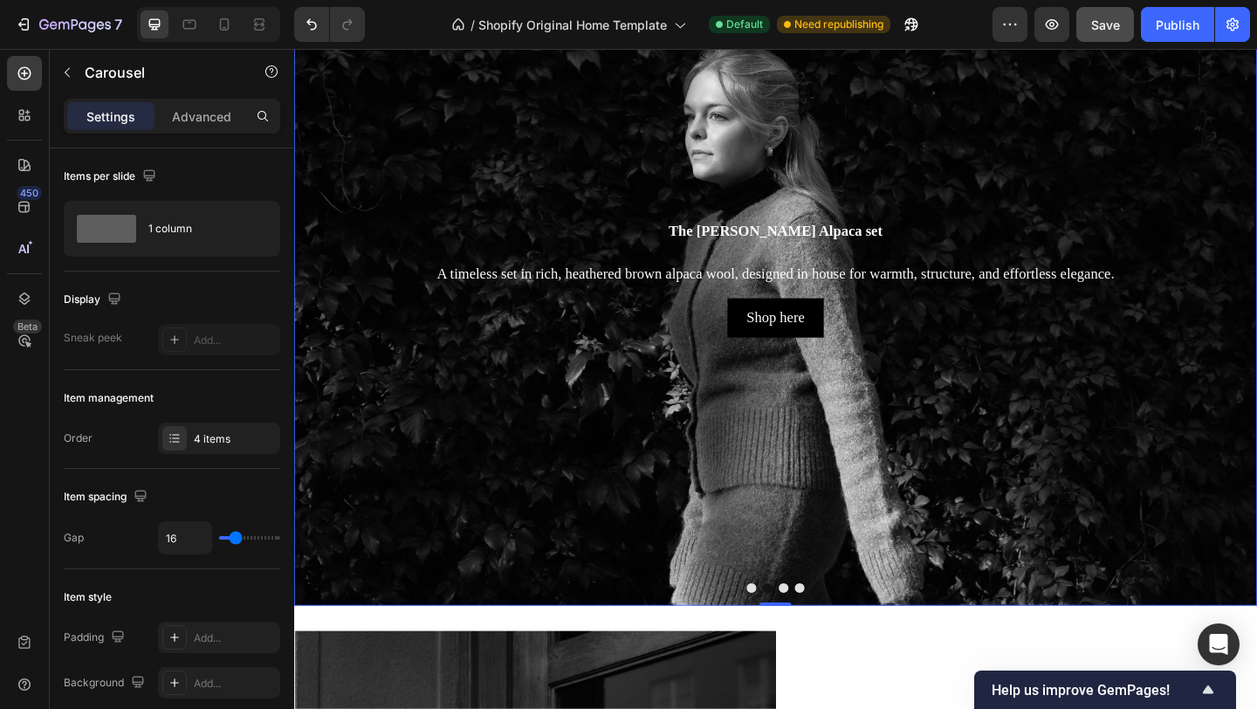
click at [827, 635] on button "Dot" at bounding box center [827, 634] width 10 height 10
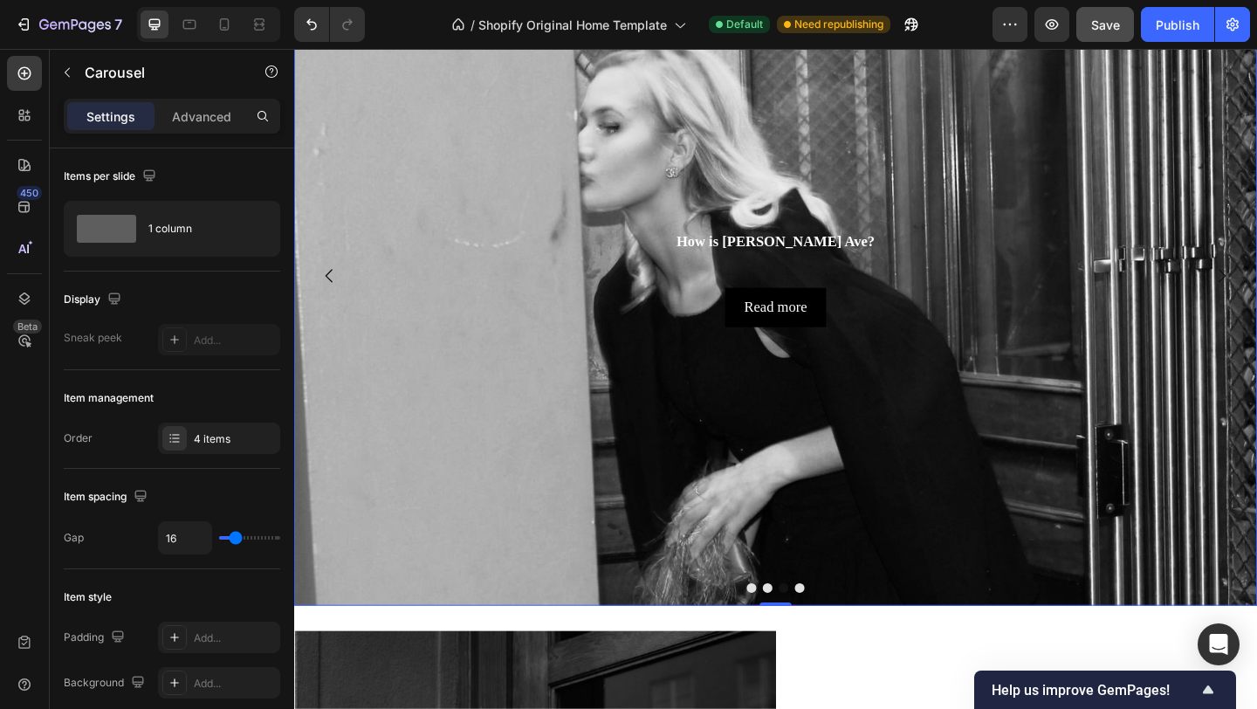
click at [846, 634] on button "Dot" at bounding box center [844, 634] width 10 height 10
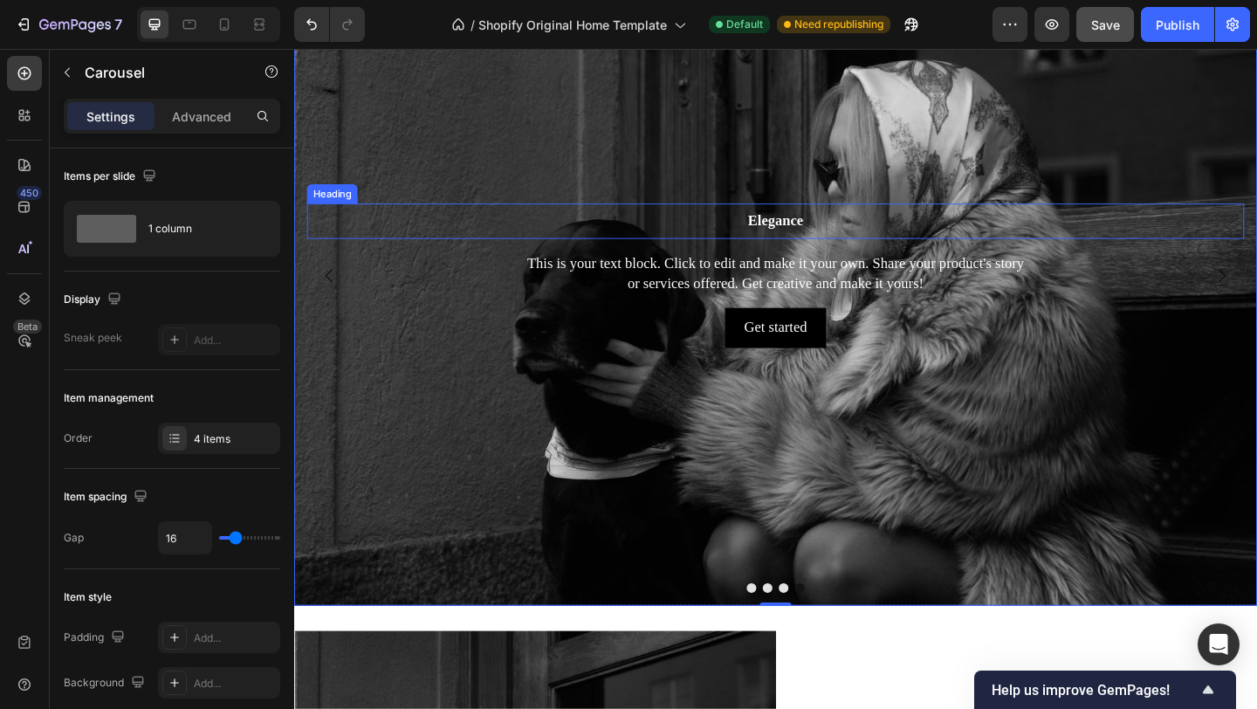
click at [822, 236] on h2 "Elegance" at bounding box center [818, 236] width 1020 height 38
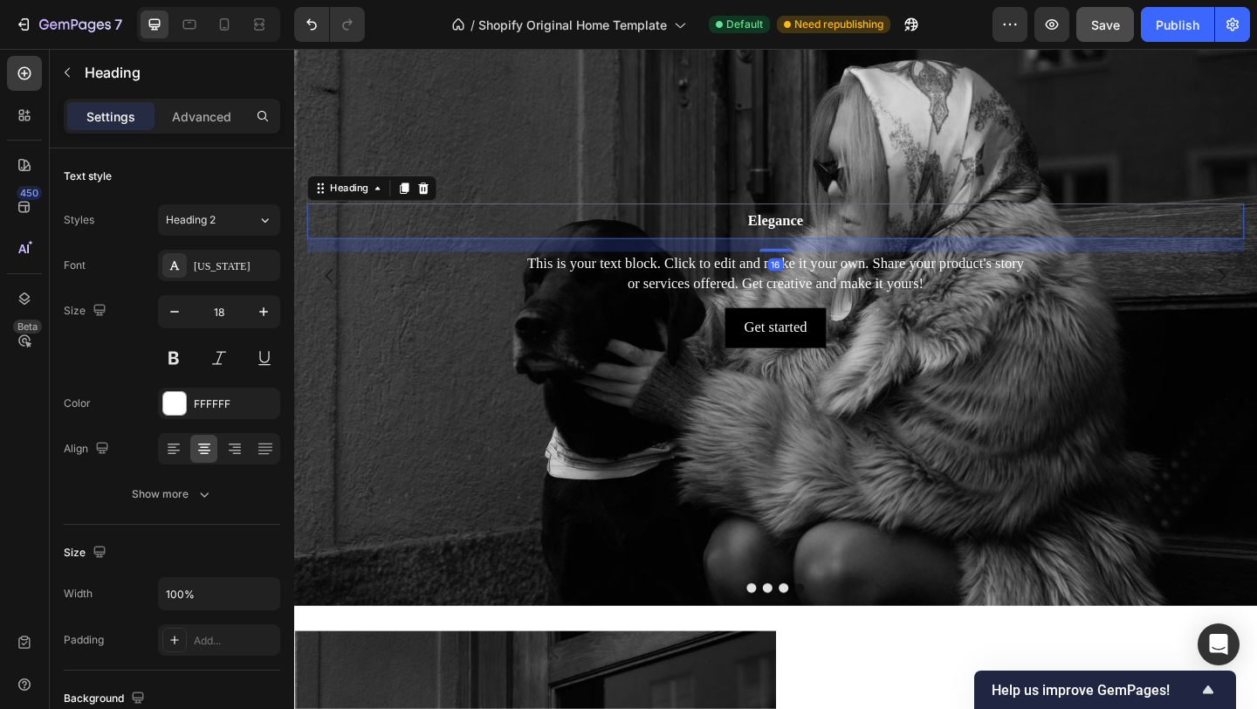
click at [822, 237] on h2 "Elegance" at bounding box center [818, 236] width 1020 height 38
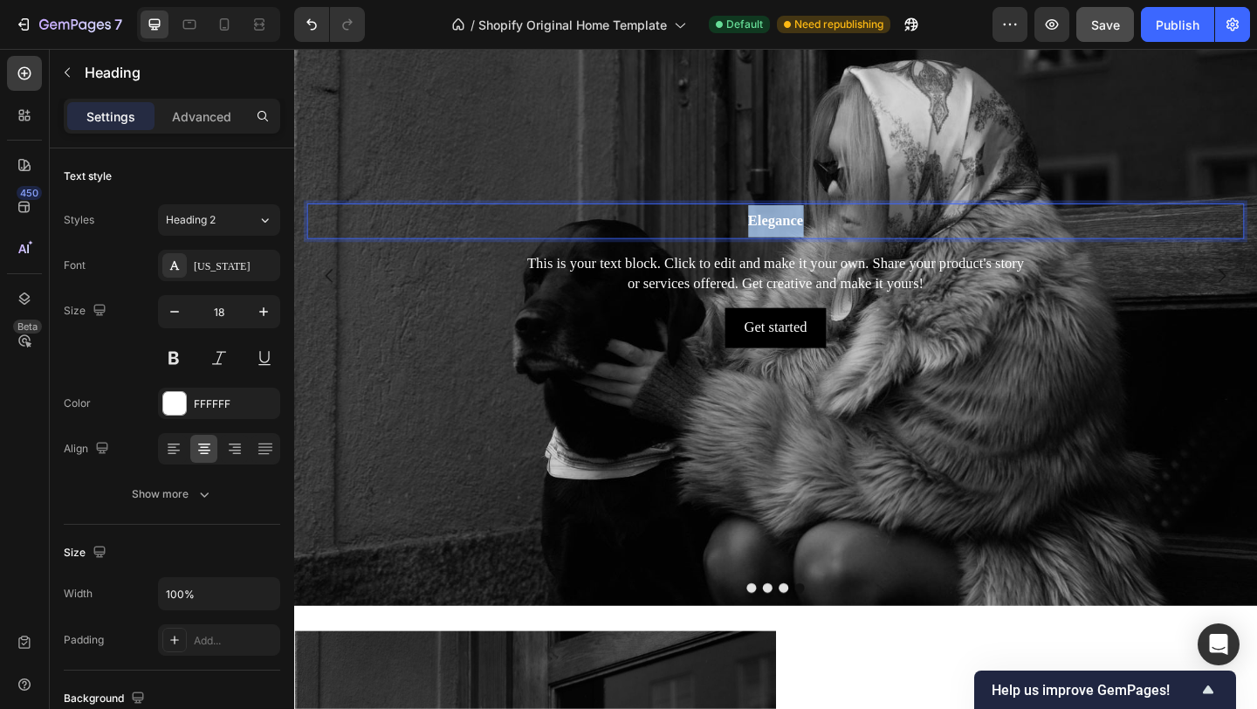
click at [822, 237] on p "Elegance" at bounding box center [818, 235] width 1016 height 35
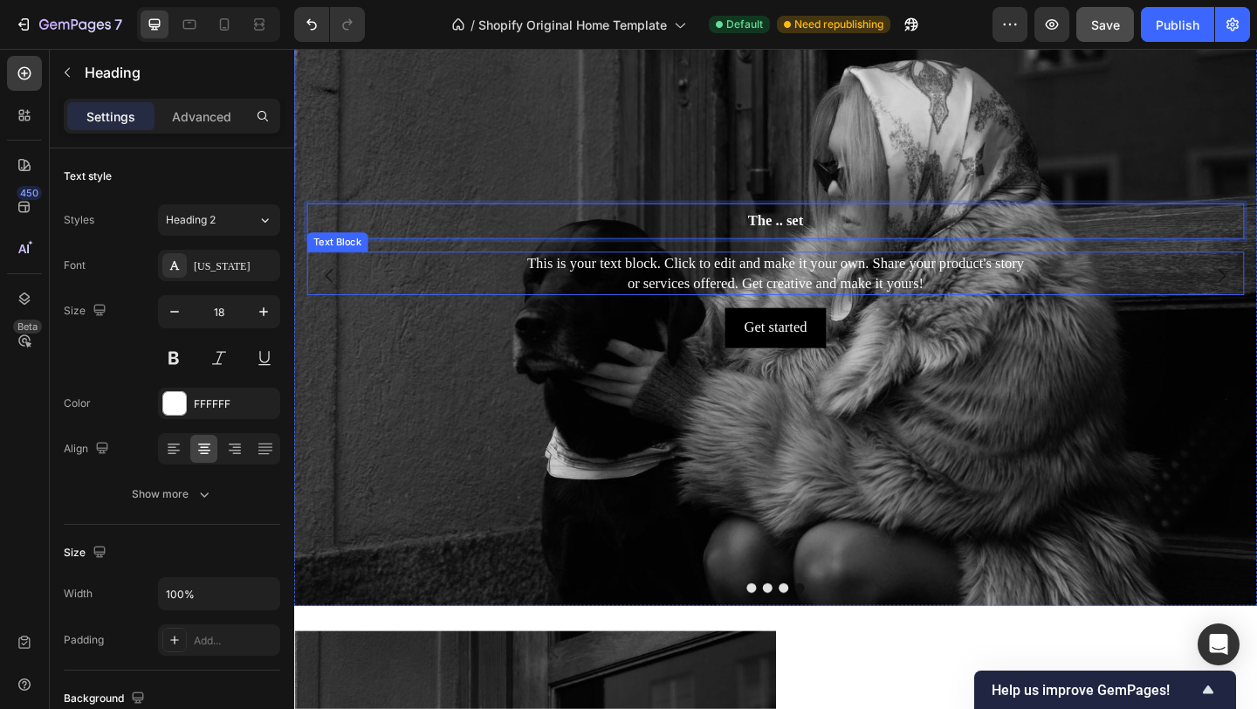
click at [903, 285] on div "This is your text block. Click to edit and make it your own. Share your product…" at bounding box center [818, 292] width 1020 height 47
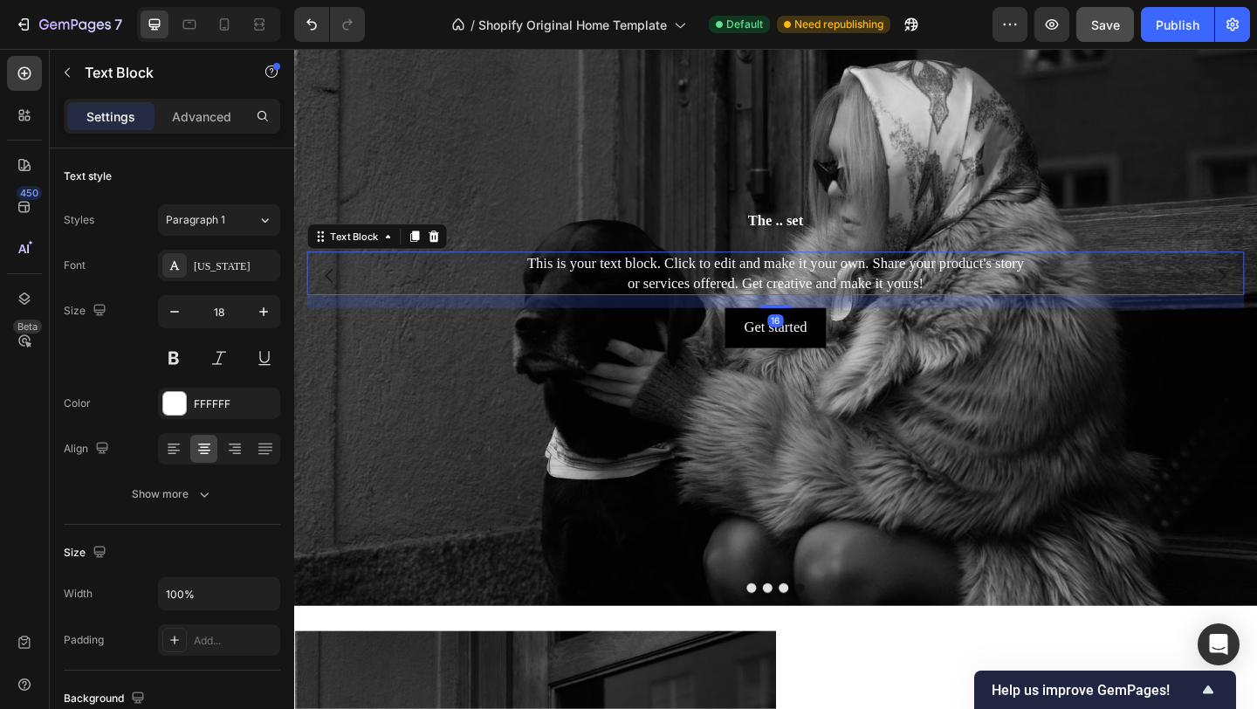
click at [903, 285] on div "This is your text block. Click to edit and make it your own. Share your product…" at bounding box center [818, 292] width 1020 height 47
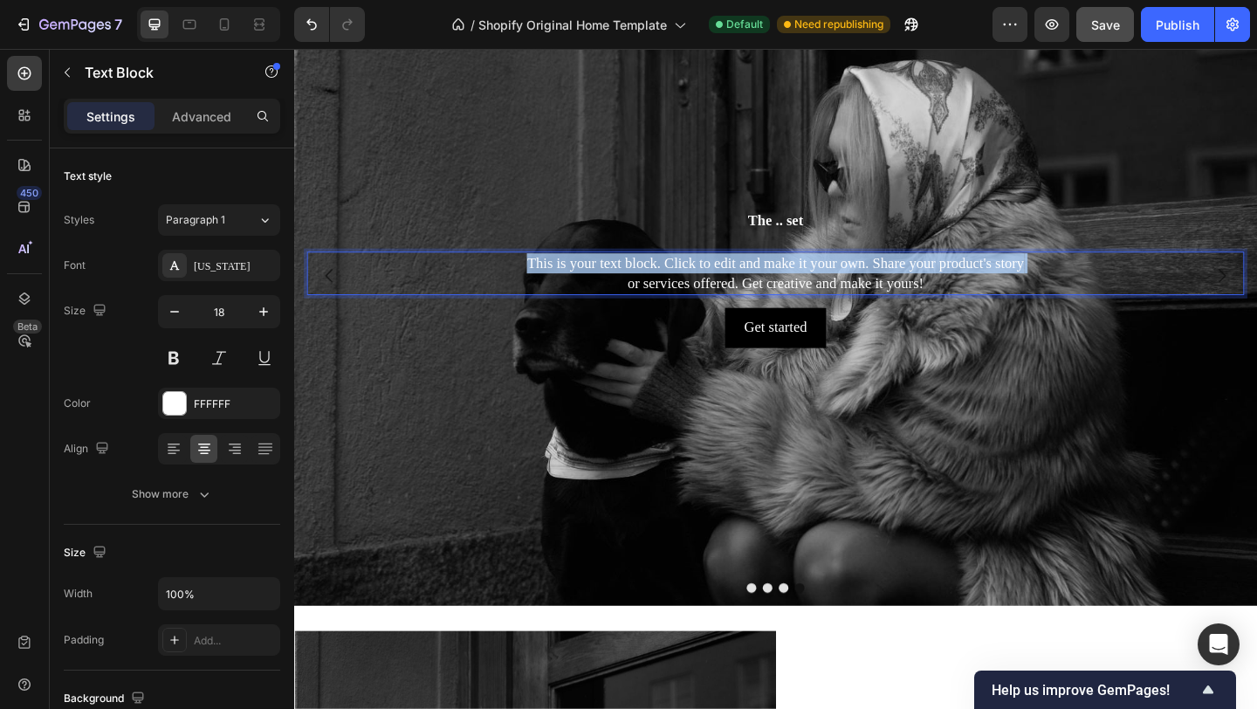
click at [903, 285] on p "This is your text block. Click to edit and make it your own. Share your product…" at bounding box center [818, 293] width 1016 height 44
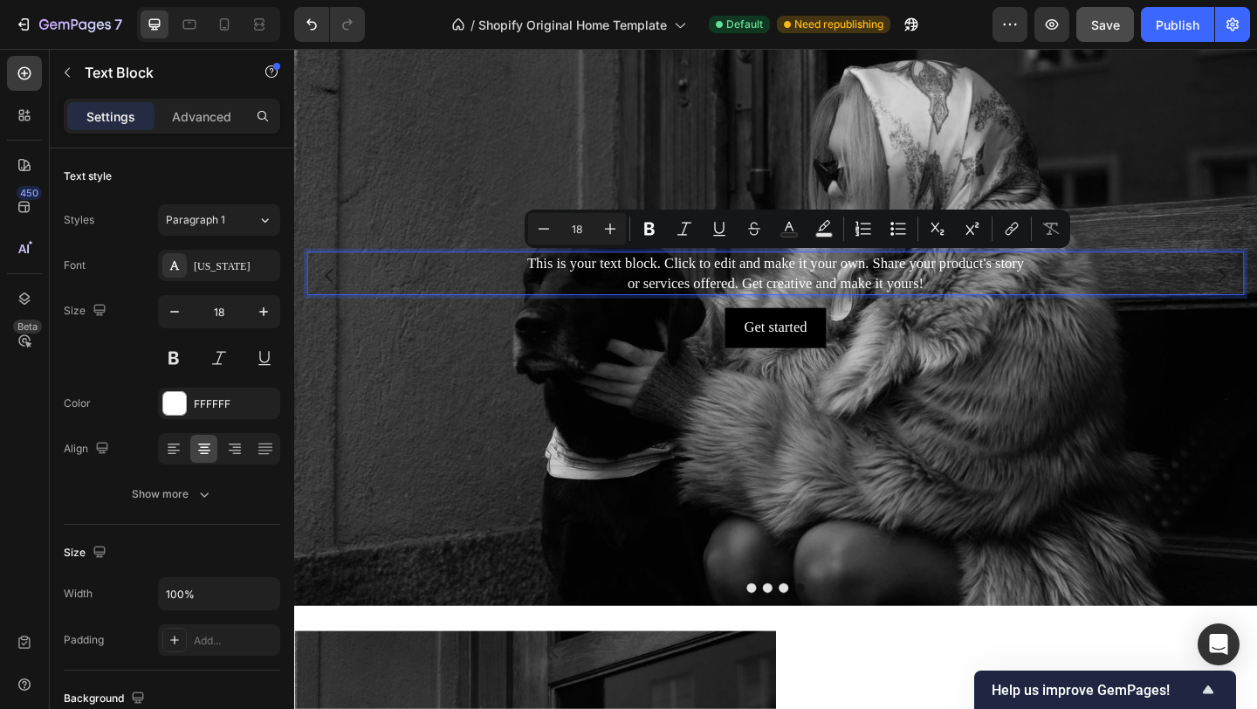
click at [1001, 298] on p "This is your text block. Click to edit and make it your own. Share your product…" at bounding box center [818, 293] width 1016 height 44
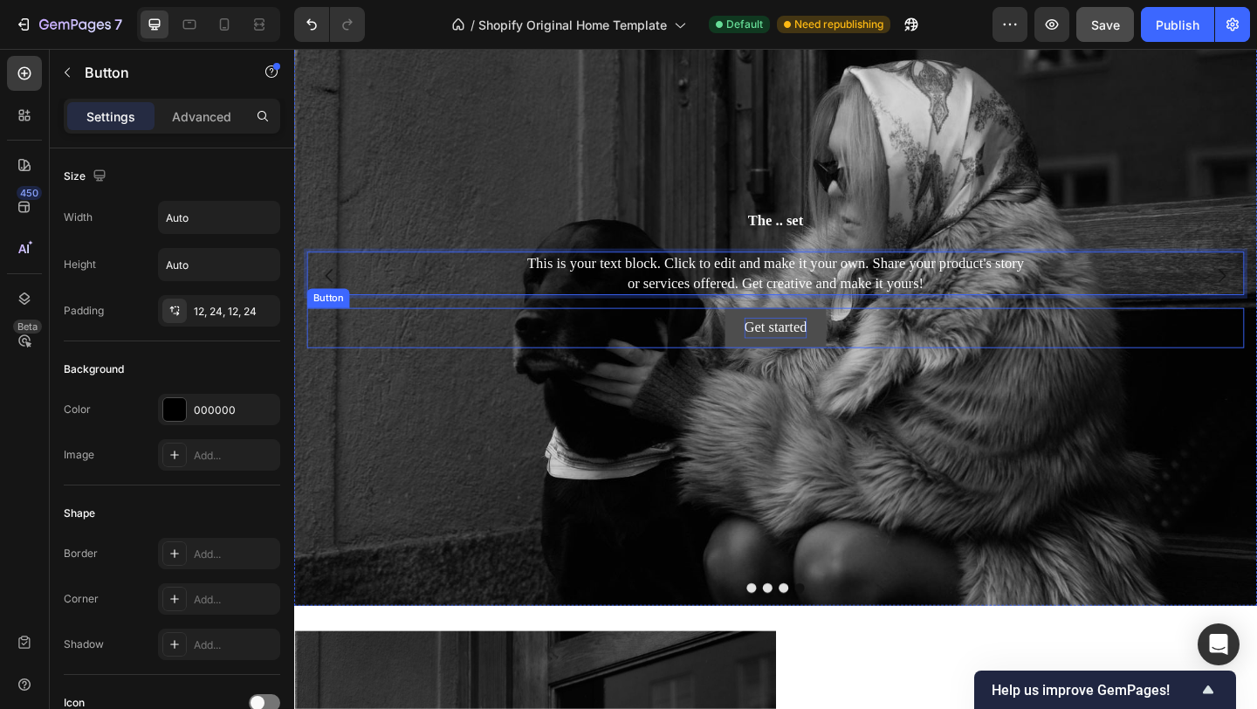
click at [829, 347] on div "Get started" at bounding box center [818, 351] width 68 height 22
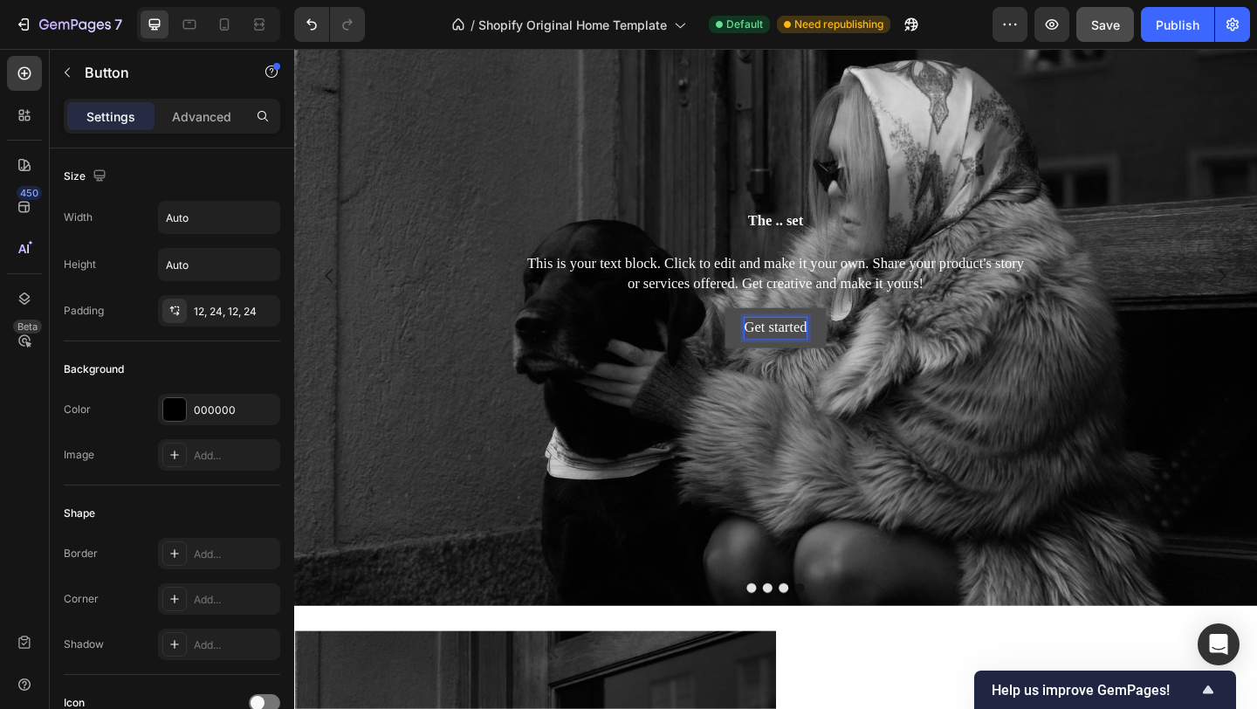
click at [831, 348] on div "Get started" at bounding box center [818, 351] width 68 height 22
click at [831, 348] on p "Get started" at bounding box center [818, 351] width 68 height 22
click at [781, 330] on button "Shop" at bounding box center [818, 351] width 74 height 43
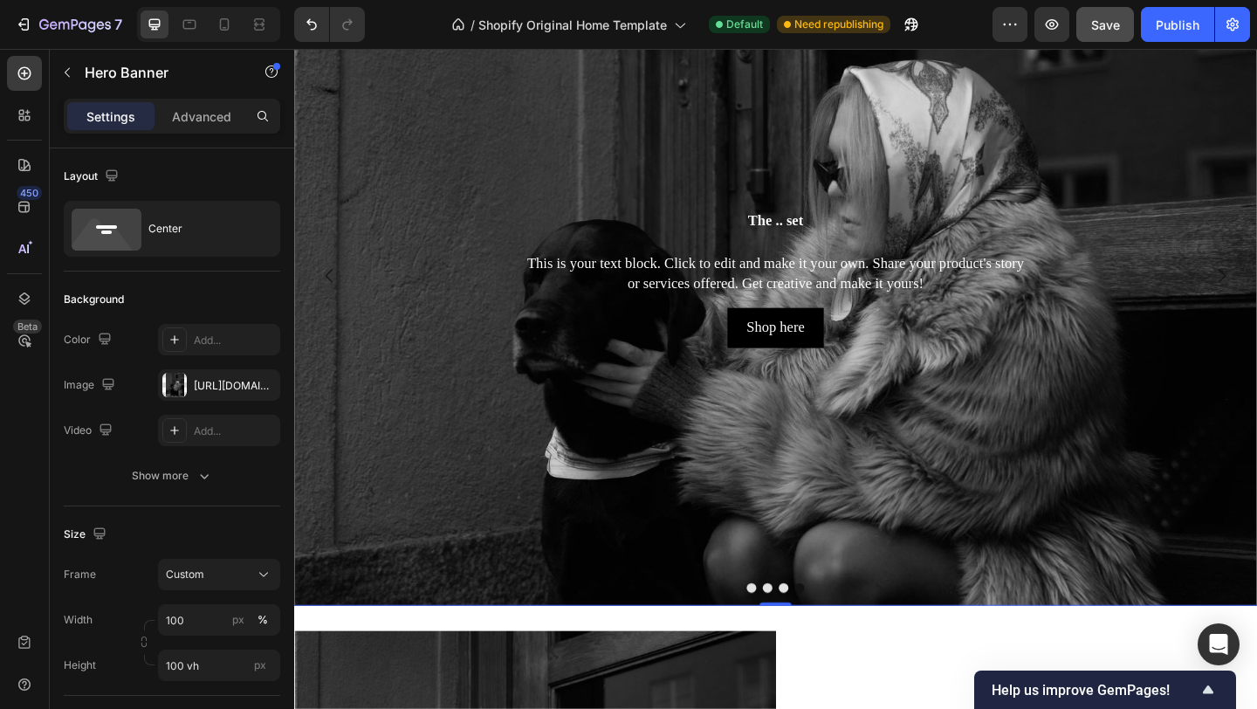
click at [1028, 528] on div "Background Image" at bounding box center [818, 466] width 1048 height 1076
click at [849, 636] on button "Dot" at bounding box center [844, 634] width 10 height 10
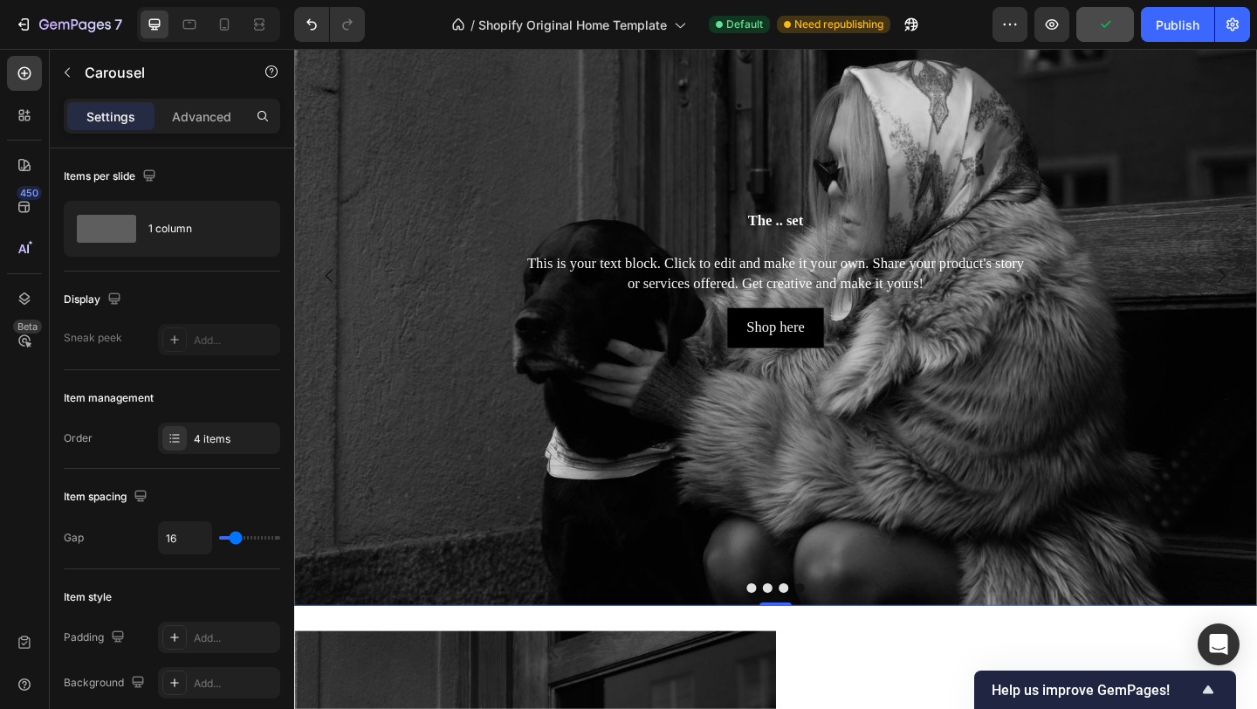
click at [849, 636] on button "Dot" at bounding box center [844, 634] width 10 height 10
click at [830, 634] on button "Dot" at bounding box center [827, 634] width 10 height 10
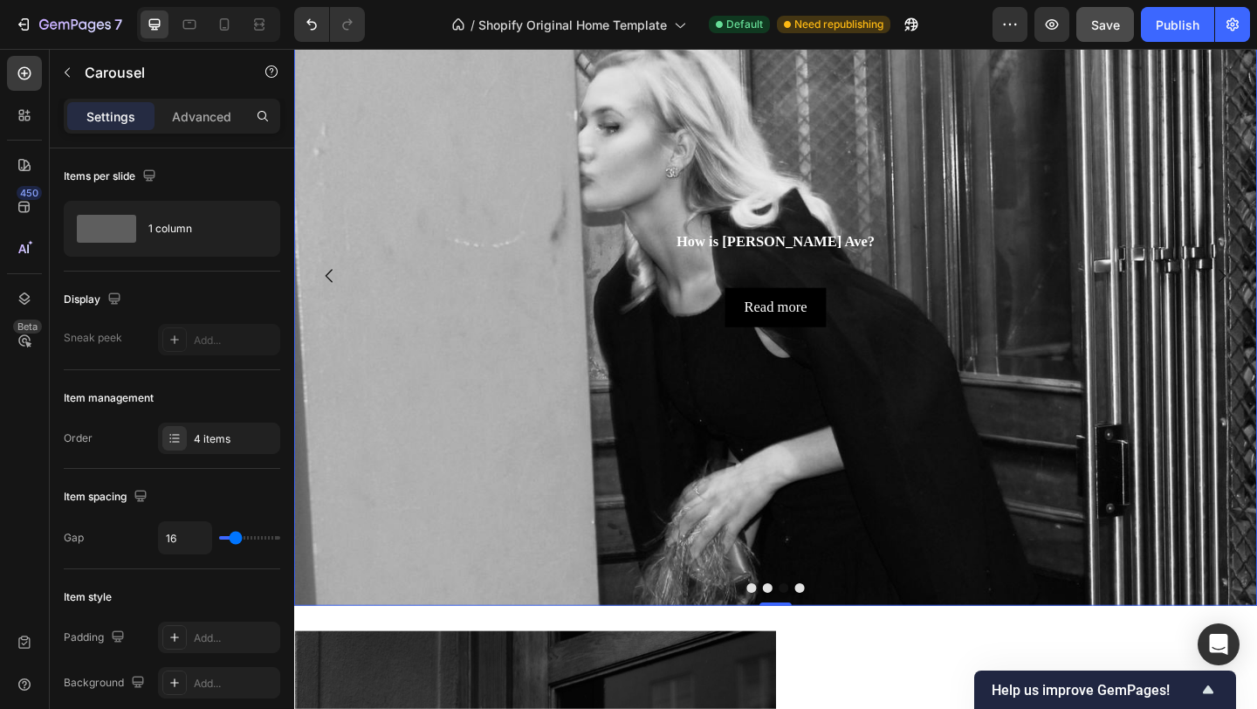
click at [808, 630] on button "Dot" at bounding box center [809, 634] width 10 height 10
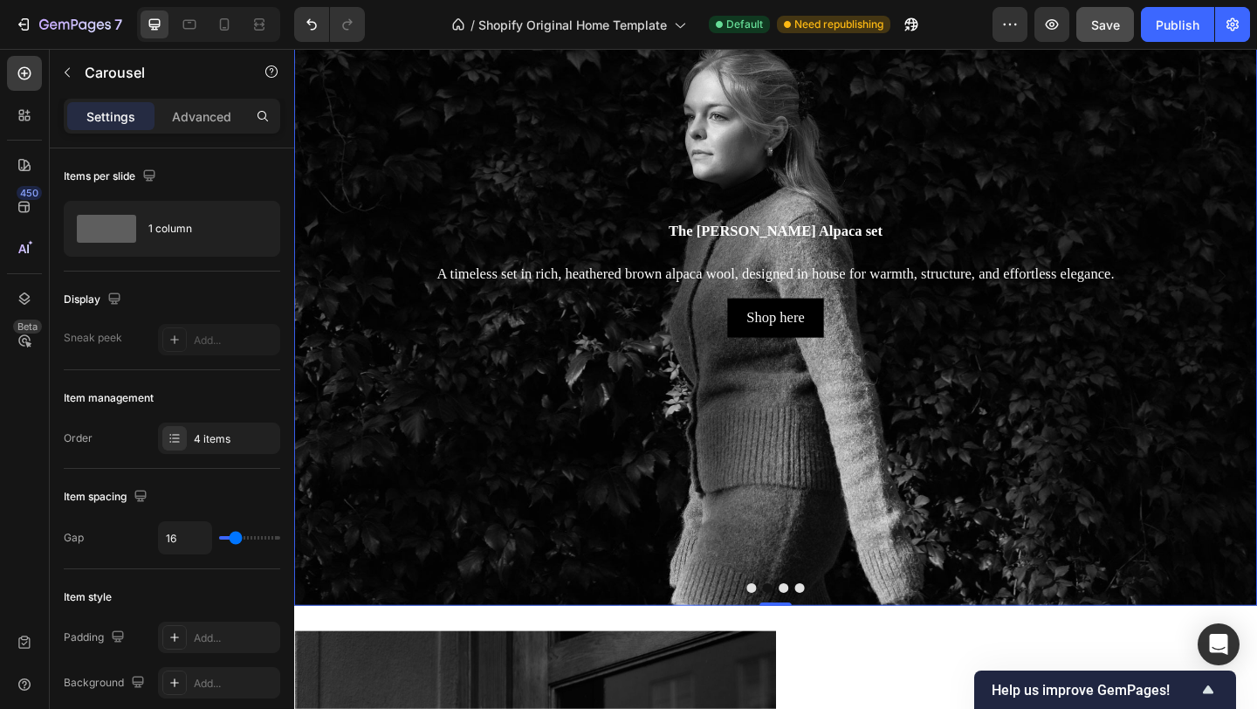
click at [795, 629] on div at bounding box center [818, 634] width 1048 height 10
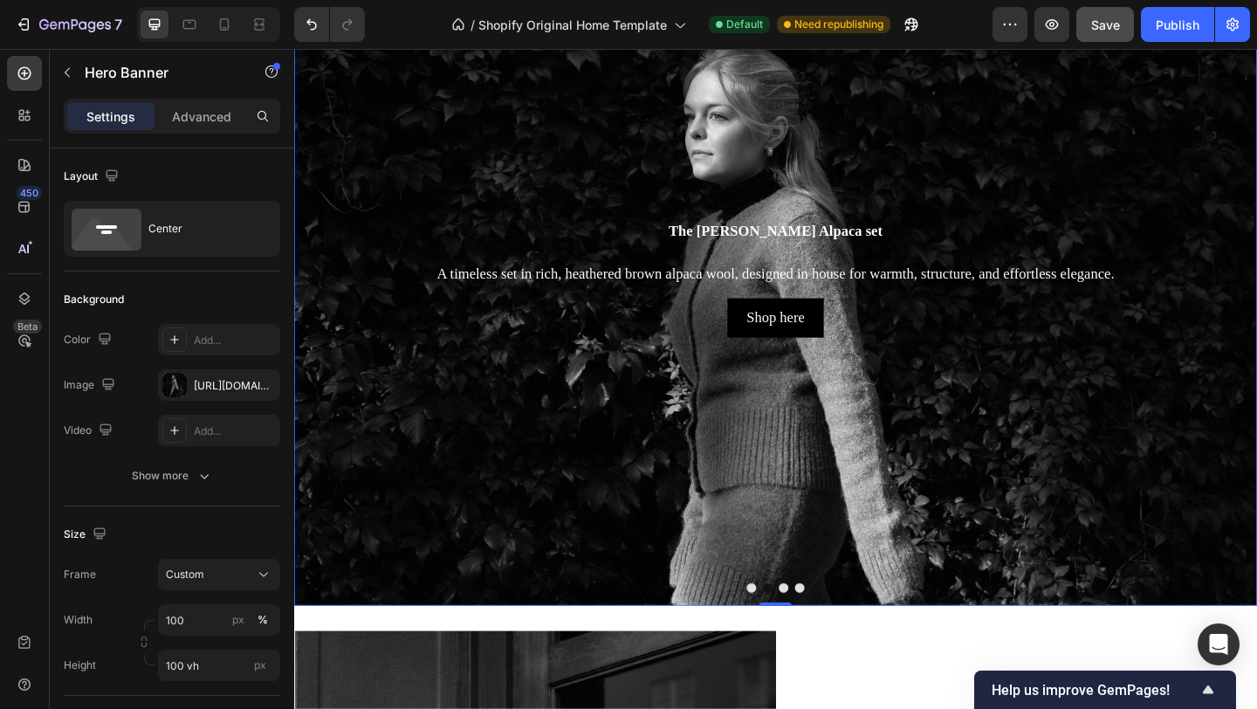
click at [794, 642] on div "Background Image" at bounding box center [818, 295] width 1048 height 718
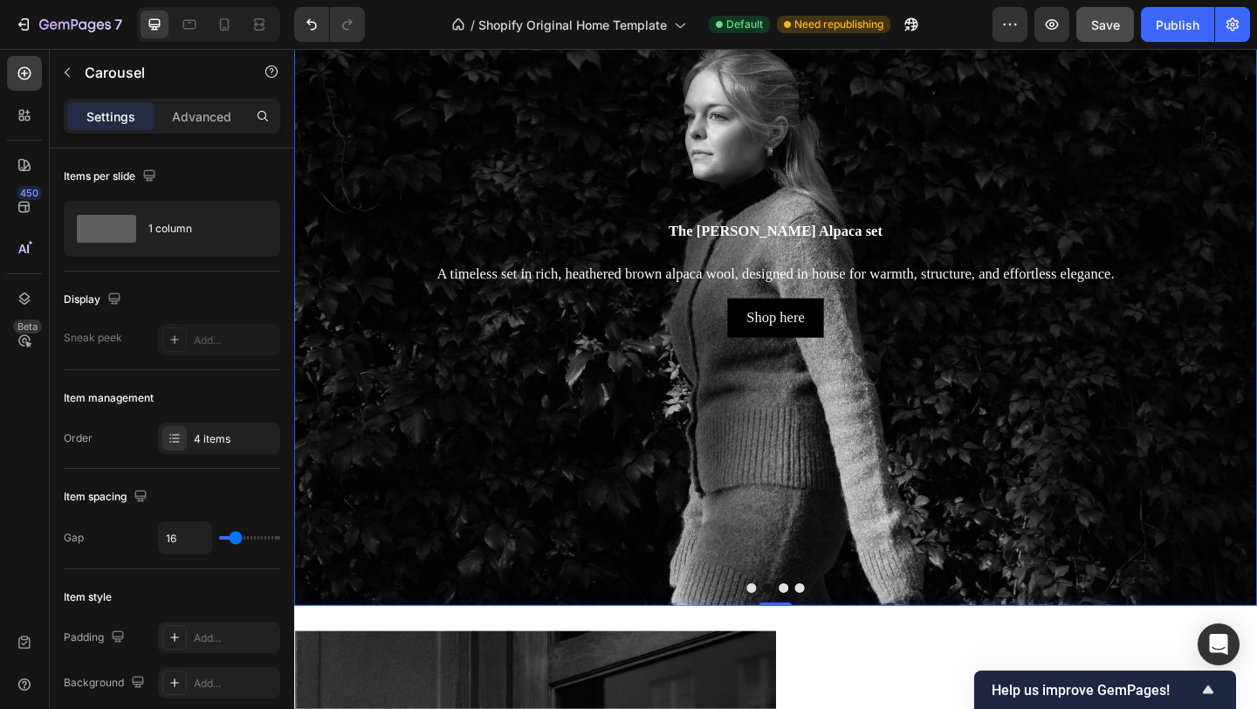
click at [795, 633] on button "Dot" at bounding box center [792, 634] width 10 height 10
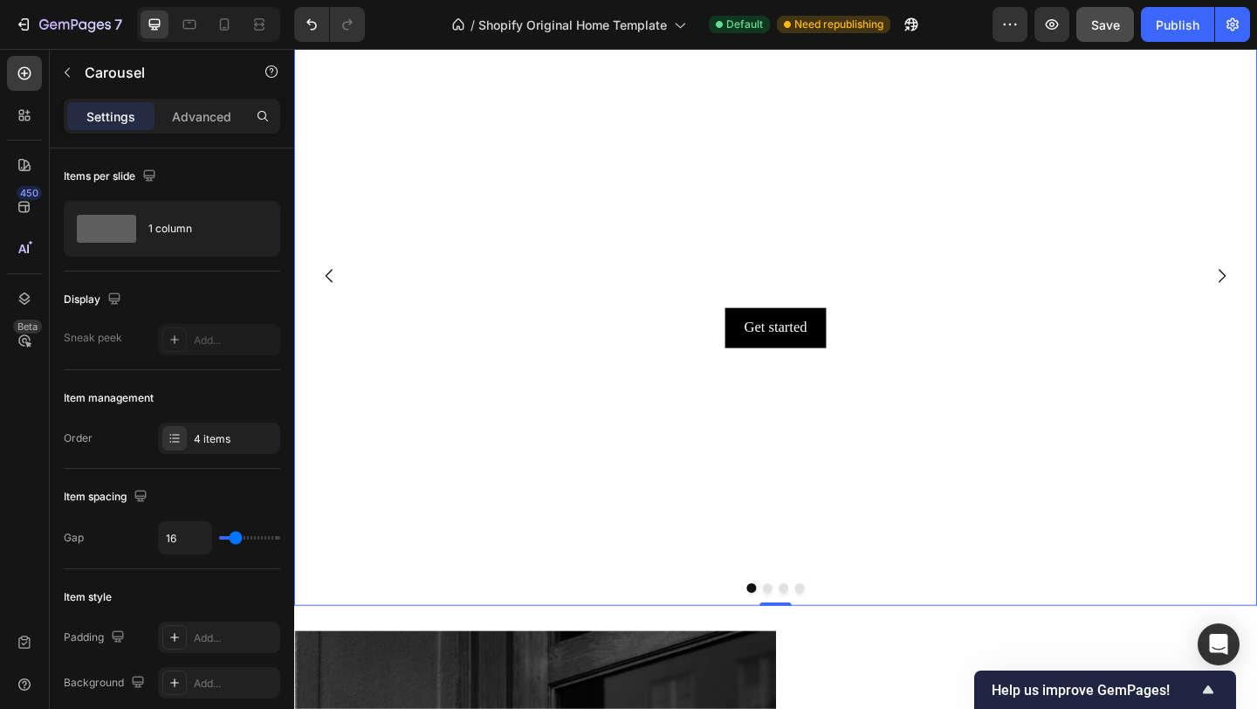
click at [813, 636] on button "Dot" at bounding box center [809, 634] width 10 height 10
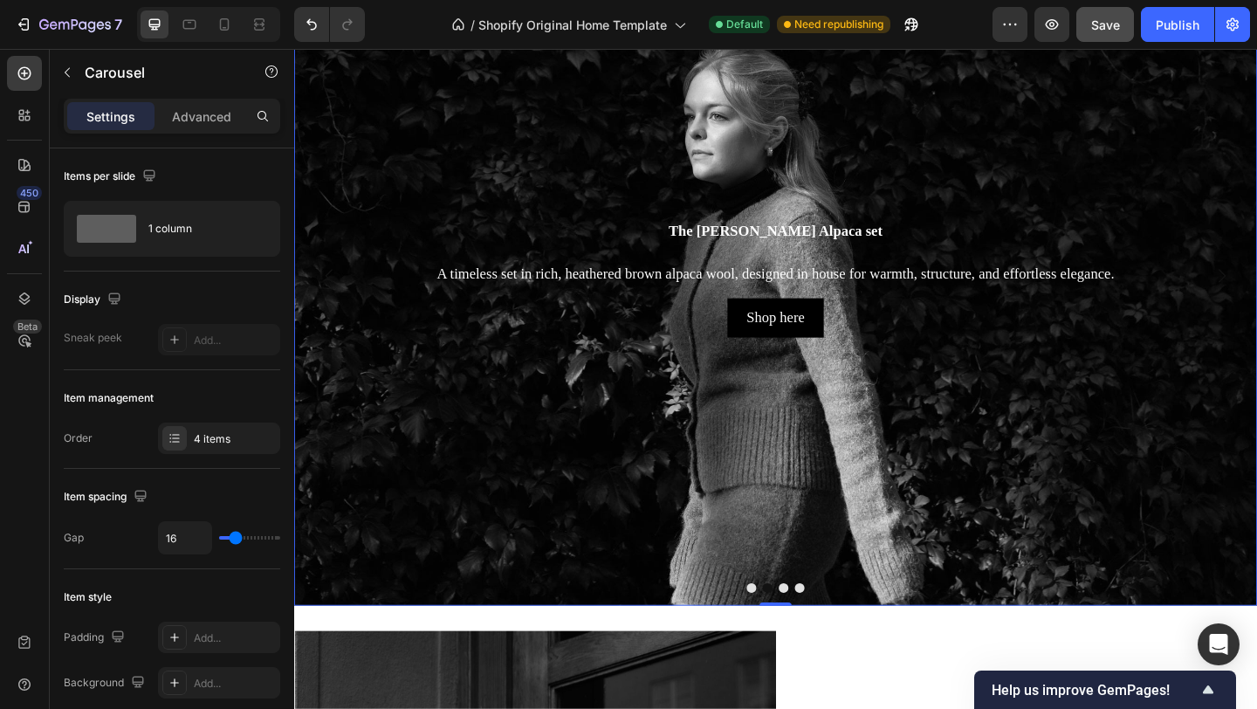
click at [827, 632] on button "Dot" at bounding box center [827, 634] width 10 height 10
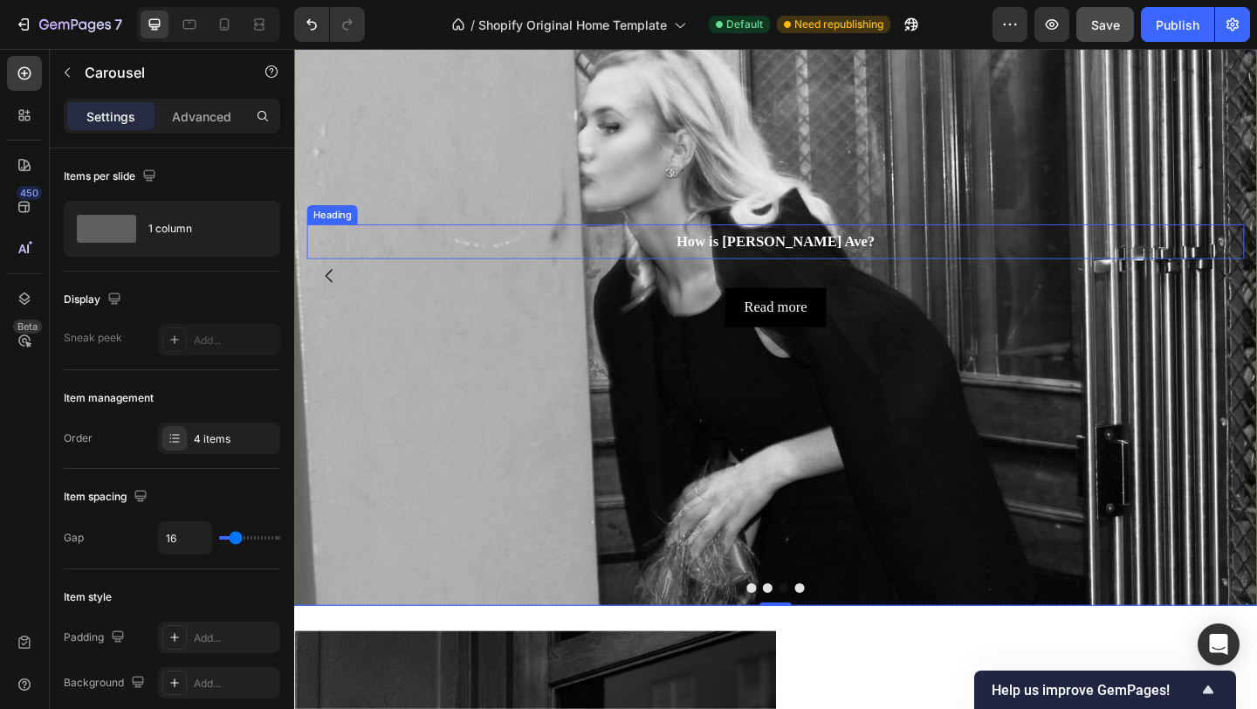
click at [731, 266] on h2 "How is Aldrich Ave?" at bounding box center [818, 258] width 1020 height 38
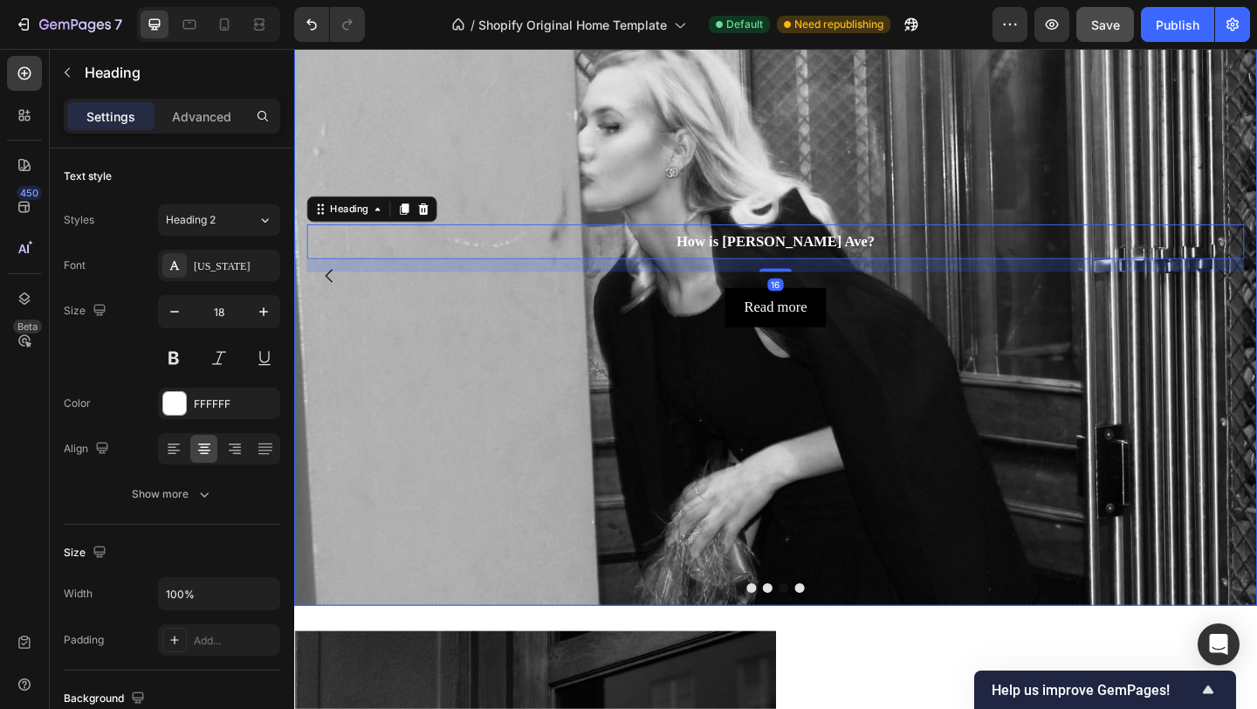
click at [678, 191] on div "Background Image" at bounding box center [818, 466] width 1048 height 1076
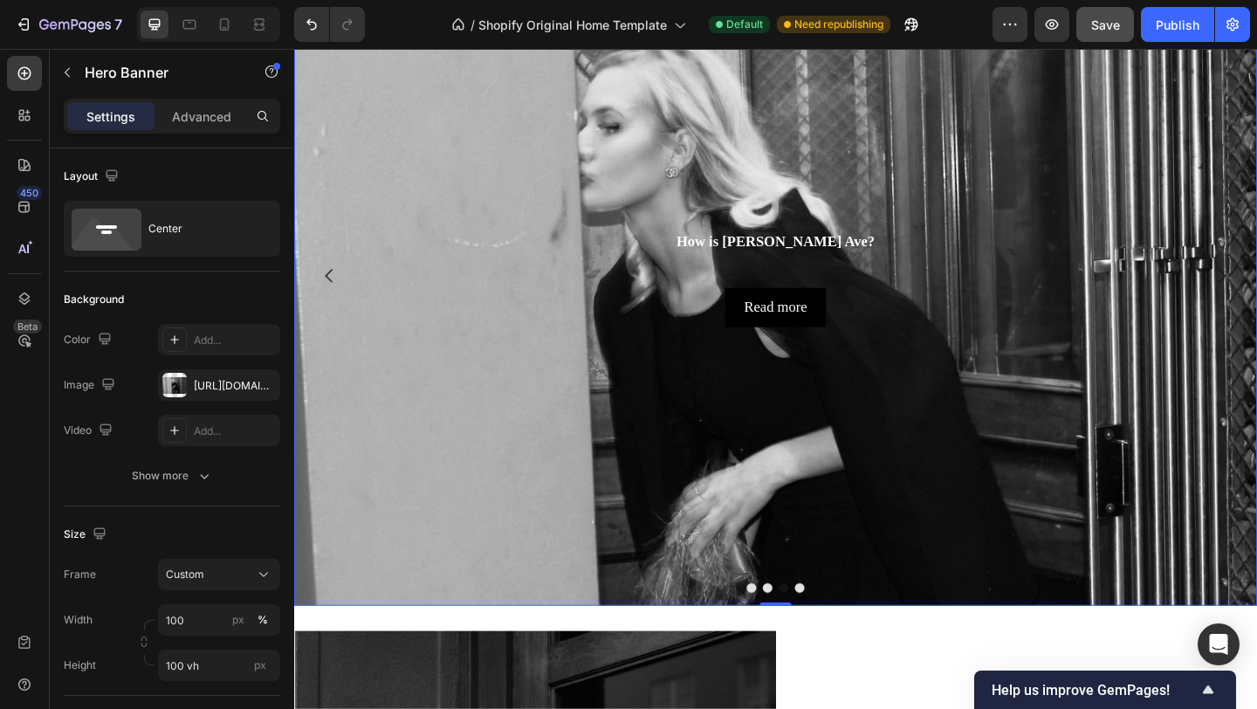
click at [605, 143] on div "Background Image" at bounding box center [818, 466] width 1048 height 1076
click at [228, 383] on div "https://cdn.shopify.com/s/files/1/0935/8213/1526/files/gempages_585730569078309…" at bounding box center [219, 386] width 51 height 16
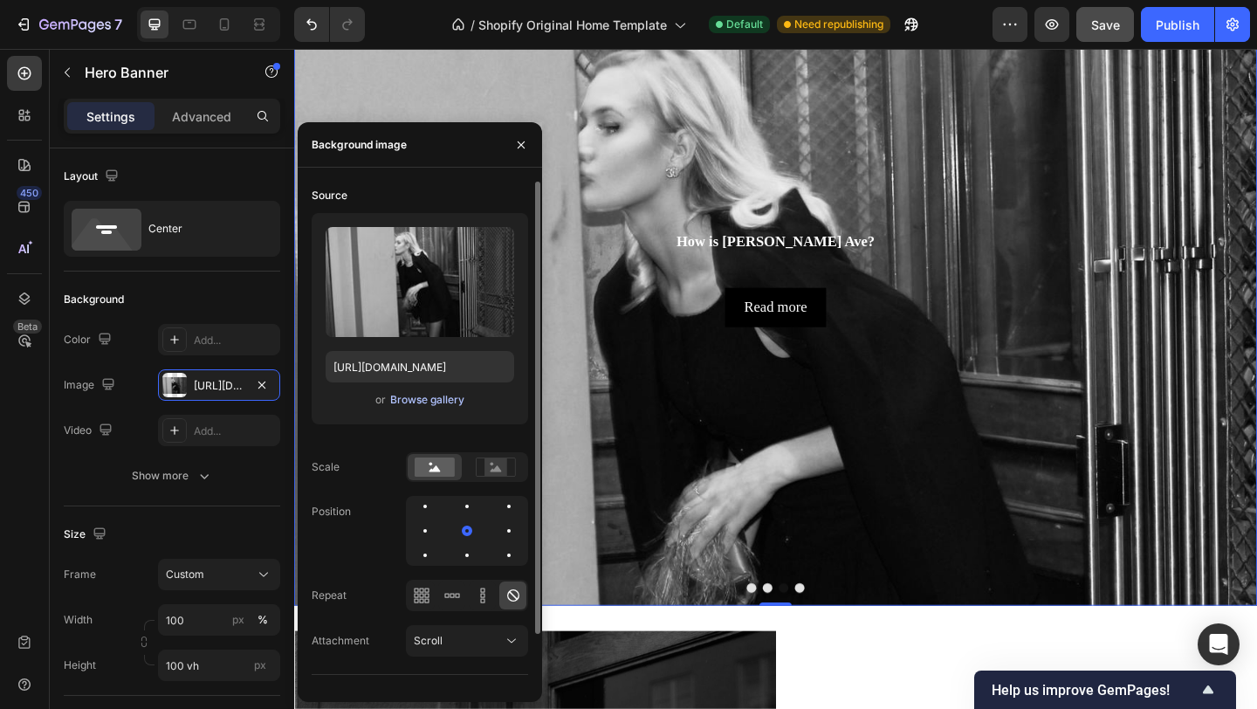
click at [424, 401] on div "Browse gallery" at bounding box center [427, 400] width 74 height 16
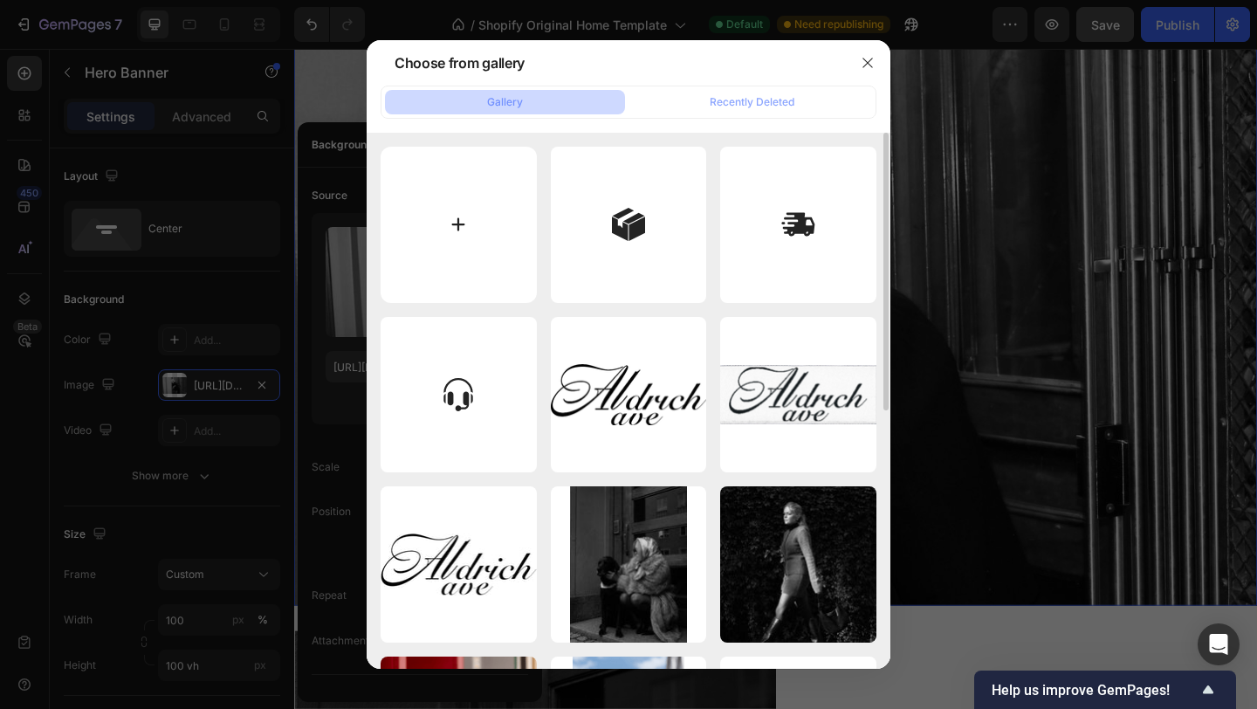
click at [468, 214] on input "file" at bounding box center [459, 225] width 156 height 156
type input "C:\fakepath\IMG_4801.JPG"
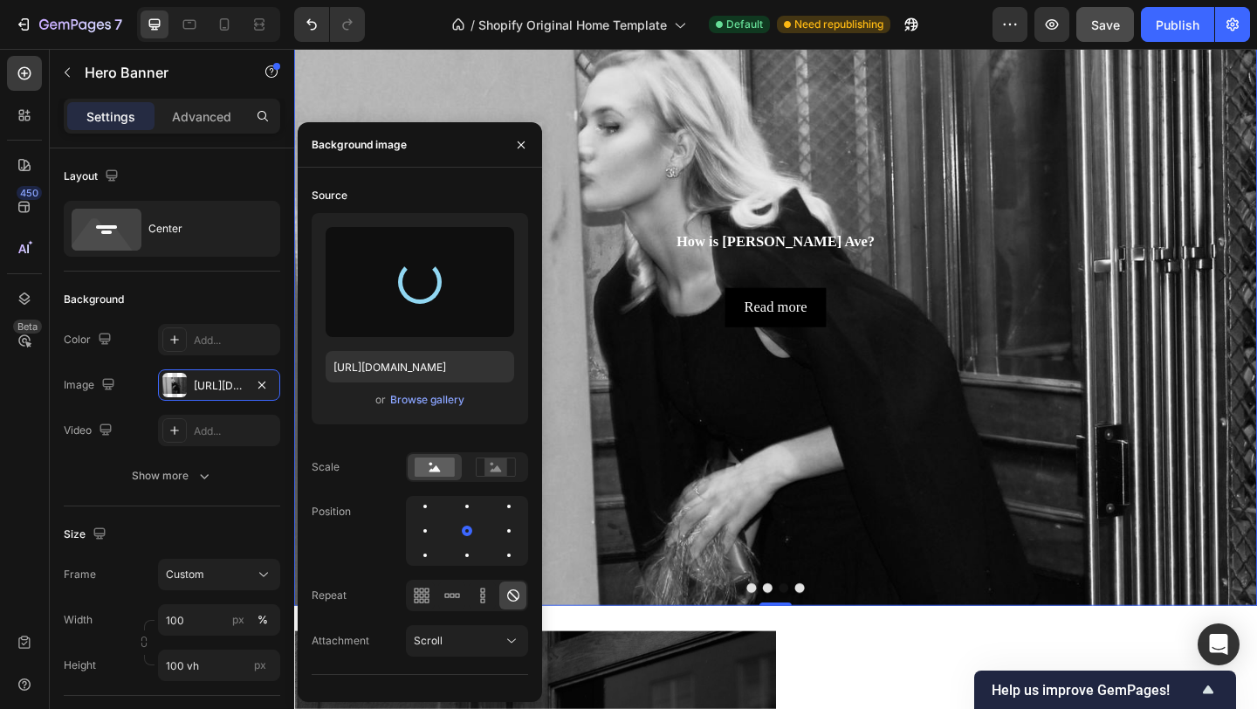
type input "https://cdn.shopify.com/s/files/1/0935/8213/1526/files/gempages_585730569078309…"
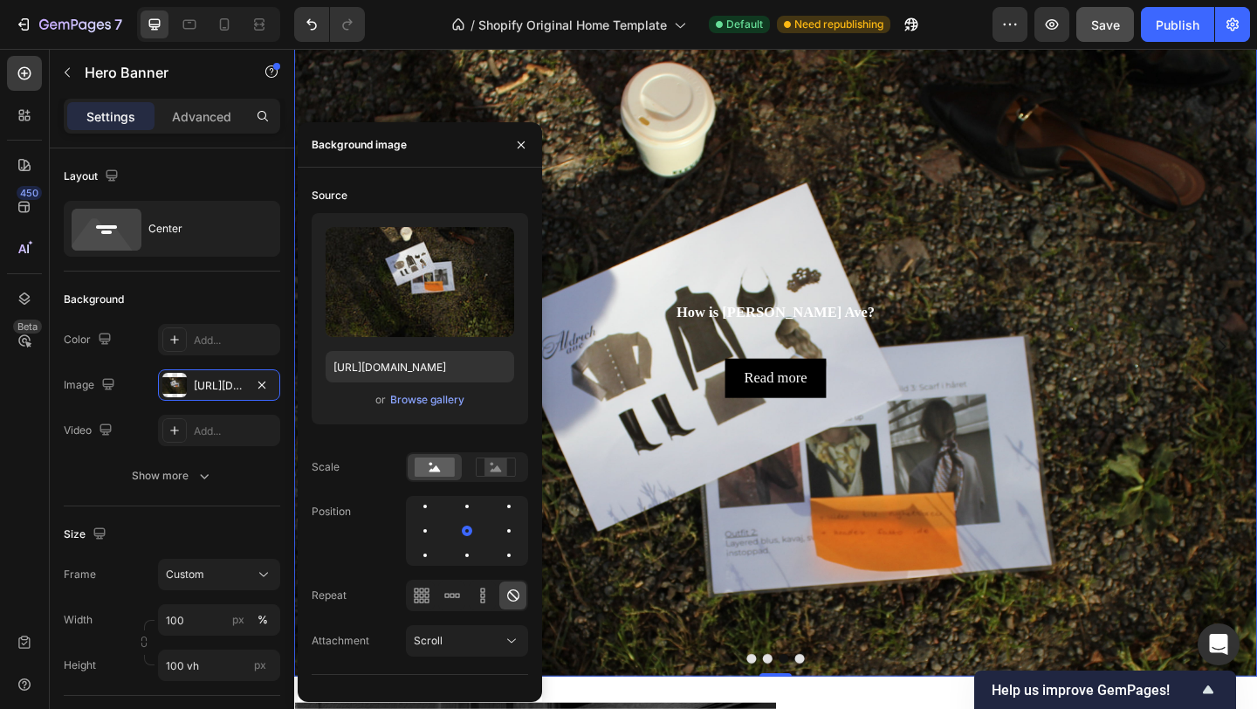
scroll to position [125, 0]
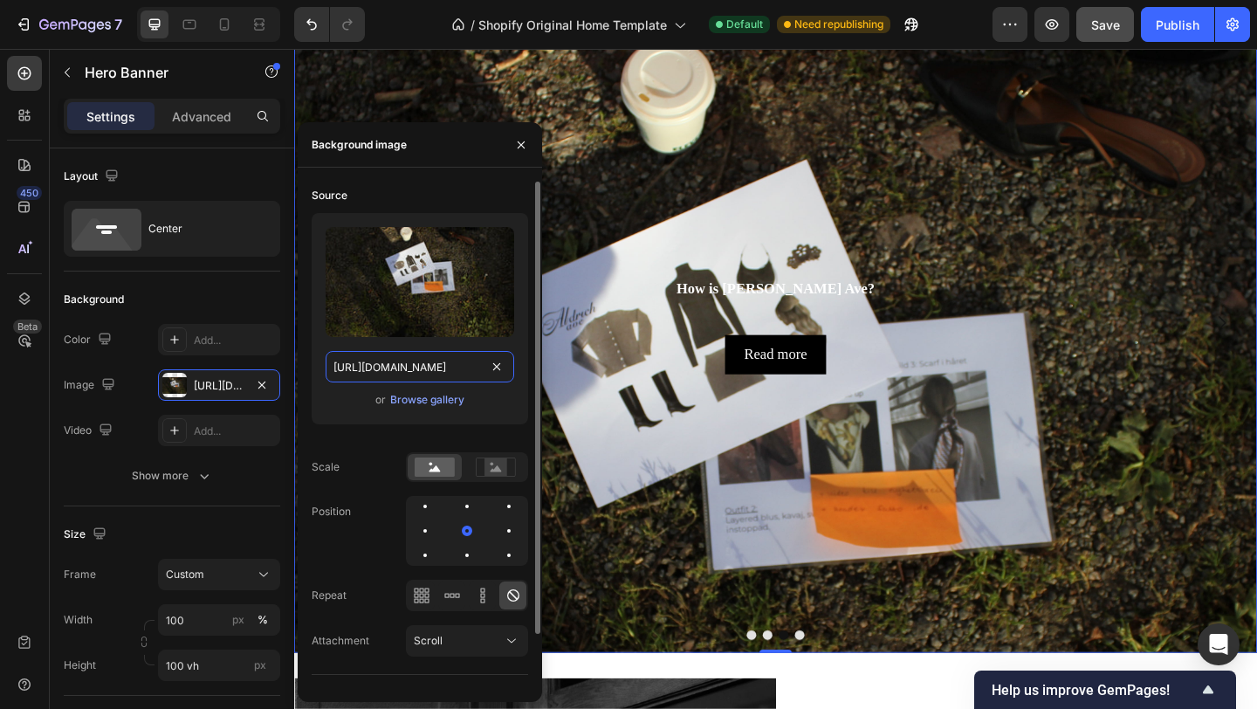
click at [442, 371] on input "https://cdn.shopify.com/s/files/1/0935/8213/1526/files/gempages_585730569078309…" at bounding box center [420, 366] width 189 height 31
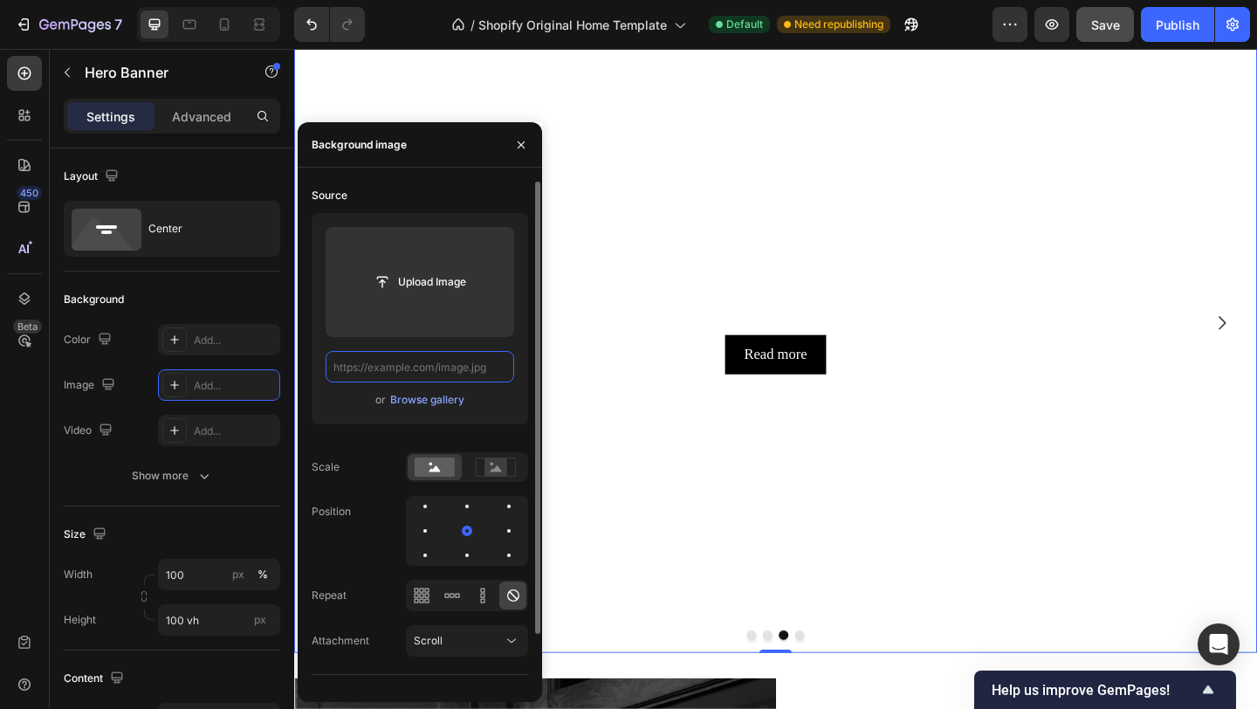
click at [434, 364] on input "text" at bounding box center [420, 366] width 189 height 31
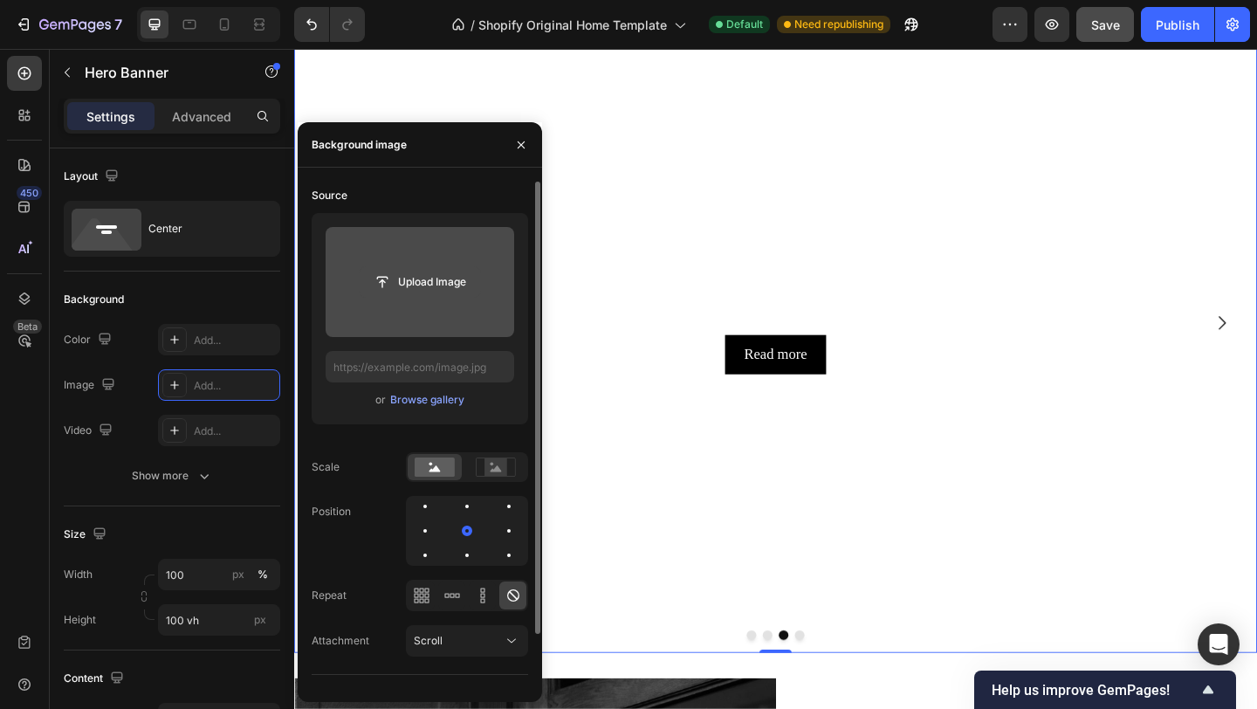
click at [416, 267] on input "file" at bounding box center [420, 282] width 120 height 30
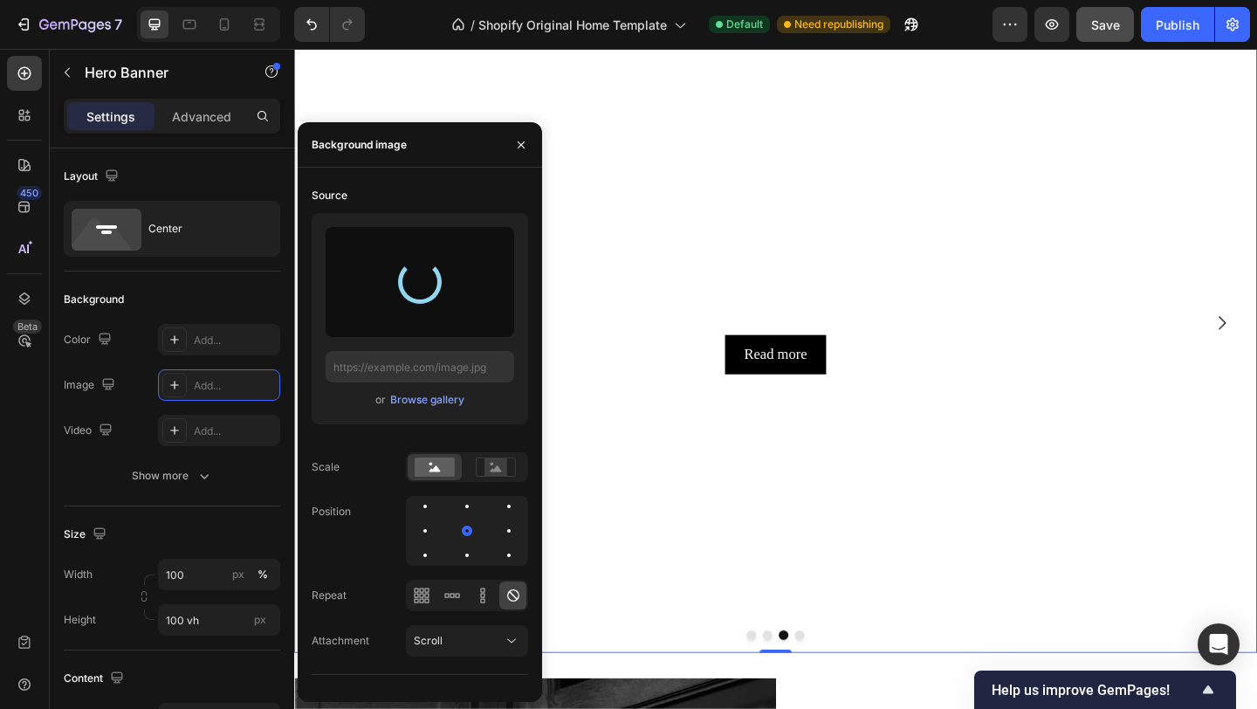
type input "https://cdn.shopify.com/s/files/1/0935/8213/1526/files/gempages_585730569078309…"
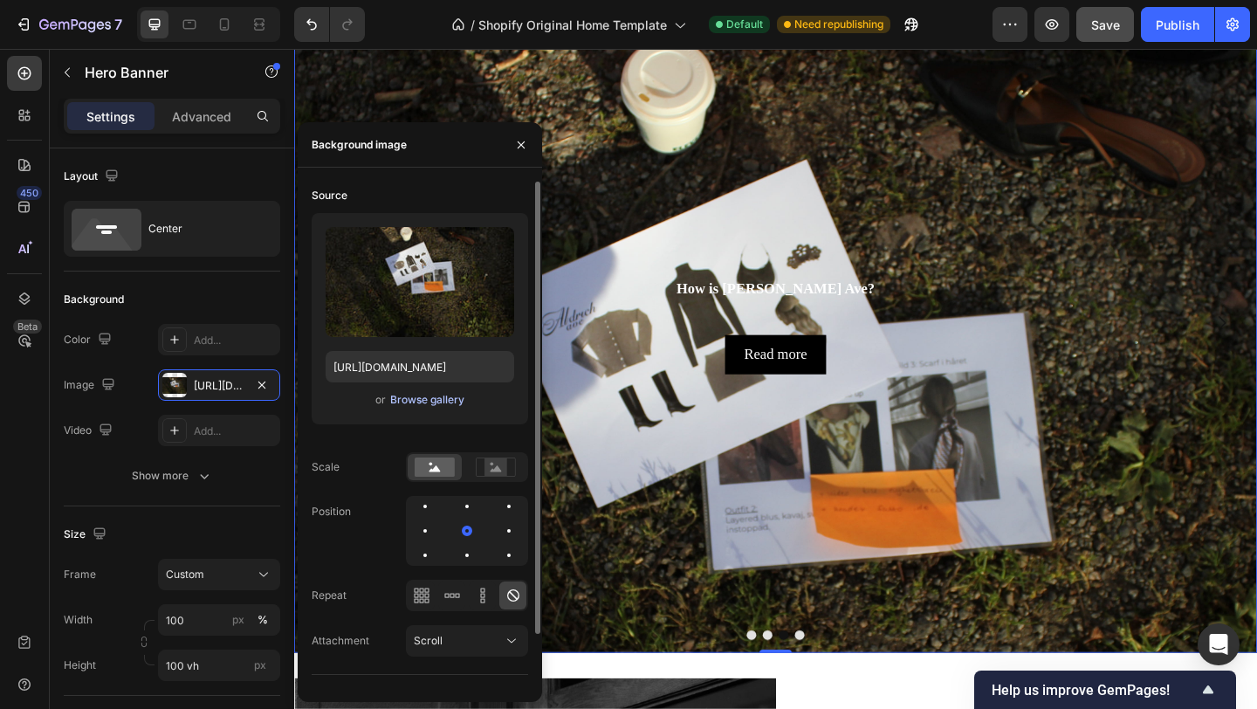
click at [433, 407] on div "Browse gallery" at bounding box center [427, 400] width 74 height 16
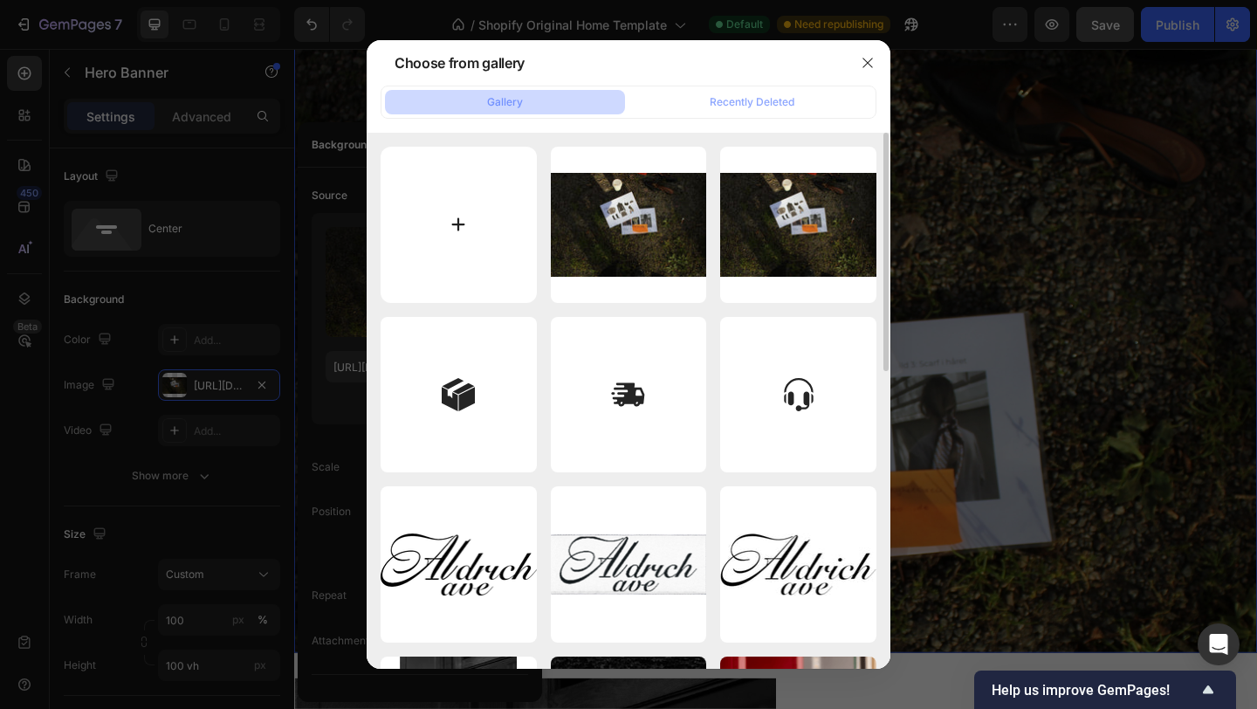
click at [461, 238] on input "file" at bounding box center [459, 225] width 156 height 156
type input "C:\fakepath\IMG_4806.JPG"
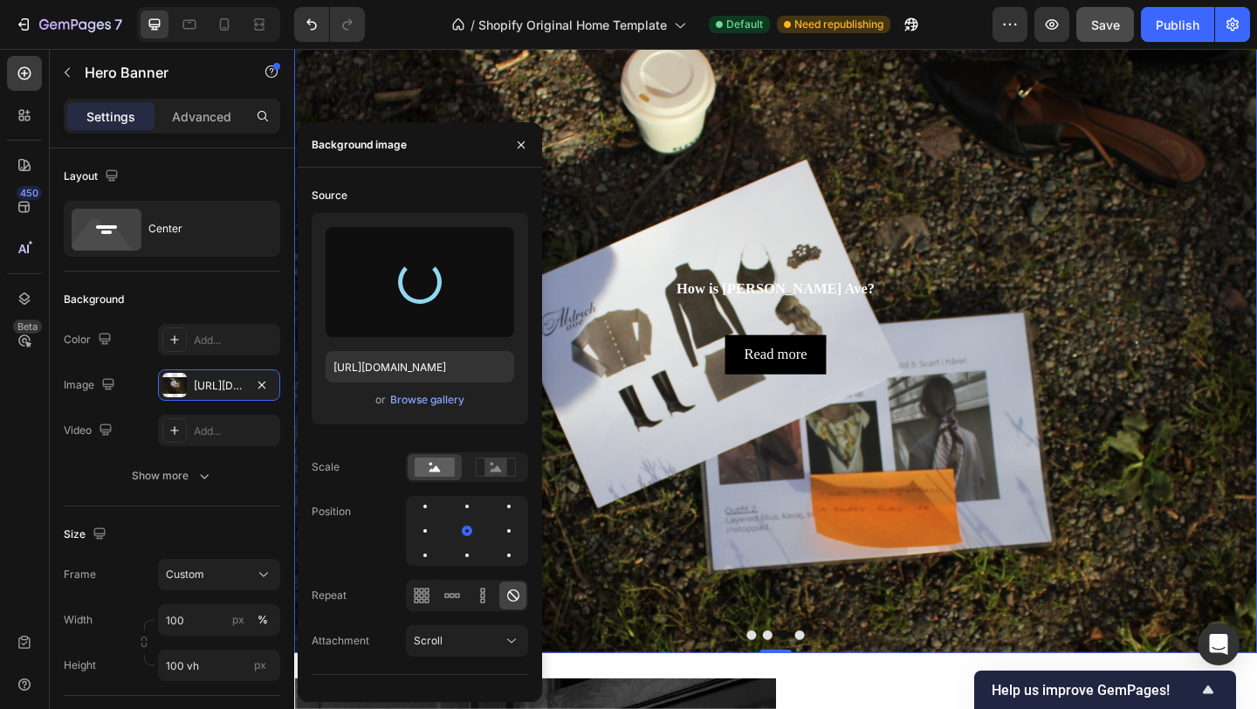
type input "https://cdn.shopify.com/s/files/1/0935/8213/1526/files/gempages_585730569078309…"
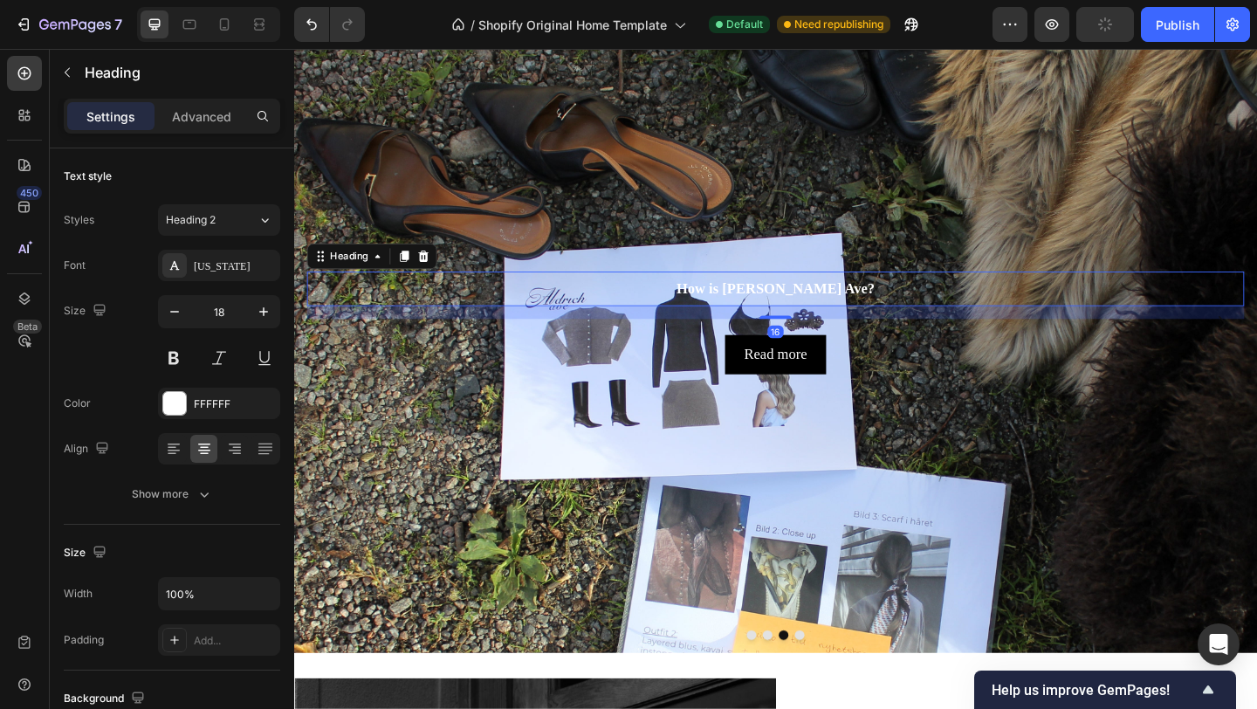
click at [840, 310] on h2 "How is Aldrich Ave?" at bounding box center [818, 310] width 1020 height 38
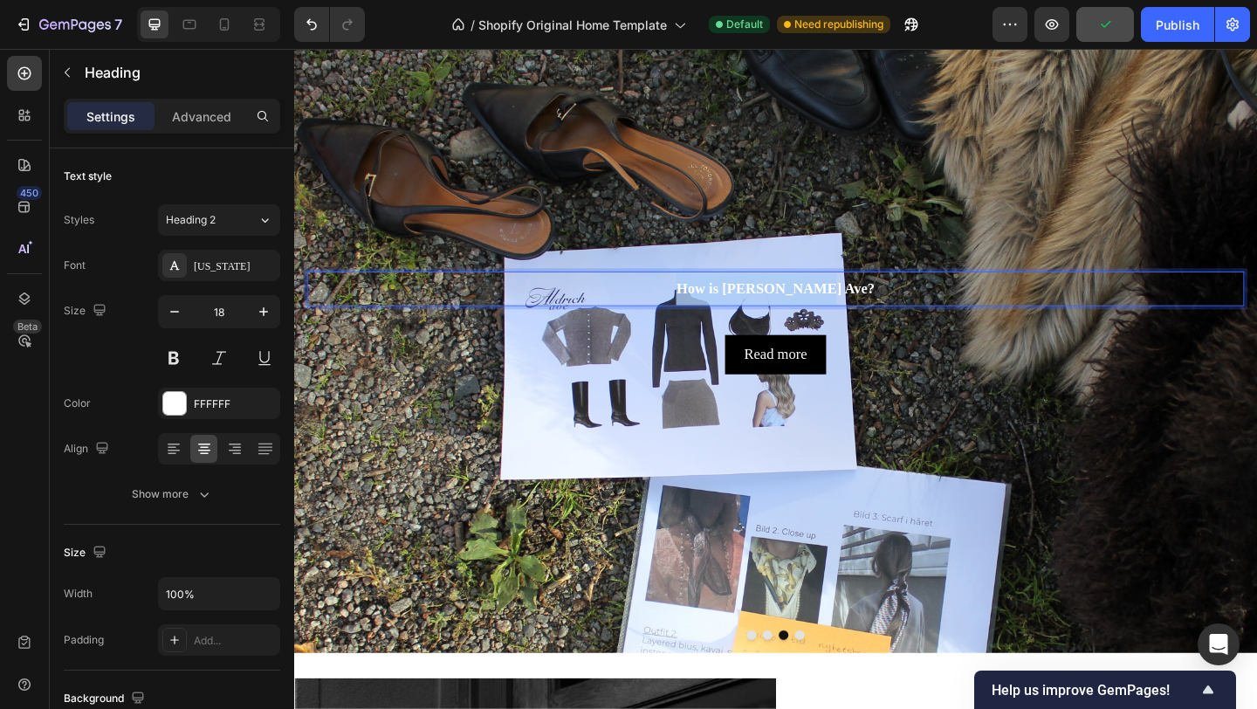
click at [840, 310] on p "How is Aldrich Ave?" at bounding box center [818, 309] width 1016 height 35
click at [760, 309] on p "Behind the scenes." at bounding box center [818, 309] width 1016 height 35
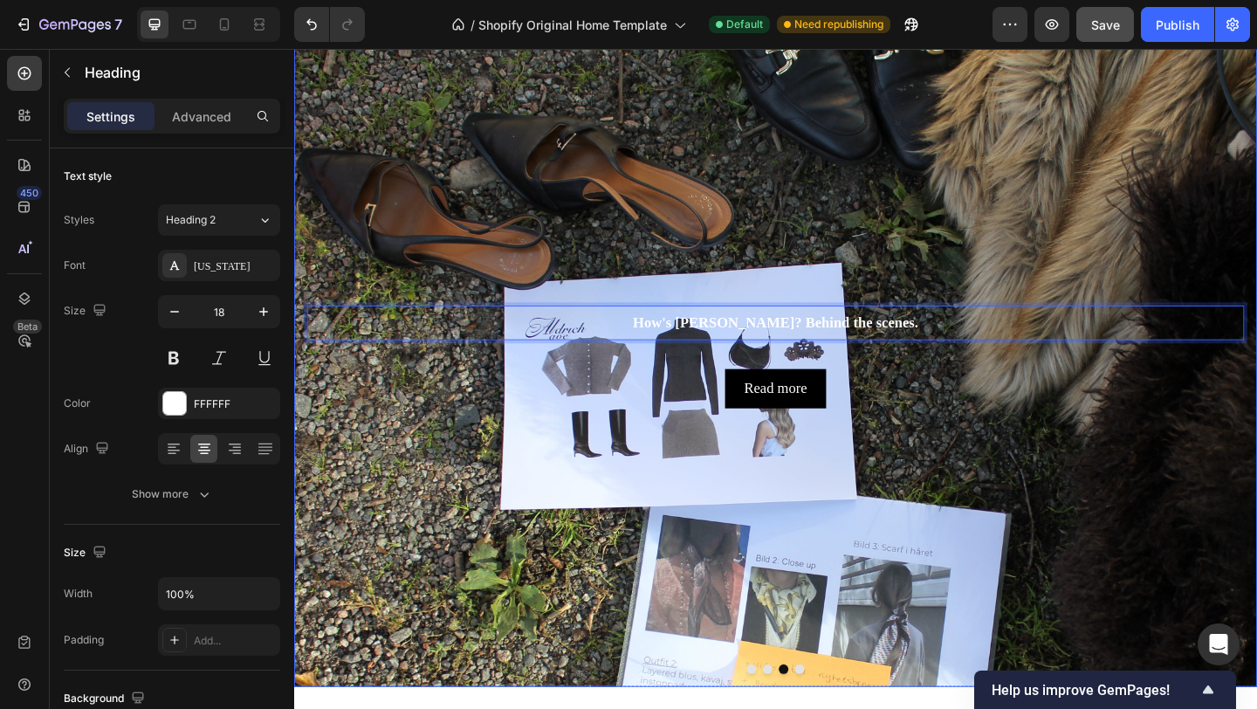
scroll to position [84, 0]
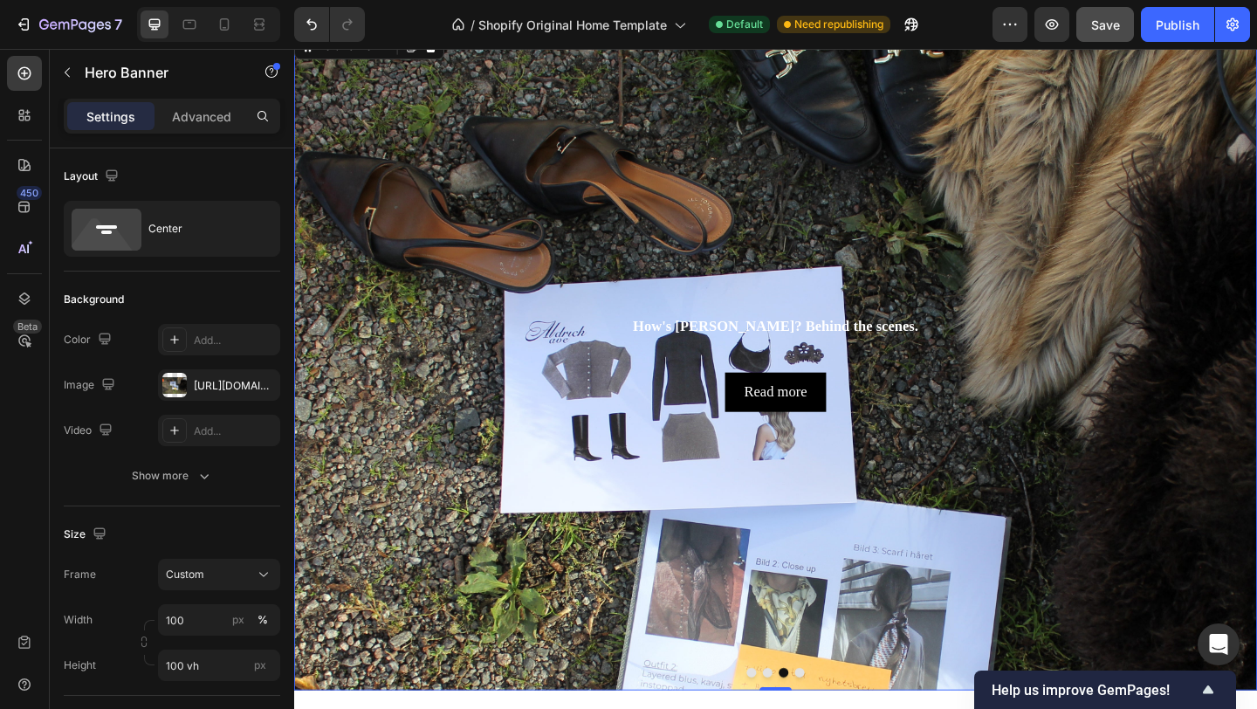
click at [1012, 210] on div "Background Image" at bounding box center [818, 549] width 1048 height 1076
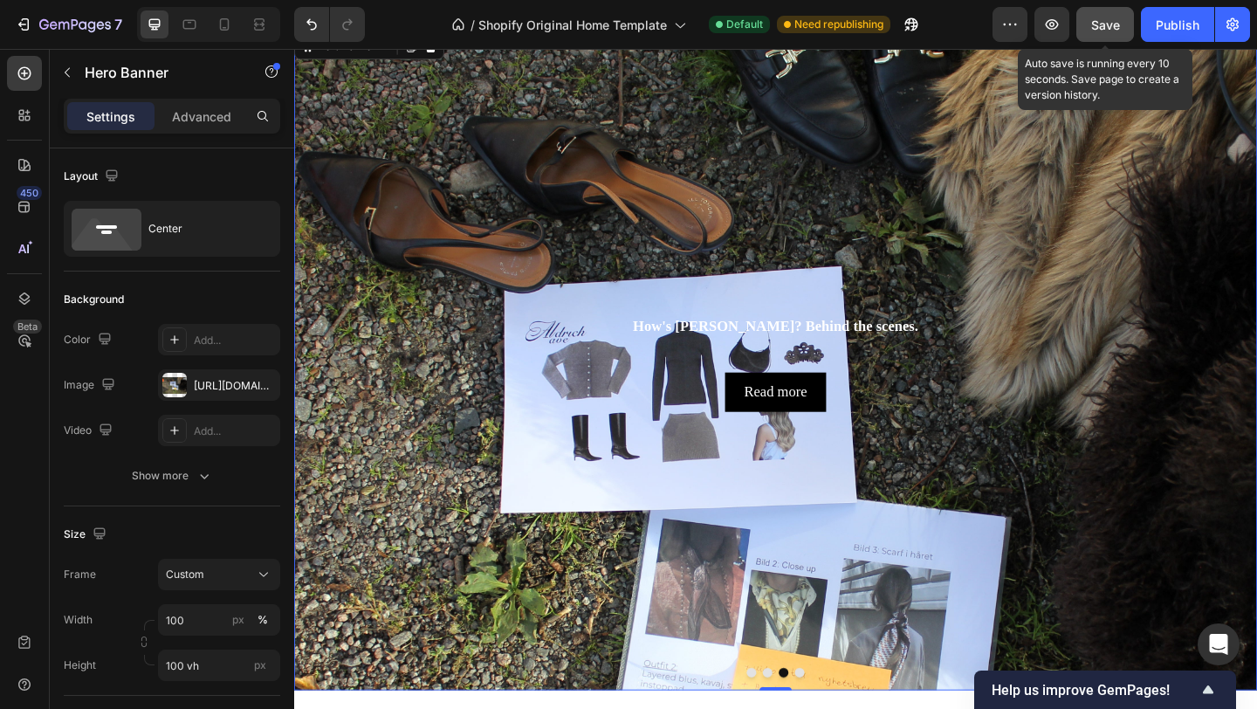
click at [1109, 20] on span "Save" at bounding box center [1105, 24] width 29 height 15
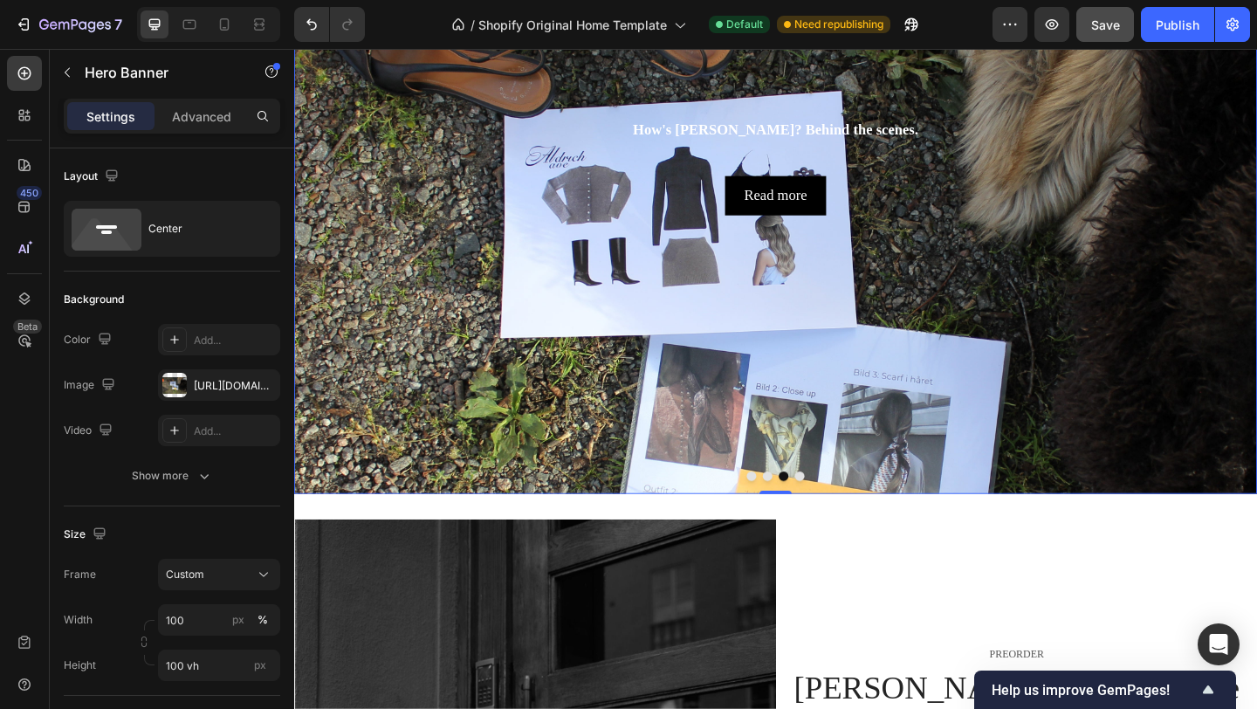
scroll to position [297, 0]
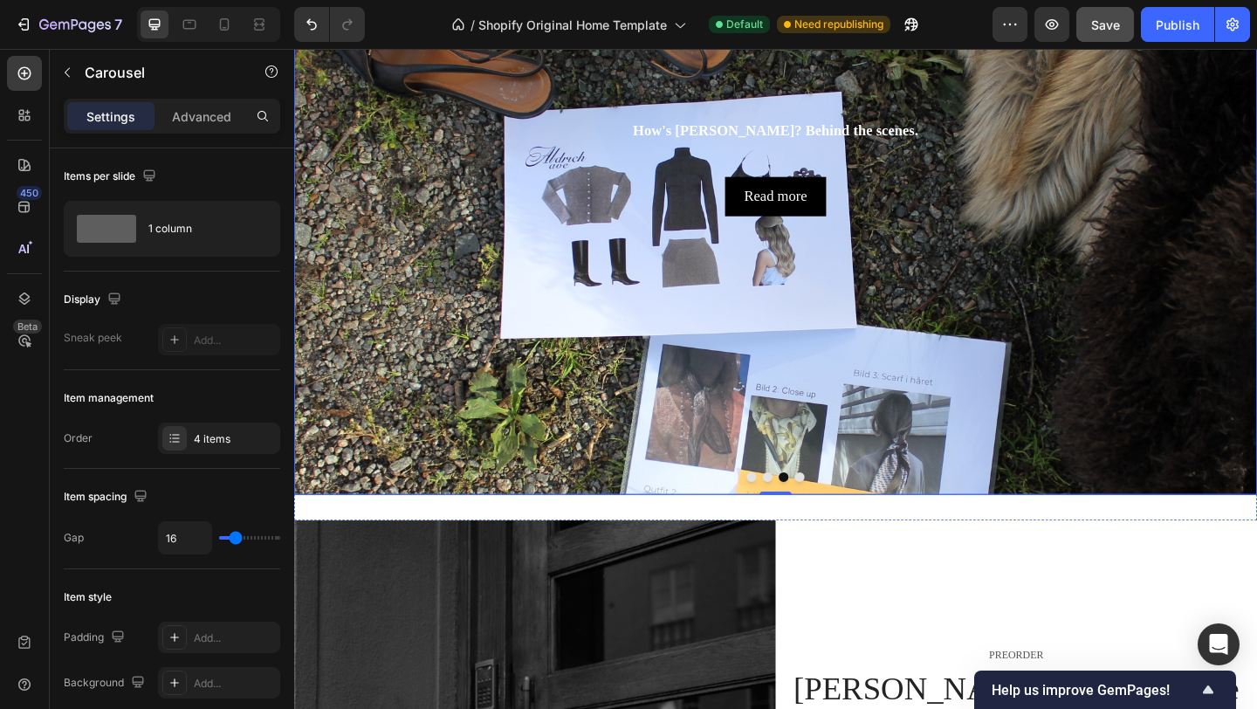
click at [794, 511] on button "Dot" at bounding box center [792, 514] width 10 height 10
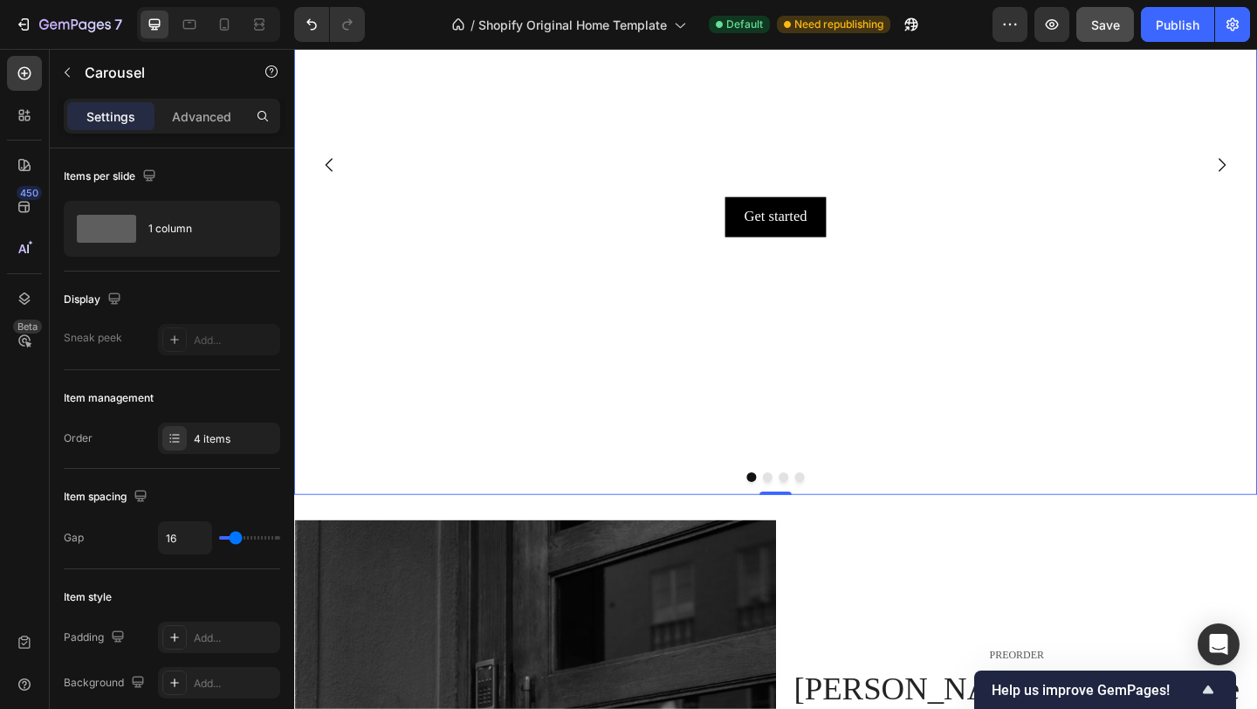
click at [813, 513] on button "Dot" at bounding box center [809, 514] width 10 height 10
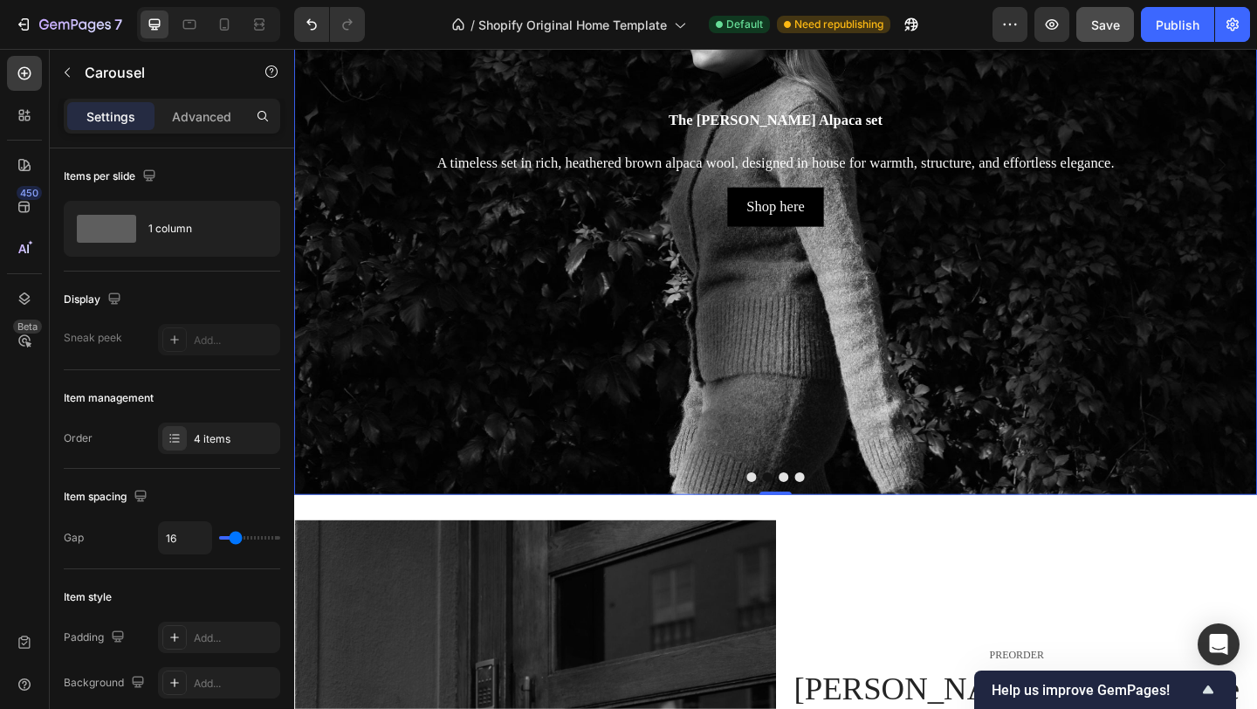
click at [830, 514] on button "Dot" at bounding box center [827, 514] width 10 height 10
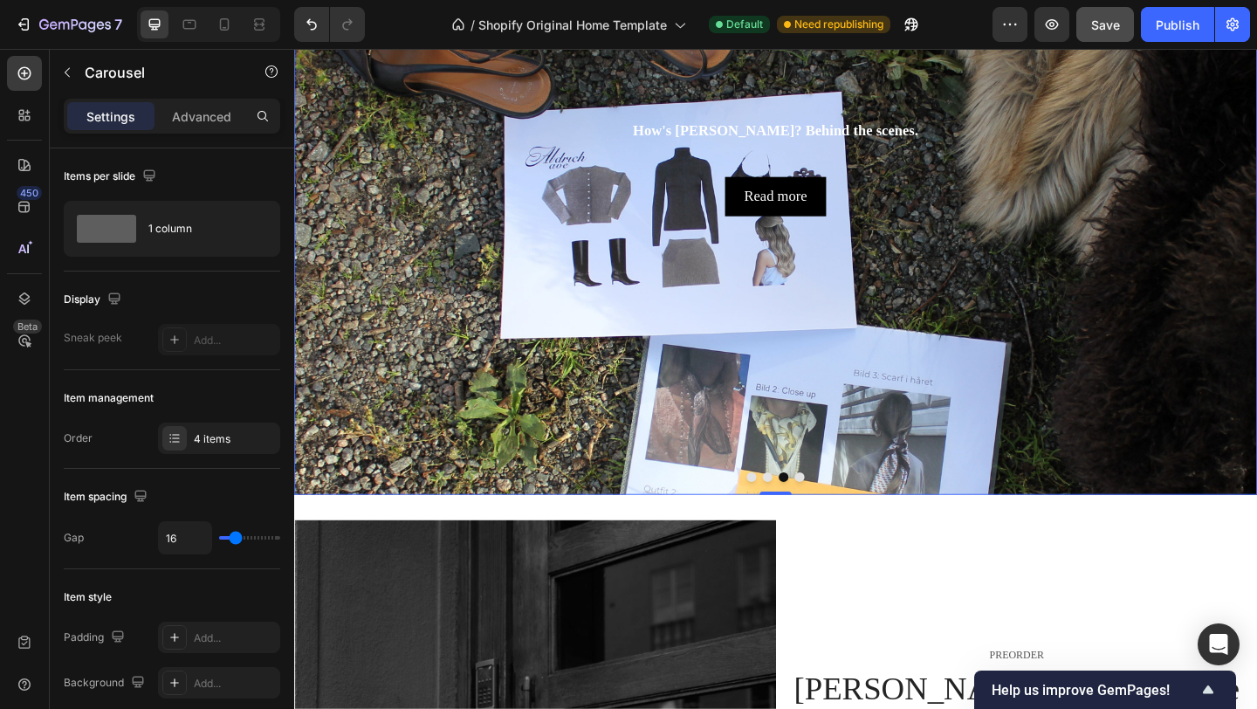
click at [849, 516] on button "Dot" at bounding box center [844, 514] width 10 height 10
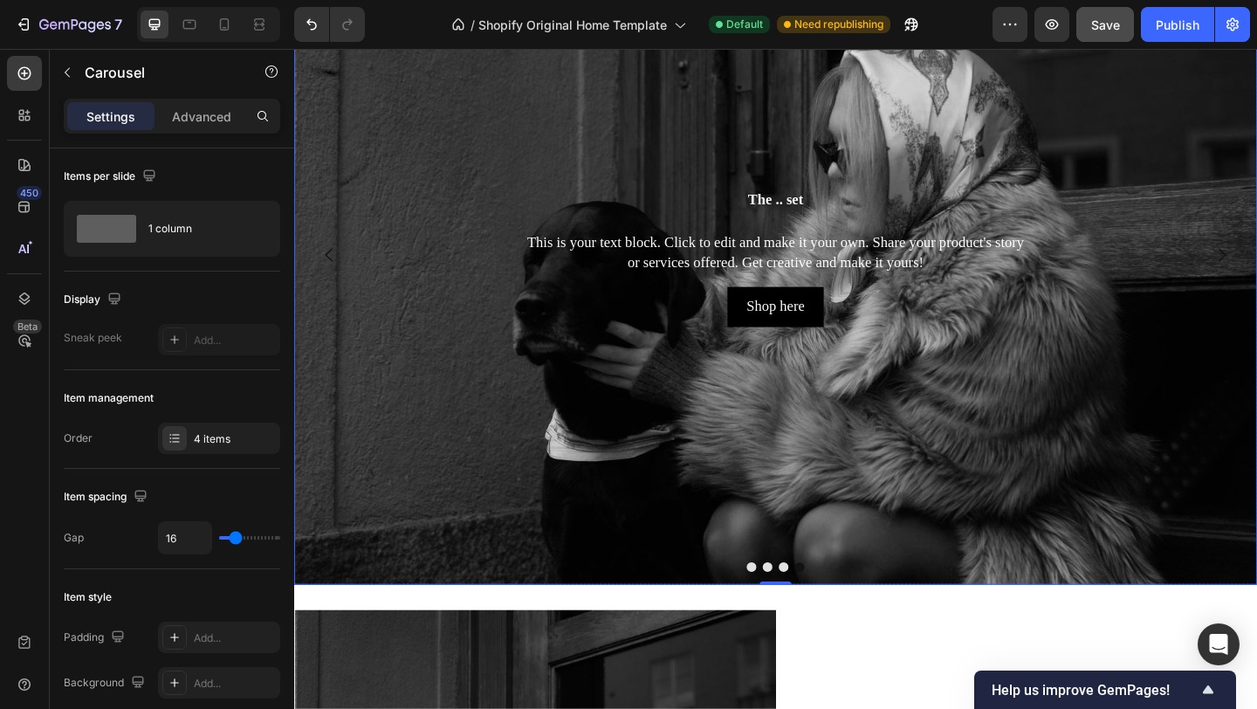
scroll to position [196, 0]
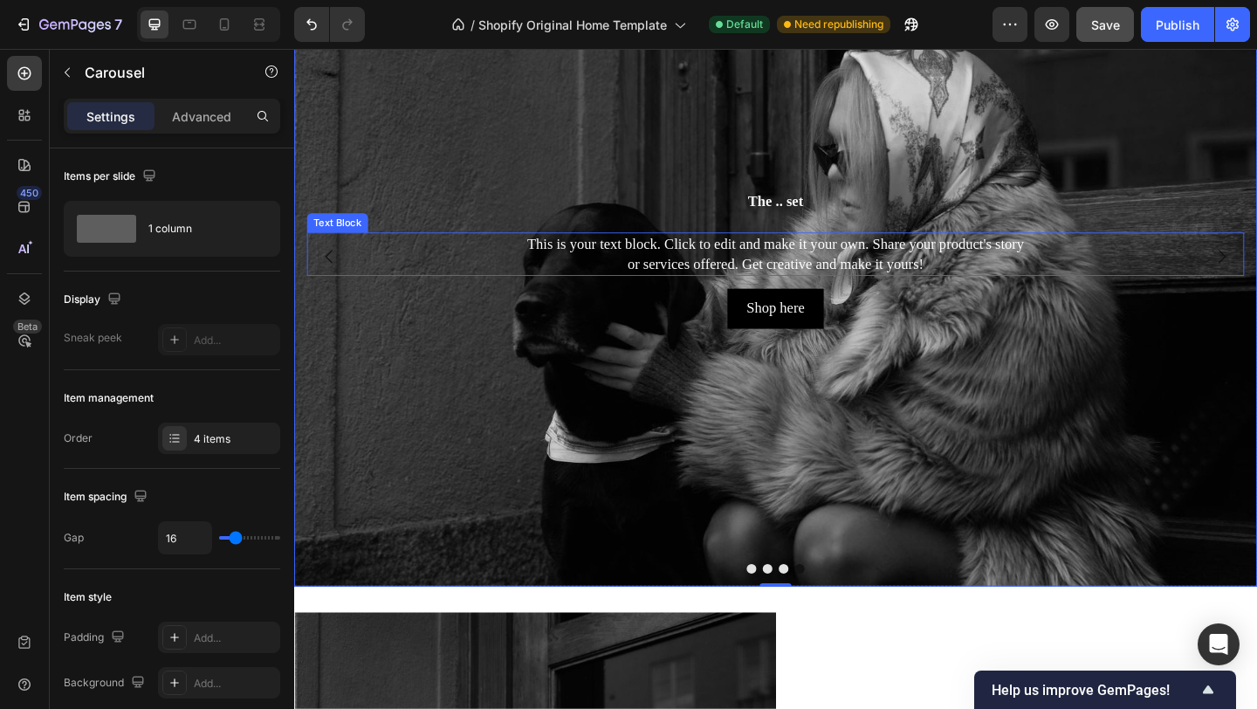
click at [881, 265] on p "This is your text block. Click to edit and make it your own. Share your product…" at bounding box center [818, 273] width 1016 height 44
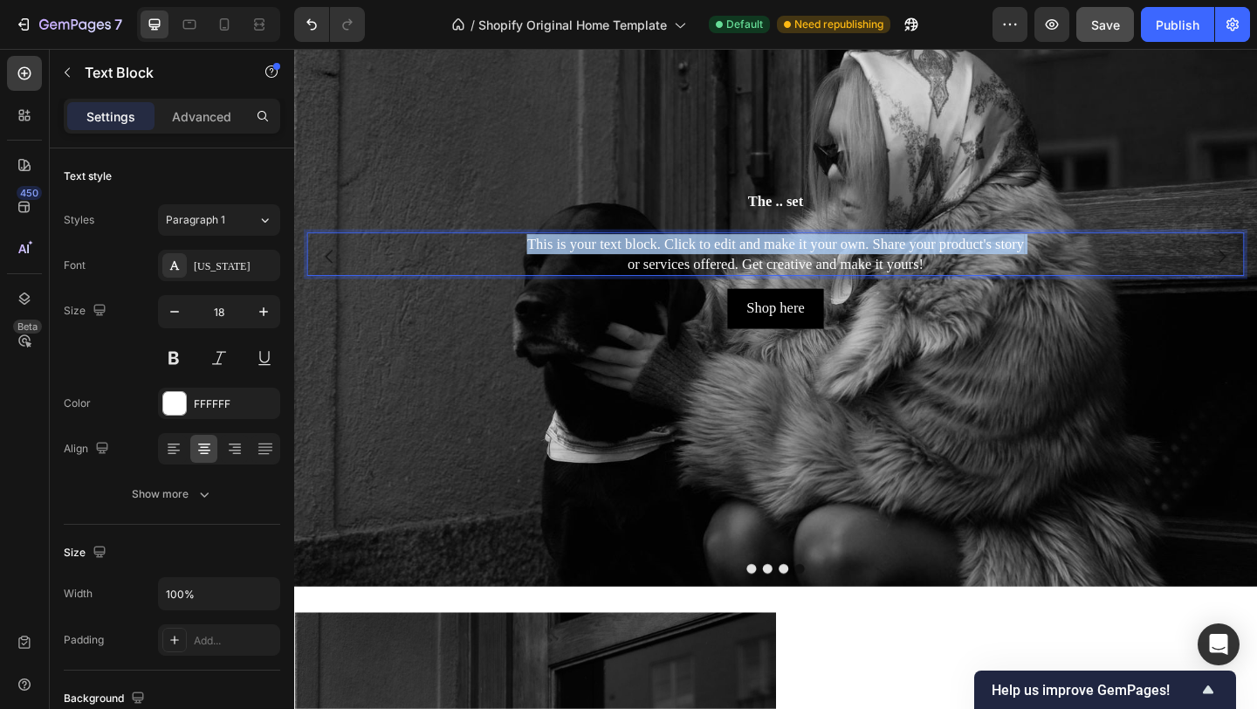
click at [881, 265] on p "This is your text block. Click to edit and make it your own. Share your product…" at bounding box center [818, 273] width 1016 height 44
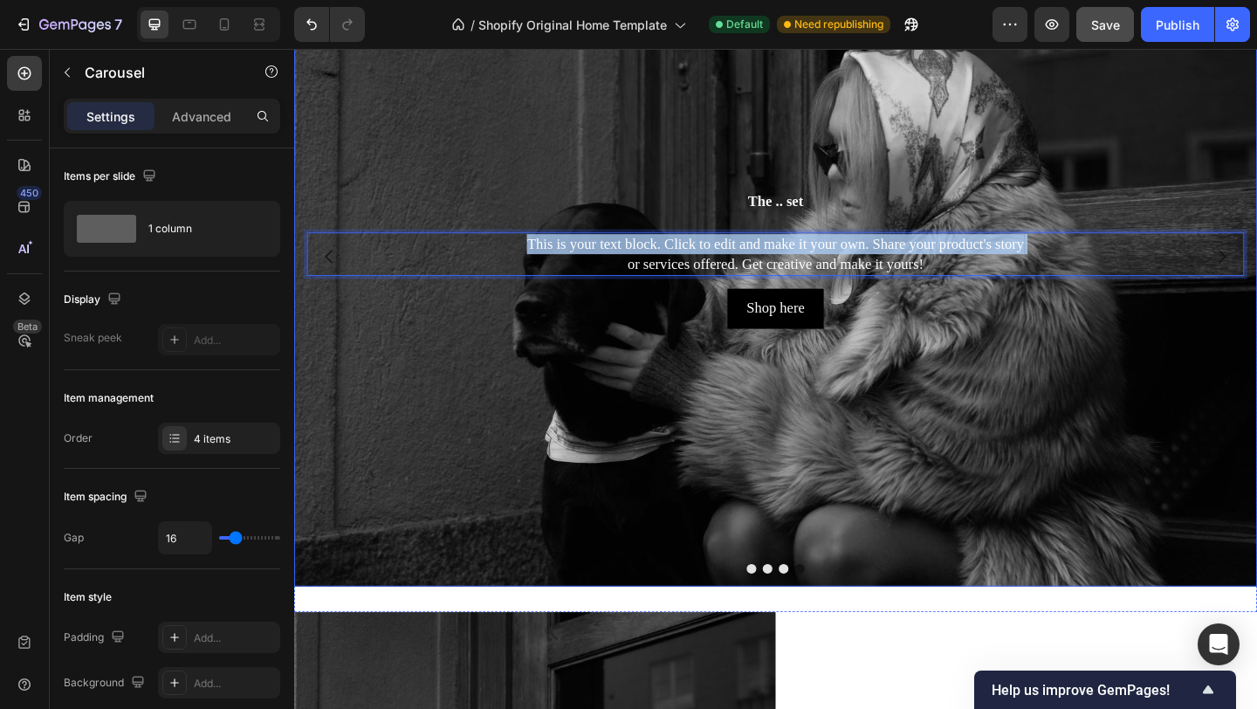
click at [846, 619] on button "Dot" at bounding box center [844, 614] width 10 height 10
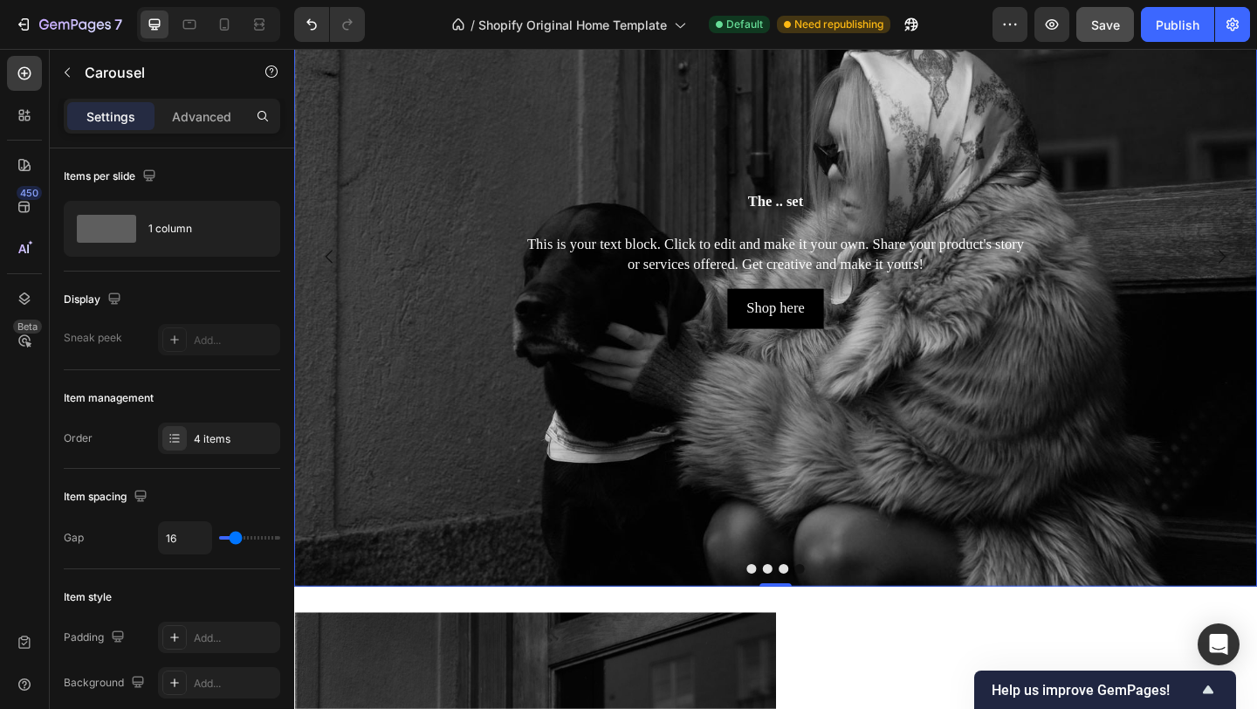
click at [846, 619] on button "Dot" at bounding box center [844, 614] width 10 height 10
click at [823, 616] on button "Dot" at bounding box center [827, 614] width 10 height 10
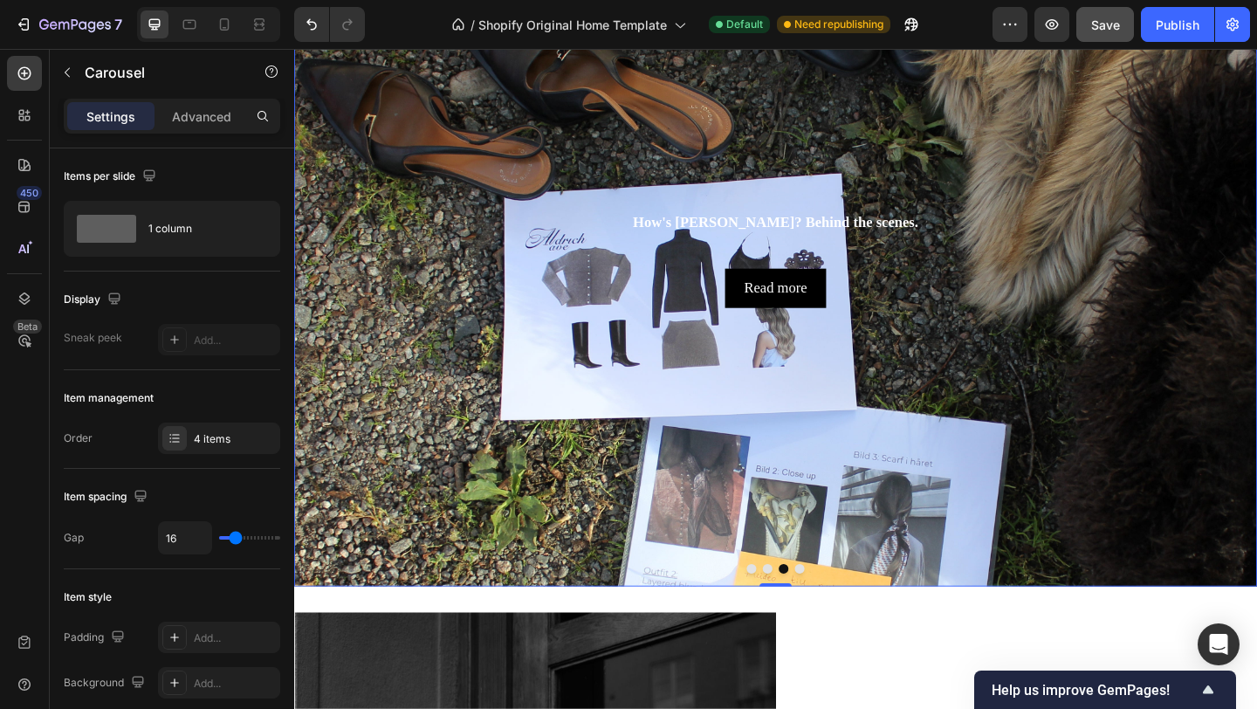
click at [842, 615] on button "Dot" at bounding box center [844, 614] width 10 height 10
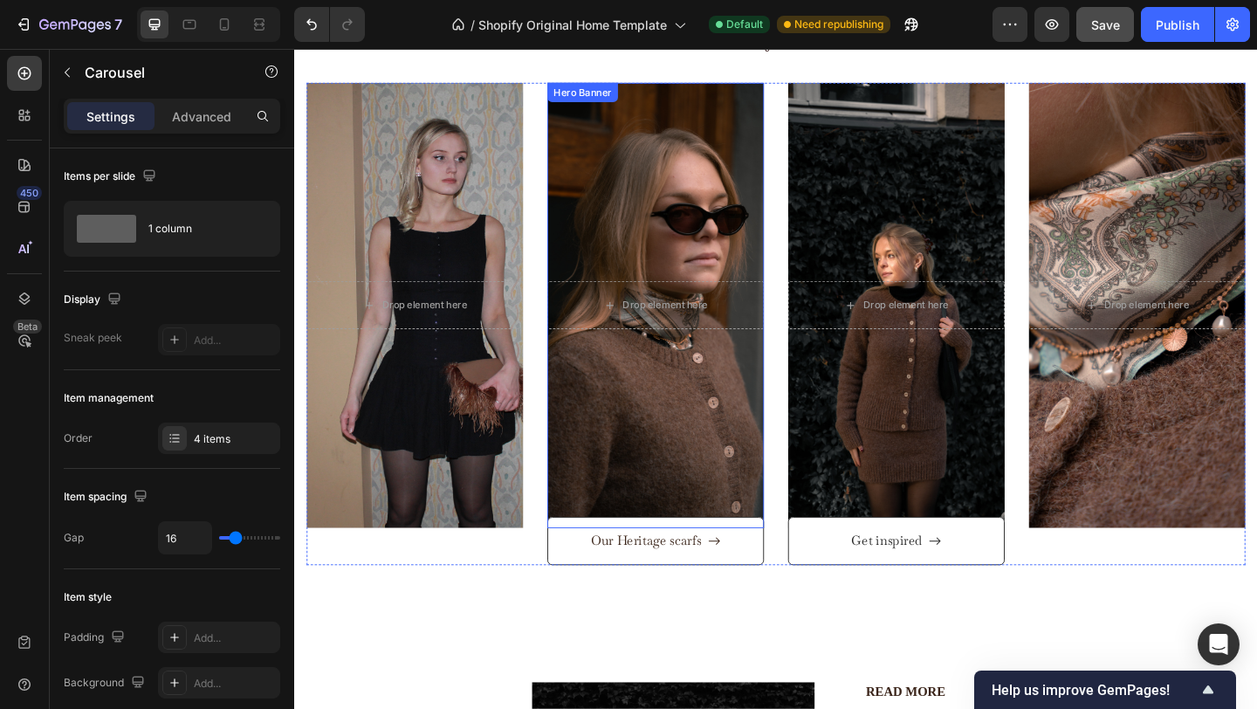
scroll to position [2384, 0]
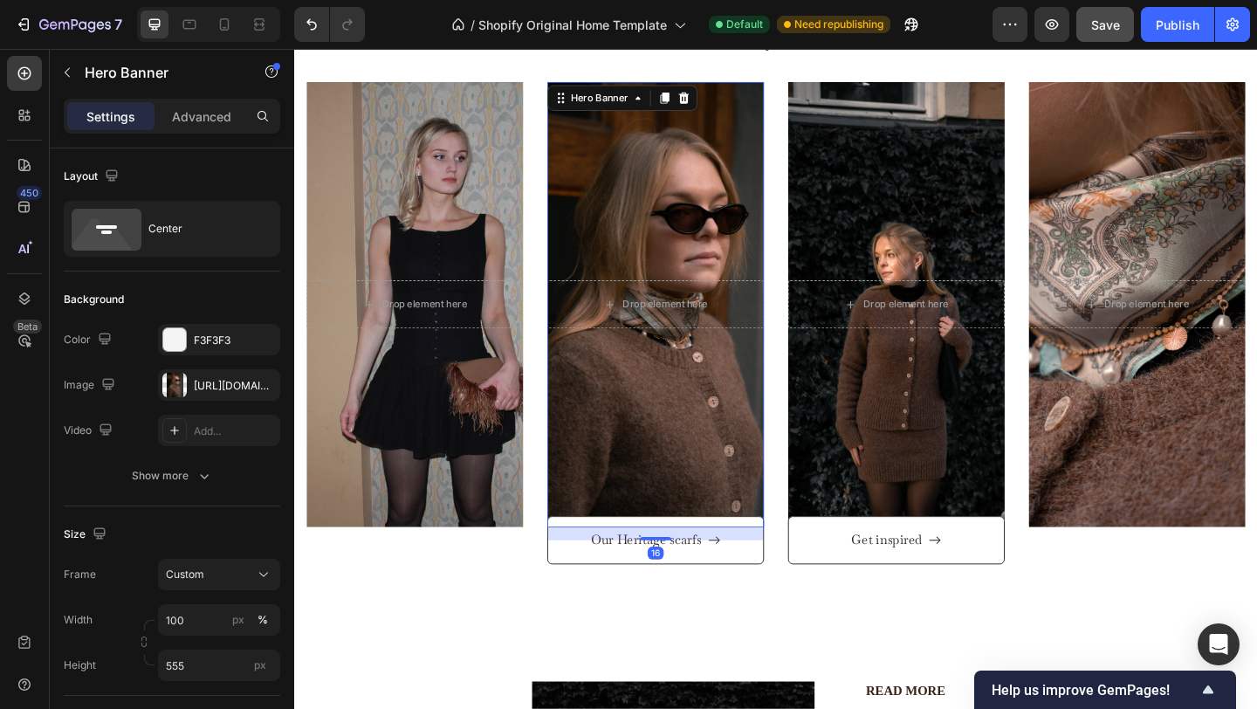
click at [696, 159] on div "Overlay" at bounding box center [687, 327] width 236 height 485
click at [225, 378] on div "https://cdn.shopify.com/s/files/1/0935/8213/1526/files/gempages_585730569078309…" at bounding box center [219, 386] width 51 height 16
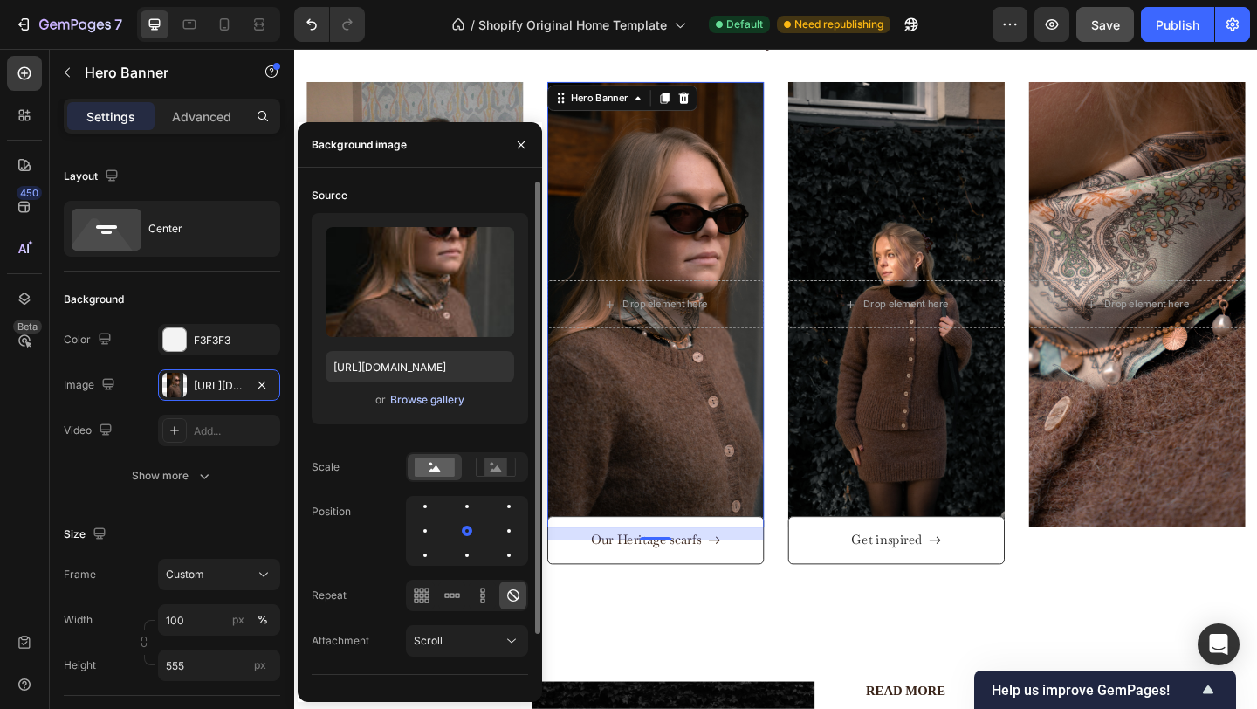
click at [431, 398] on div "Browse gallery" at bounding box center [427, 400] width 74 height 16
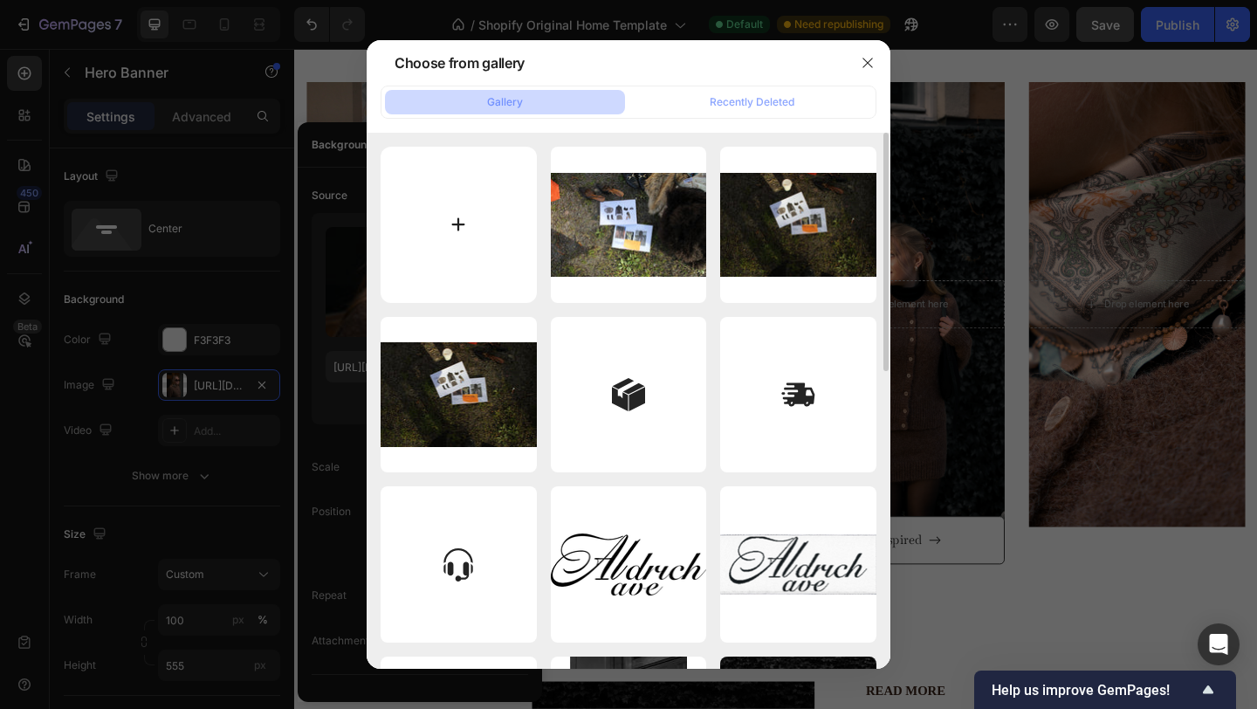
click at [471, 178] on input "file" at bounding box center [459, 225] width 156 height 156
type input "C:\fakepath\DSC09241.jpg"
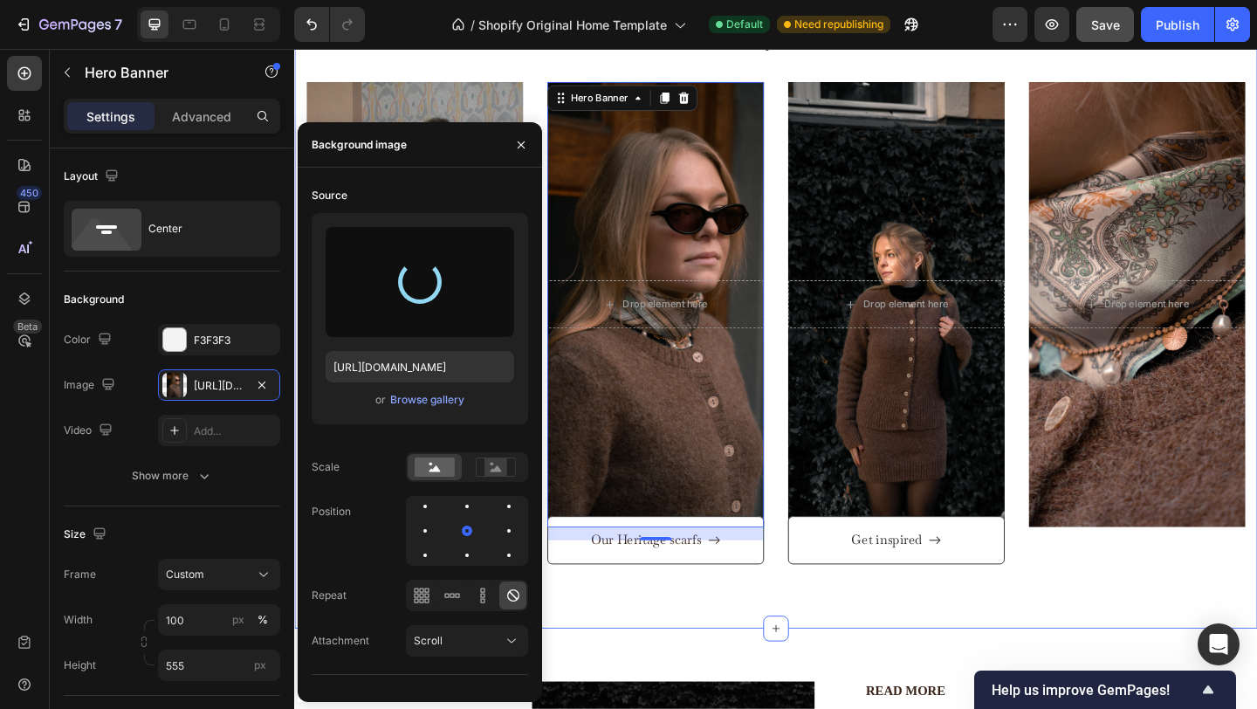
type input "https://cdn.shopify.com/s/files/1/0935/8213/1526/files/gempages_585730569078309…"
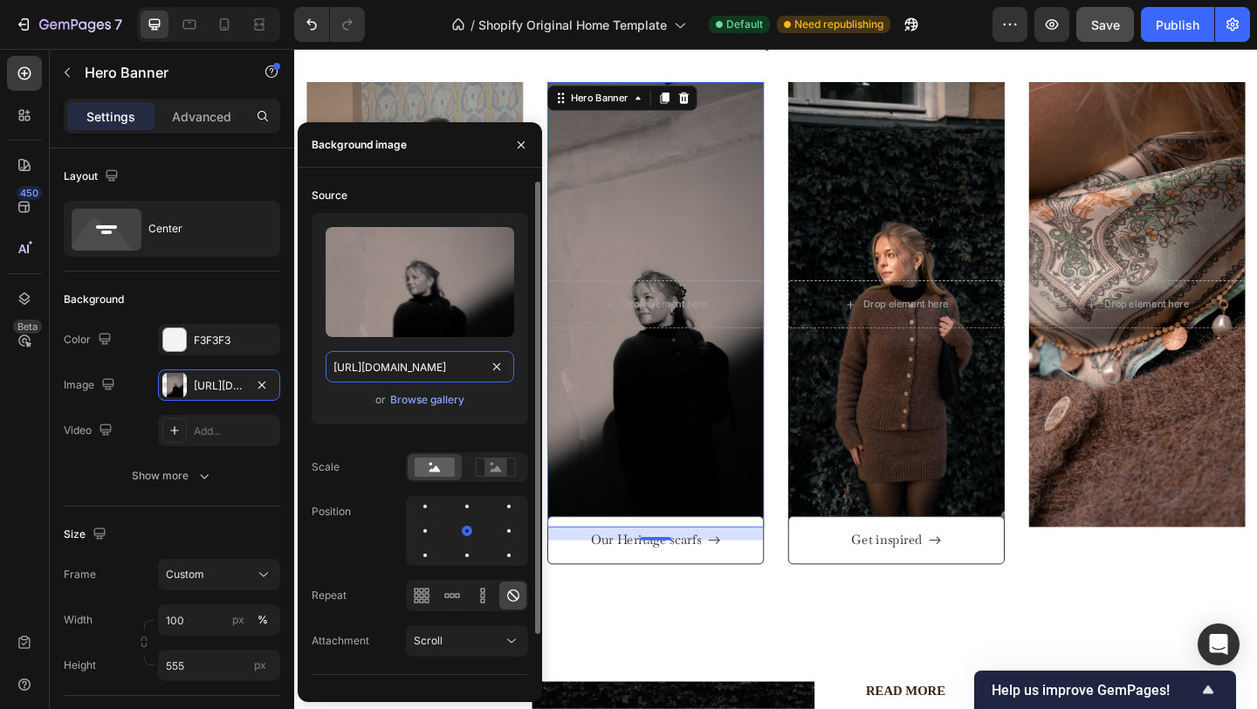
click at [430, 362] on input "https://cdn.shopify.com/s/files/1/0935/8213/1526/files/gempages_585730569078309…" at bounding box center [420, 366] width 189 height 31
click at [438, 401] on div "Browse gallery" at bounding box center [427, 400] width 74 height 16
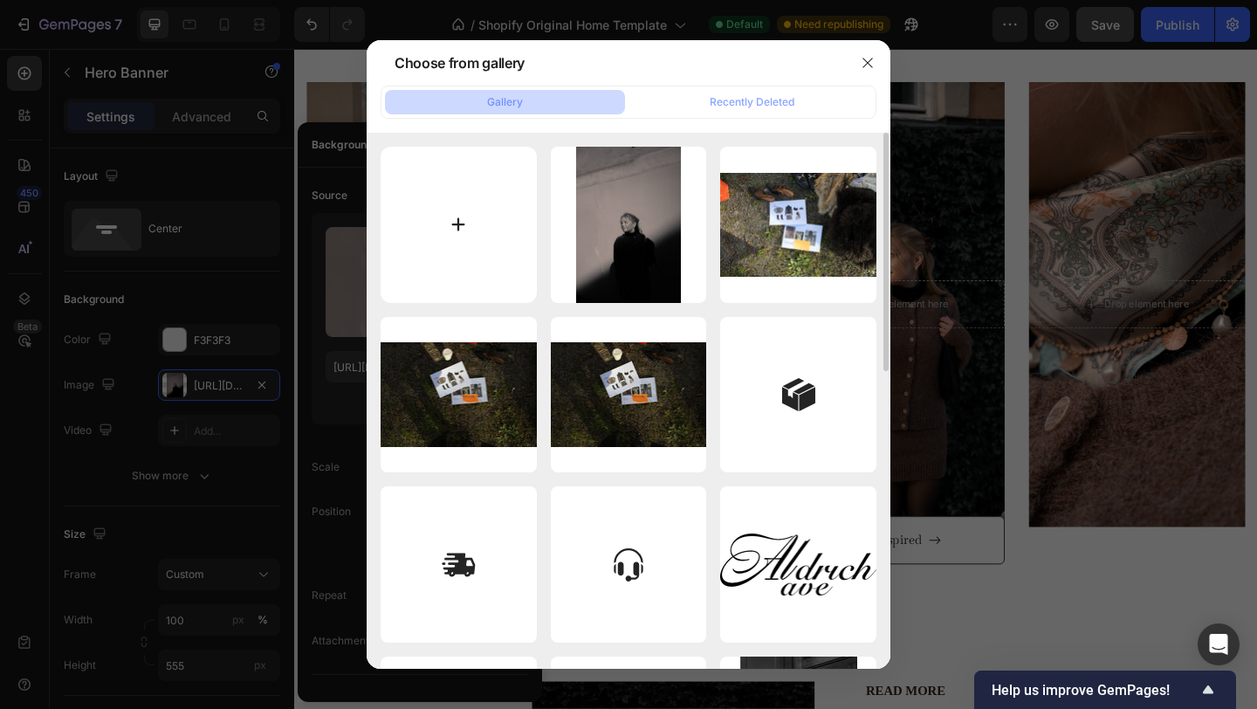
click at [425, 255] on input "file" at bounding box center [459, 225] width 156 height 156
type input "C:\fakepath\DSC09356.jpg"
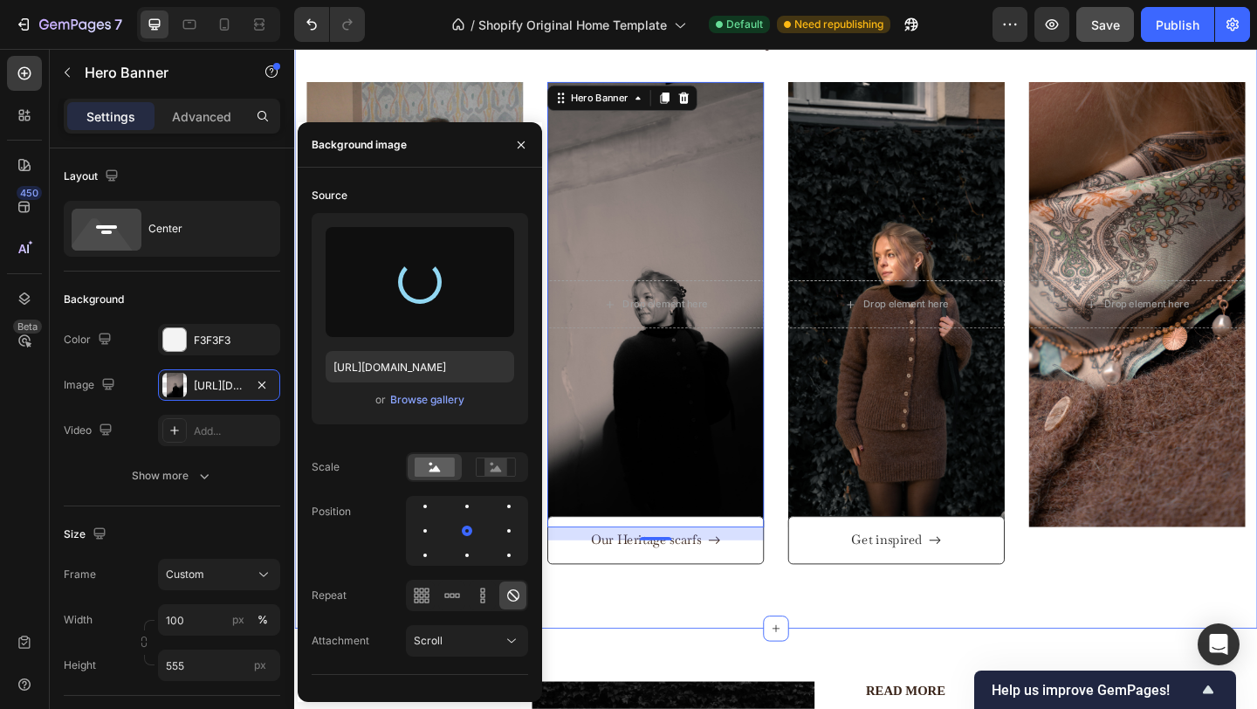
type input "https://cdn.shopify.com/s/files/1/0935/8213/1526/files/gempages_585730569078309…"
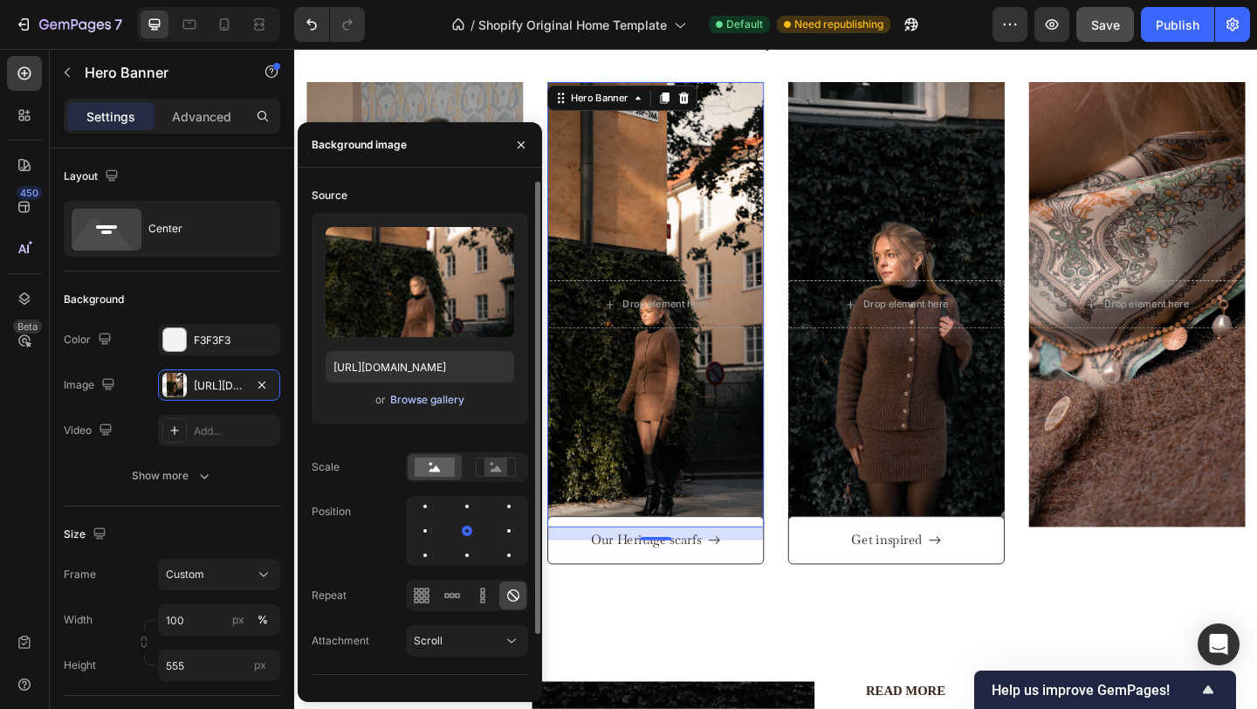
click at [438, 400] on div "Browse gallery" at bounding box center [427, 400] width 74 height 16
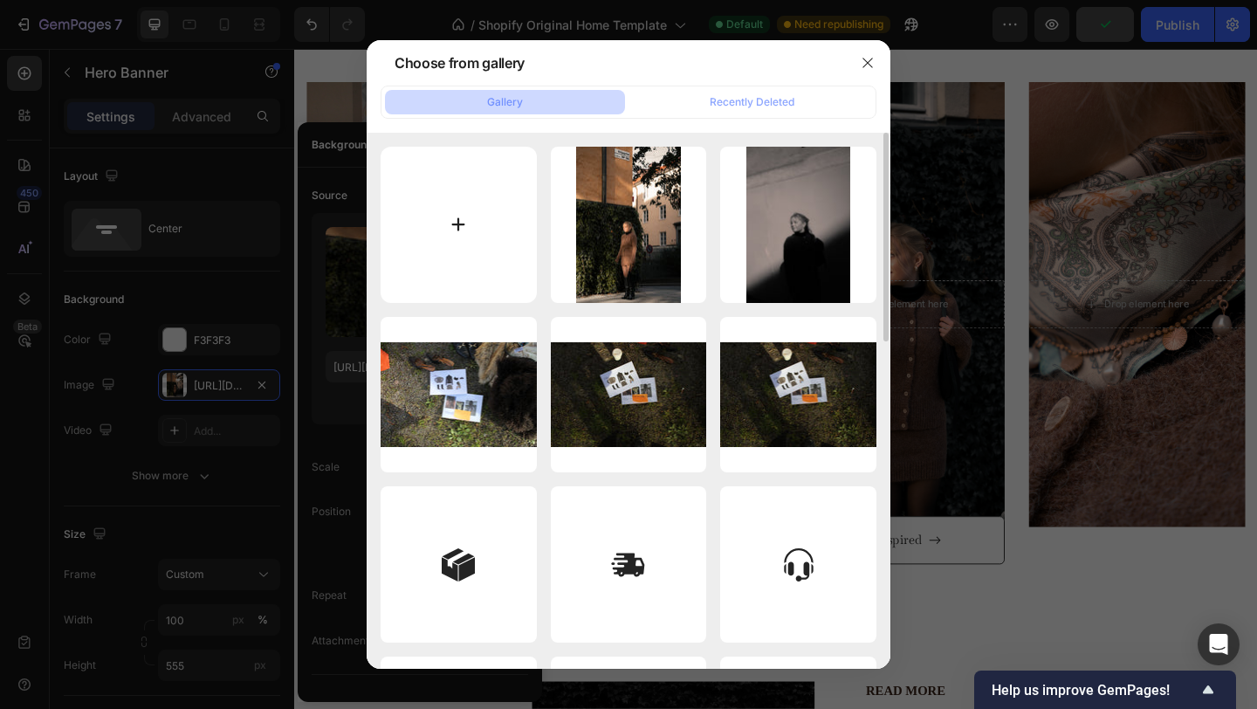
click at [462, 233] on input "file" at bounding box center [459, 225] width 156 height 156
type input "C:\fakepath\IMG_4611.JPG"
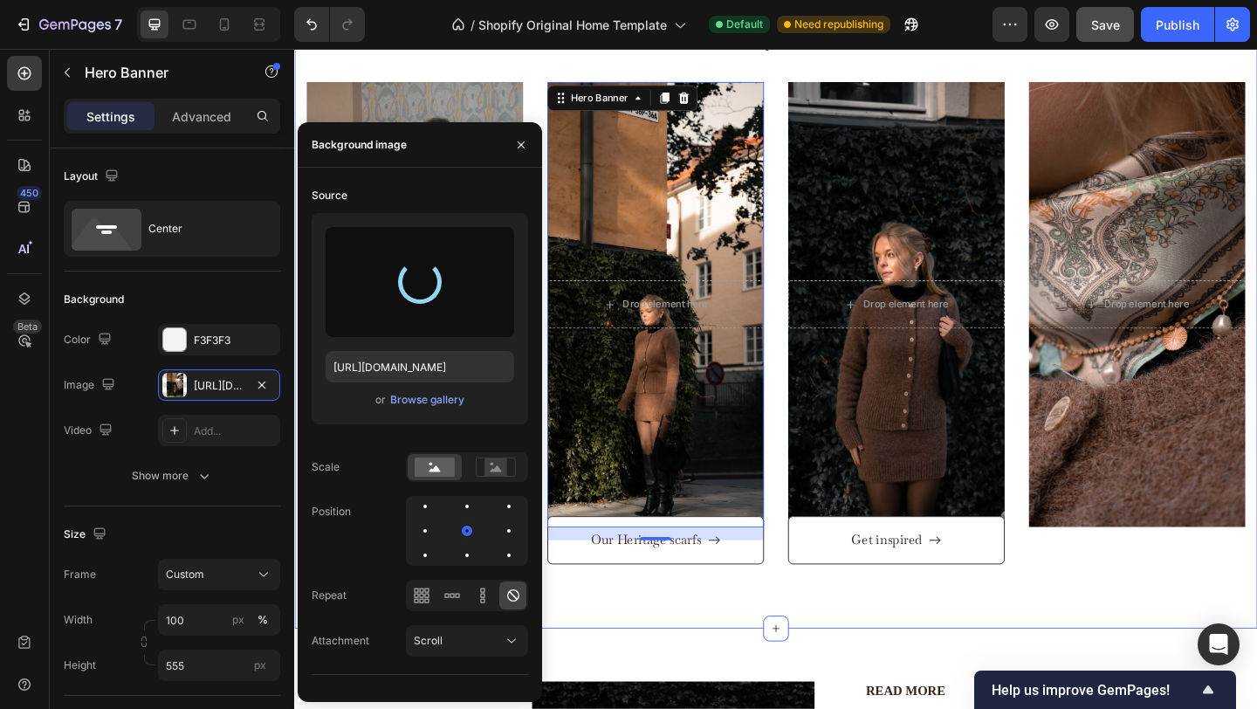
type input "https://cdn.shopify.com/s/files/1/0935/8213/1526/files/gempages_585730569078309…"
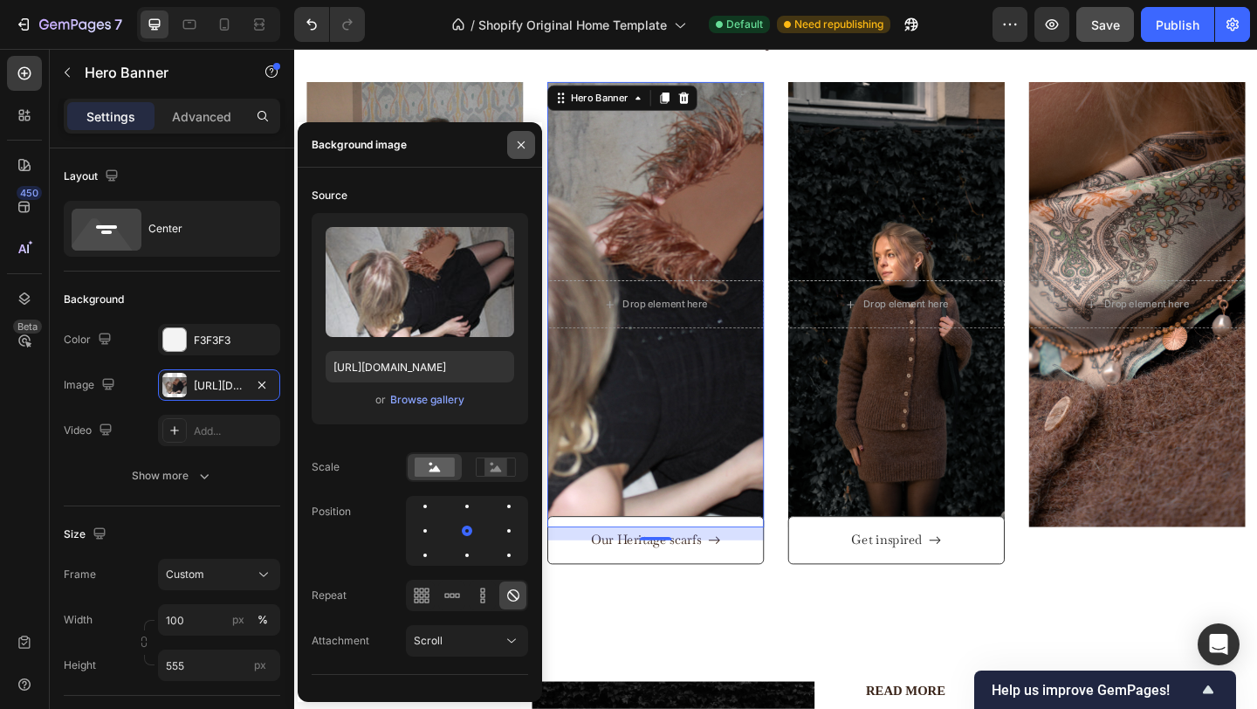
click at [518, 144] on icon "button" at bounding box center [521, 145] width 14 height 14
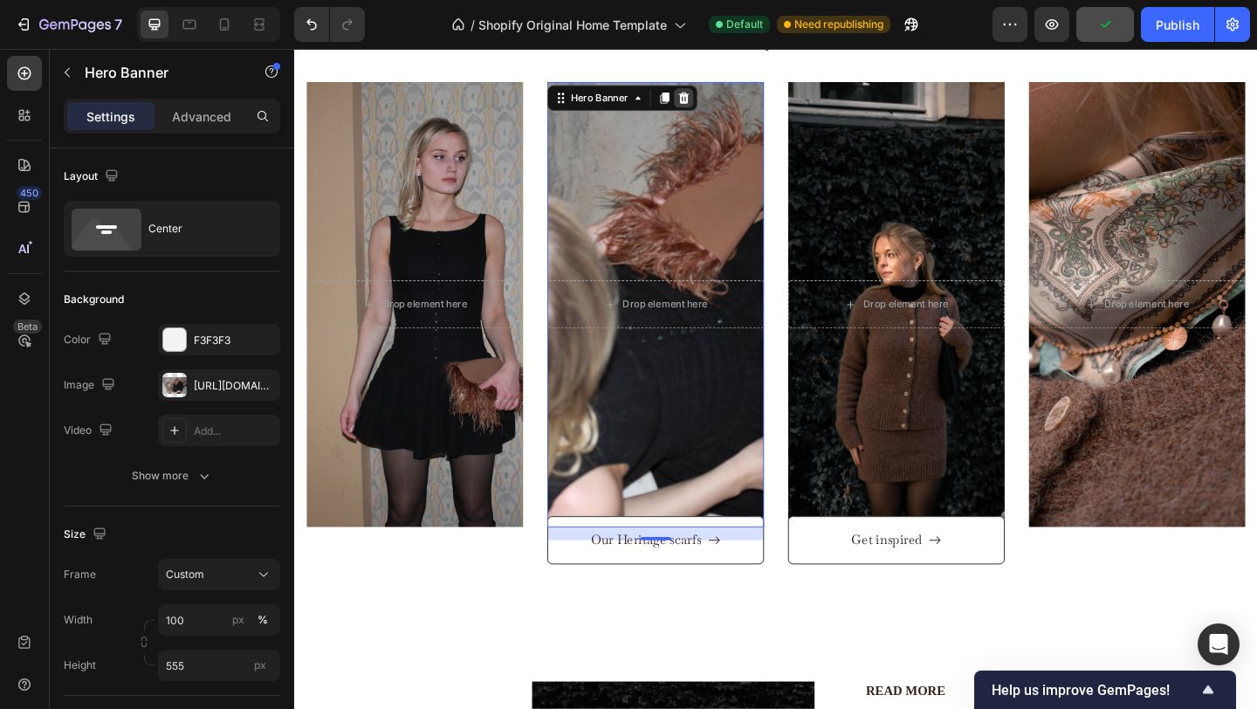
click at [719, 95] on icon at bounding box center [717, 101] width 11 height 12
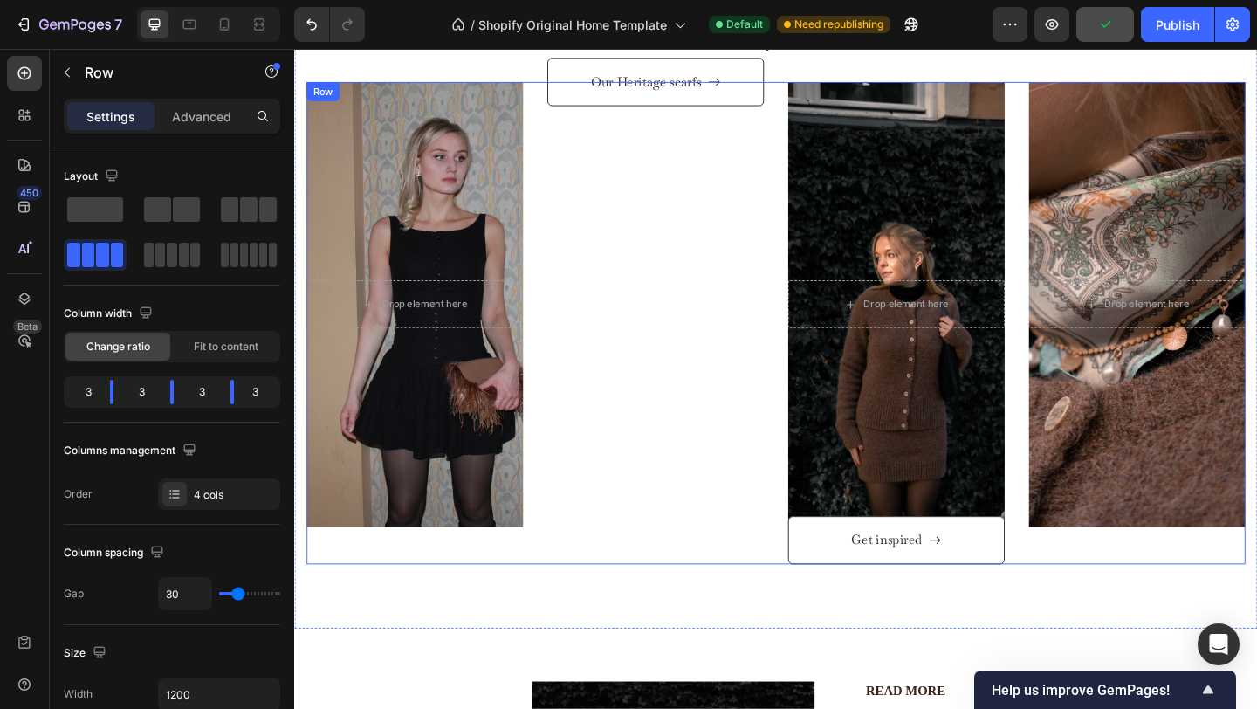
click at [682, 152] on div "Our Heritage scarfs Button" at bounding box center [687, 348] width 236 height 526
click at [310, 21] on icon "Undo/Redo" at bounding box center [311, 24] width 17 height 17
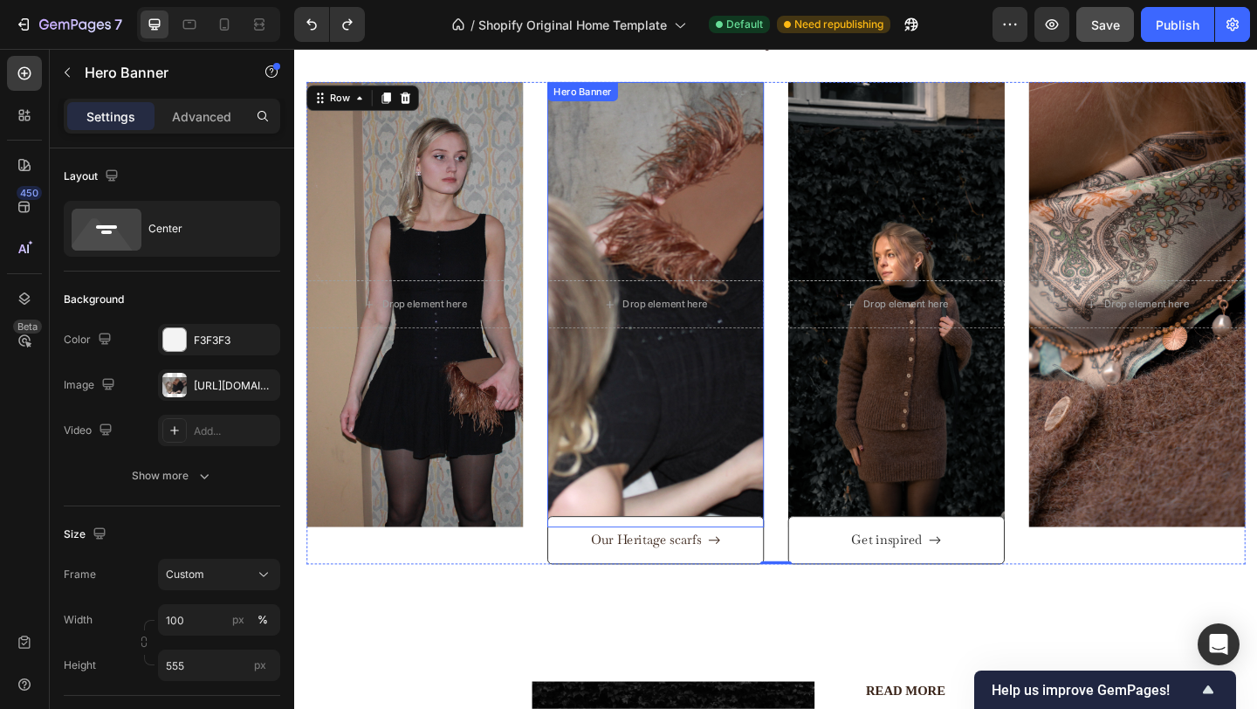
click at [631, 99] on div "Overlay" at bounding box center [687, 327] width 236 height 485
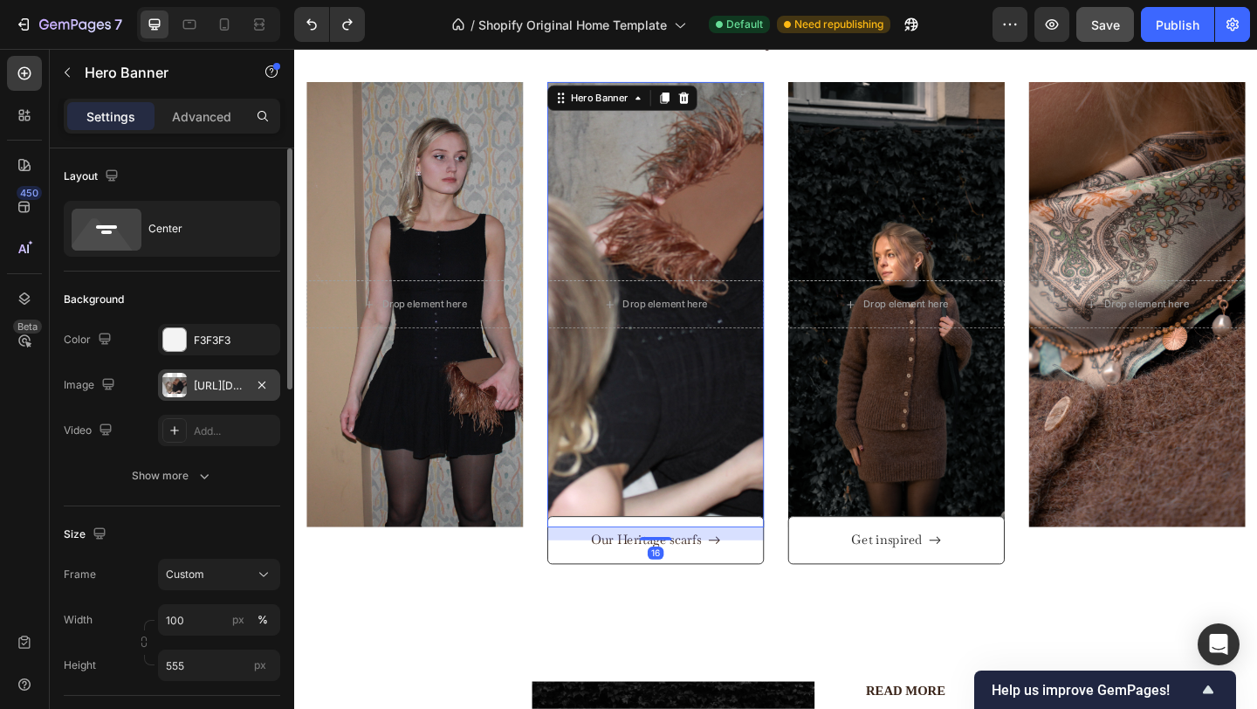
click at [228, 374] on div "https://cdn.shopify.com/s/files/1/0935/8213/1526/files/gempages_585730569078309…" at bounding box center [219, 384] width 122 height 31
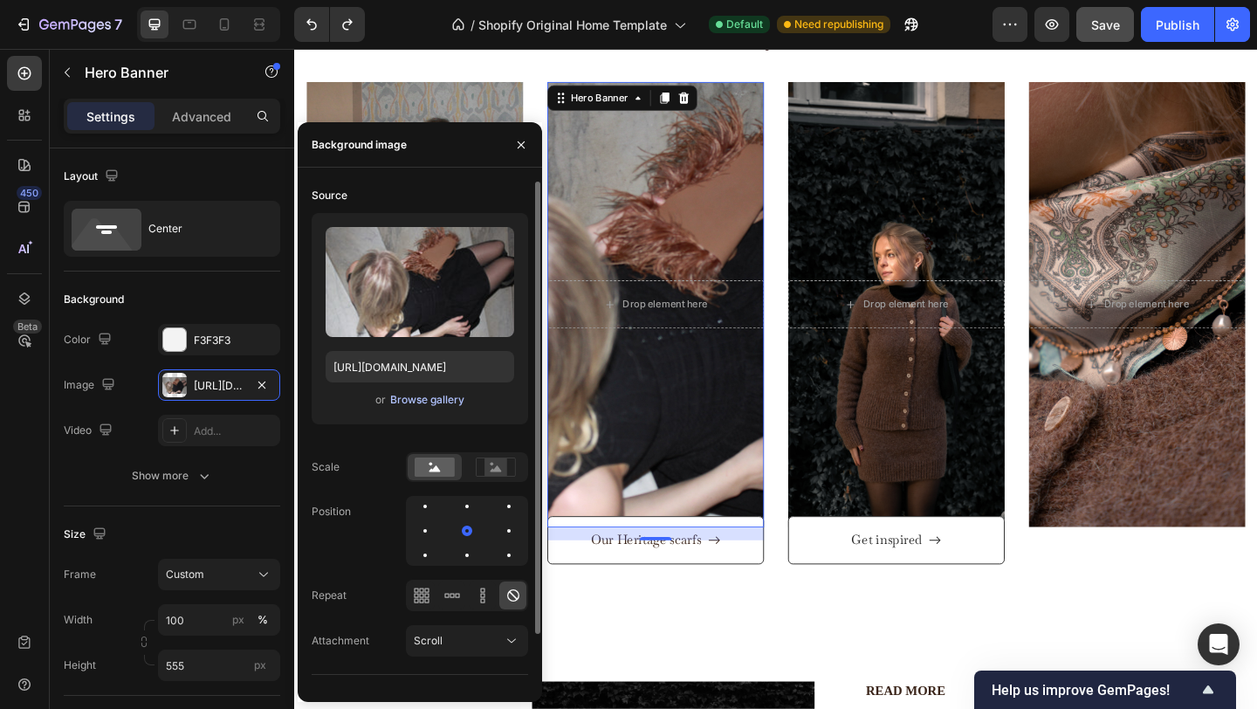
click at [410, 398] on div "Browse gallery" at bounding box center [427, 400] width 74 height 16
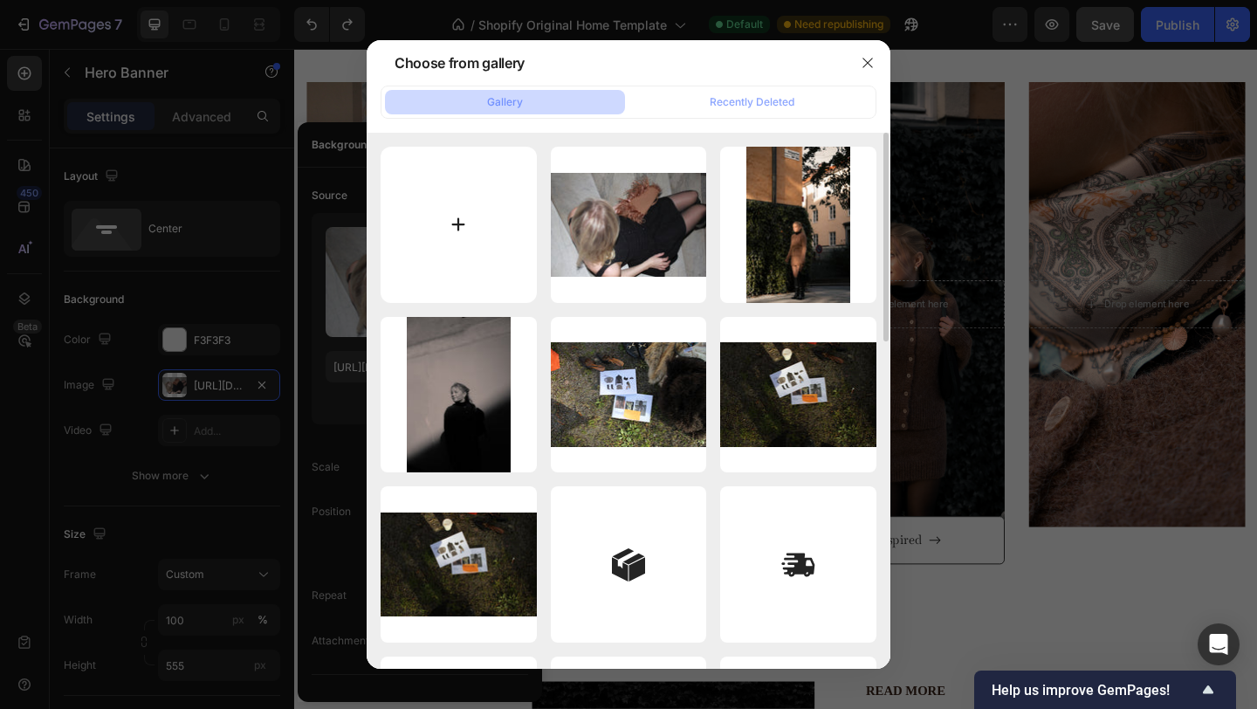
click at [423, 219] on input "file" at bounding box center [459, 225] width 156 height 156
type input "C:\fakepath\IMG_4701.JPG"
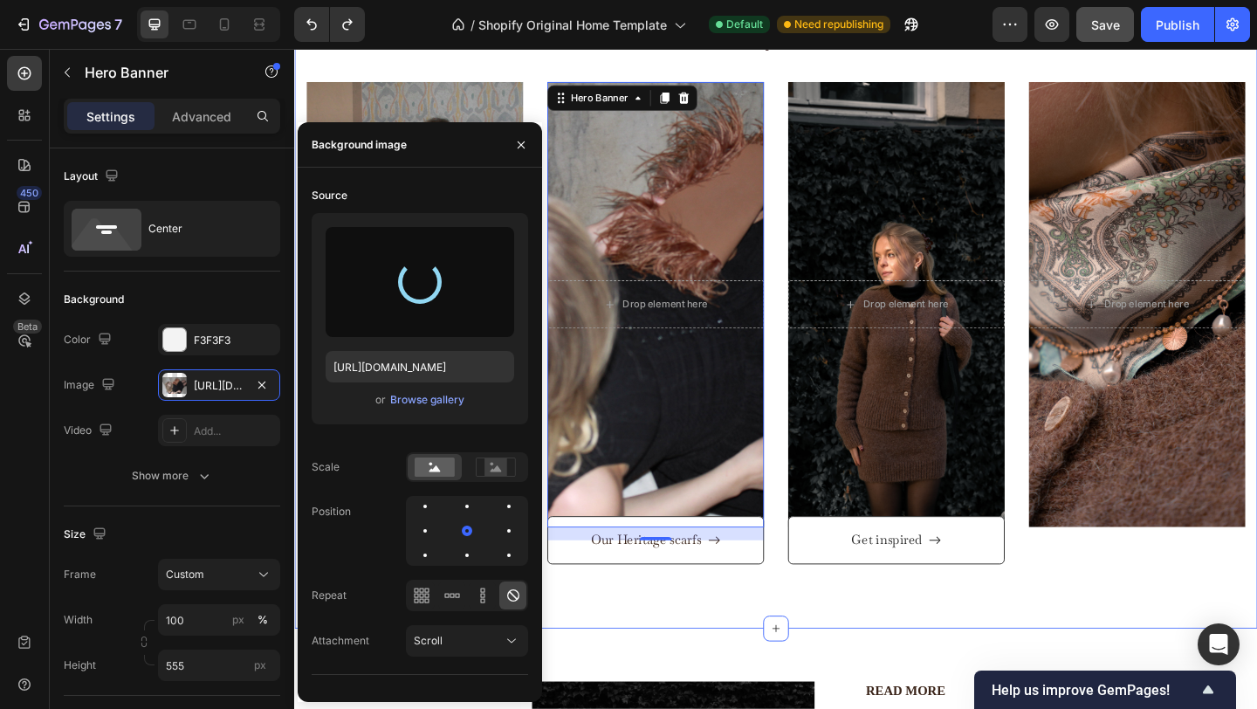
type input "https://cdn.shopify.com/s/files/1/0935/8213/1526/files/gempages_585730569078309…"
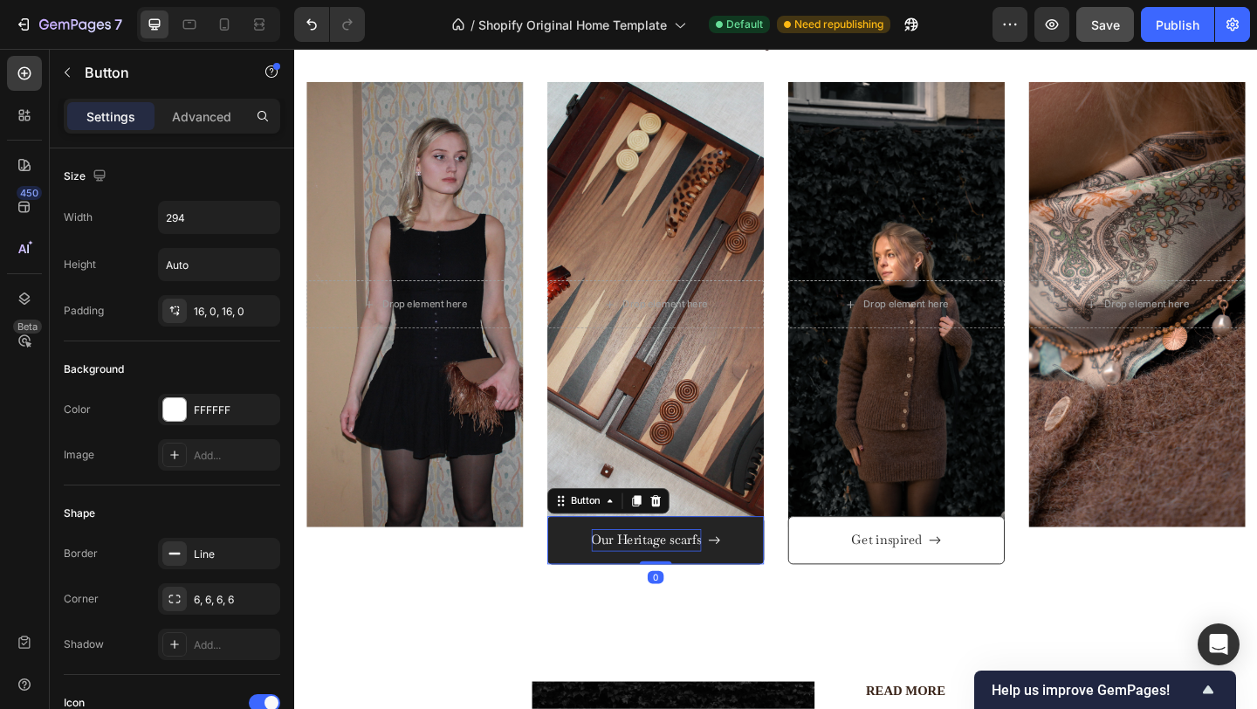
click at [700, 571] on p "Our Heritage scarfs" at bounding box center [677, 583] width 120 height 25
click at [688, 571] on p "Our Heritage scarfs" at bounding box center [677, 583] width 120 height 25
click at [569, 557] on button "Shop" at bounding box center [687, 583] width 236 height 53
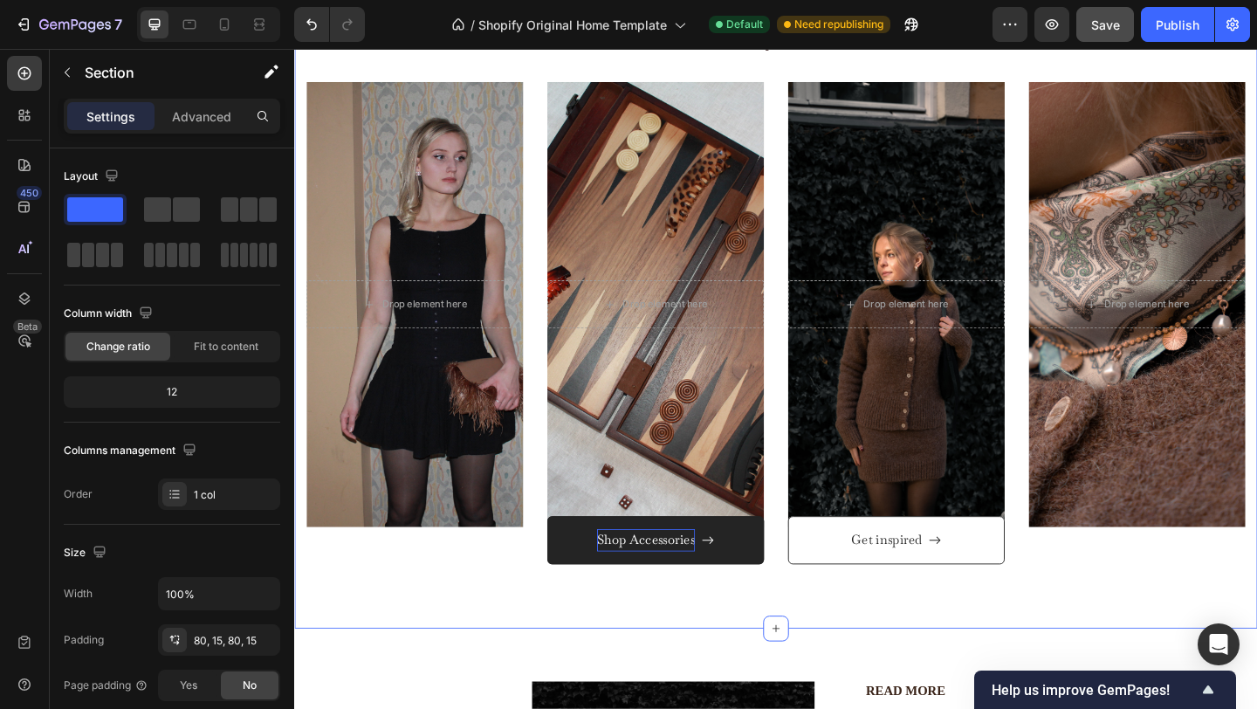
click at [709, 175] on div "Overlay" at bounding box center [687, 327] width 236 height 485
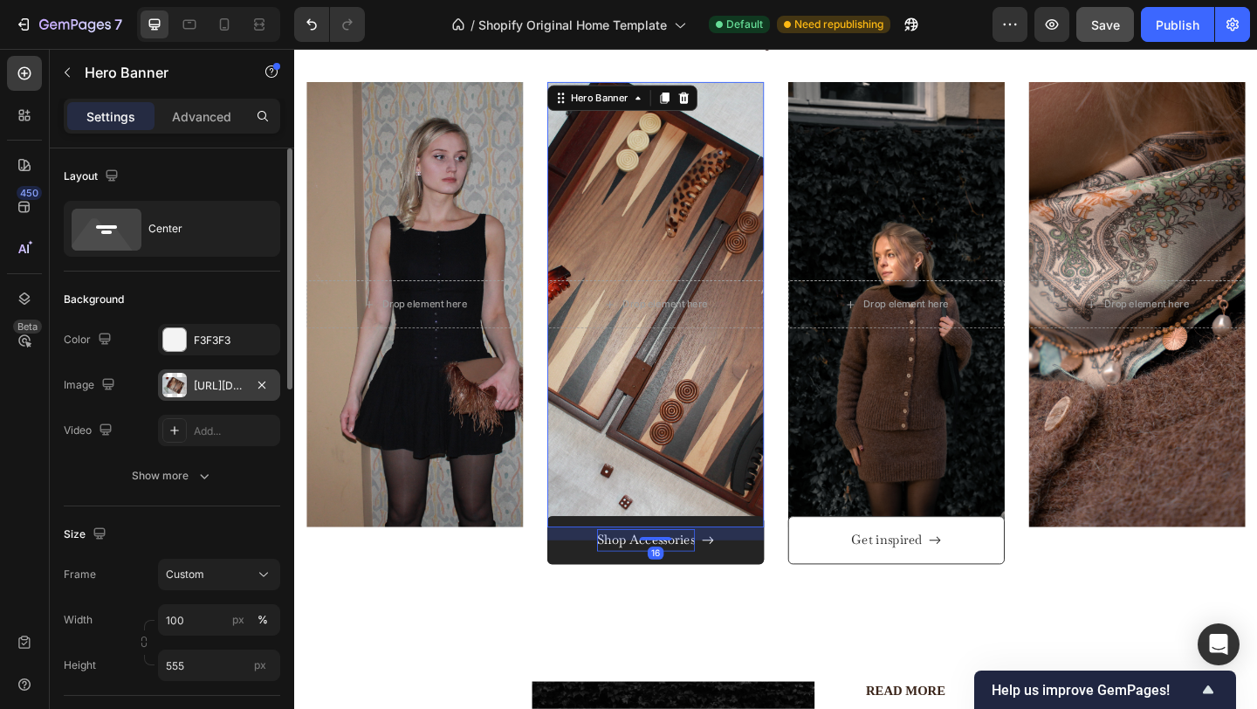
click at [217, 384] on div "https://cdn.shopify.com/s/files/1/0935/8213/1526/files/gempages_585730569078309…" at bounding box center [219, 386] width 51 height 16
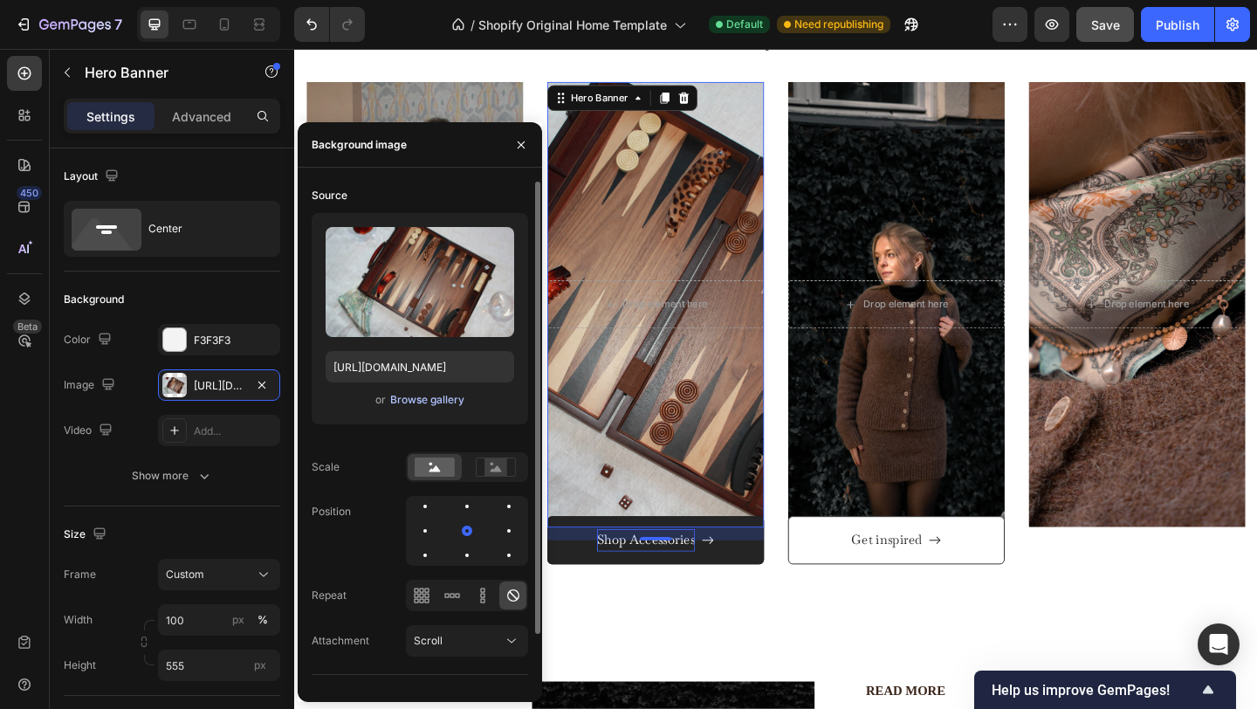
click at [420, 397] on div "Browse gallery" at bounding box center [427, 400] width 74 height 16
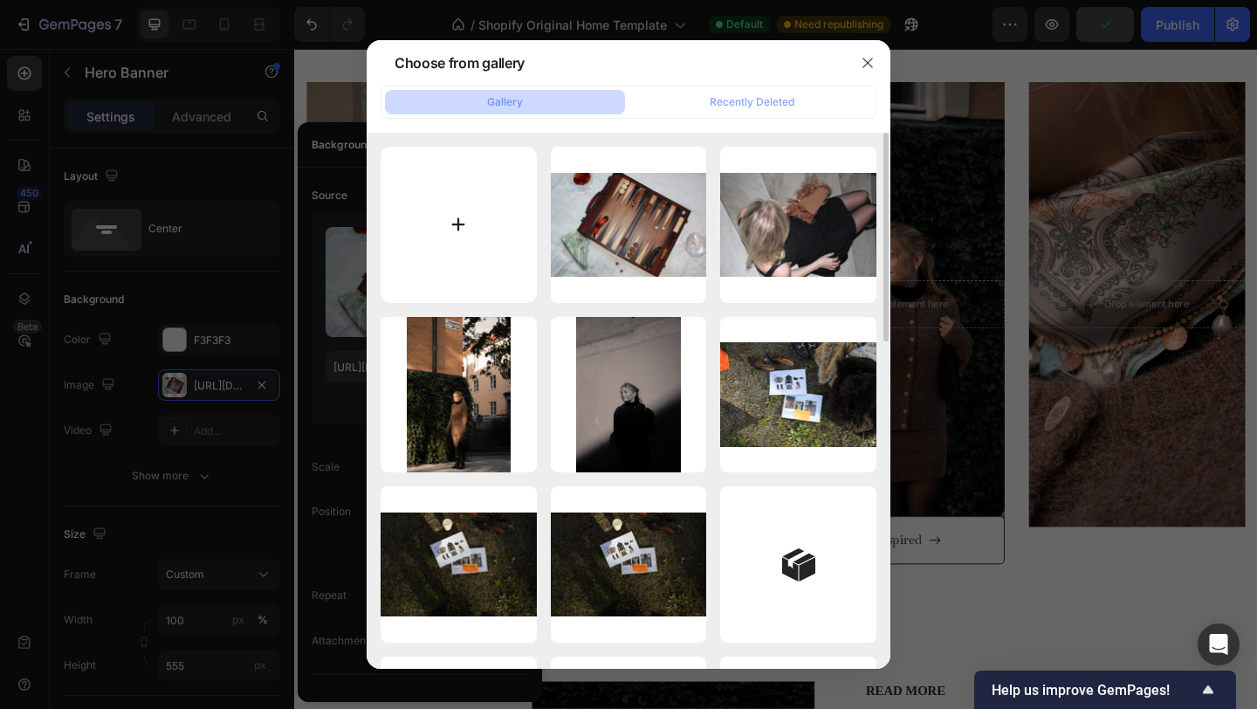
click at [423, 248] on input "file" at bounding box center [459, 225] width 156 height 156
type input "C:\fakepath\IMG_4712.JPG"
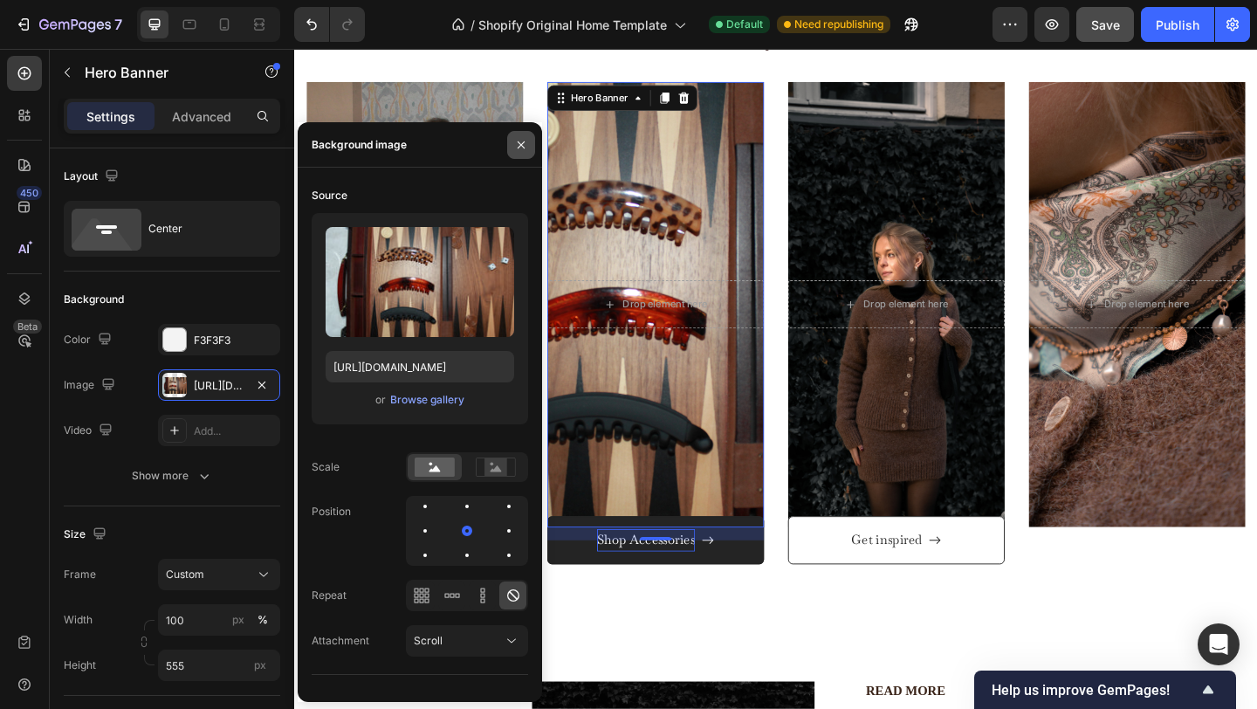
click at [518, 138] on icon "button" at bounding box center [521, 145] width 14 height 14
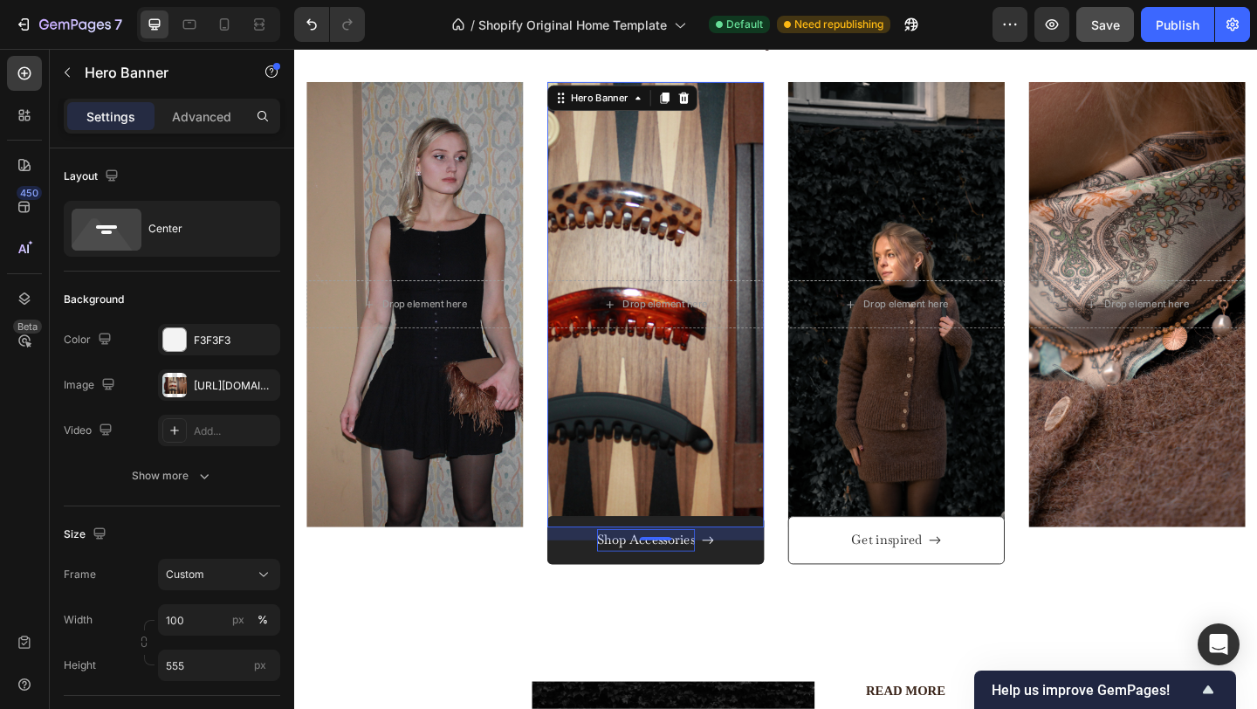
click at [682, 189] on div "Overlay" at bounding box center [687, 327] width 236 height 485
click at [224, 382] on div "https://cdn.shopify.com/s/files/1/0935/8213/1526/files/gempages_585730569078309…" at bounding box center [219, 386] width 51 height 16
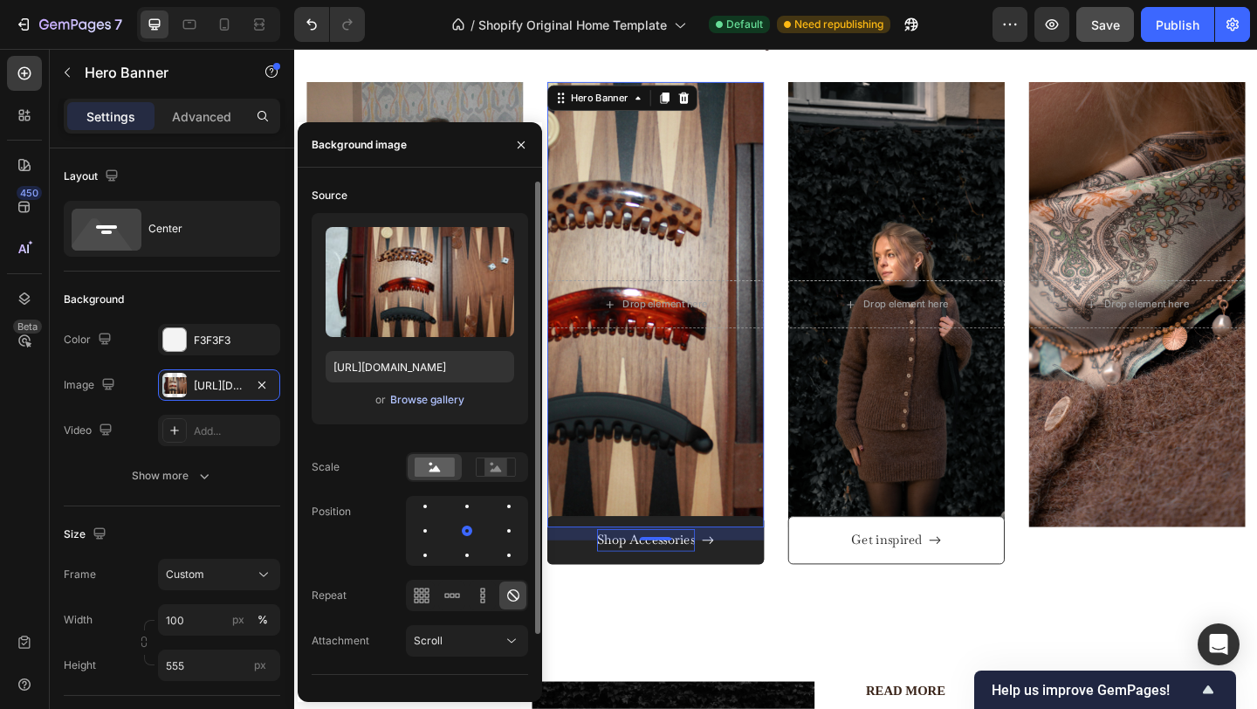
click at [423, 399] on div "Browse gallery" at bounding box center [427, 400] width 74 height 16
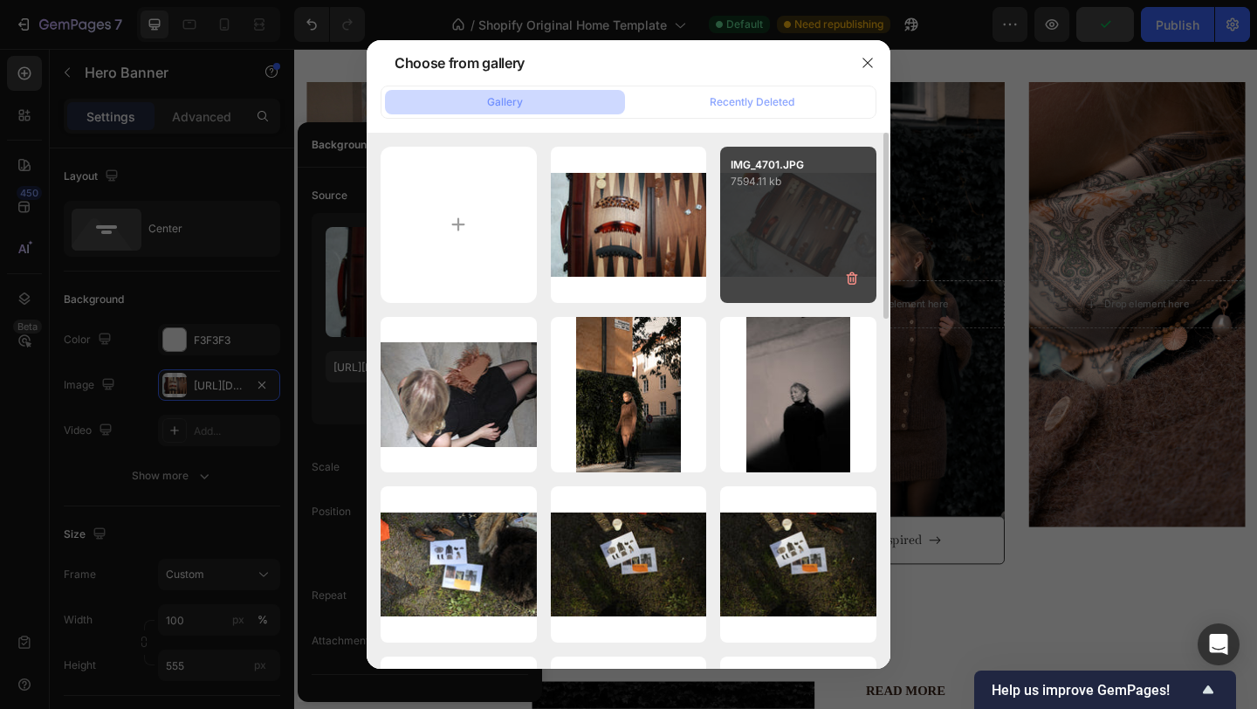
click at [826, 237] on div "IMG_4701.JPG 7594.11 kb" at bounding box center [798, 225] width 156 height 156
type input "https://cdn.shopify.com/s/files/1/0935/8213/1526/files/gempages_585730569078309…"
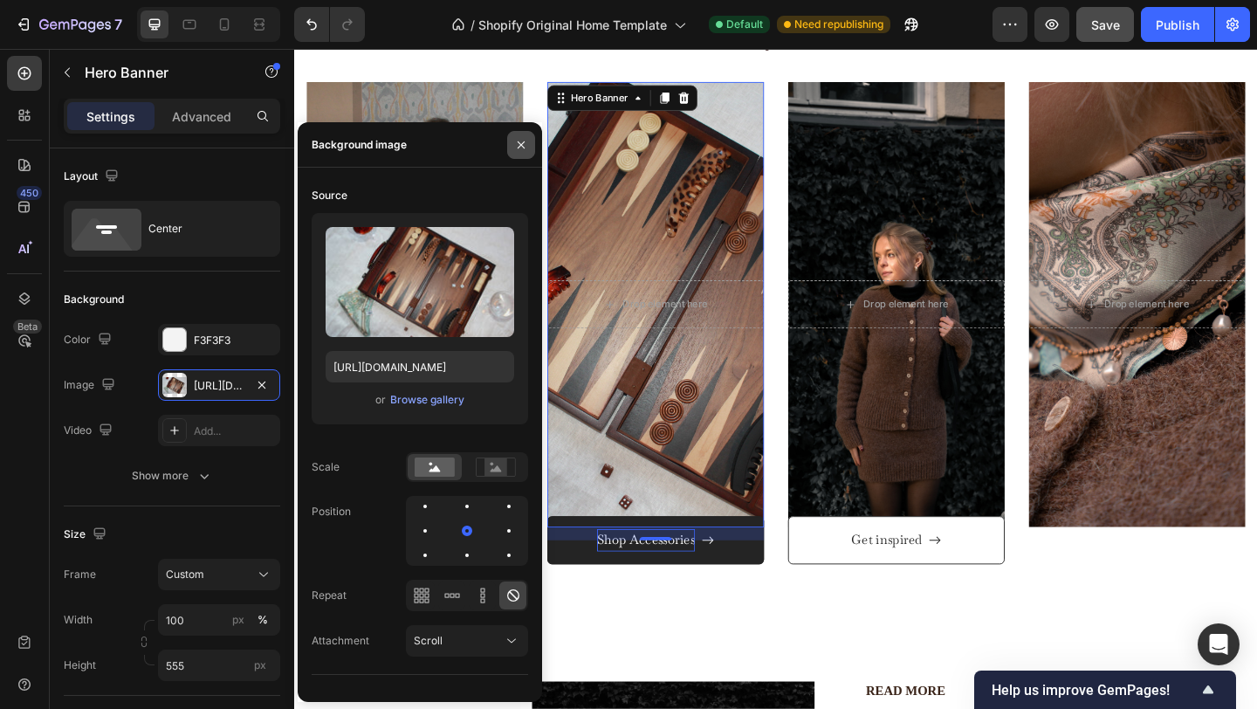
click at [518, 147] on icon "button" at bounding box center [521, 144] width 7 height 7
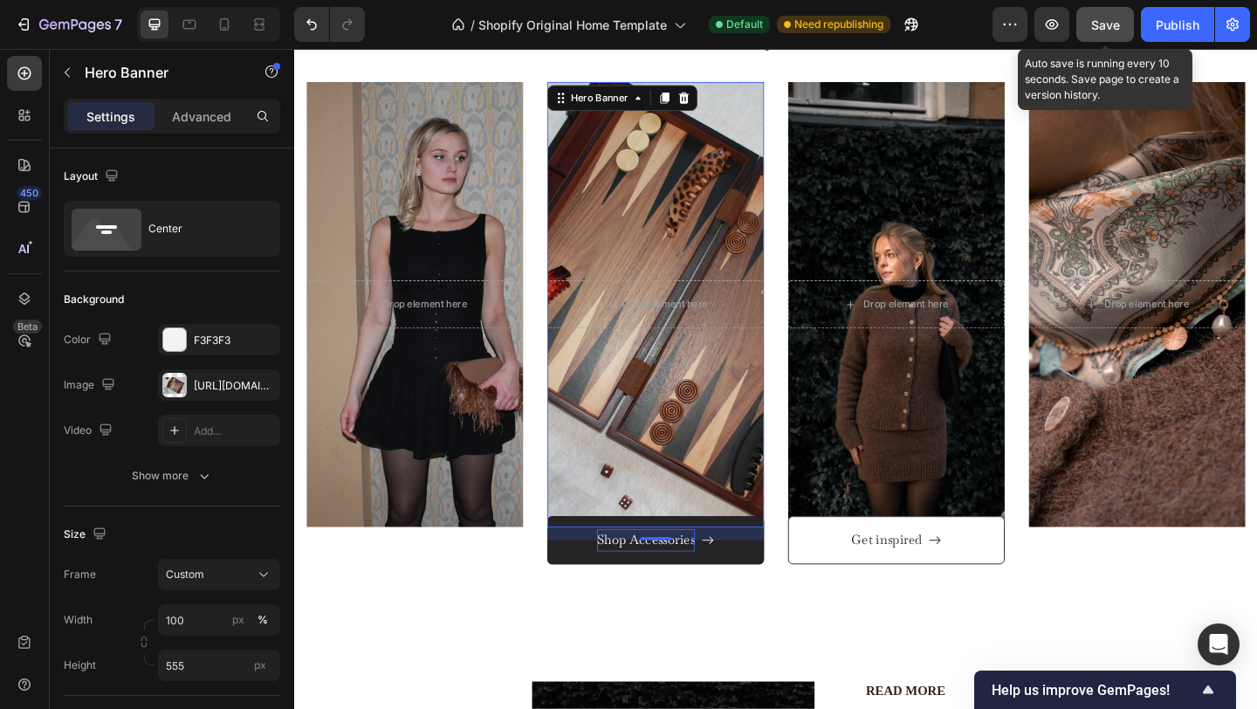
click at [1105, 25] on span "Save" at bounding box center [1105, 24] width 29 height 15
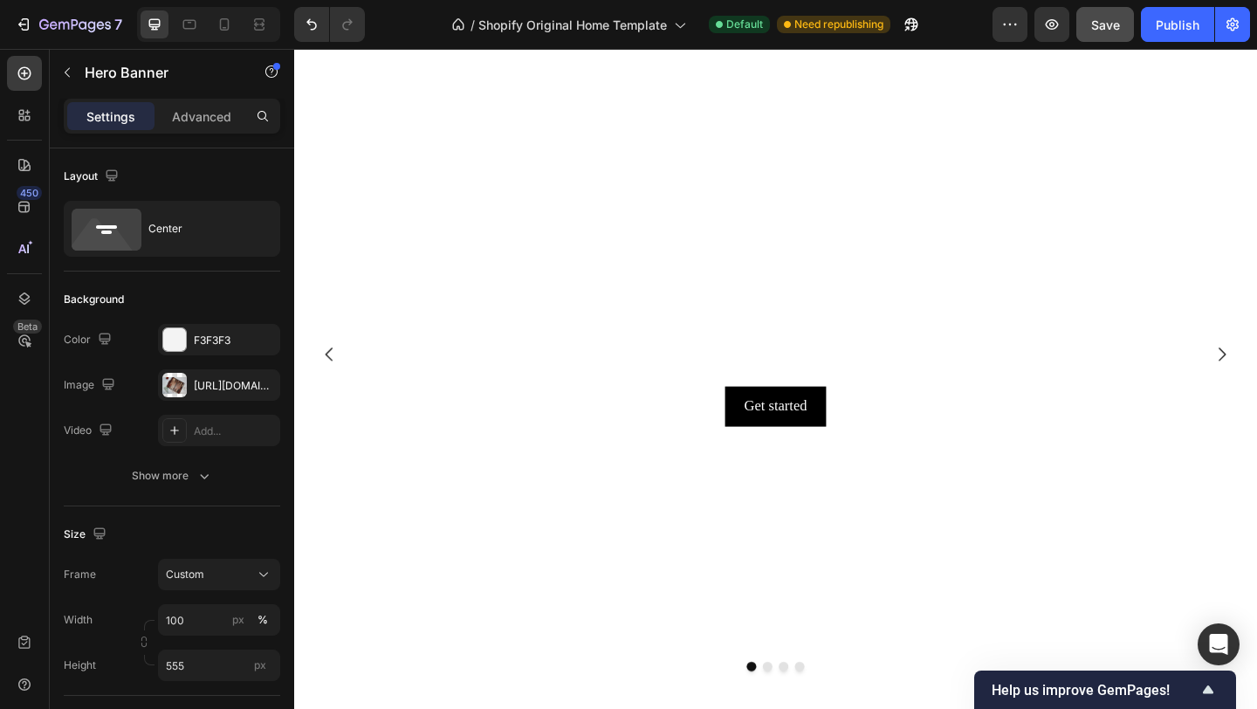
scroll to position [0, 0]
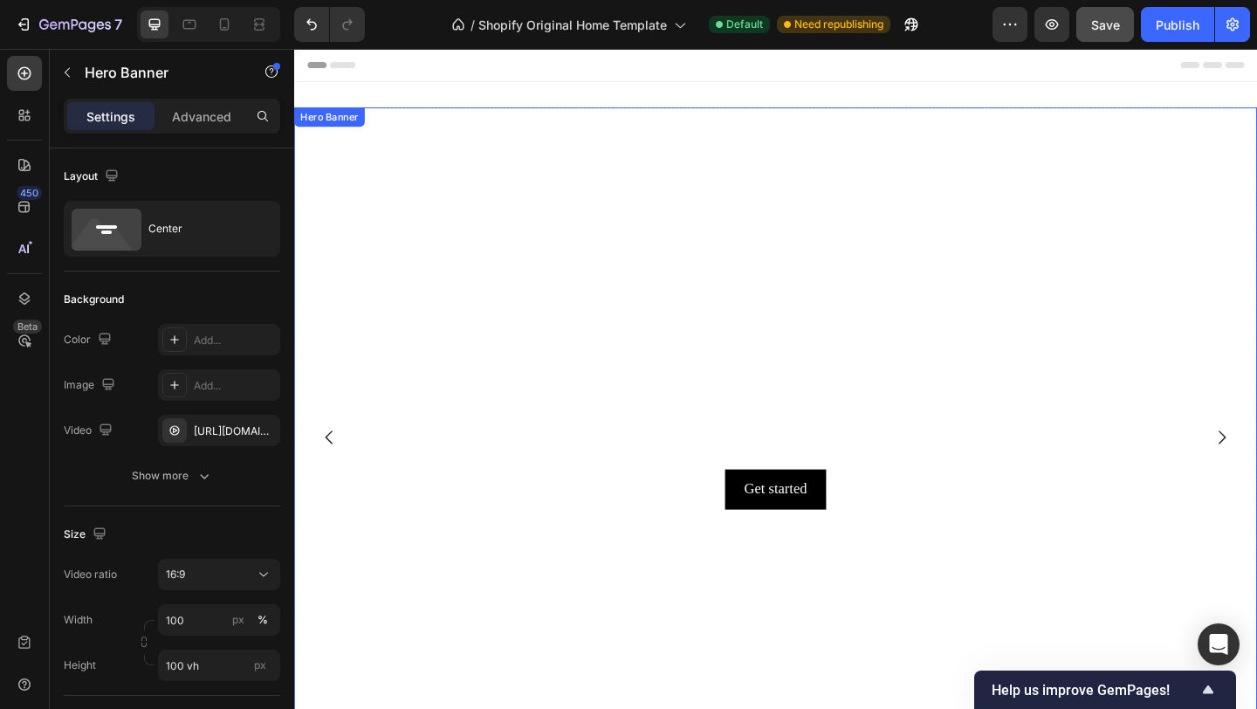
click at [868, 182] on video "Background Image" at bounding box center [818, 407] width 1048 height 589
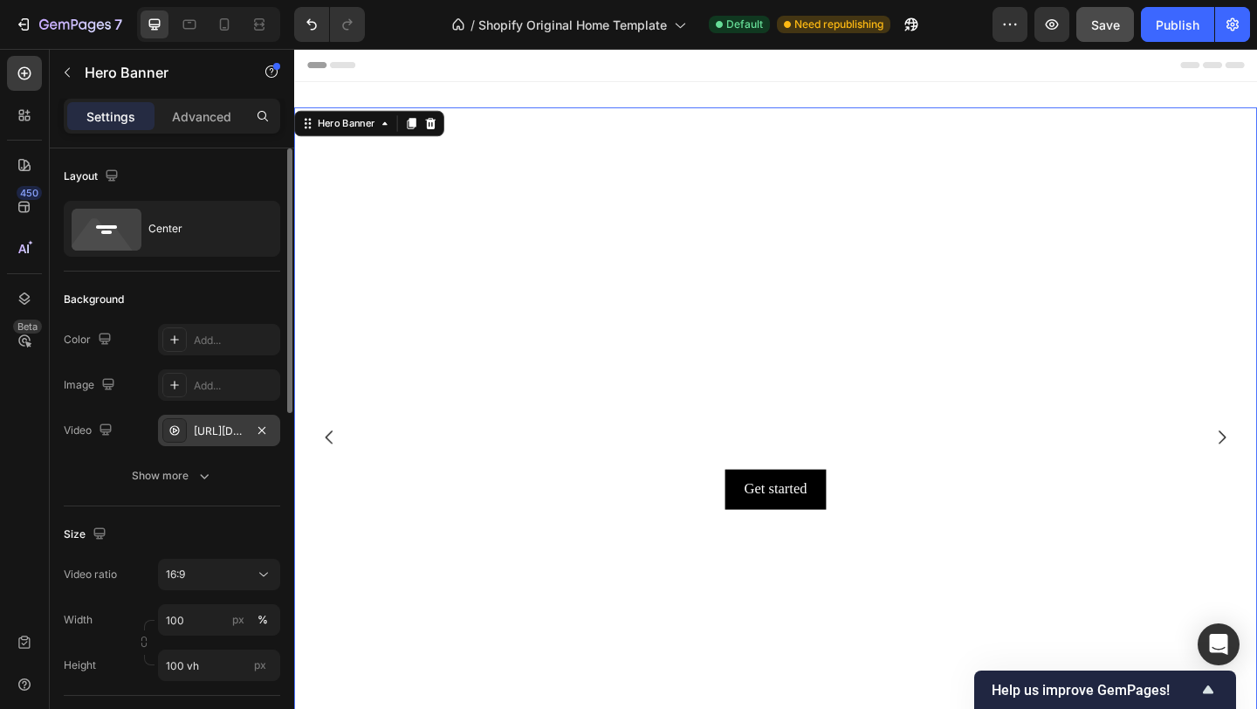
click at [213, 431] on div "https://cdn.shopify.com/videos/c/o/v/92a407d4e0c94a288eb54cac18c387dc.mp4" at bounding box center [219, 431] width 51 height 16
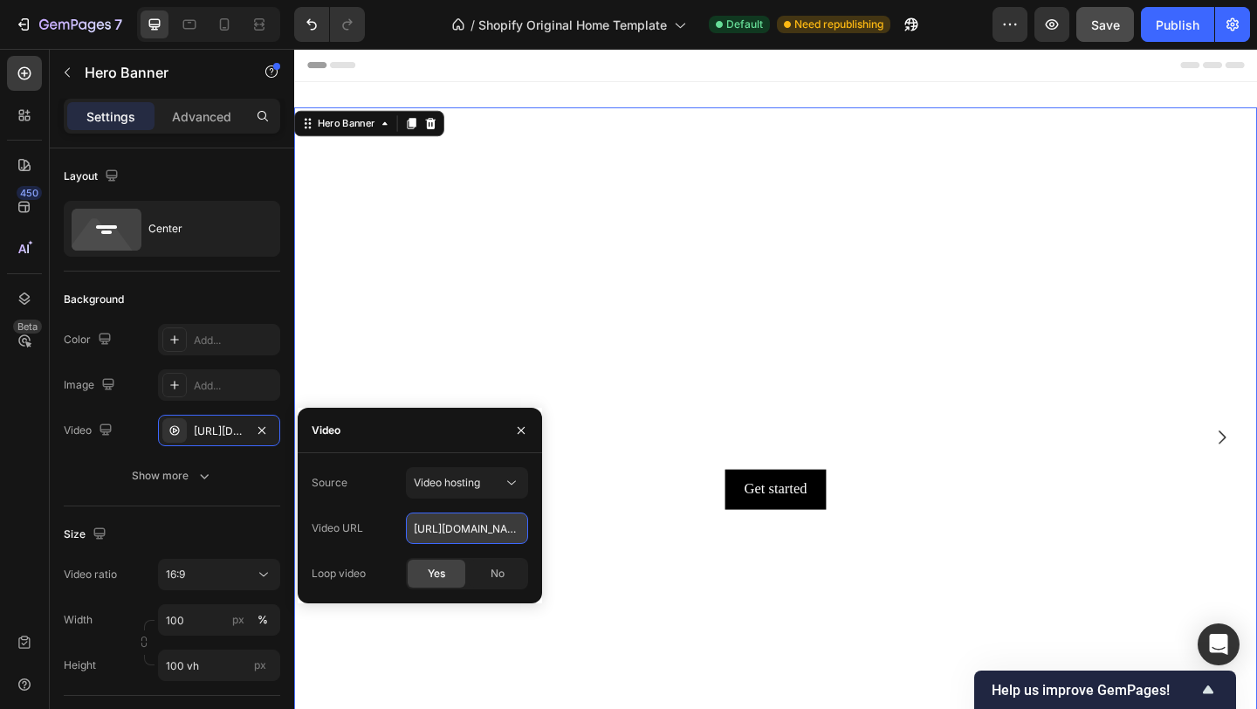
click at [458, 533] on input "https://cdn.shopify.com/videos/c/o/v/92a407d4e0c94a288eb54cac18c387dc.mp4" at bounding box center [467, 527] width 122 height 31
click at [451, 487] on span "Video hosting" at bounding box center [447, 482] width 66 height 13
click at [428, 559] on span "Youtube" at bounding box center [434, 559] width 40 height 16
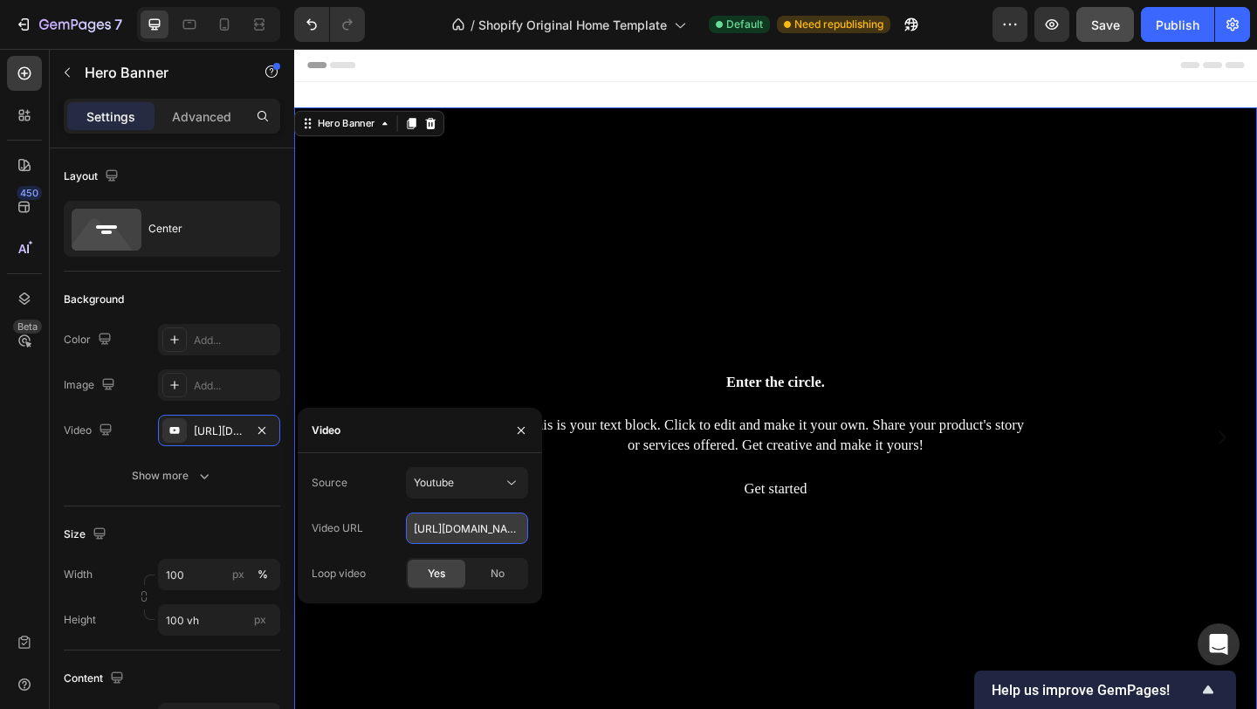
click at [440, 522] on input "https://youtu.be/KOxfzBp72uk" at bounding box center [467, 527] width 122 height 31
paste input "Perfect for evening soirées, elevated loungewear, or moments made for indulgenc…"
type input "Perfect for evening soirées, elevated loungewear, or moments made for indulgenc…"
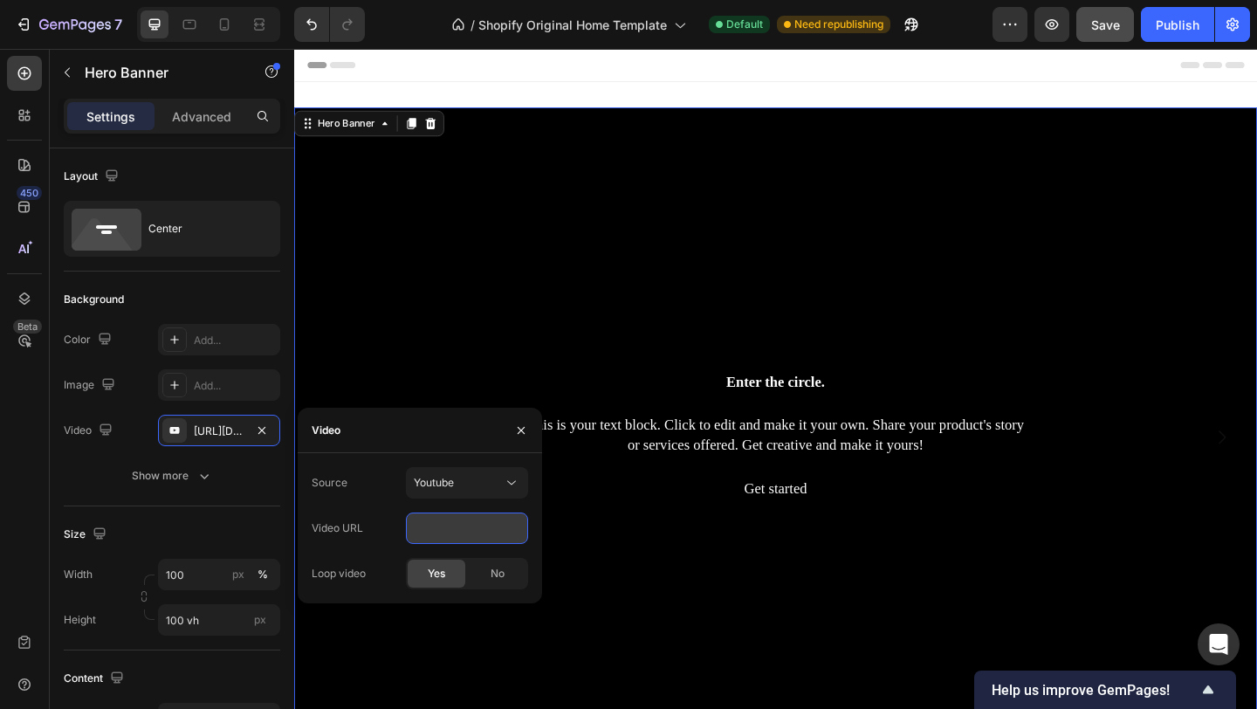
click at [477, 526] on input "Perfect for evening soirées, elevated loungewear, or moments made for indulgenc…" at bounding box center [467, 527] width 122 height 31
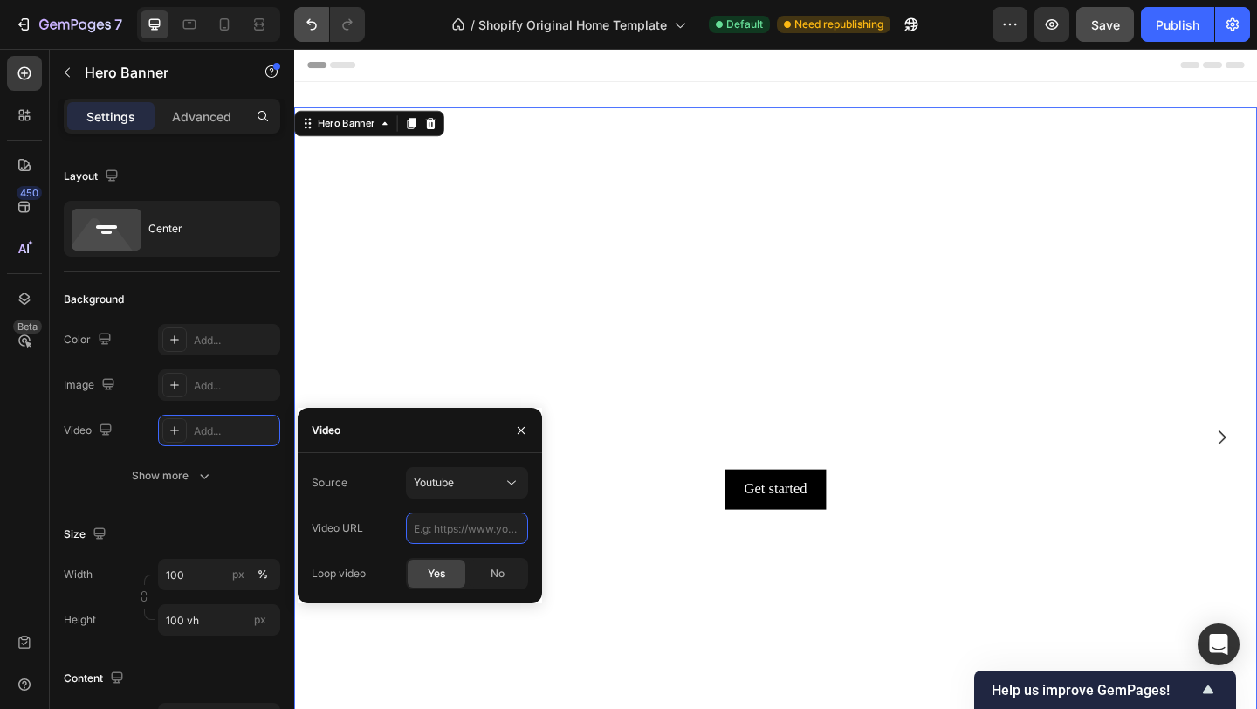
paste input "https://www.youtube.com/watch?v=uE6iaO-oPEo"
type input "https://www.youtube.com/watch?v=uE6iaO-oPEo"
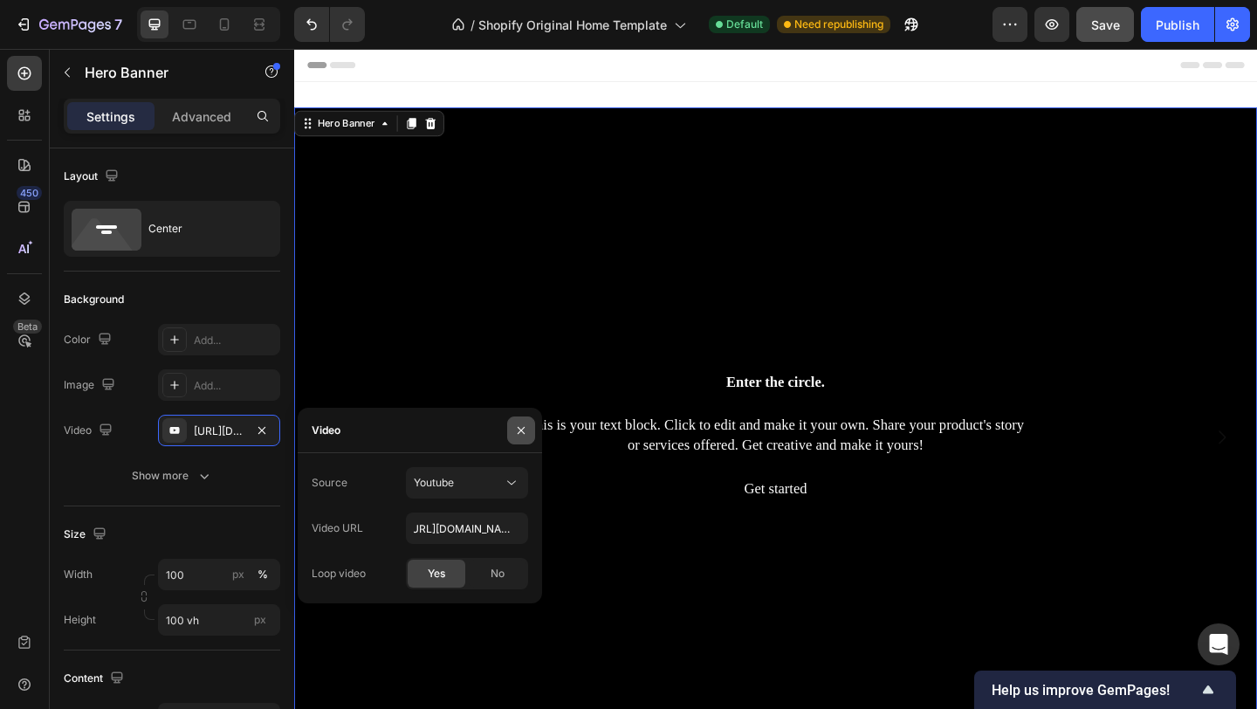
click at [522, 429] on icon "button" at bounding box center [521, 429] width 7 height 7
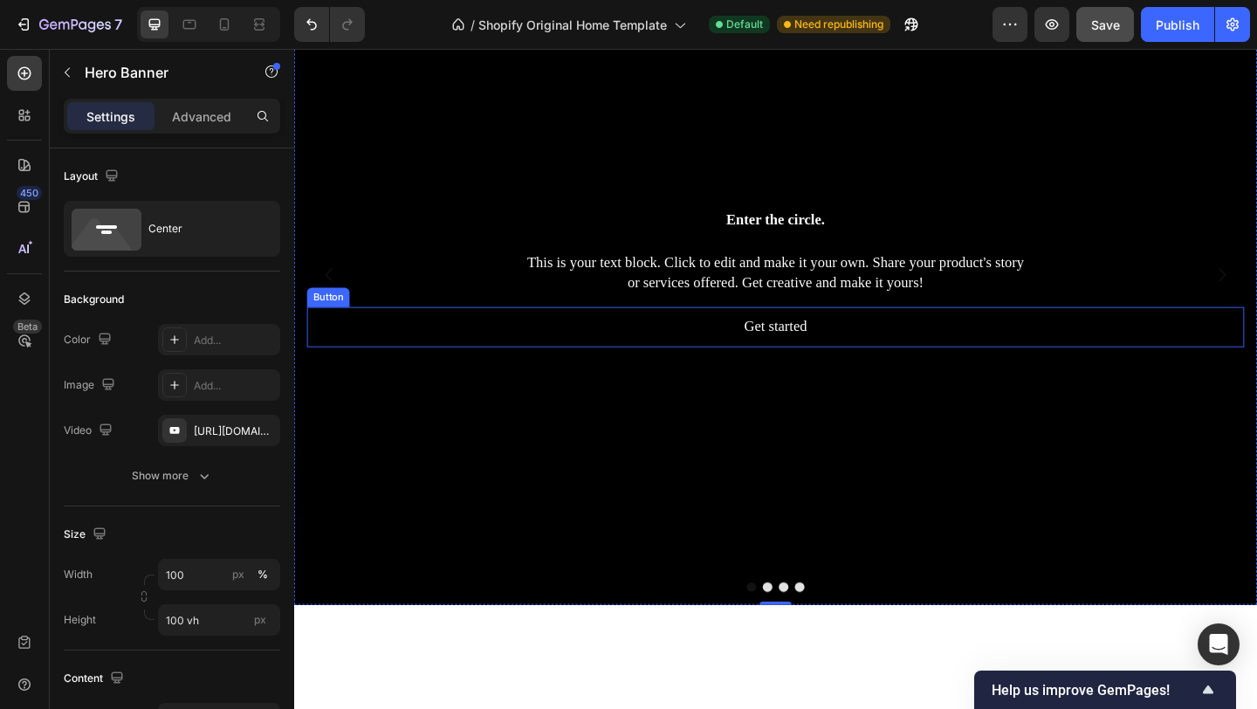
scroll to position [217, 0]
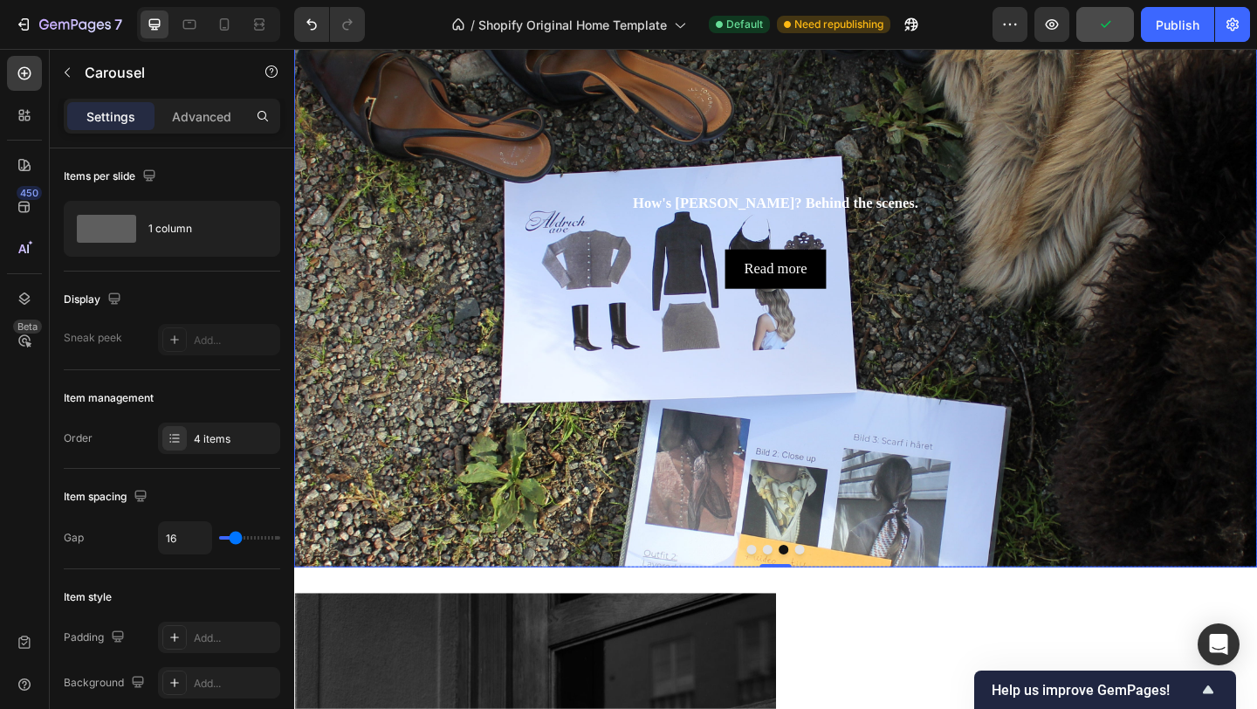
click at [829, 464] on div "Background Image" at bounding box center [818, 430] width 1048 height 1076
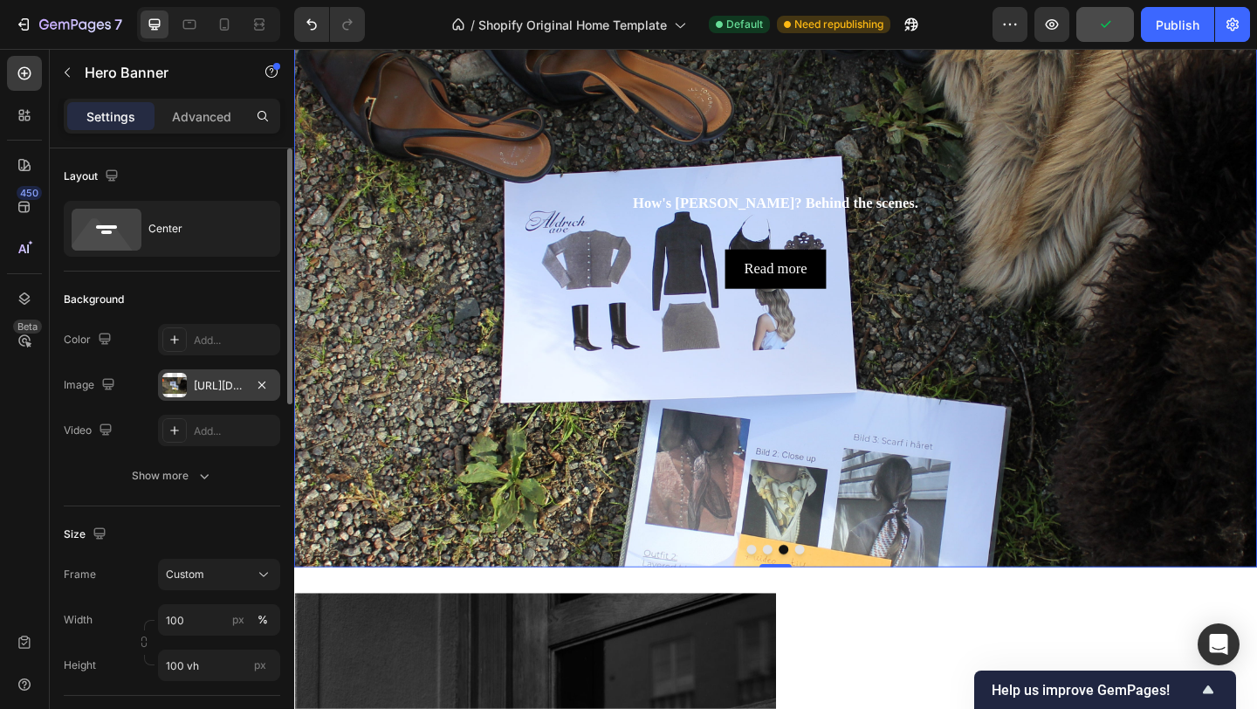
click at [224, 385] on div "https://cdn.shopify.com/s/files/1/0935/8213/1526/files/gempages_585730569078309…" at bounding box center [219, 386] width 51 height 16
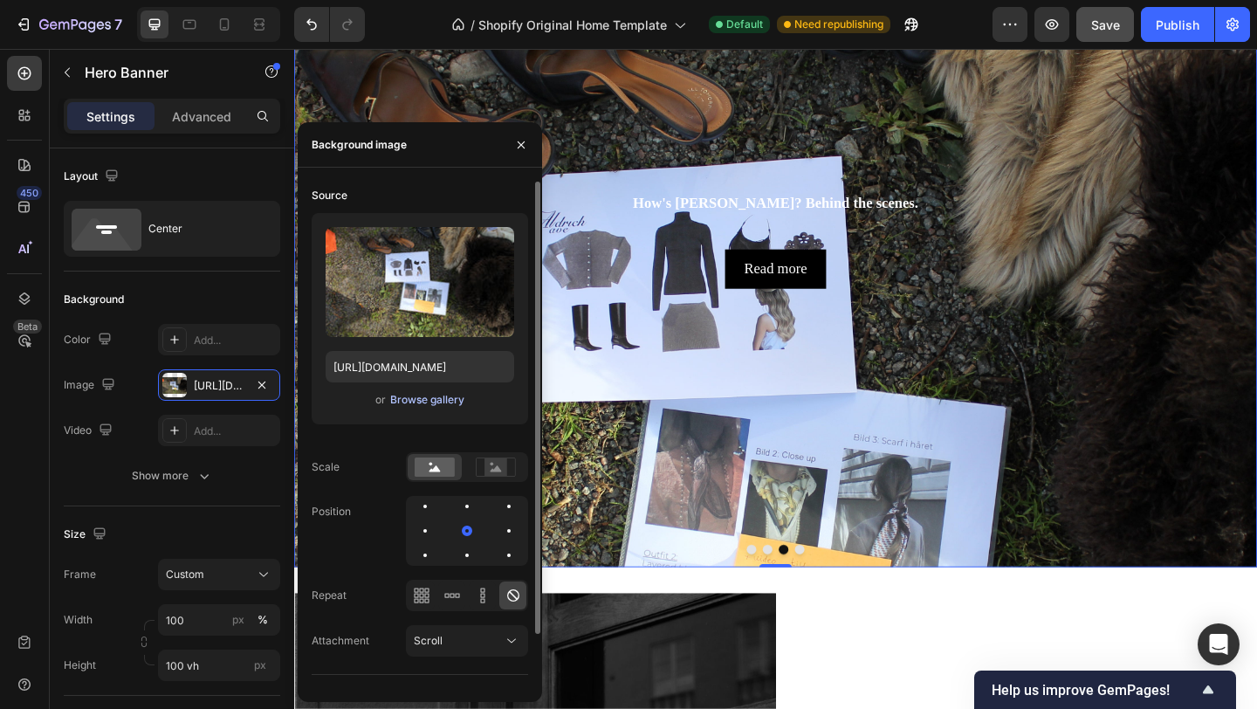
click at [411, 399] on div "Browse gallery" at bounding box center [427, 400] width 74 height 16
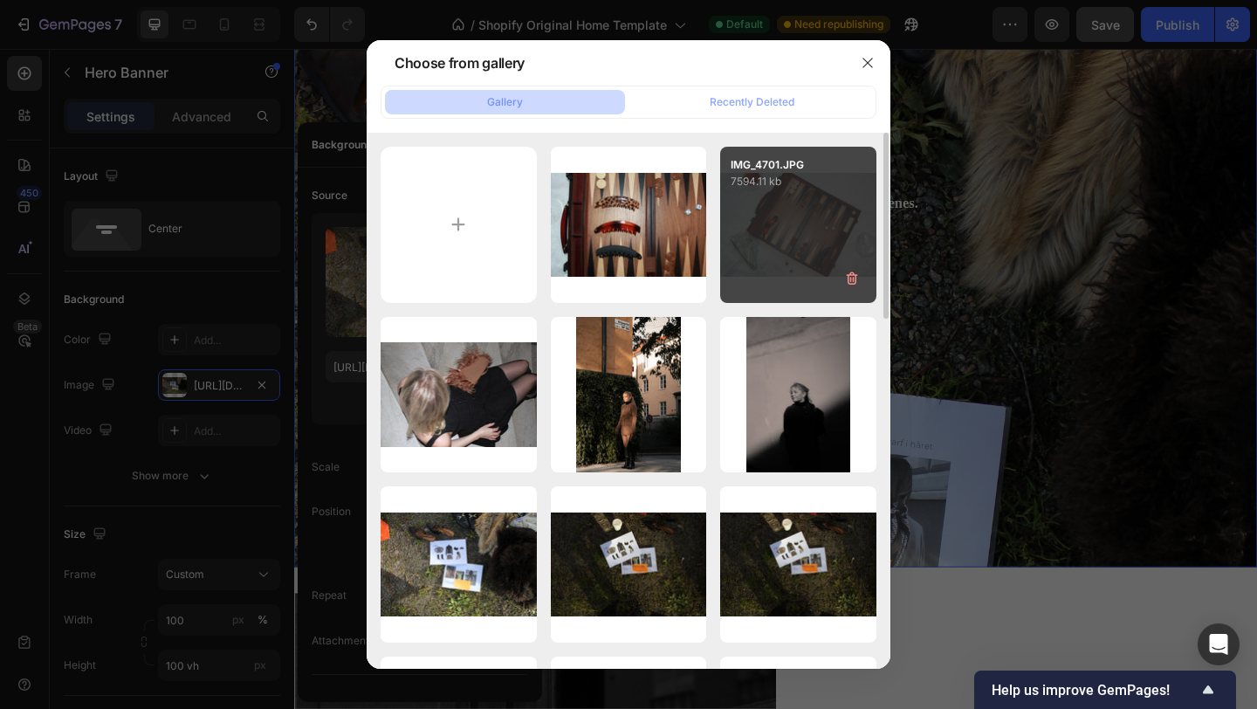
click at [773, 210] on div "IMG_4701.JPG 7594.11 kb" at bounding box center [798, 225] width 156 height 156
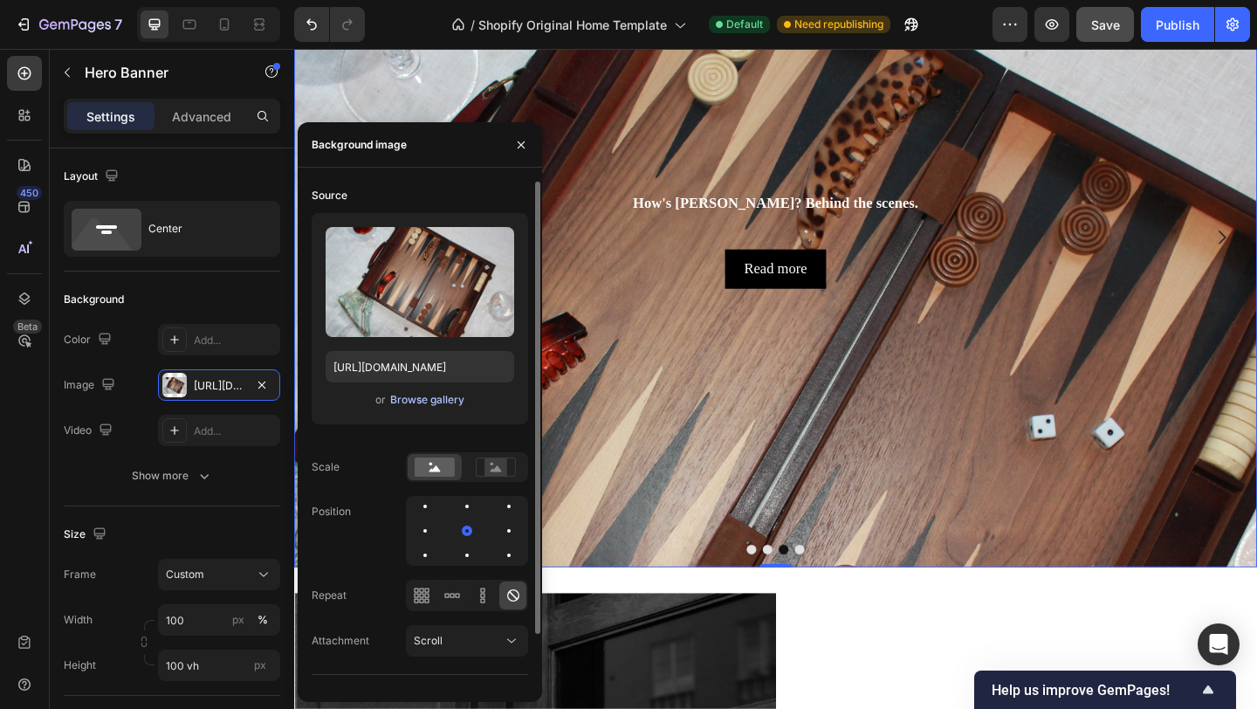
click at [424, 400] on div "Browse gallery" at bounding box center [427, 400] width 74 height 16
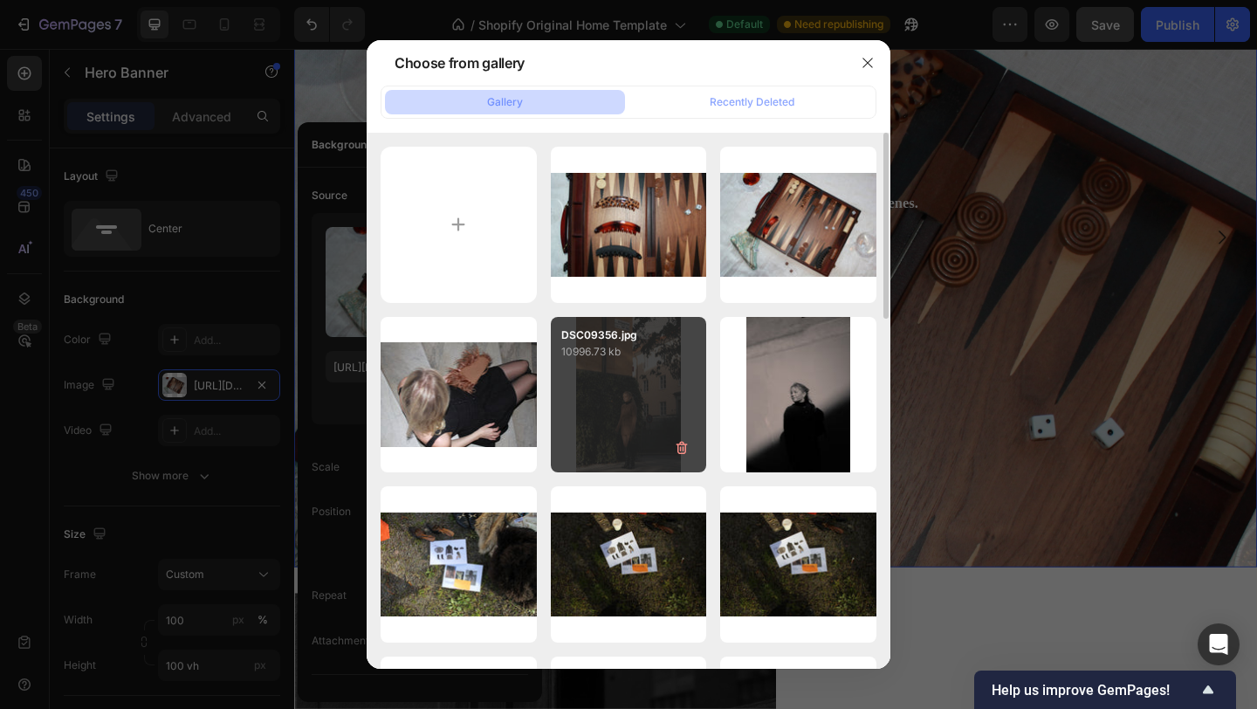
click at [698, 336] on div "DSC09356.jpg 10996.73 kb" at bounding box center [629, 339] width 156 height 44
type input "https://cdn.shopify.com/s/files/1/0935/8213/1526/files/gempages_585730569078309…"
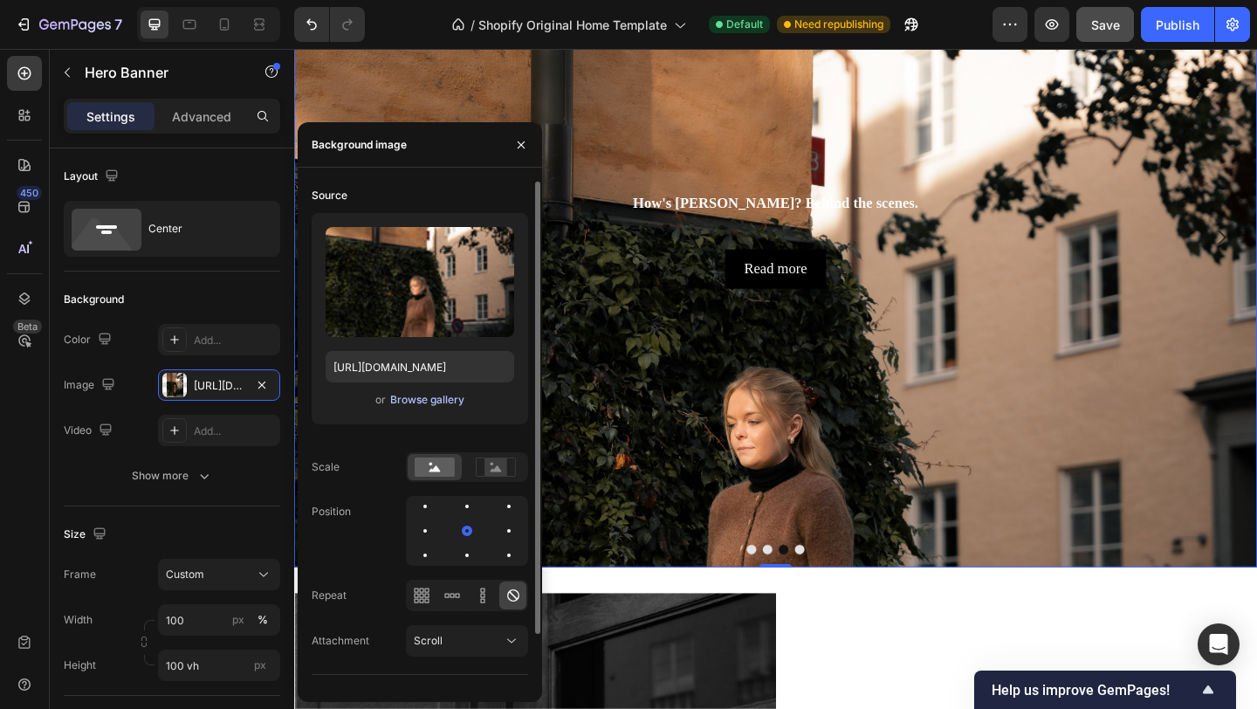
click at [426, 397] on div "Browse gallery" at bounding box center [427, 400] width 74 height 16
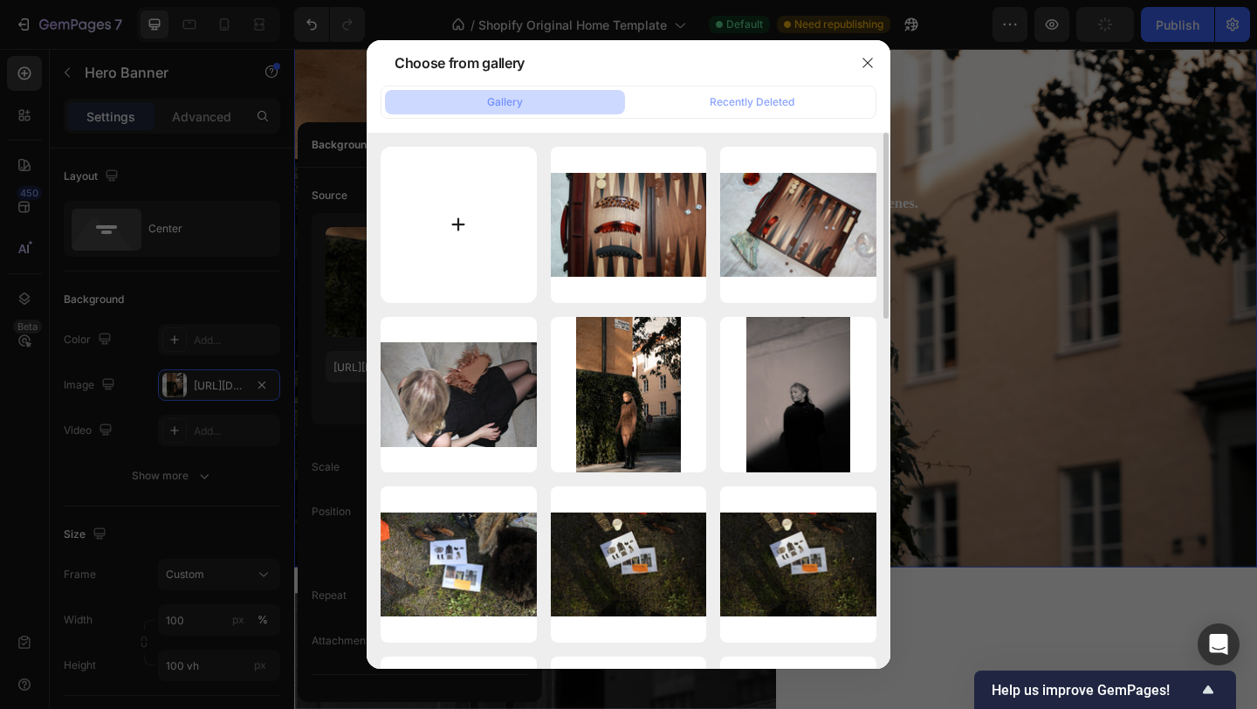
click at [463, 229] on input "file" at bounding box center [459, 225] width 156 height 156
type input "C:\fakepath\DSC09584.jpg"
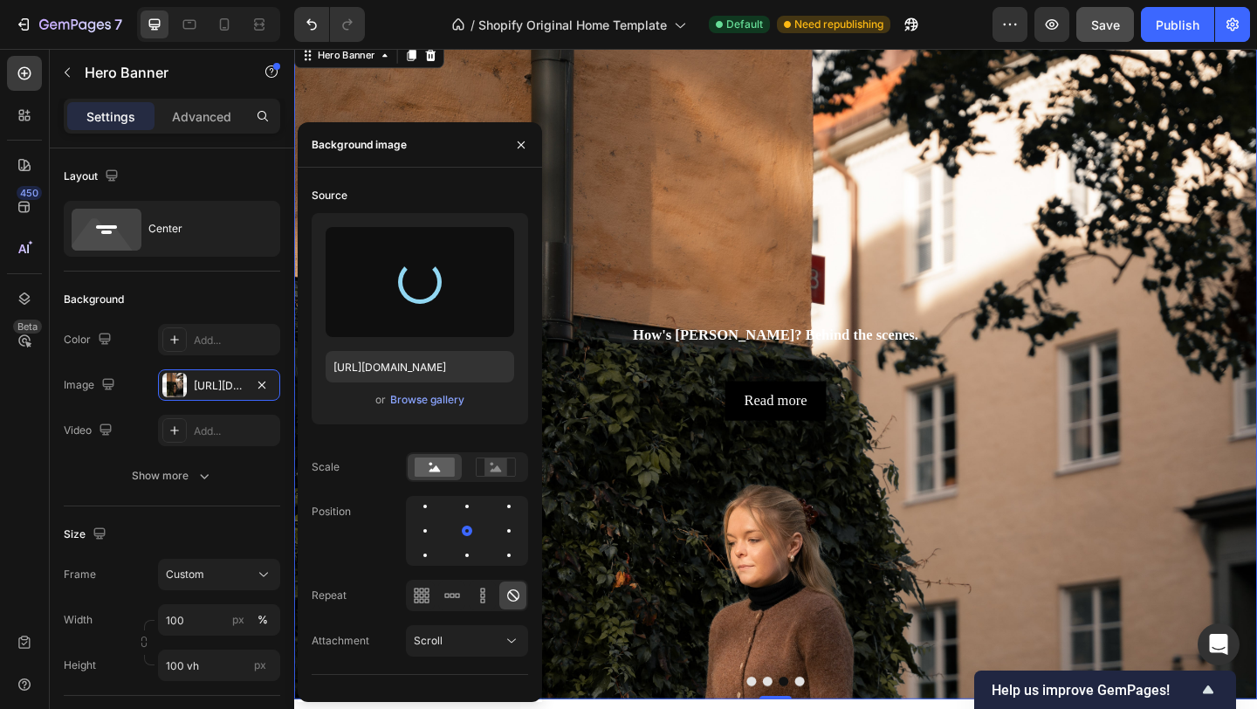
scroll to position [72, 0]
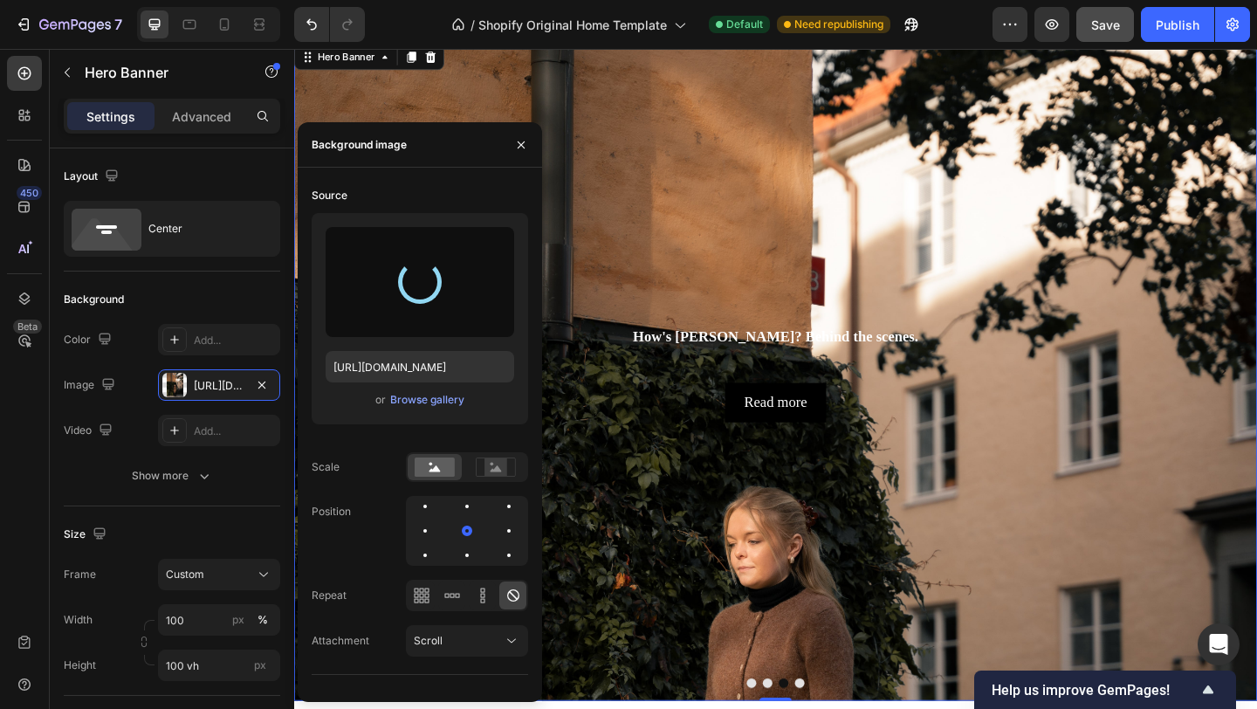
type input "https://cdn.shopify.com/s/files/1/0935/8213/1526/files/gempages_585730569078309…"
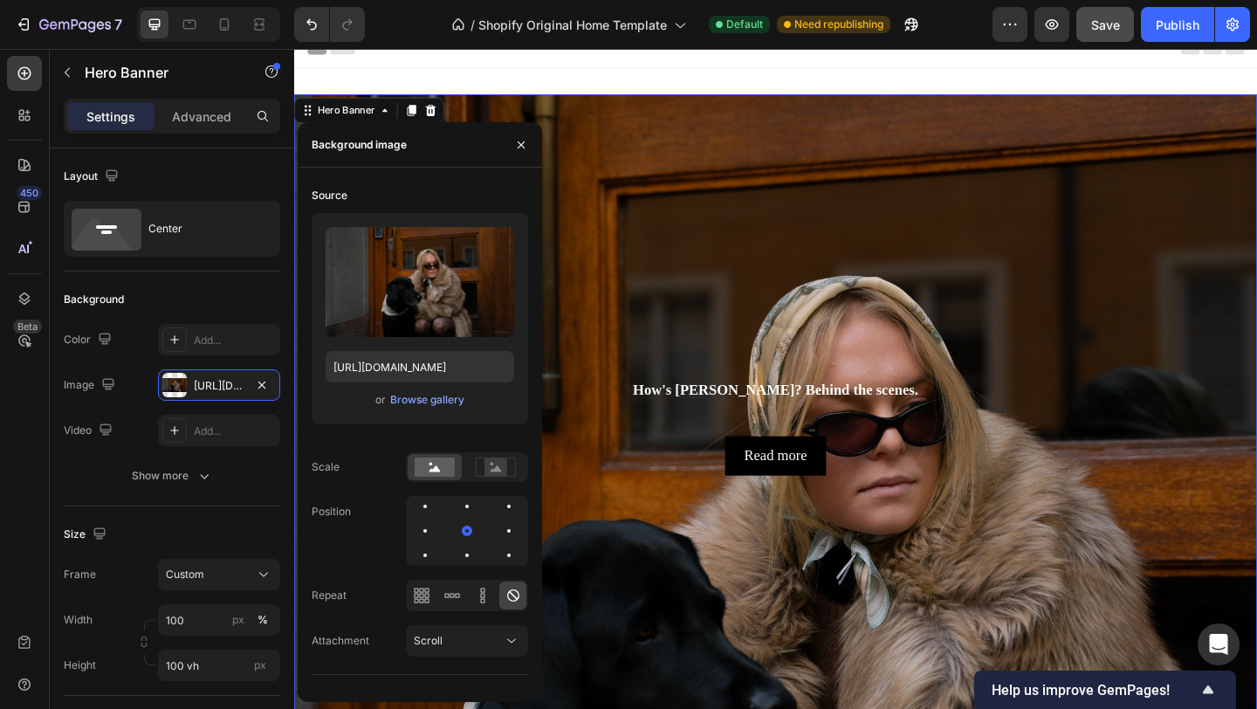
scroll to position [0, 0]
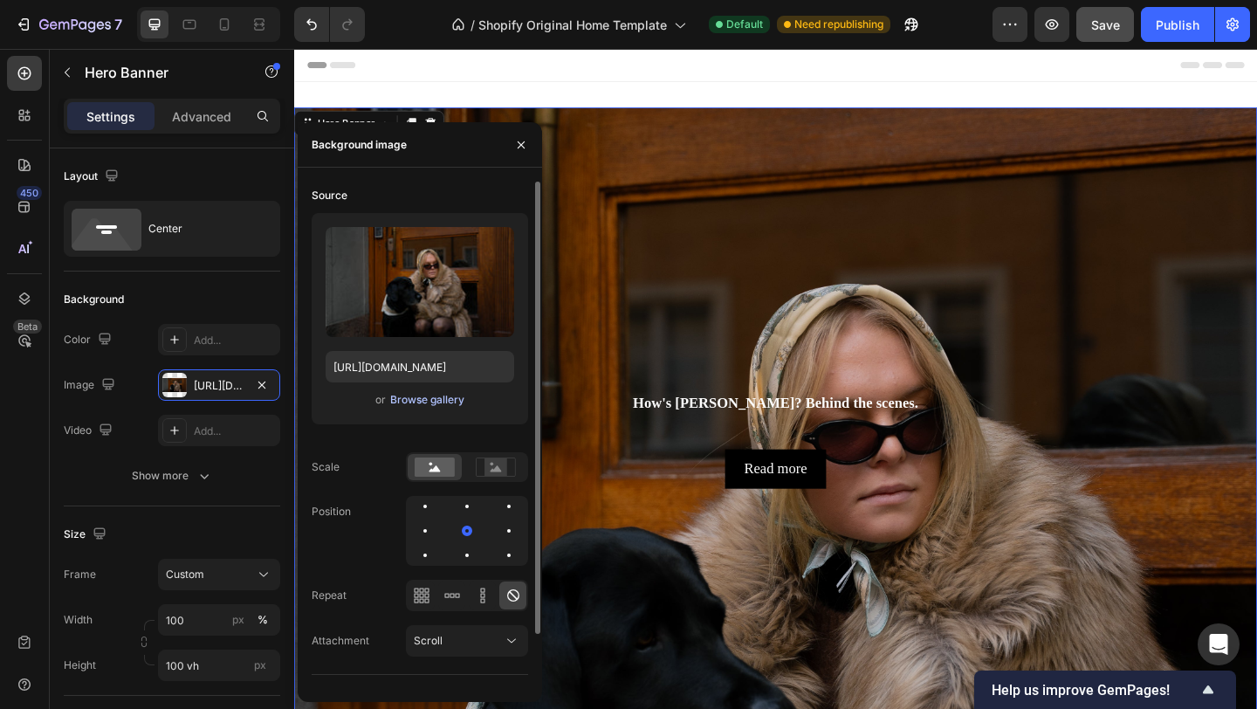
click at [425, 401] on div "Browse gallery" at bounding box center [427, 400] width 74 height 16
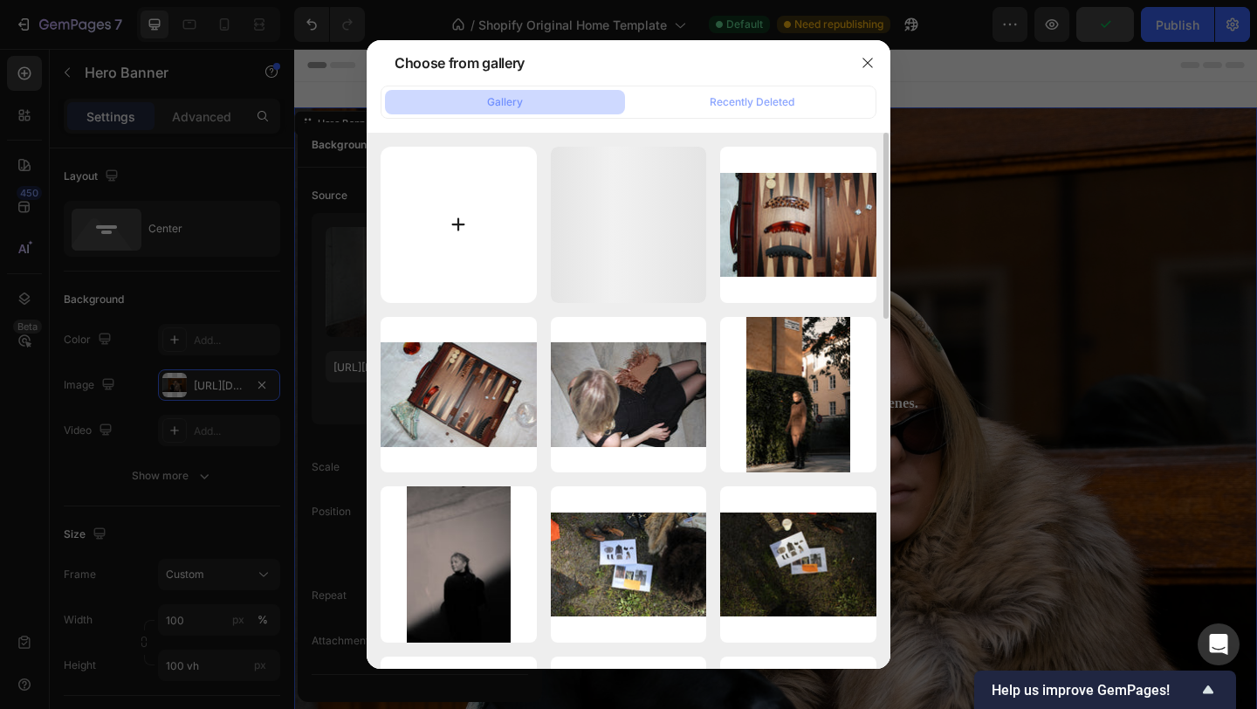
click at [459, 224] on input "file" at bounding box center [459, 225] width 156 height 156
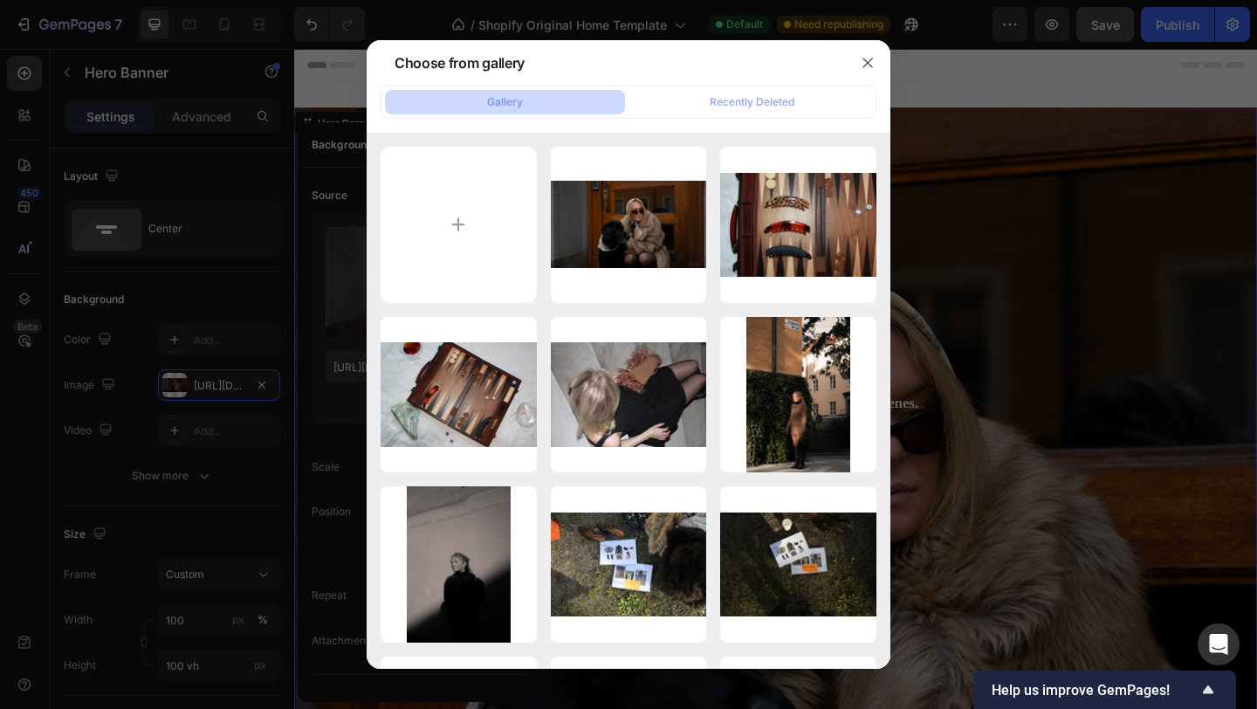
type input "C:\fakepath\DSC09220.jpg"
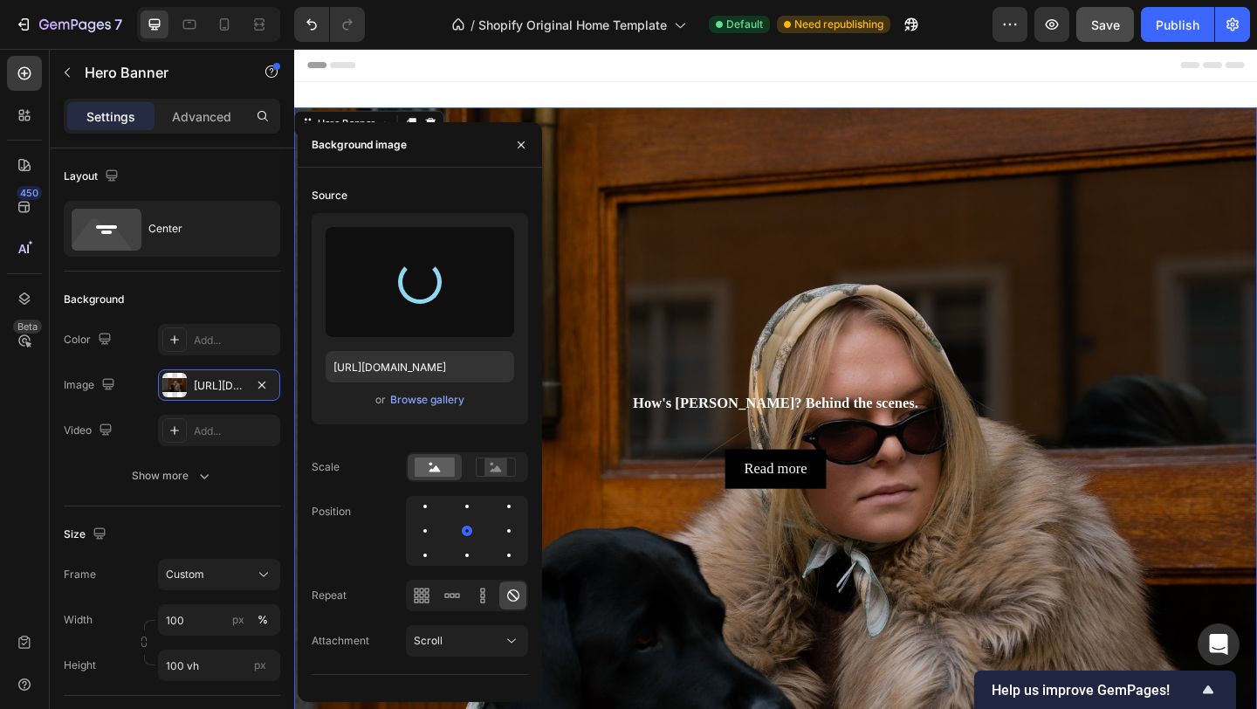
type input "https://cdn.shopify.com/s/files/1/0935/8213/1526/files/gempages_585730569078309…"
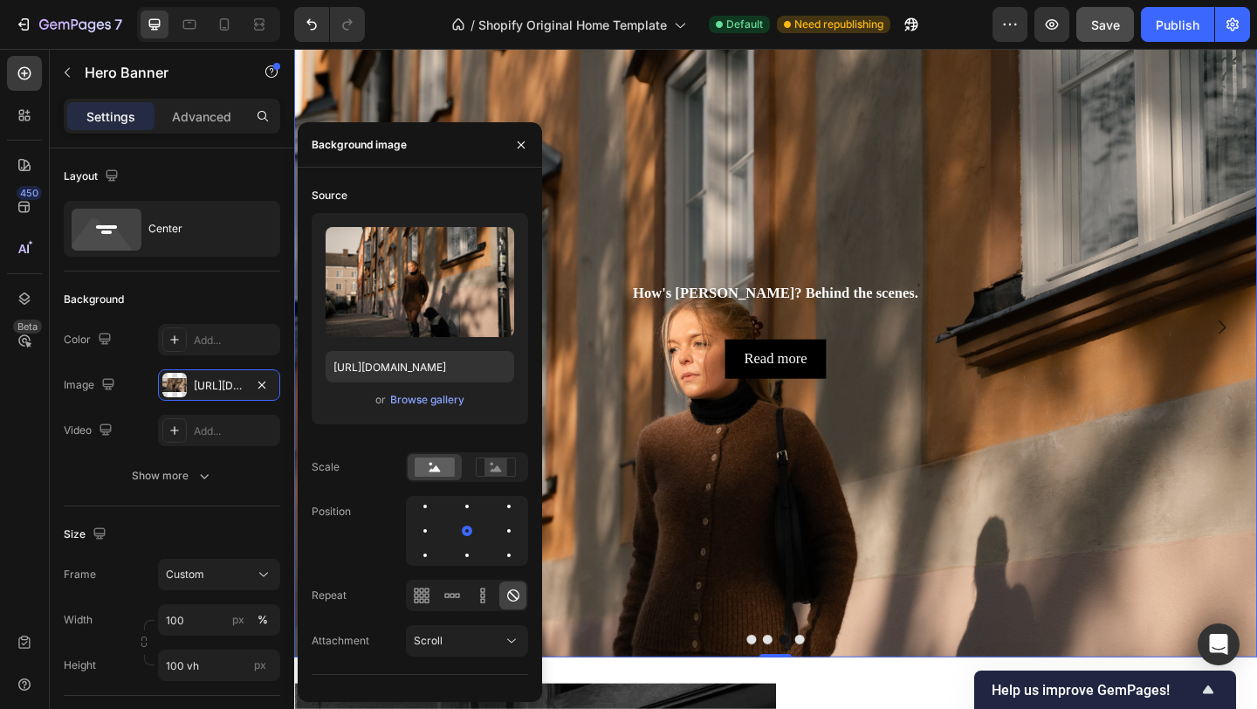
scroll to position [171, 0]
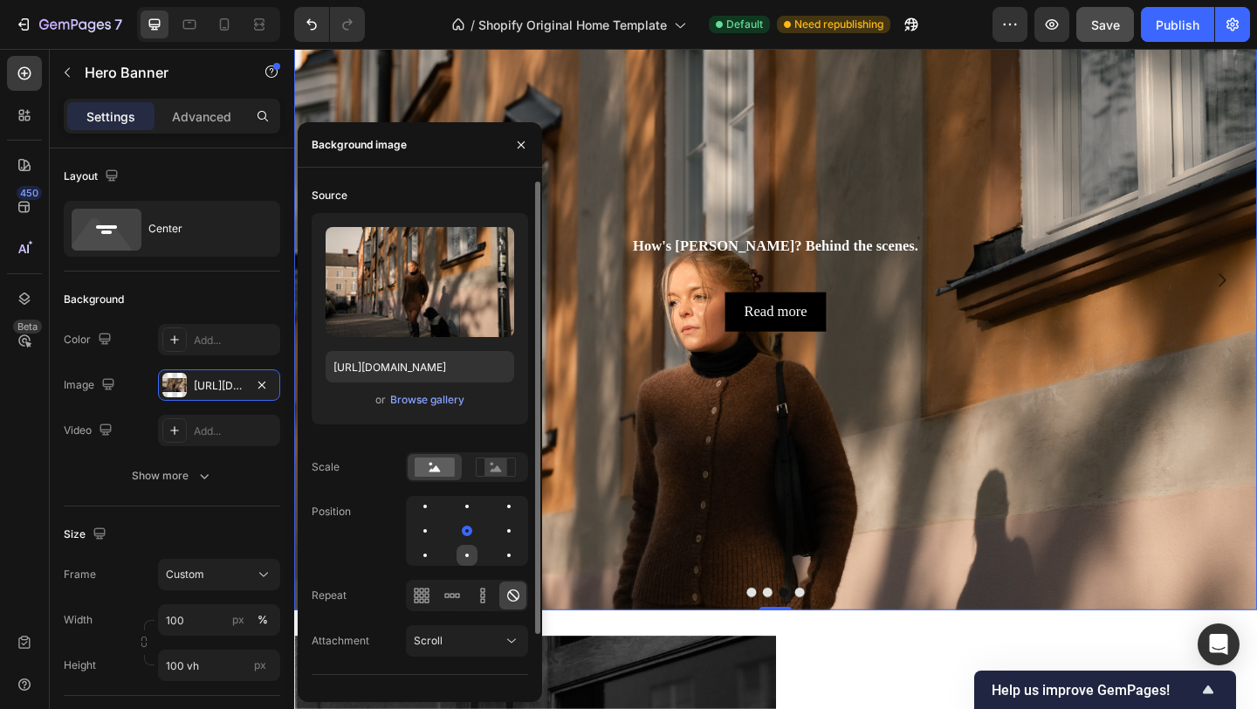
drag, startPoint x: 467, startPoint y: 534, endPoint x: 469, endPoint y: 553, distance: 18.4
click at [469, 553] on div at bounding box center [467, 531] width 122 height 70
click at [469, 553] on div at bounding box center [467, 555] width 21 height 21
click at [473, 532] on div at bounding box center [467, 530] width 21 height 21
click at [497, 476] on rect at bounding box center [495, 466] width 39 height 18
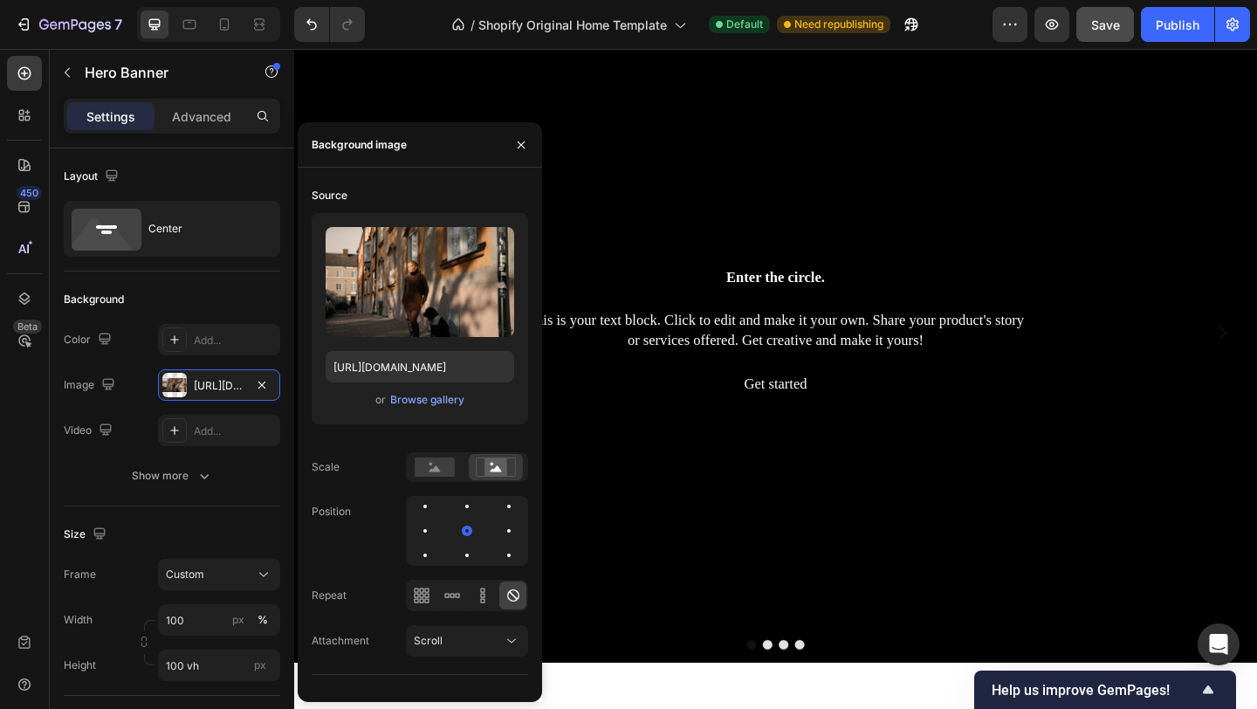
scroll to position [0, 0]
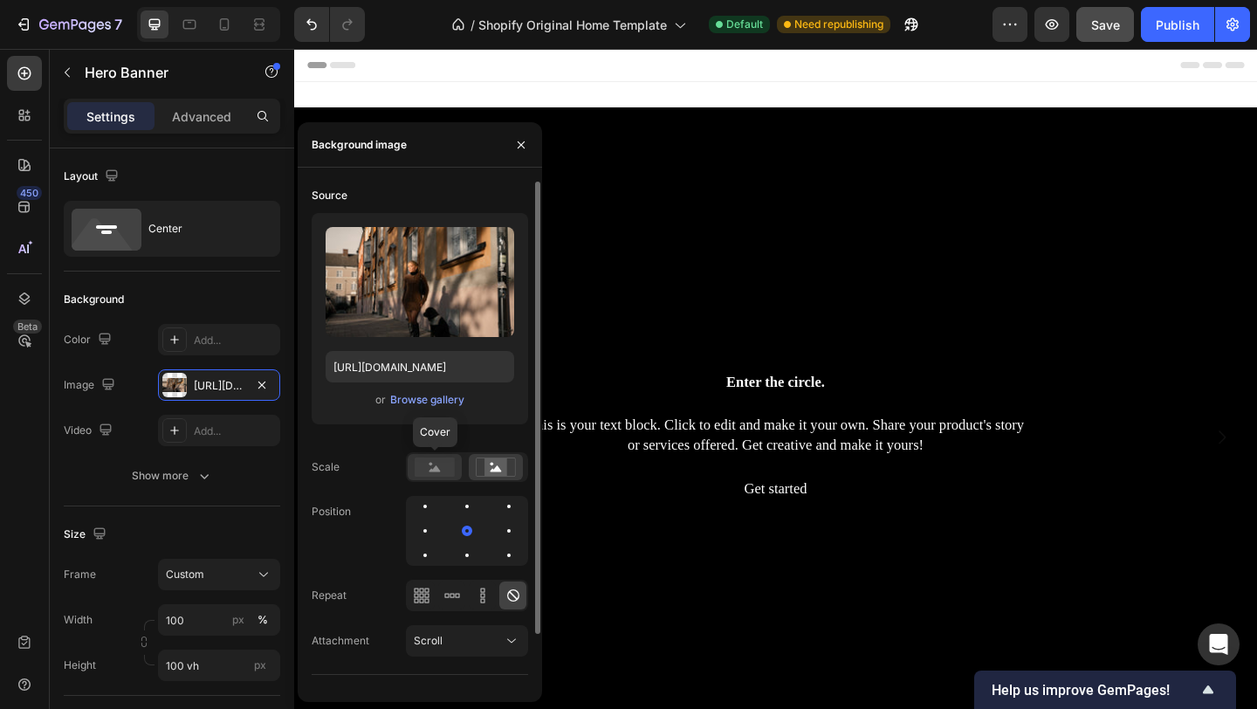
click at [437, 469] on icon at bounding box center [435, 468] width 11 height 6
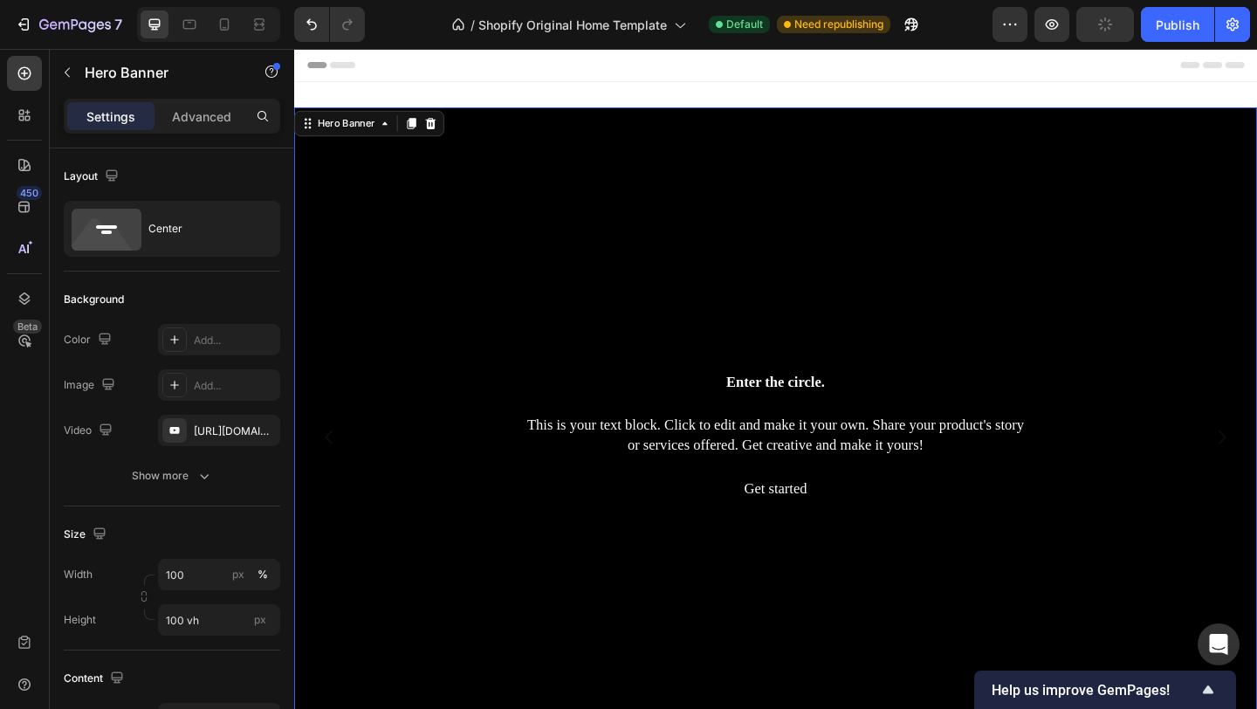
click at [1121, 592] on div "Background Image" at bounding box center [818, 472] width 1048 height 718
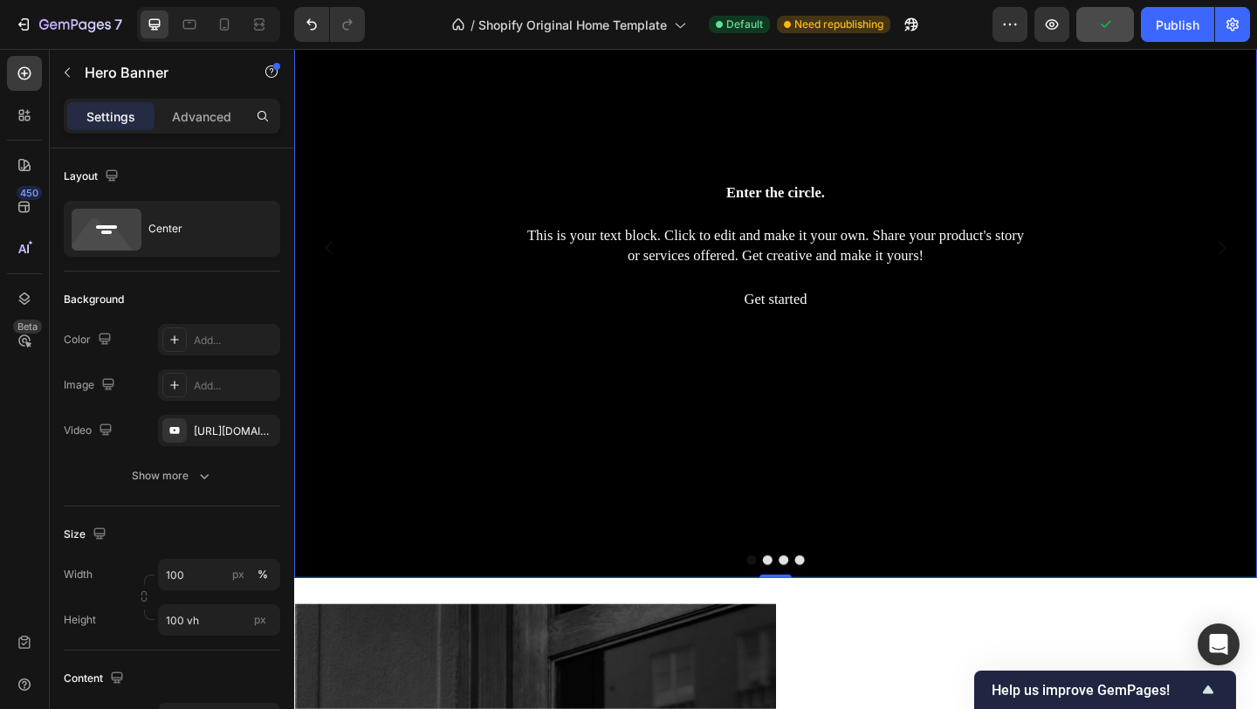
scroll to position [209, 0]
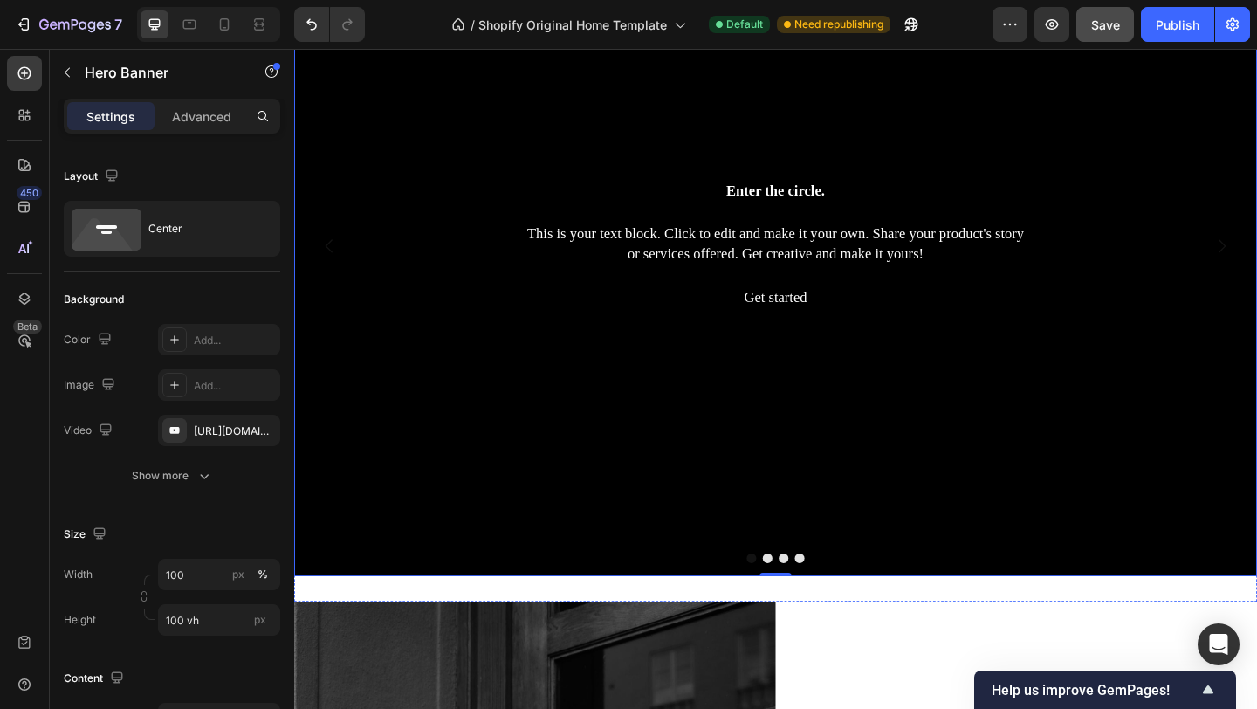
click at [827, 601] on button "Dot" at bounding box center [827, 602] width 10 height 10
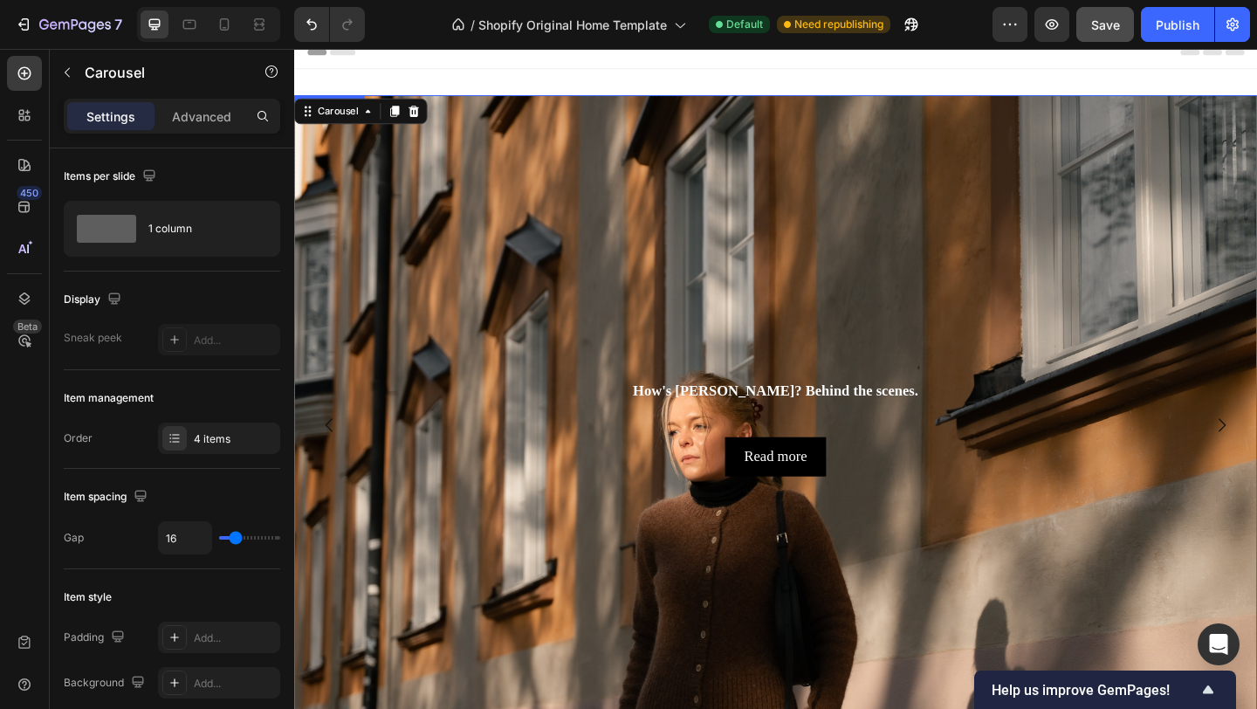
scroll to position [6, 0]
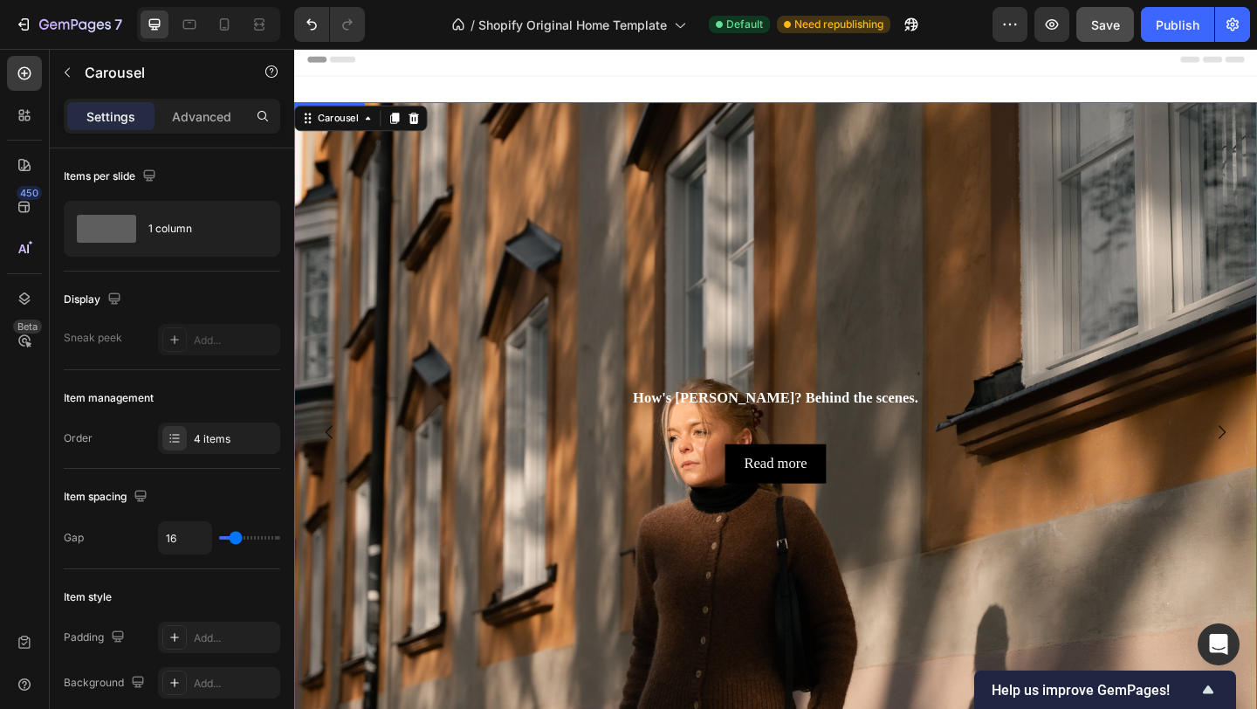
click at [619, 176] on div "Background Image" at bounding box center [818, 619] width 1048 height 1076
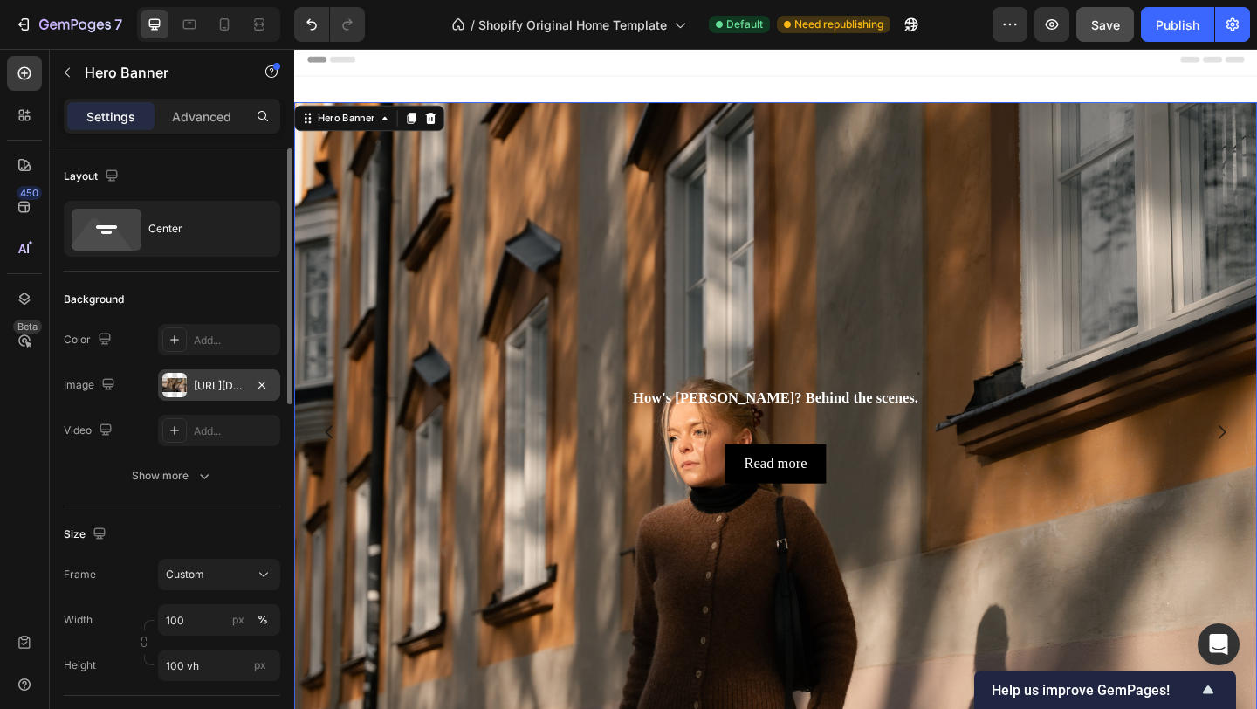
click at [210, 382] on div "https://cdn.shopify.com/s/files/1/0935/8213/1526/files/gempages_585730569078309…" at bounding box center [219, 386] width 51 height 16
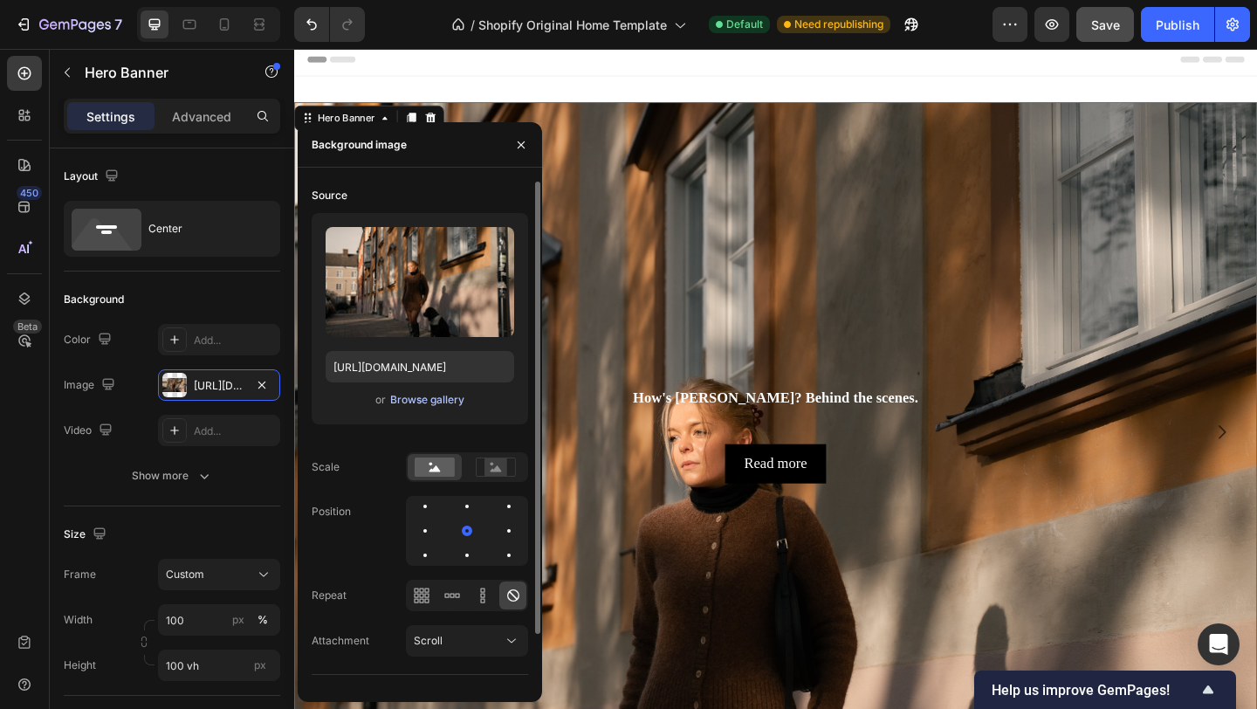
click at [430, 402] on div "Browse gallery" at bounding box center [427, 400] width 74 height 16
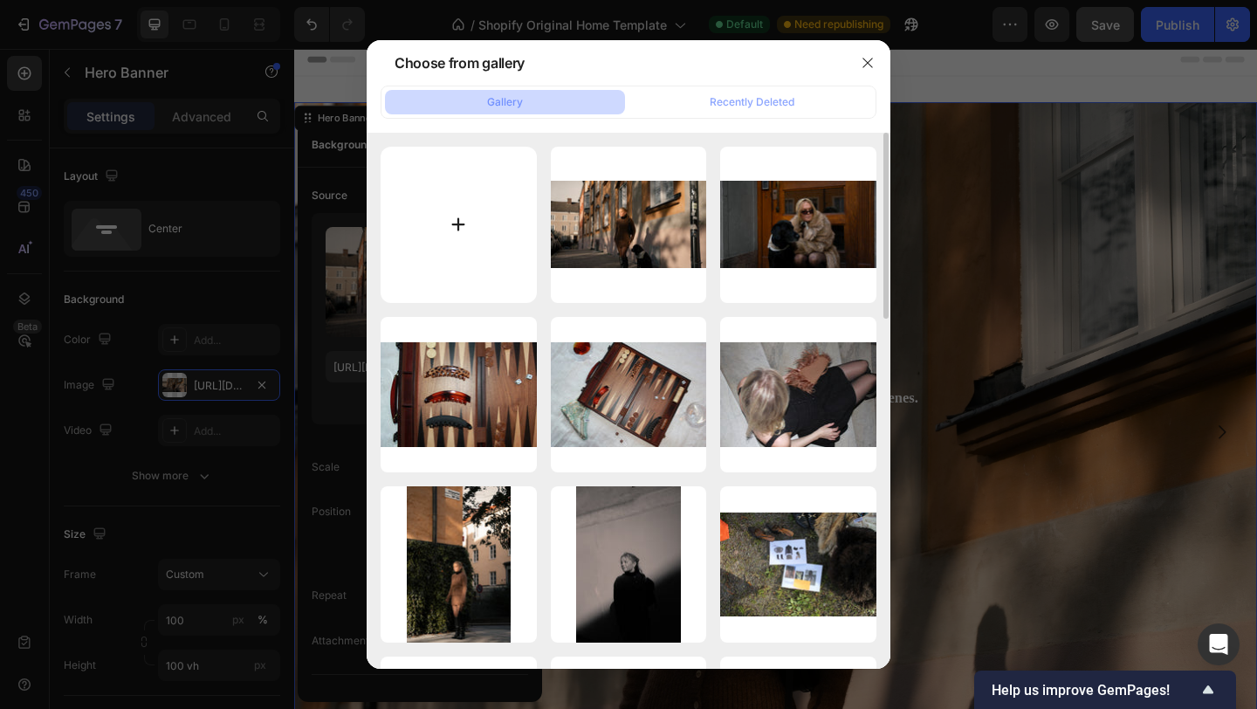
click at [431, 235] on input "file" at bounding box center [459, 225] width 156 height 156
type input "C:\fakepath\DSC09370.jpg"
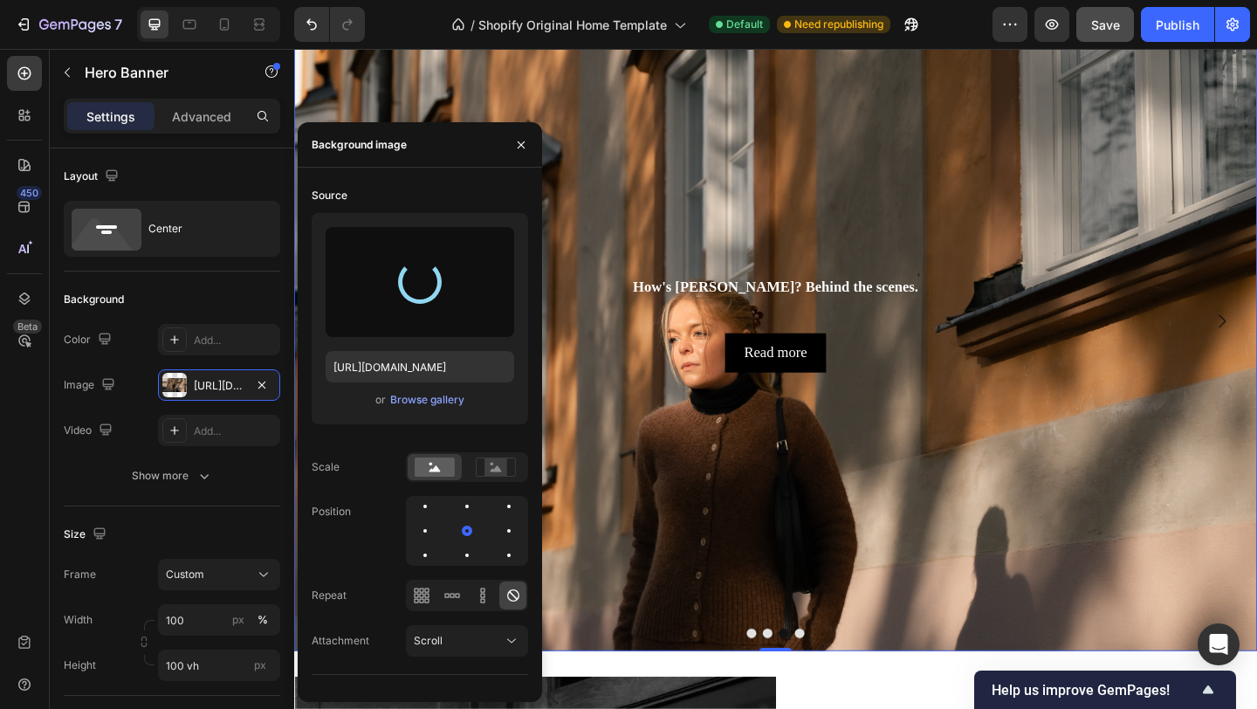
scroll to position [129, 0]
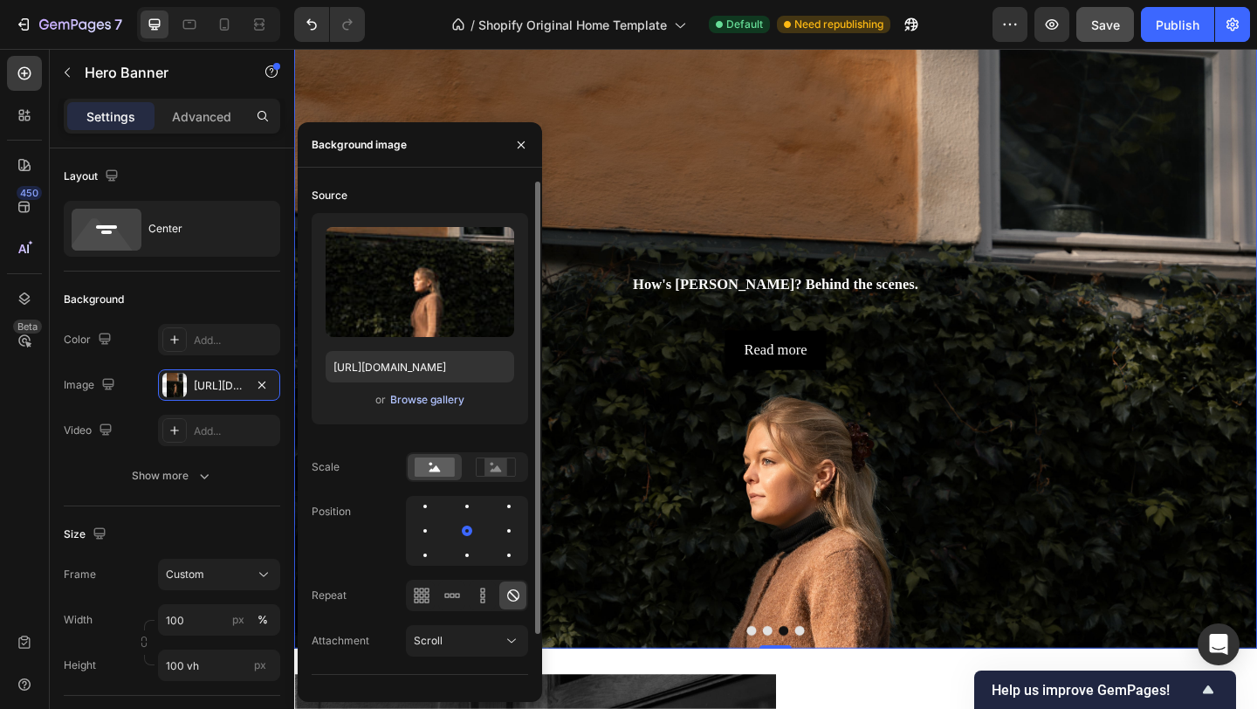
click at [428, 395] on div "Browse gallery" at bounding box center [427, 400] width 74 height 16
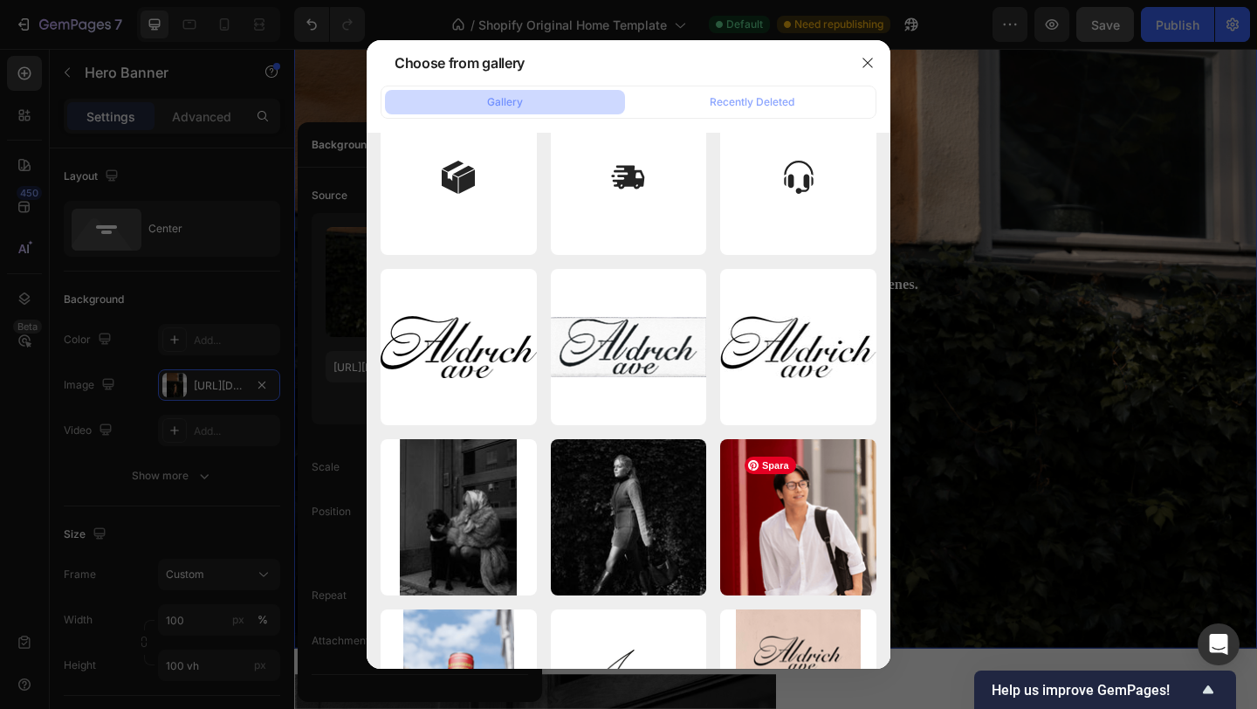
scroll to position [963, 0]
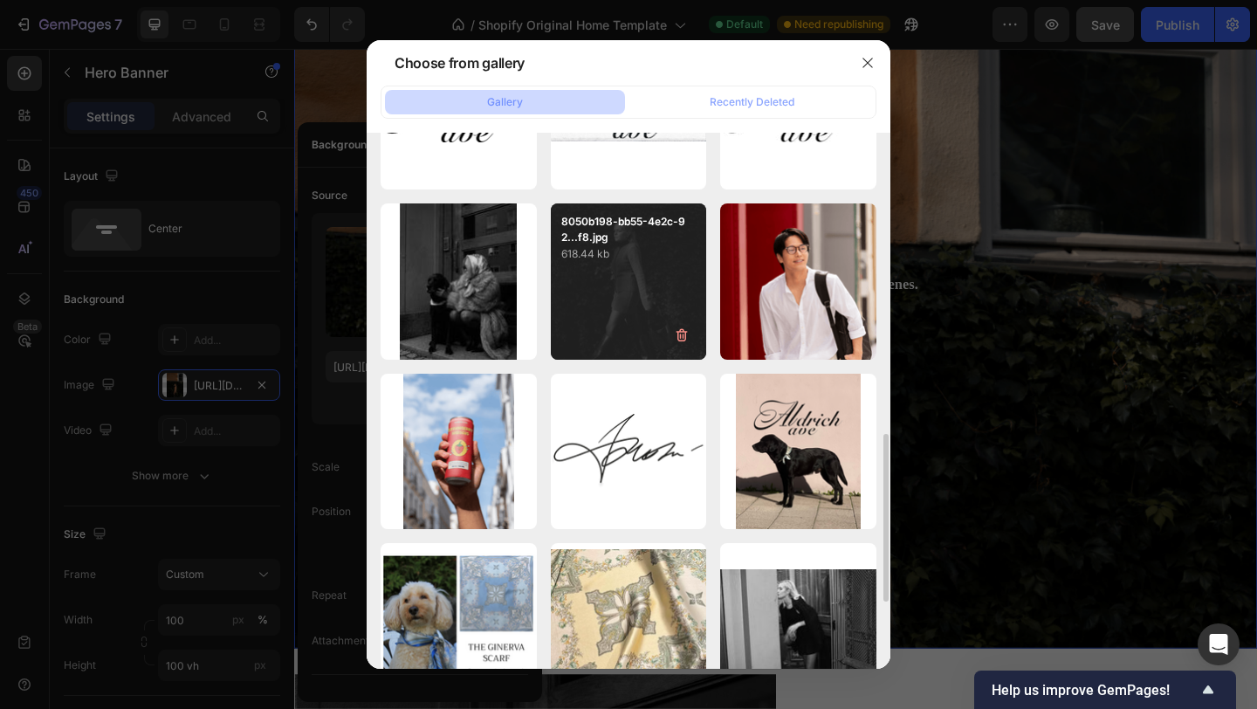
click at [623, 333] on div "8050b198-bb55-4e2c-92...f8.jpg 618.44 kb" at bounding box center [629, 281] width 156 height 156
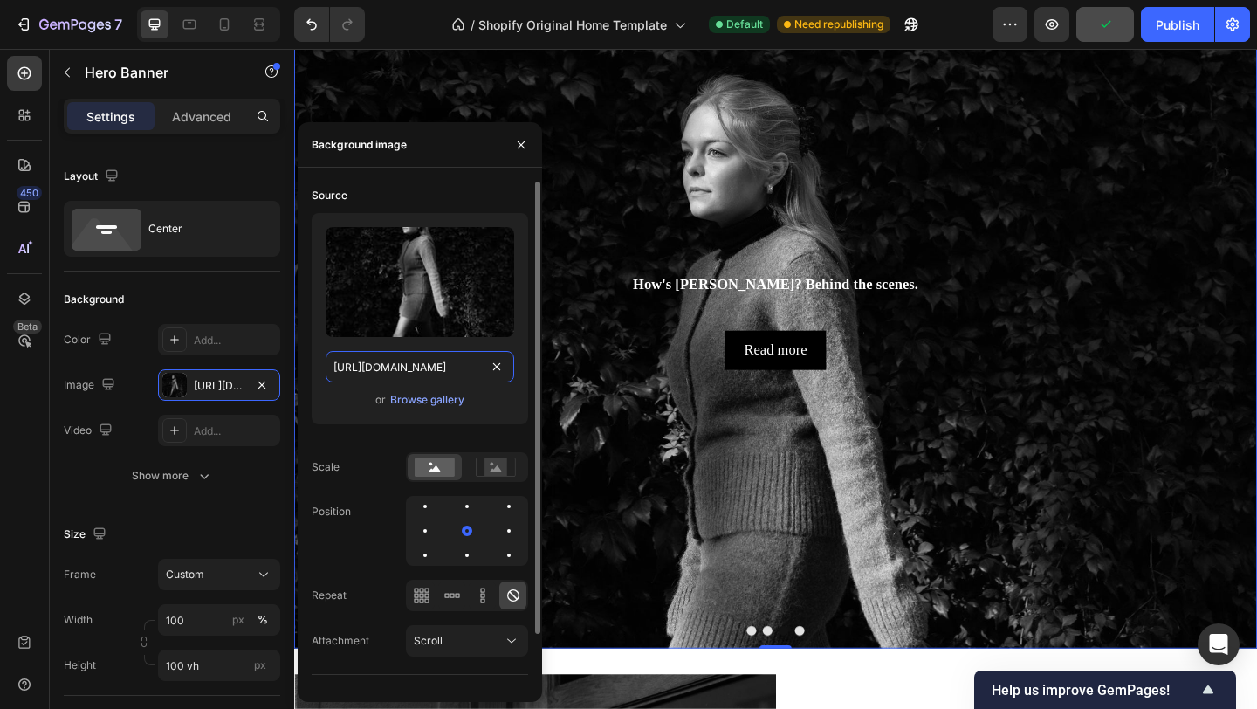
click at [450, 368] on input "[URL][DOMAIN_NAME]" at bounding box center [420, 366] width 189 height 31
click at [444, 395] on div "Browse gallery" at bounding box center [427, 400] width 74 height 16
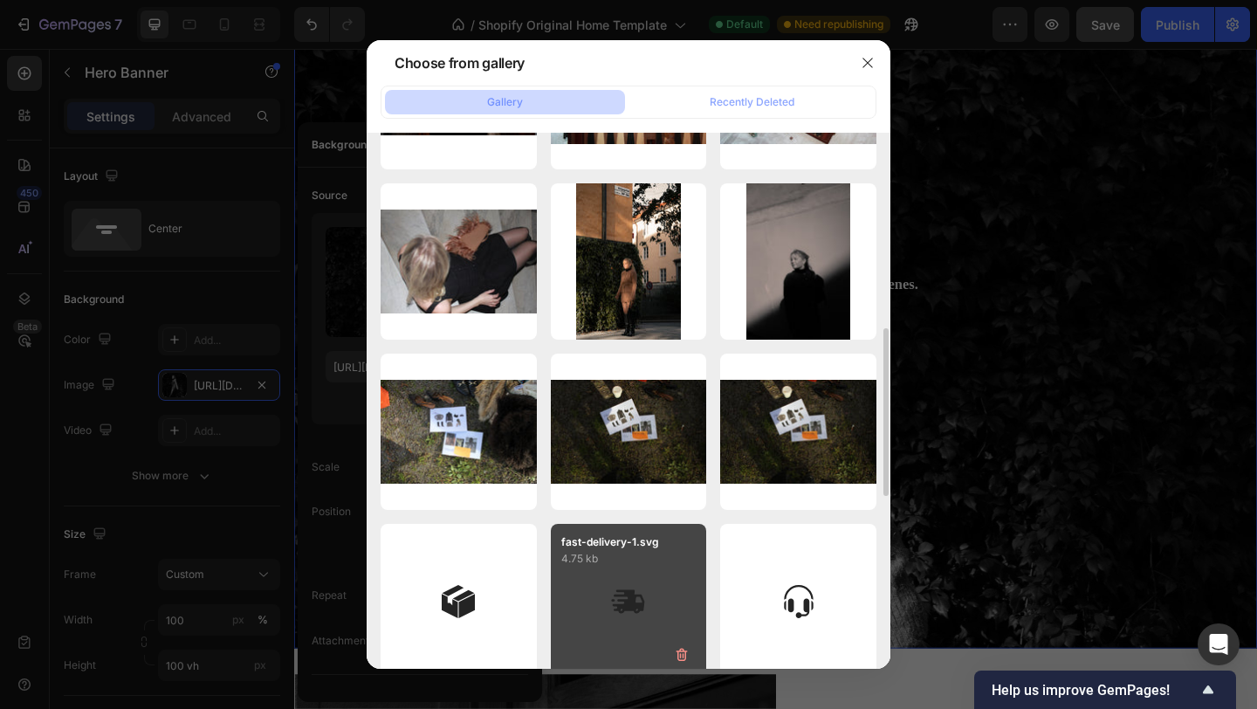
scroll to position [276, 0]
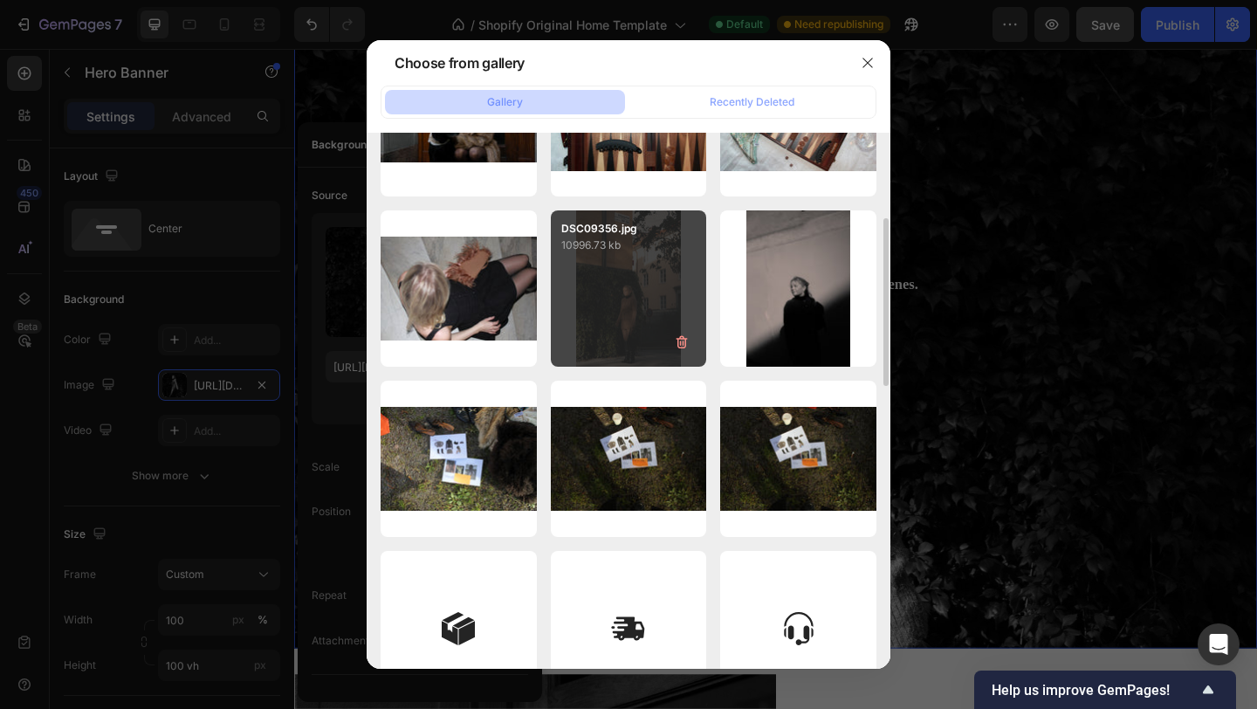
click at [626, 249] on p "10996.73 kb" at bounding box center [628, 245] width 135 height 17
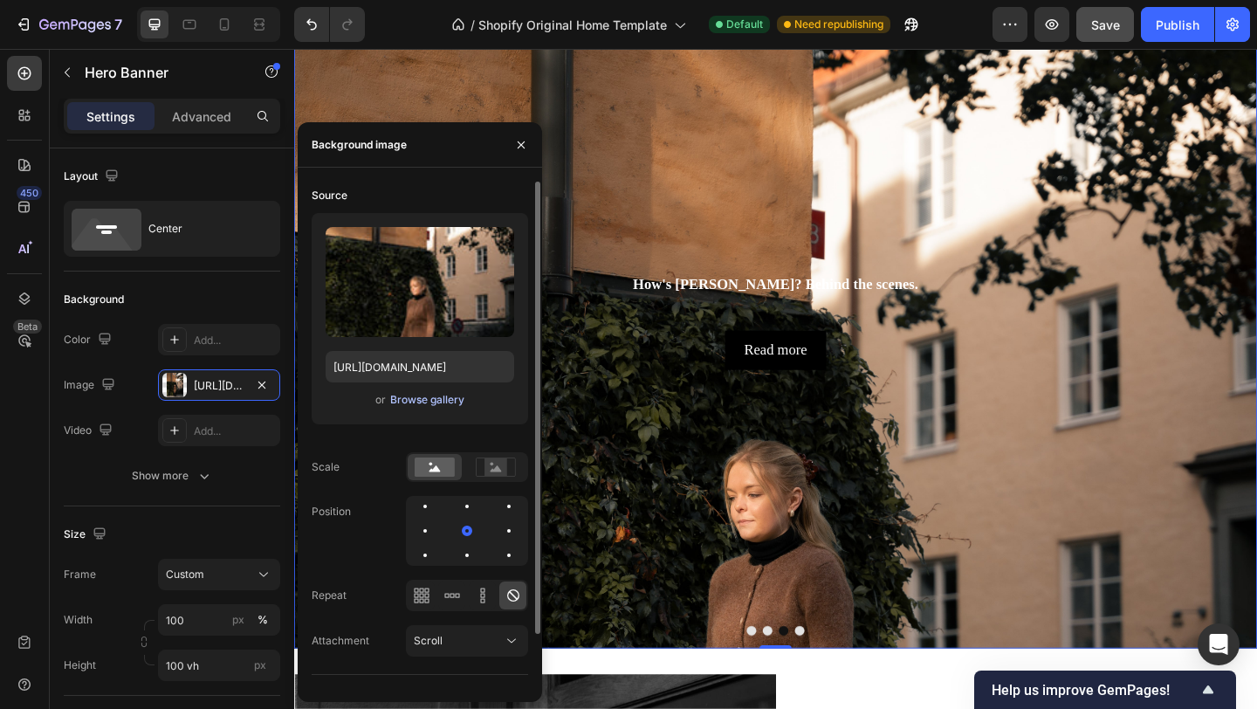
click at [416, 402] on div "Browse gallery" at bounding box center [427, 400] width 74 height 16
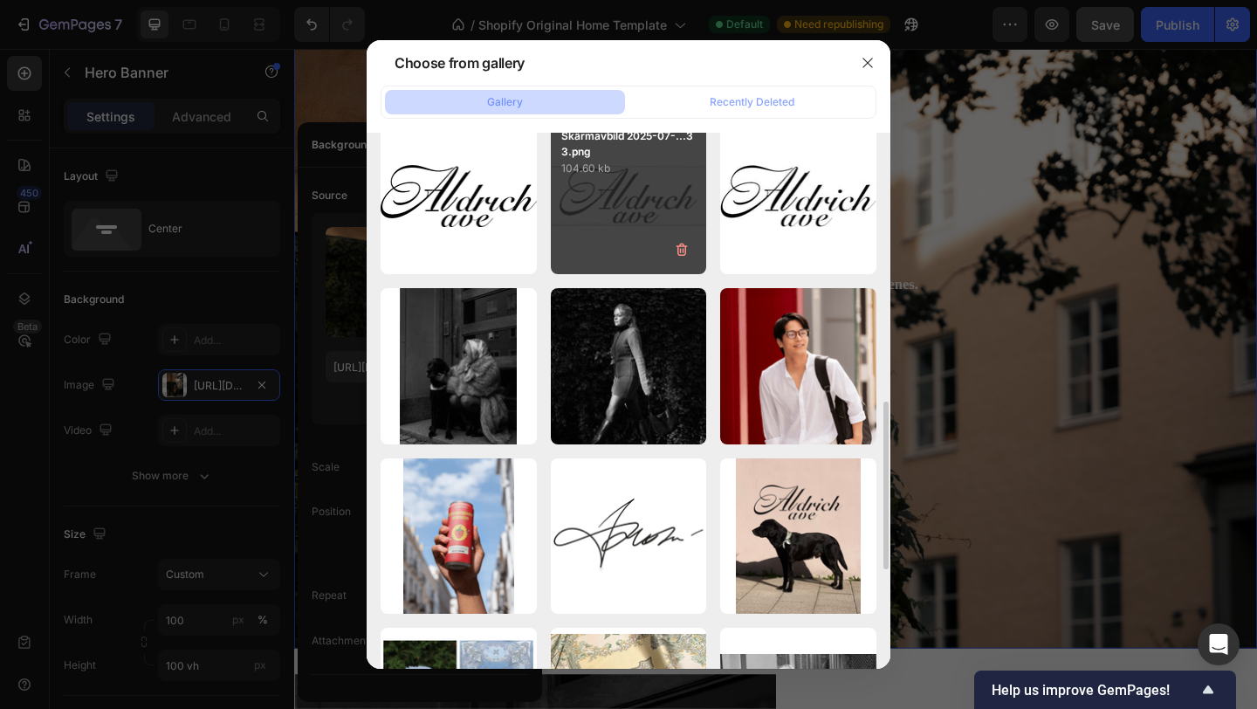
scroll to position [881, 0]
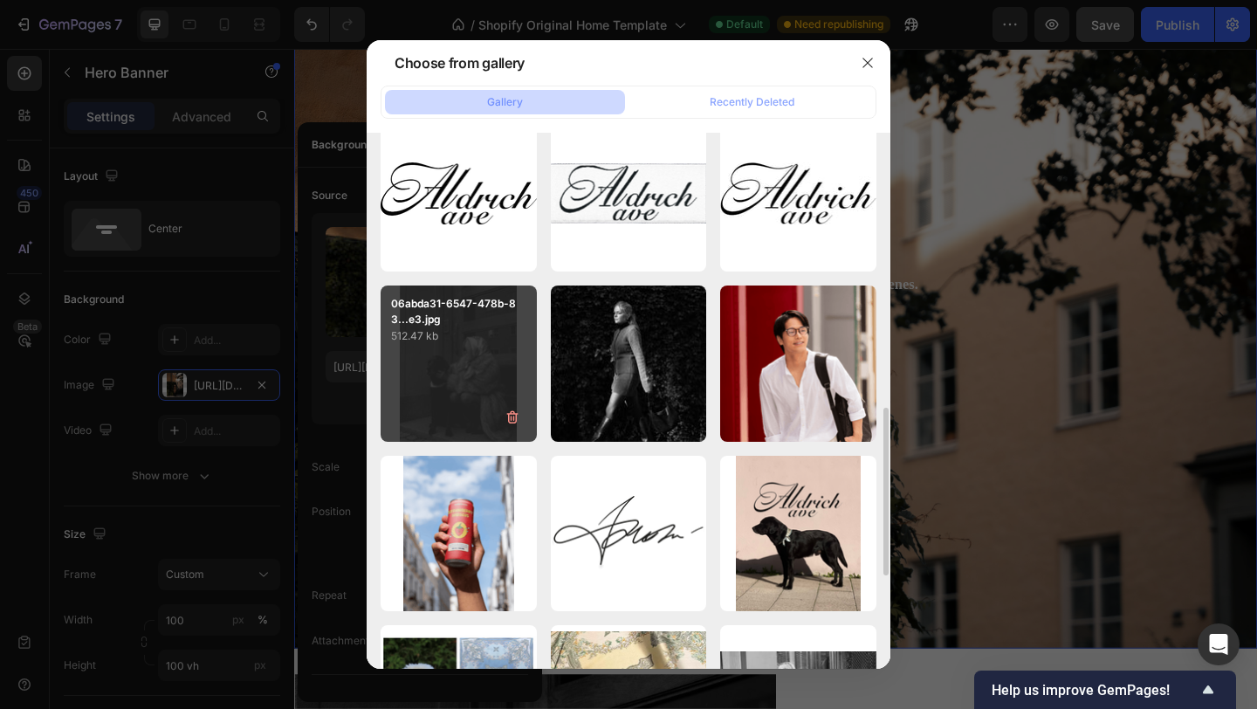
click at [464, 378] on div "06abda31-6547-478b-83...e3.jpg 512.47 kb" at bounding box center [459, 363] width 156 height 156
type input "https://cdn.shopify.com/s/files/1/0935/8213/1526/files/gempages_585730569078309…"
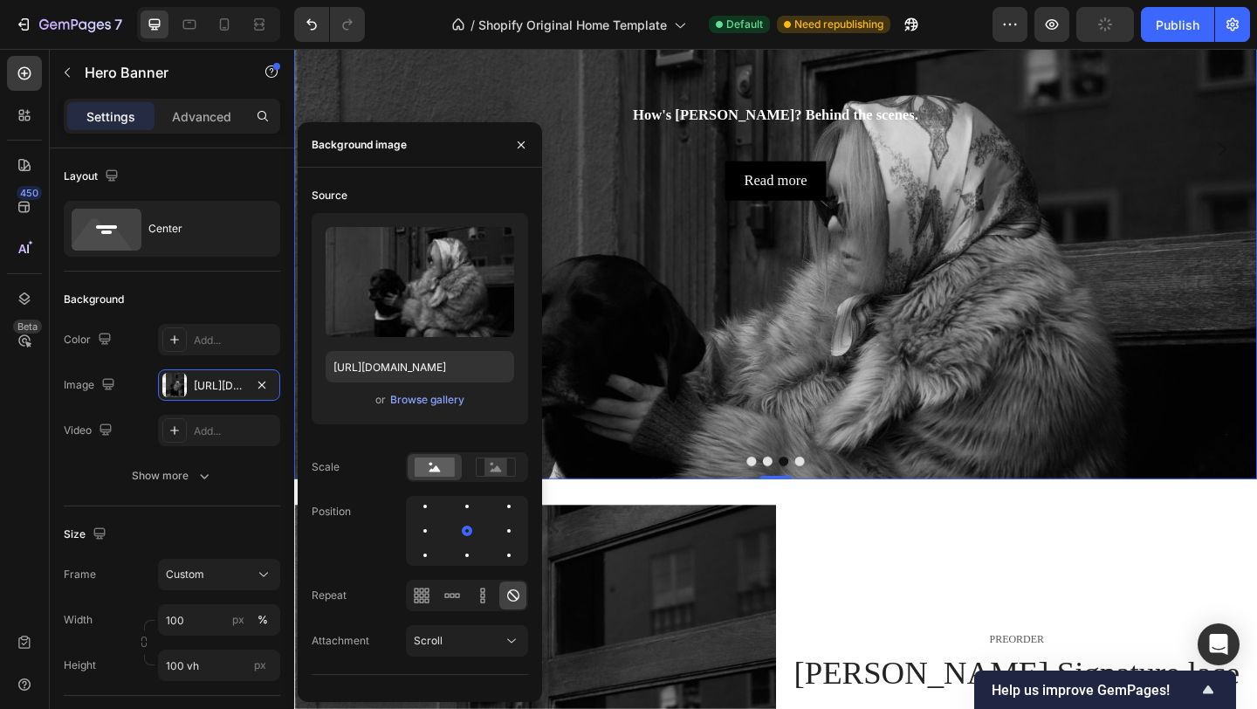
scroll to position [315, 0]
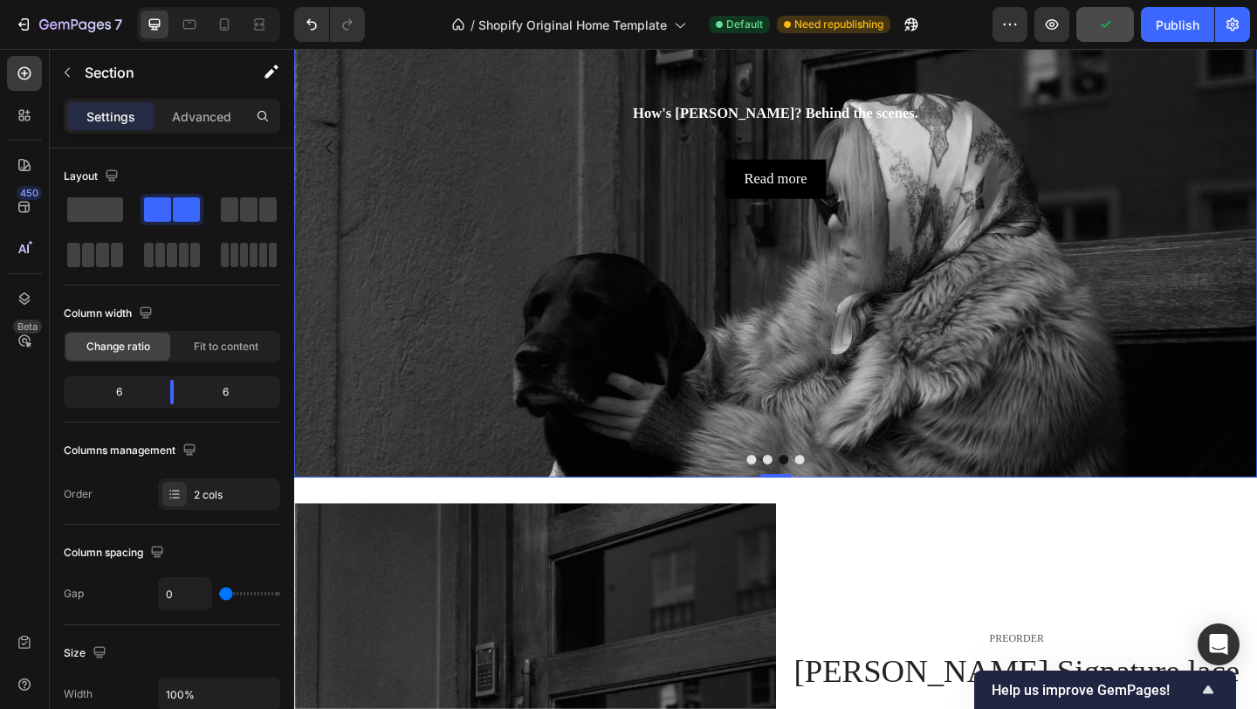
click at [849, 490] on div "Background Image" at bounding box center [818, 343] width 1048 height 1076
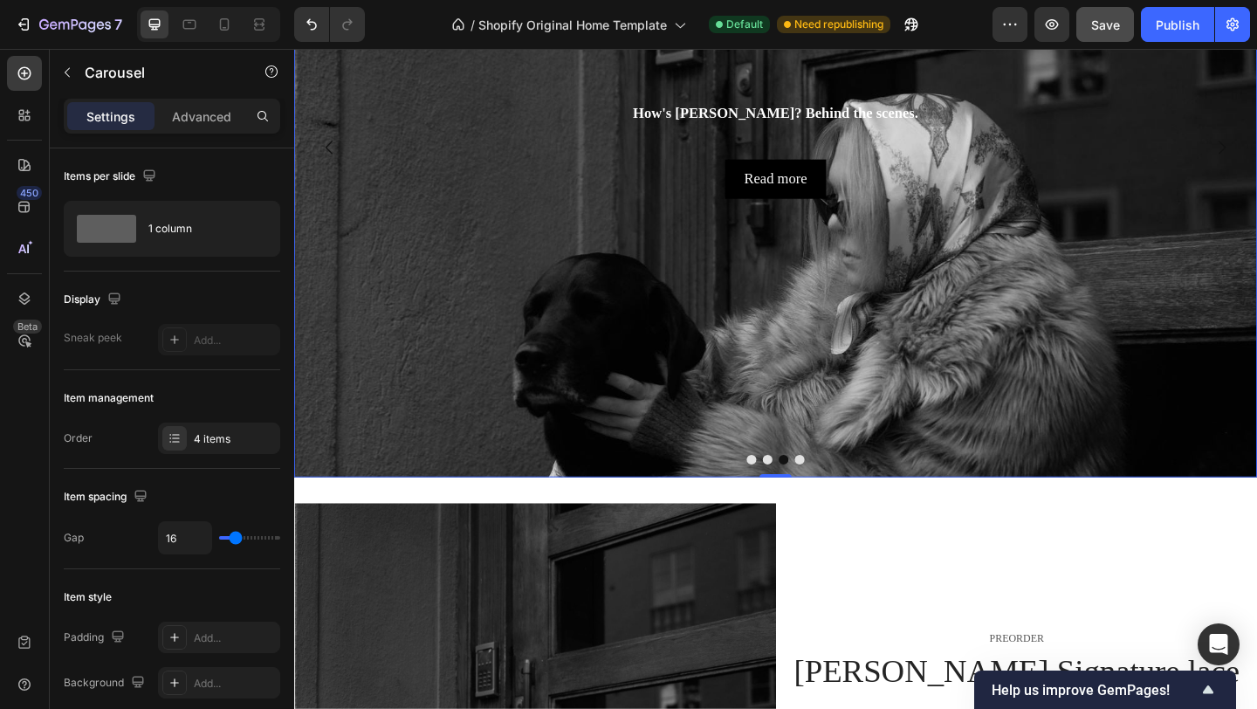
click at [843, 497] on button "Dot" at bounding box center [844, 496] width 10 height 10
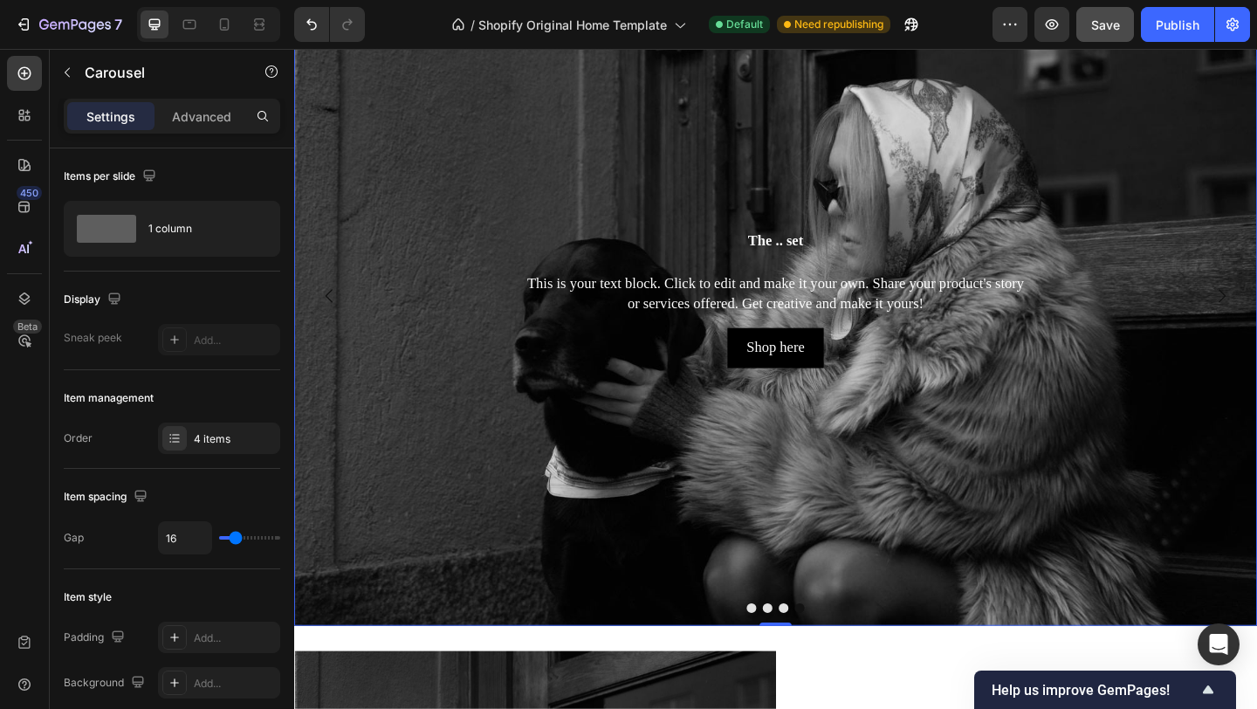
scroll to position [153, 0]
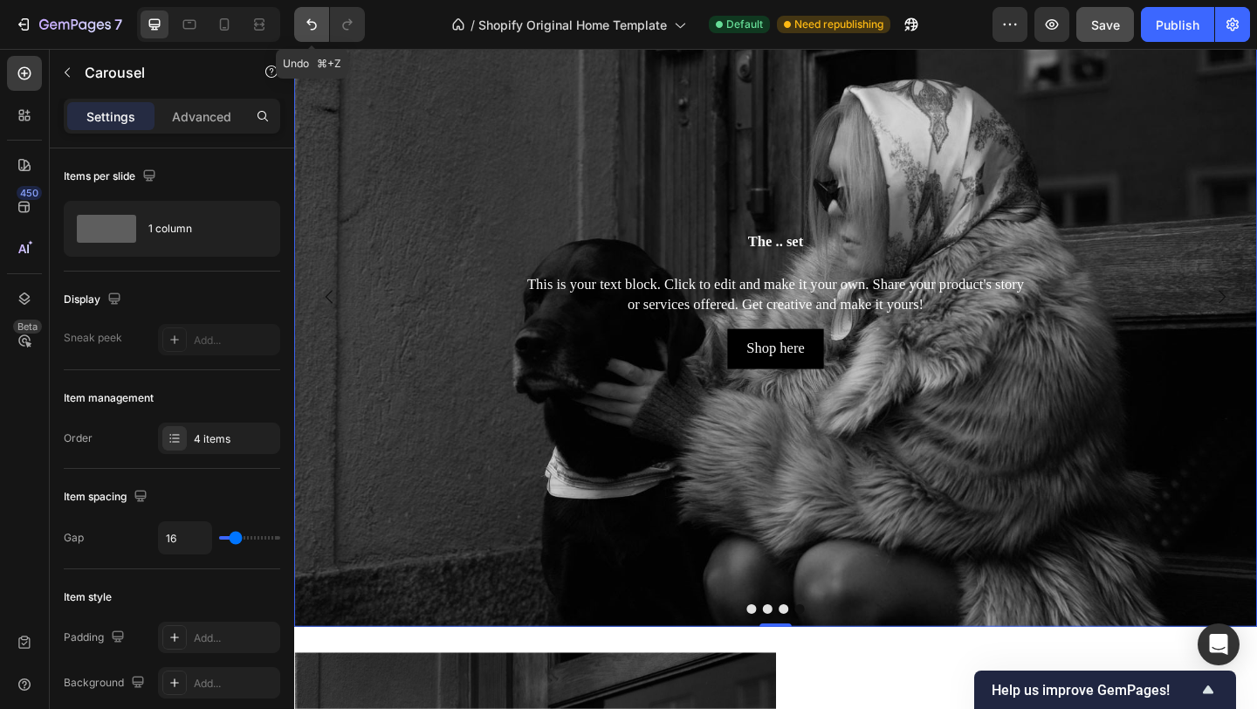
click at [313, 28] on icon "Undo/Redo" at bounding box center [311, 24] width 10 height 11
click at [313, 29] on icon "Undo/Redo" at bounding box center [311, 24] width 10 height 11
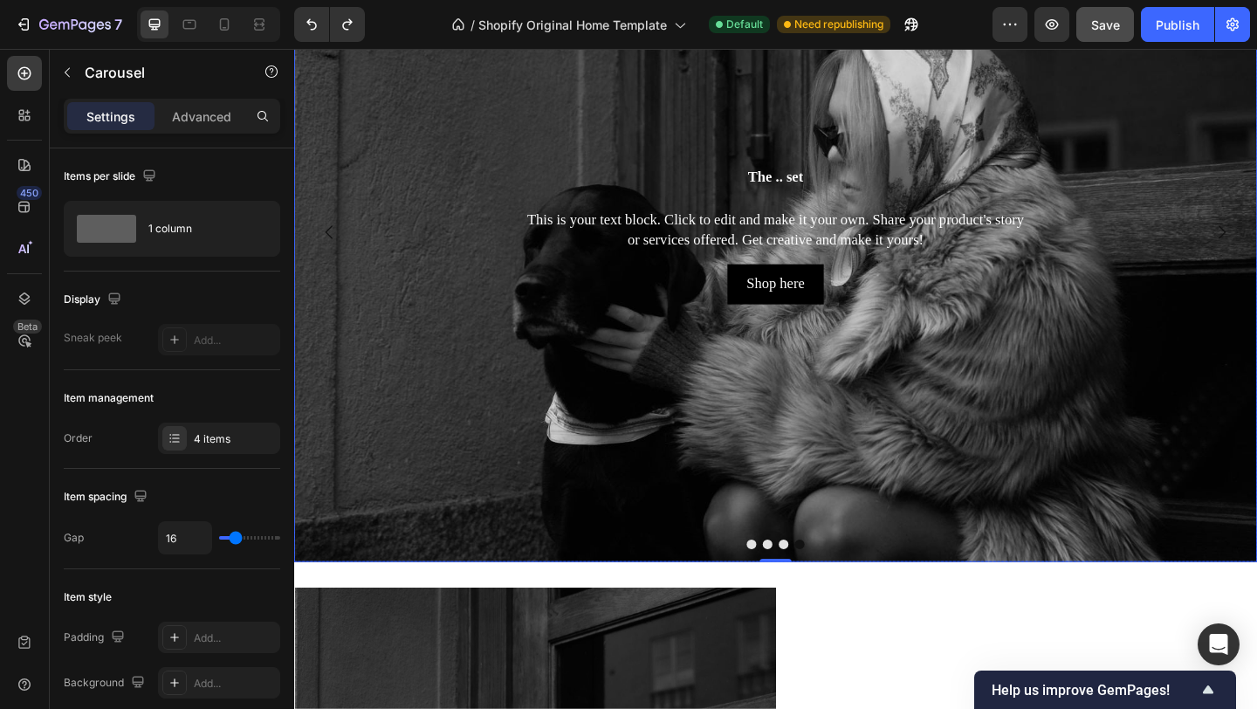
scroll to position [263, 0]
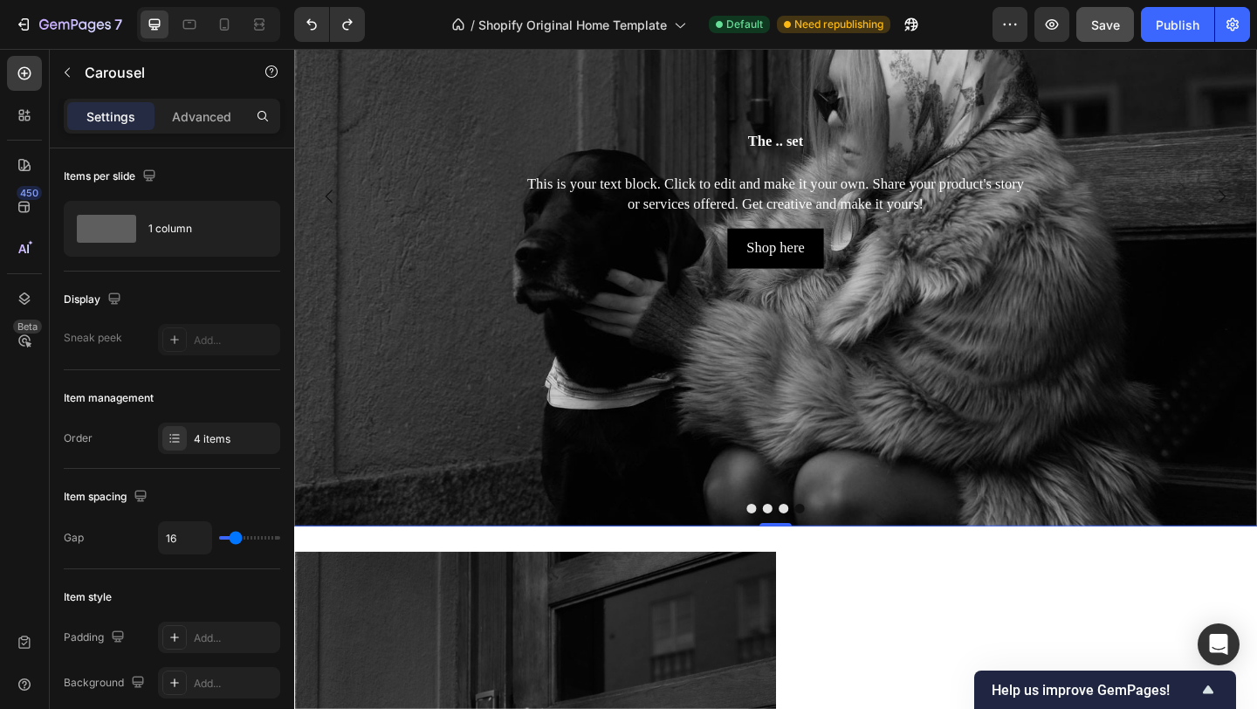
click at [846, 547] on button "Dot" at bounding box center [844, 548] width 10 height 10
click at [826, 551] on button "Dot" at bounding box center [827, 548] width 10 height 10
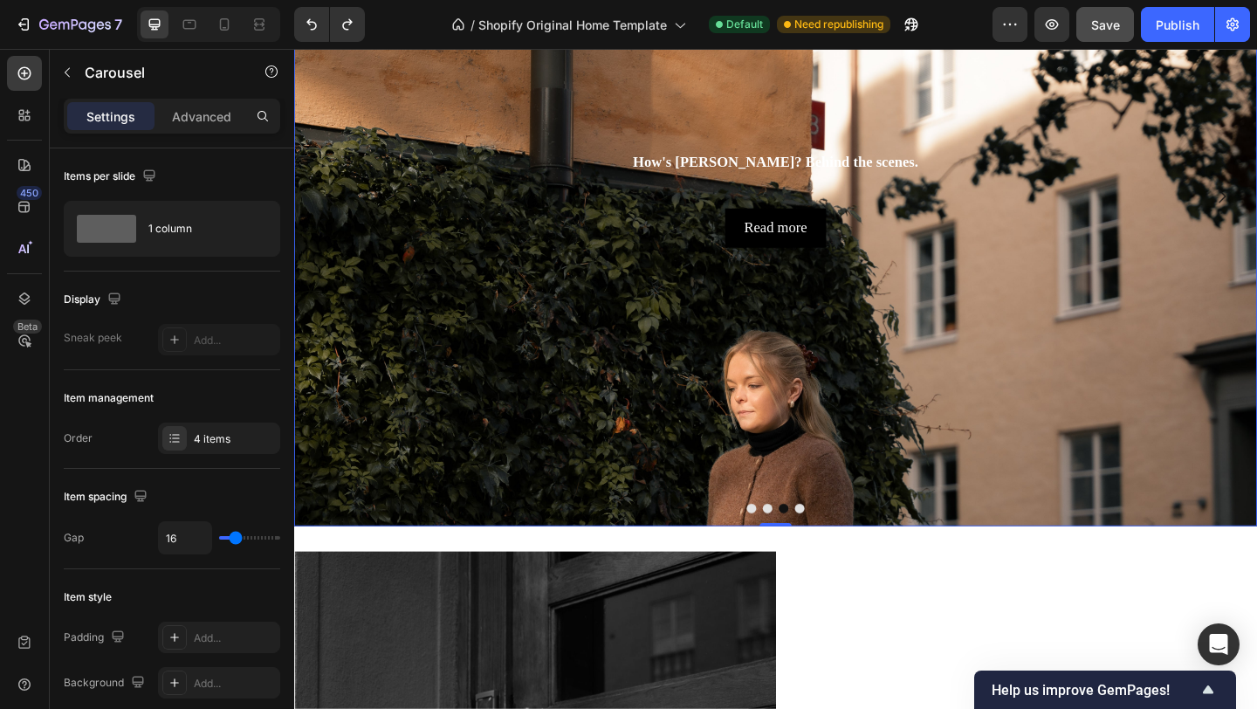
click at [796, 407] on div "Background Image" at bounding box center [818, 390] width 1048 height 1076
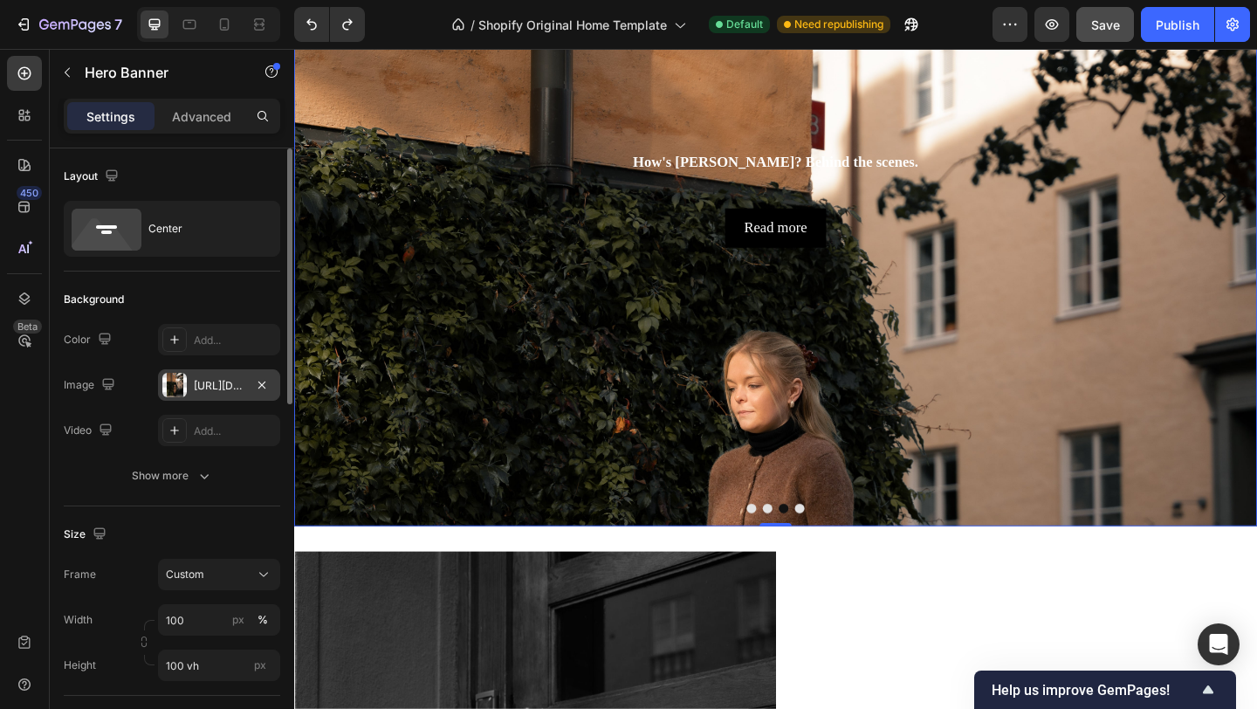
click at [224, 389] on div "https://cdn.shopify.com/s/files/1/0935/8213/1526/files/gempages_585730569078309…" at bounding box center [219, 386] width 51 height 16
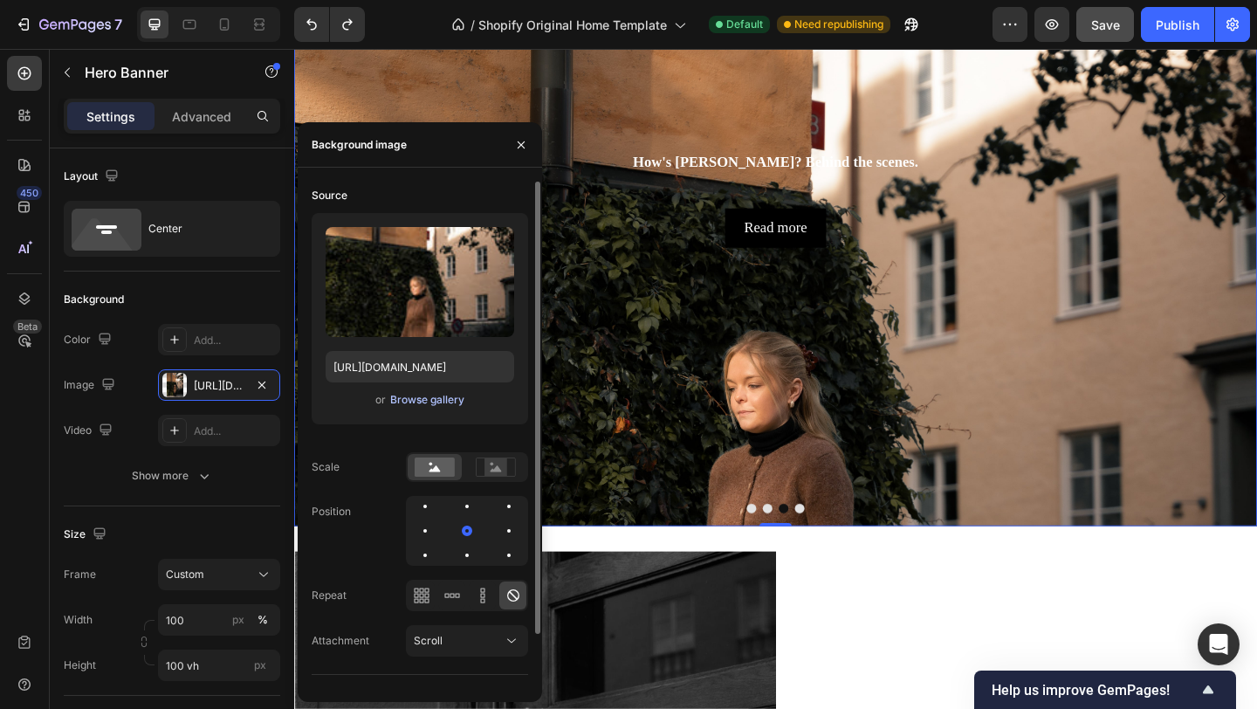
click at [427, 396] on div "Browse gallery" at bounding box center [427, 400] width 74 height 16
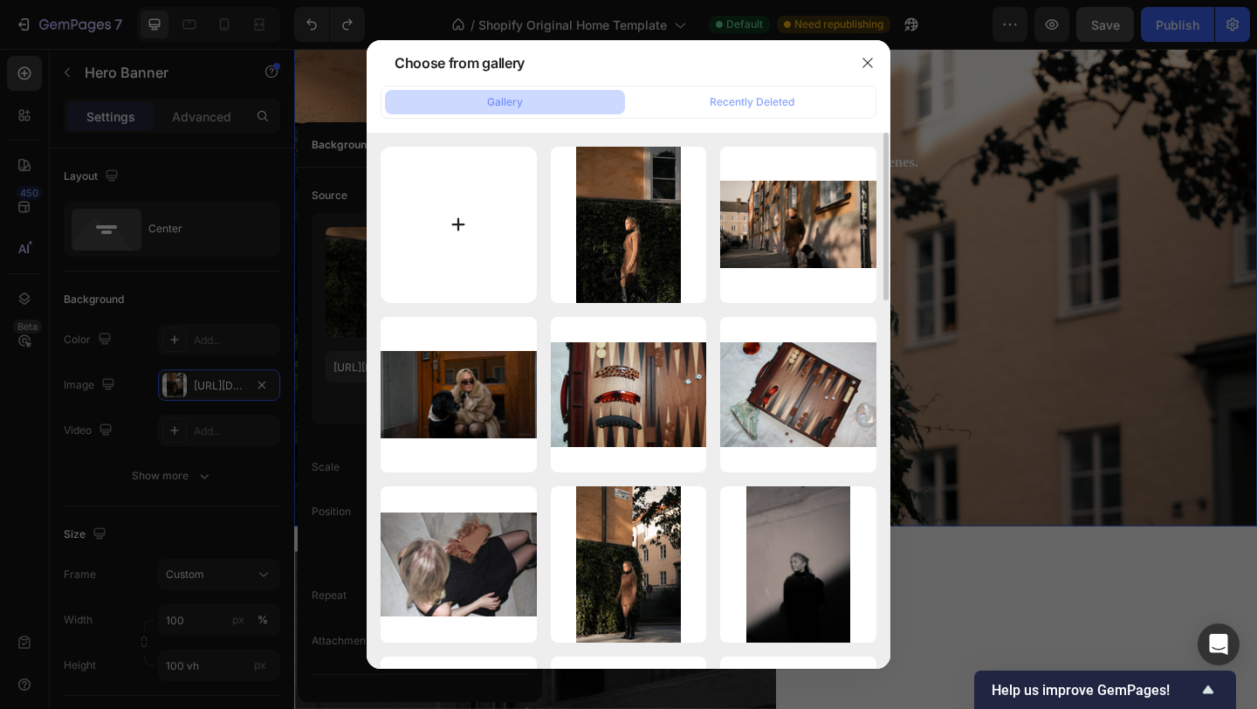
click at [412, 240] on input "file" at bounding box center [459, 225] width 156 height 156
click at [871, 61] on icon "button" at bounding box center [868, 63] width 14 height 14
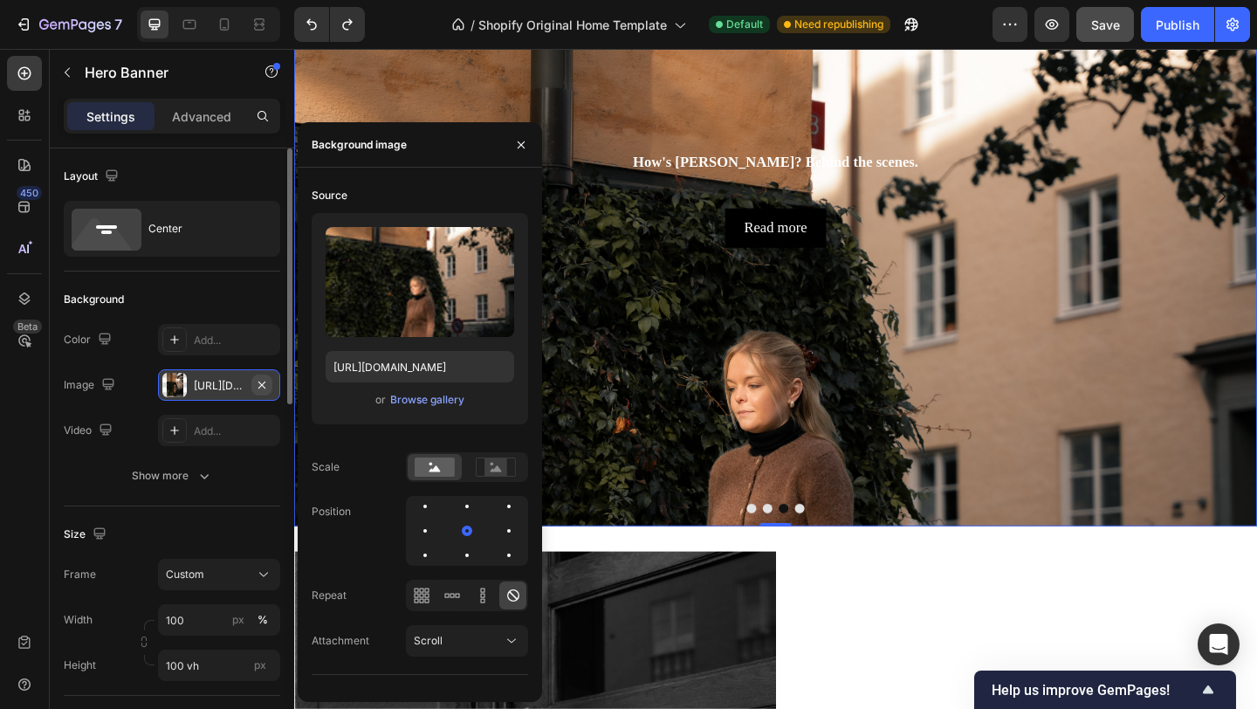
click at [263, 384] on icon "button" at bounding box center [261, 384] width 7 height 7
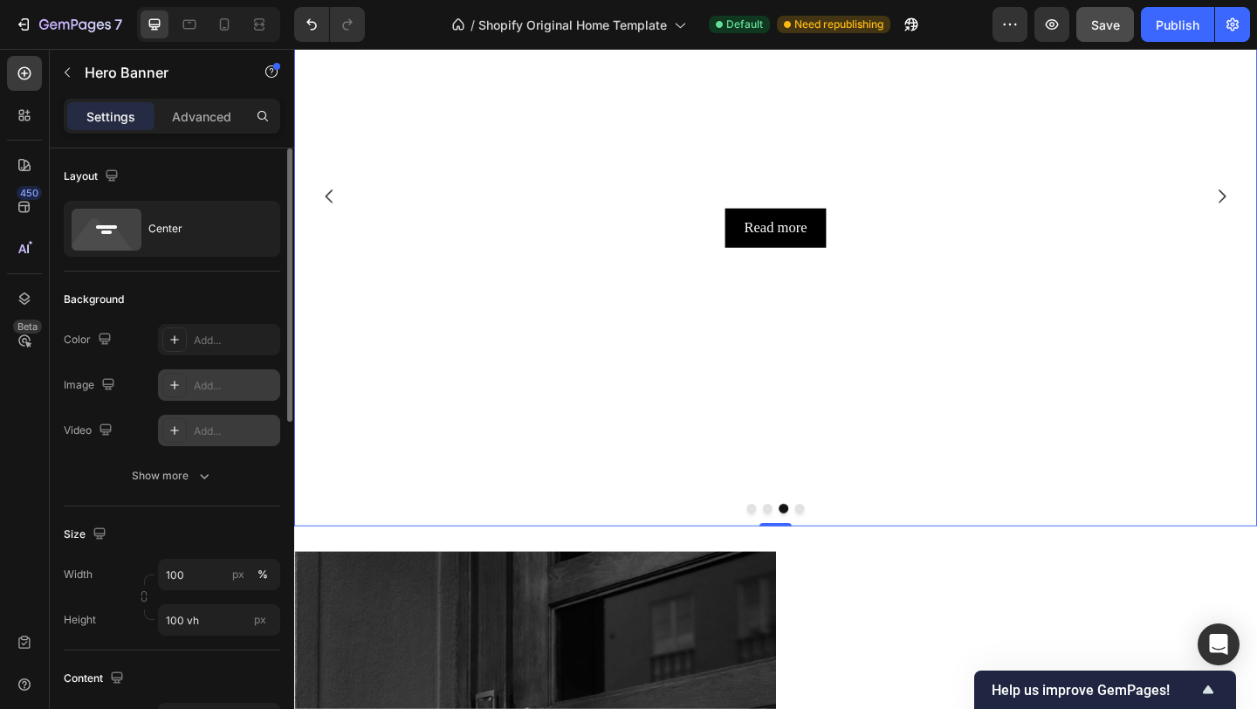
click at [200, 423] on div "Add..." at bounding box center [235, 431] width 82 height 16
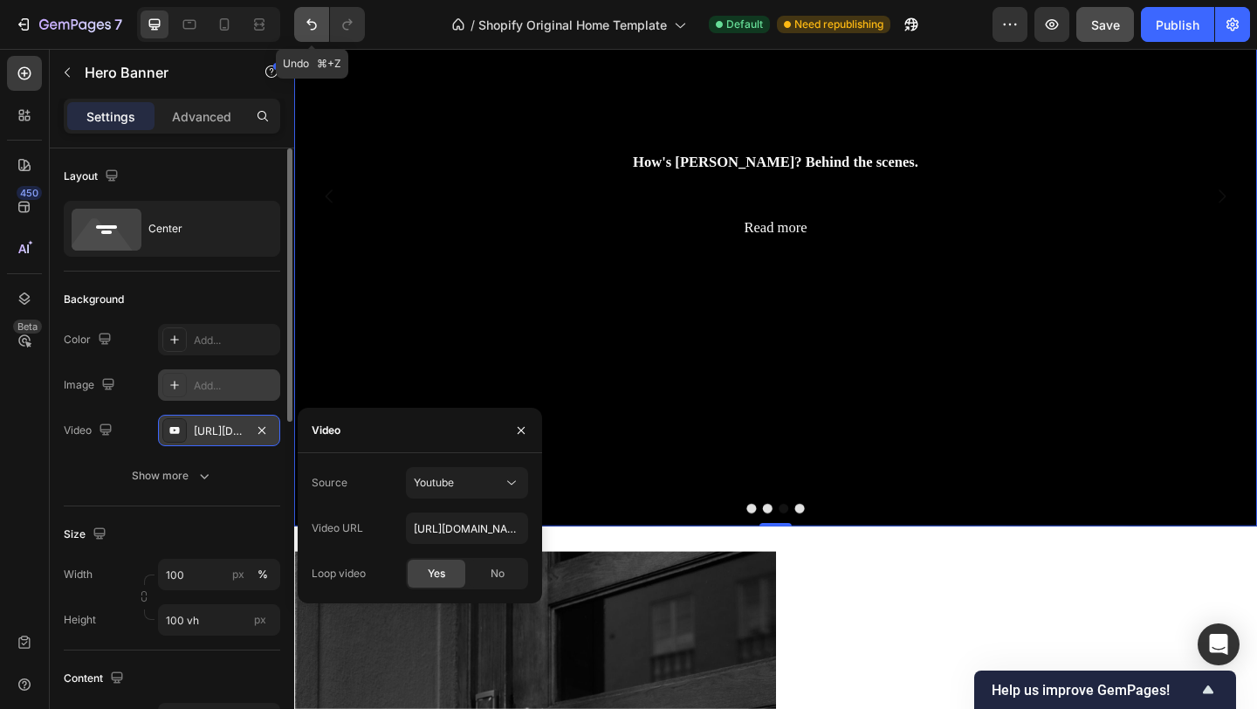
click at [309, 12] on button "Undo/Redo" at bounding box center [311, 24] width 35 height 35
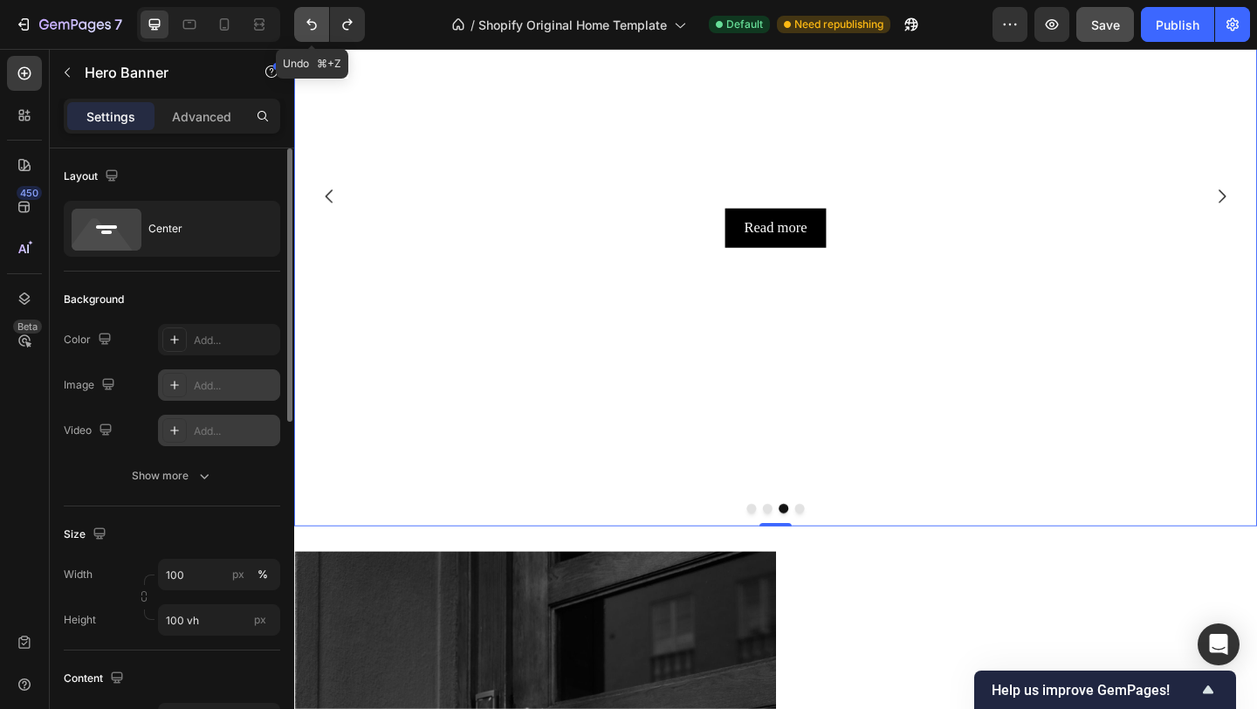
click at [309, 12] on button "Undo/Redo" at bounding box center [311, 24] width 35 height 35
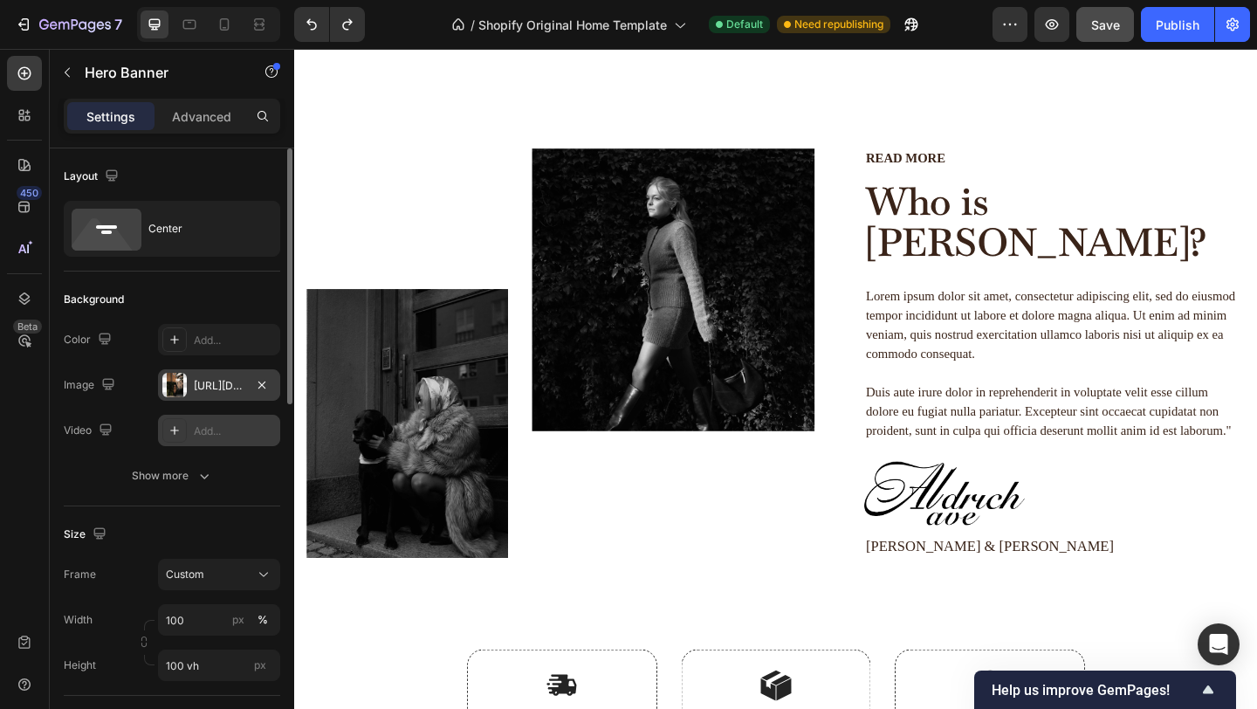
scroll to position [3034, 0]
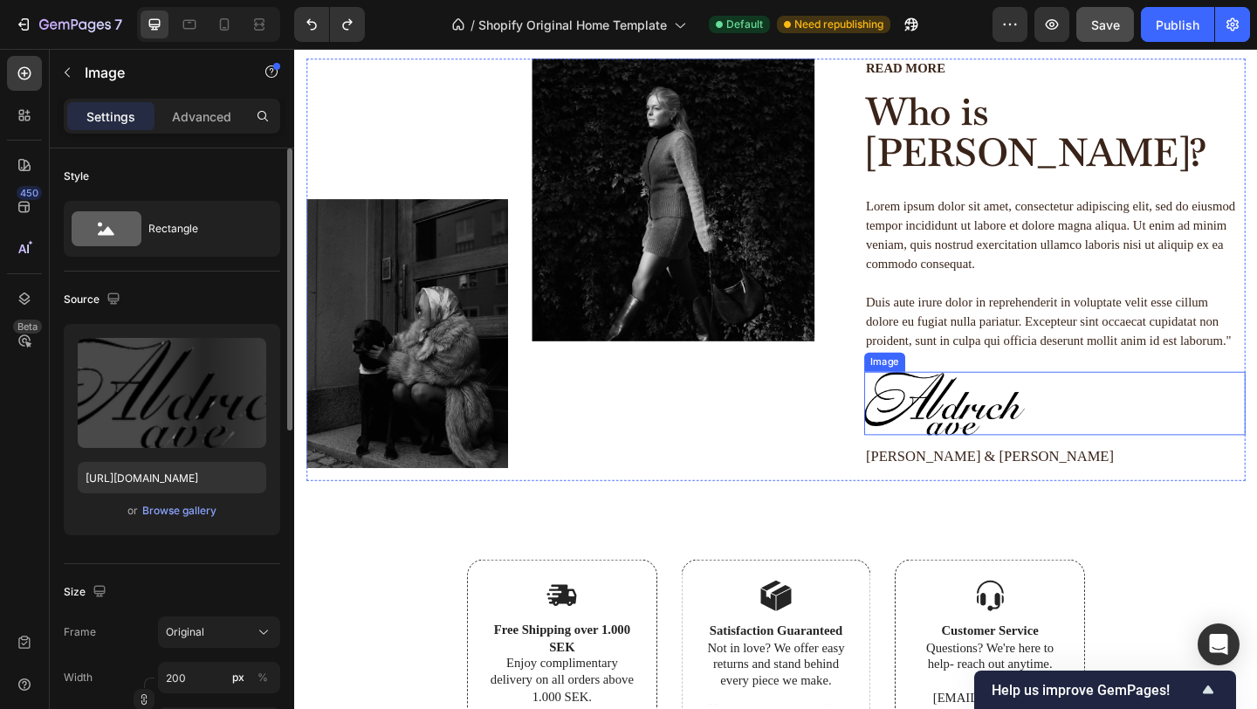
click at [1008, 410] on img at bounding box center [1001, 434] width 175 height 68
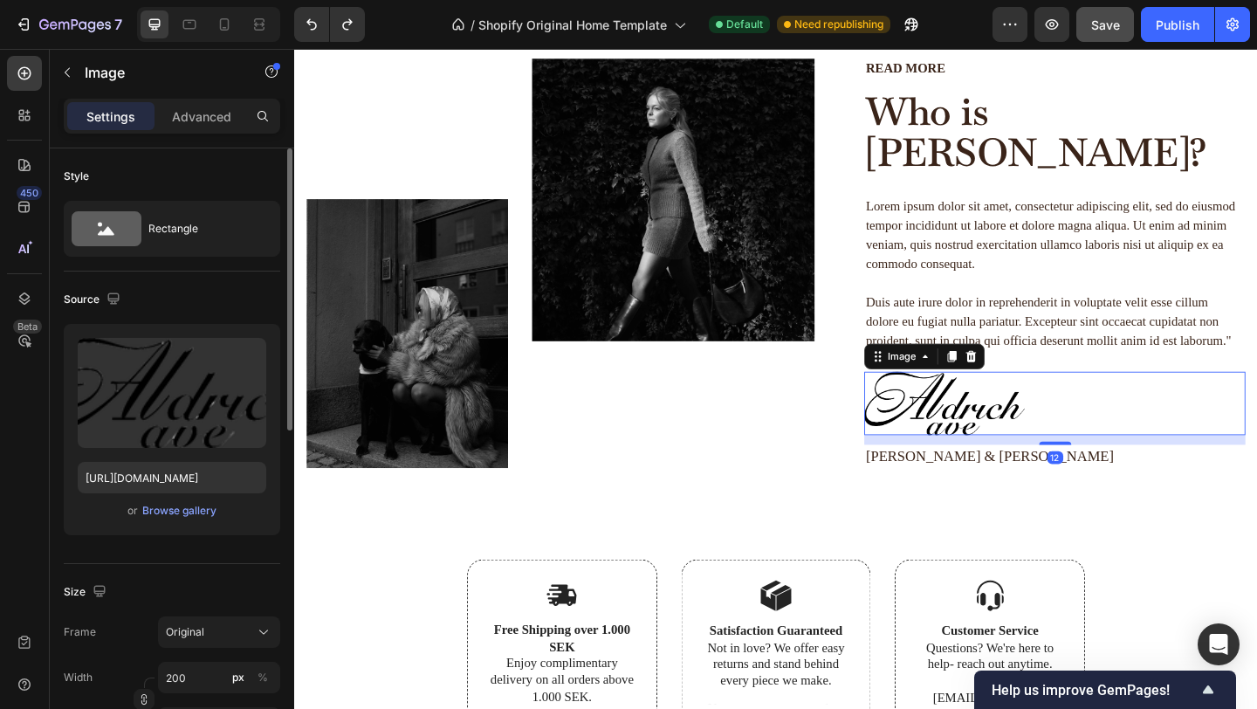
click at [193, 499] on div "Upload Image https://cdn.shopify.com/s/files/1/0935/8213/1526/files/gempages_58…" at bounding box center [172, 429] width 217 height 211
click at [194, 509] on div "Browse gallery" at bounding box center [179, 511] width 74 height 16
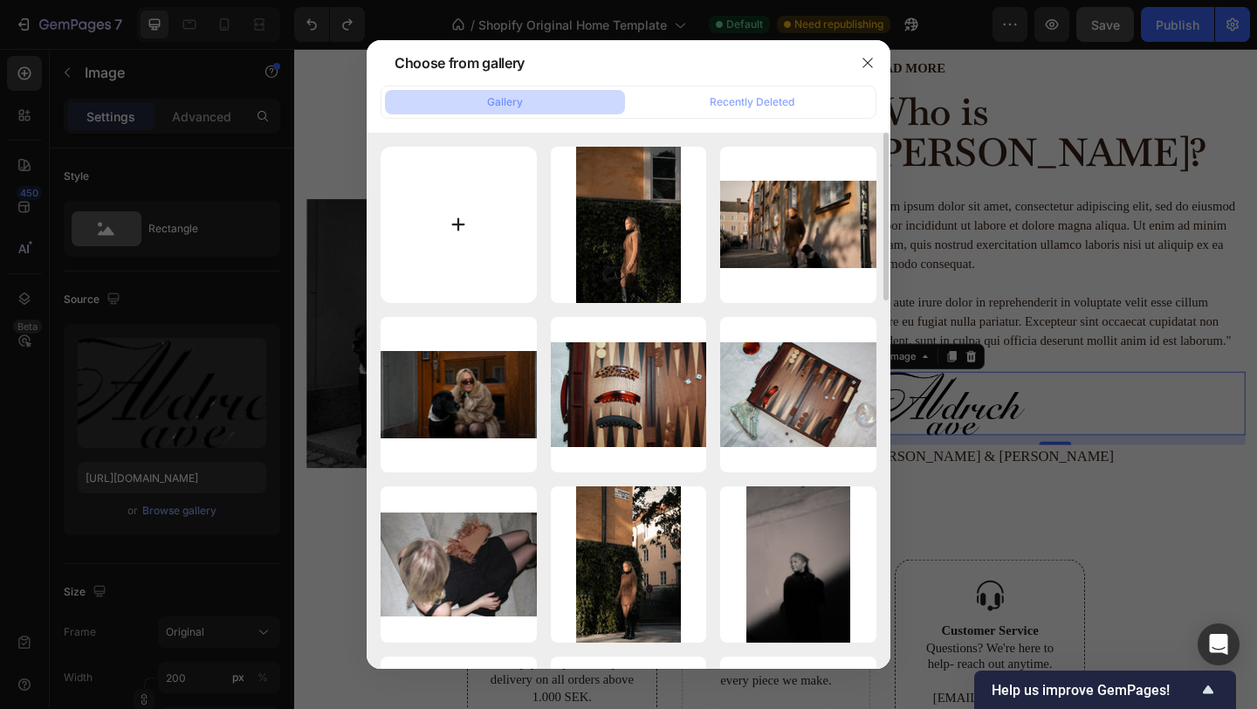
click at [433, 229] on input "file" at bounding box center [459, 225] width 156 height 156
type input "C:\fakepath\AldrichavemelsTiktok-2.png"
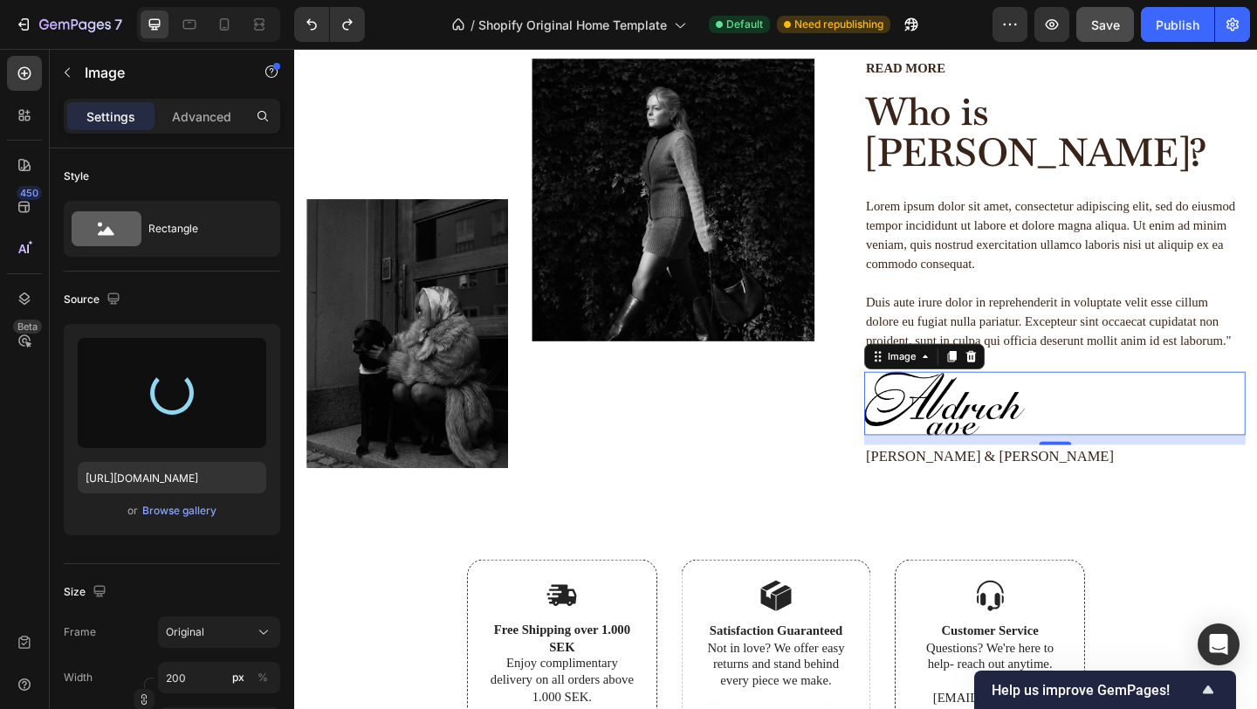
type input "https://cdn.shopify.com/s/files/1/0935/8213/1526/files/gempages_585730569078309…"
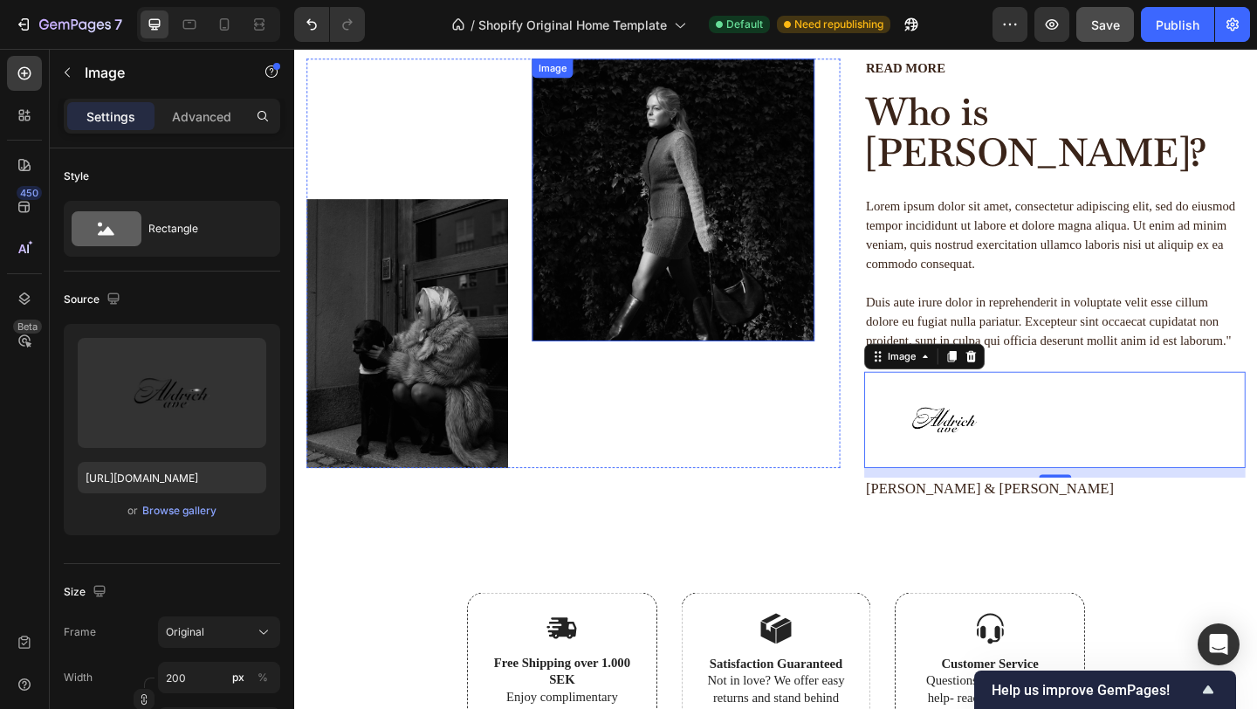
click at [722, 194] on img at bounding box center [706, 212] width 307 height 307
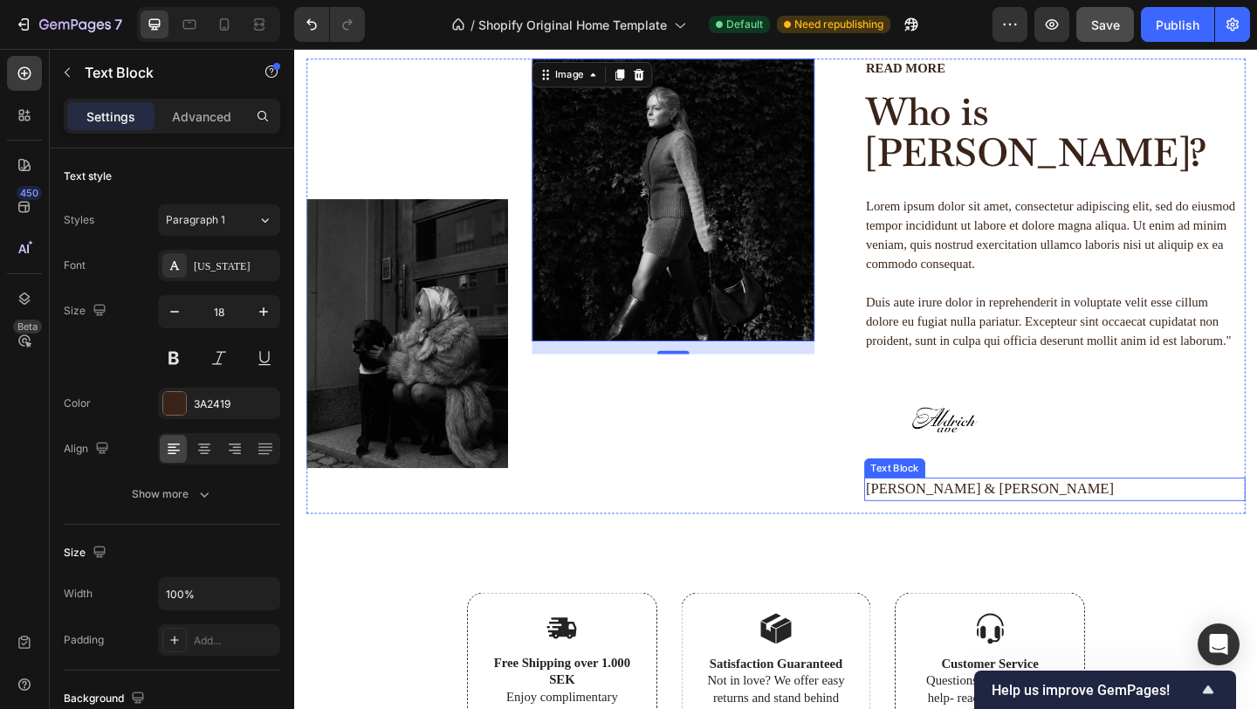
click at [971, 517] on p "[PERSON_NAME] & [PERSON_NAME]" at bounding box center [1121, 528] width 411 height 22
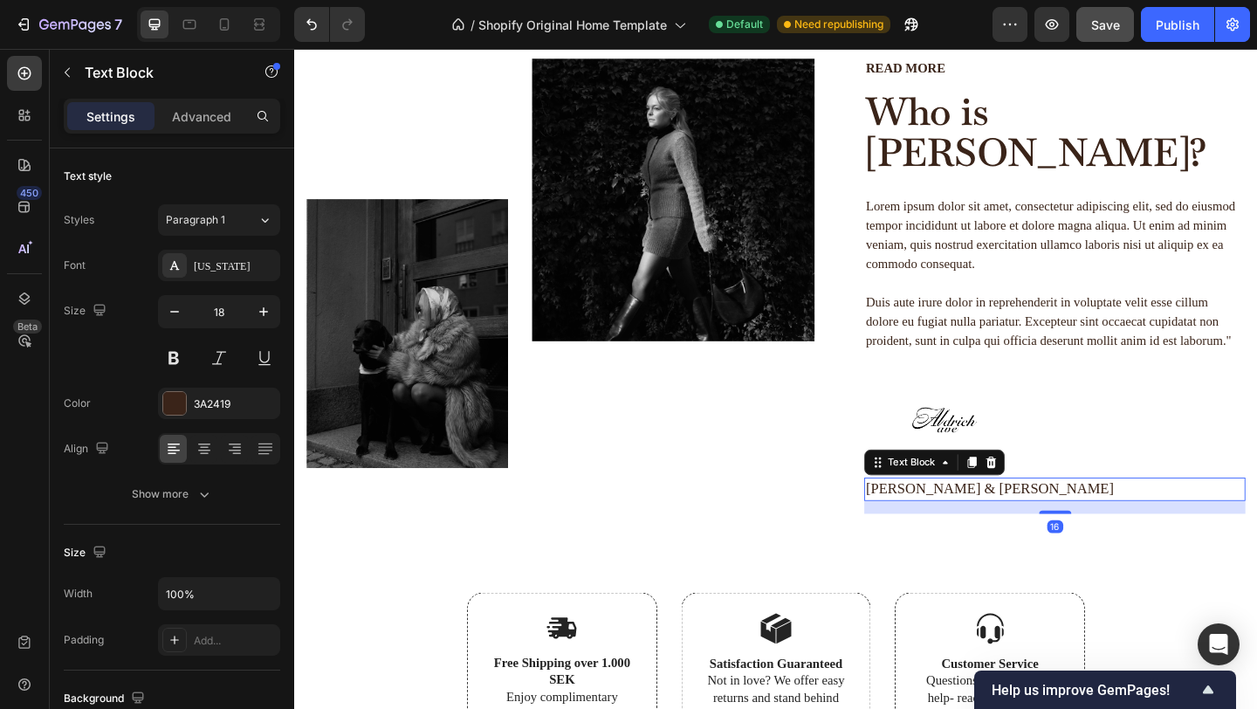
click at [945, 517] on p "[PERSON_NAME] & [PERSON_NAME]" at bounding box center [1121, 528] width 411 height 22
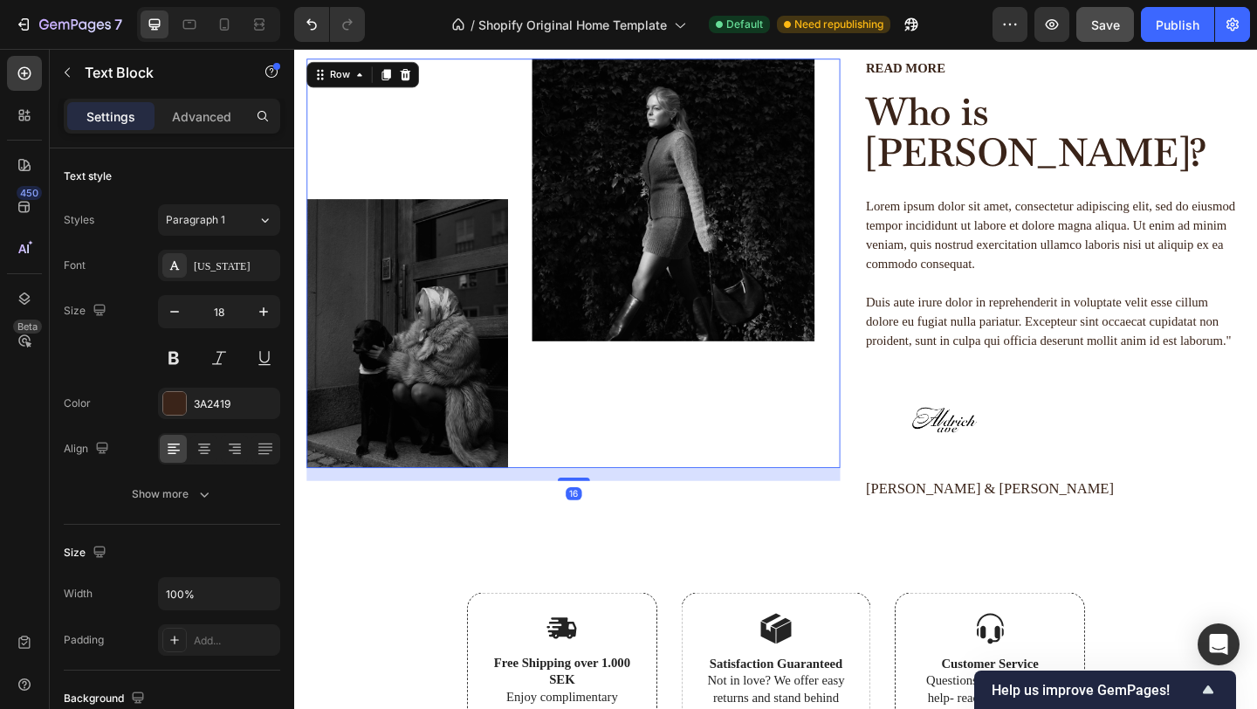
click at [760, 485] on div "Image" at bounding box center [706, 281] width 307 height 445
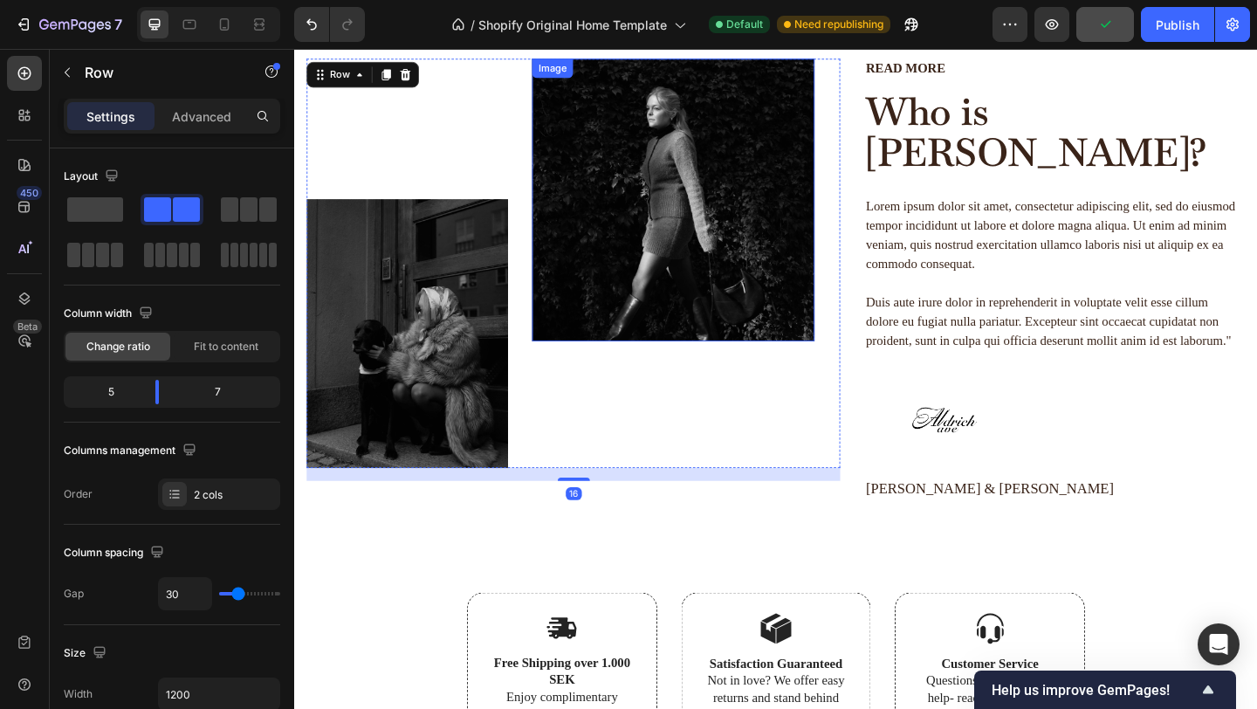
click at [664, 246] on img at bounding box center [706, 212] width 307 height 307
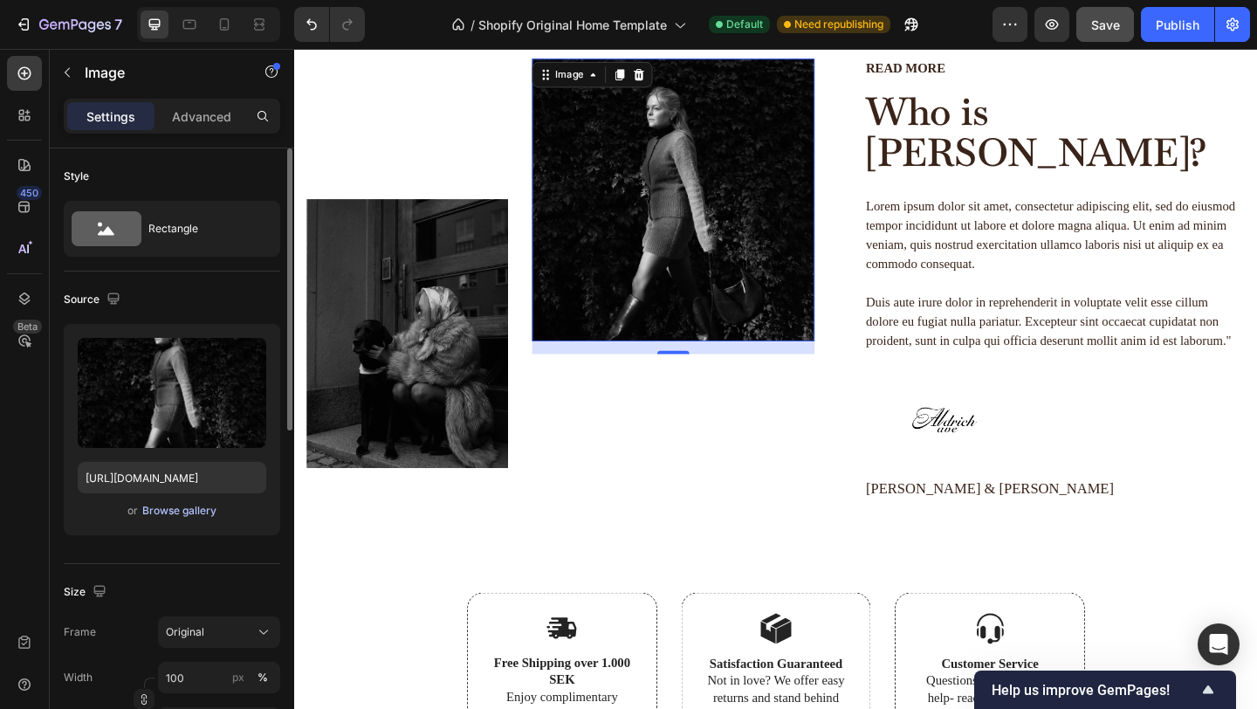
click at [163, 509] on div "Browse gallery" at bounding box center [179, 511] width 74 height 16
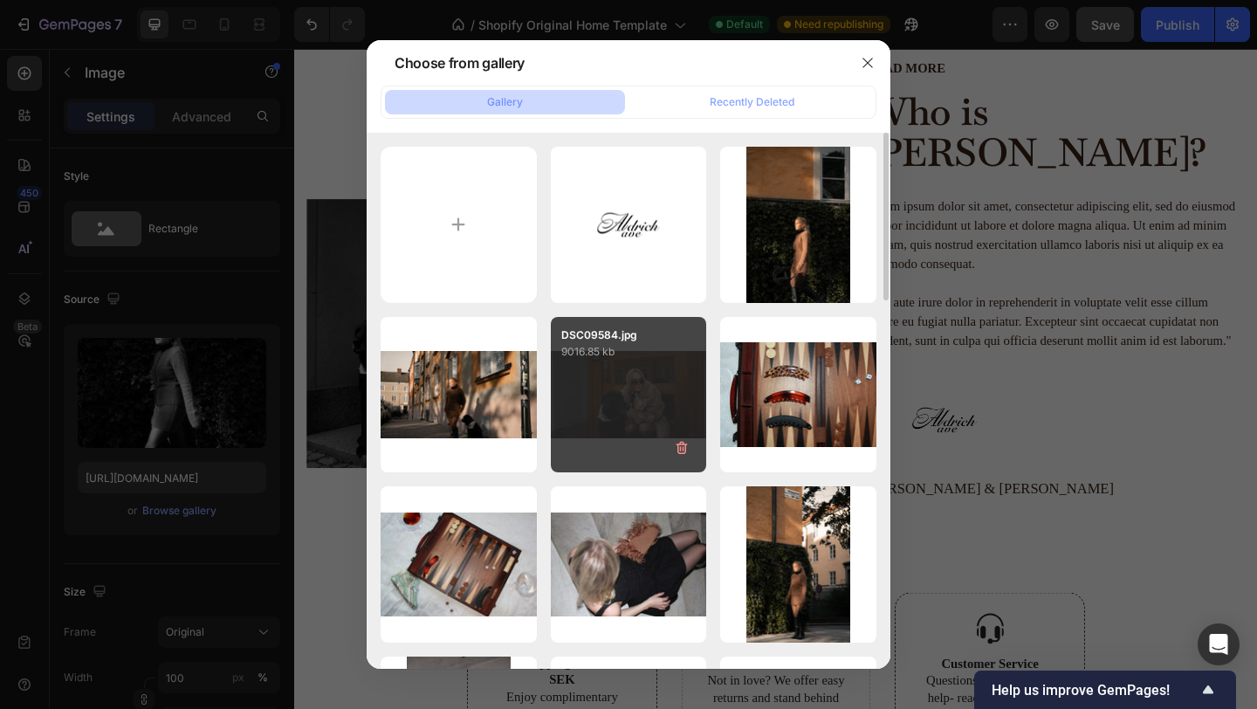
click at [647, 402] on div "DSC09584.jpg 9016.85 kb" at bounding box center [629, 395] width 156 height 156
type input "https://cdn.shopify.com/s/files/1/0935/8213/1526/files/gempages_585730569078309…"
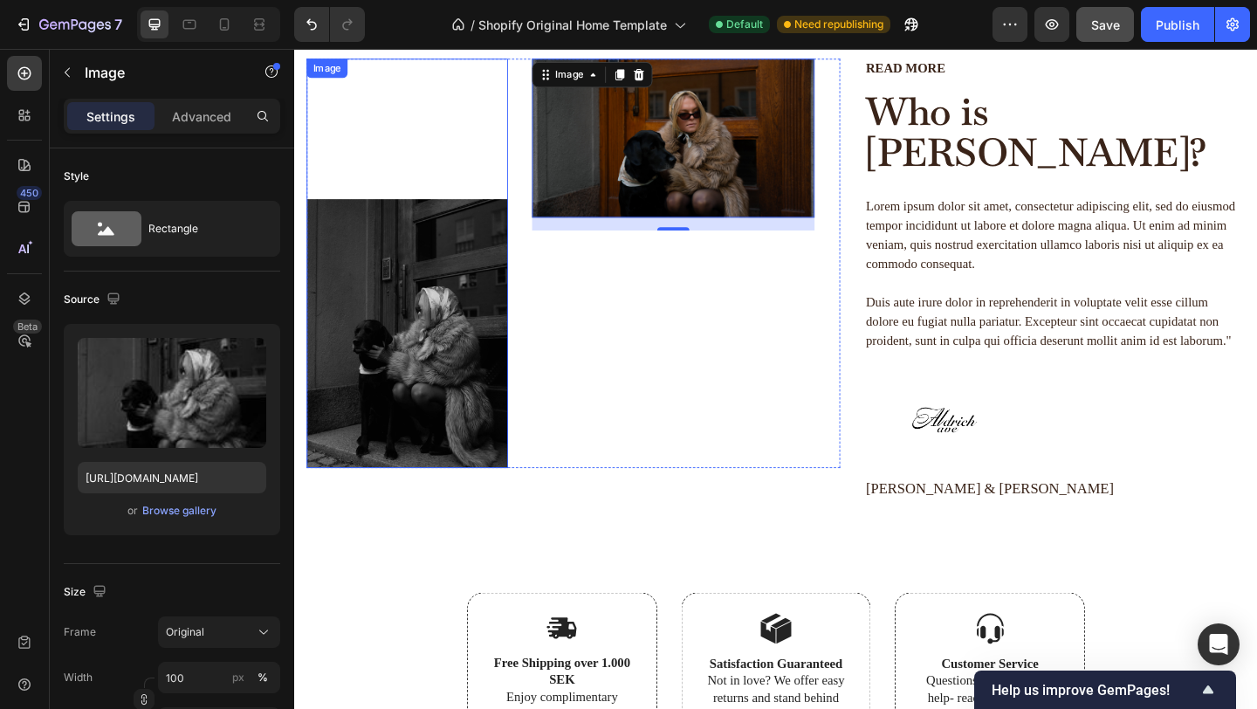
click at [402, 335] on img at bounding box center [416, 358] width 219 height 292
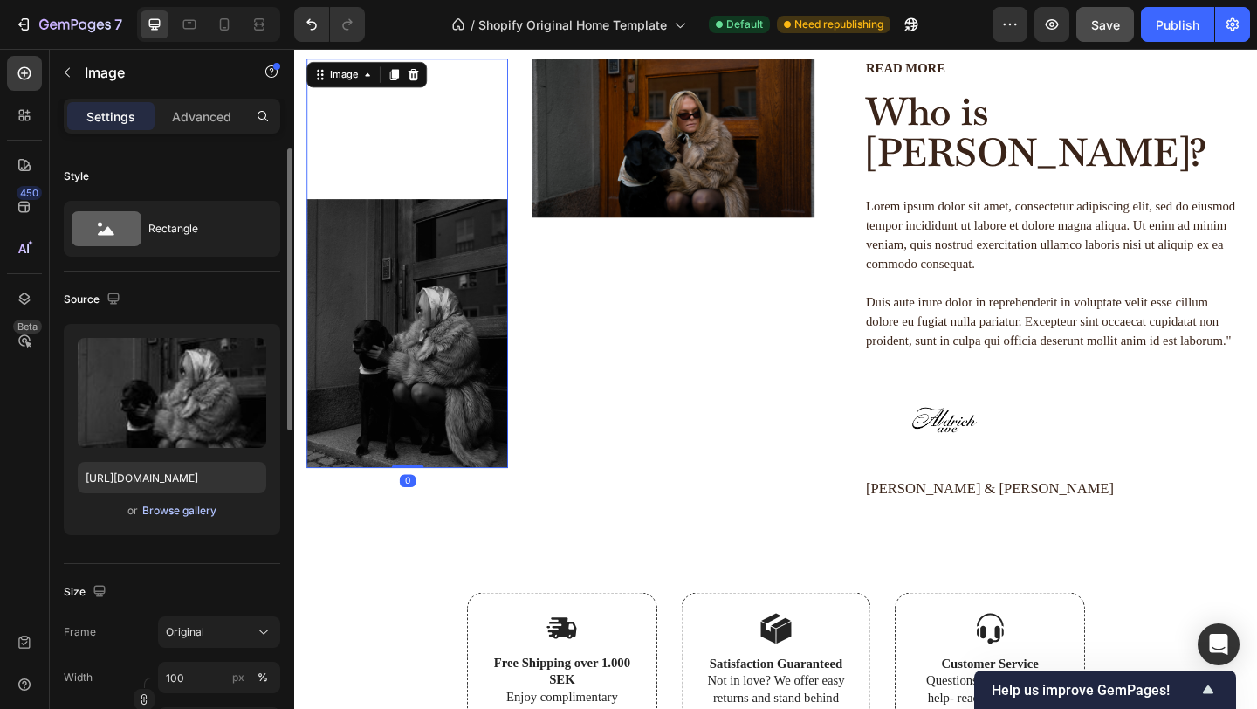
click at [188, 507] on div "Browse gallery" at bounding box center [179, 511] width 74 height 16
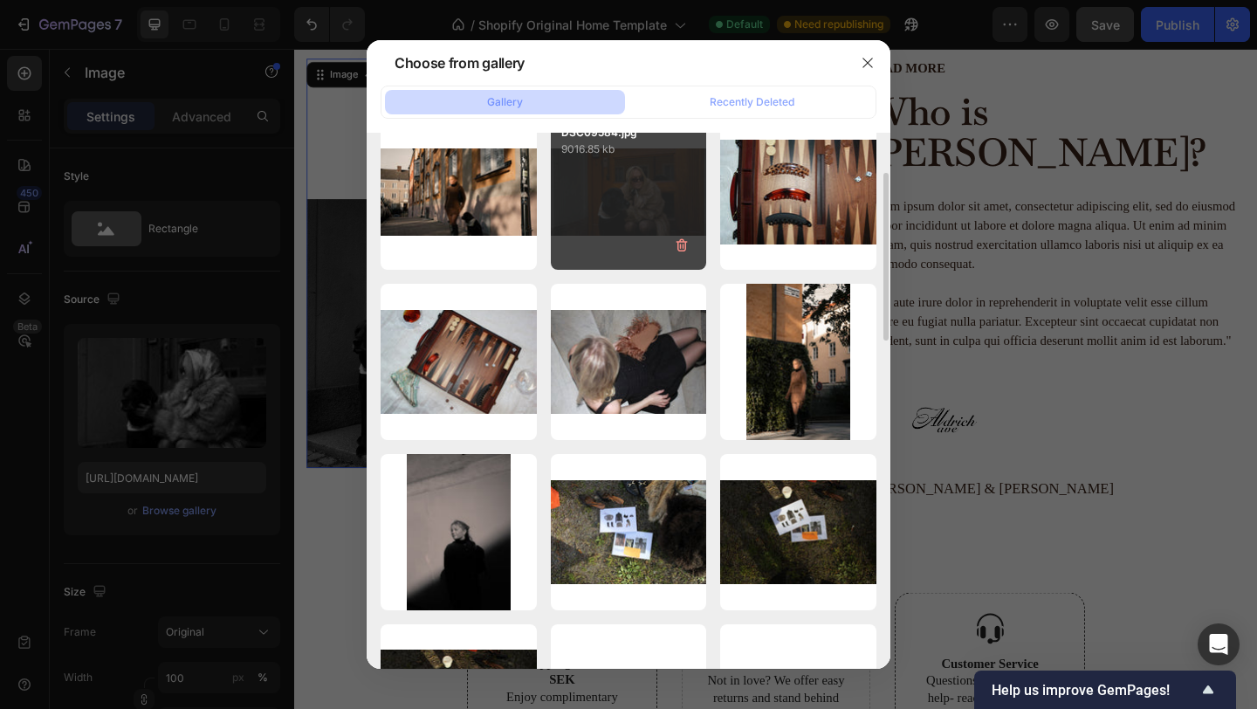
scroll to position [220, 0]
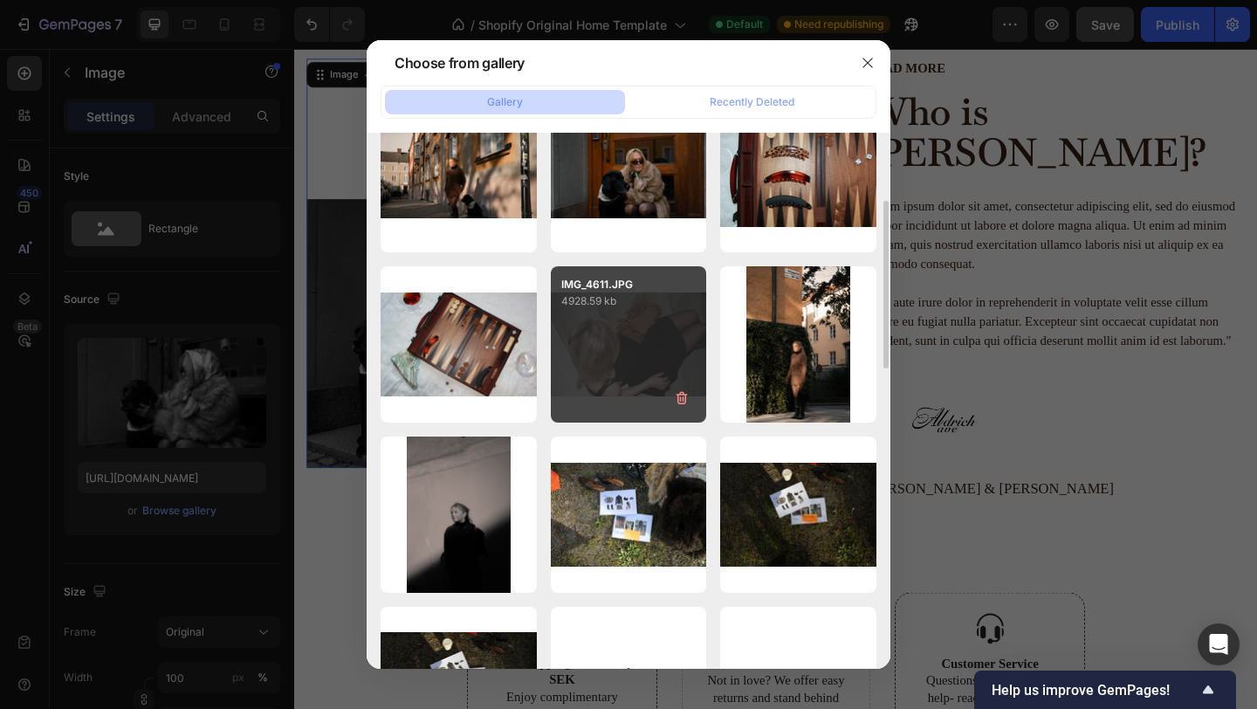
click at [643, 352] on div "IMG_4611.JPG 4928.59 kb" at bounding box center [629, 344] width 156 height 156
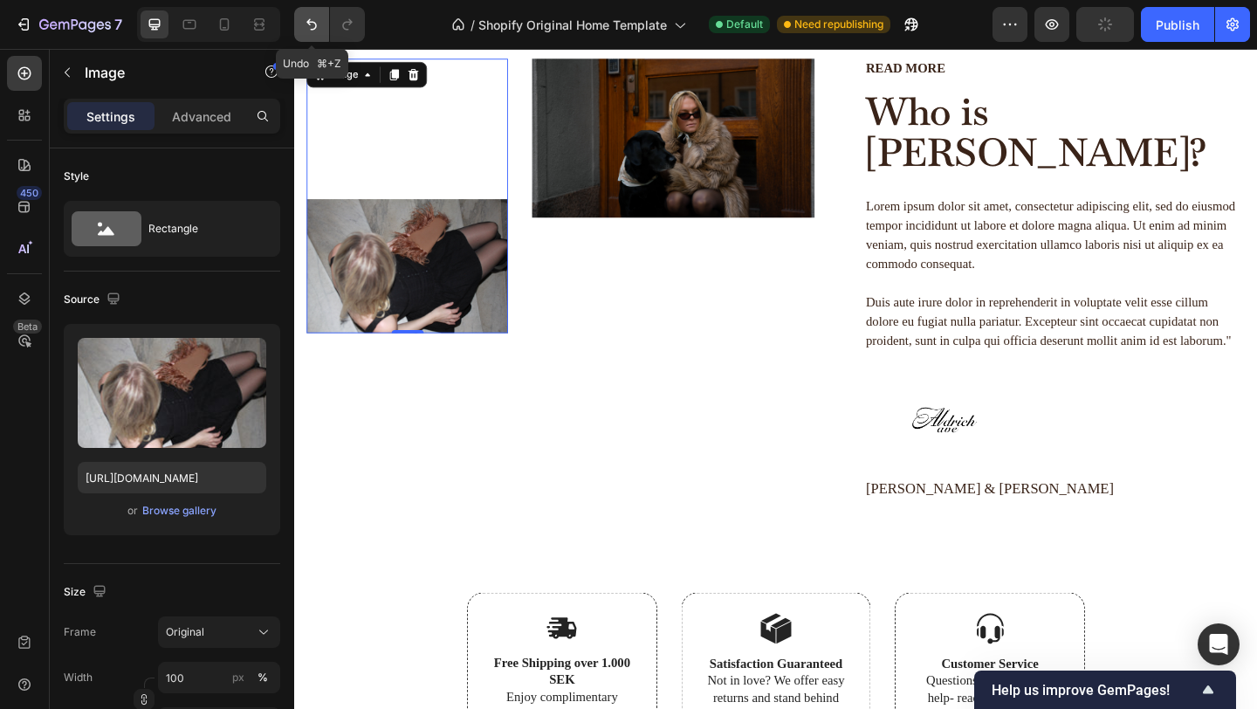
click at [313, 22] on icon "Undo/Redo" at bounding box center [311, 24] width 10 height 11
type input "https://cdn.shopify.com/s/files/1/0935/8213/1526/files/gempages_585730569078309…"
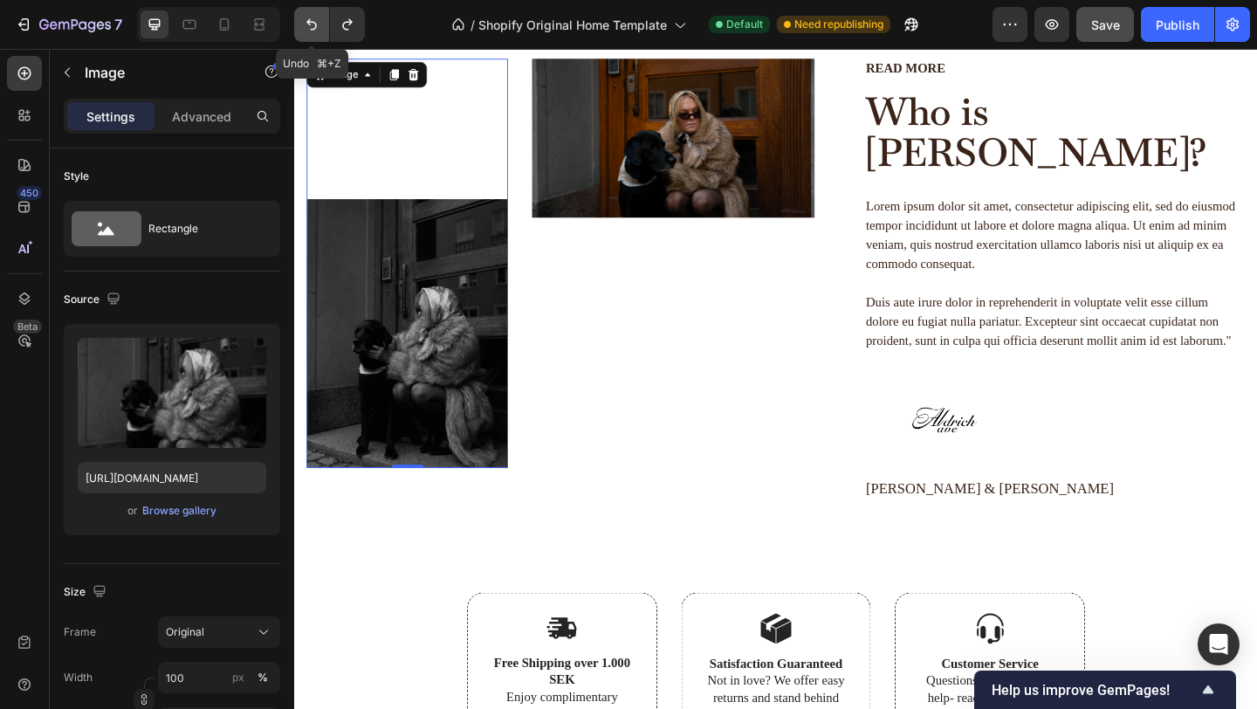
click at [313, 22] on icon "Undo/Redo" at bounding box center [311, 24] width 10 height 11
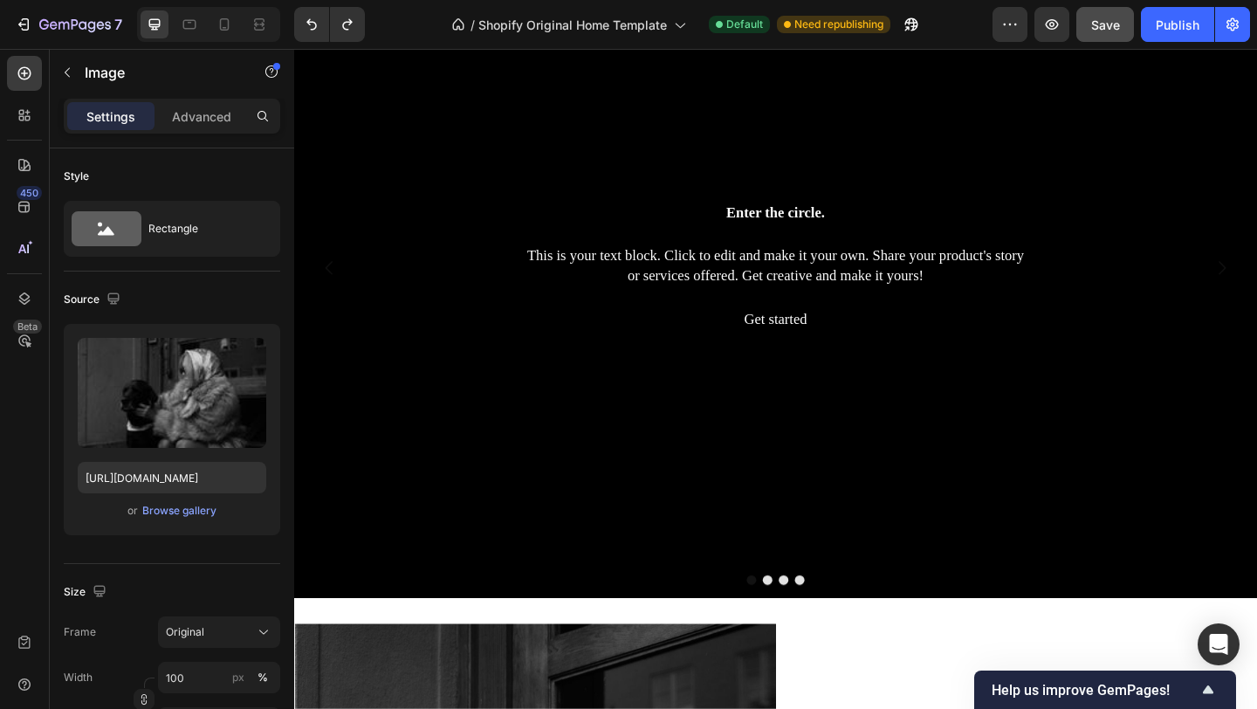
scroll to position [183, 0]
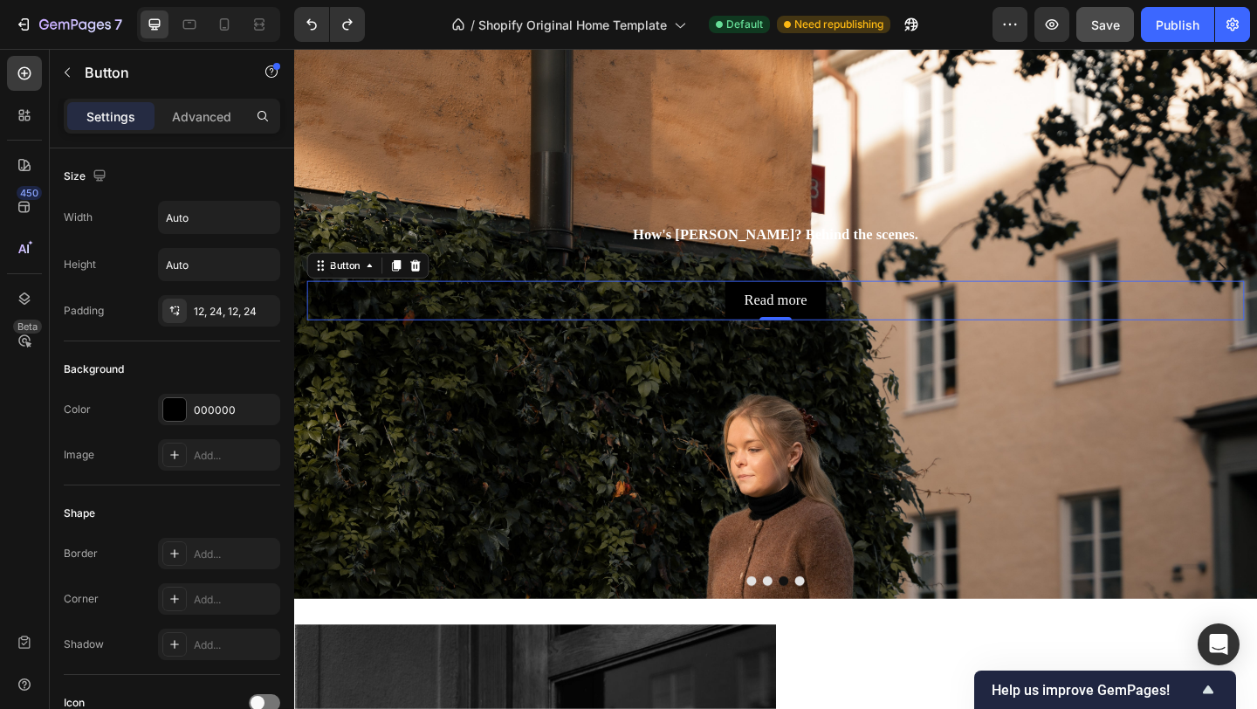
click at [979, 314] on div "Read more Button 0" at bounding box center [818, 322] width 1020 height 43
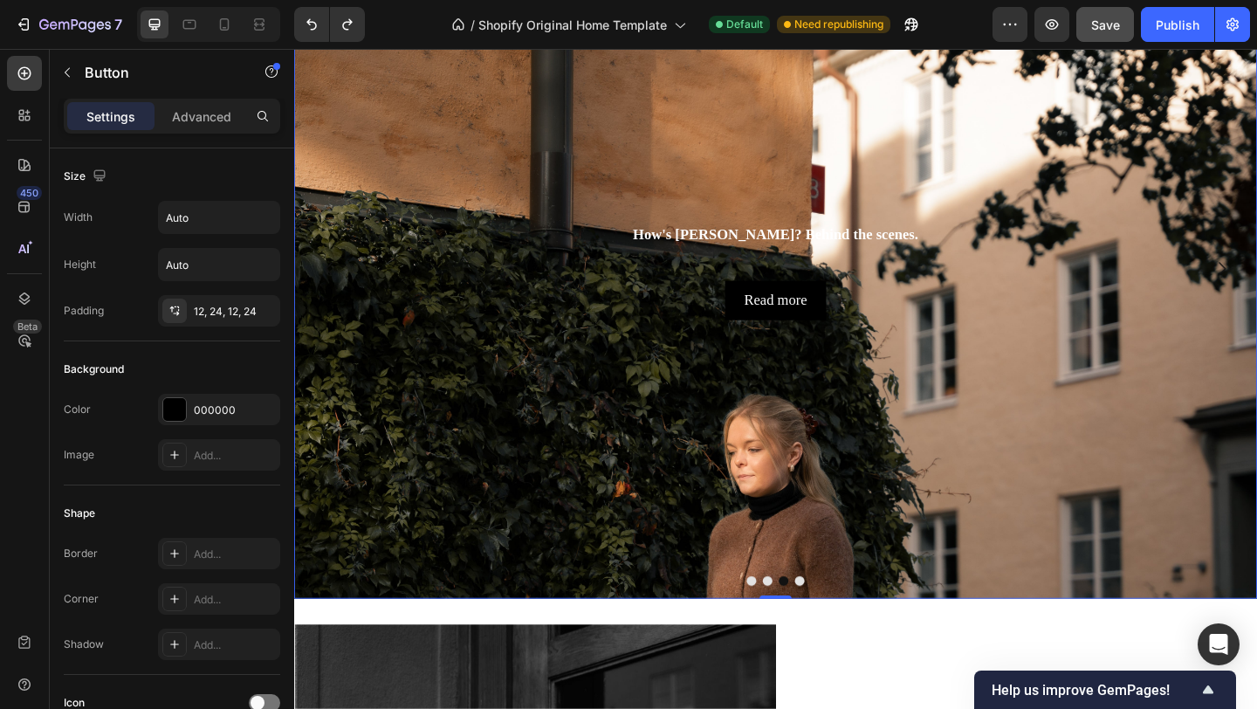
click at [555, 489] on div "Background Image" at bounding box center [818, 460] width 1048 height 1076
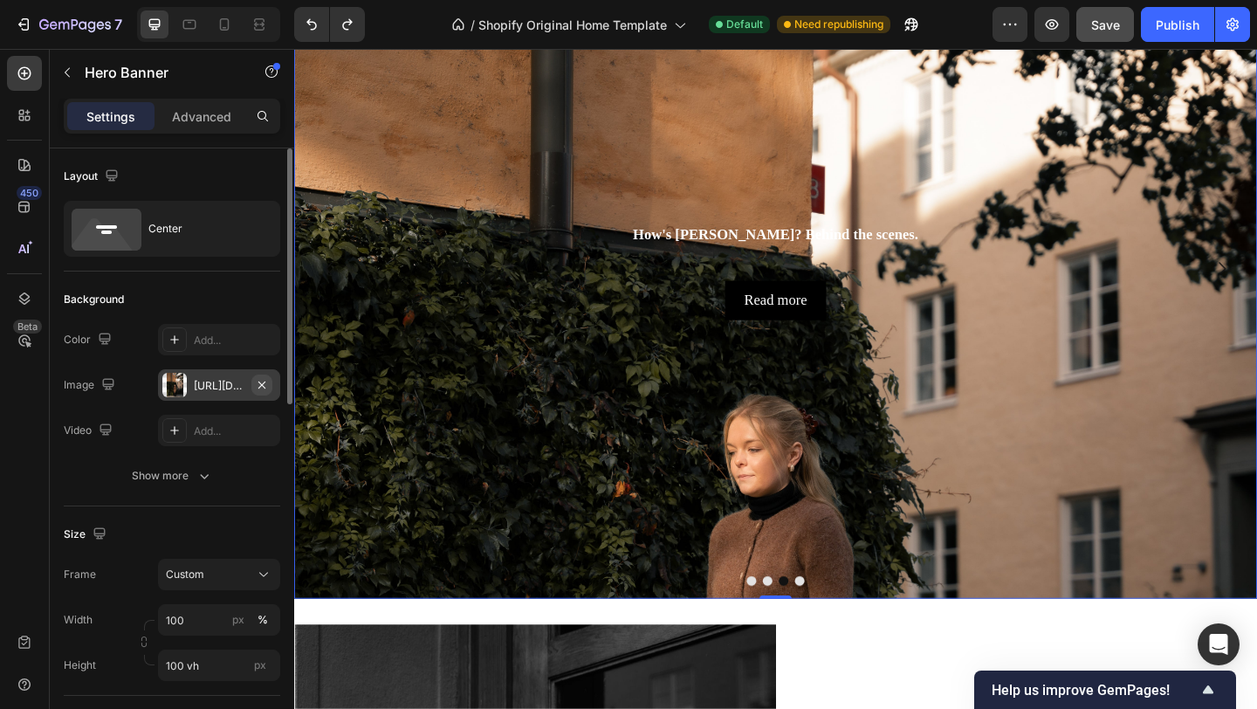
click at [256, 384] on icon "button" at bounding box center [262, 385] width 14 height 14
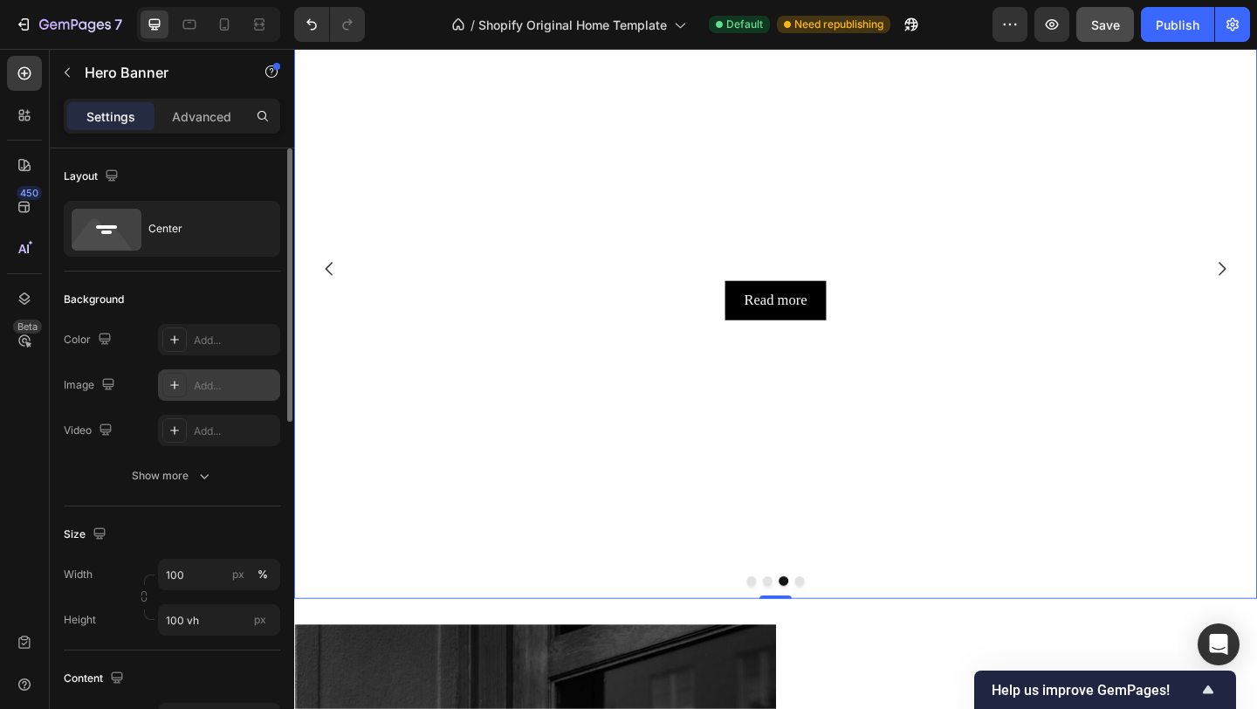
click at [223, 381] on div "Add..." at bounding box center [235, 386] width 82 height 16
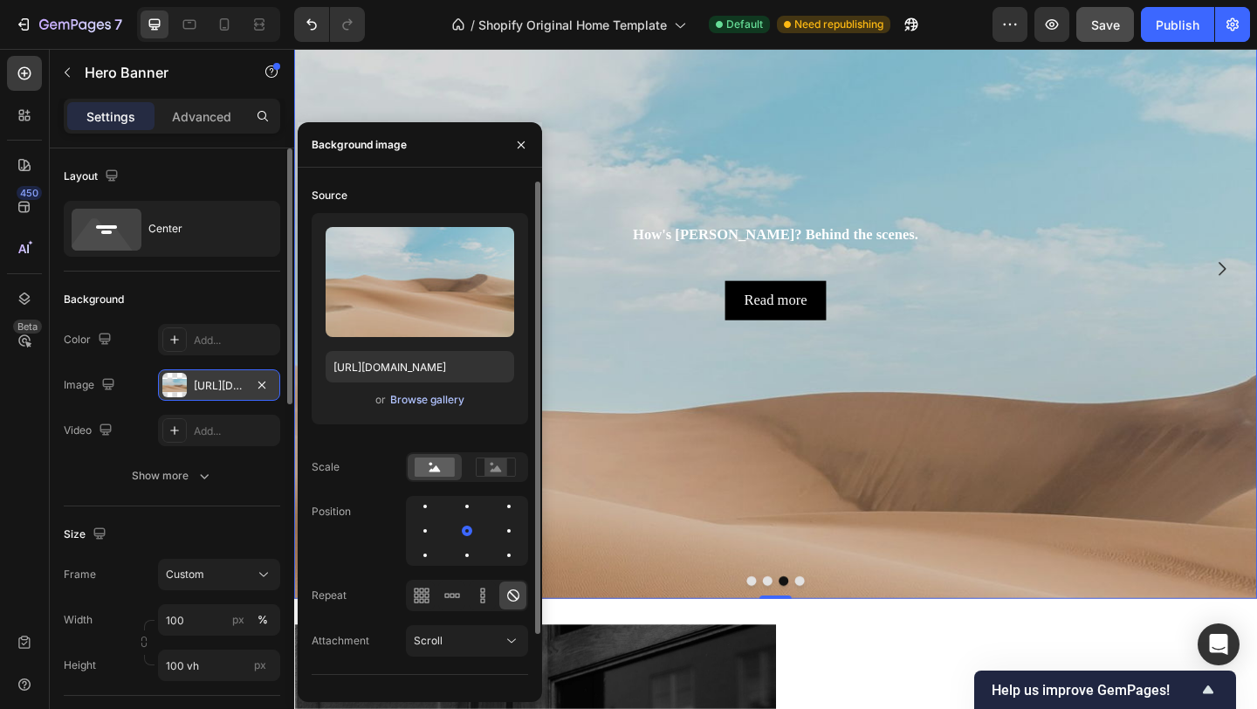
click at [438, 399] on div "Browse gallery" at bounding box center [427, 400] width 74 height 16
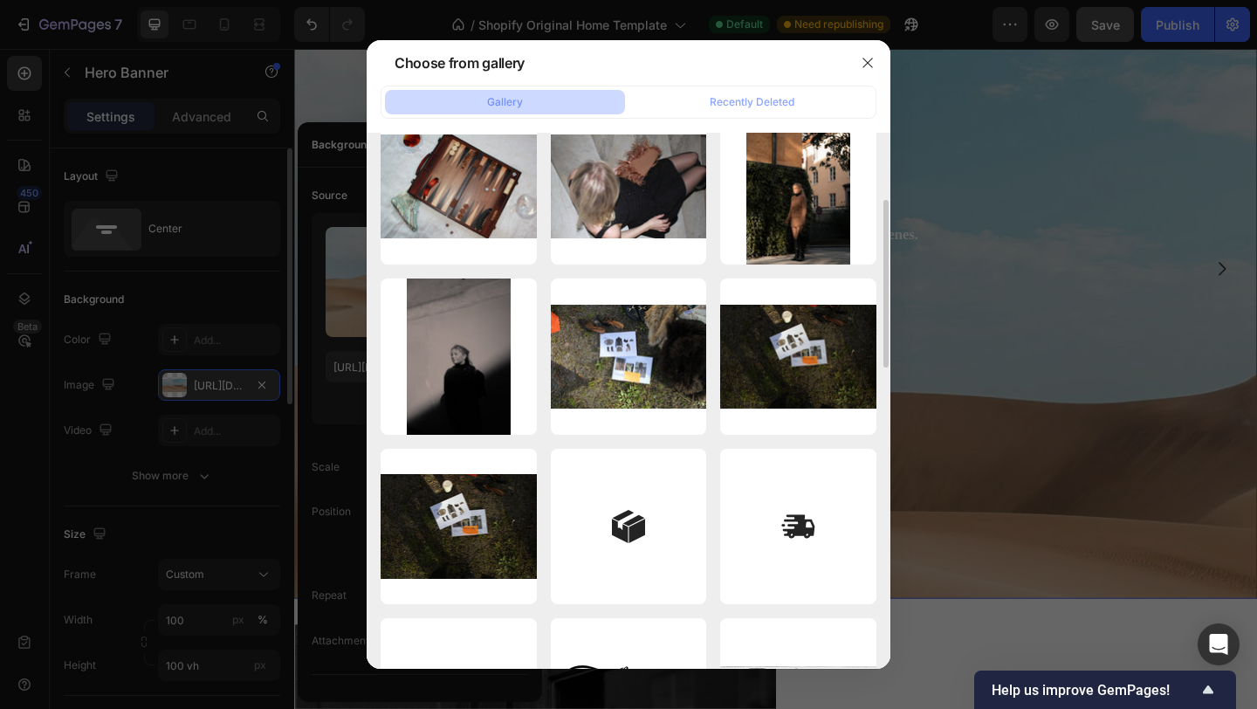
scroll to position [383, 0]
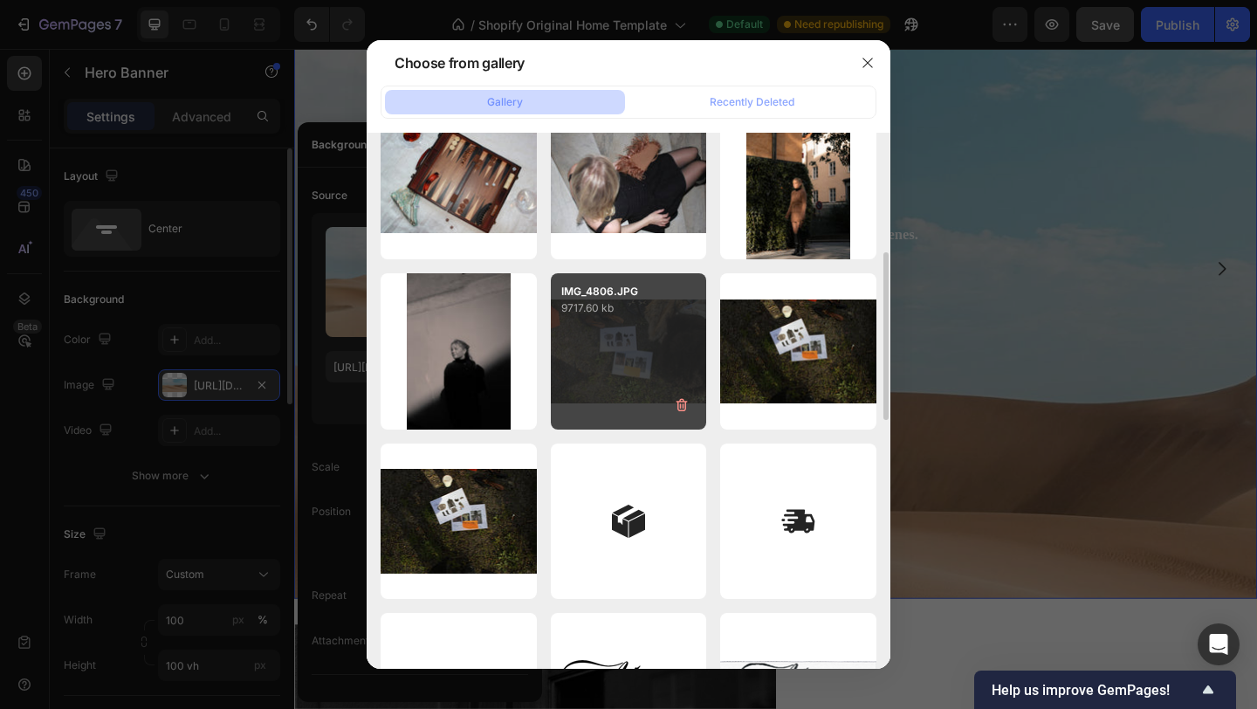
click at [657, 375] on div "IMG_4806.JPG 9717.60 kb" at bounding box center [629, 351] width 156 height 156
type input "https://cdn.shopify.com/s/files/1/0935/8213/1526/files/gempages_585730569078309…"
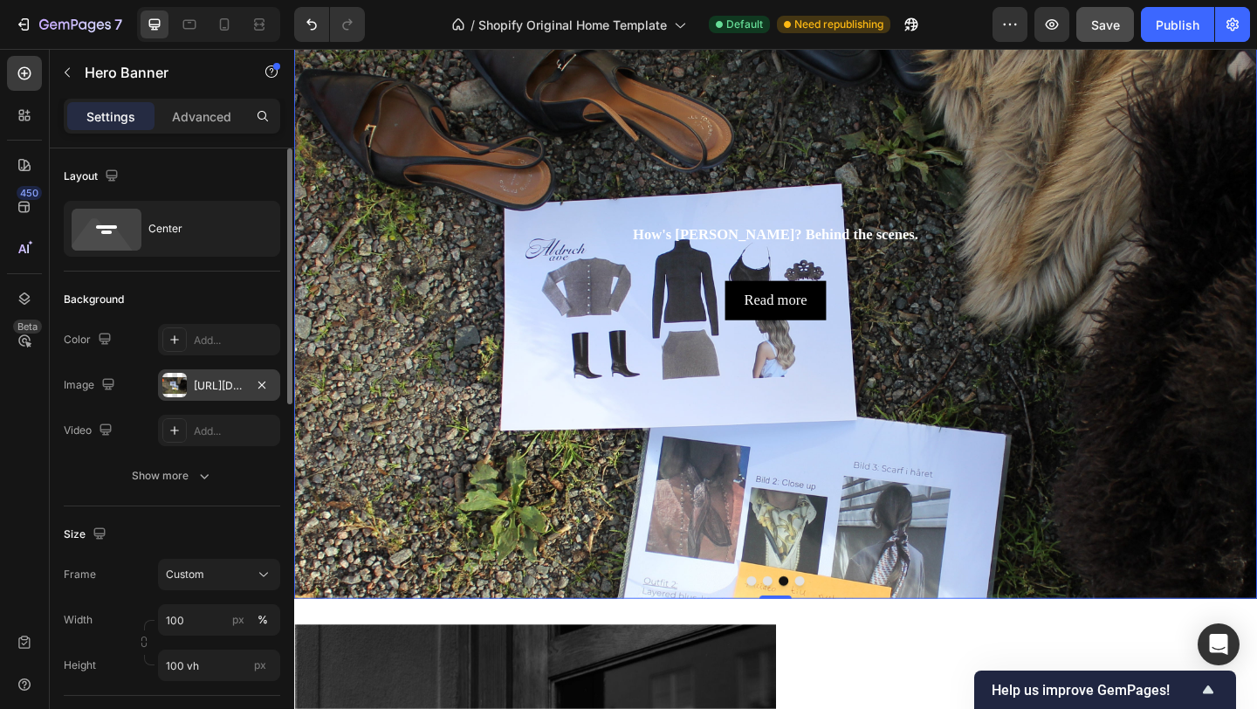
click at [1063, 363] on div "Background Image" at bounding box center [818, 460] width 1048 height 1076
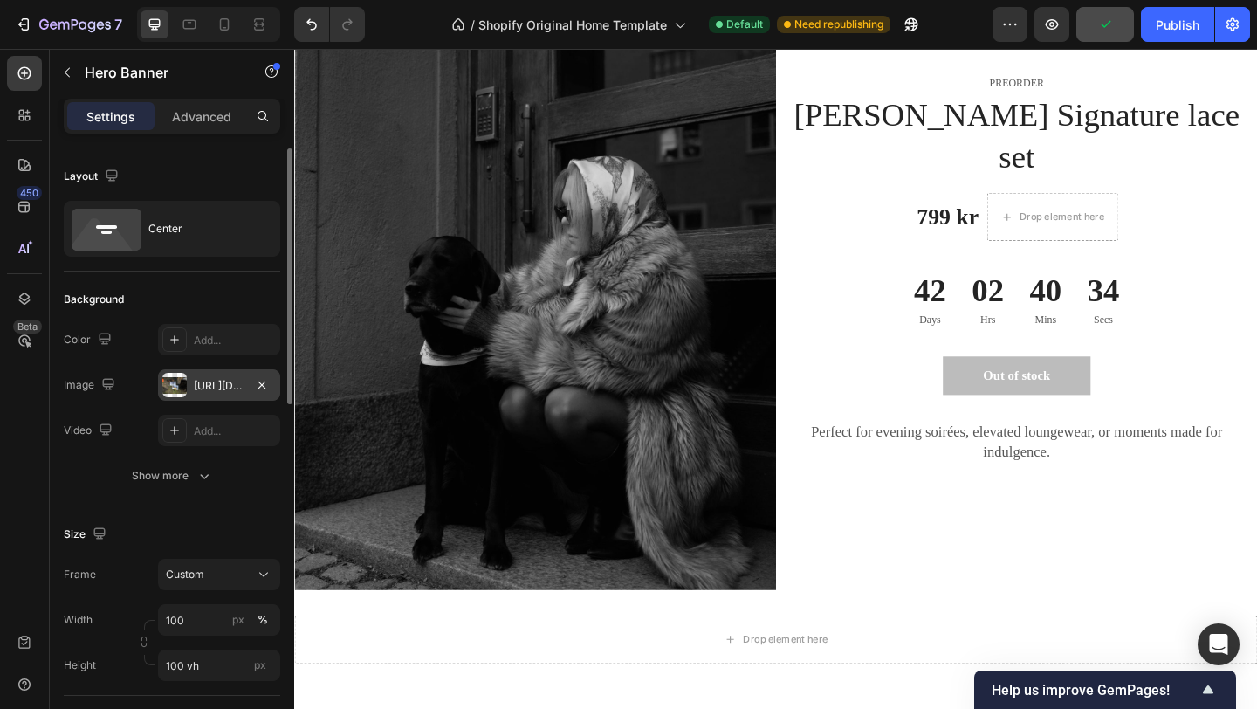
scroll to position [927, 0]
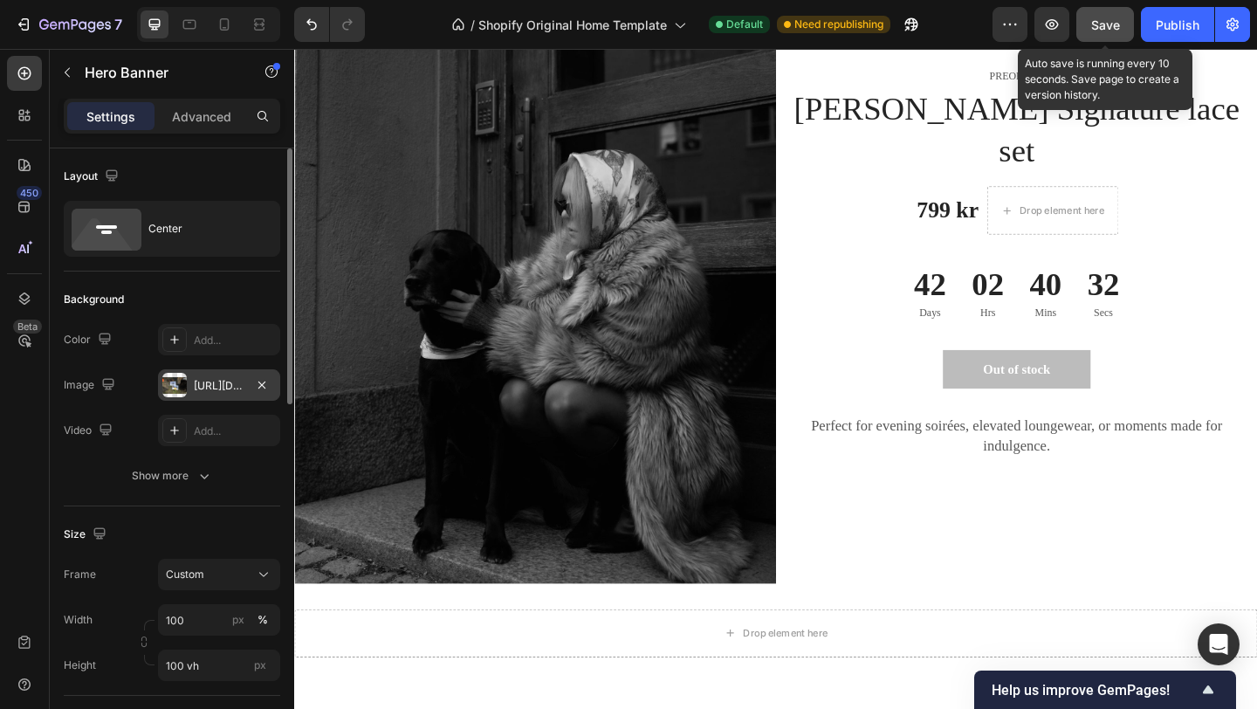
click at [1102, 20] on span "Save" at bounding box center [1105, 24] width 29 height 15
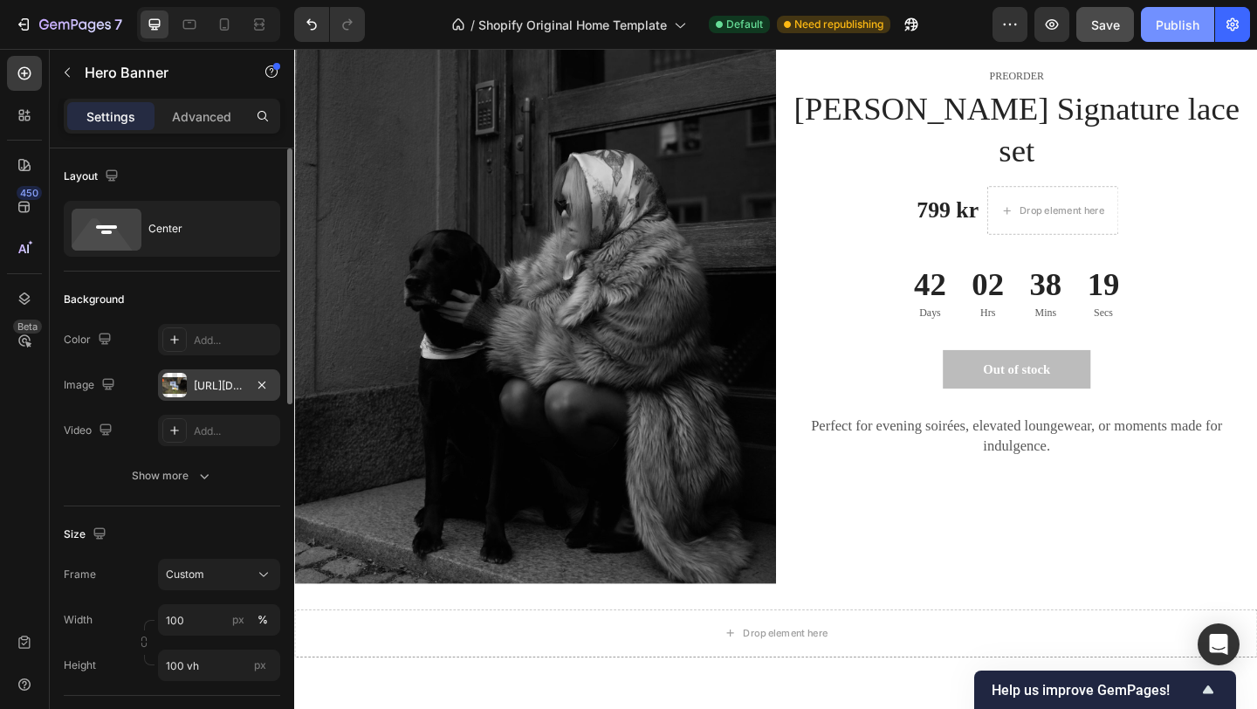
click at [1180, 18] on div "Publish" at bounding box center [1178, 25] width 44 height 18
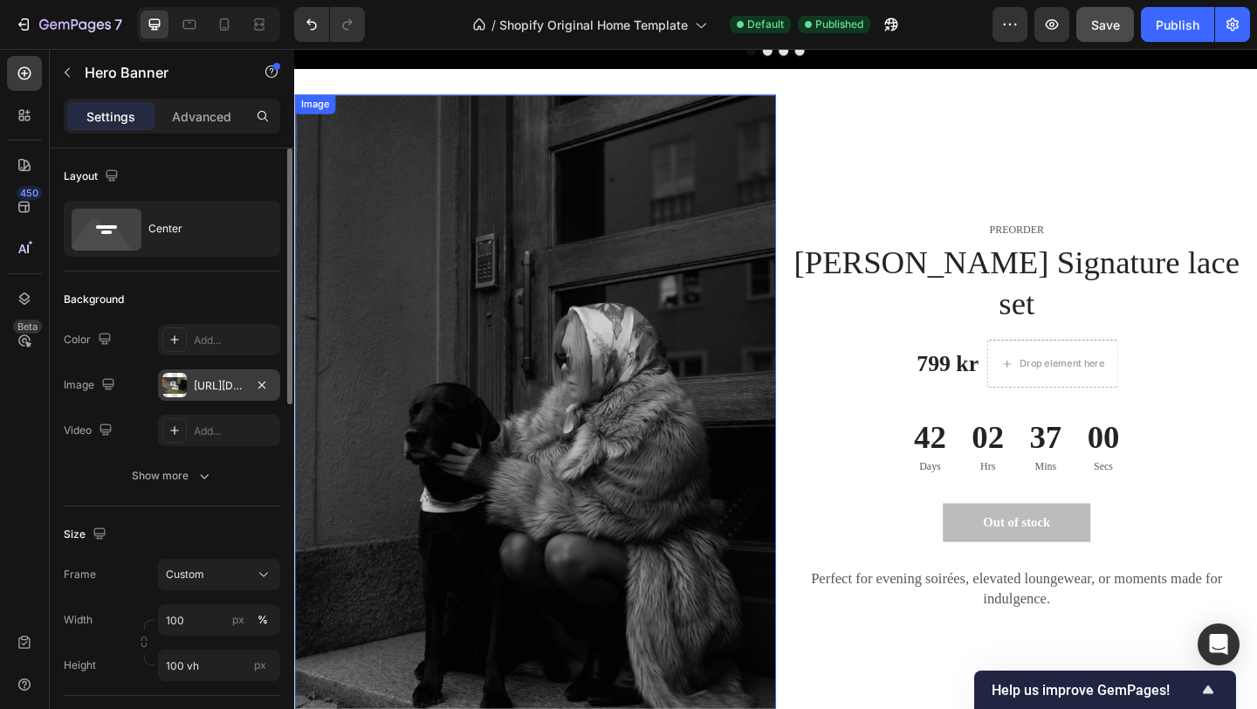
scroll to position [742, 0]
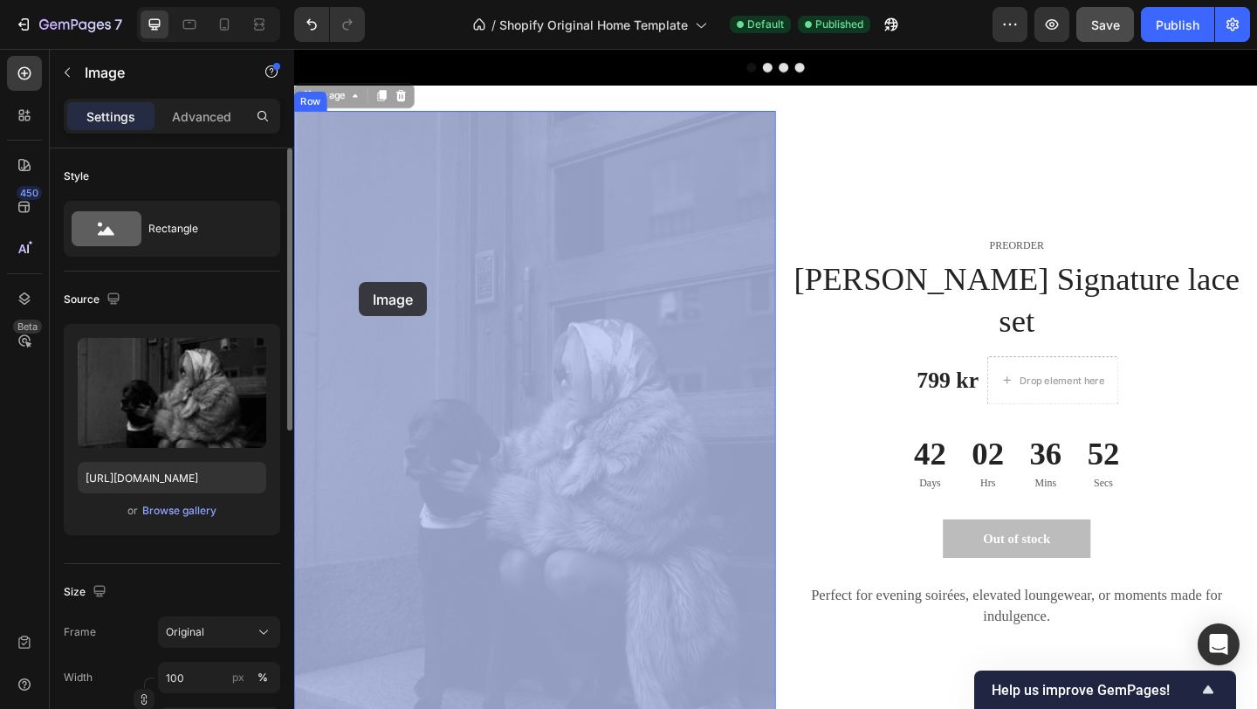
drag, startPoint x: 319, startPoint y: 104, endPoint x: 364, endPoint y: 300, distance: 201.6
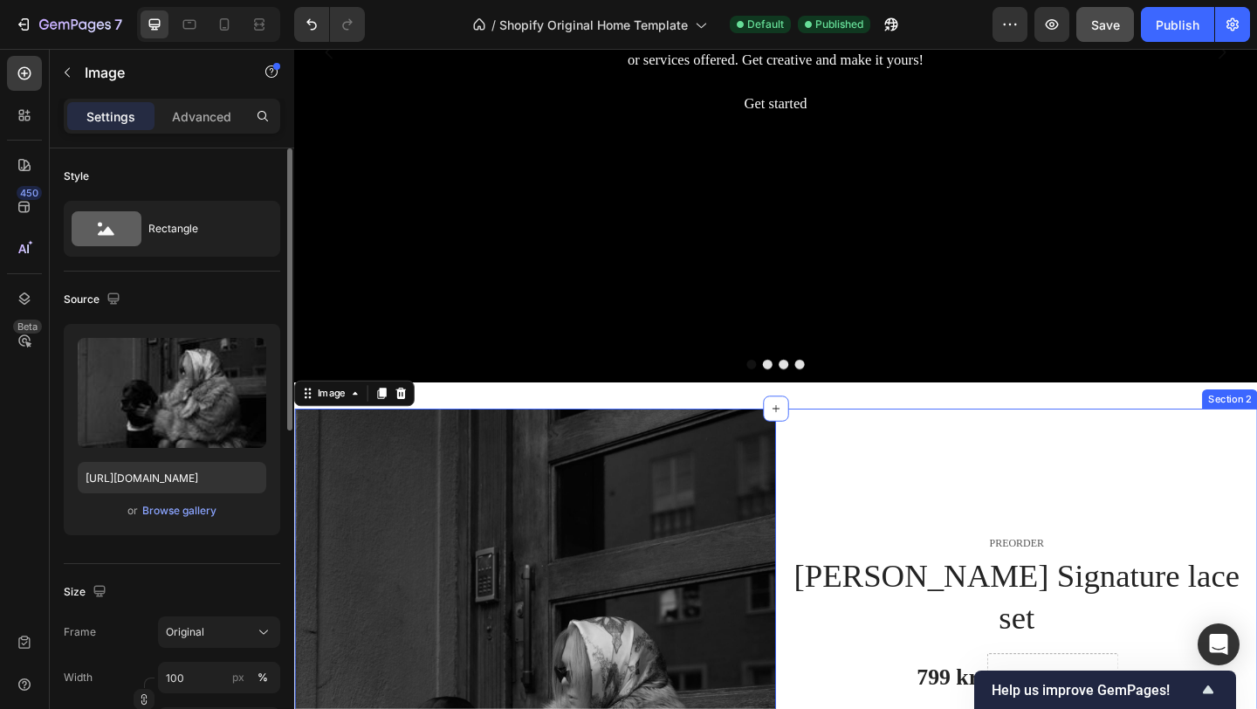
scroll to position [555, 0]
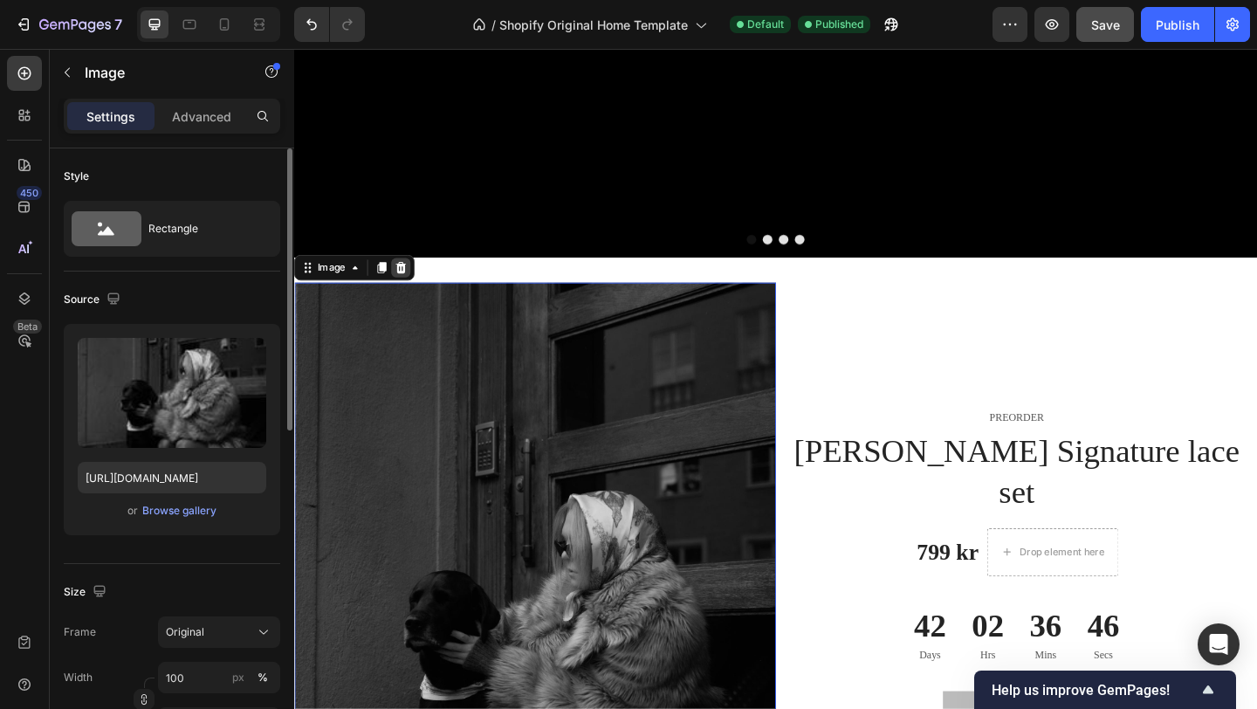
click at [416, 287] on icon at bounding box center [410, 286] width 14 height 14
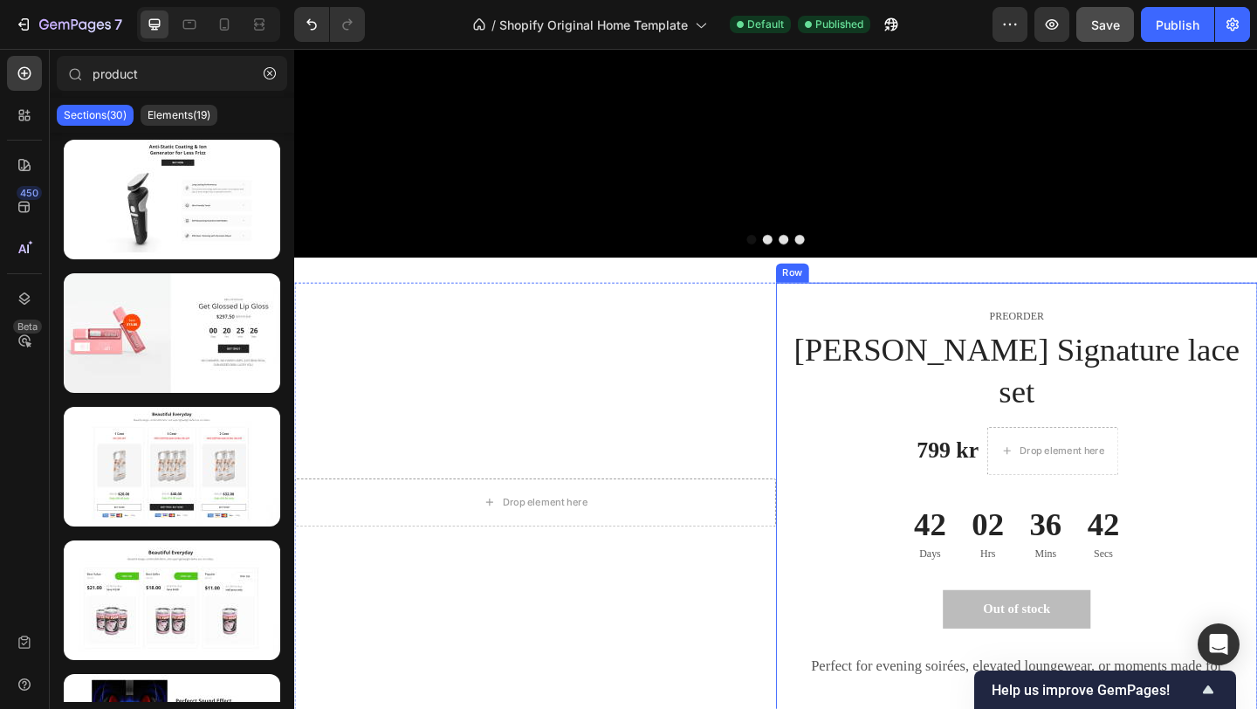
click at [1001, 314] on div "PREORDER Text block Alva Signature lace set (P) Title 799 kr (P) Price (P) Pric…" at bounding box center [1080, 542] width 524 height 478
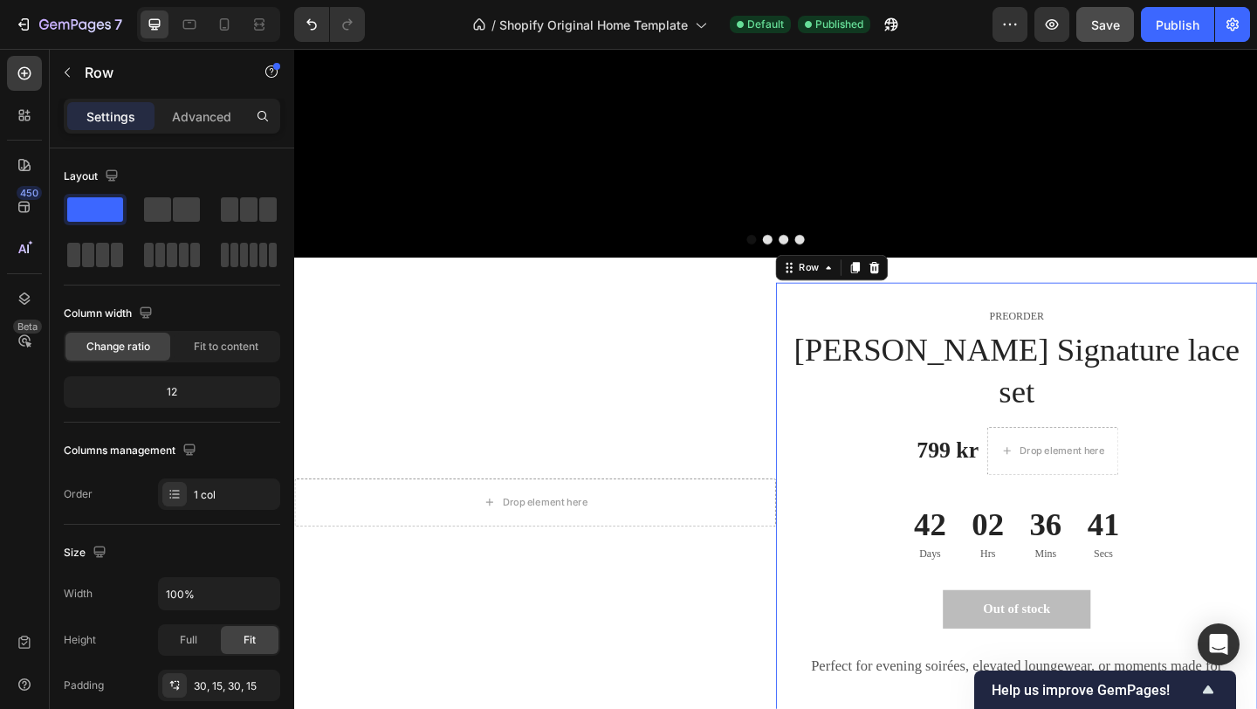
click at [920, 286] on icon at bounding box center [925, 286] width 14 height 14
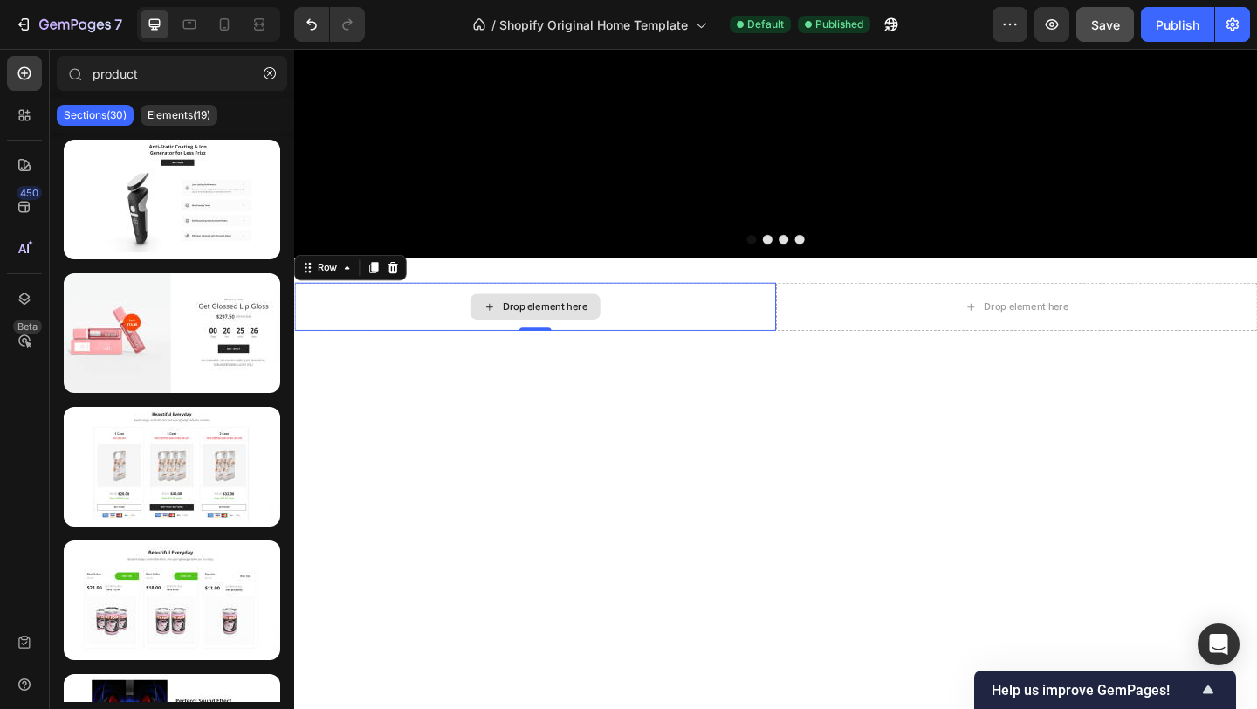
click at [718, 338] on div "Drop element here" at bounding box center [556, 329] width 524 height 52
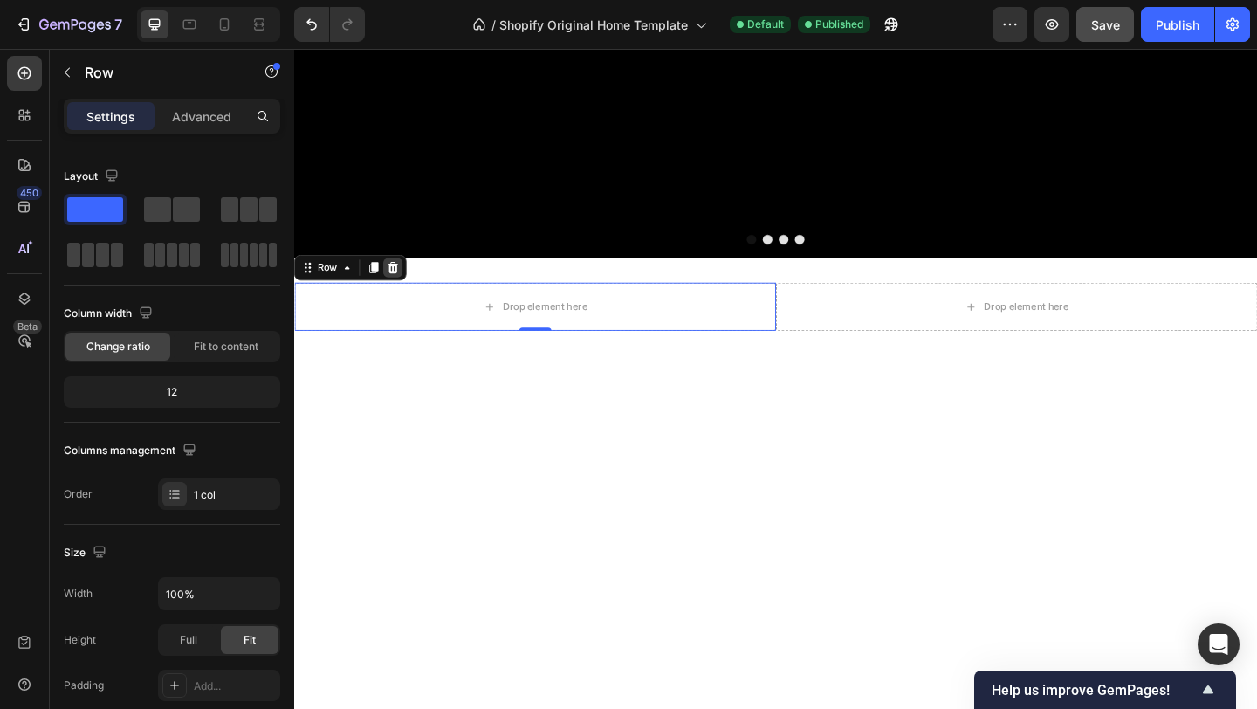
click at [405, 287] on icon at bounding box center [402, 286] width 14 height 14
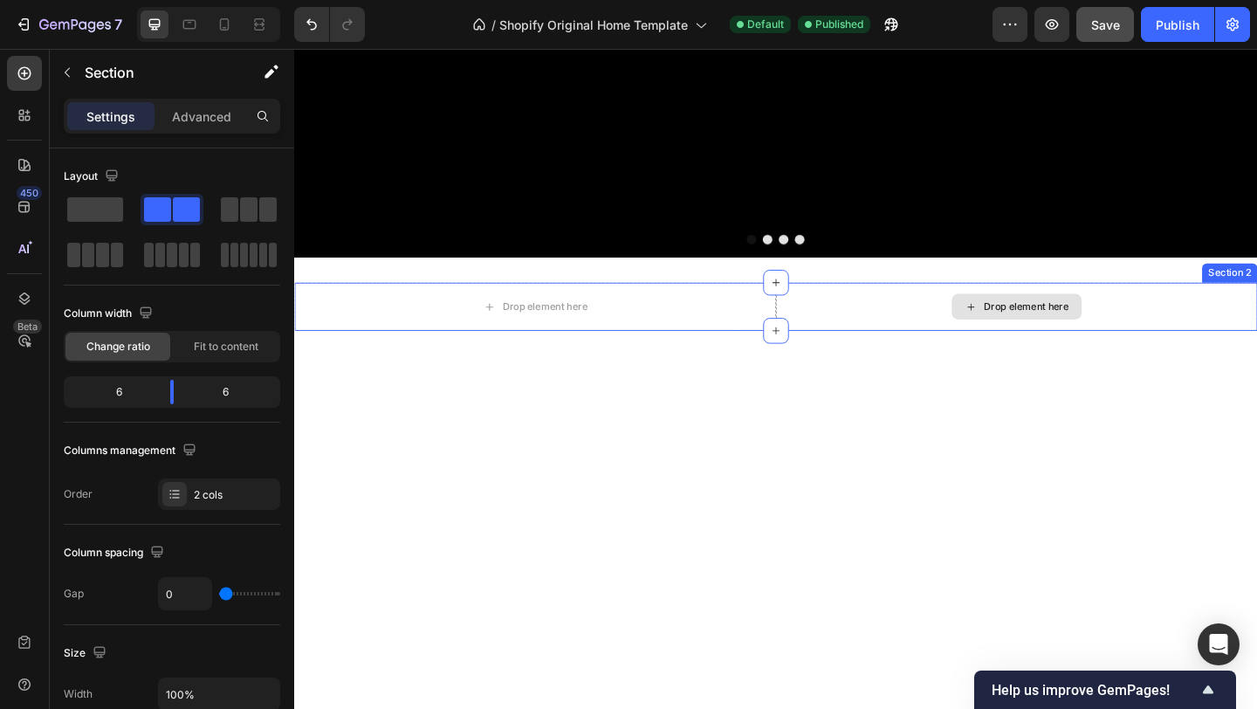
click at [933, 319] on div "Drop element here" at bounding box center [1080, 329] width 524 height 52
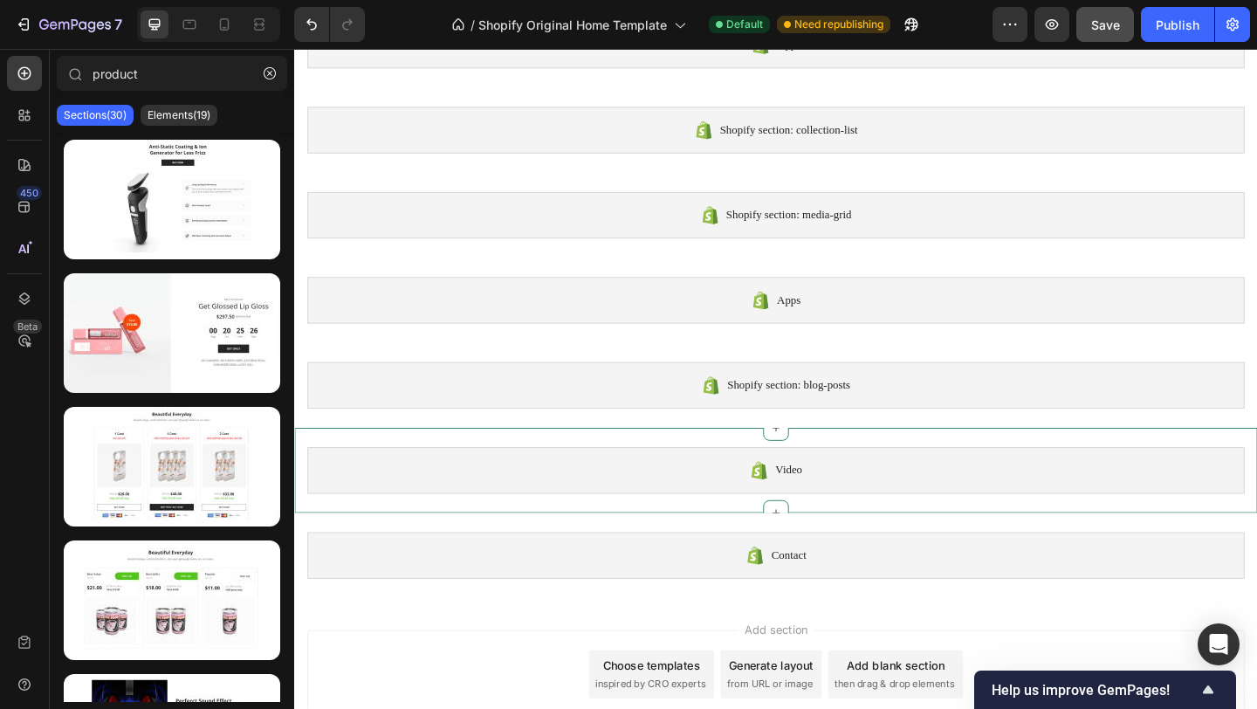
scroll to position [3591, 0]
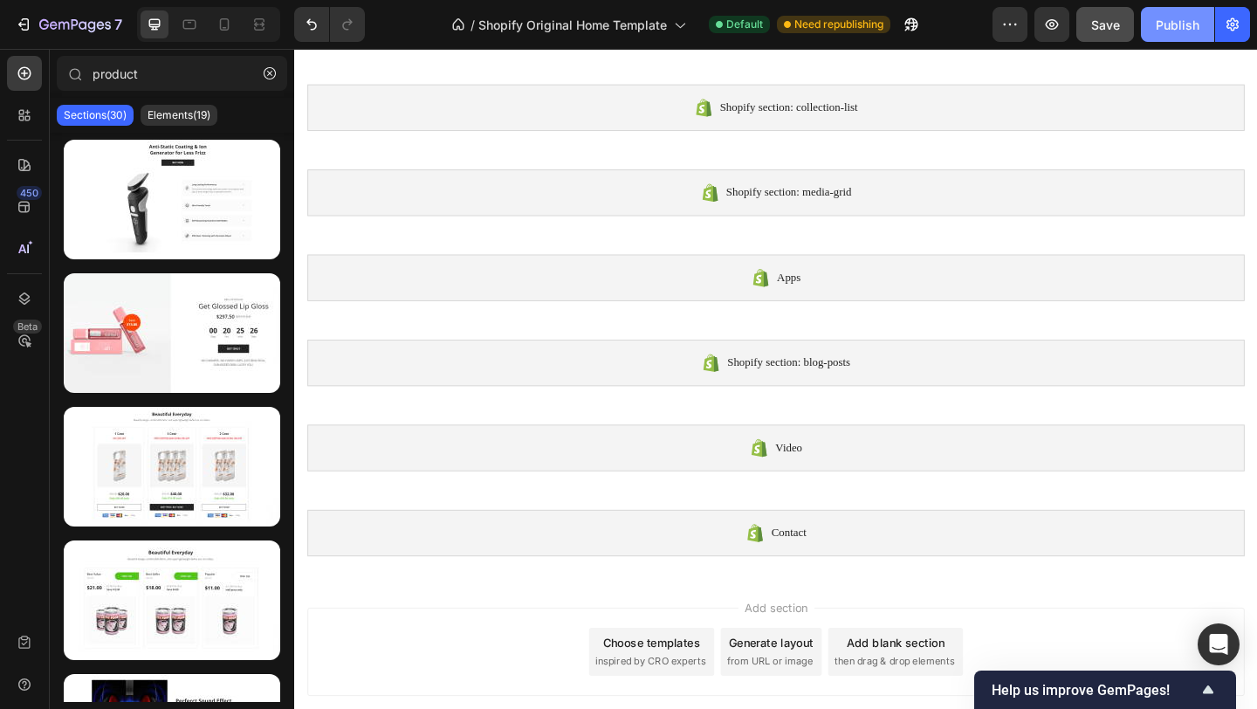
click at [1166, 28] on div "Publish" at bounding box center [1178, 25] width 44 height 18
